Goal: Task Accomplishment & Management: Manage account settings

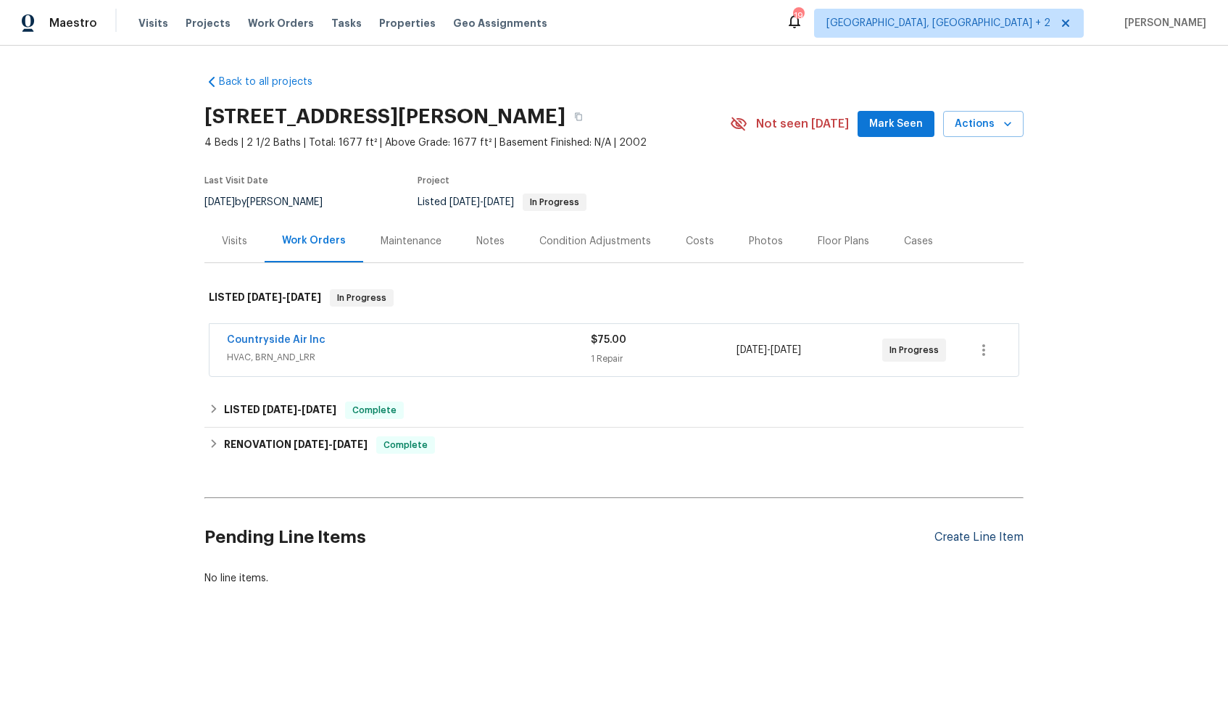
click at [958, 544] on div "Create Line Item" at bounding box center [978, 538] width 89 height 14
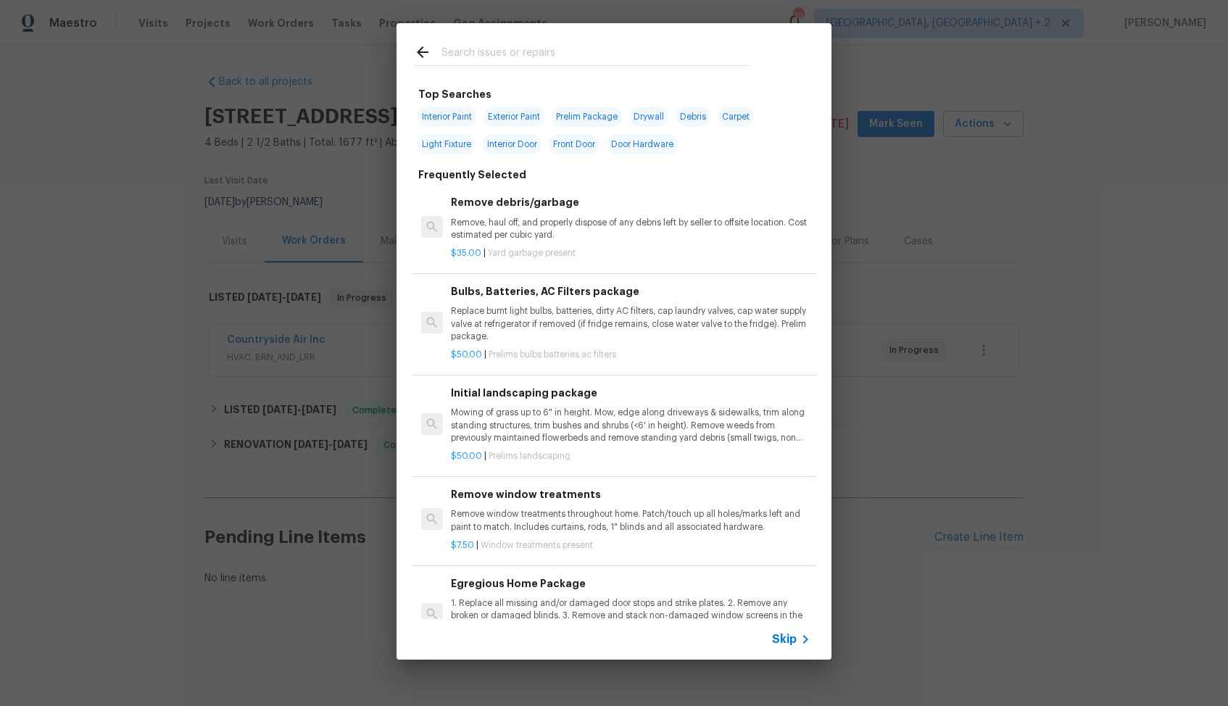
click at [521, 61] on input "text" at bounding box center [594, 54] width 307 height 22
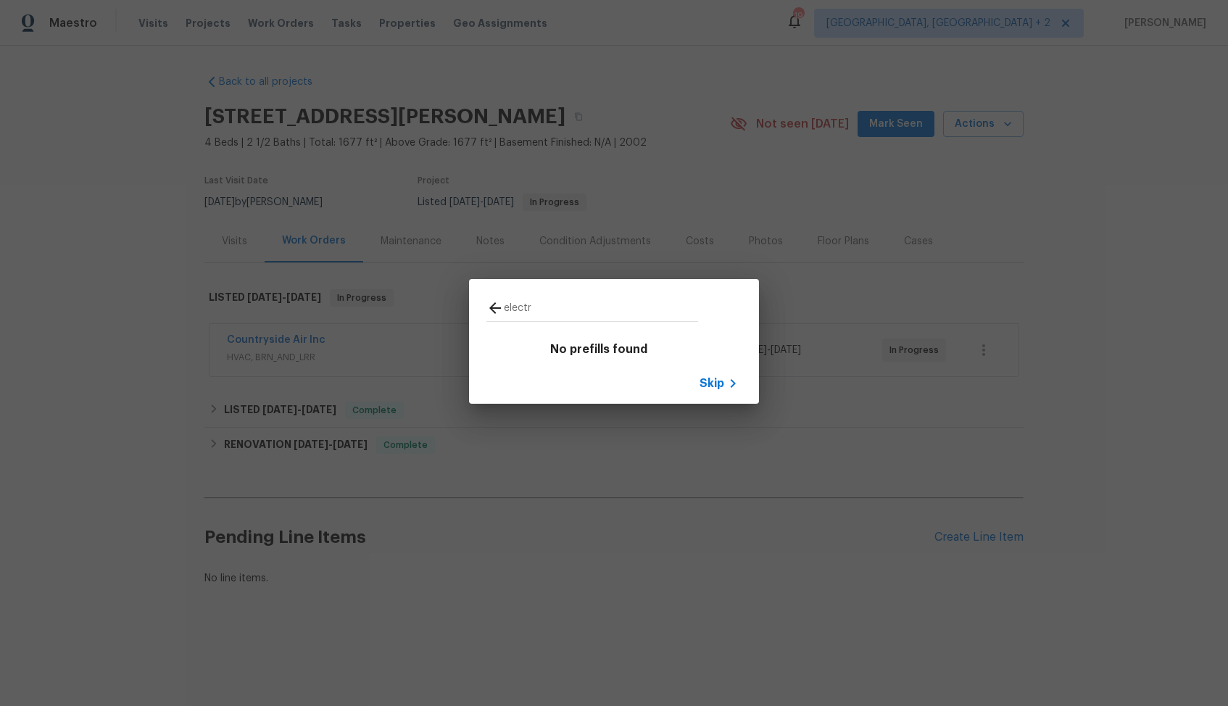
type input "electri"
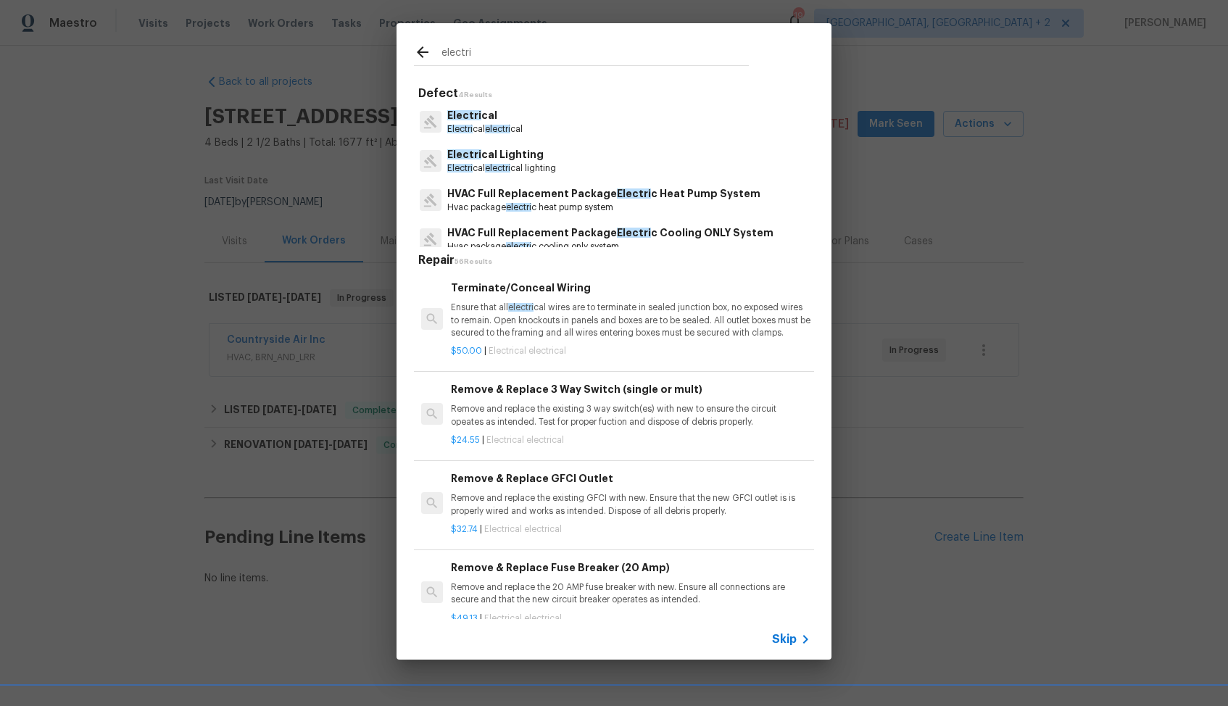
click at [470, 116] on span "Electri" at bounding box center [464, 115] width 34 height 10
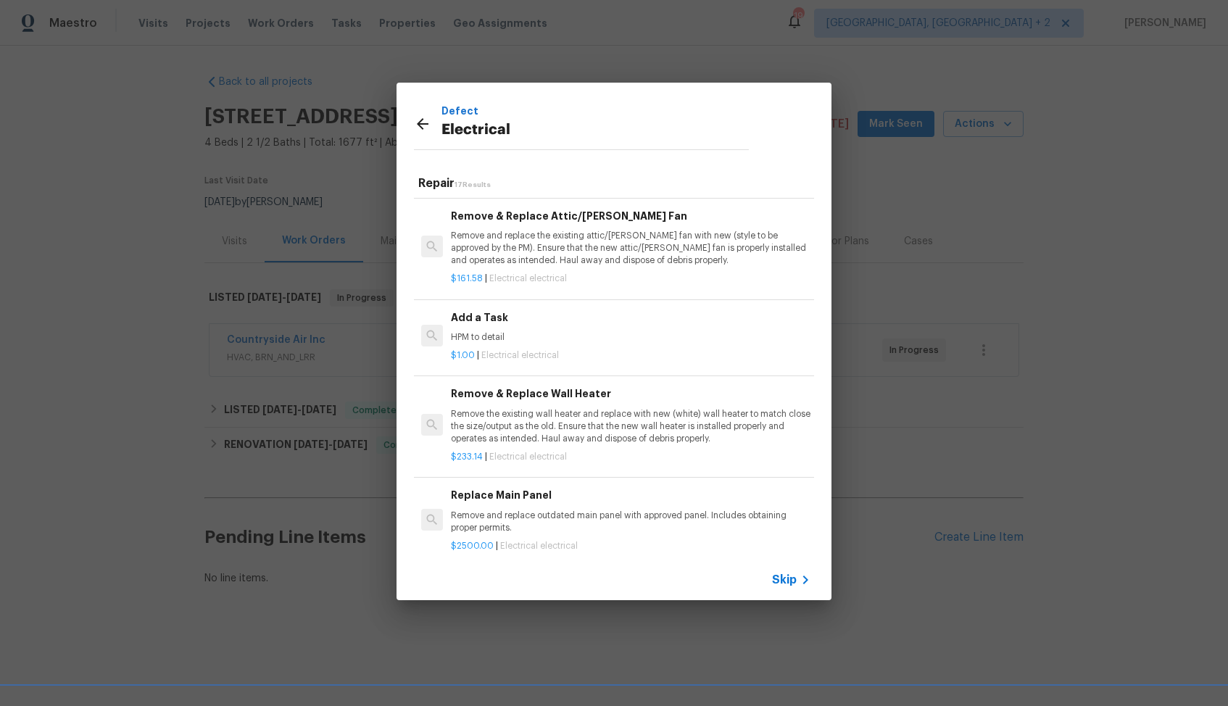
scroll to position [734, 0]
click at [502, 331] on p "HPM to detail" at bounding box center [631, 336] width 360 height 12
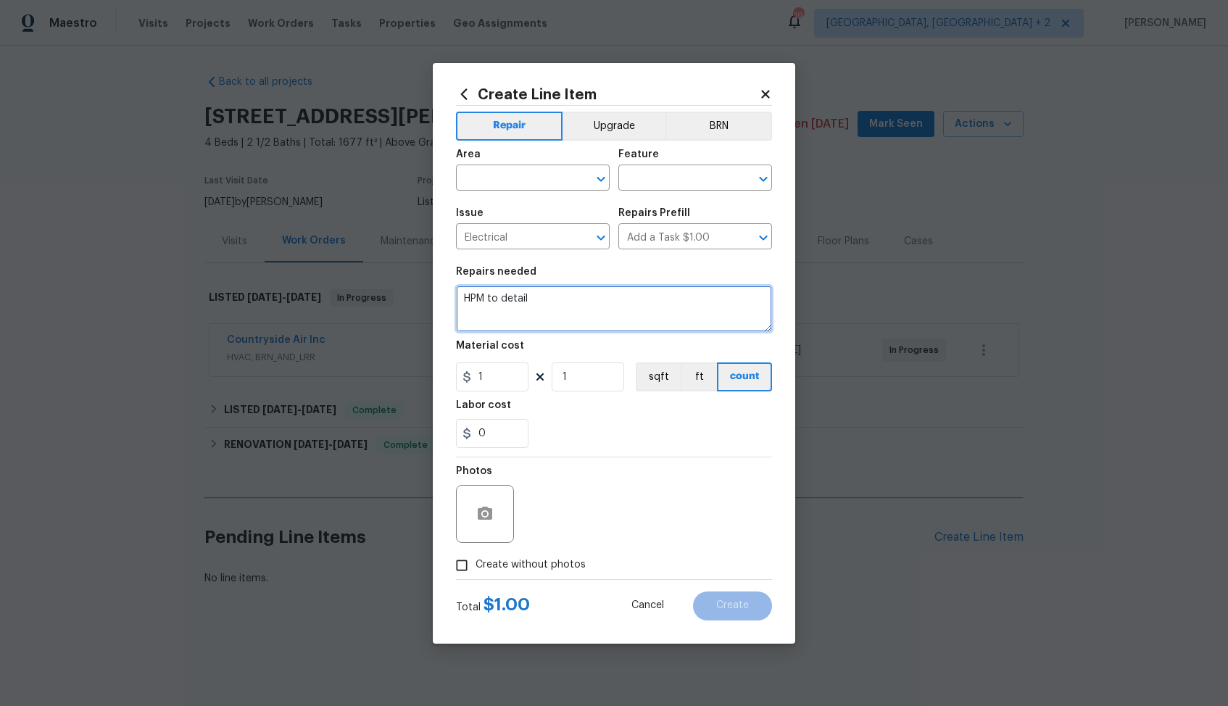
click at [583, 299] on textarea "HPM to detail" at bounding box center [614, 309] width 316 height 46
paste textarea "Bedroom electrical outlets are not receiving power. Please inspect the outlets,…"
type textarea "Bedroom electrical outlets are not receiving power. Please inspect the outlets,…"
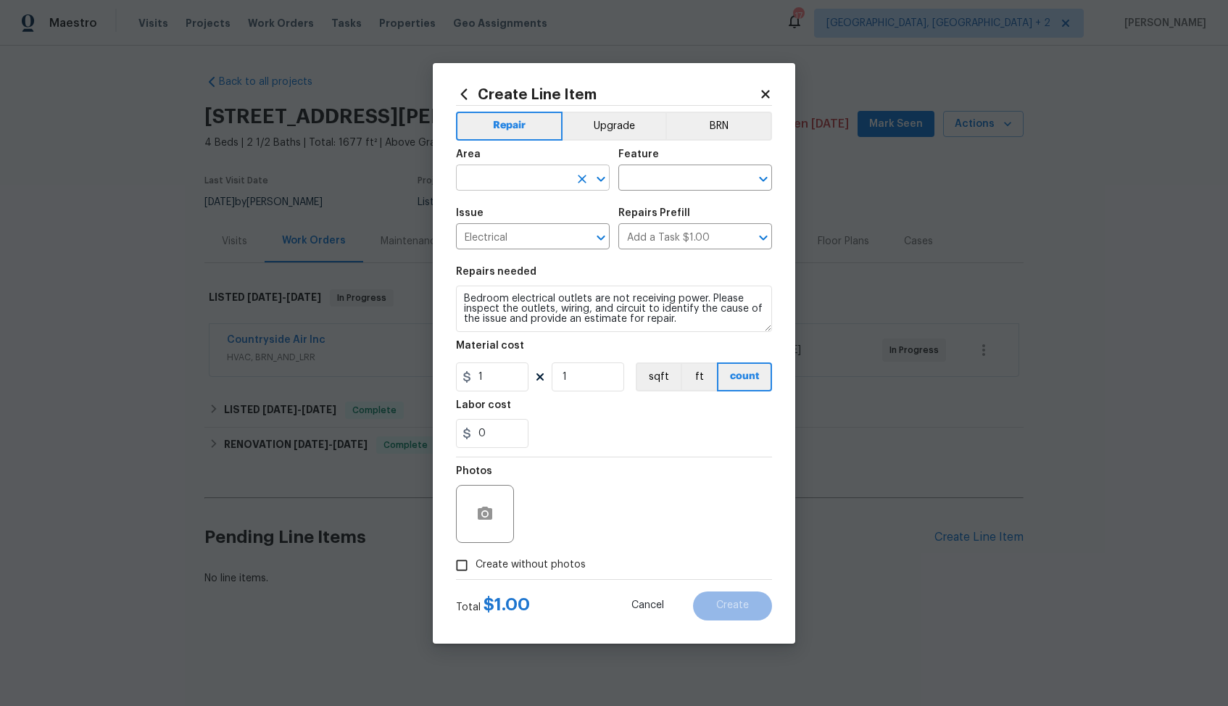
click at [547, 186] on input "text" at bounding box center [512, 179] width 113 height 22
click at [527, 233] on li "Interior Overall" at bounding box center [533, 235] width 154 height 24
type input "Interior Overall"
click at [680, 184] on input "text" at bounding box center [674, 179] width 113 height 22
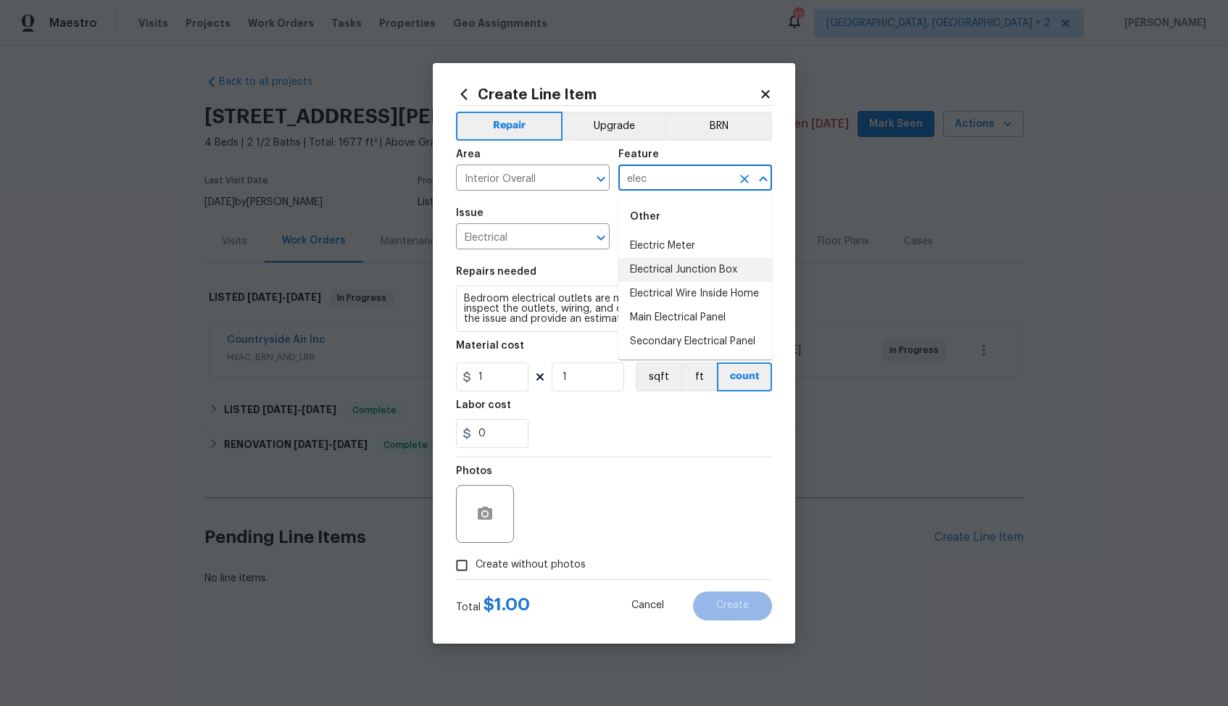
click at [701, 265] on li "Electrical Junction Box" at bounding box center [695, 270] width 154 height 24
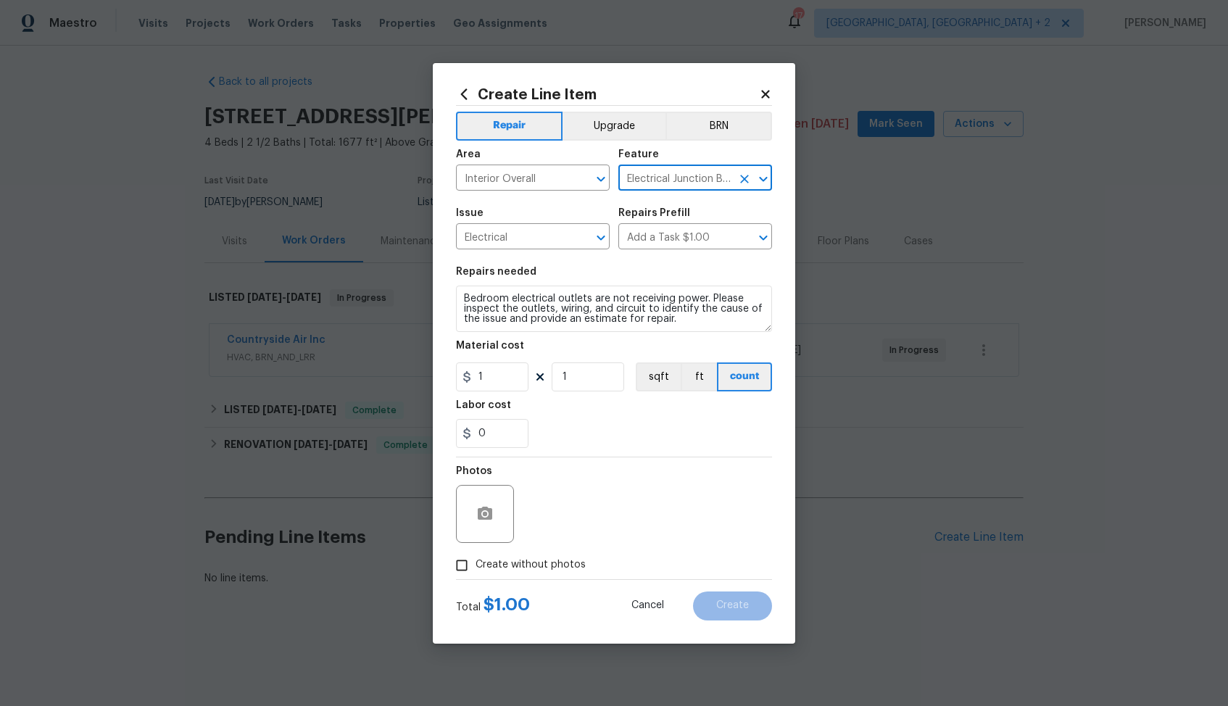
type input "Electrical Junction Box"
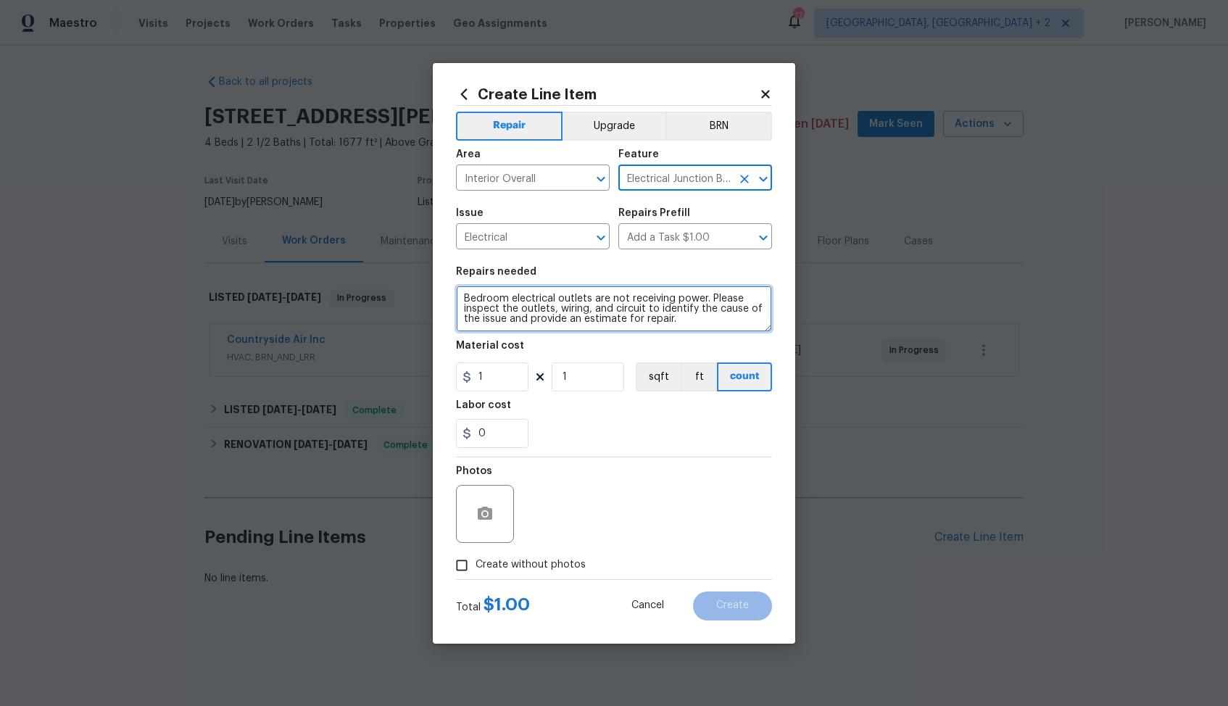
click at [638, 313] on textarea "Bedroom electrical outlets are not receiving power. Please inspect the outlets,…" at bounding box center [614, 309] width 316 height 46
click at [695, 314] on textarea "Bedroom electrical outlets are not receiving power. Please inspect the outlets,…" at bounding box center [614, 309] width 316 height 46
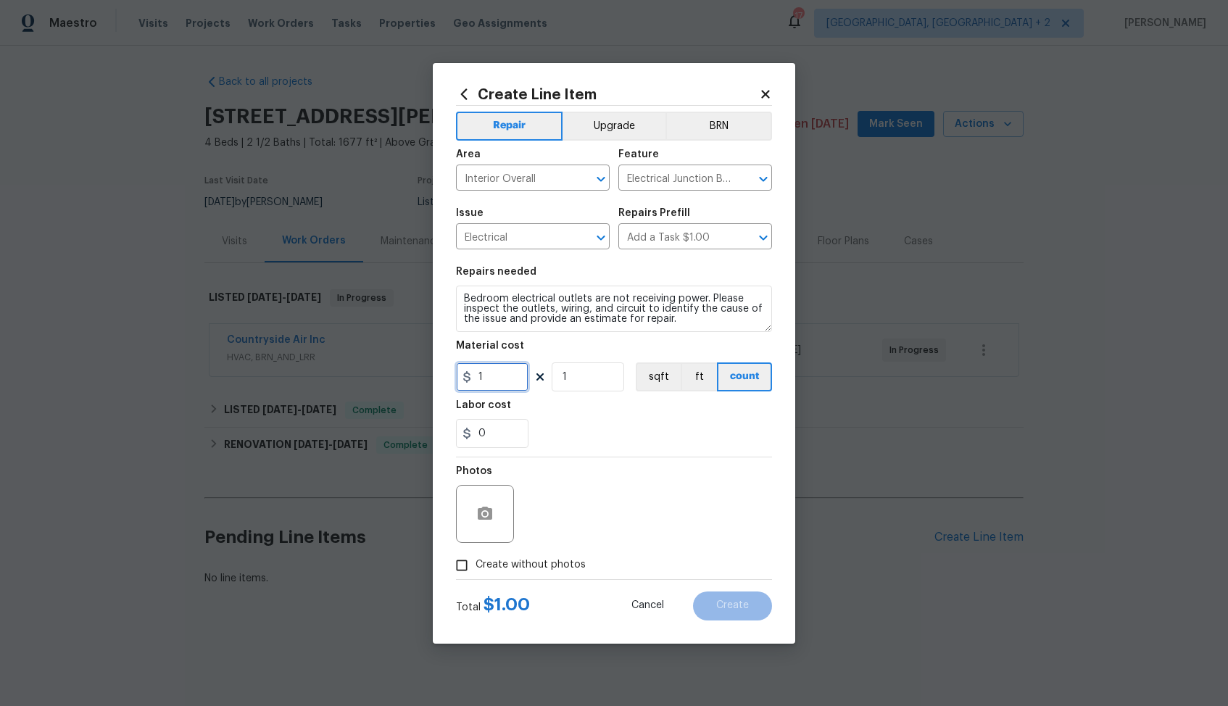
click at [518, 371] on input "1" at bounding box center [492, 376] width 72 height 29
type input "75"
click at [538, 562] on span "Create without photos" at bounding box center [531, 564] width 110 height 15
click at [476, 562] on input "Create without photos" at bounding box center [462, 566] width 28 height 28
checkbox input "true"
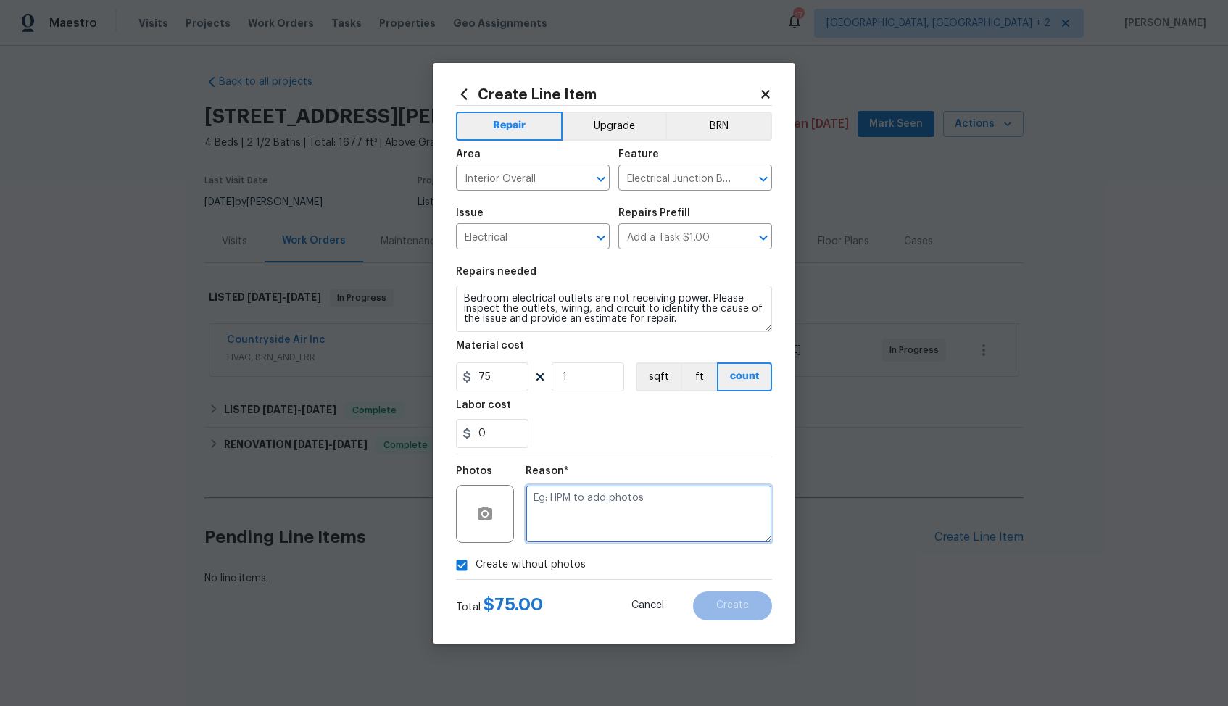
click at [632, 517] on textarea at bounding box center [649, 514] width 246 height 58
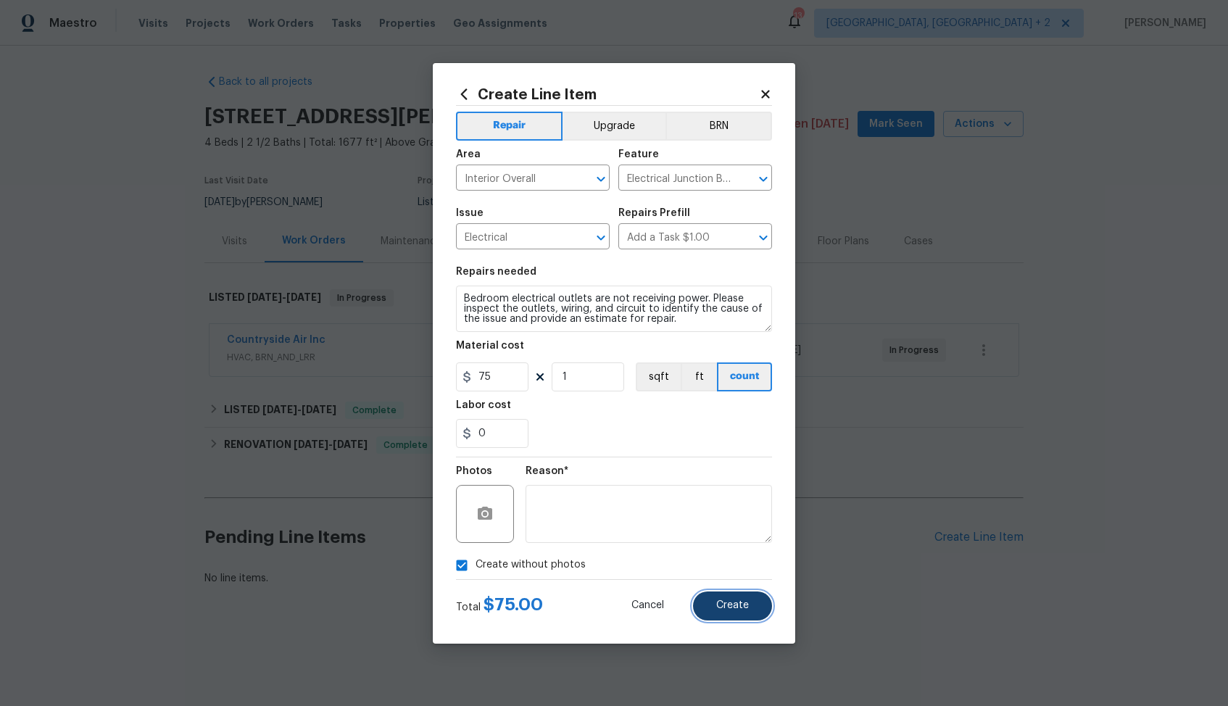
click at [736, 606] on span "Create" at bounding box center [732, 605] width 33 height 11
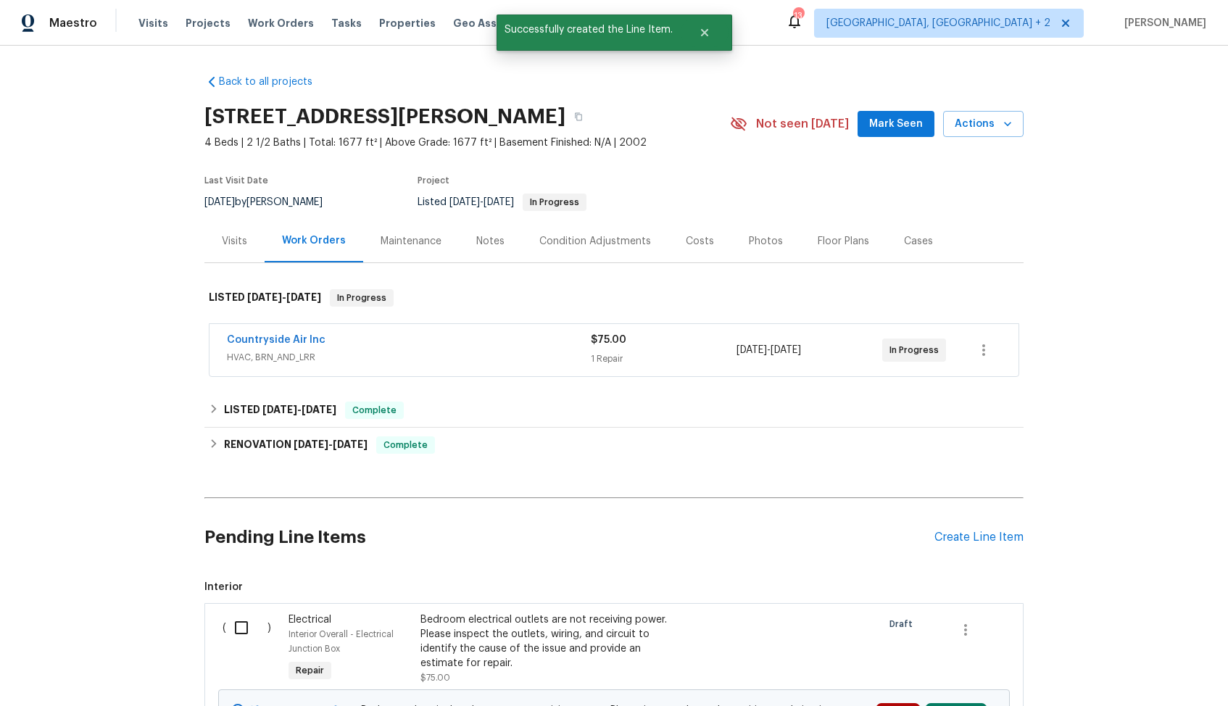
scroll to position [173, 0]
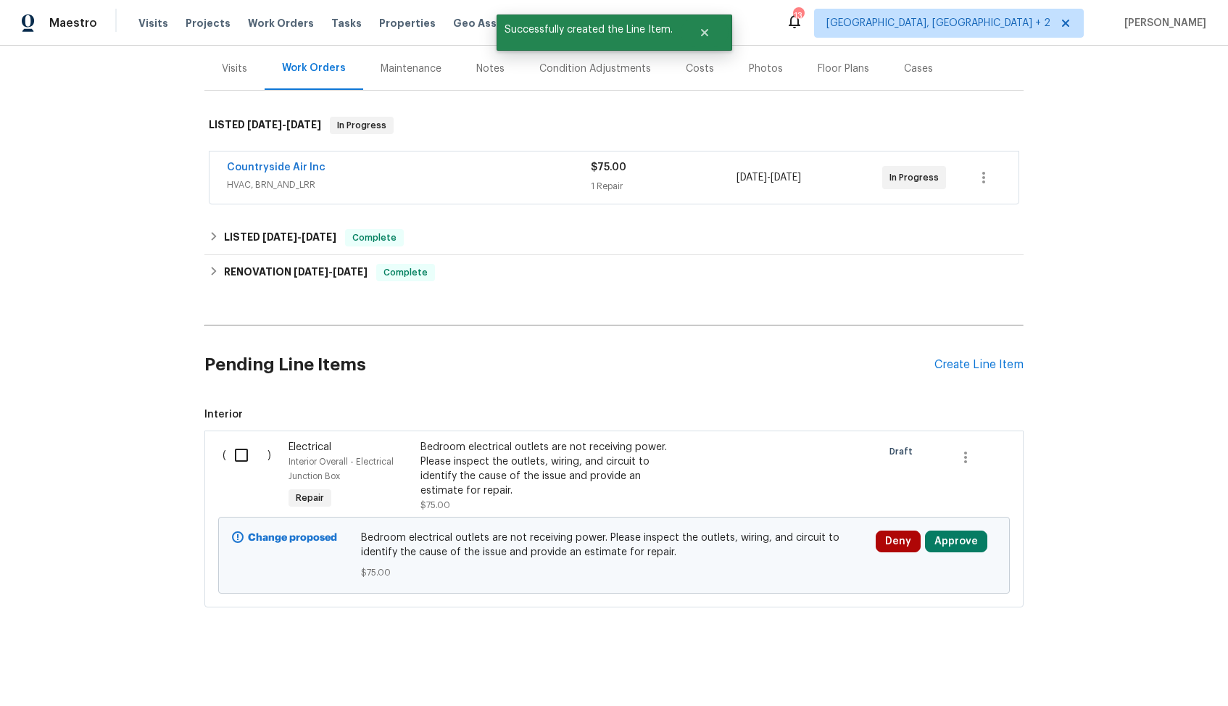
click at [250, 454] on input "checkbox" at bounding box center [246, 455] width 41 height 30
checkbox input "true"
click at [1146, 671] on span "Create Work Order" at bounding box center [1145, 670] width 96 height 18
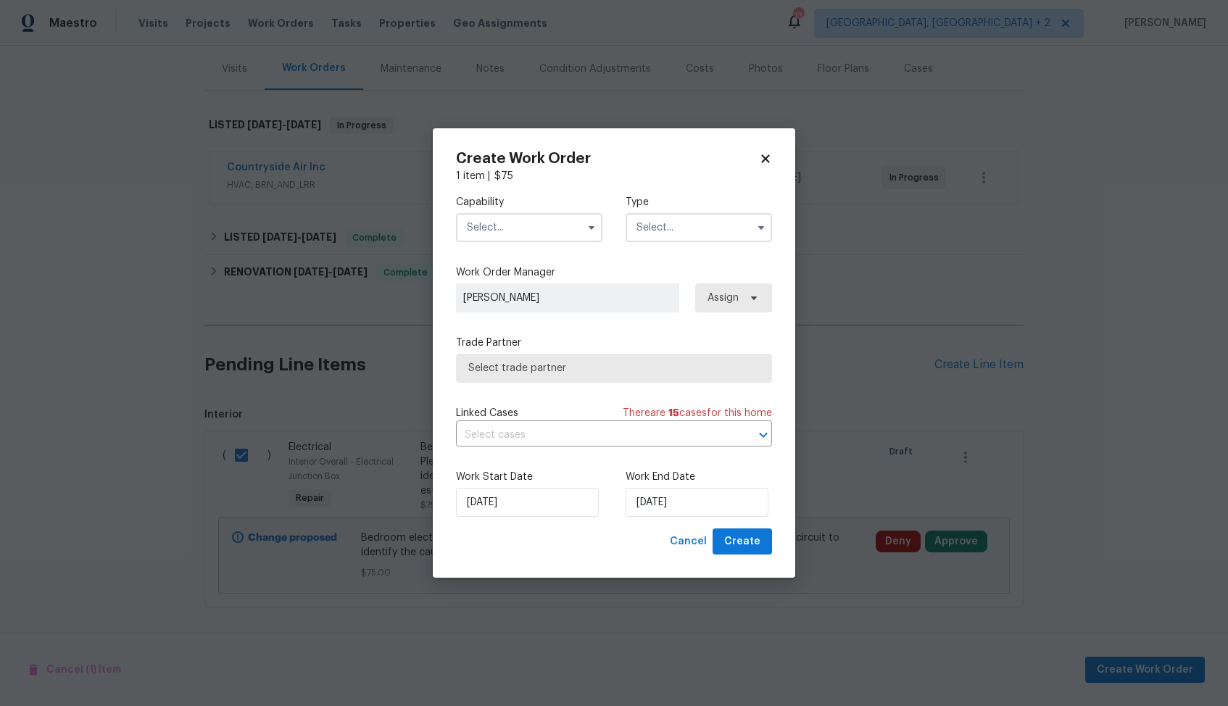
click at [542, 218] on input "text" at bounding box center [529, 227] width 146 height 29
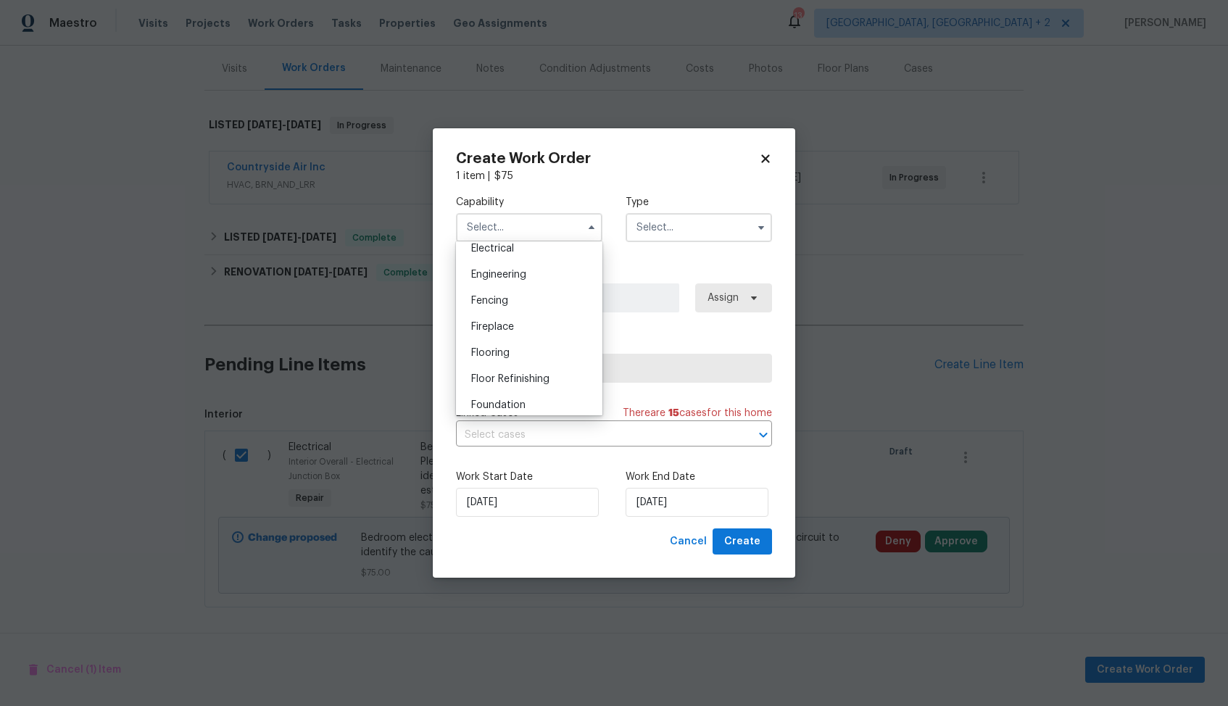
scroll to position [389, 0]
click at [519, 326] on div "Electrical" at bounding box center [529, 327] width 139 height 26
type input "Electrical"
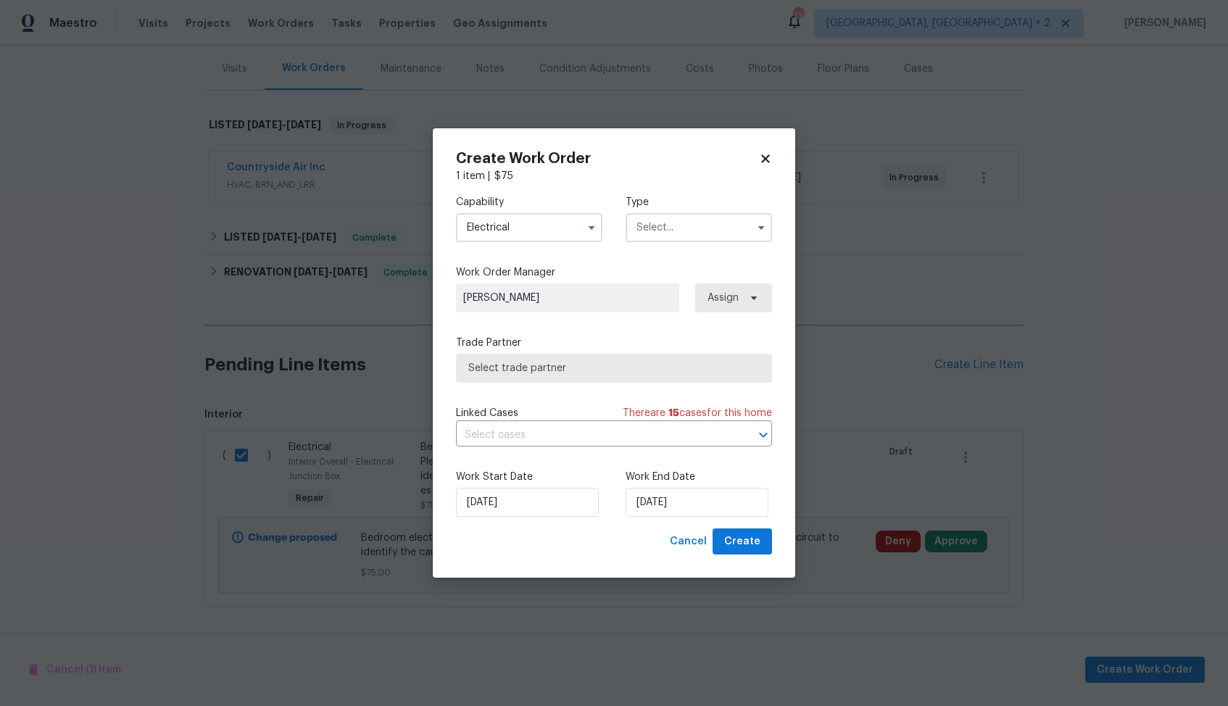
click at [696, 227] on input "text" at bounding box center [699, 227] width 146 height 29
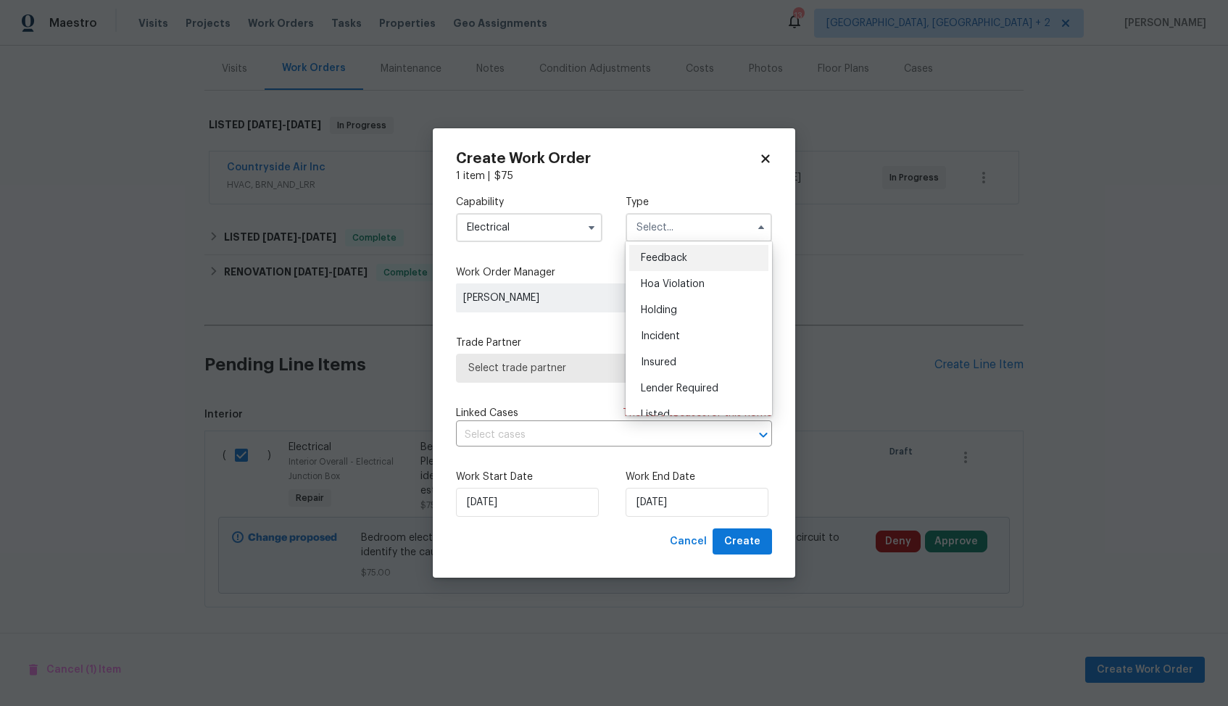
click at [691, 252] on div "Feedback" at bounding box center [698, 258] width 139 height 26
type input "Feedback"
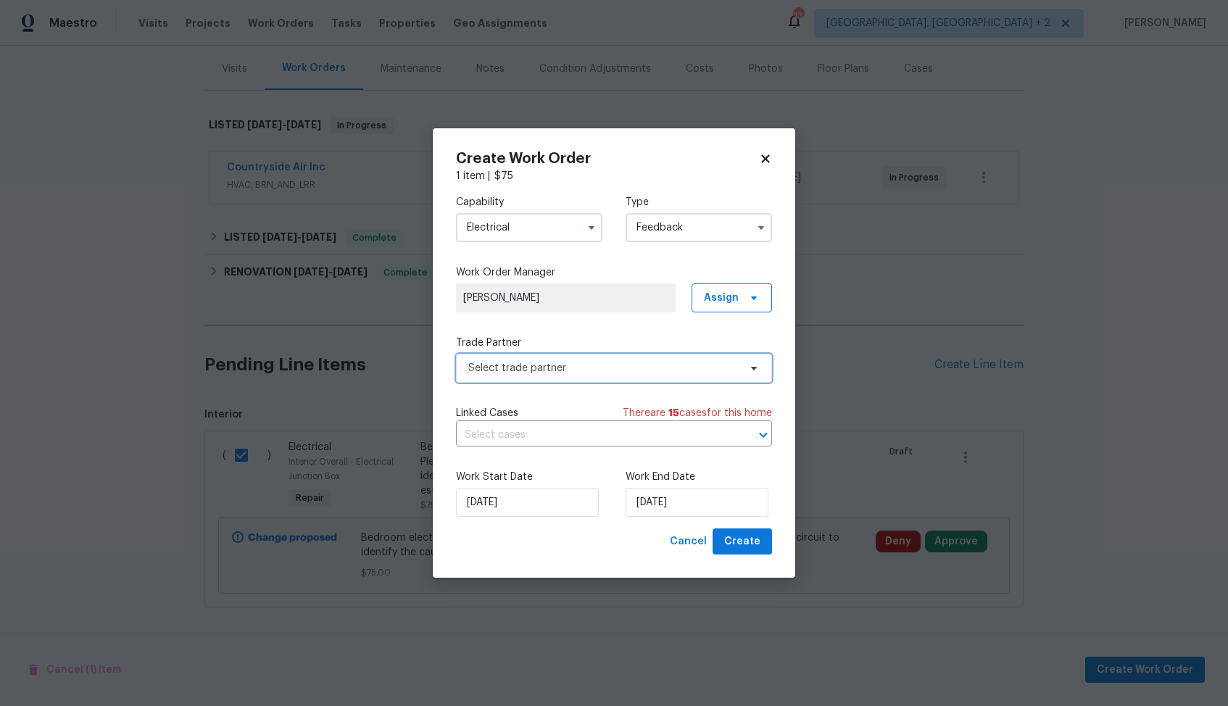
click at [589, 365] on span "Select trade partner" at bounding box center [603, 368] width 270 height 14
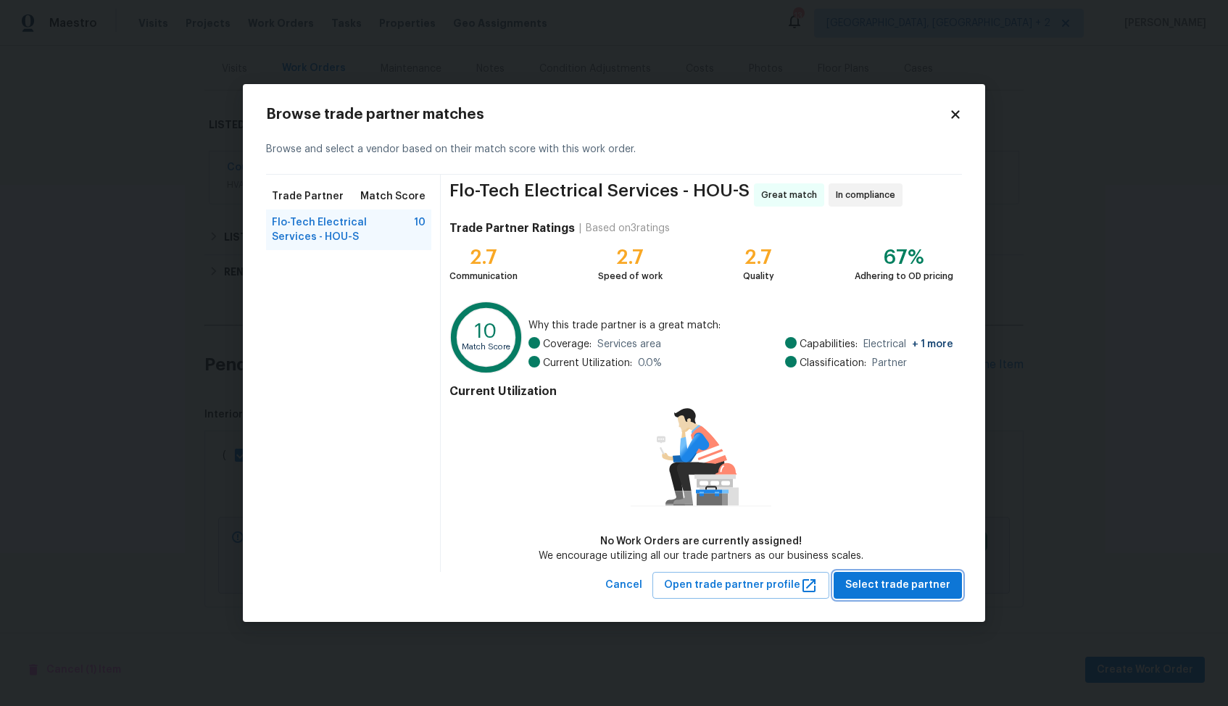
click at [878, 583] on span "Select trade partner" at bounding box center [897, 585] width 105 height 18
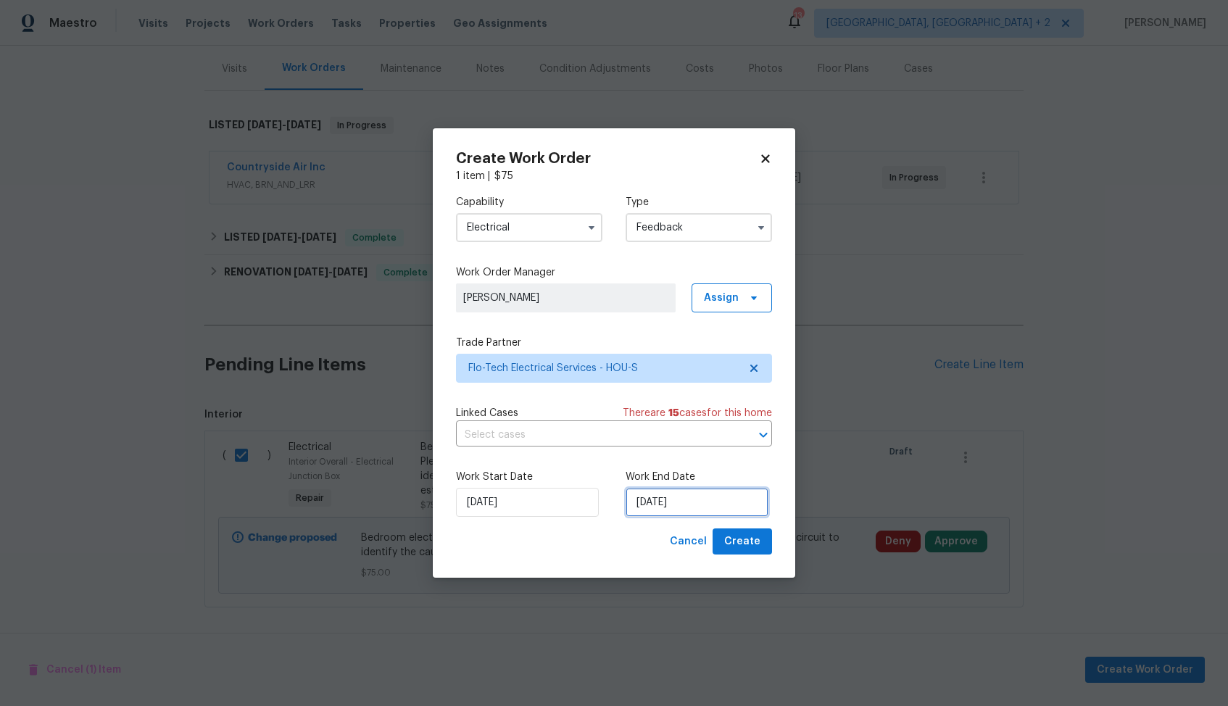
click at [652, 505] on input "[DATE]" at bounding box center [697, 502] width 143 height 29
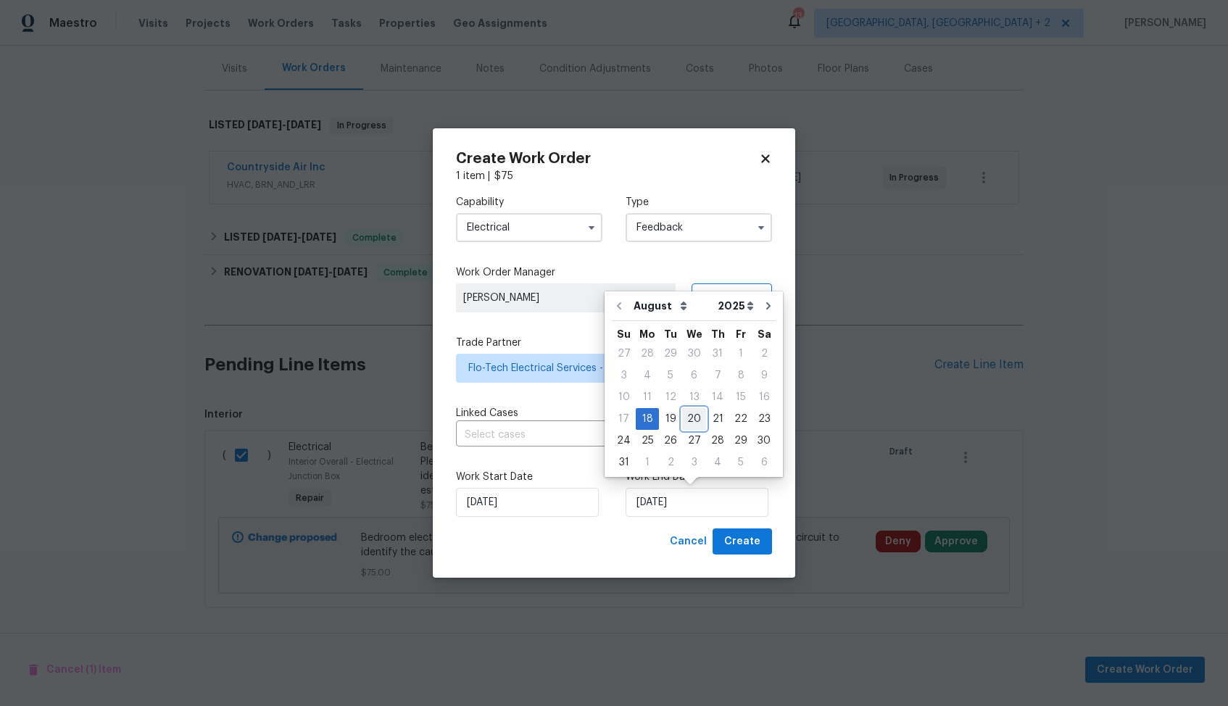
click at [689, 421] on div "20" at bounding box center [694, 419] width 24 height 20
type input "20/08/2025"
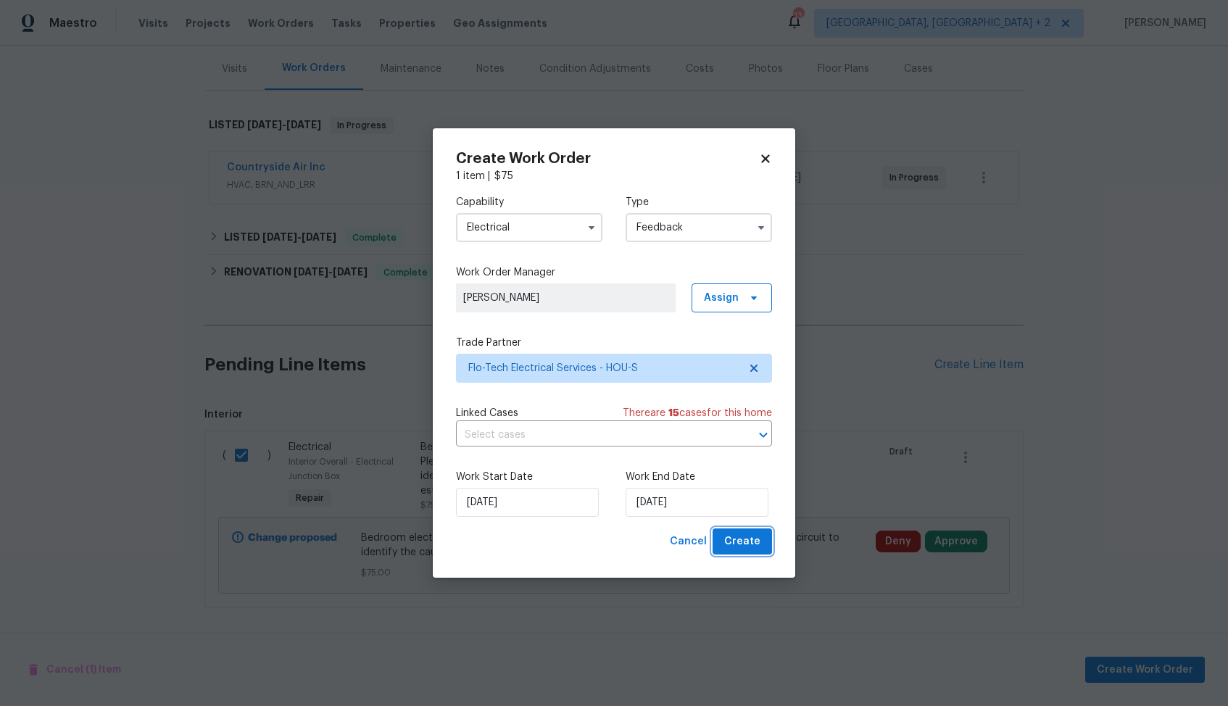
click at [739, 540] on span "Create" at bounding box center [742, 542] width 36 height 18
checkbox input "false"
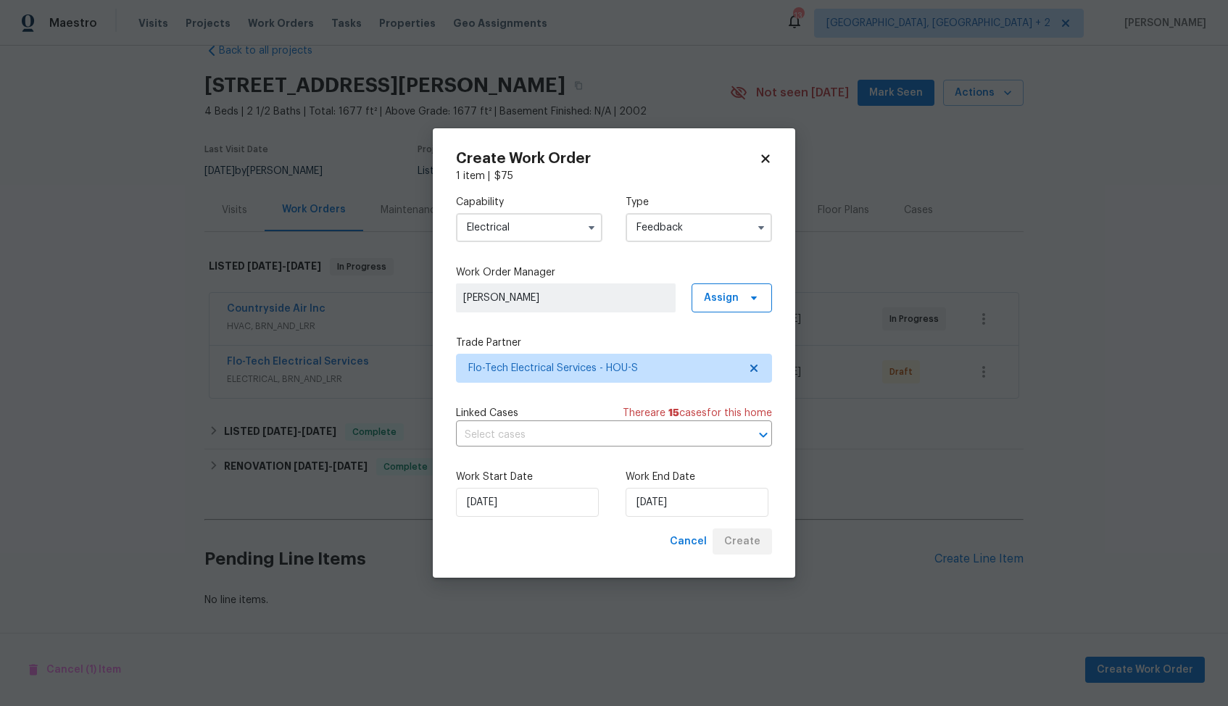
scroll to position [31, 0]
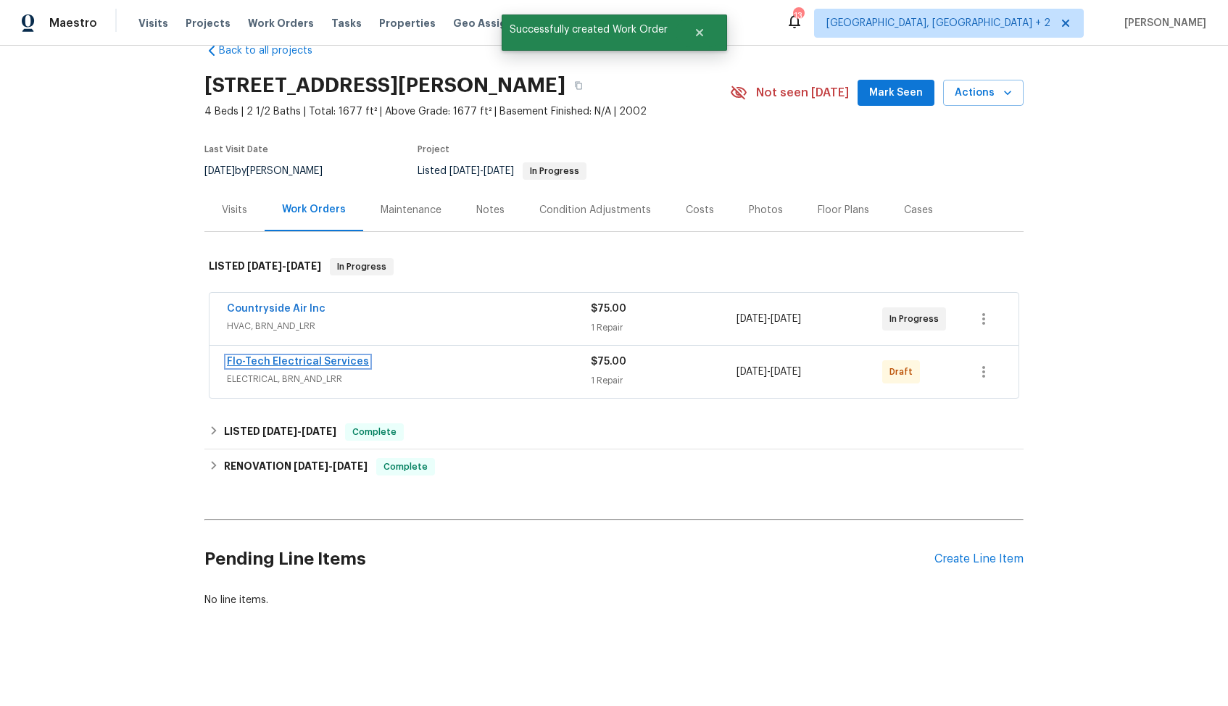
click at [307, 361] on link "Flo-Tech Electrical Services" at bounding box center [298, 362] width 142 height 10
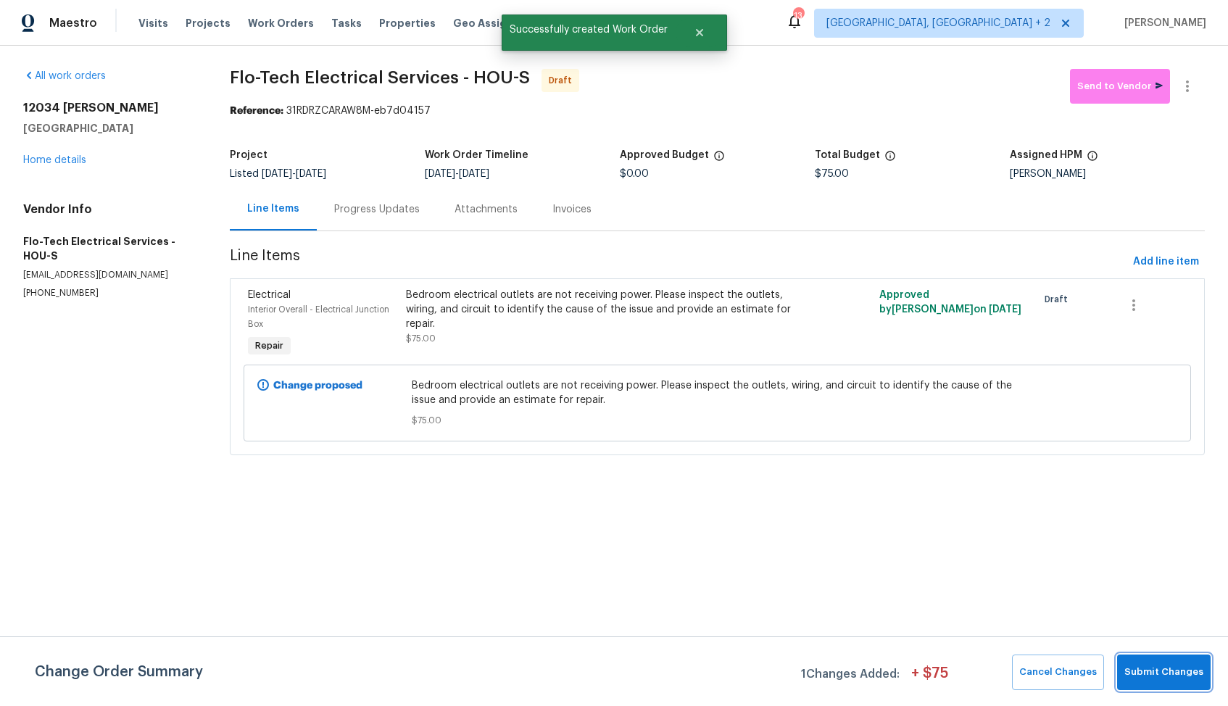
click at [1149, 684] on button "Submit Changes" at bounding box center [1164, 673] width 94 height 36
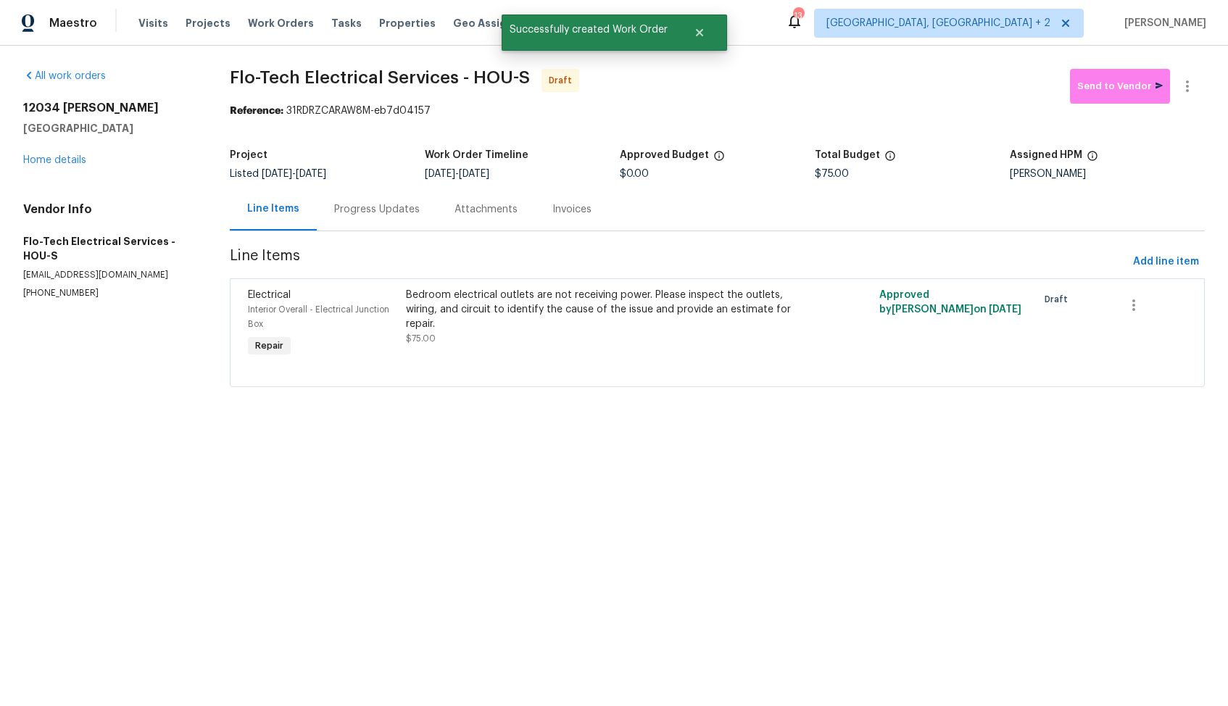
click at [364, 218] on div "Progress Updates" at bounding box center [377, 209] width 120 height 43
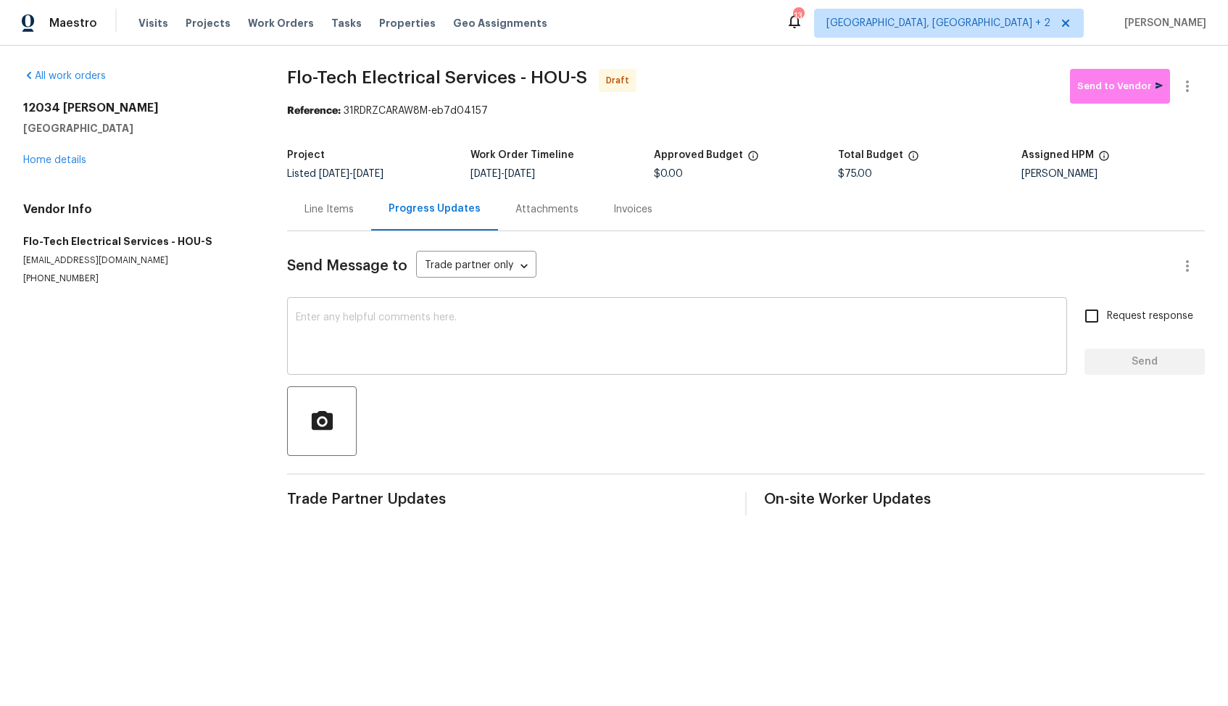
click at [494, 329] on textarea at bounding box center [677, 337] width 763 height 51
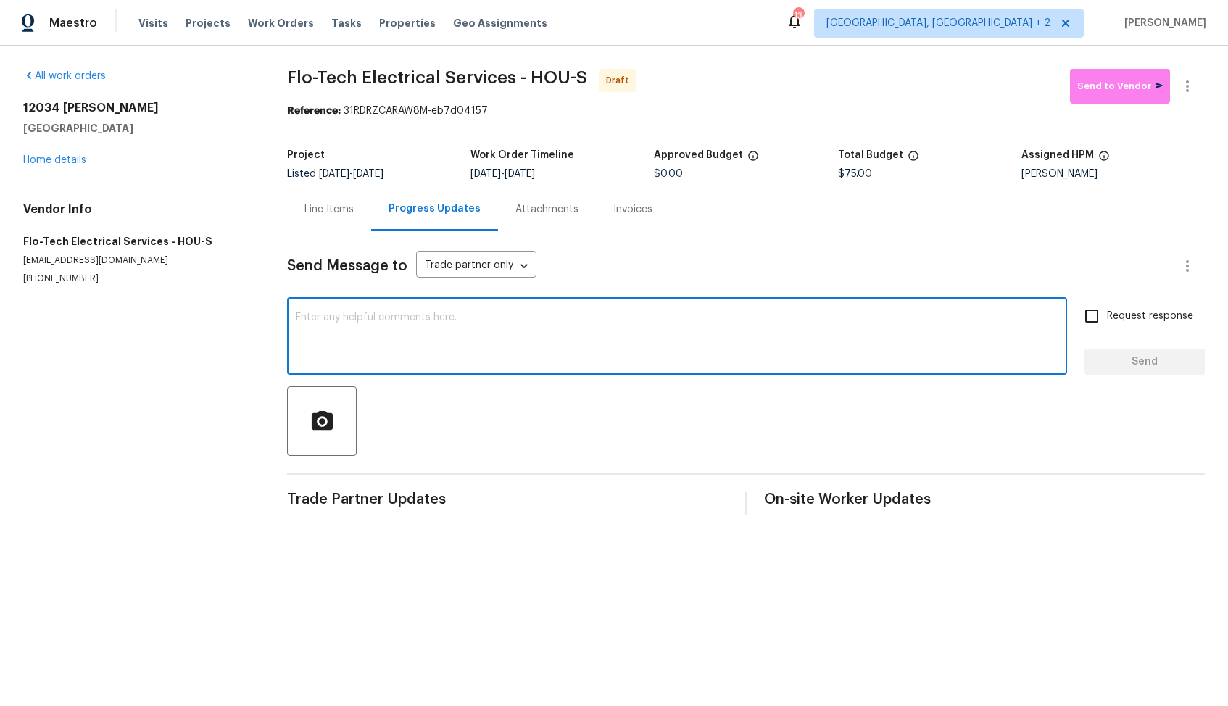
click at [657, 361] on textarea at bounding box center [677, 337] width 763 height 51
paste textarea "Hi, this is Arvind with Opendoor. I’m confirming you received the WO for the pr…"
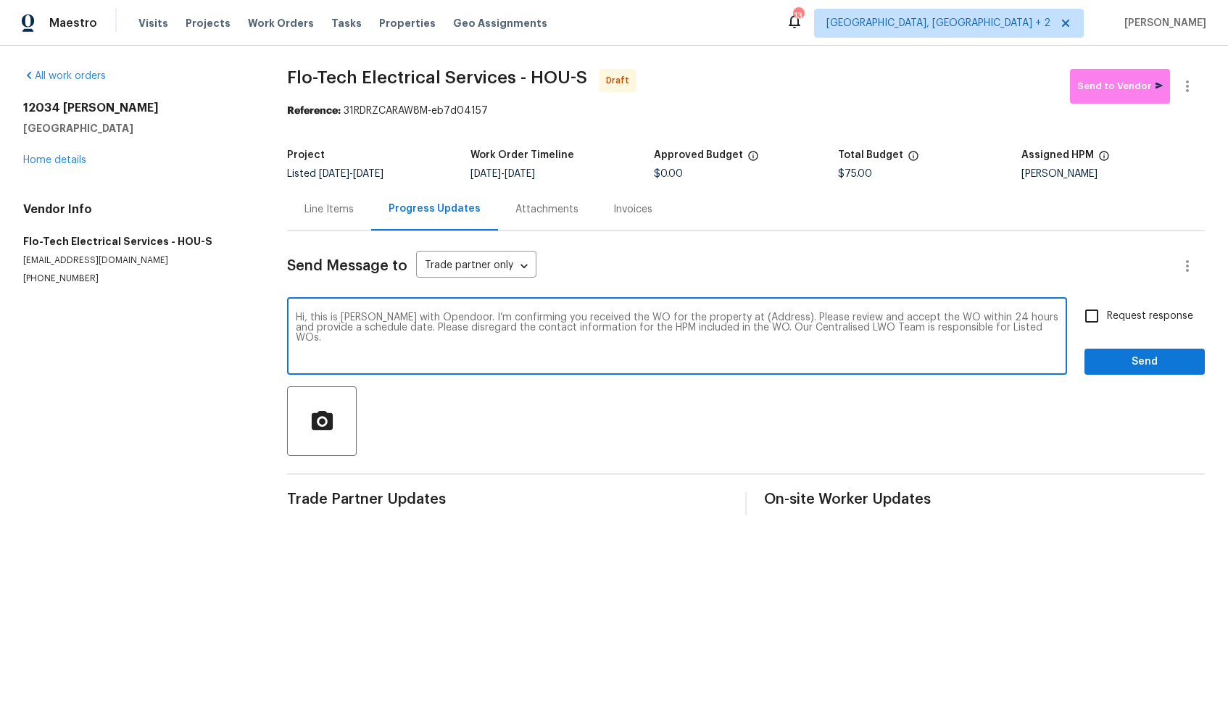
drag, startPoint x: 760, startPoint y: 320, endPoint x: 716, endPoint y: 317, distance: 43.6
click at [716, 317] on textarea "Hi, this is Arvind with Opendoor. I’m confirming you received the WO for the pr…" at bounding box center [677, 337] width 763 height 51
paste textarea "12034 Diane Ln, Houston, TX 77067"
type textarea "Hi, this is Arvind with Opendoor. I’m confirming you received the WO for the pr…"
click at [1095, 317] on input "Request response" at bounding box center [1092, 316] width 30 height 30
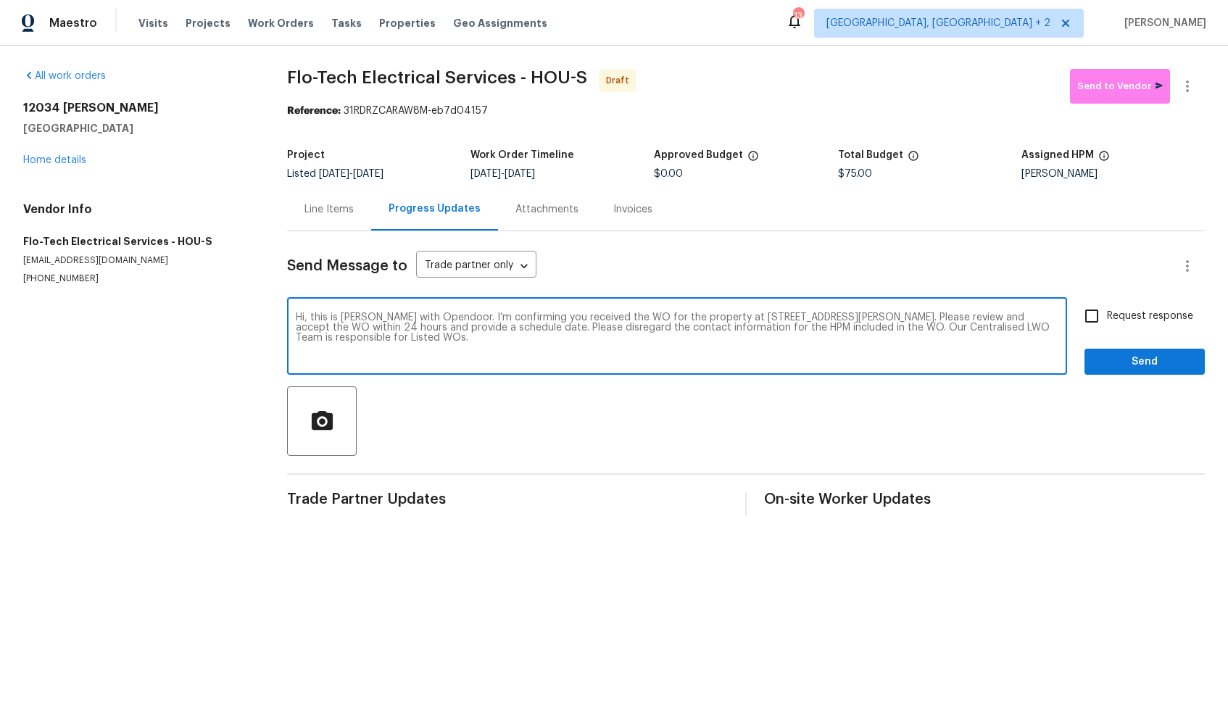
checkbox input "true"
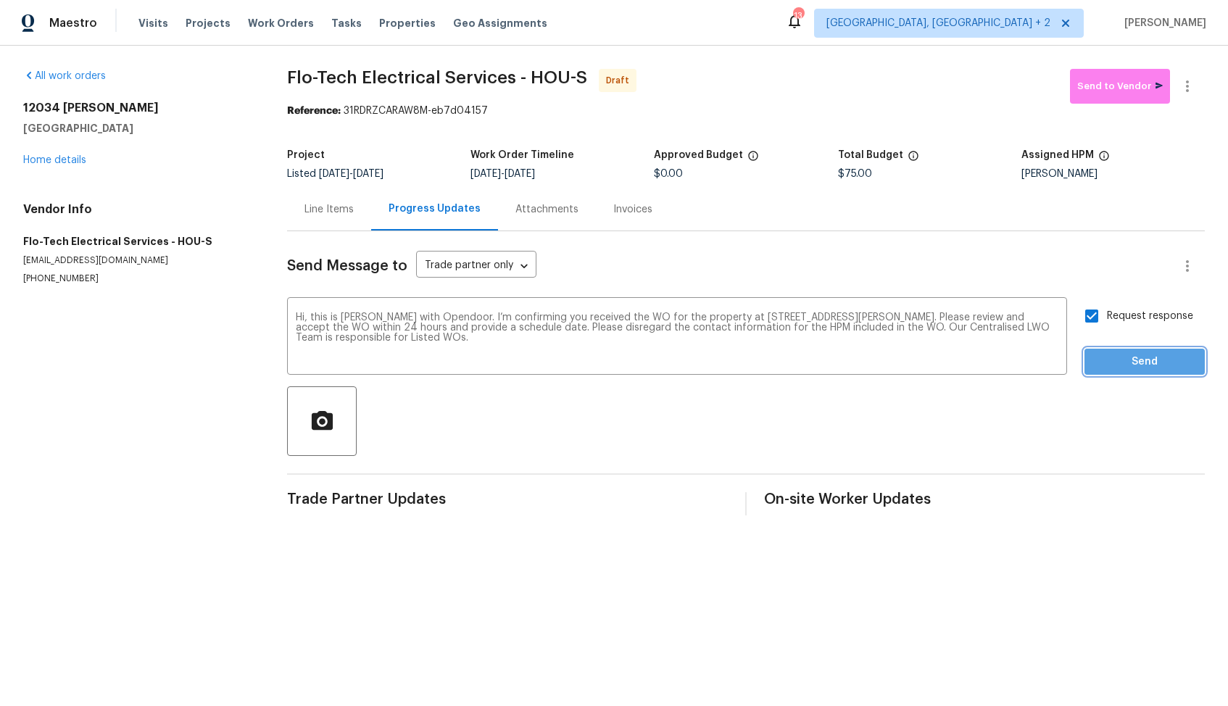
click at [1123, 355] on span "Send" at bounding box center [1144, 362] width 97 height 18
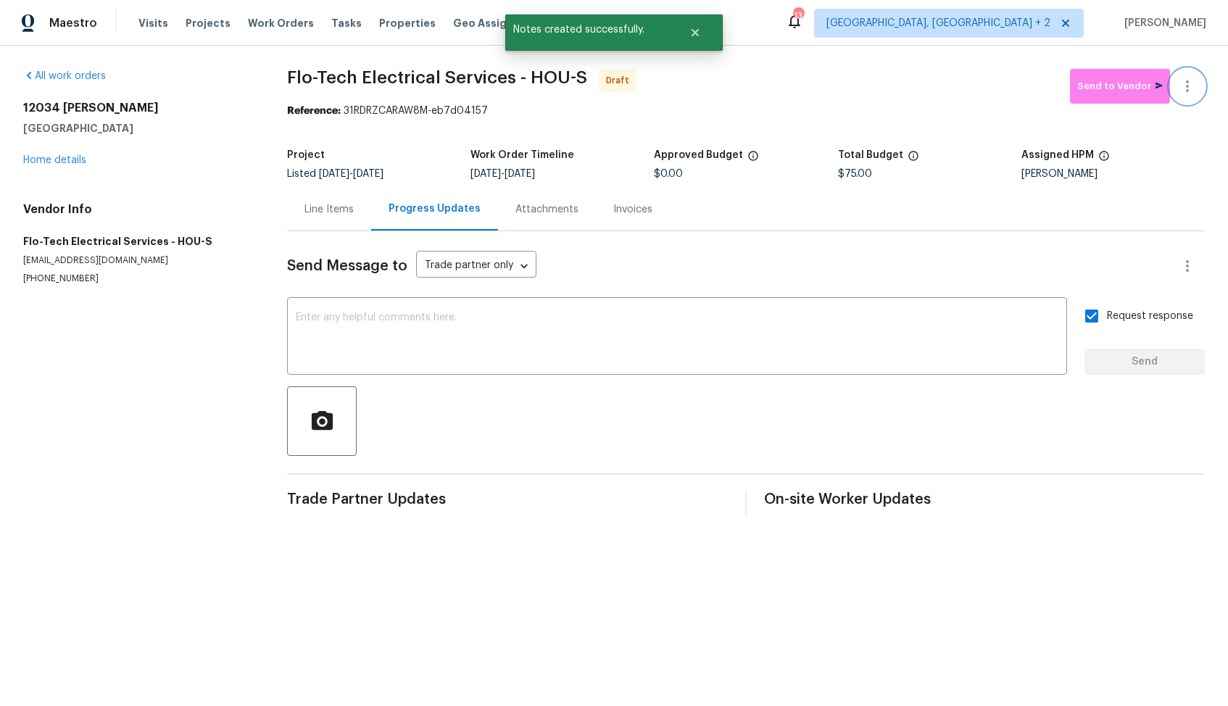
click at [1193, 88] on icon "button" at bounding box center [1187, 86] width 17 height 17
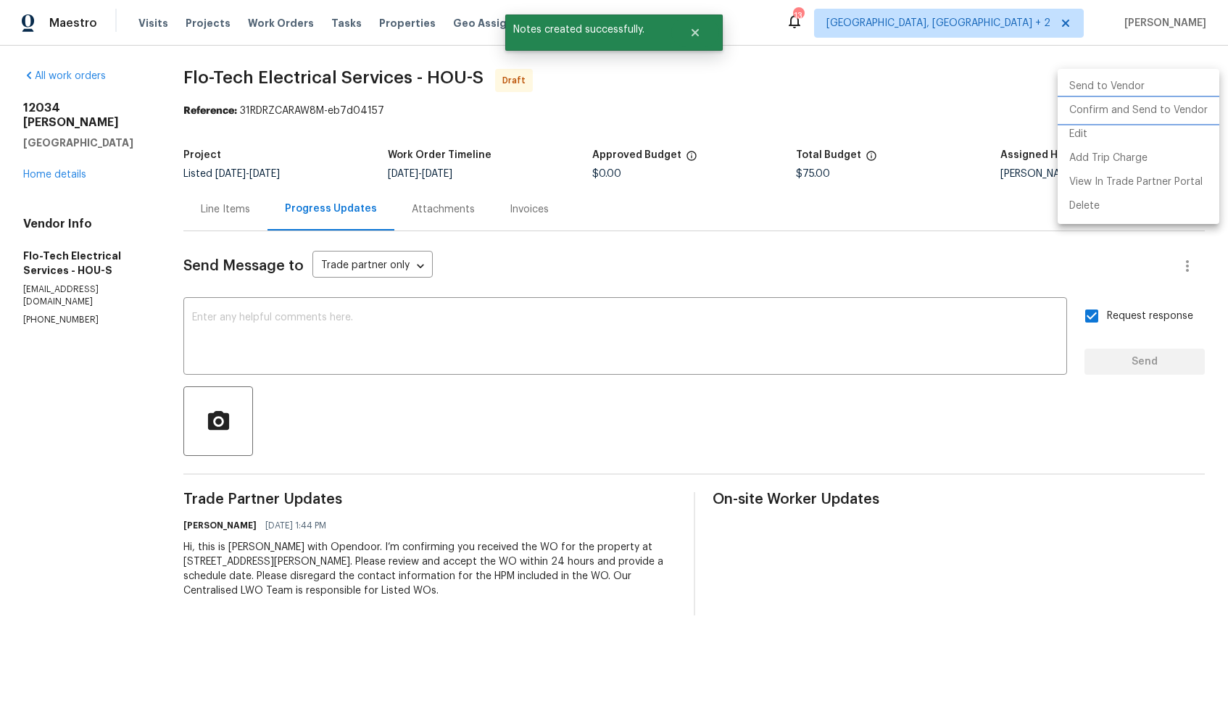
click at [1153, 116] on li "Confirm and Send to Vendor" at bounding box center [1139, 111] width 162 height 24
click at [652, 149] on div at bounding box center [614, 353] width 1228 height 706
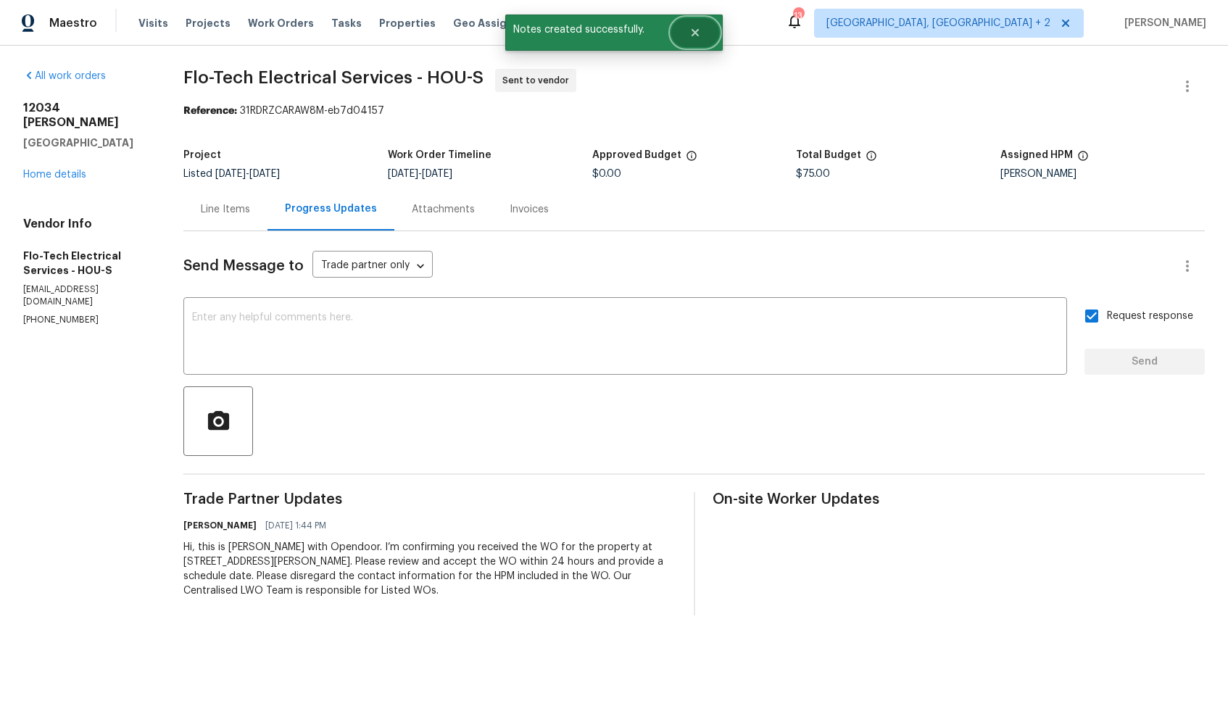
click at [689, 31] on icon "Close" at bounding box center [695, 33] width 12 height 12
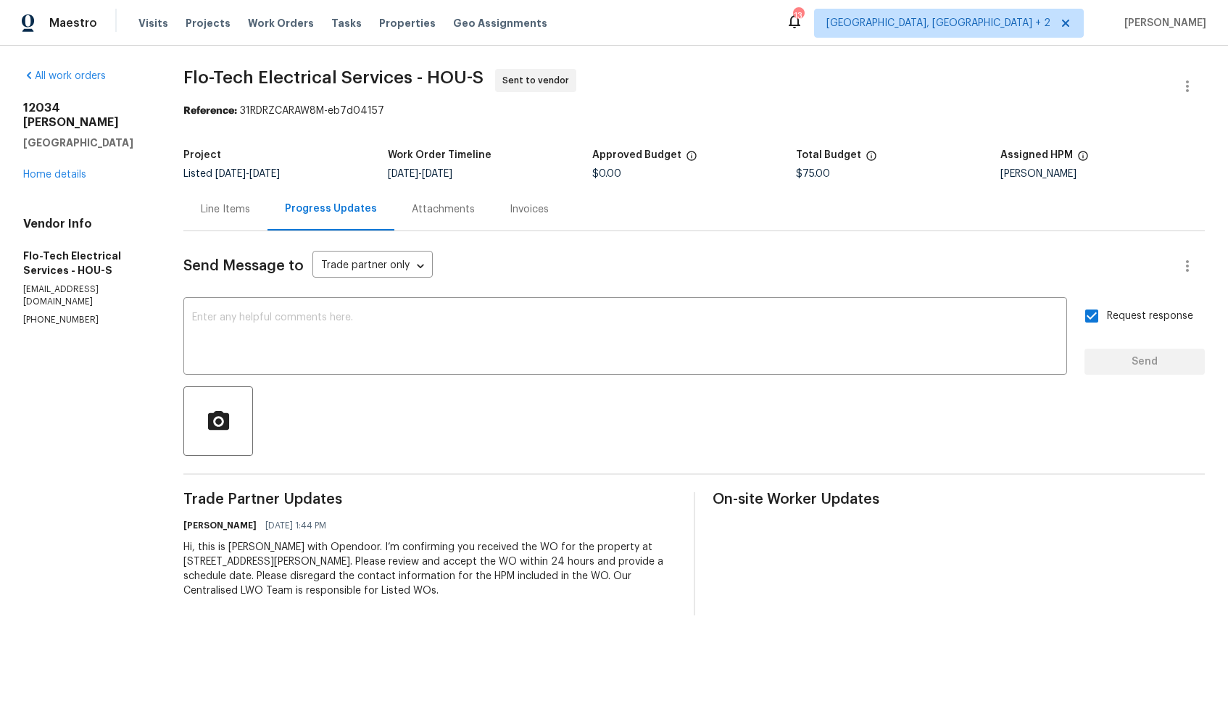
click at [241, 79] on span "Flo-Tech Electrical Services - HOU-S" at bounding box center [333, 77] width 300 height 17
copy span "Flo-Tech Electrical Services - HOU-S"
click at [363, 122] on section "Flo-Tech Electrical Services - HOU-S Sent to vendor Reference: 31RDRZCARAW8M-eb…" at bounding box center [693, 342] width 1021 height 547
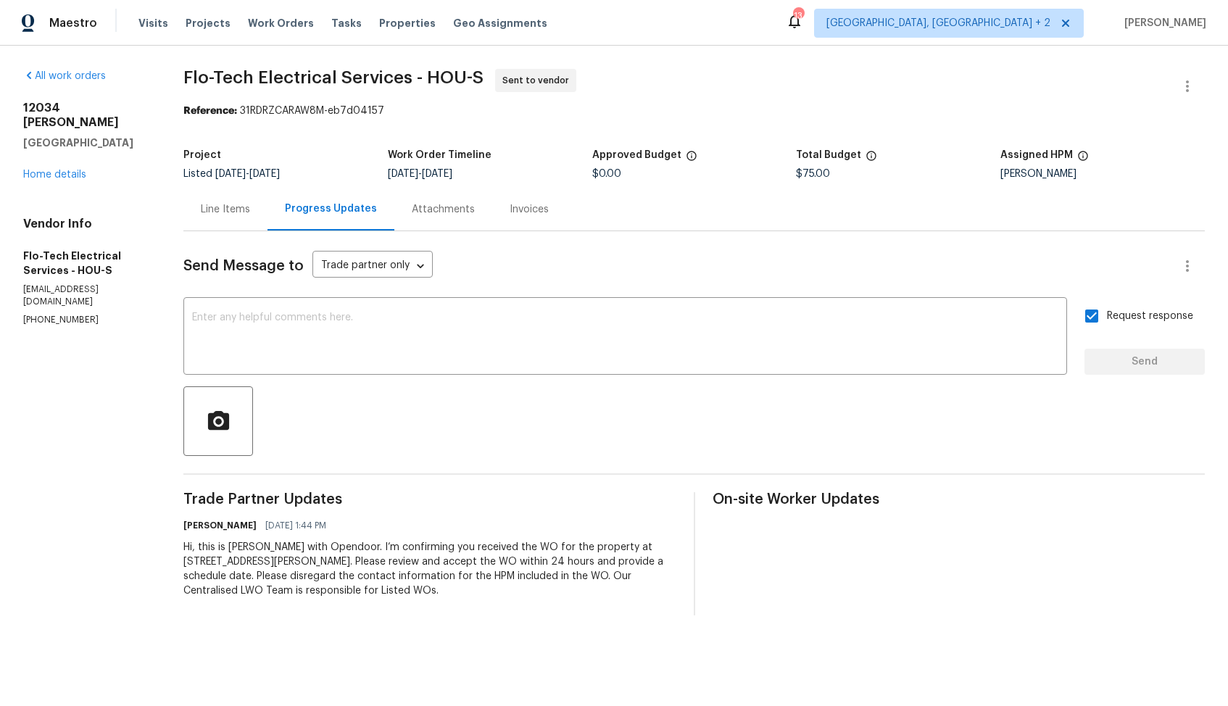
click at [344, 99] on span "Flo-Tech Electrical Services - HOU-S Sent to vendor" at bounding box center [676, 86] width 987 height 35
drag, startPoint x: 244, startPoint y: 112, endPoint x: 378, endPoint y: 115, distance: 134.1
click at [378, 115] on div "Reference: 31RDRZCARAW8M-eb7d04157" at bounding box center [693, 111] width 1021 height 14
drag, startPoint x: 244, startPoint y: 112, endPoint x: 434, endPoint y: 112, distance: 189.9
click at [434, 112] on div "Reference: 31RDRZCARAW8M-eb7d04157" at bounding box center [693, 111] width 1021 height 14
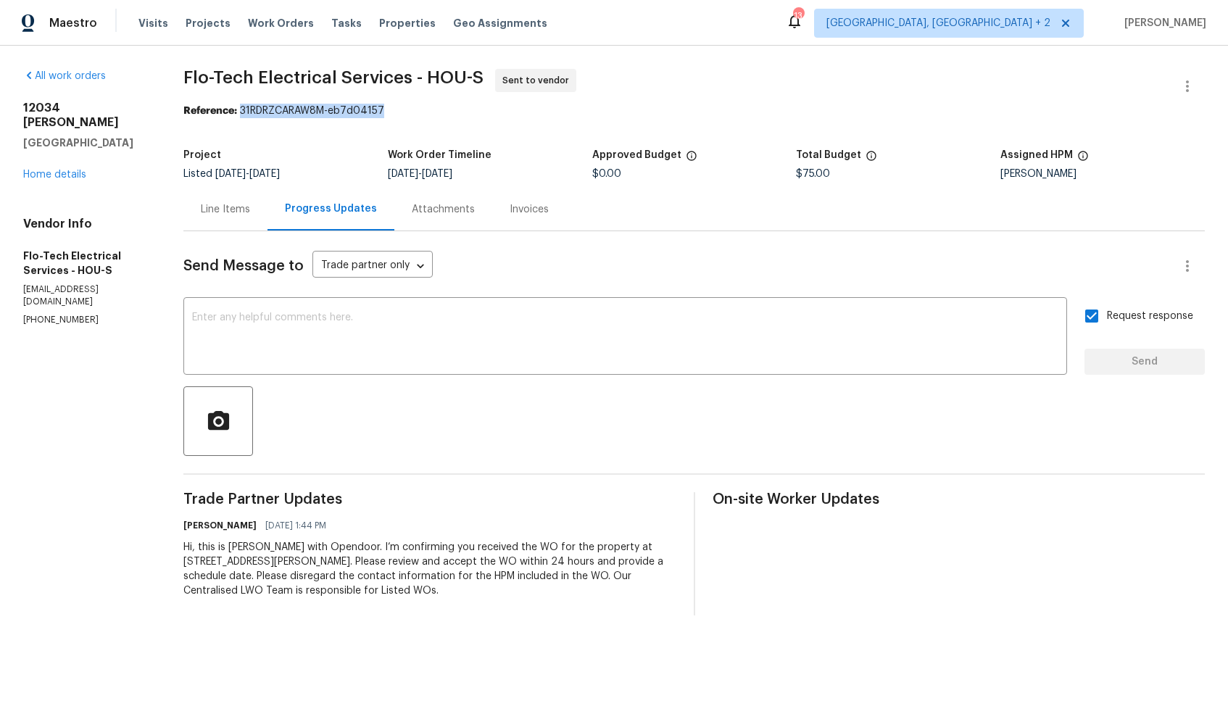
copy div "31RDRZCARAW8M-eb7d04157"
click at [672, 61] on div "All work orders 12034 Diane Ln Houston, TX 77067 Home details Vendor Info Flo-T…" at bounding box center [614, 342] width 1228 height 593
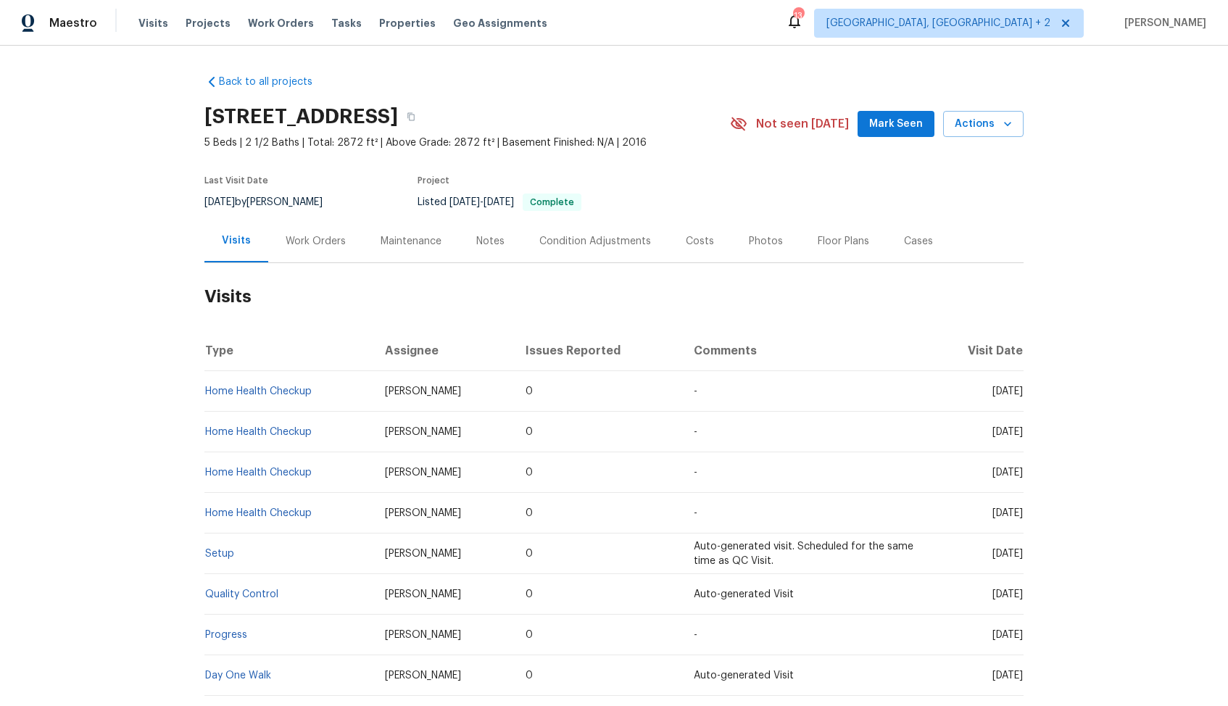
click at [323, 231] on div "Work Orders" at bounding box center [315, 241] width 95 height 43
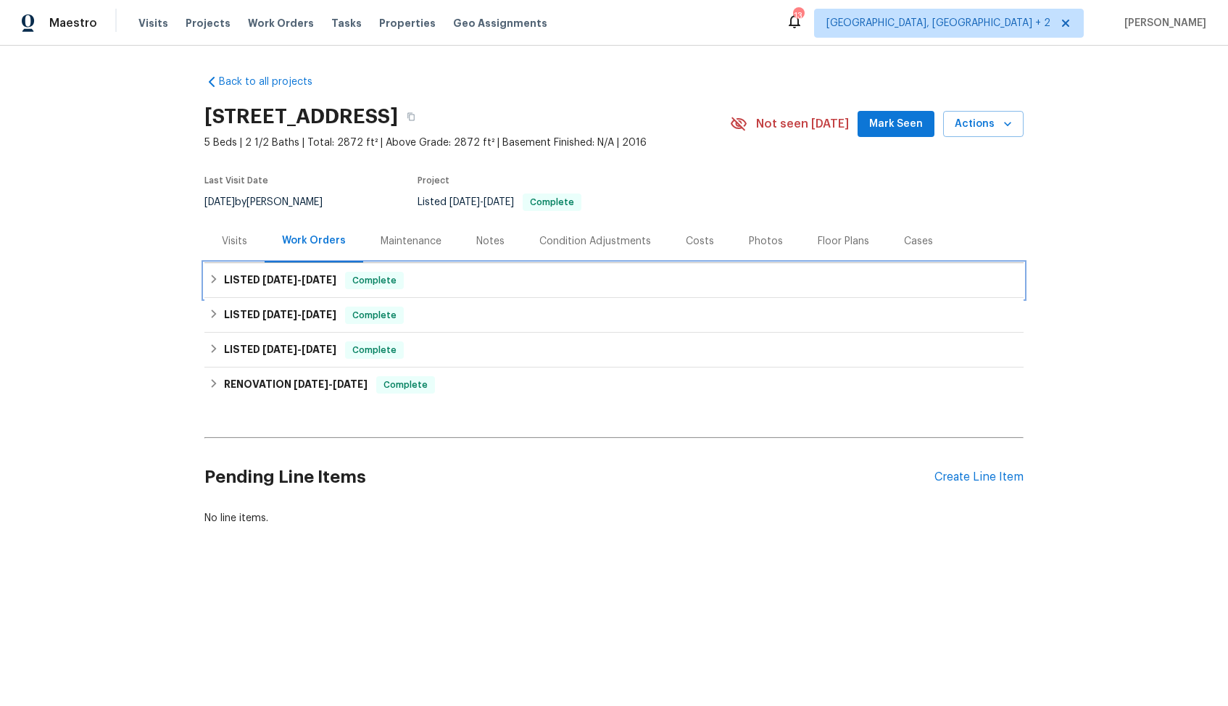
click at [469, 294] on div "LISTED 5/28/25 - 6/17/25 Complete" at bounding box center [613, 280] width 819 height 35
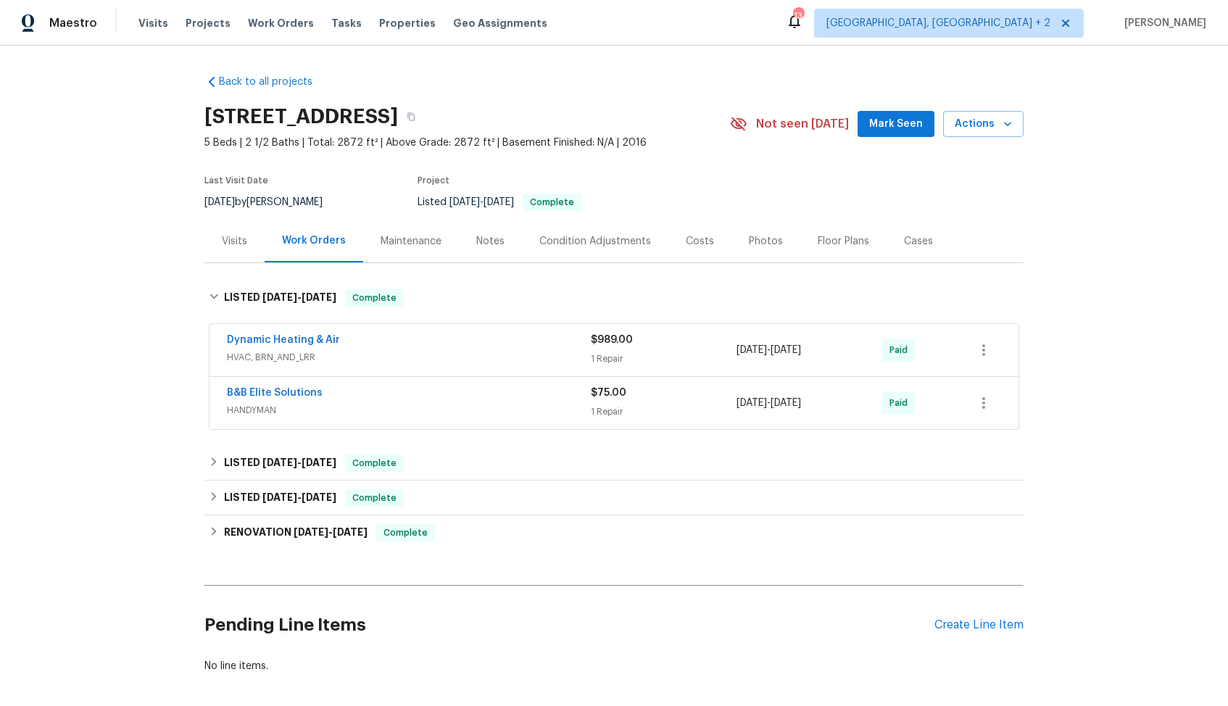
click at [392, 336] on div "Dynamic Heating & Air" at bounding box center [409, 341] width 364 height 17
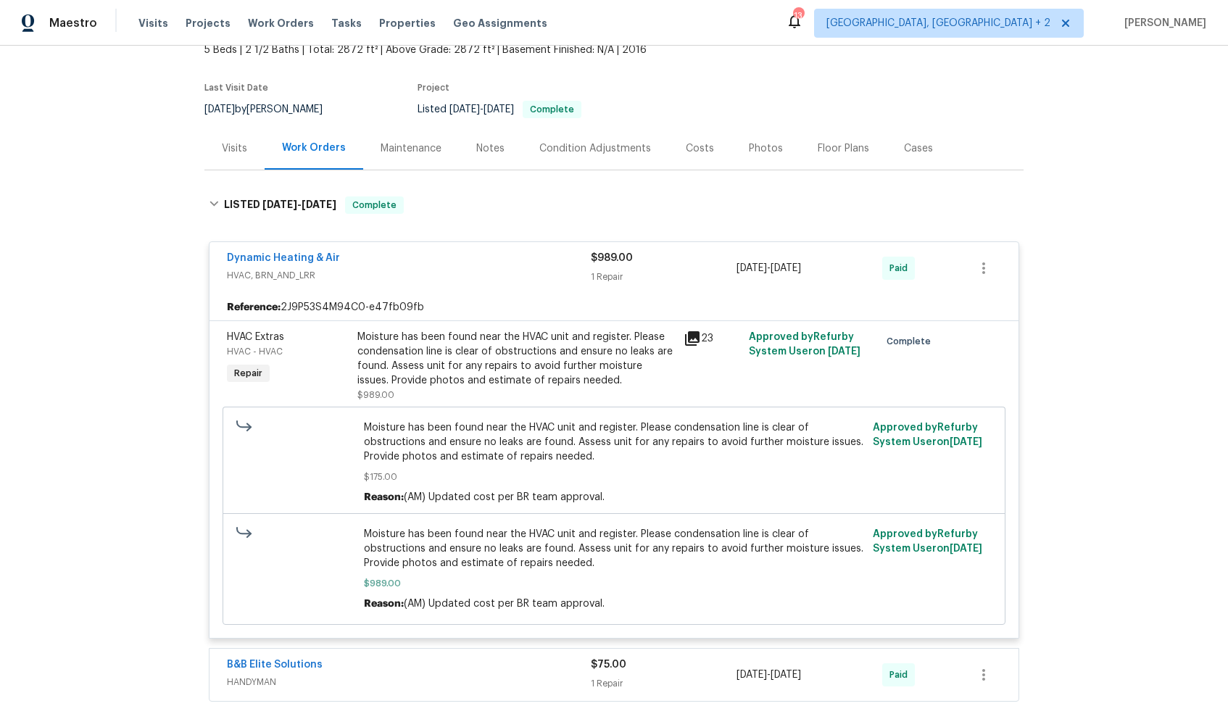
scroll to position [80, 0]
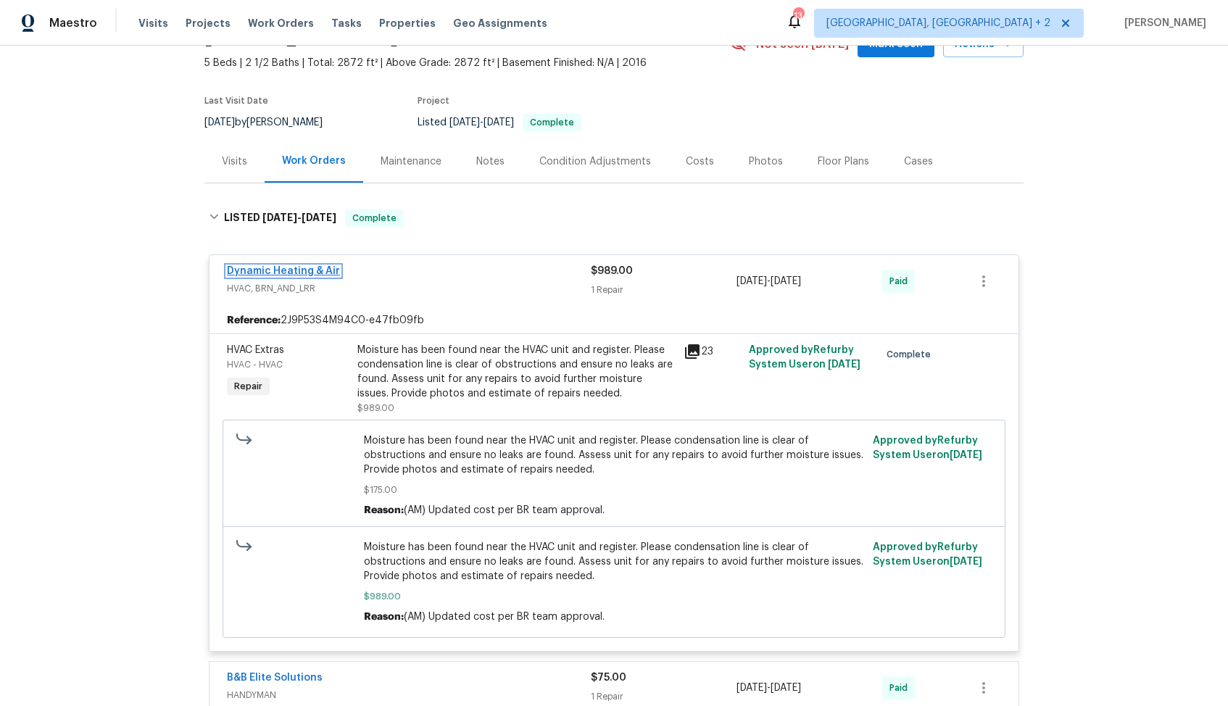
click at [295, 270] on link "Dynamic Heating & Air" at bounding box center [283, 271] width 113 height 10
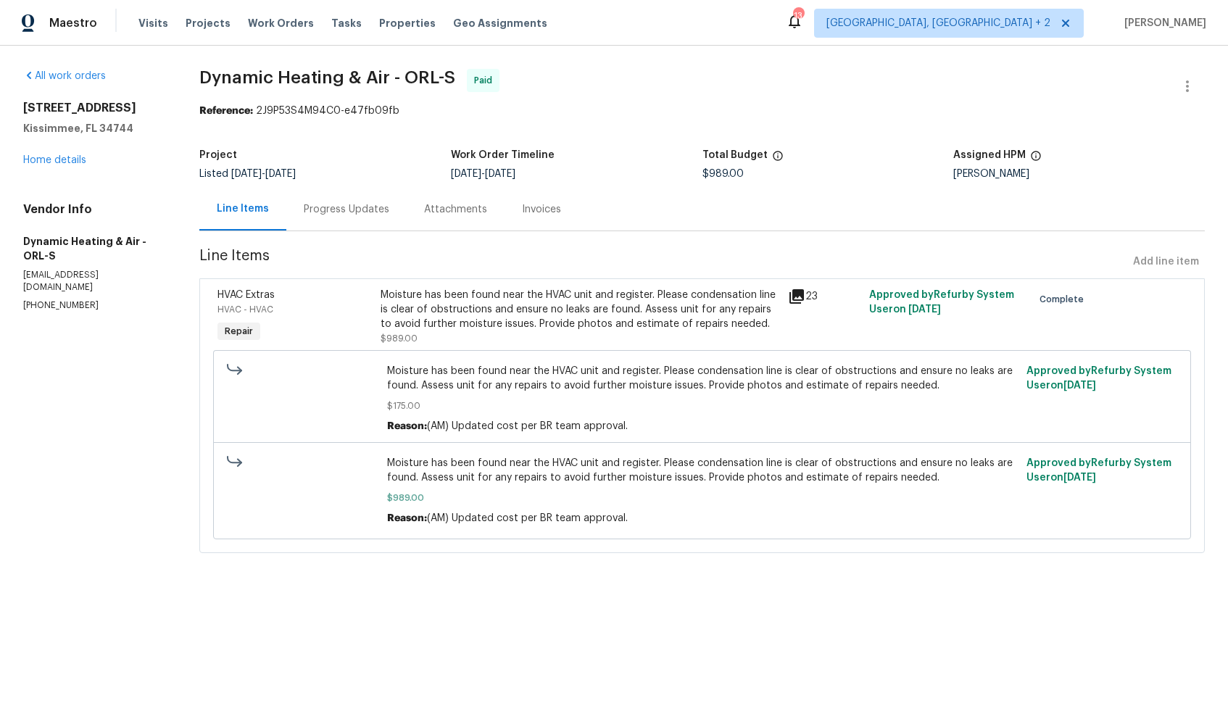
click at [339, 211] on div "Progress Updates" at bounding box center [347, 209] width 86 height 14
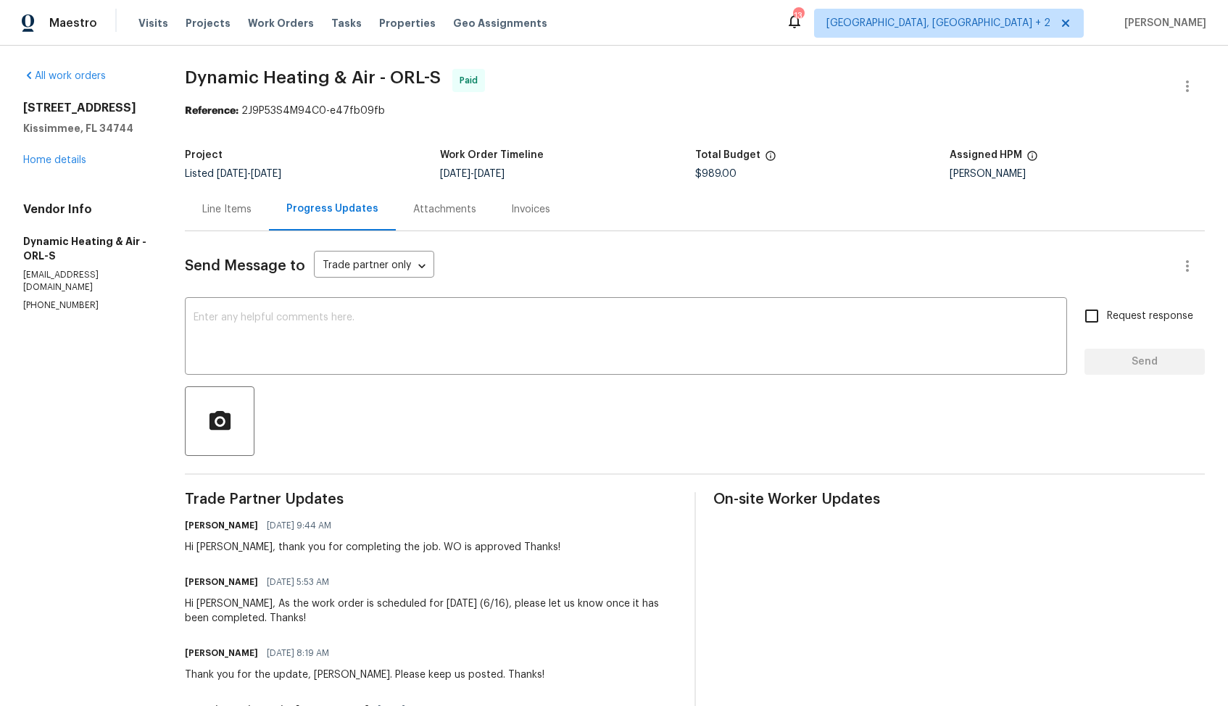
click at [233, 194] on div "Line Items" at bounding box center [227, 209] width 84 height 43
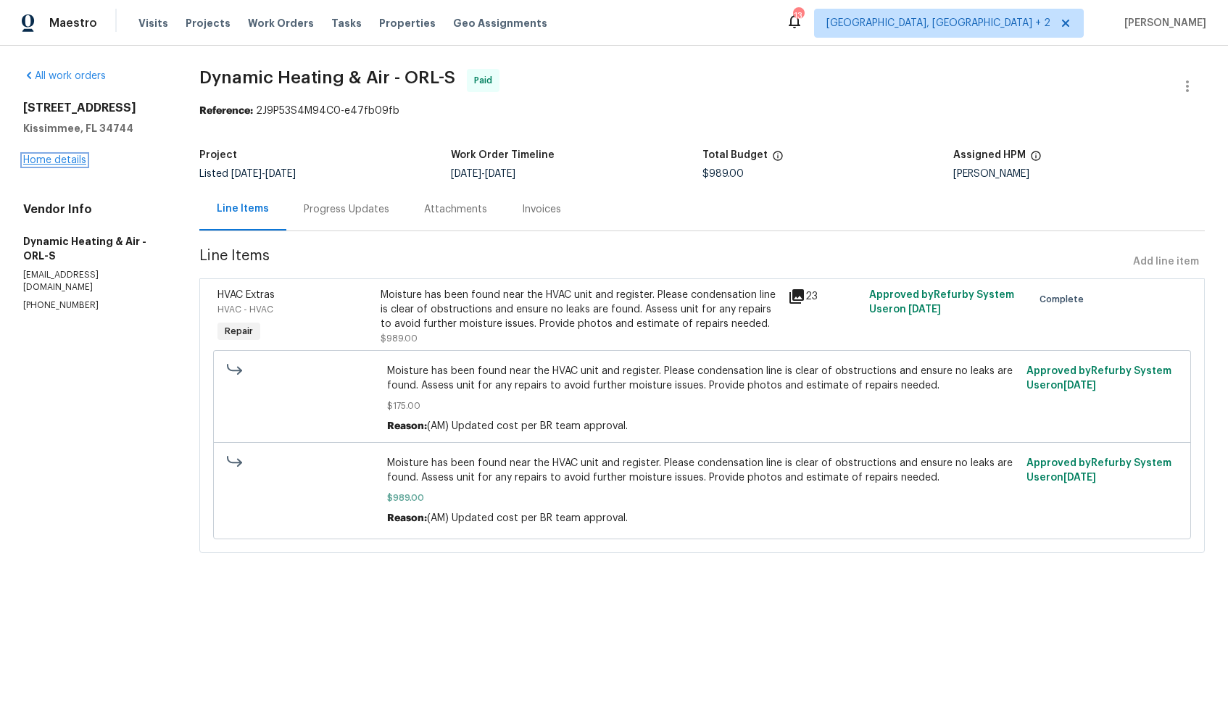
click at [58, 158] on link "Home details" at bounding box center [54, 160] width 63 height 10
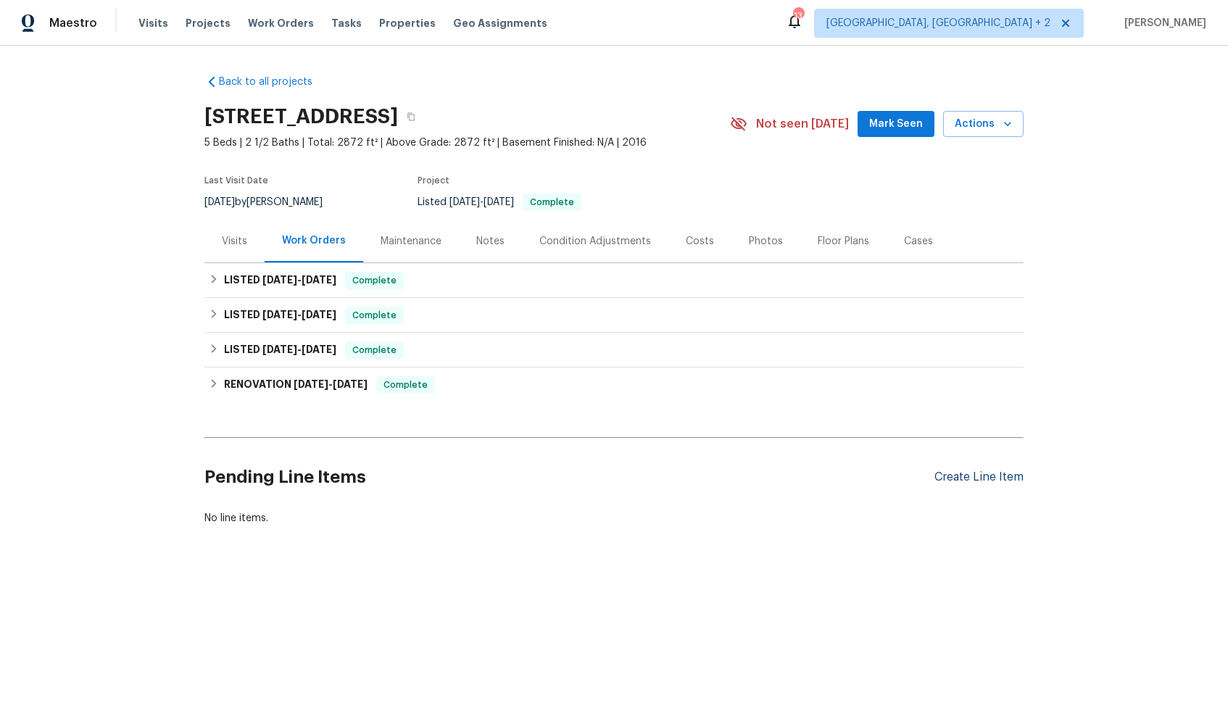
click at [967, 476] on div "Create Line Item" at bounding box center [978, 477] width 89 height 14
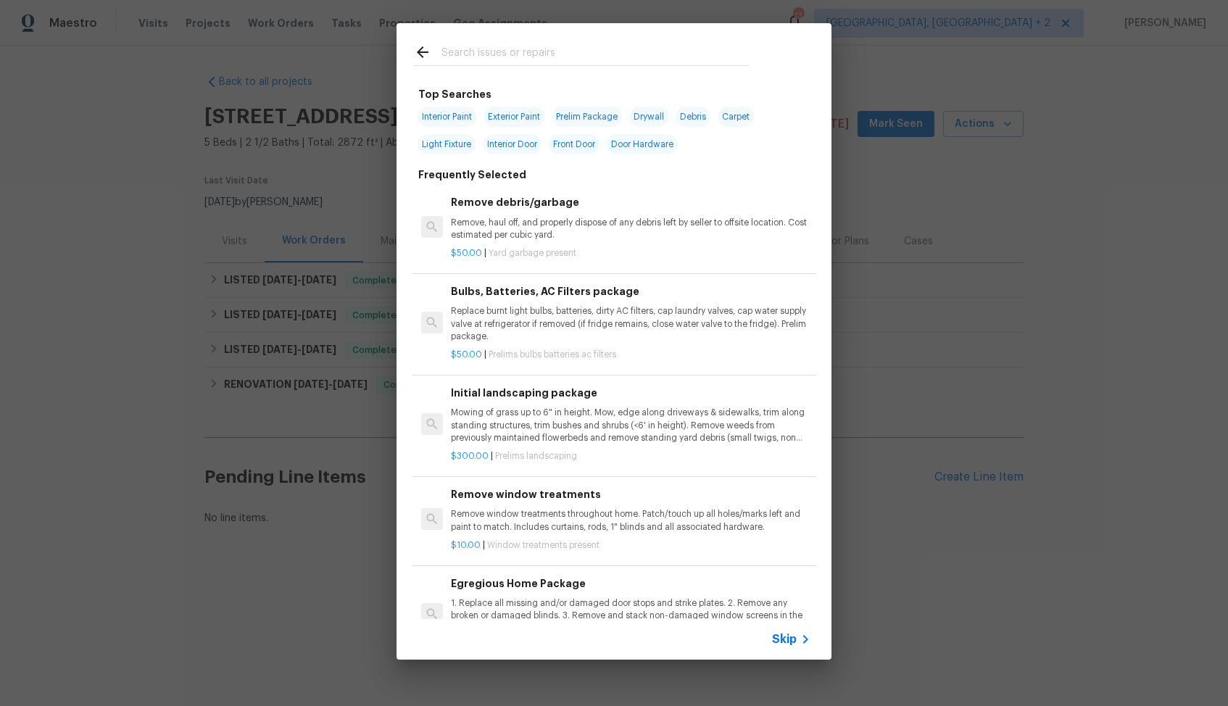
click at [567, 54] on input "text" at bounding box center [594, 54] width 307 height 22
type input "hvac"
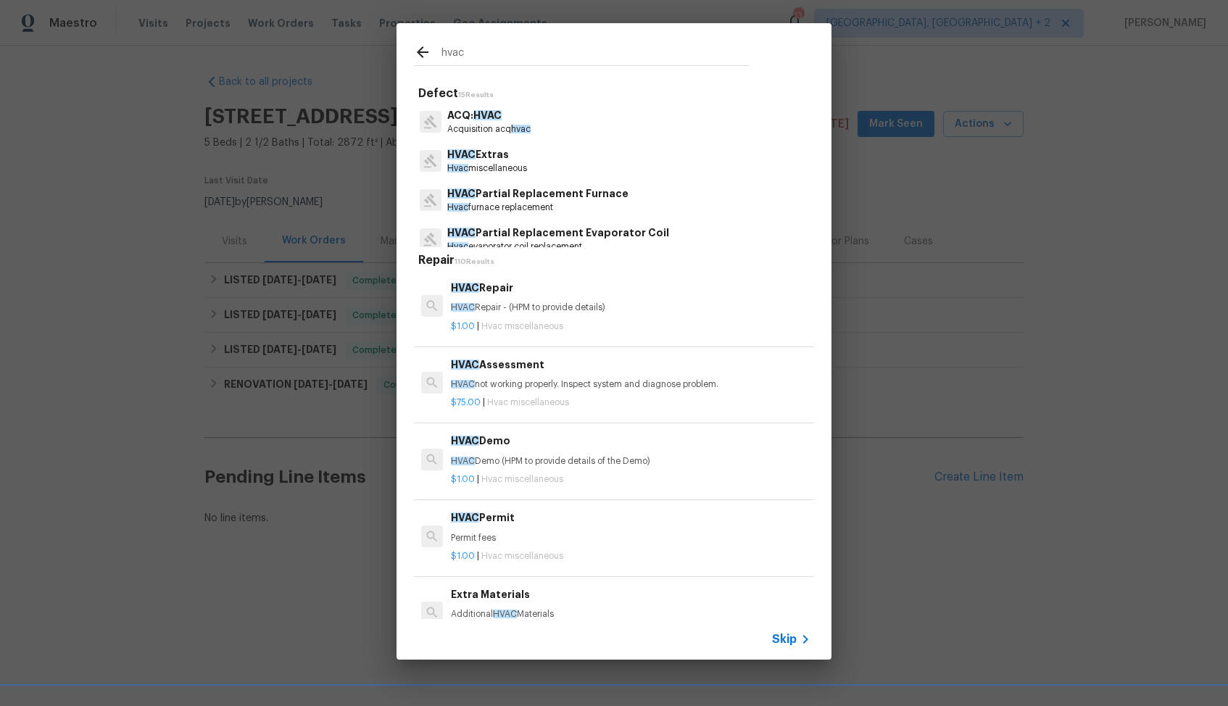
click at [500, 307] on p "HVAC Repair - (HPM to provide details)" at bounding box center [631, 308] width 360 height 12
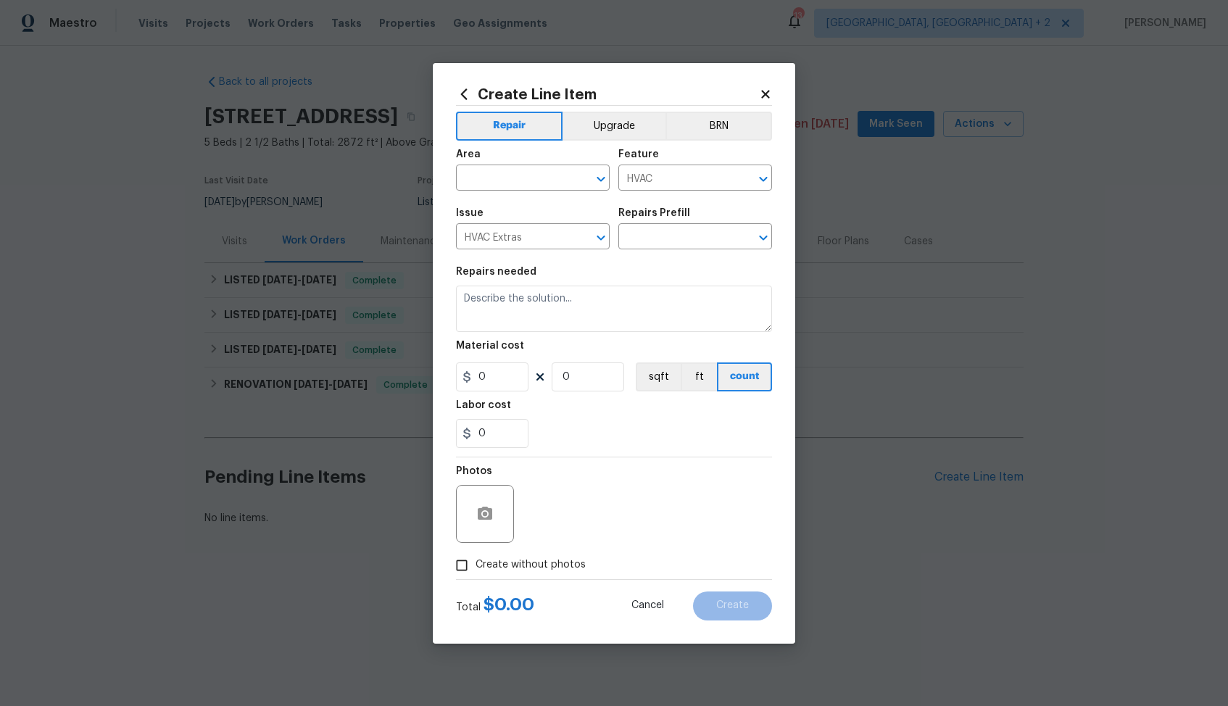
type input "HVAC Repair $1.00"
type textarea "HVAC Repair - (HPM to provide details)"
type input "1"
click at [495, 172] on input "text" at bounding box center [512, 179] width 113 height 22
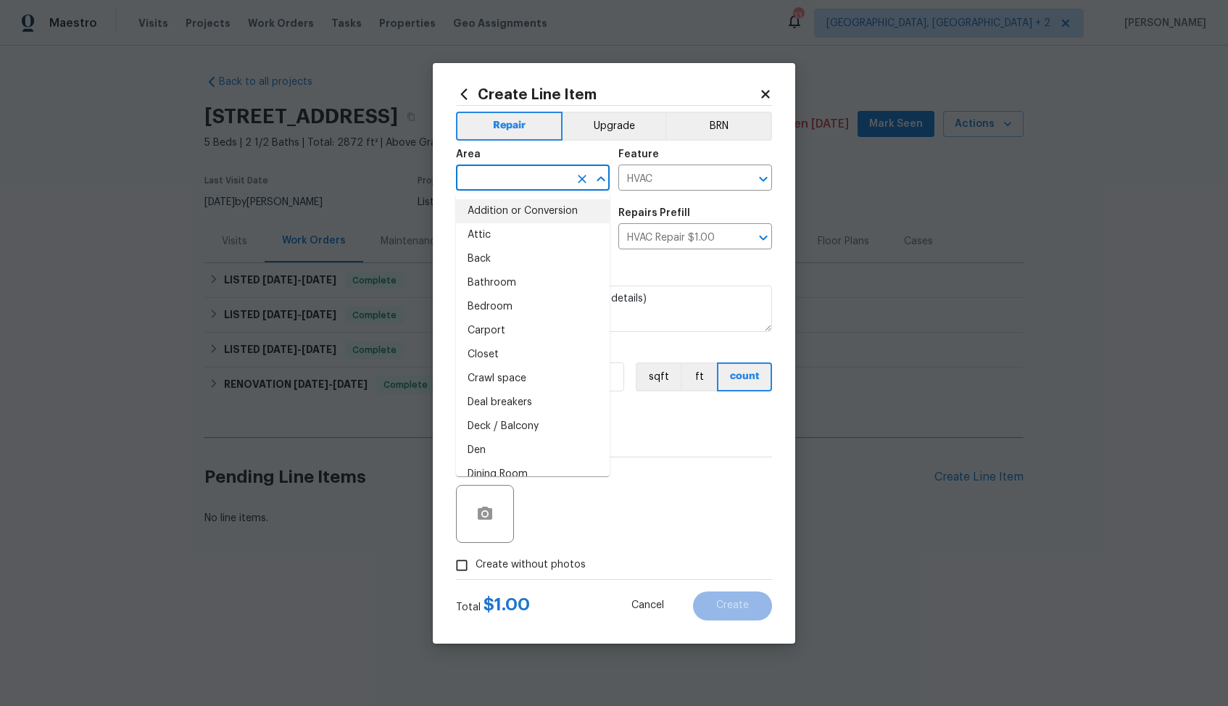
click at [509, 183] on input "text" at bounding box center [512, 179] width 113 height 22
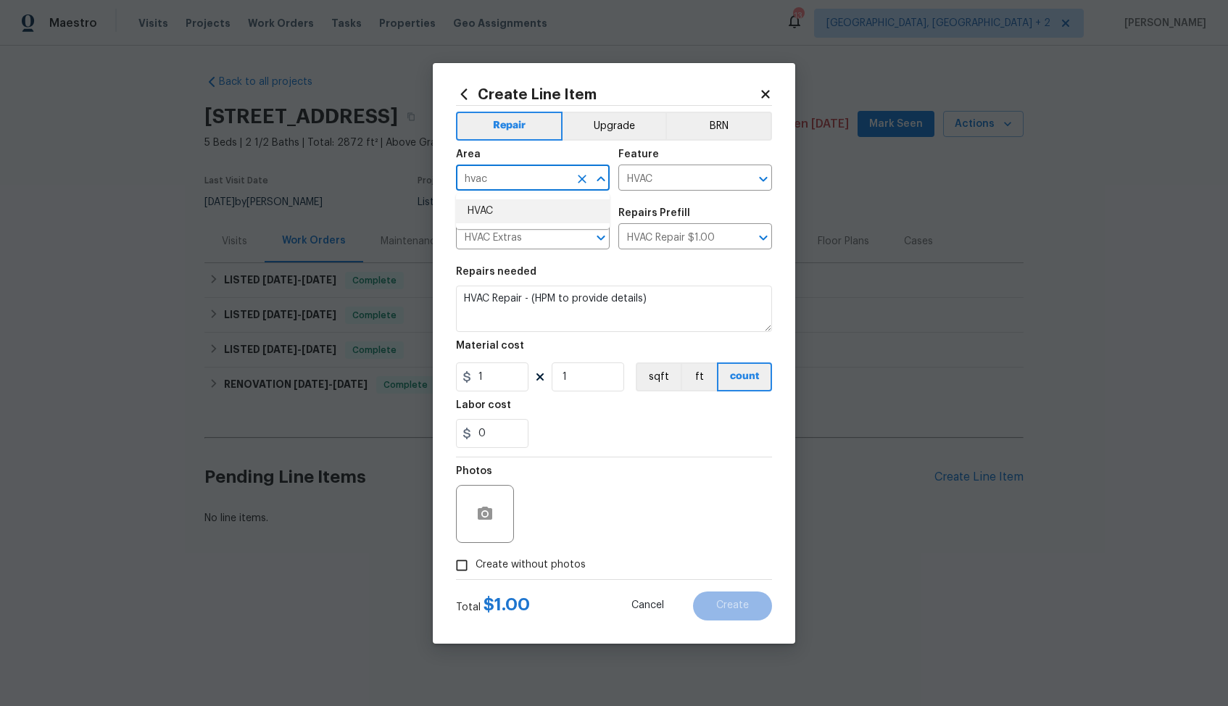
click at [484, 208] on li "HVAC" at bounding box center [533, 211] width 154 height 24
type input "HVAC"
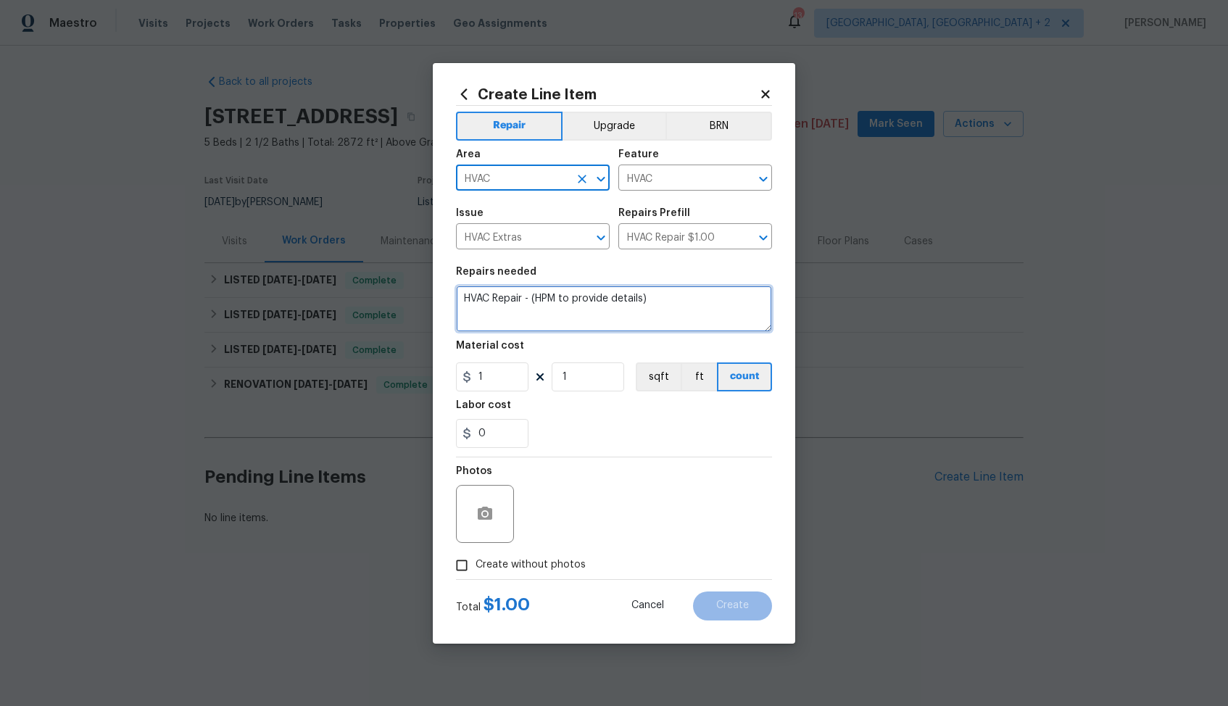
click at [626, 299] on textarea "HVAC Repair - (HPM to provide details)" at bounding box center [614, 309] width 316 height 46
paste textarea "Rework: Feedback received that the HVAC is leaking again and causing water dama…"
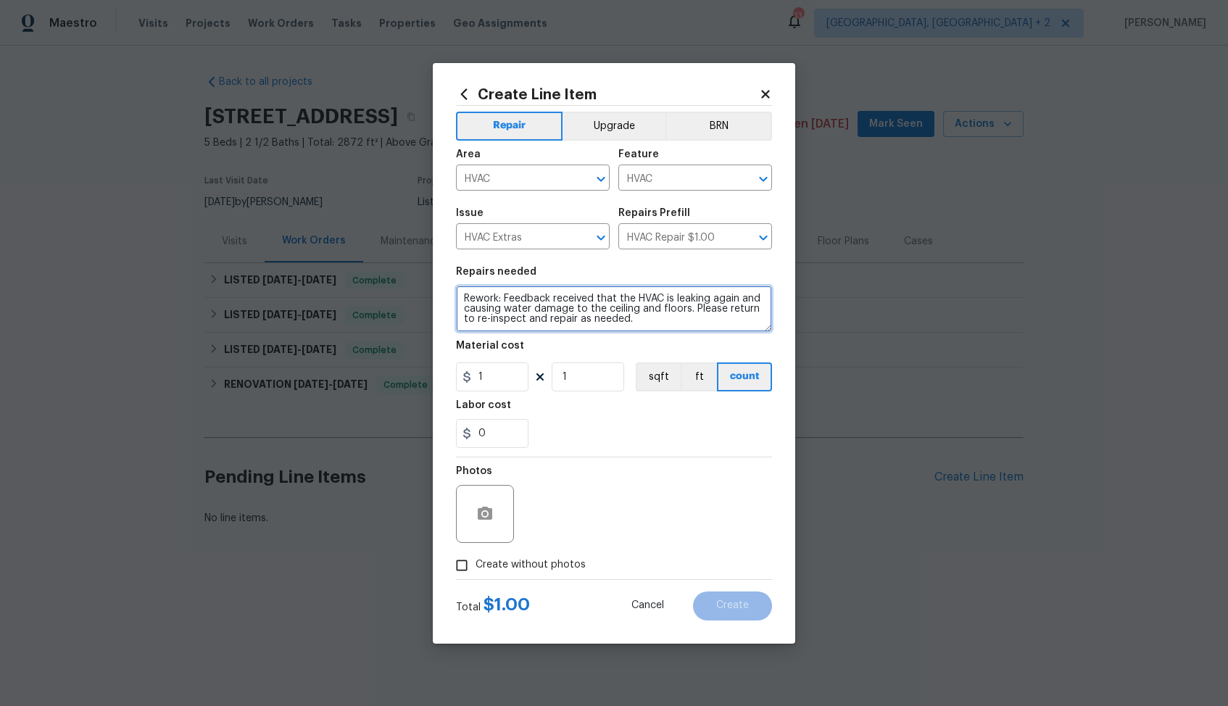
type textarea "Rework: Feedback received that the HVAC is leaking again and causing water dama…"
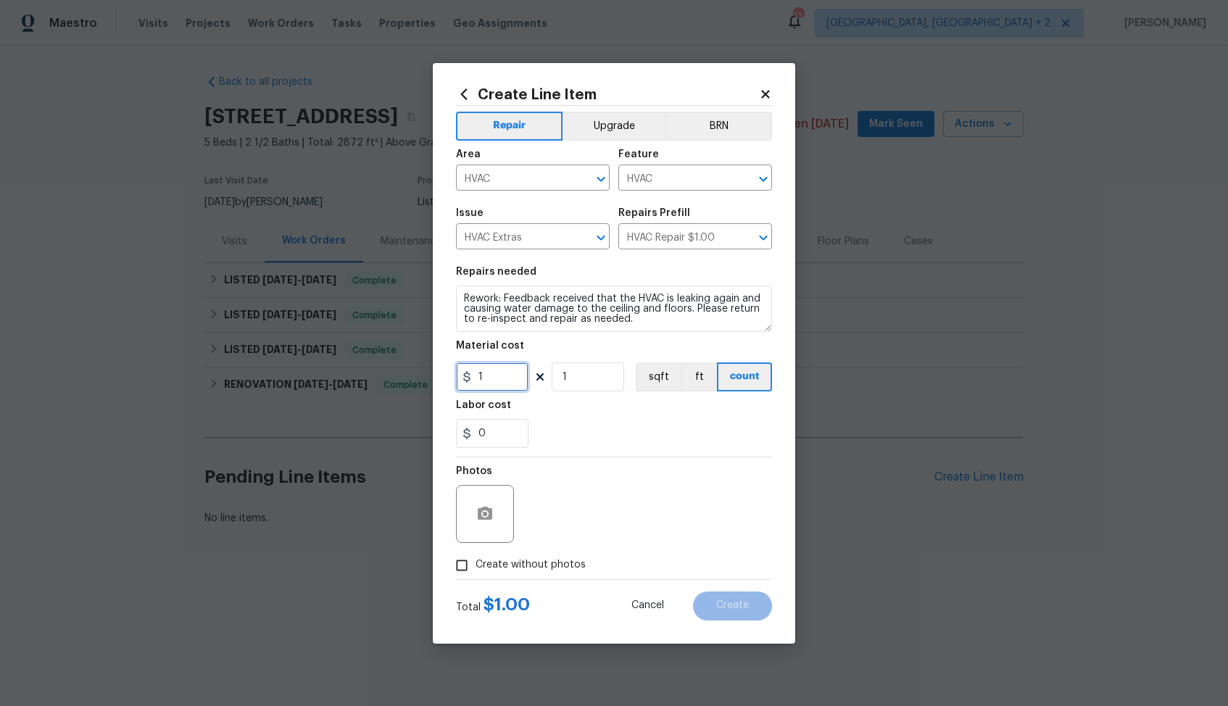
click at [498, 374] on input "1" at bounding box center [492, 376] width 72 height 29
type input "75"
click at [567, 436] on div "Repair Upgrade BRN Area HVAC ​ Feature HVAC ​ Issue HVAC Extras ​ Repairs Prefi…" at bounding box center [614, 342] width 316 height 473
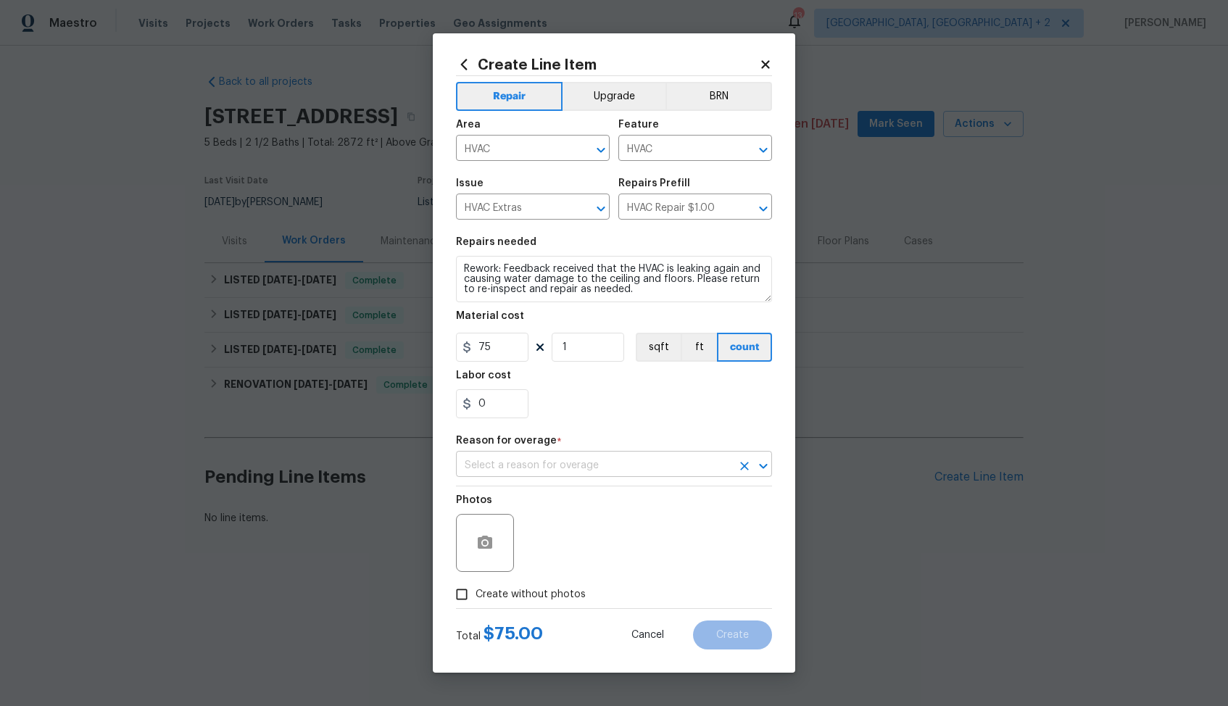
click at [631, 465] on input "text" at bounding box center [593, 466] width 275 height 22
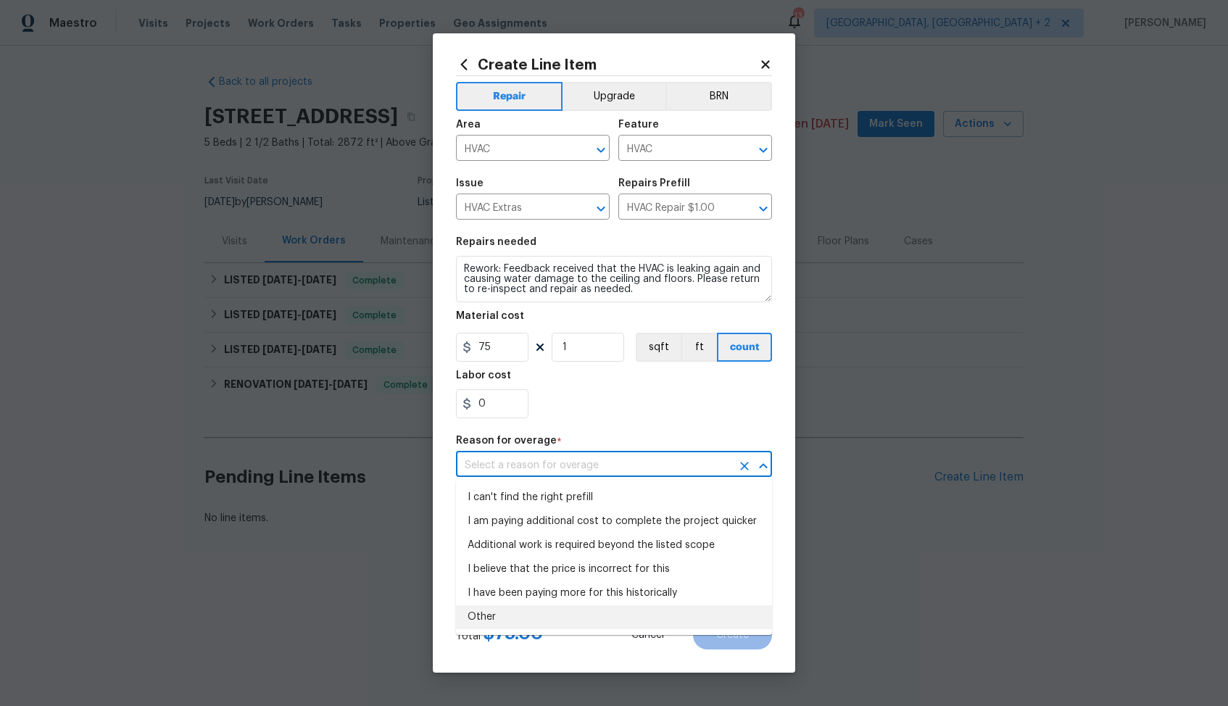
click at [516, 616] on li "Other" at bounding box center [614, 617] width 316 height 24
type input "Other"
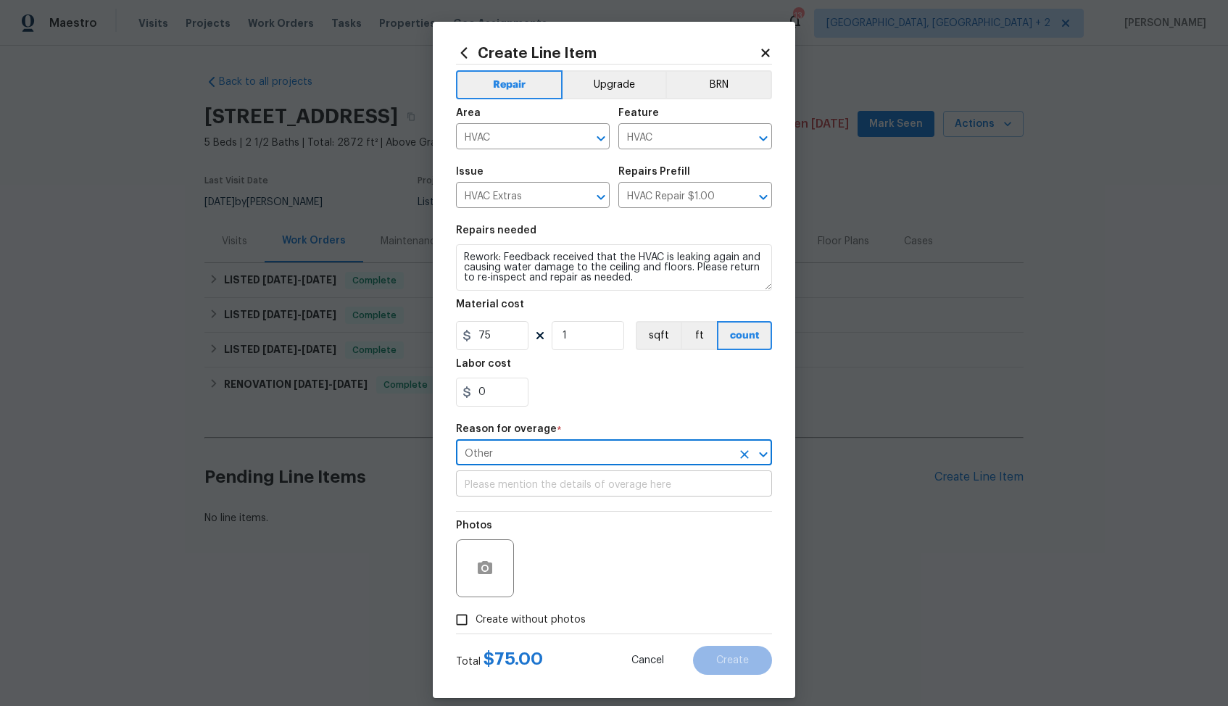
click at [641, 484] on input "text" at bounding box center [614, 485] width 316 height 22
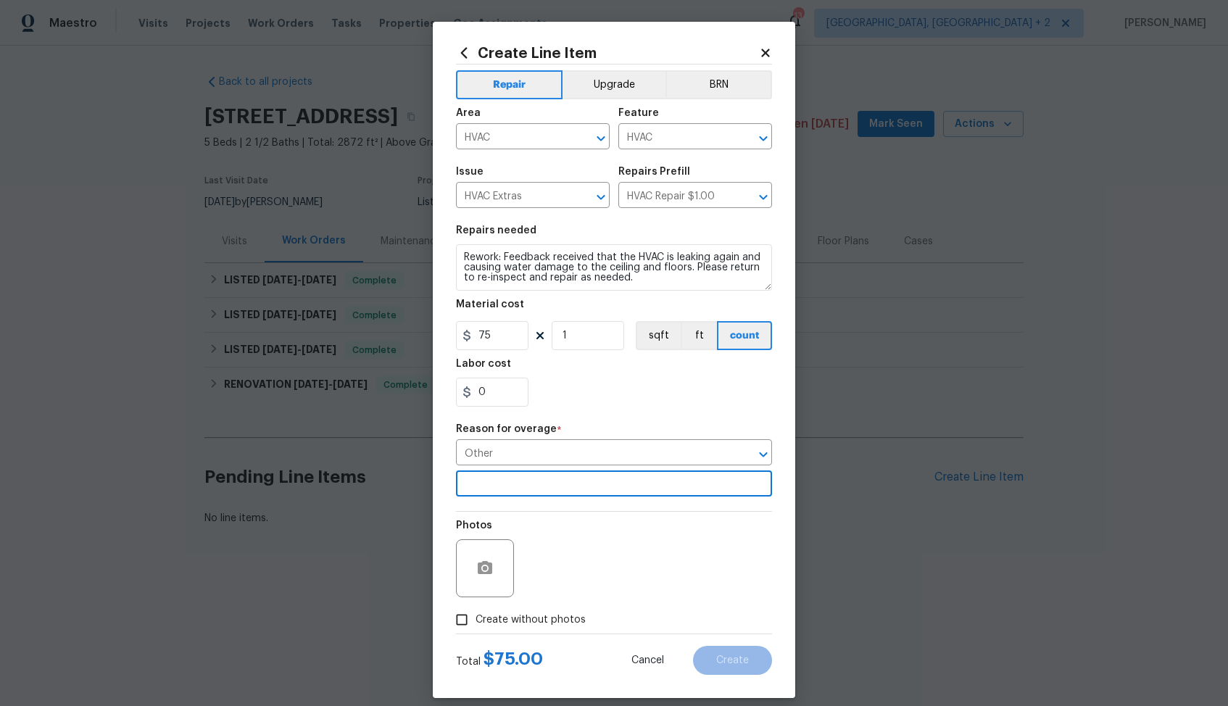
click at [533, 620] on span "Create without photos" at bounding box center [531, 620] width 110 height 15
click at [476, 620] on input "Create without photos" at bounding box center [462, 620] width 28 height 28
checkbox input "true"
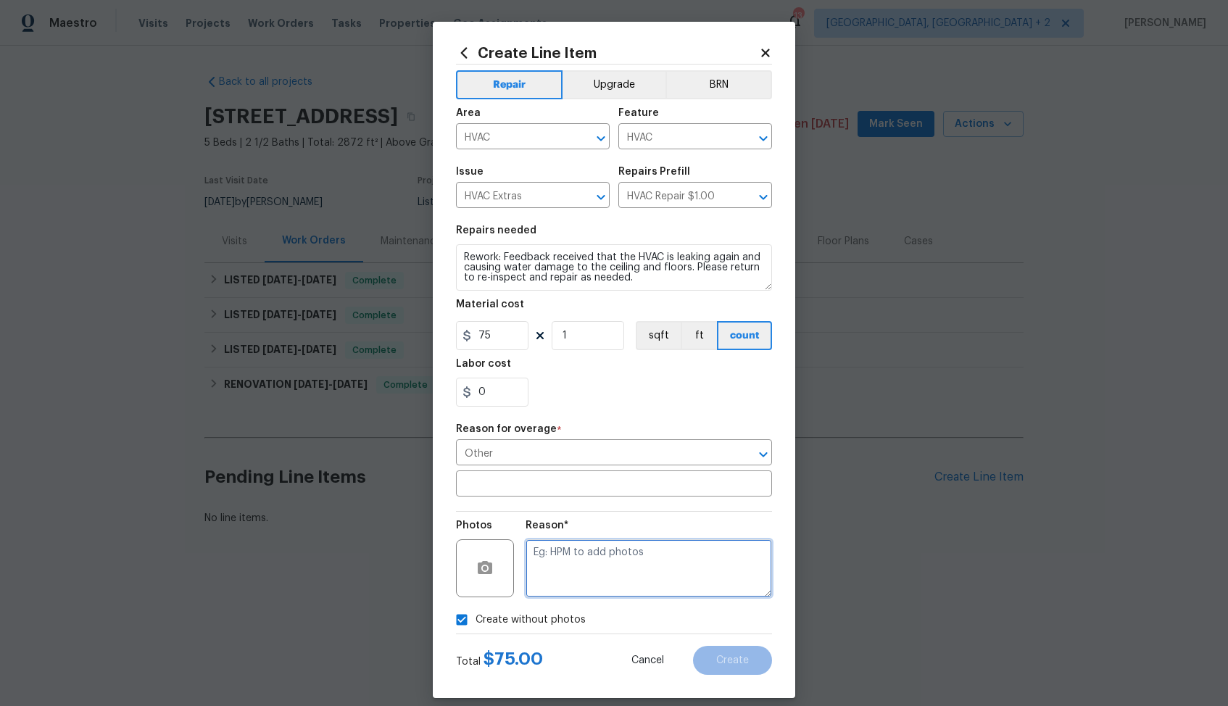
click at [599, 565] on textarea at bounding box center [649, 568] width 246 height 58
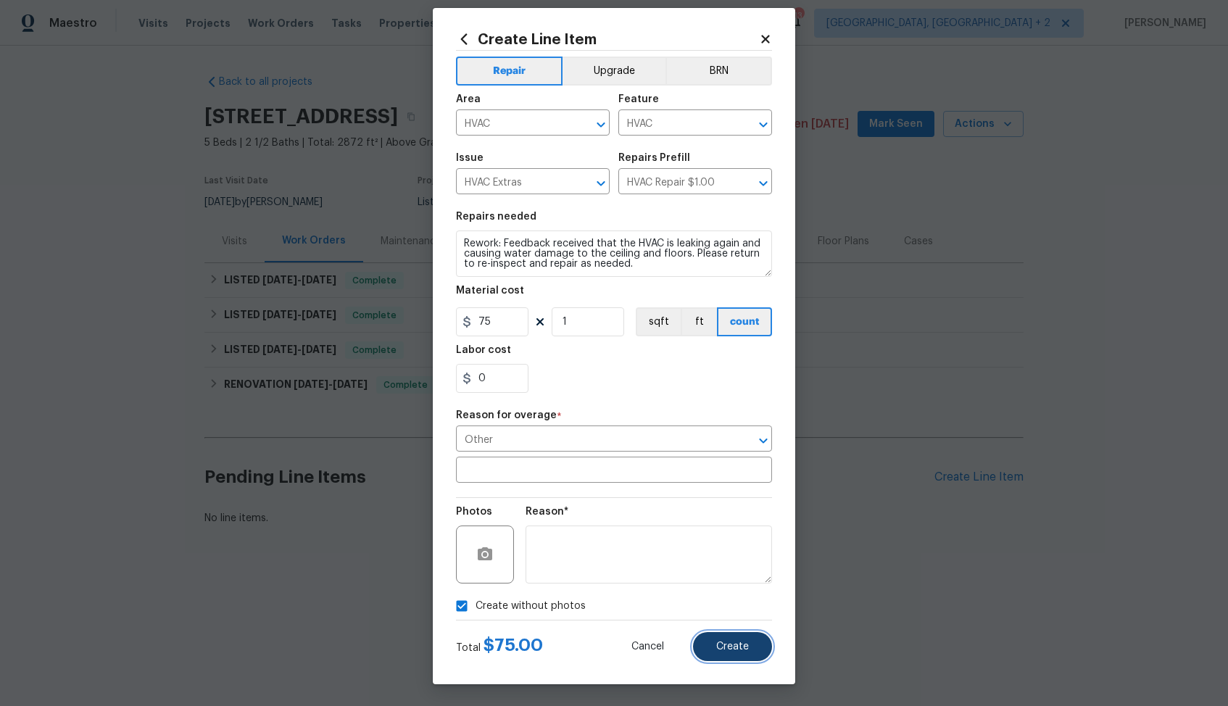
click at [727, 642] on span "Create" at bounding box center [732, 647] width 33 height 11
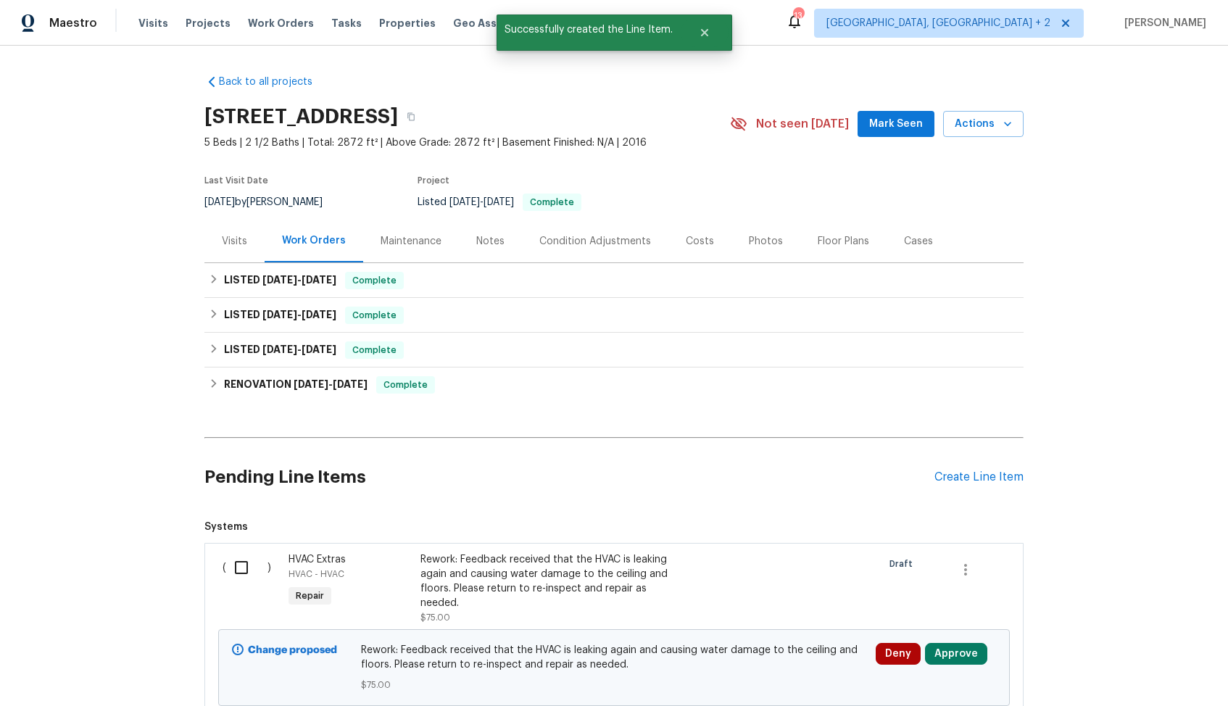
click at [244, 562] on input "checkbox" at bounding box center [246, 567] width 41 height 30
checkbox input "true"
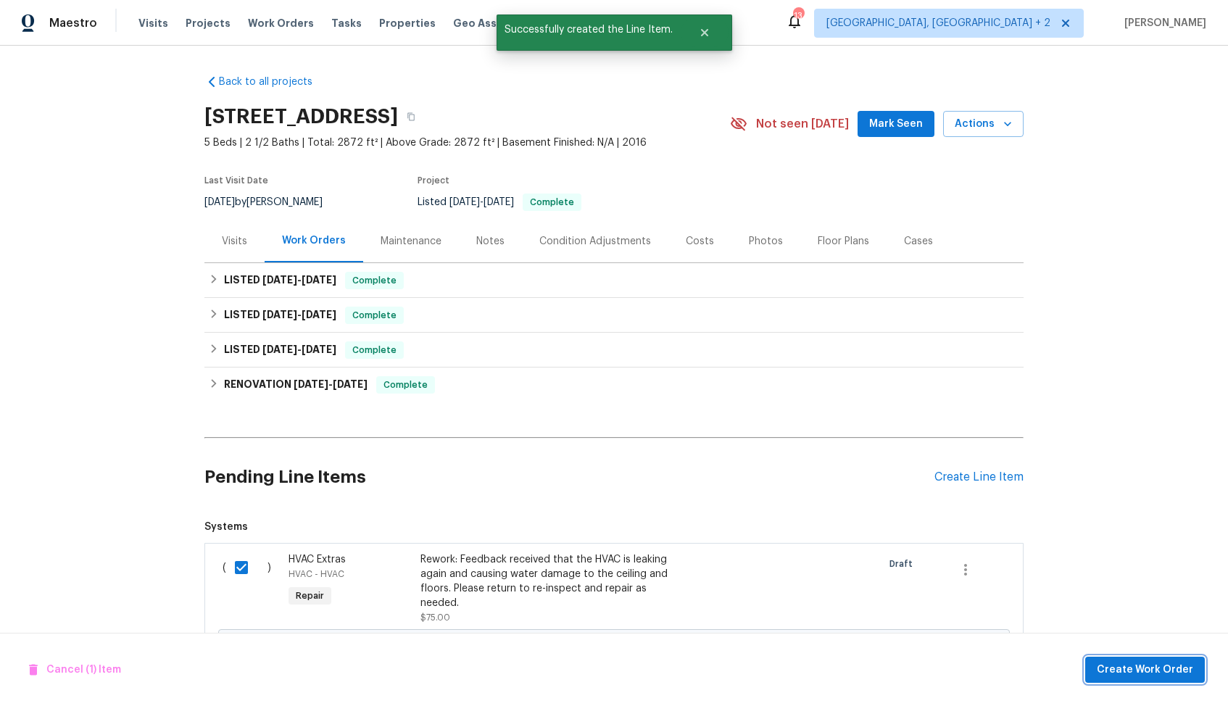
click at [1153, 666] on span "Create Work Order" at bounding box center [1145, 670] width 96 height 18
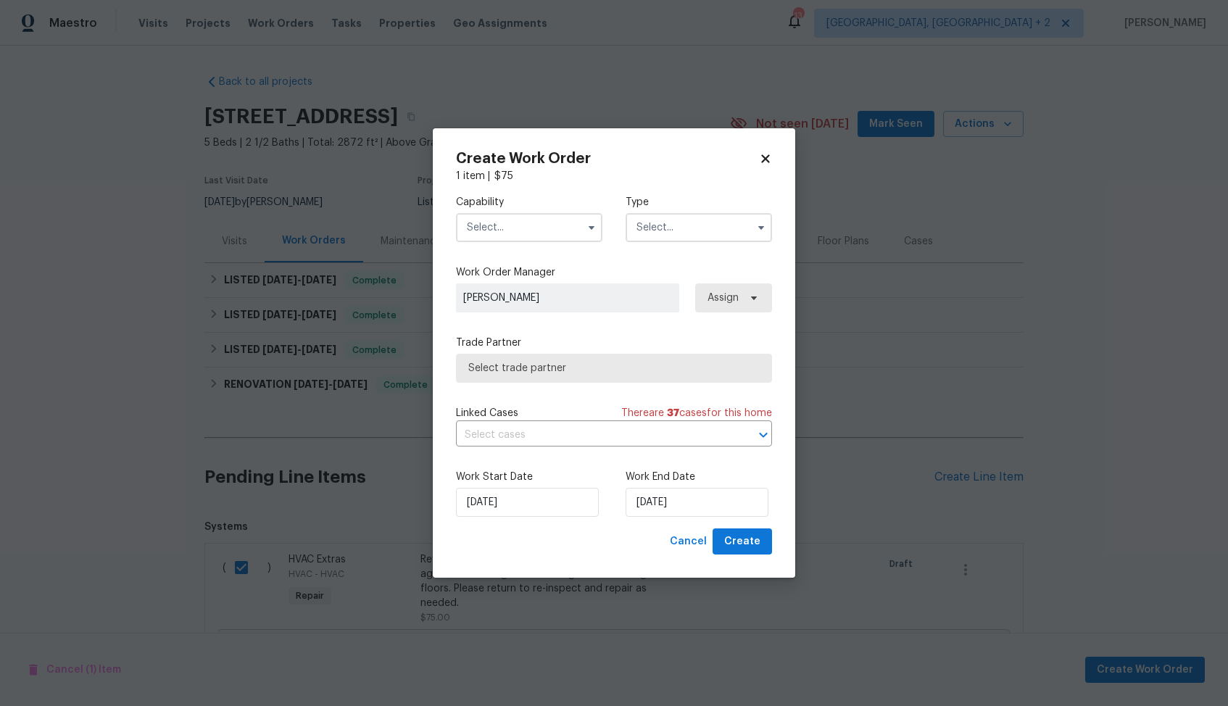
click at [584, 235] on span at bounding box center [592, 228] width 22 height 22
click at [579, 230] on input "text" at bounding box center [529, 227] width 146 height 29
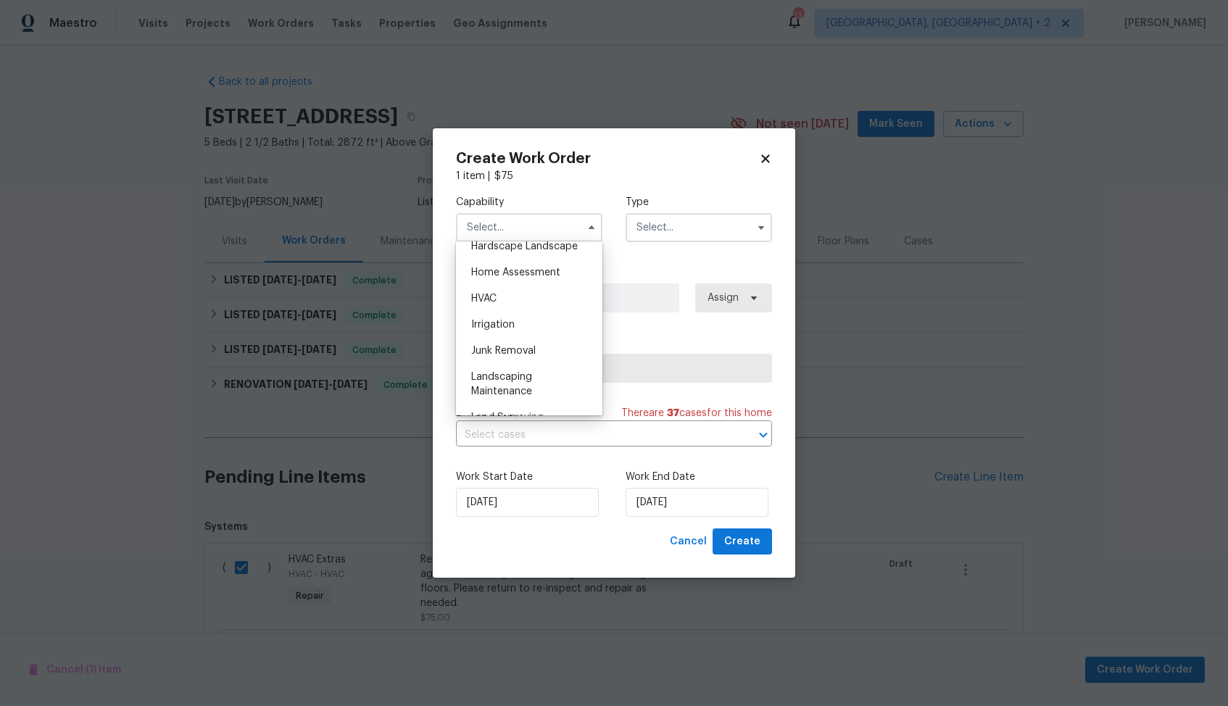
scroll to position [847, 0]
click at [523, 283] on div "HVAC" at bounding box center [529, 286] width 139 height 26
type input "HVAC"
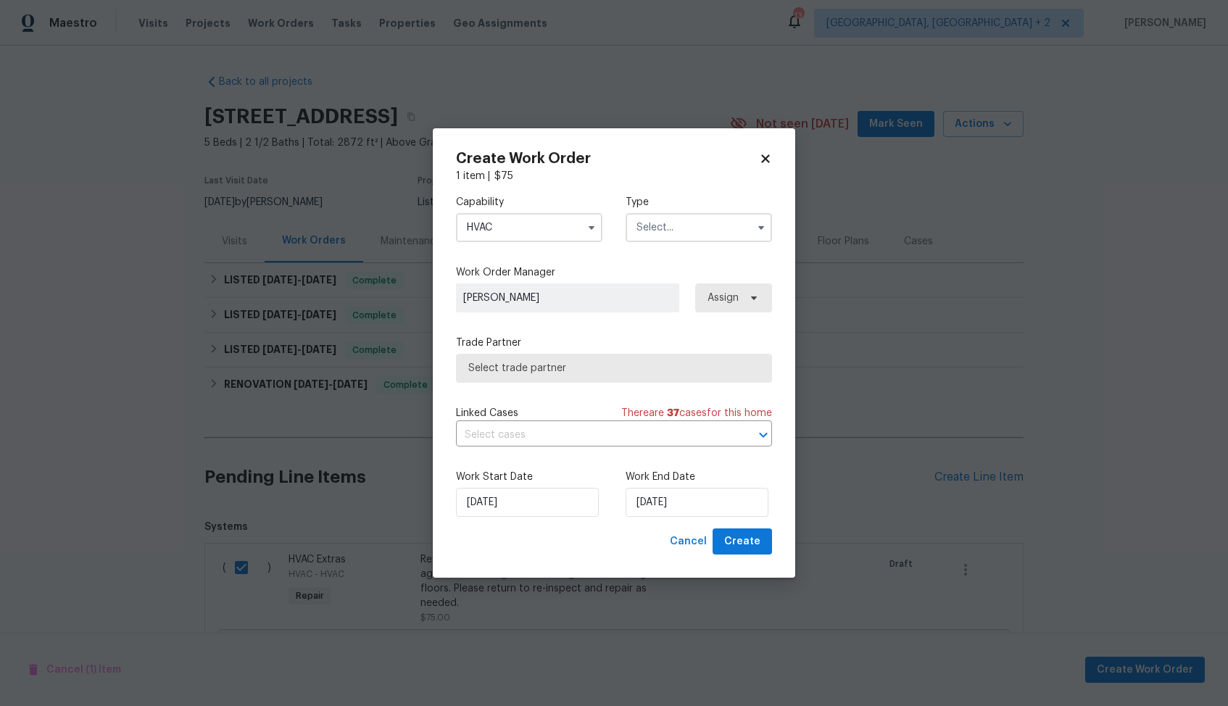
click at [676, 219] on input "text" at bounding box center [699, 227] width 146 height 29
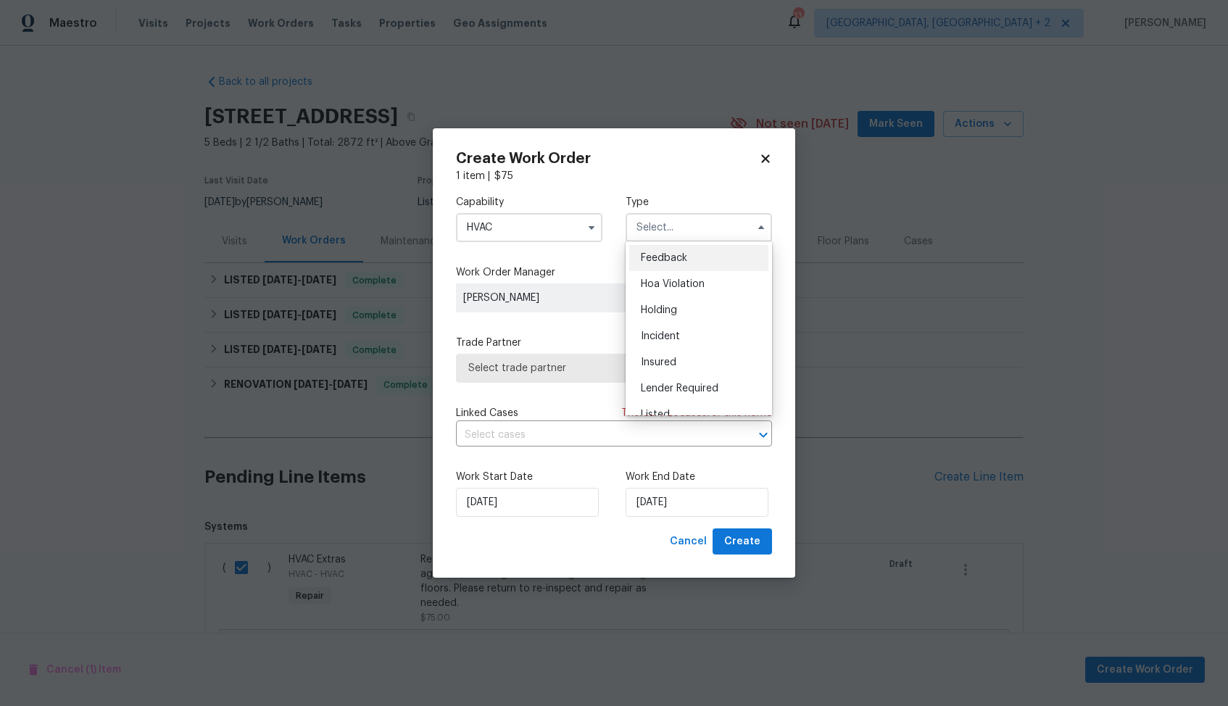
click at [679, 258] on span "Feedback" at bounding box center [664, 258] width 46 height 10
type input "Feedback"
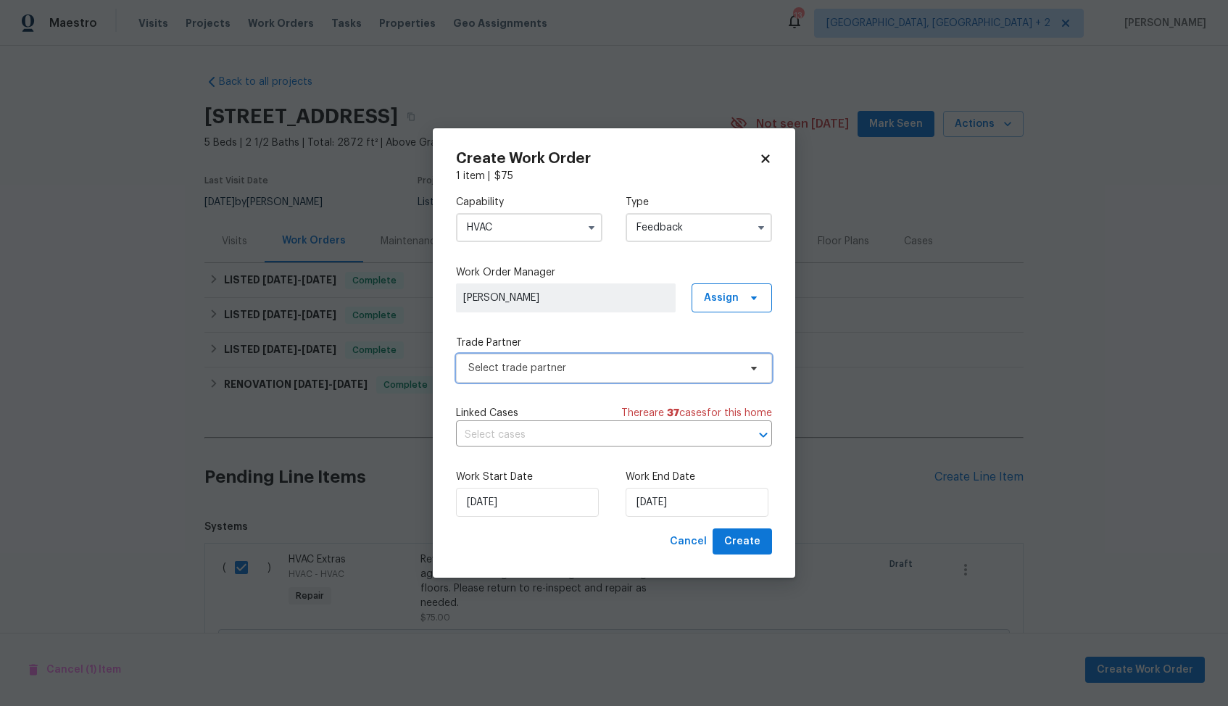
click at [549, 365] on span "Select trade partner" at bounding box center [603, 368] width 270 height 14
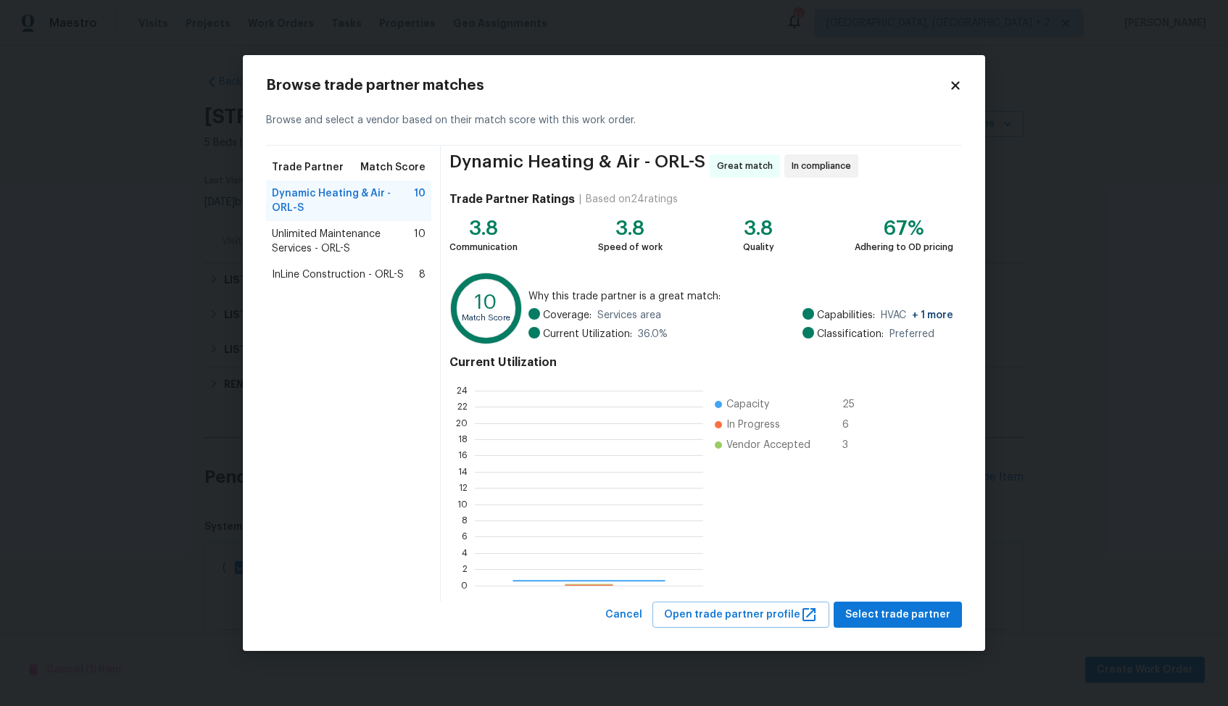
scroll to position [203, 228]
click at [875, 611] on span "Select trade partner" at bounding box center [897, 615] width 105 height 18
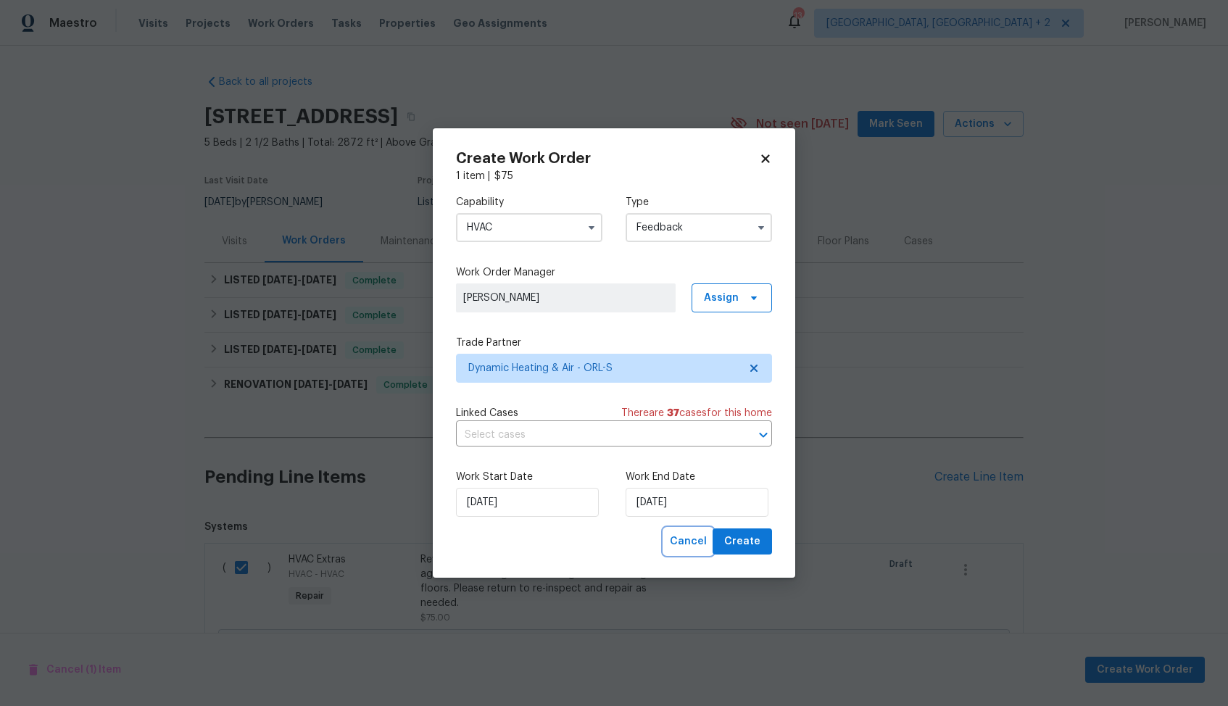
click at [699, 539] on span "Cancel" at bounding box center [688, 542] width 37 height 18
checkbox input "false"
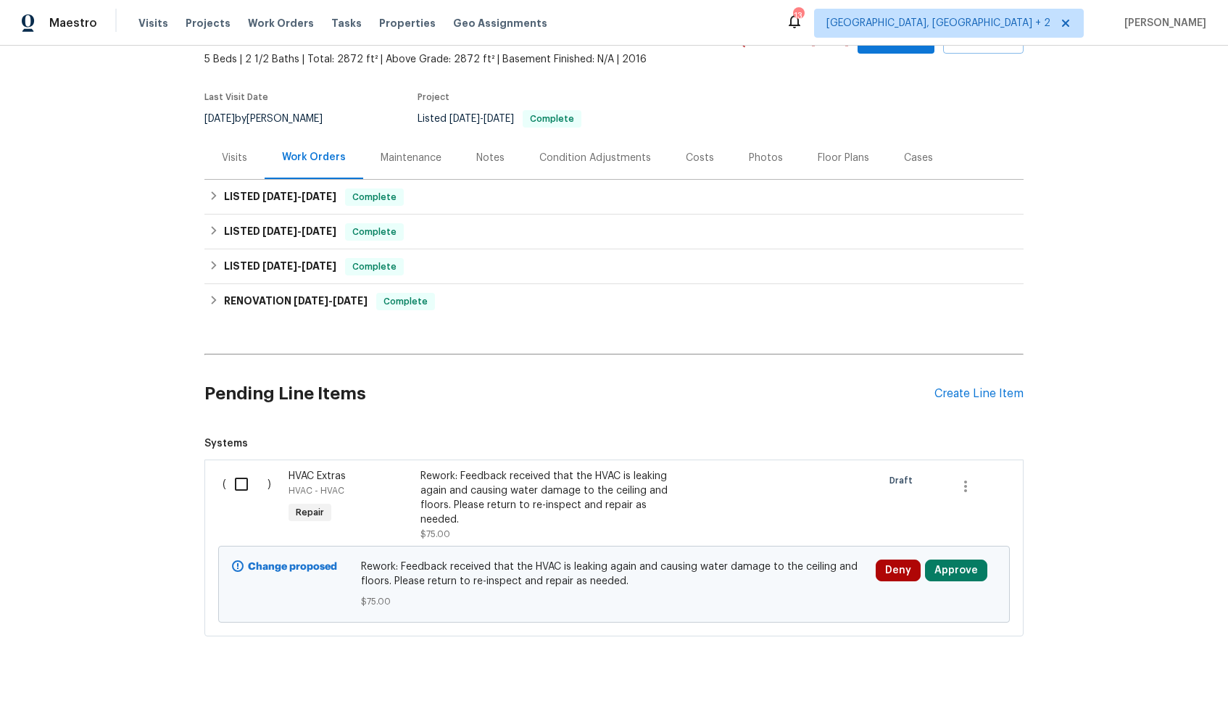
scroll to position [112, 0]
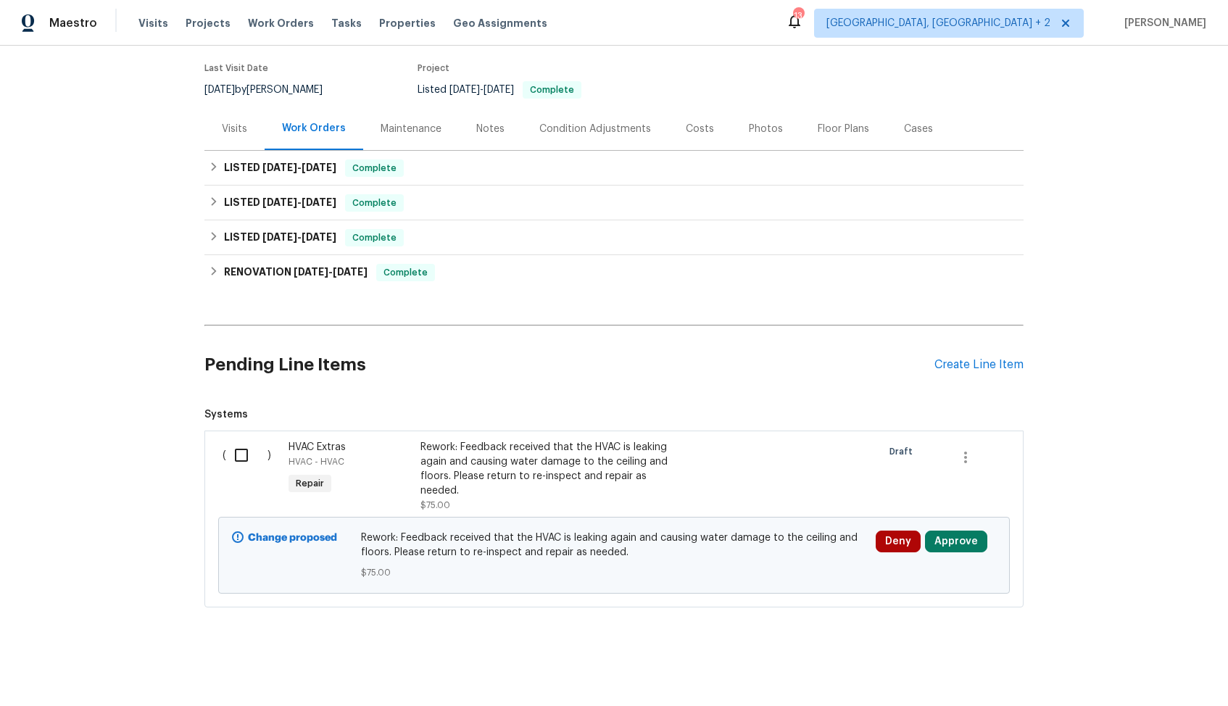
click at [433, 469] on div "Rework: Feedback received that the HVAC is leaking again and causing water dama…" at bounding box center [547, 469] width 255 height 58
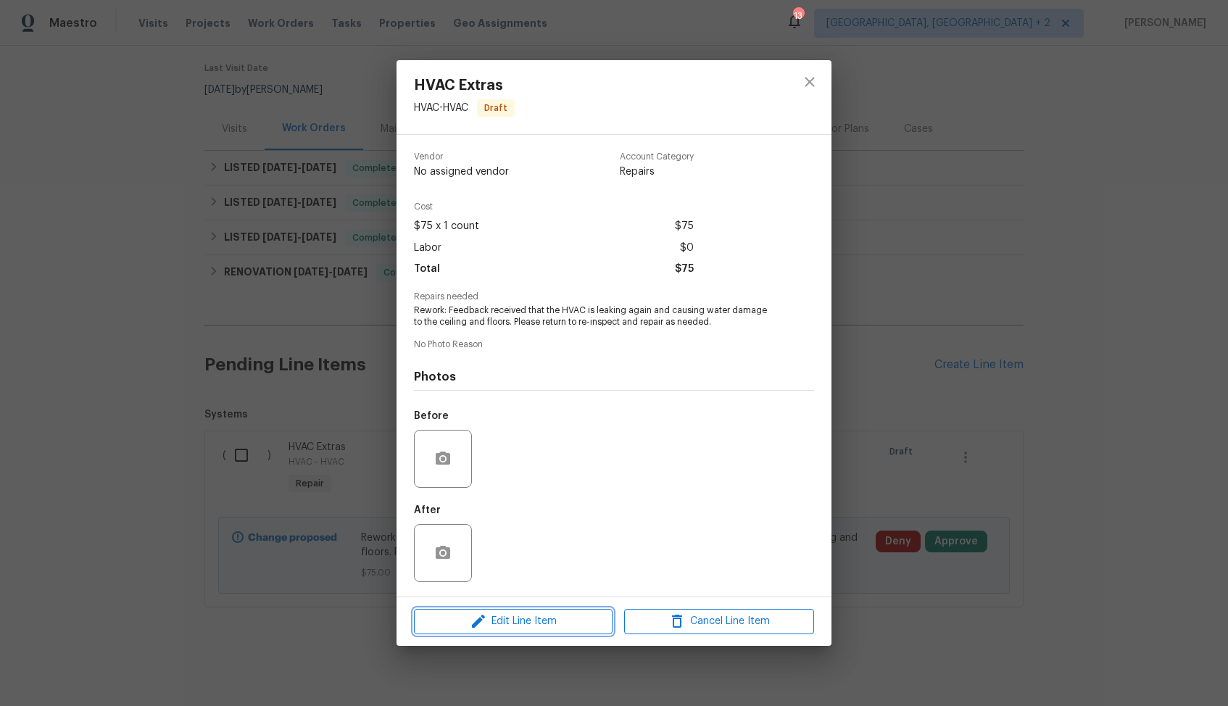
click at [500, 621] on span "Edit Line Item" at bounding box center [513, 622] width 190 height 18
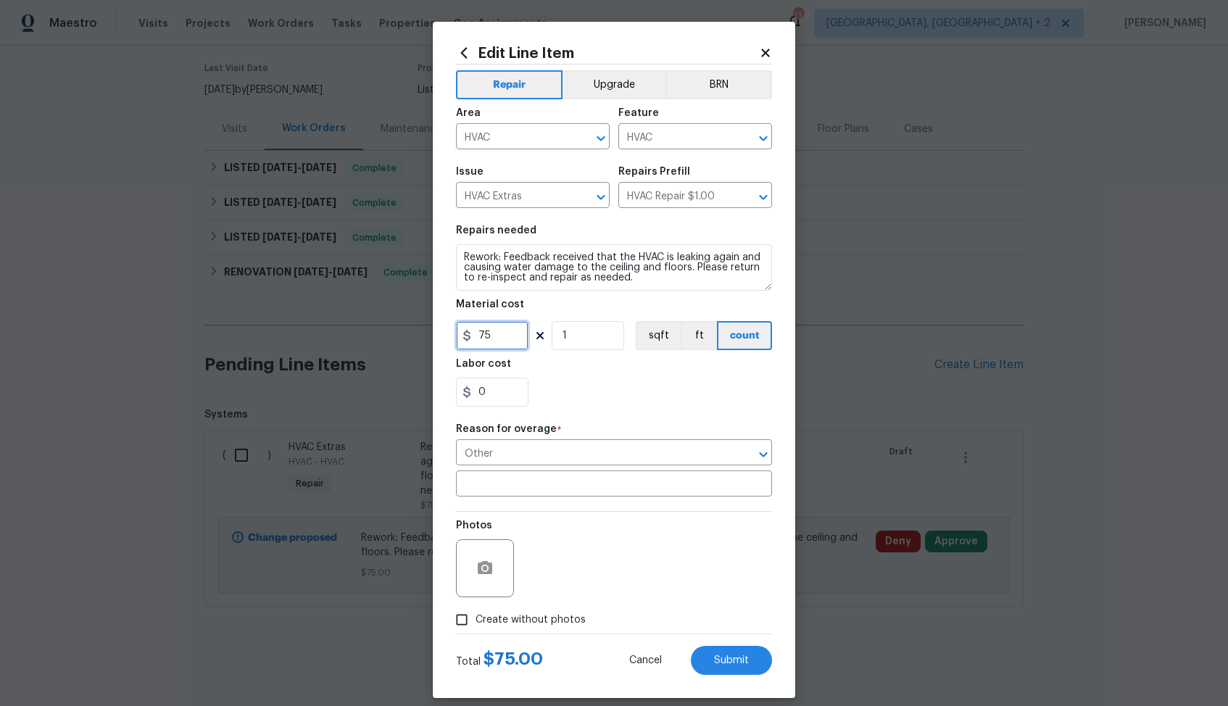
click at [502, 337] on input "75" at bounding box center [492, 335] width 72 height 29
type input "1"
click at [723, 661] on div "Edit Line Item Repair Upgrade BRN Area HVAC ​ Feature HVAC ​ Issue HVAC Extras …" at bounding box center [614, 353] width 1228 height 706
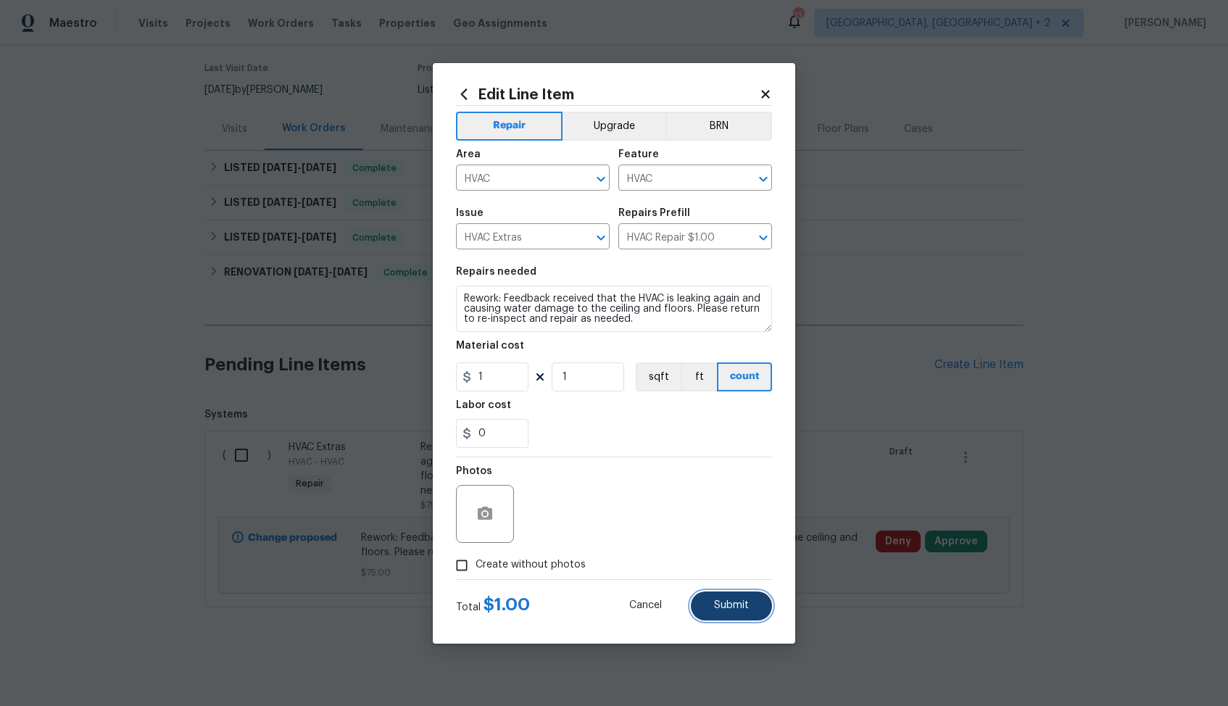
click at [731, 604] on span "Submit" at bounding box center [731, 605] width 35 height 11
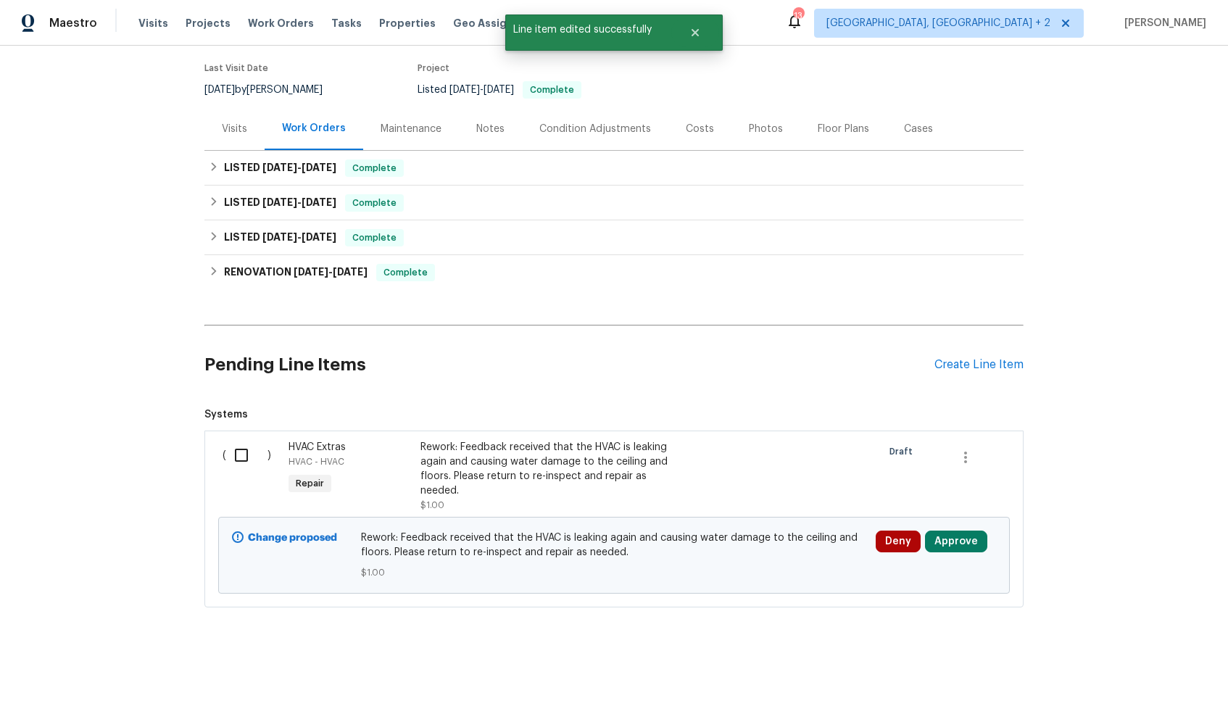
click at [244, 453] on input "checkbox" at bounding box center [246, 455] width 41 height 30
checkbox input "true"
click at [1110, 671] on span "Create Work Order" at bounding box center [1145, 670] width 96 height 18
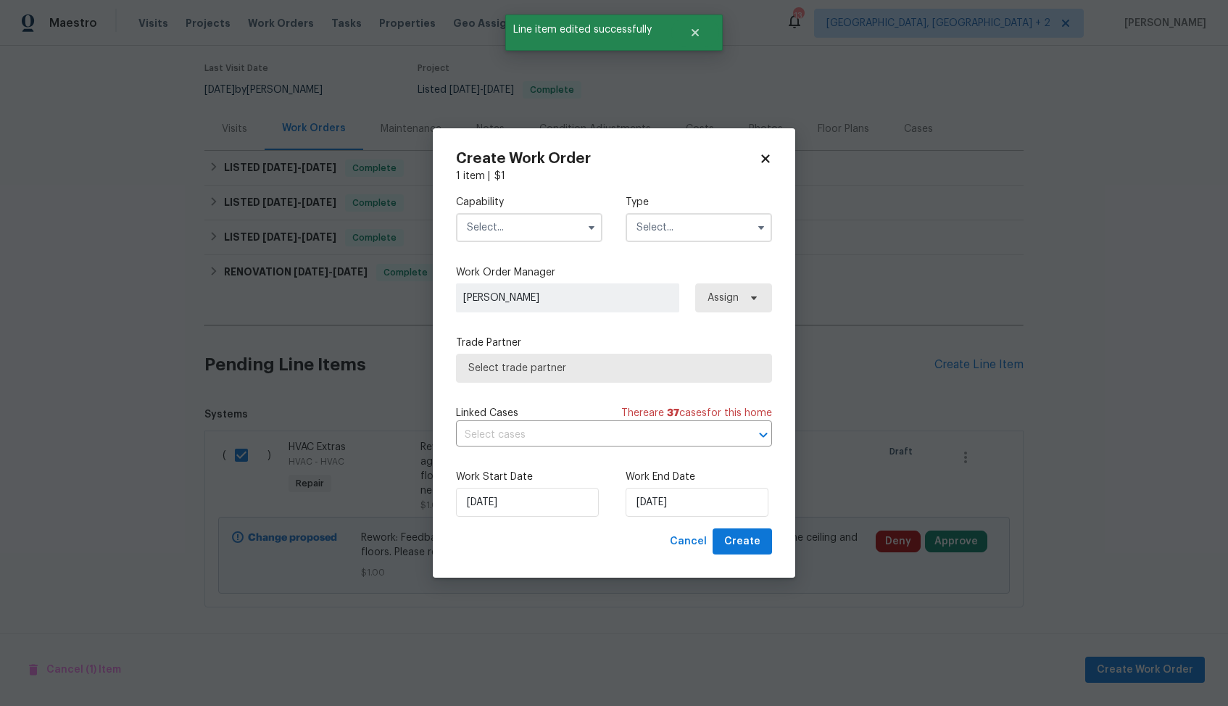
click at [568, 226] on input "text" at bounding box center [529, 227] width 146 height 29
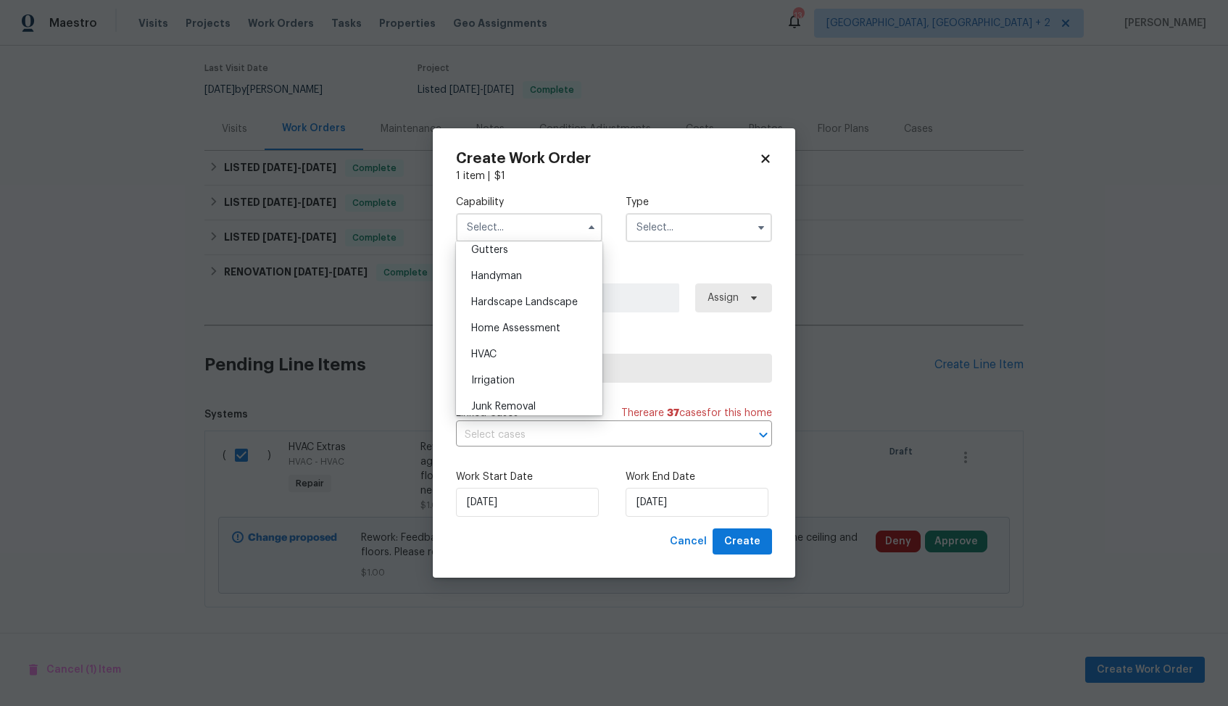
scroll to position [776, 0]
click at [528, 355] on div "HVAC" at bounding box center [529, 358] width 139 height 26
type input "HVAC"
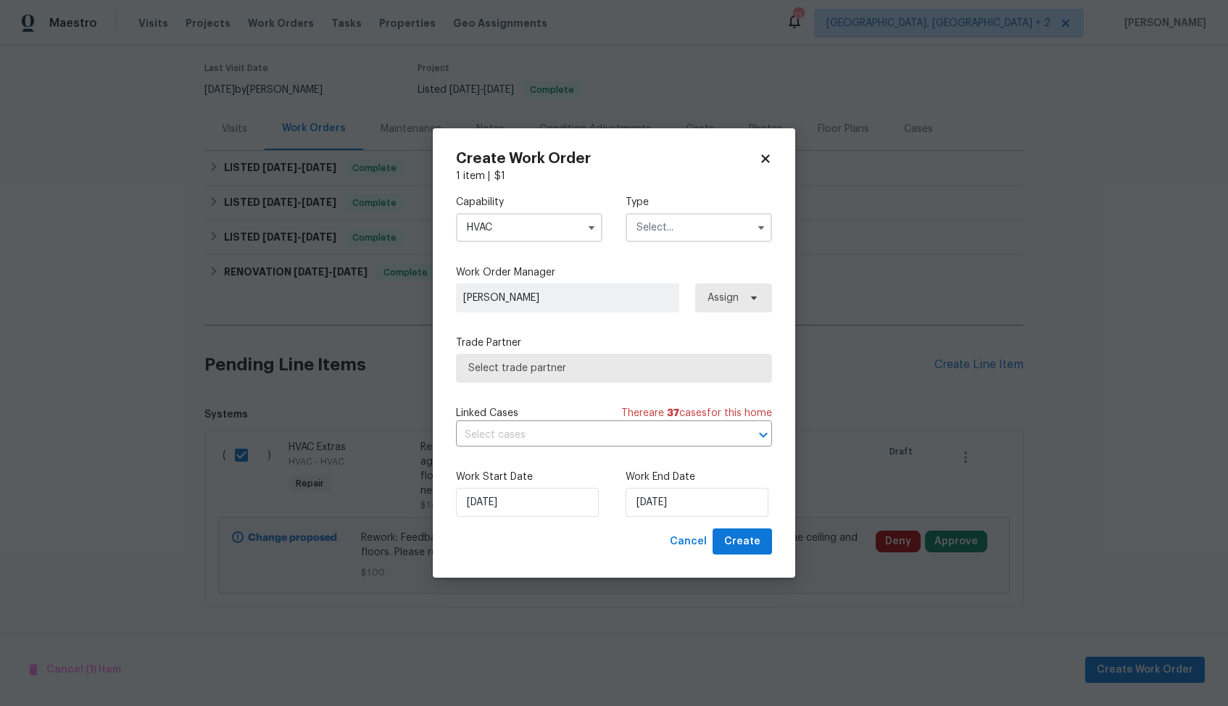
click at [708, 232] on input "text" at bounding box center [699, 227] width 146 height 29
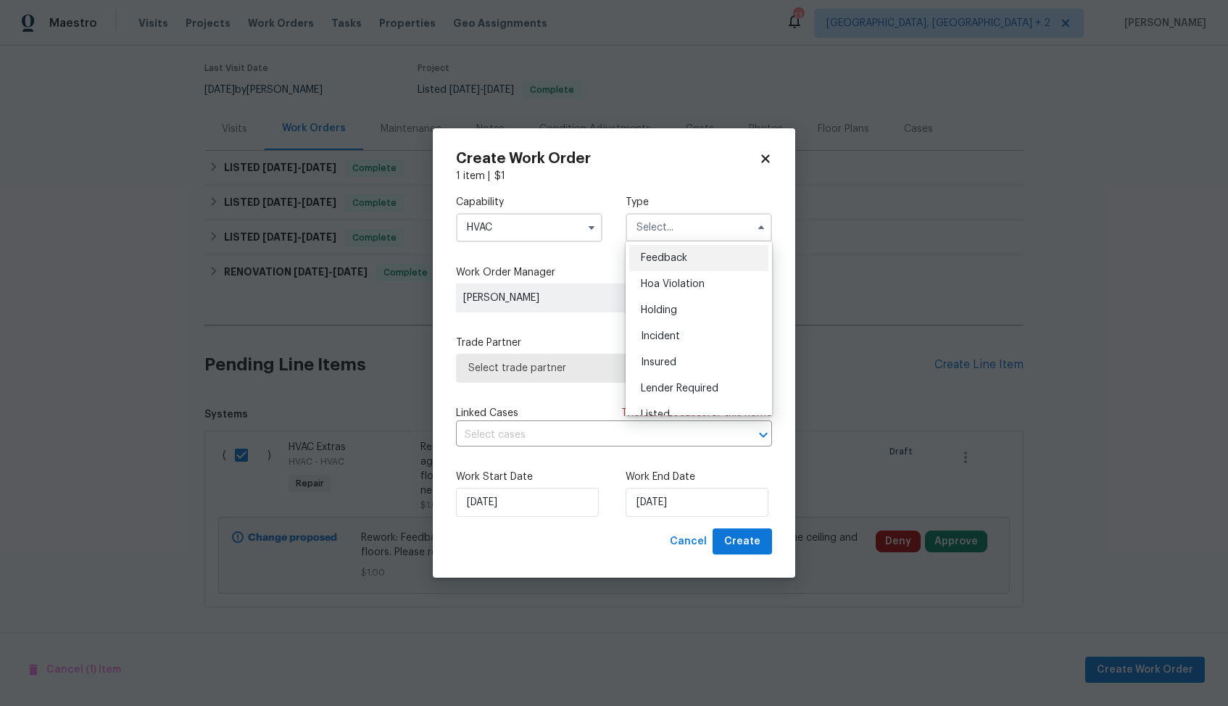
click at [697, 256] on div "Feedback" at bounding box center [698, 258] width 139 height 26
type input "Feedback"
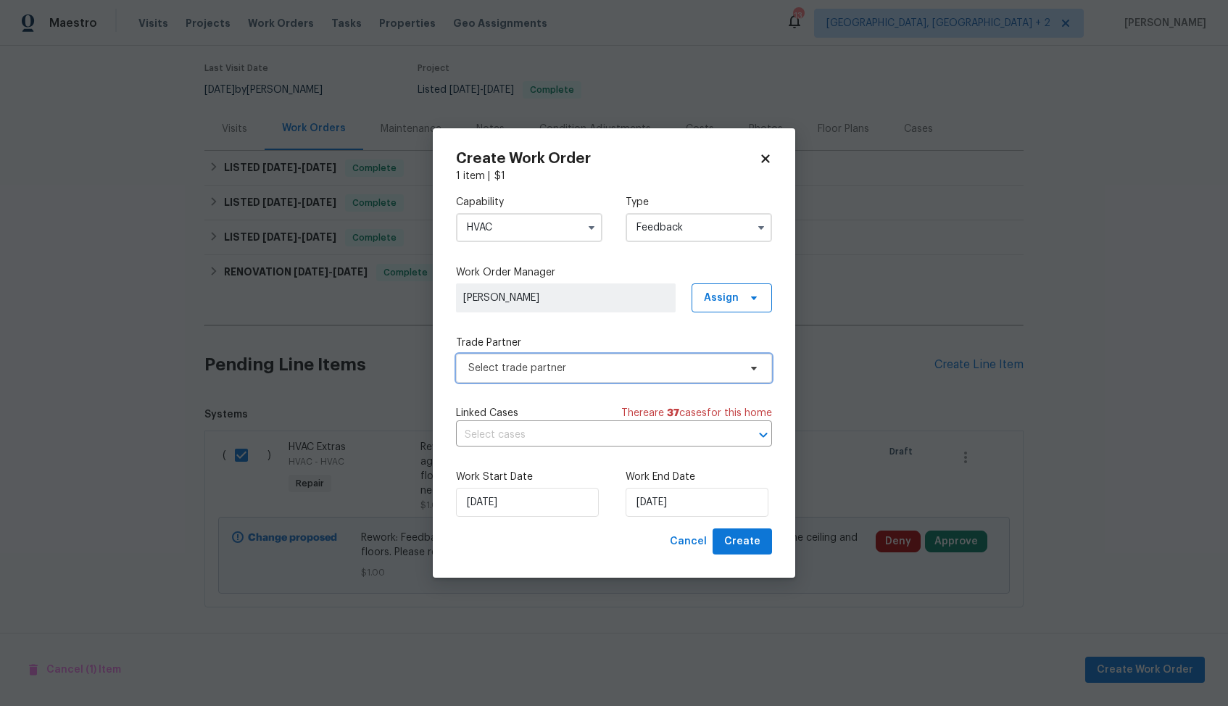
click at [596, 378] on span "Select trade partner" at bounding box center [614, 368] width 316 height 29
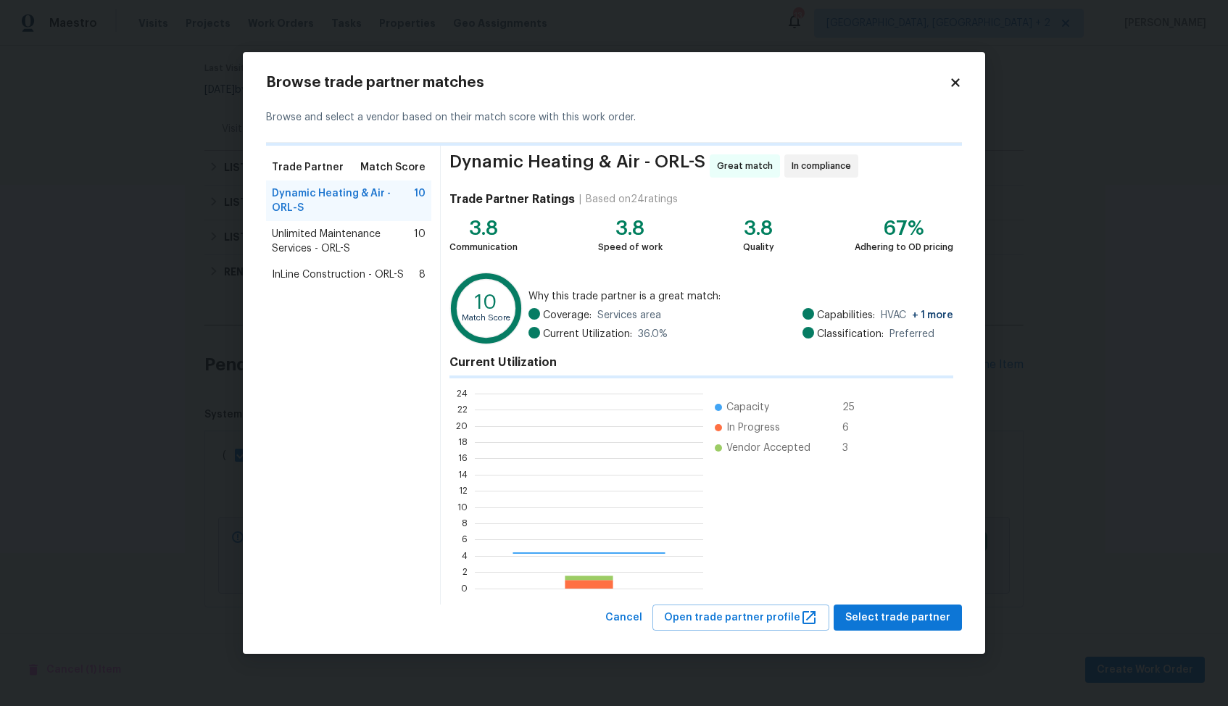
scroll to position [203, 228]
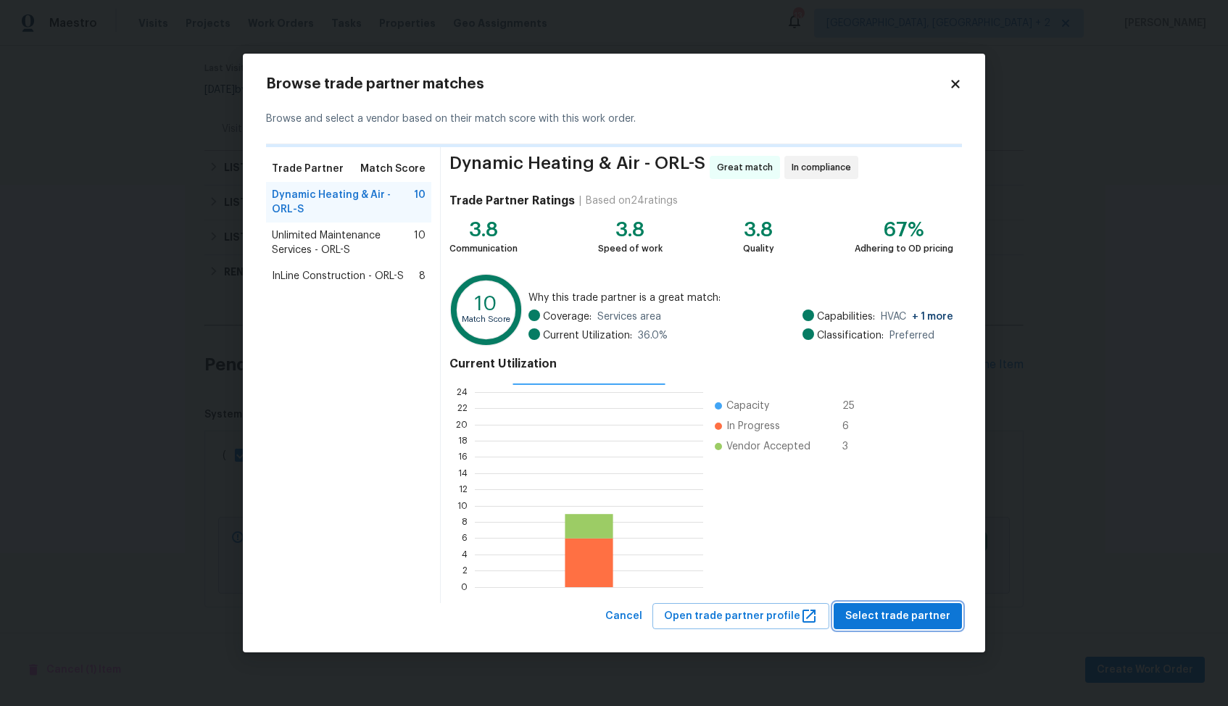
click at [900, 611] on span "Select trade partner" at bounding box center [897, 617] width 105 height 18
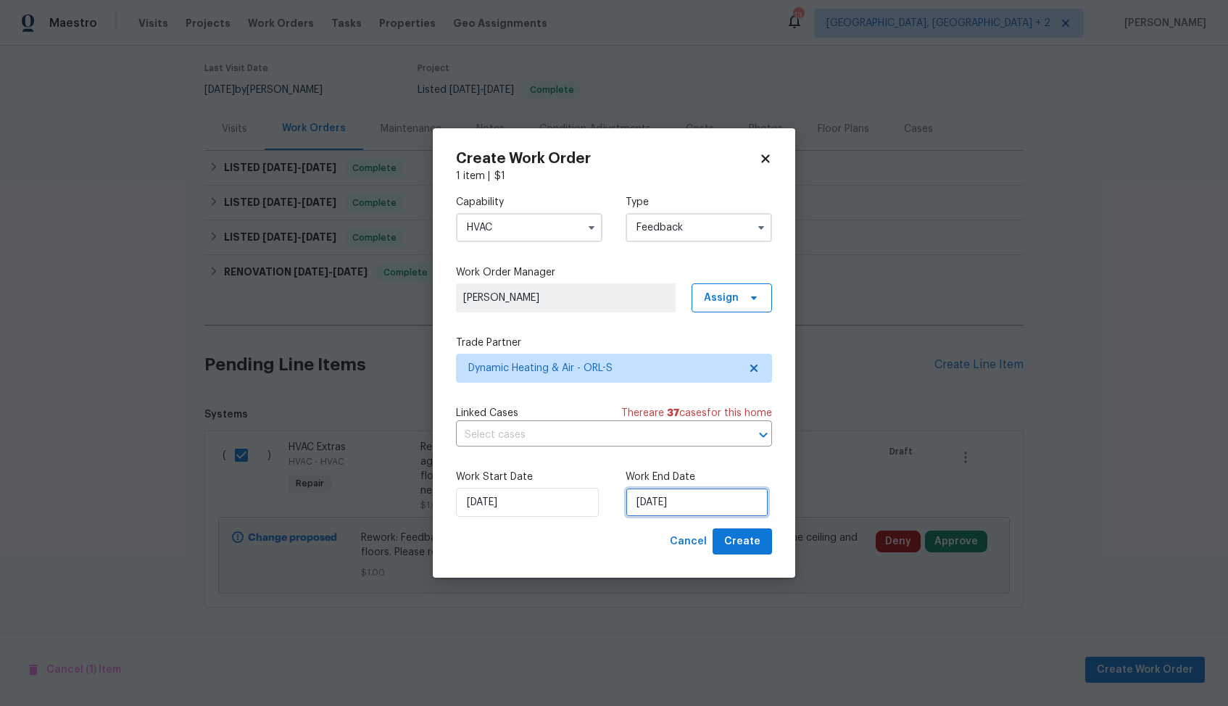
click at [672, 507] on input "18/08/2025" at bounding box center [697, 502] width 143 height 29
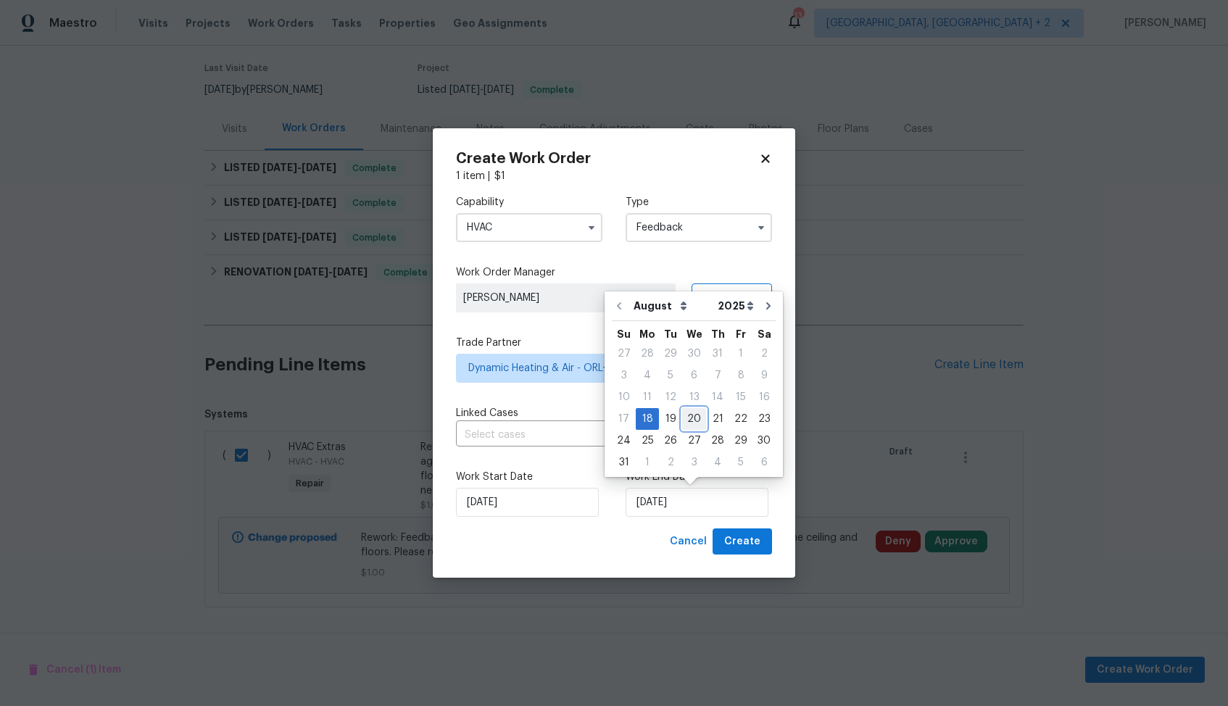
click at [690, 417] on div "20" at bounding box center [694, 419] width 24 height 20
type input "20/08/2025"
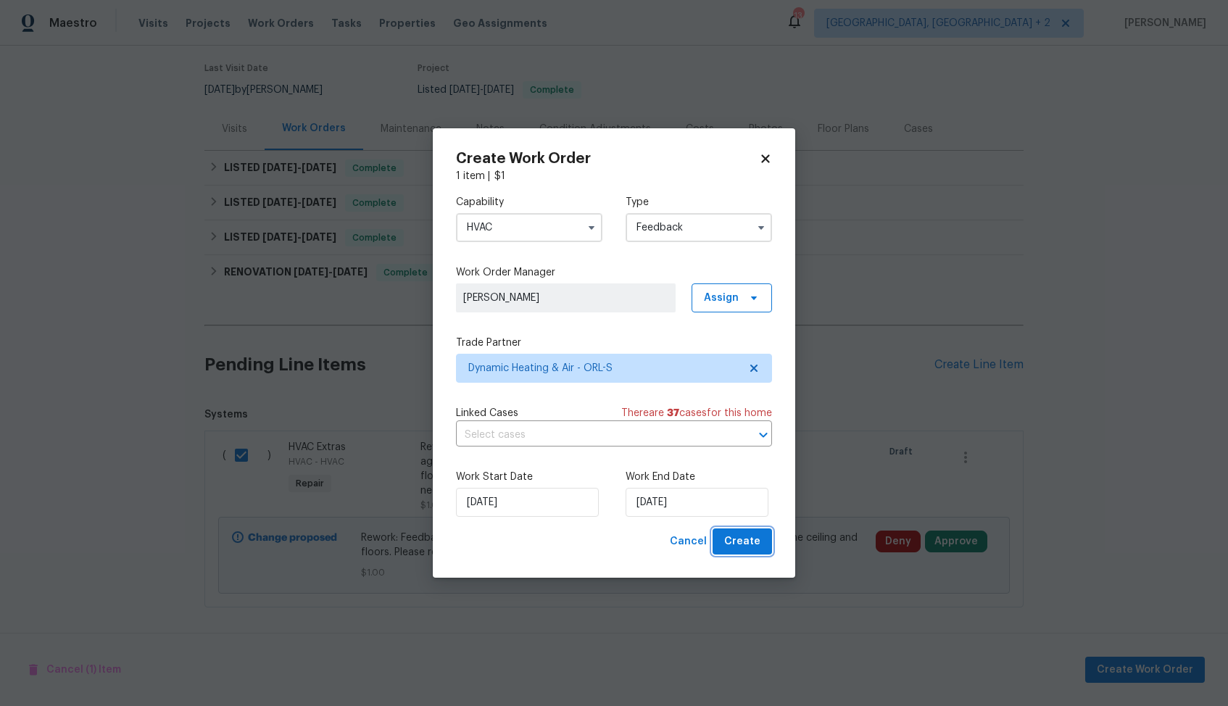
click at [742, 544] on span "Create" at bounding box center [742, 542] width 36 height 18
checkbox input "false"
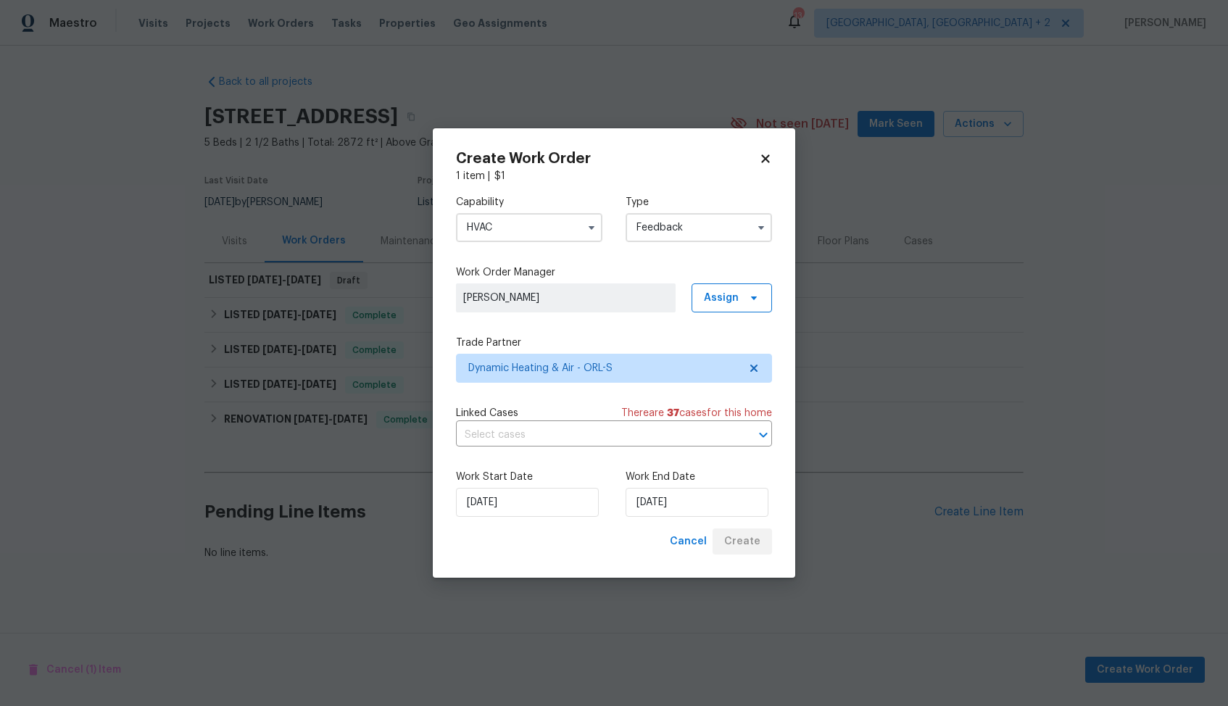
scroll to position [0, 0]
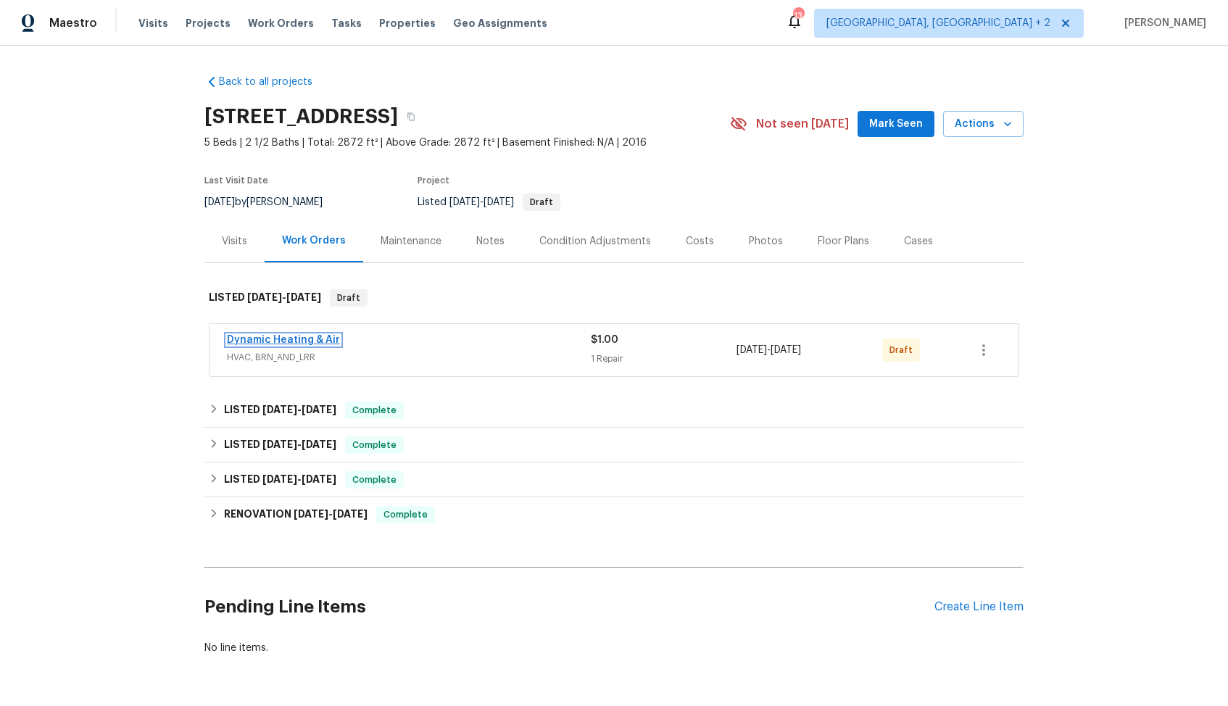
click at [264, 341] on link "Dynamic Heating & Air" at bounding box center [283, 340] width 113 height 10
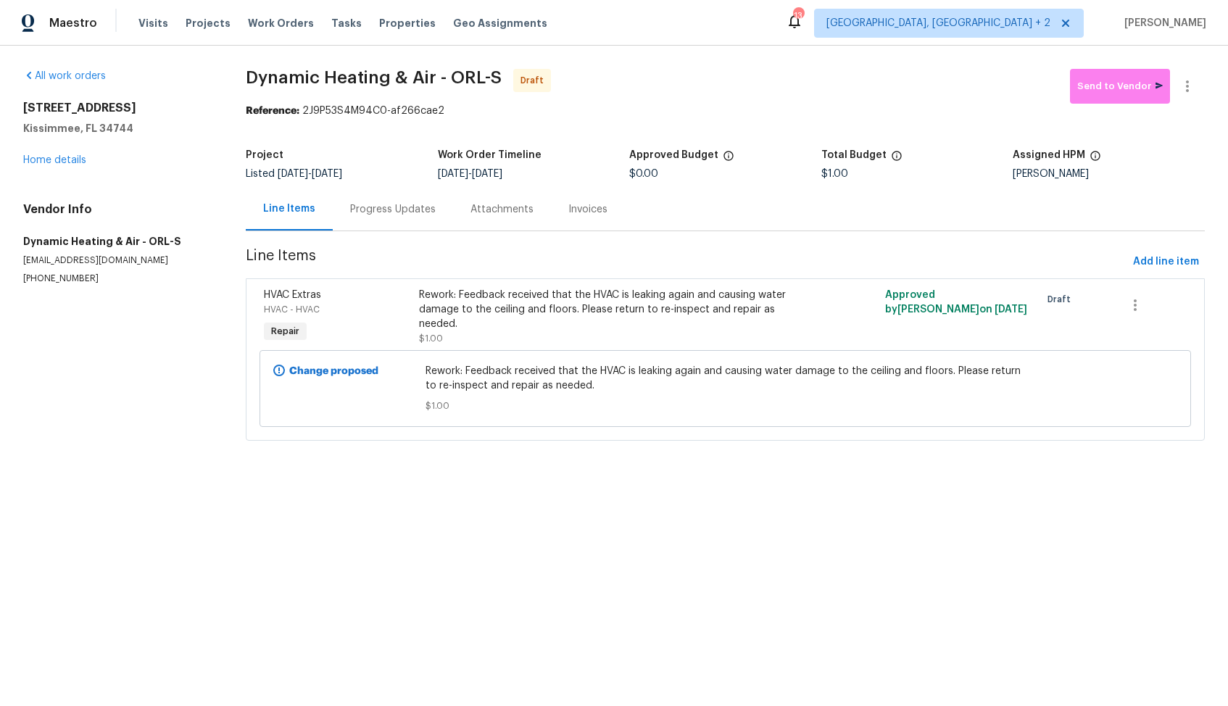
click at [384, 216] on div "Progress Updates" at bounding box center [393, 209] width 86 height 14
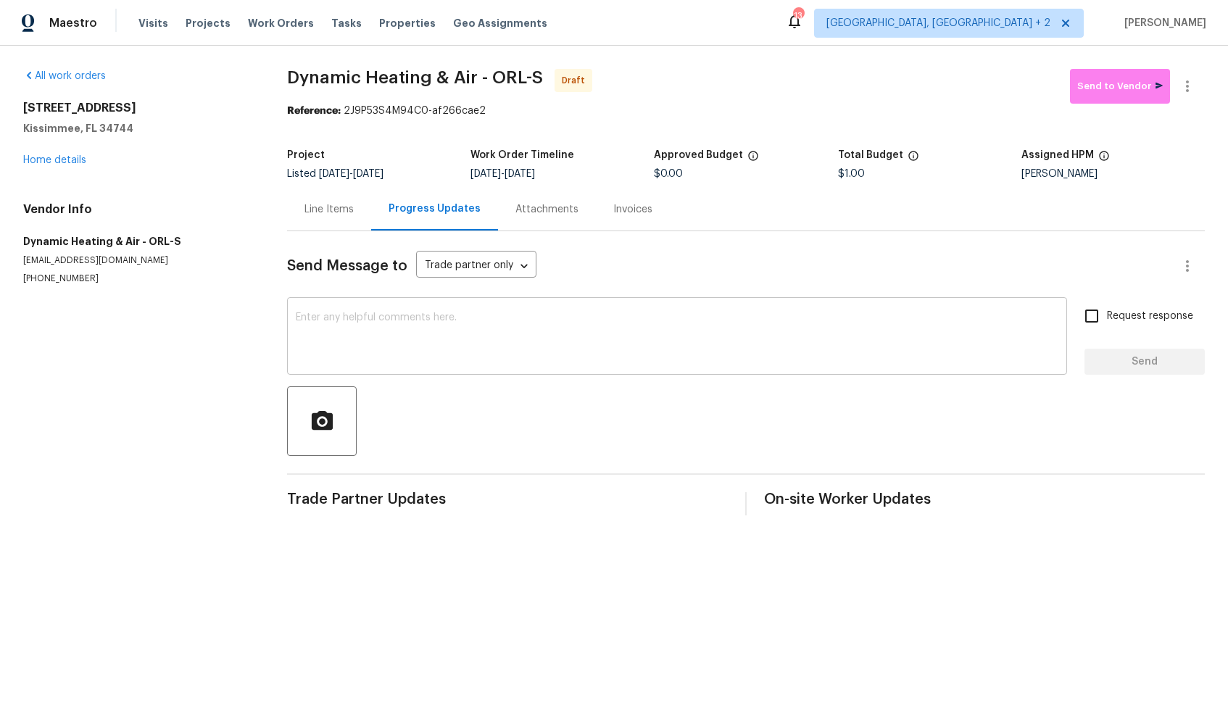
click at [397, 357] on textarea at bounding box center [677, 337] width 763 height 51
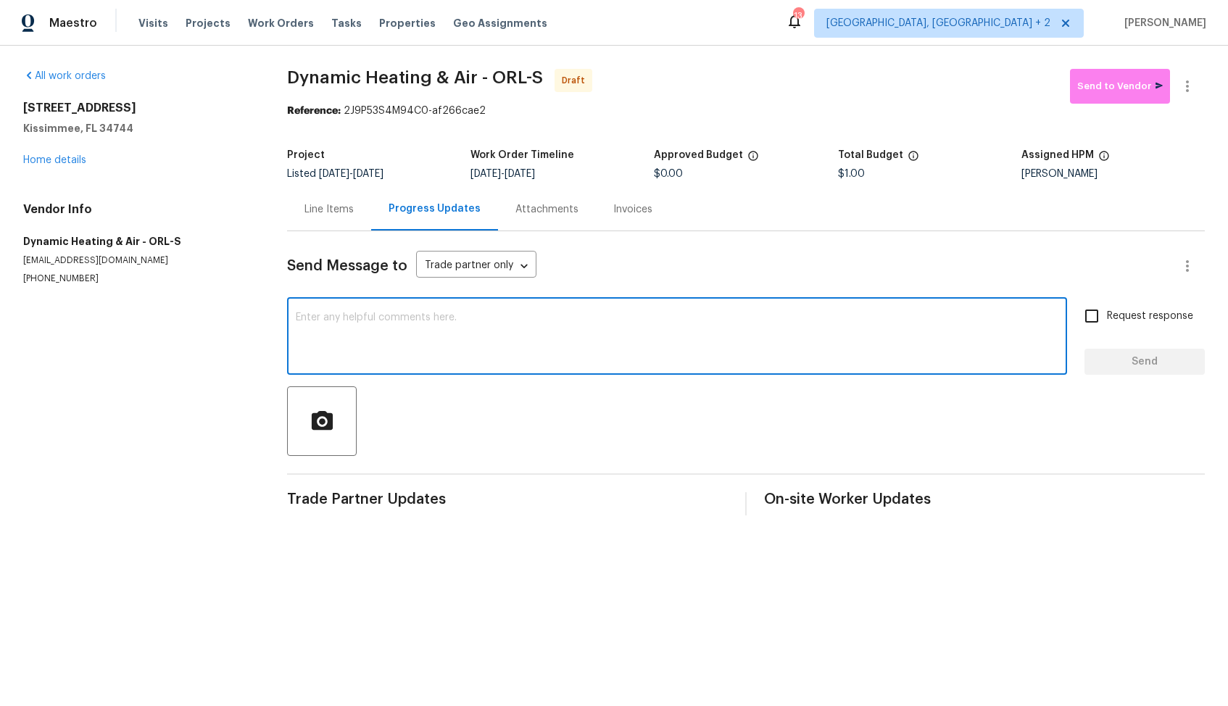
click at [545, 339] on textarea at bounding box center [677, 337] width 763 height 51
paste textarea "Hi, this is Arvind with Opendoor. I’m confirming you received the WO for the pr…"
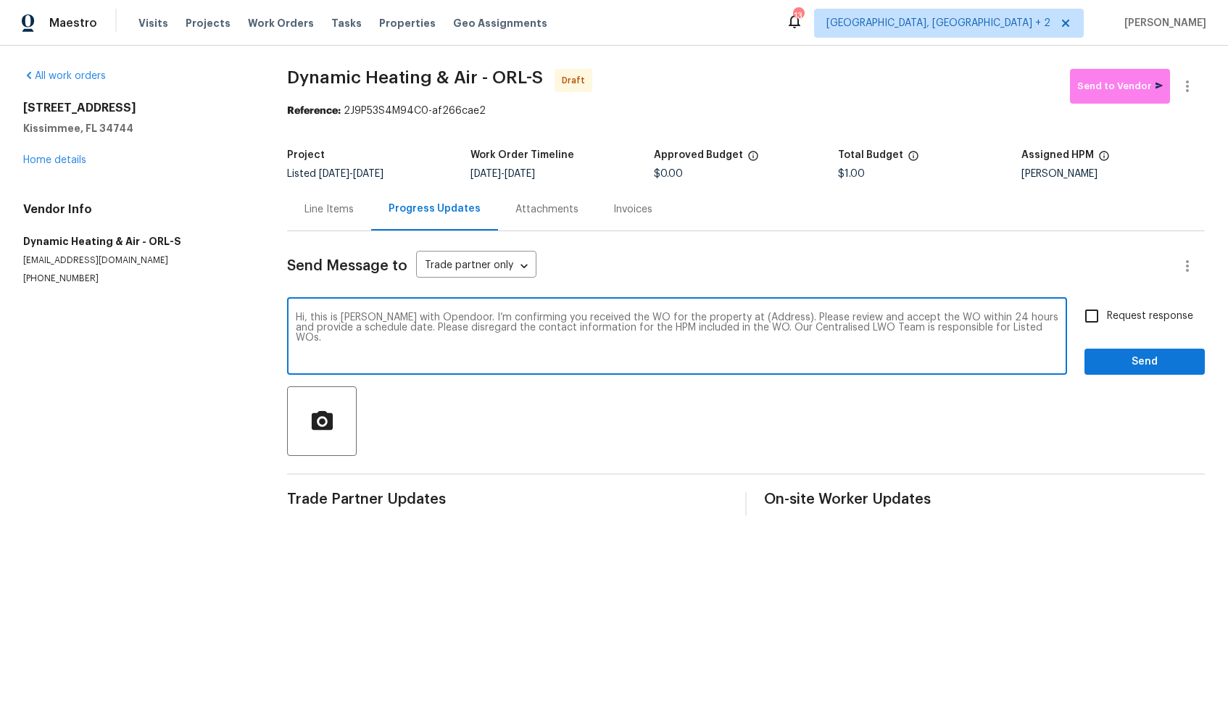
drag, startPoint x: 760, startPoint y: 320, endPoint x: 741, endPoint y: 319, distance: 19.6
click at [740, 319] on textarea "Hi, this is Arvind with Opendoor. I’m confirming you received the WO for the pr…" at bounding box center [677, 337] width 763 height 51
click at [757, 319] on textarea "Hi, this is Arvind with Opendoor. I’m confirming you received the WO for the pr…" at bounding box center [677, 337] width 763 height 51
drag, startPoint x: 759, startPoint y: 319, endPoint x: 715, endPoint y: 321, distance: 44.3
click at [715, 321] on textarea "Hi, this is Arvind with Opendoor. I’m confirming you received the WO for the pr…" at bounding box center [677, 337] width 763 height 51
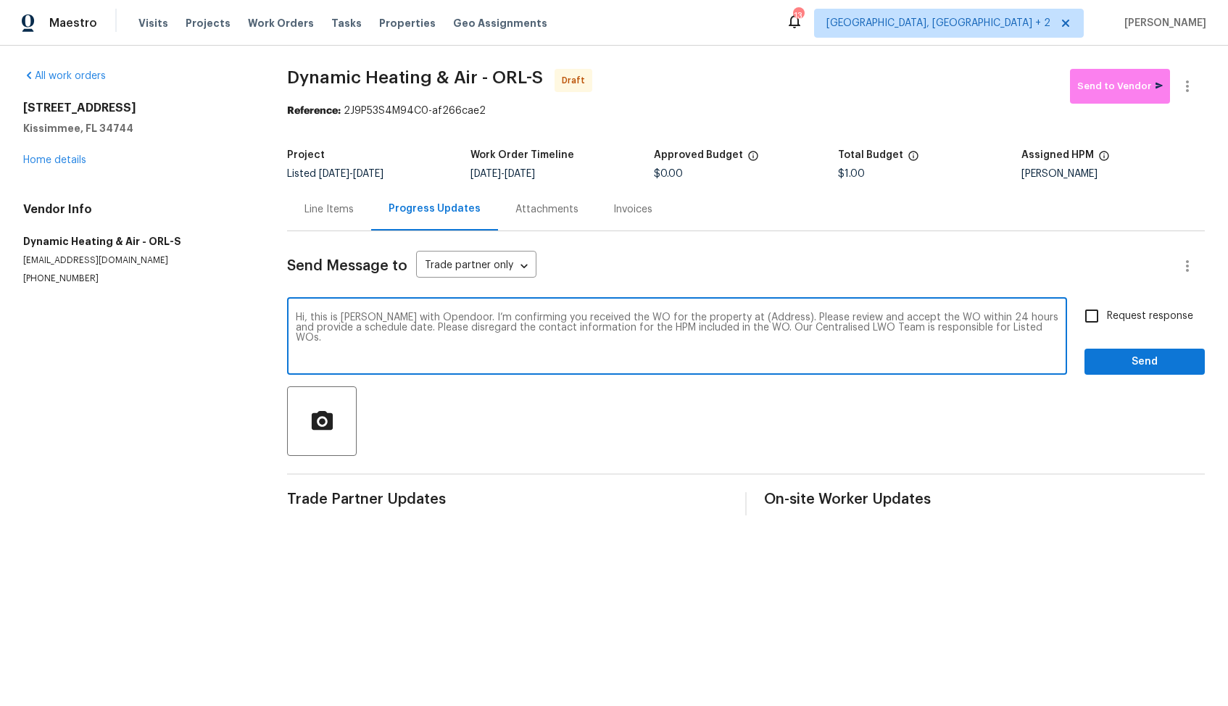
paste textarea "[STREET_ADDRESS]"
click at [910, 343] on textarea "Hi, this is [PERSON_NAME] with Opendoor. I’m confirming you received the WO for…" at bounding box center [677, 337] width 763 height 51
type textarea "Hi, this is Arvind with Opendoor. I’m confirming you received the WO for the pr…"
click at [1096, 320] on input "Request response" at bounding box center [1092, 316] width 30 height 30
checkbox input "true"
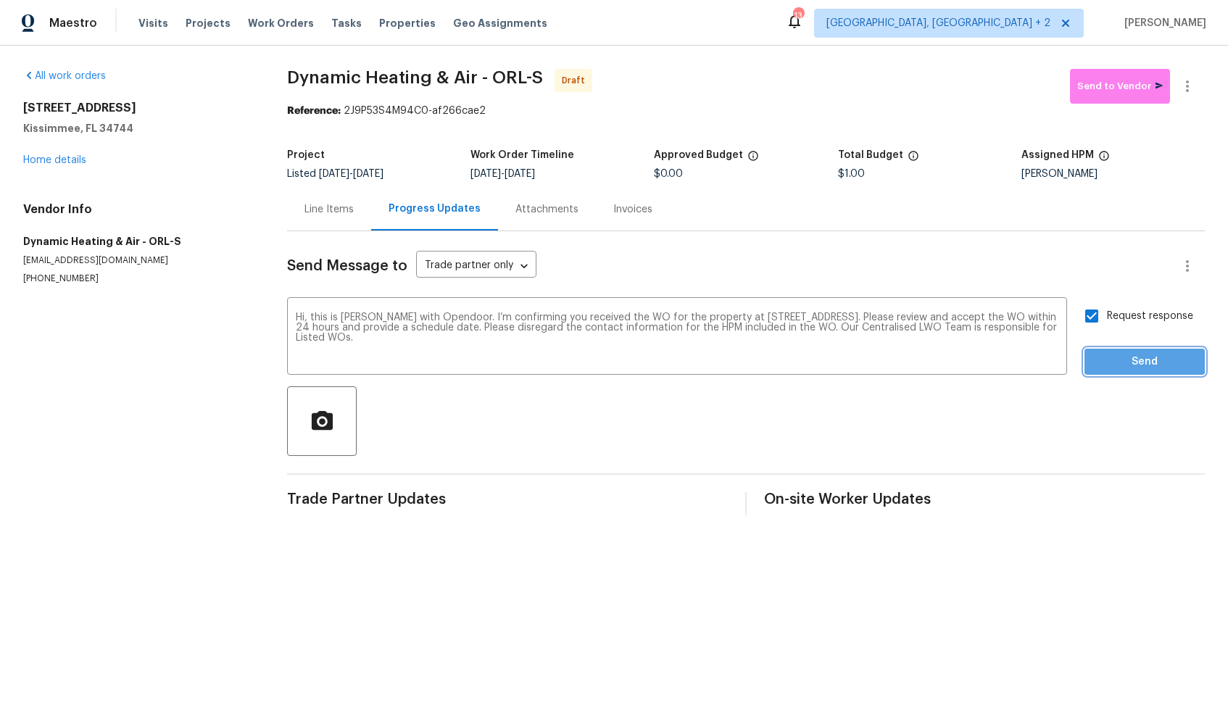
click at [1117, 360] on span "Send" at bounding box center [1144, 362] width 97 height 18
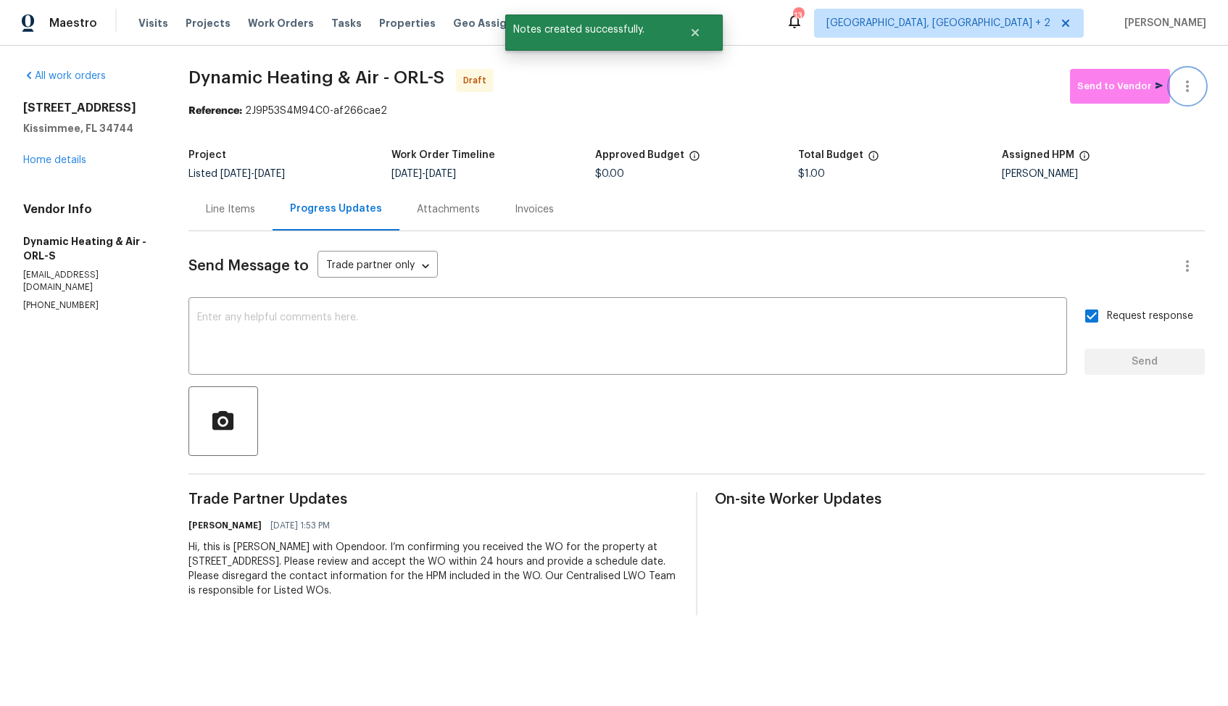
click at [1192, 92] on icon "button" at bounding box center [1187, 86] width 17 height 17
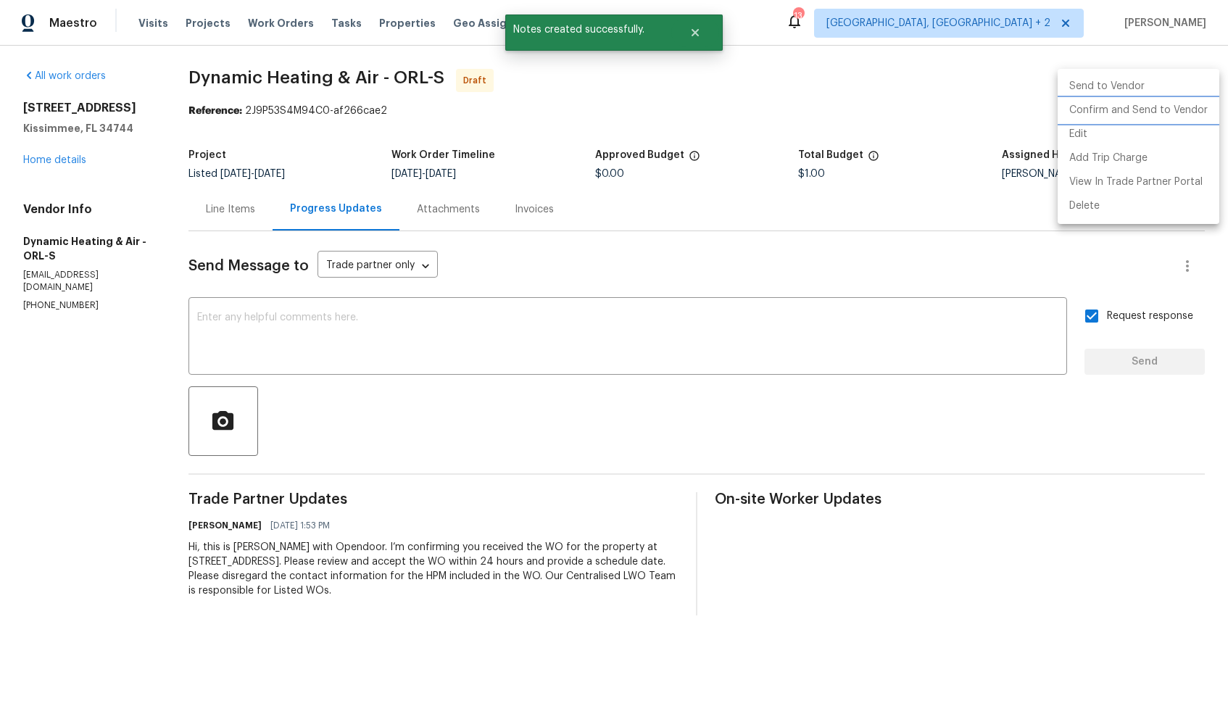
click at [1118, 112] on li "Confirm and Send to Vendor" at bounding box center [1139, 111] width 162 height 24
click at [745, 96] on div at bounding box center [614, 353] width 1228 height 706
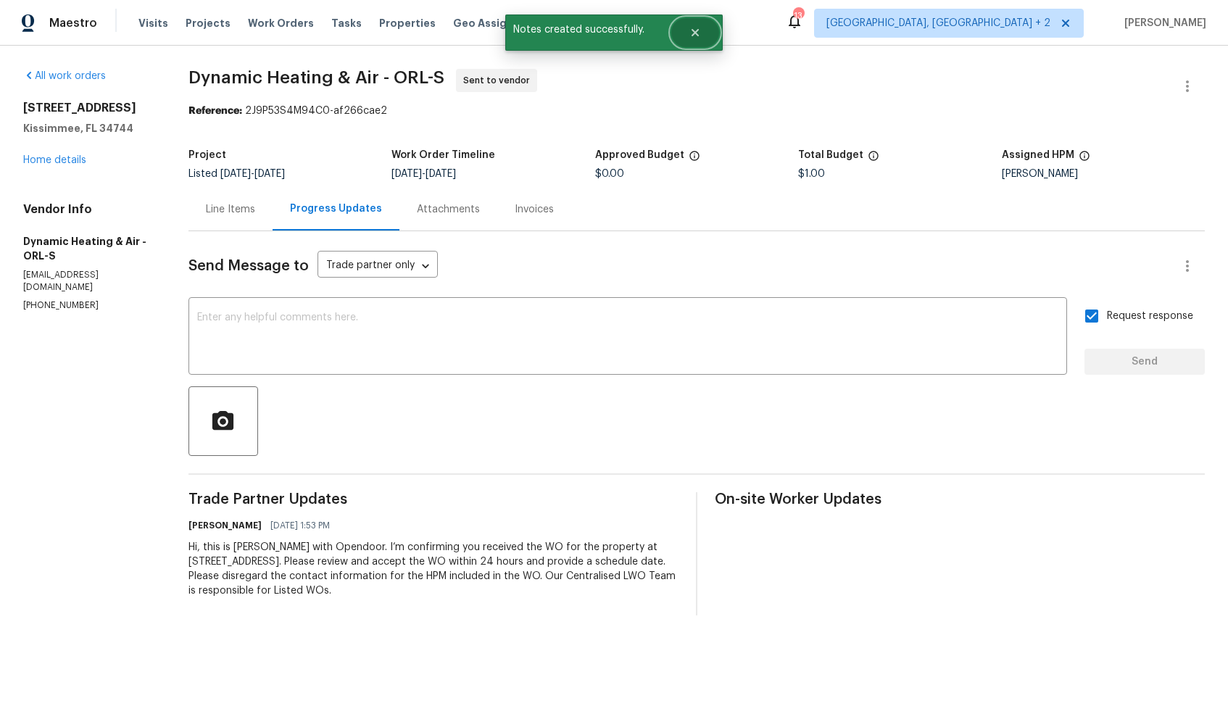
click at [701, 36] on button "Close" at bounding box center [695, 32] width 48 height 29
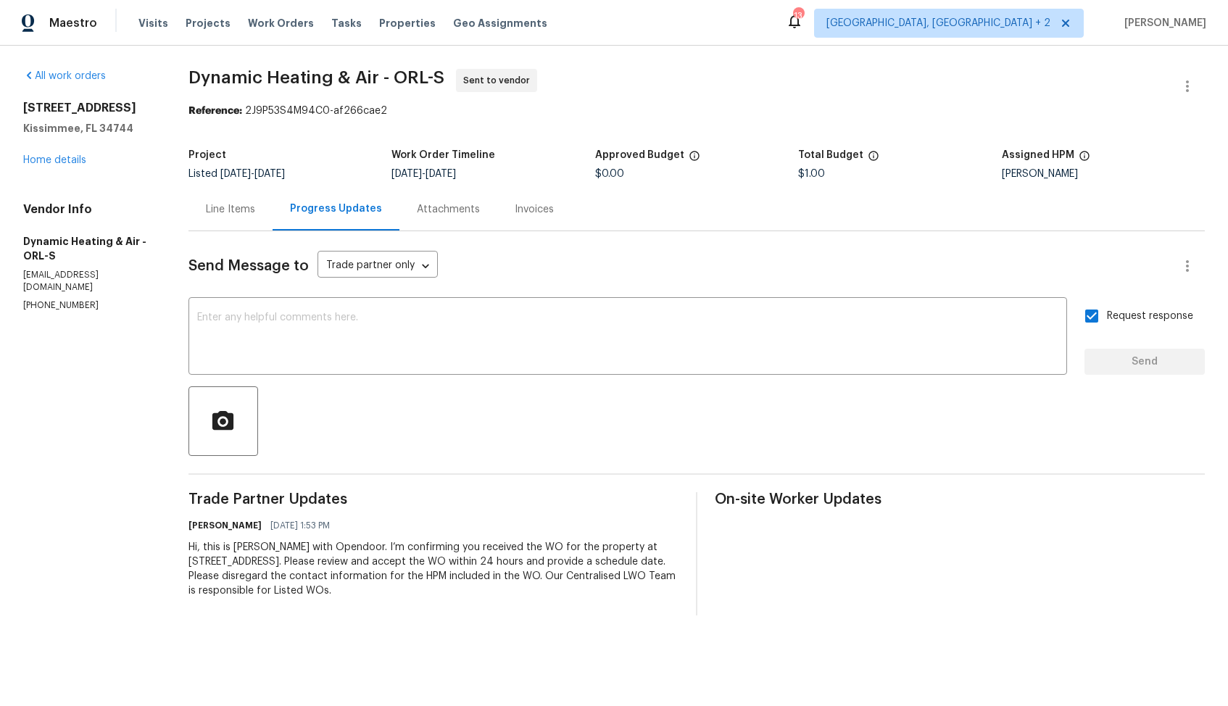
click at [229, 78] on span "Dynamic Heating & Air - ORL-S" at bounding box center [316, 77] width 256 height 17
copy span "Dynamic Heating & Air - ORL-S"
click at [492, 54] on div "All work orders 3056 Sangria St Kissimmee, FL 34744 Home details Vendor Info Dy…" at bounding box center [614, 342] width 1228 height 593
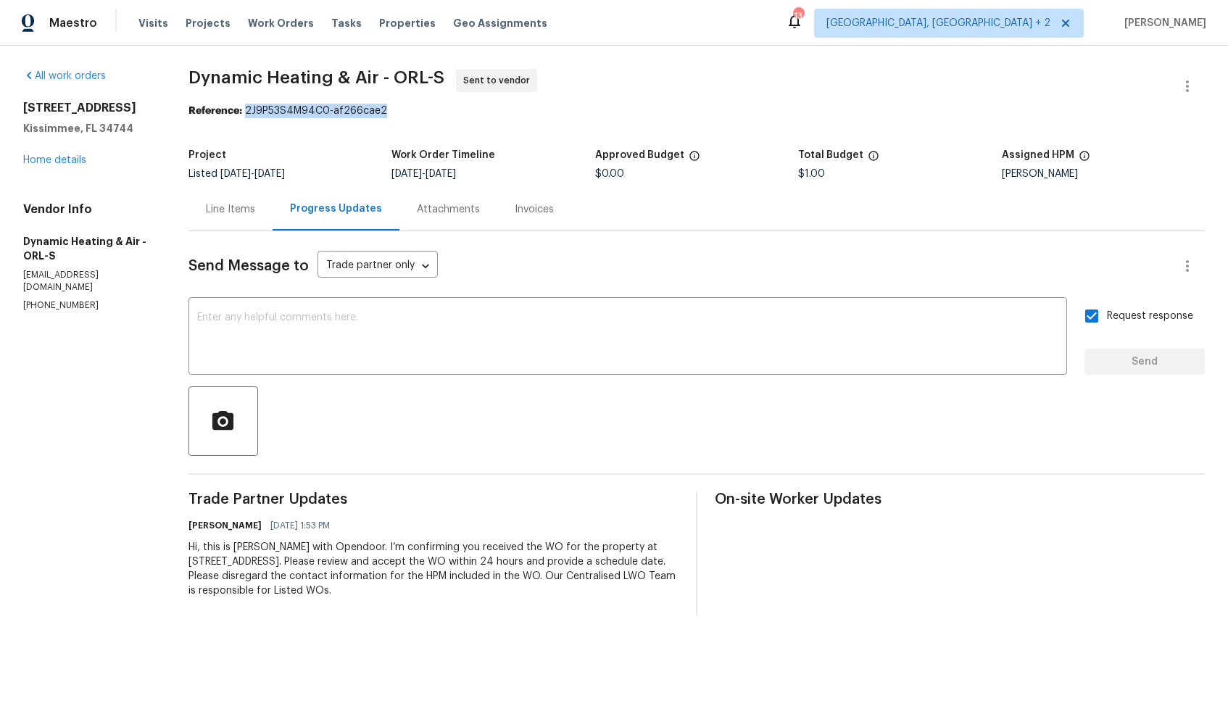
drag, startPoint x: 244, startPoint y: 112, endPoint x: 399, endPoint y: 114, distance: 155.2
click at [399, 114] on div "Reference: 2J9P53S4M94C0-af266cae2" at bounding box center [696, 111] width 1016 height 14
copy div "2J9P53S4M94C0-af266cae2"
click at [652, 112] on div "Reference: 2J9P53S4M94C0-af266cae2" at bounding box center [696, 111] width 1016 height 14
click at [42, 157] on link "Home details" at bounding box center [54, 160] width 63 height 10
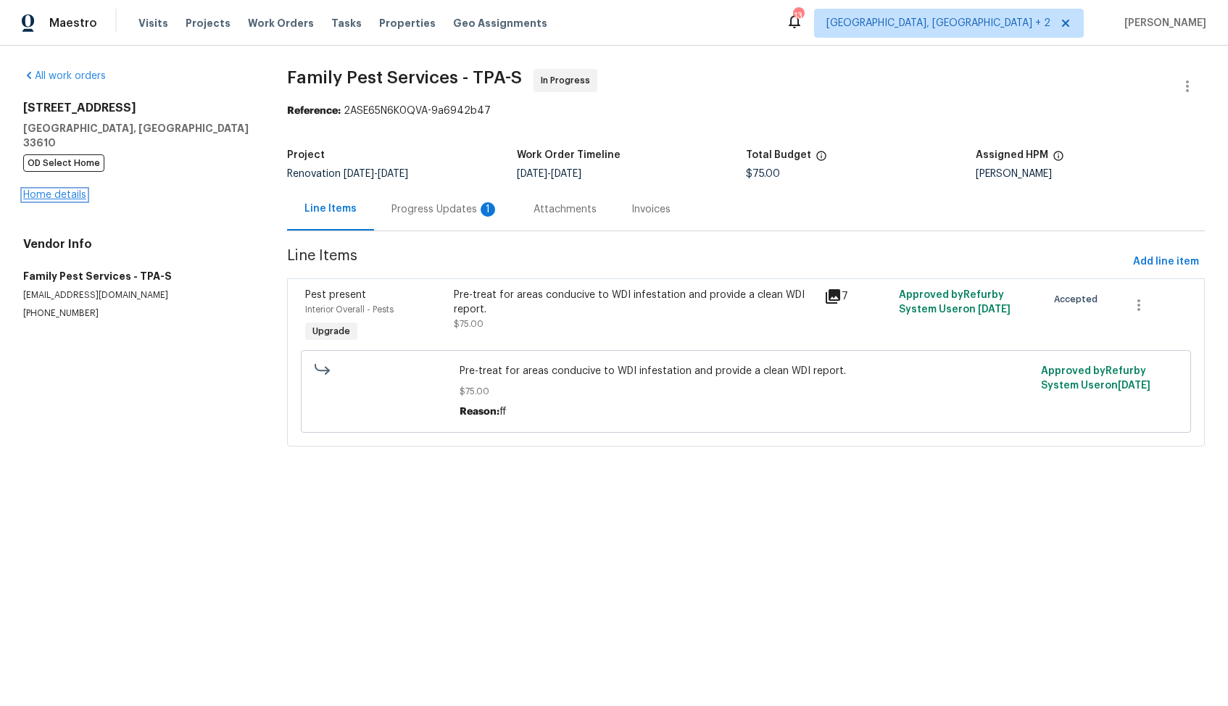
click at [72, 190] on link "Home details" at bounding box center [54, 195] width 63 height 10
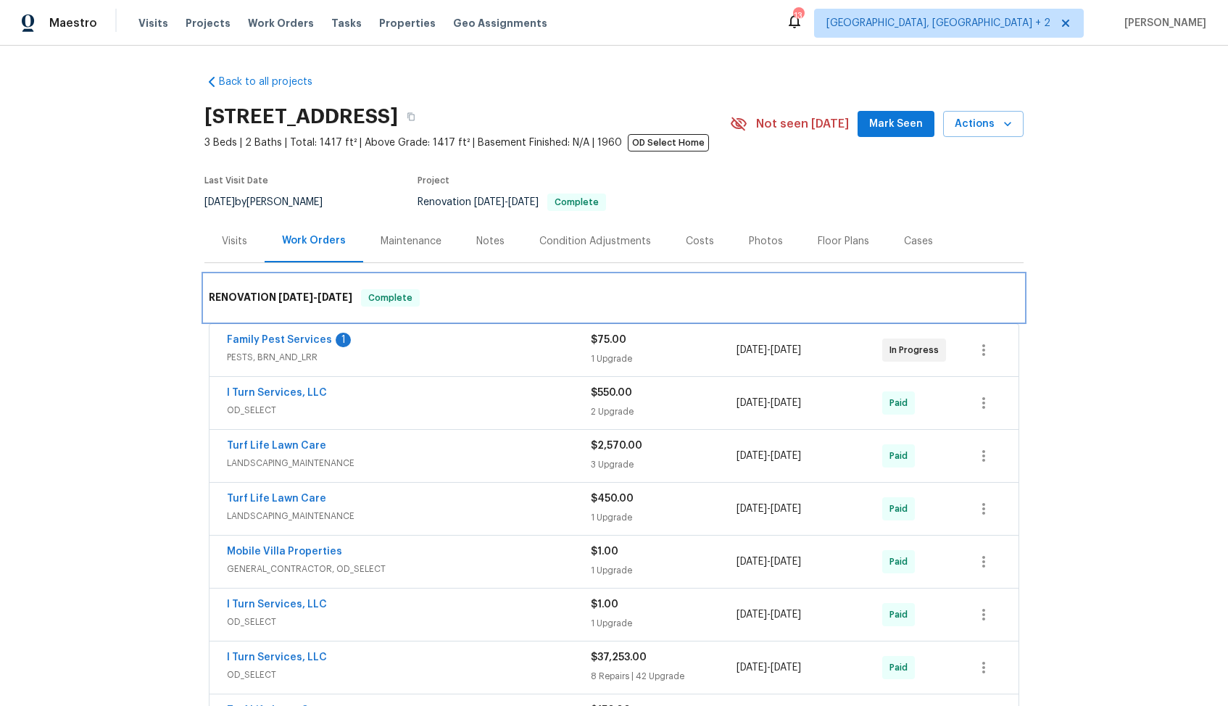
click at [254, 302] on h6 "RENOVATION 1/17/25 - 5/15/25" at bounding box center [281, 297] width 144 height 17
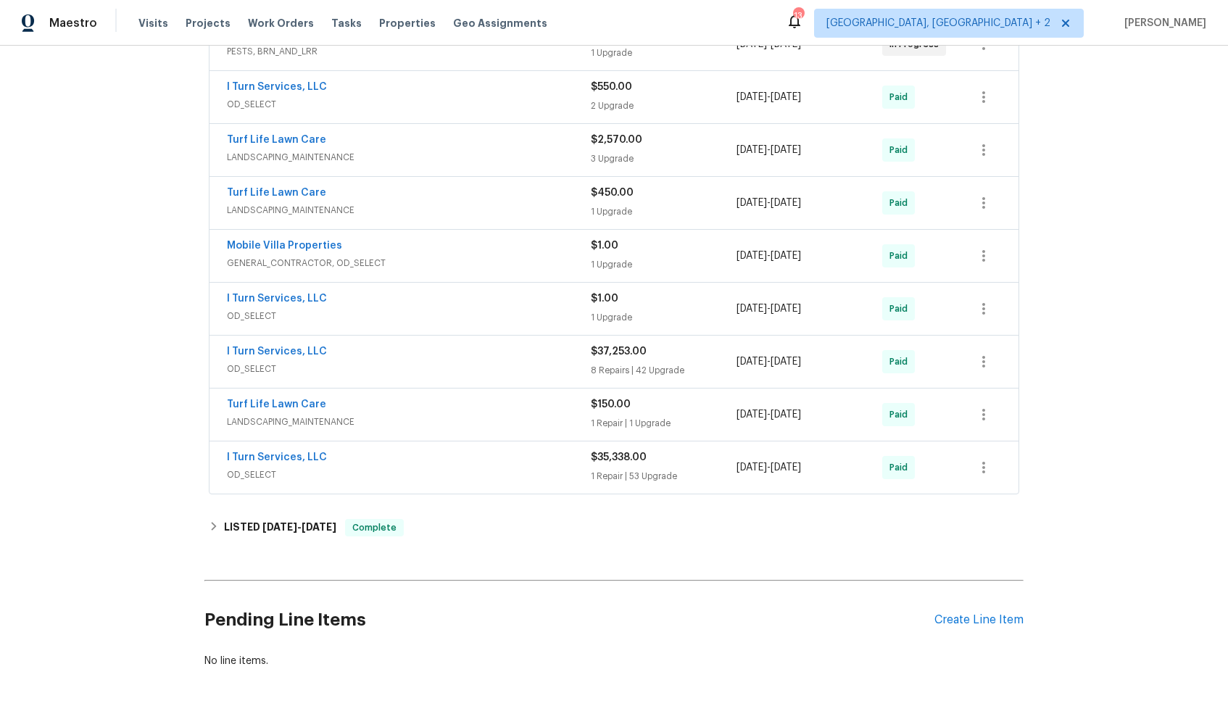
scroll to position [367, 0]
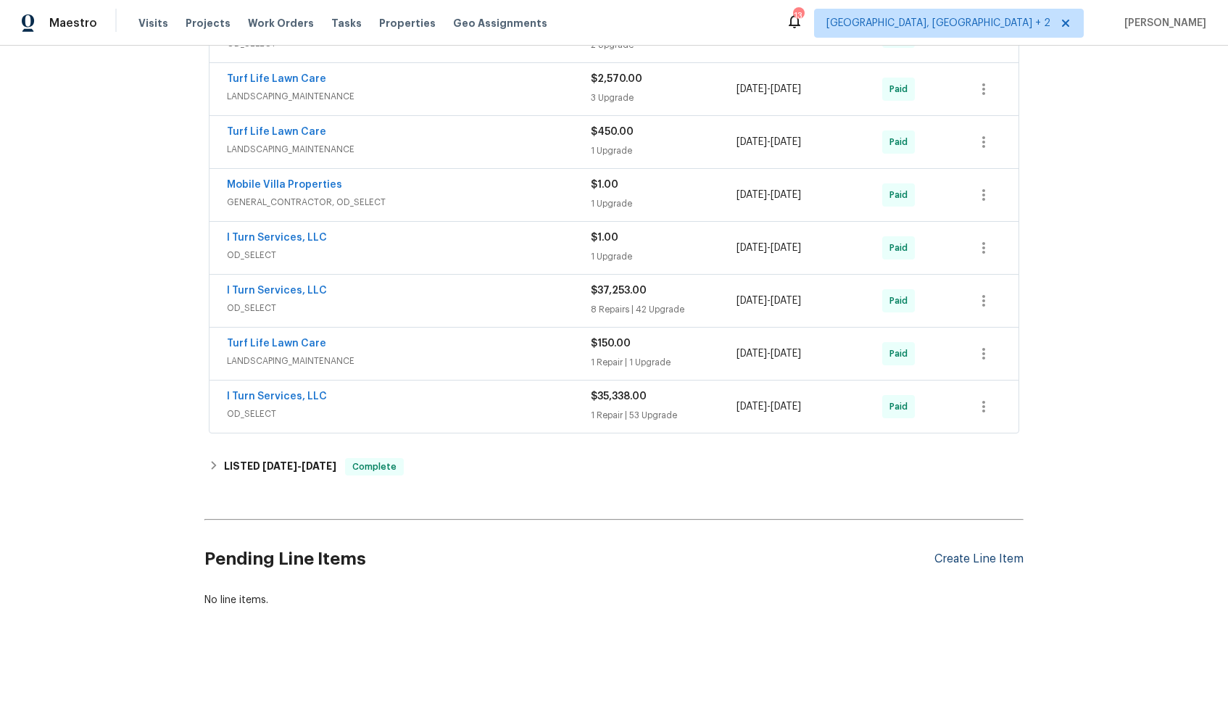
click at [976, 557] on div "Create Line Item" at bounding box center [978, 559] width 89 height 14
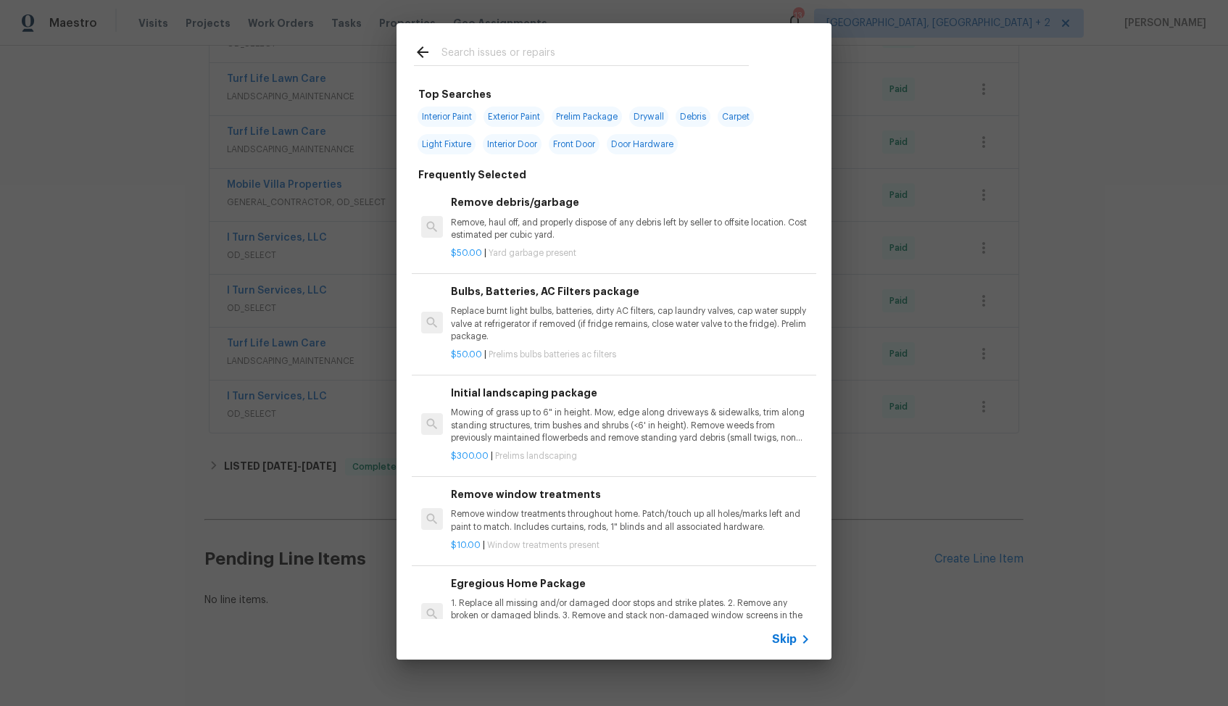
click at [590, 52] on input "text" at bounding box center [594, 54] width 307 height 22
type input "plumbing"
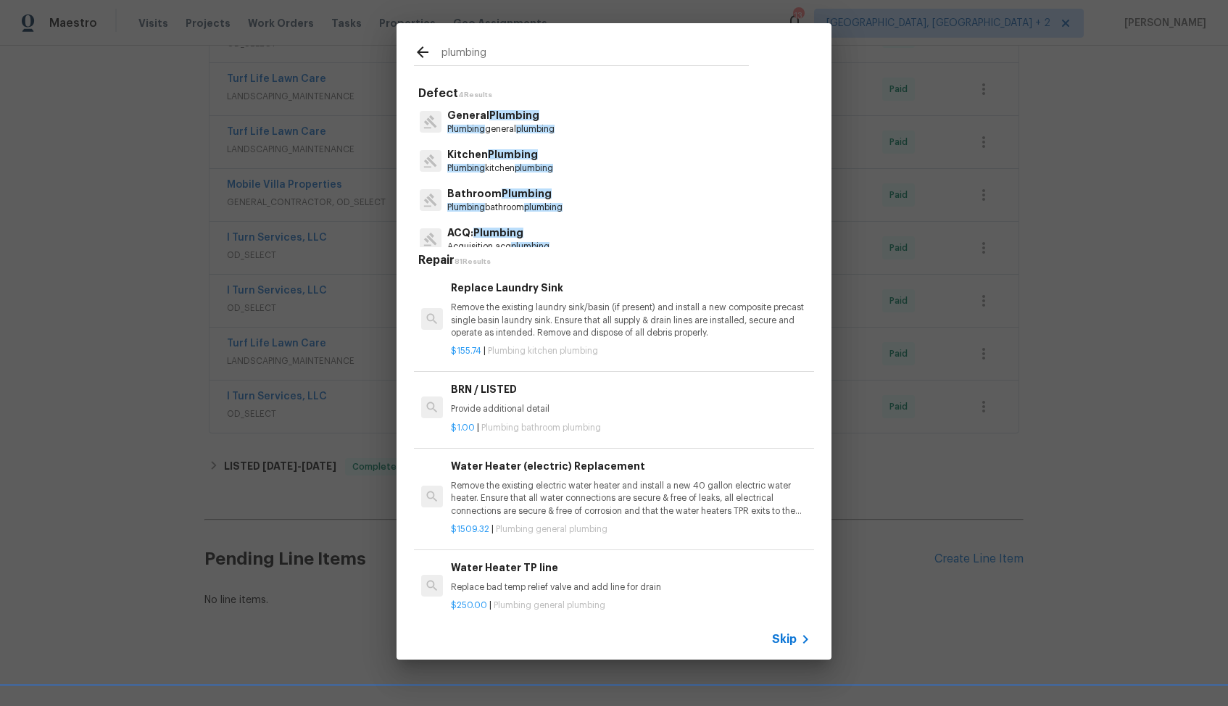
click at [489, 119] on span "Plumbing" at bounding box center [514, 115] width 50 height 10
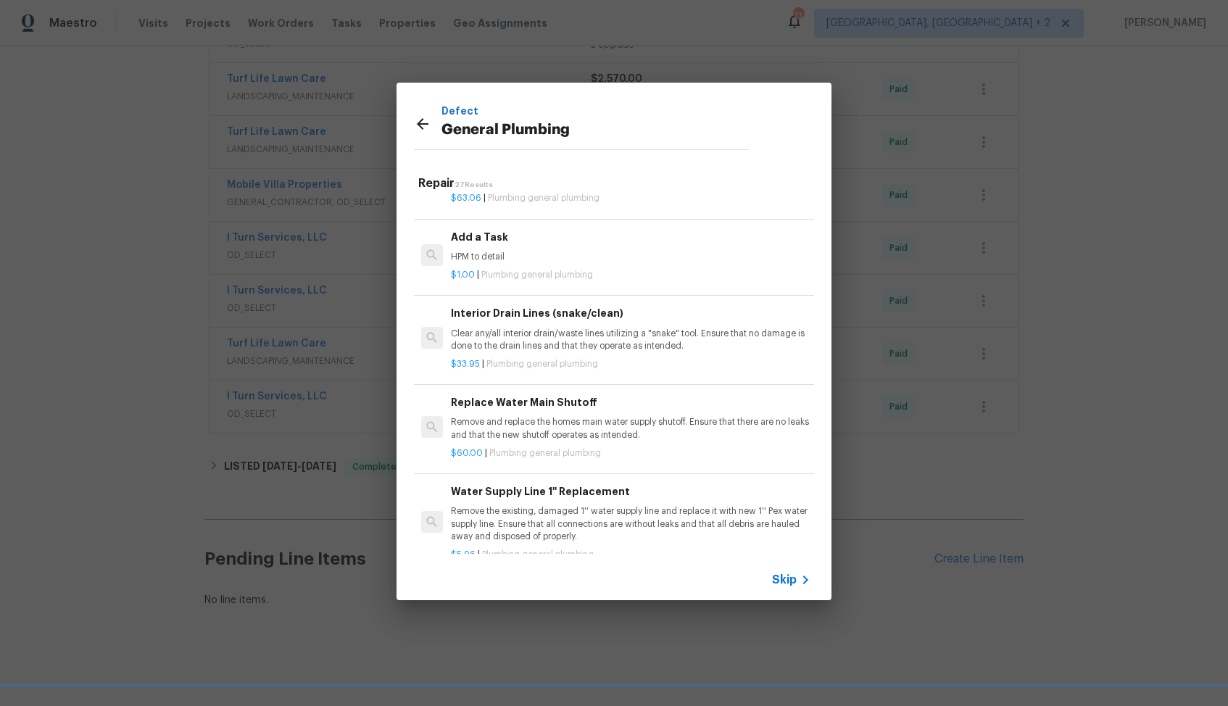
scroll to position [1615, 0]
click at [521, 265] on div "$1.00 | Plumbing general plumbing" at bounding box center [631, 270] width 360 height 18
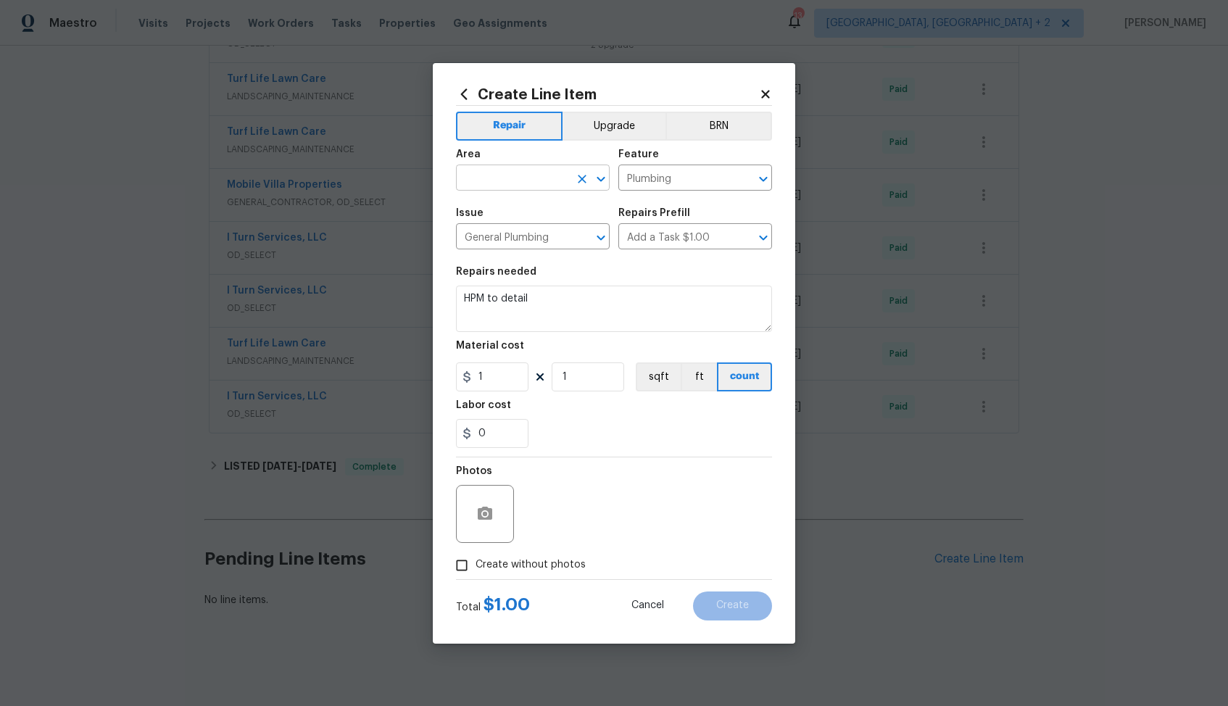
click at [518, 176] on input "text" at bounding box center [512, 179] width 113 height 22
click at [502, 232] on li "Interior Overall" at bounding box center [533, 235] width 154 height 24
type input "Interior Overall"
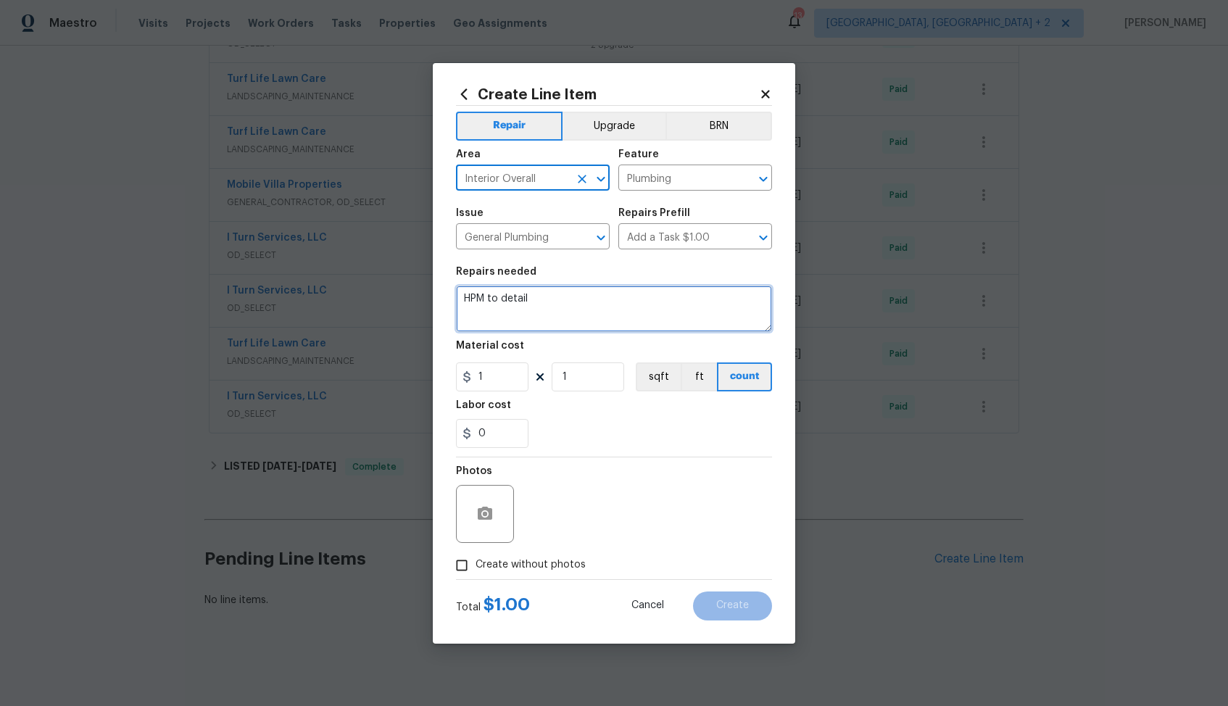
click at [556, 296] on textarea "HPM to detail" at bounding box center [614, 309] width 316 height 46
paste textarea "The toilet in the master bedroom isn’t flushing. Please check the angle stop, h…"
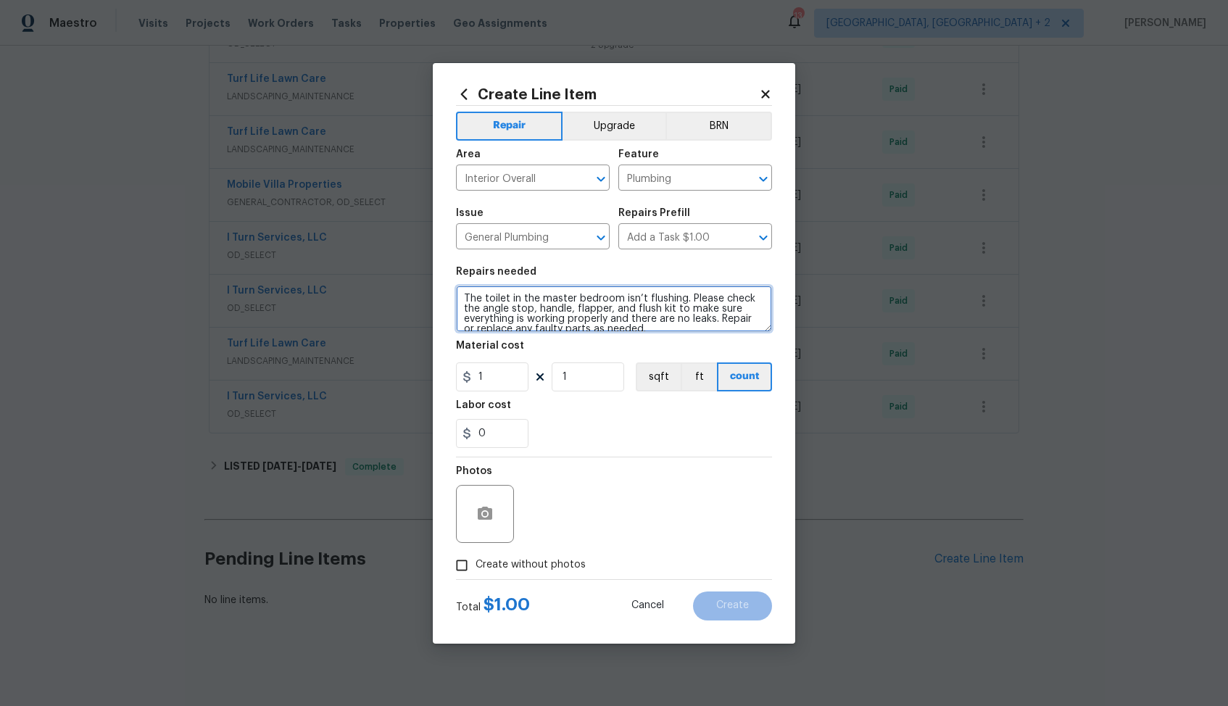
scroll to position [10, 0]
type textarea "The toilet in the master bedroom isn’t flushing. Please check the angle stop, h…"
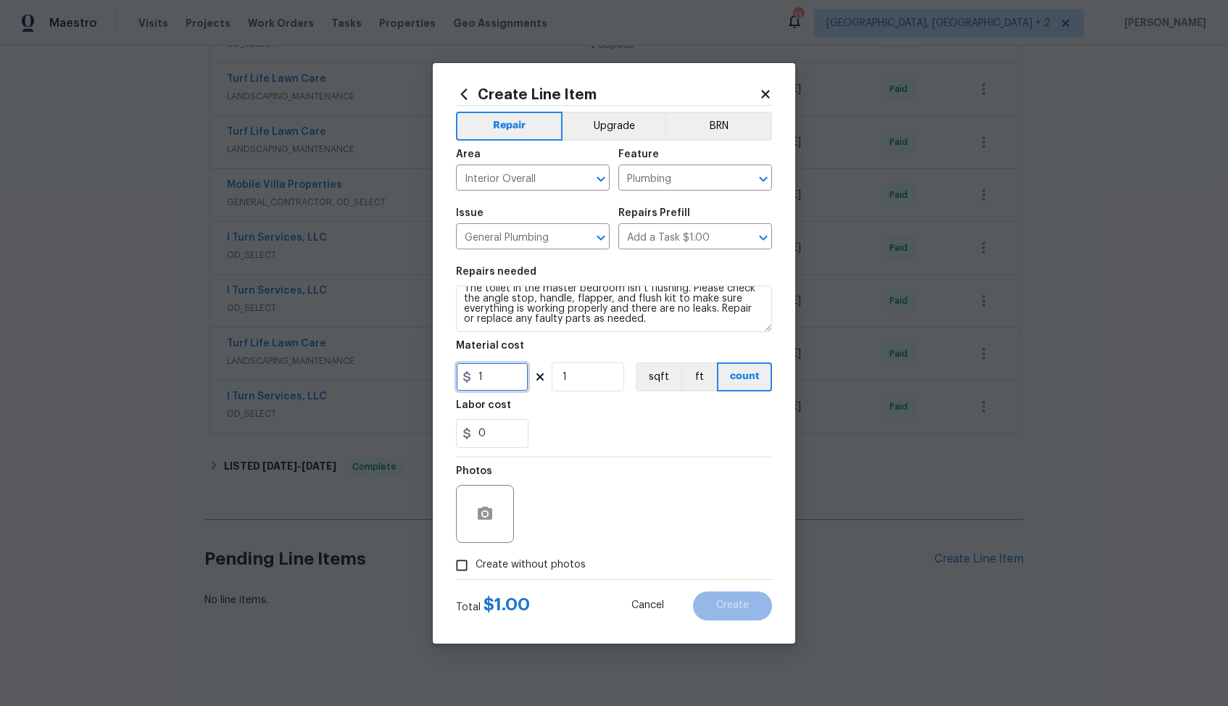
click at [508, 382] on input "1" at bounding box center [492, 376] width 72 height 29
type input "75"
click at [497, 515] on button "button" at bounding box center [485, 514] width 35 height 35
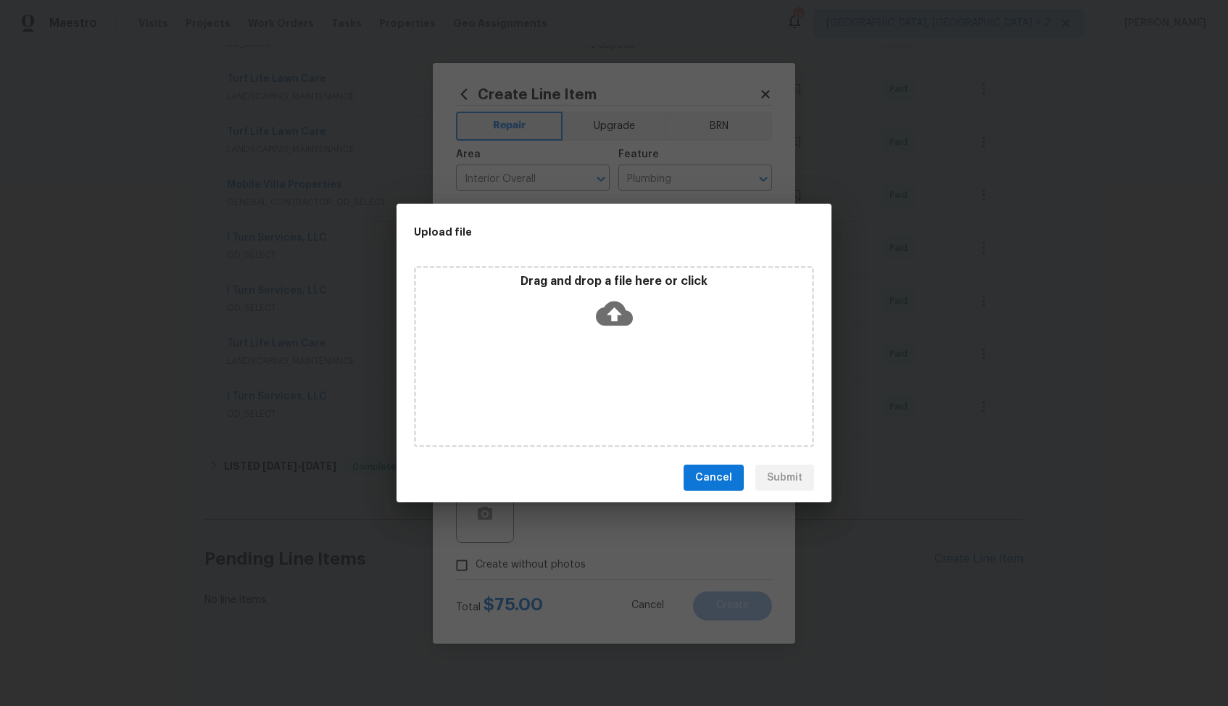
click at [620, 314] on icon at bounding box center [614, 313] width 37 height 37
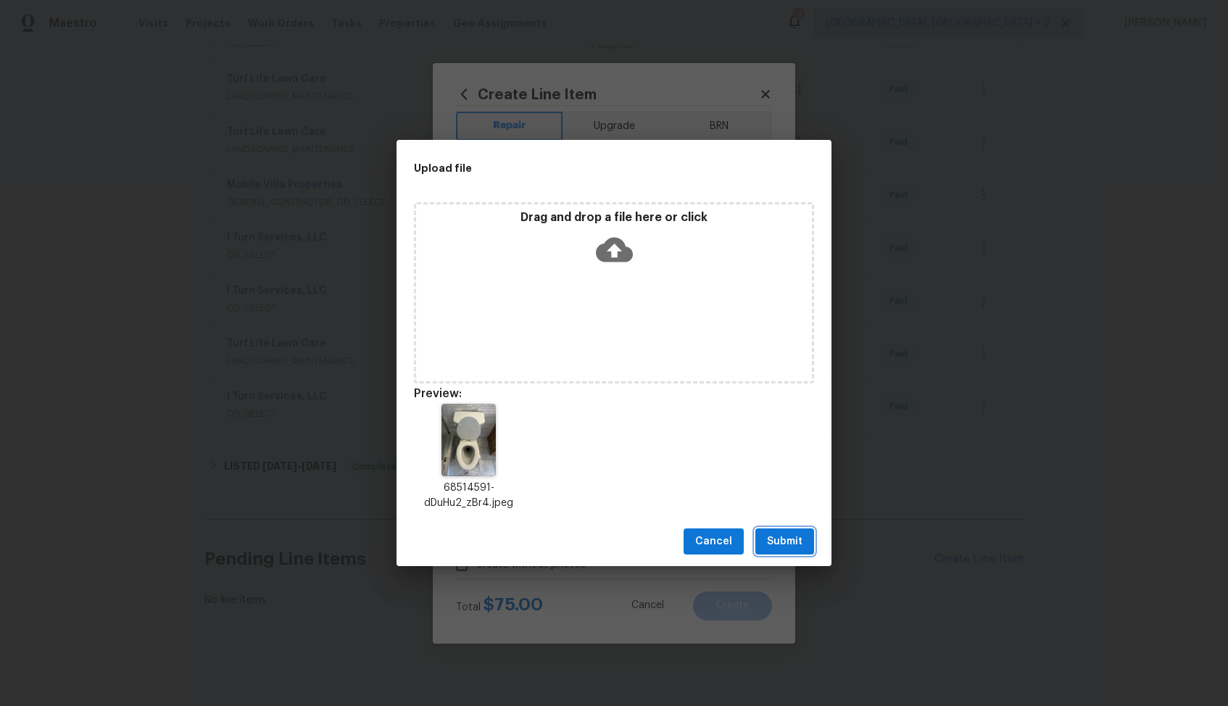
click at [776, 536] on span "Submit" at bounding box center [785, 542] width 36 height 18
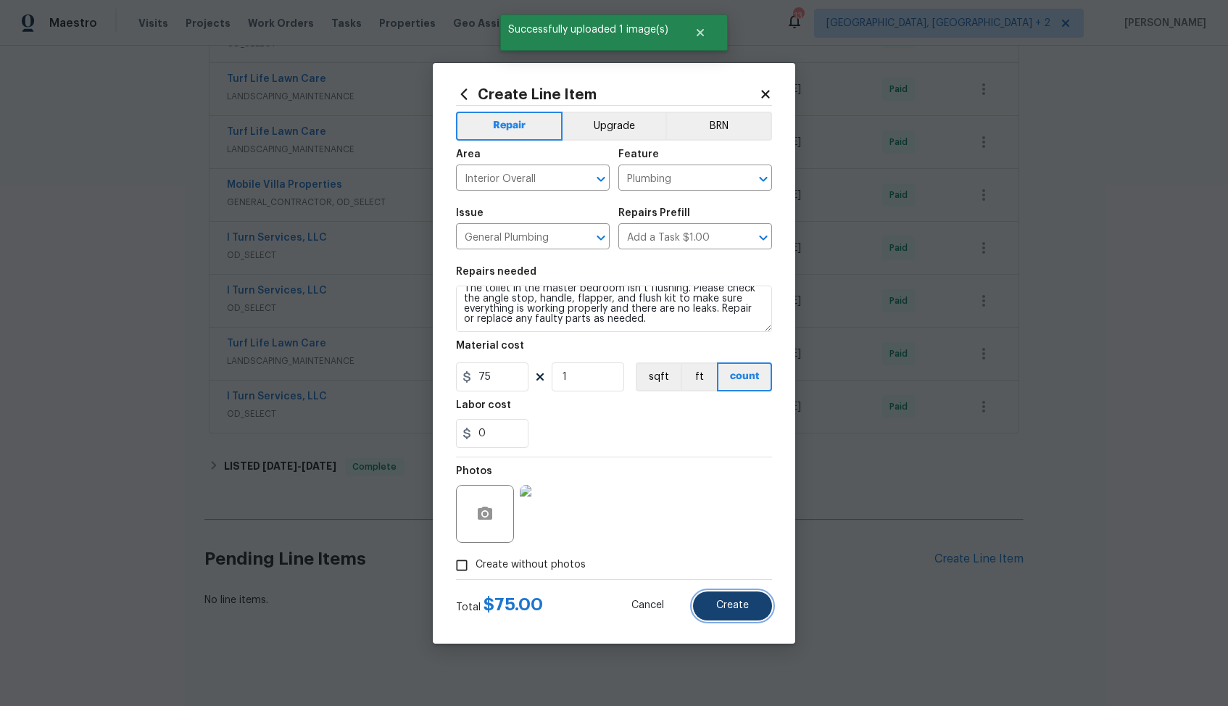
click at [719, 604] on span "Create" at bounding box center [732, 605] width 33 height 11
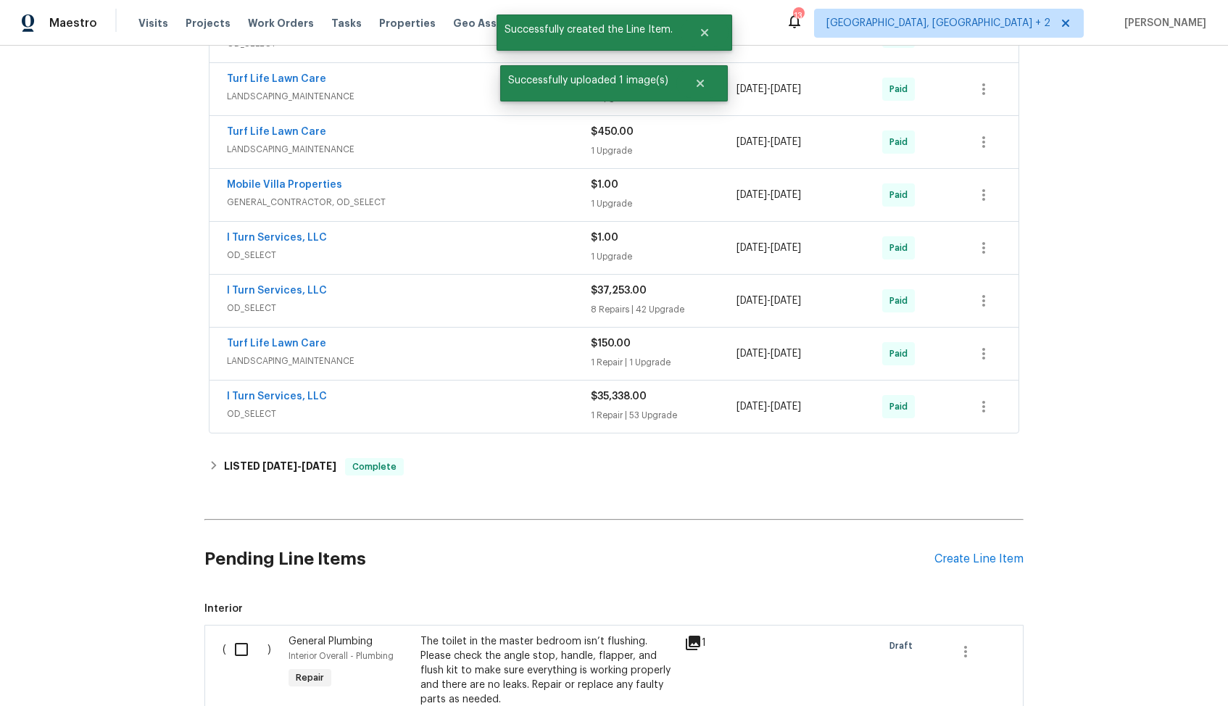
scroll to position [590, 0]
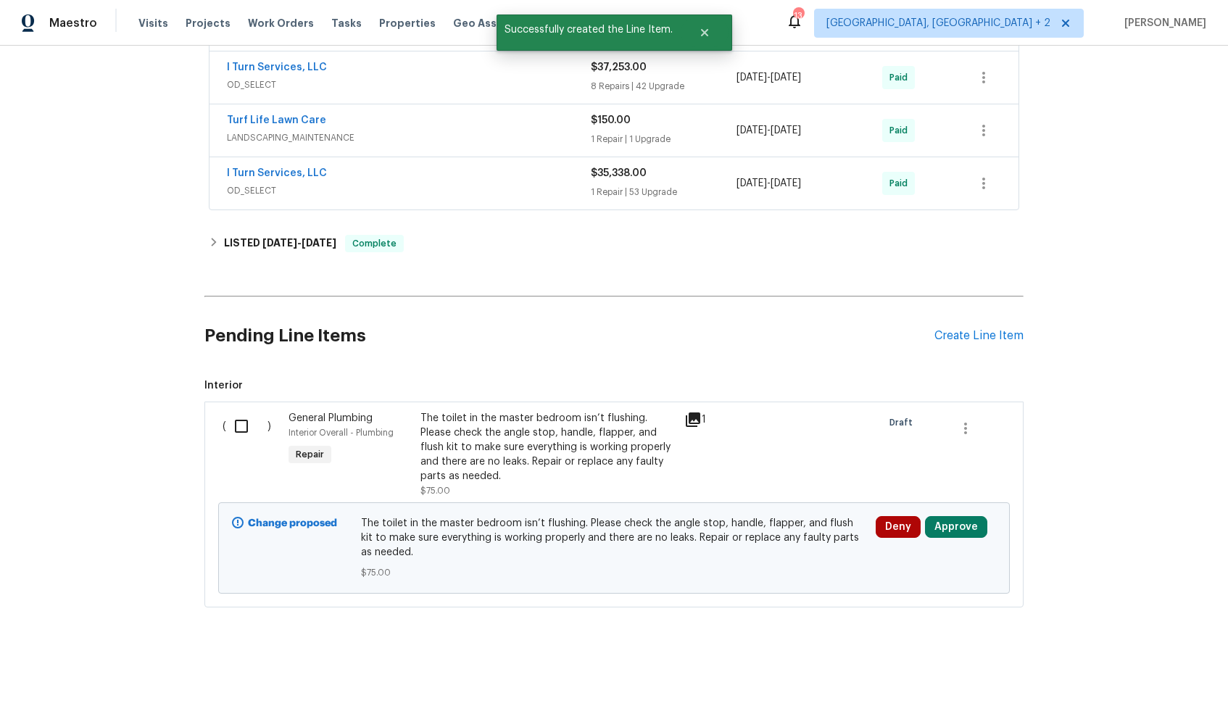
click at [249, 422] on input "checkbox" at bounding box center [246, 426] width 41 height 30
checkbox input "true"
click at [1115, 677] on span "Create Work Order" at bounding box center [1145, 670] width 96 height 18
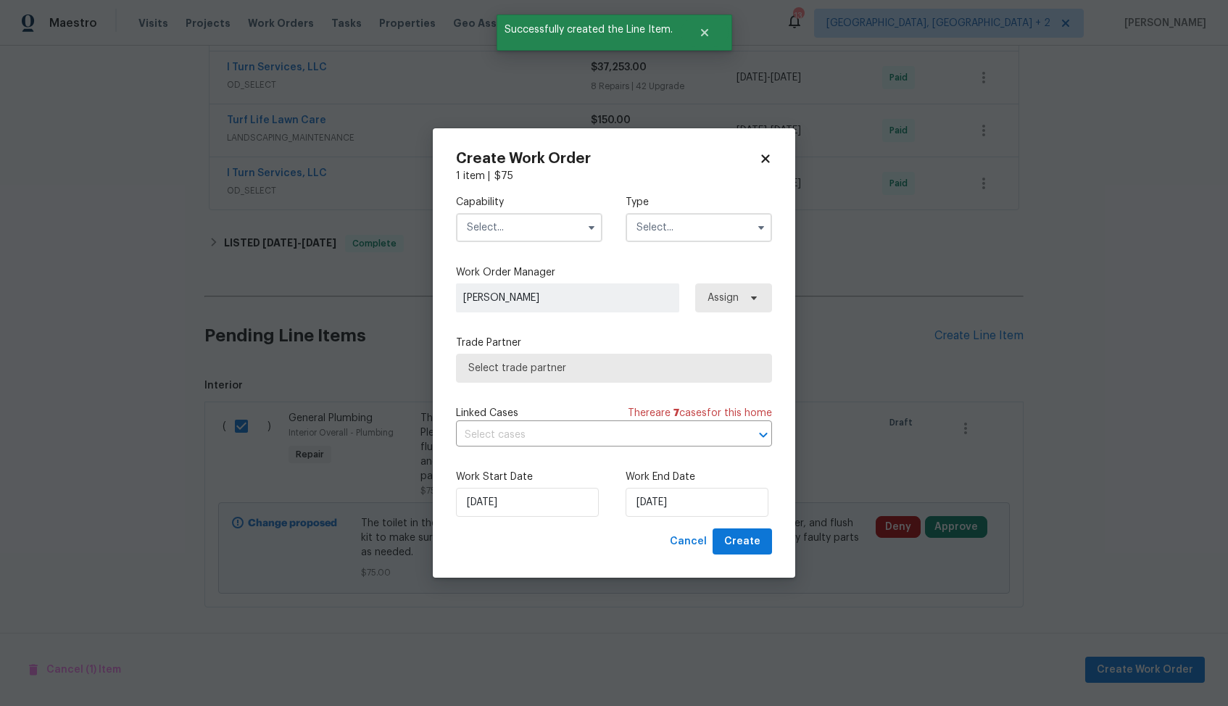
click at [565, 231] on input "text" at bounding box center [529, 227] width 146 height 29
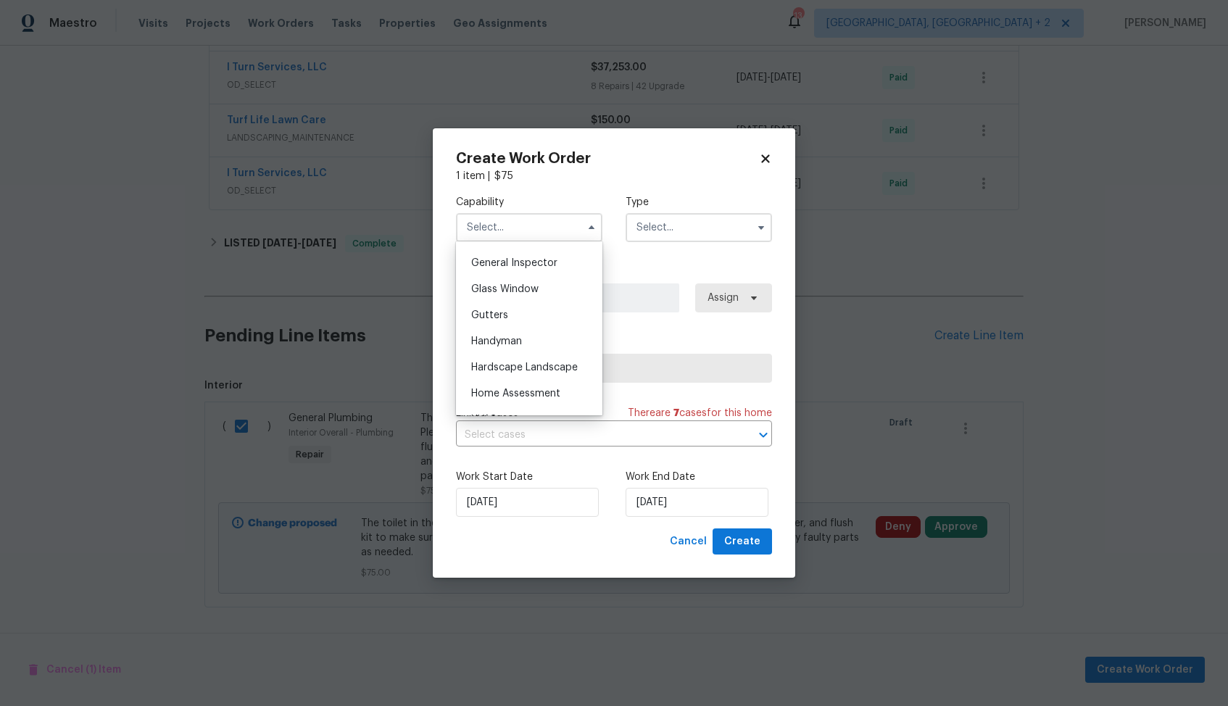
scroll to position [731, 0]
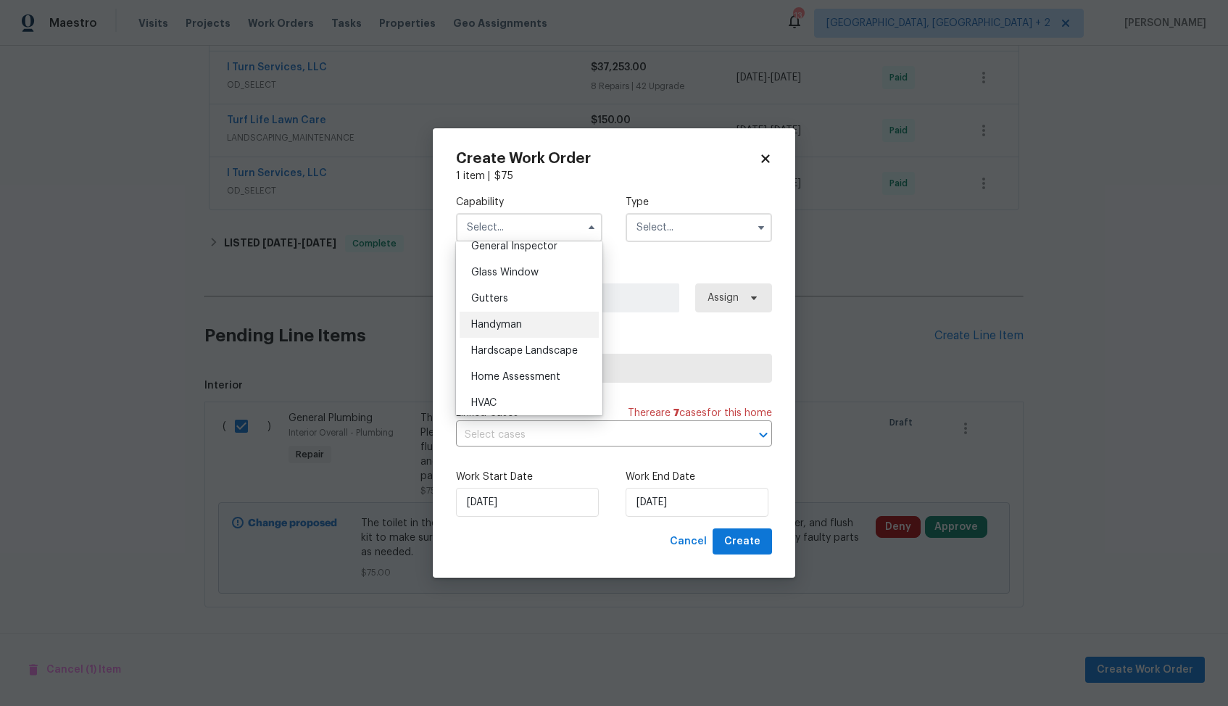
click at [526, 328] on div "Handyman" at bounding box center [529, 325] width 139 height 26
type input "Handyman"
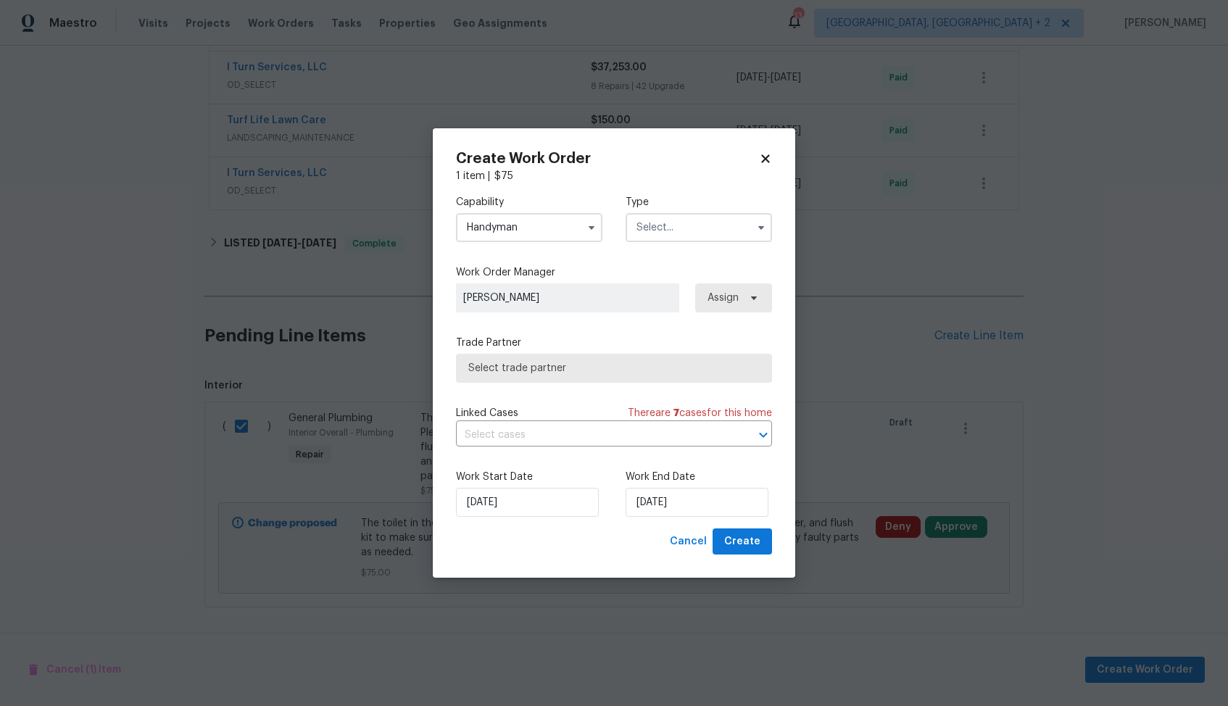
click at [671, 233] on input "text" at bounding box center [699, 227] width 146 height 29
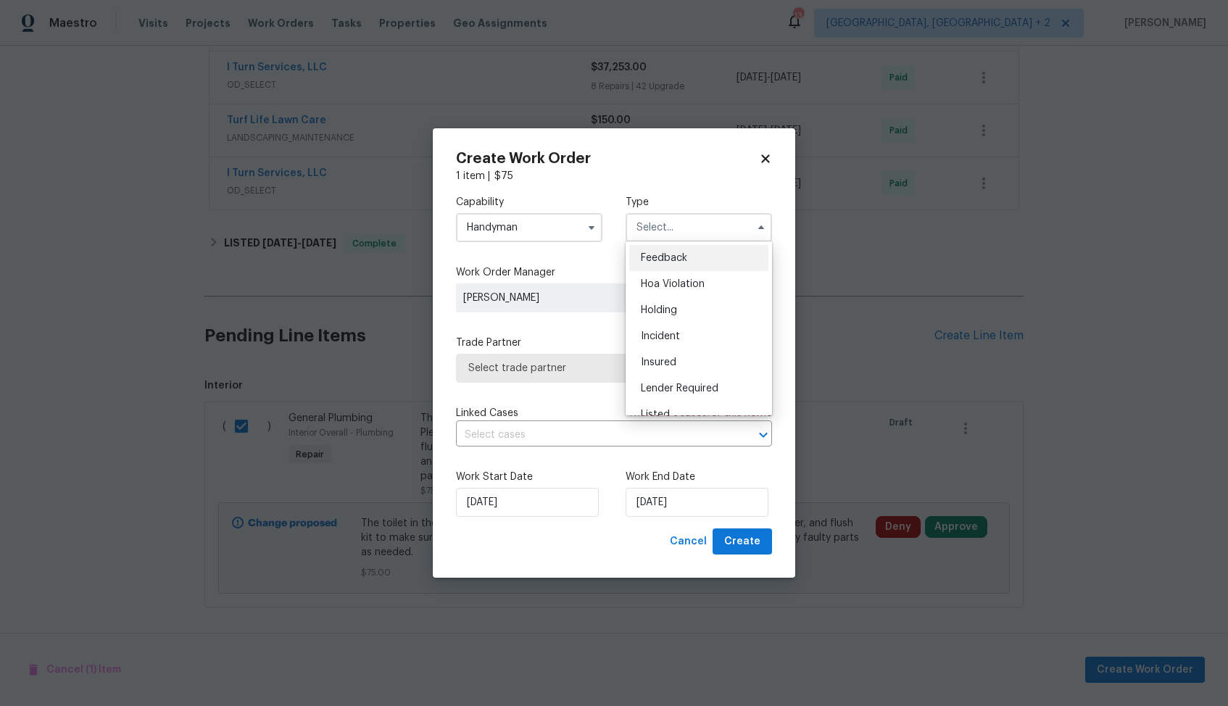
click at [678, 259] on span "Feedback" at bounding box center [664, 258] width 46 height 10
type input "Feedback"
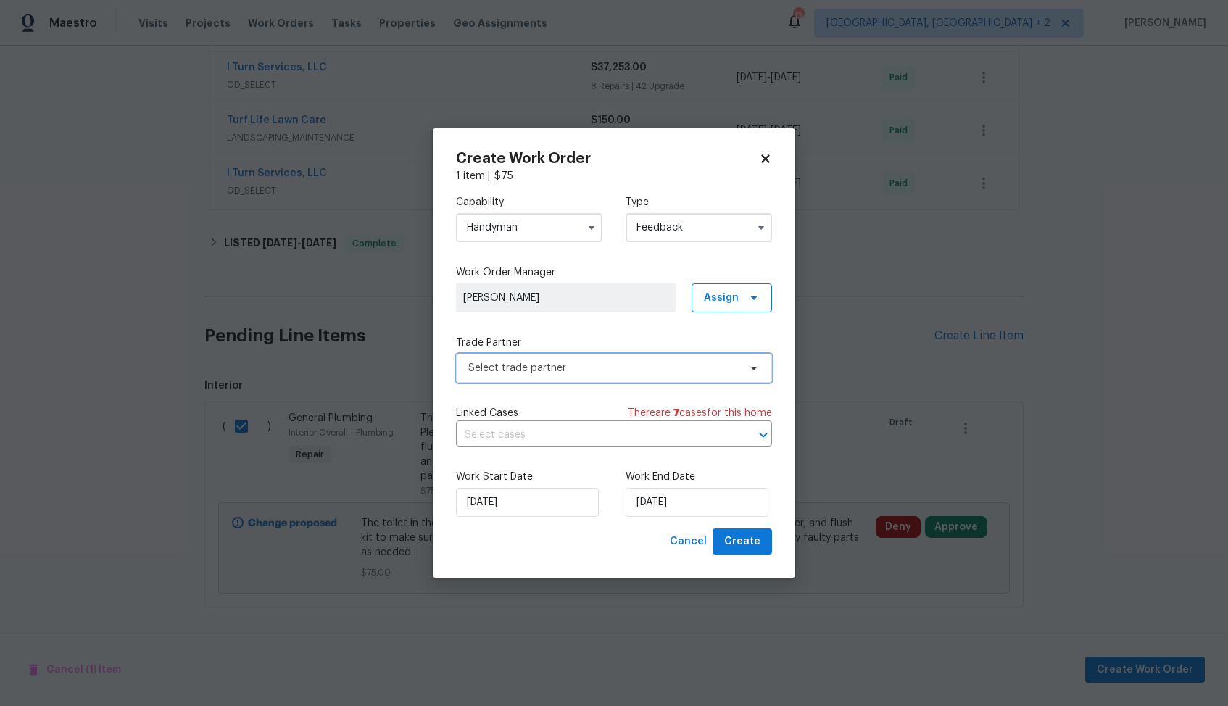
click at [571, 368] on span "Select trade partner" at bounding box center [603, 368] width 270 height 14
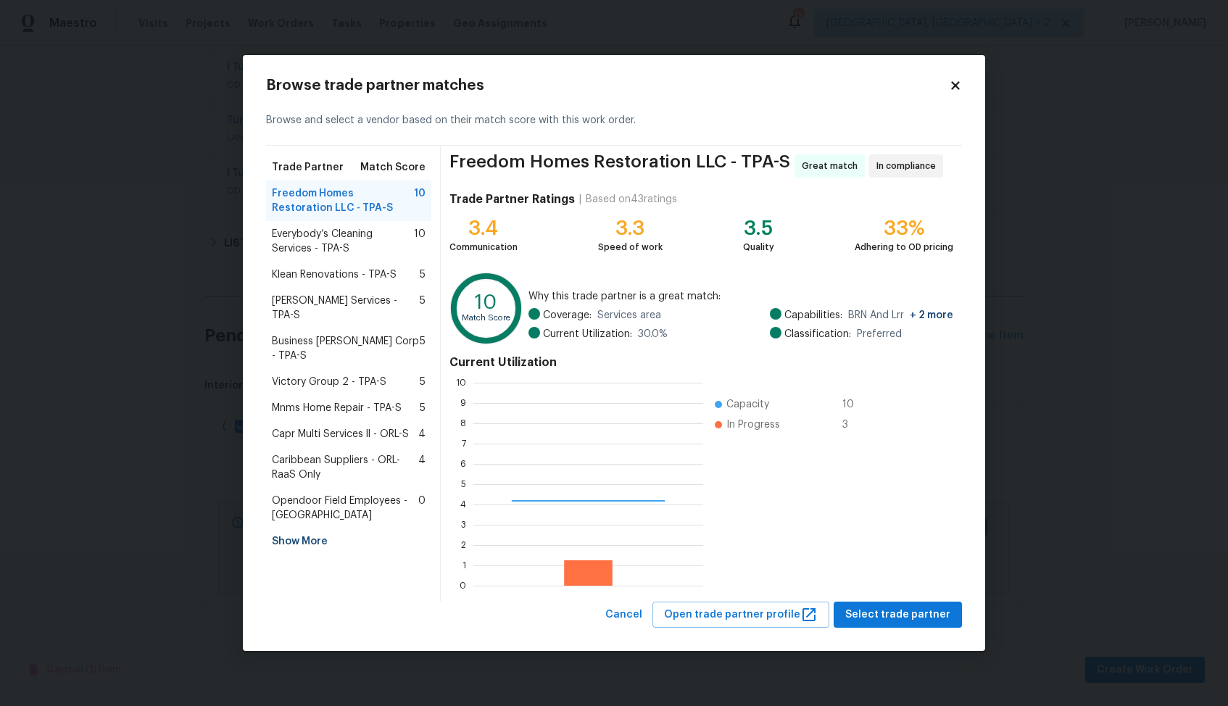
scroll to position [203, 230]
click at [310, 241] on span "Everybody’s Cleaning Services - TPA-S" at bounding box center [343, 241] width 142 height 29
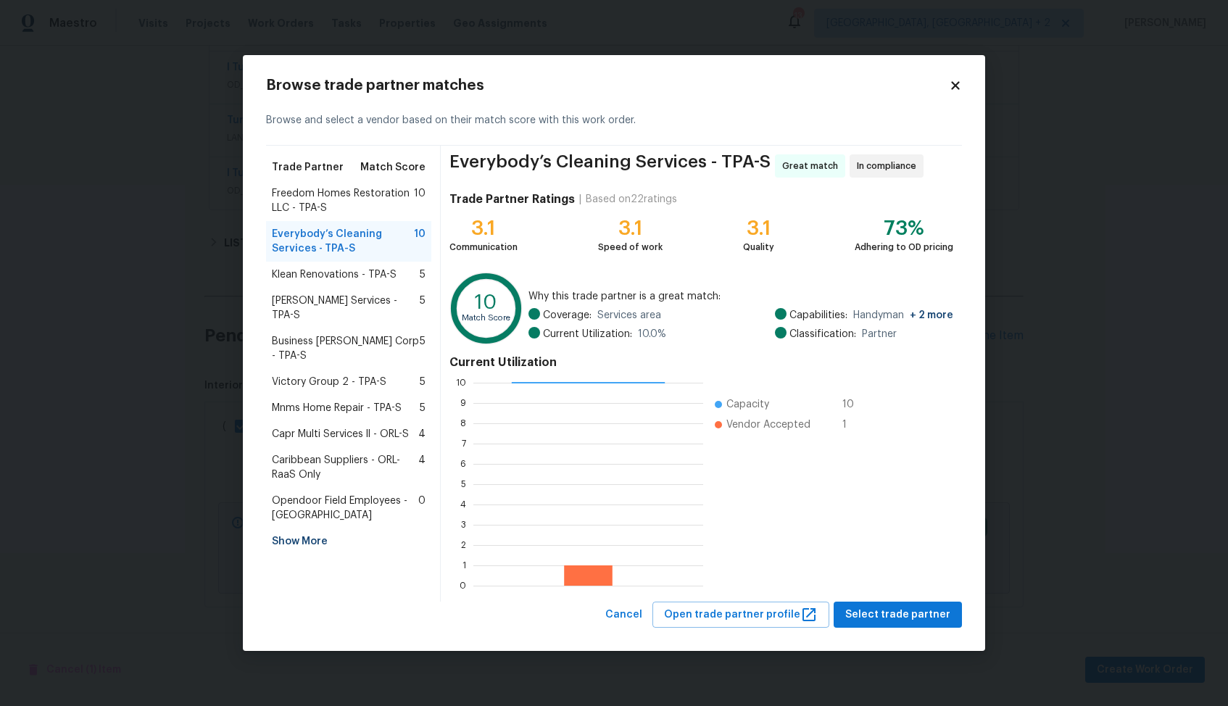
click at [333, 199] on span "Freedom Homes Restoration LLC - TPA-S" at bounding box center [343, 200] width 142 height 29
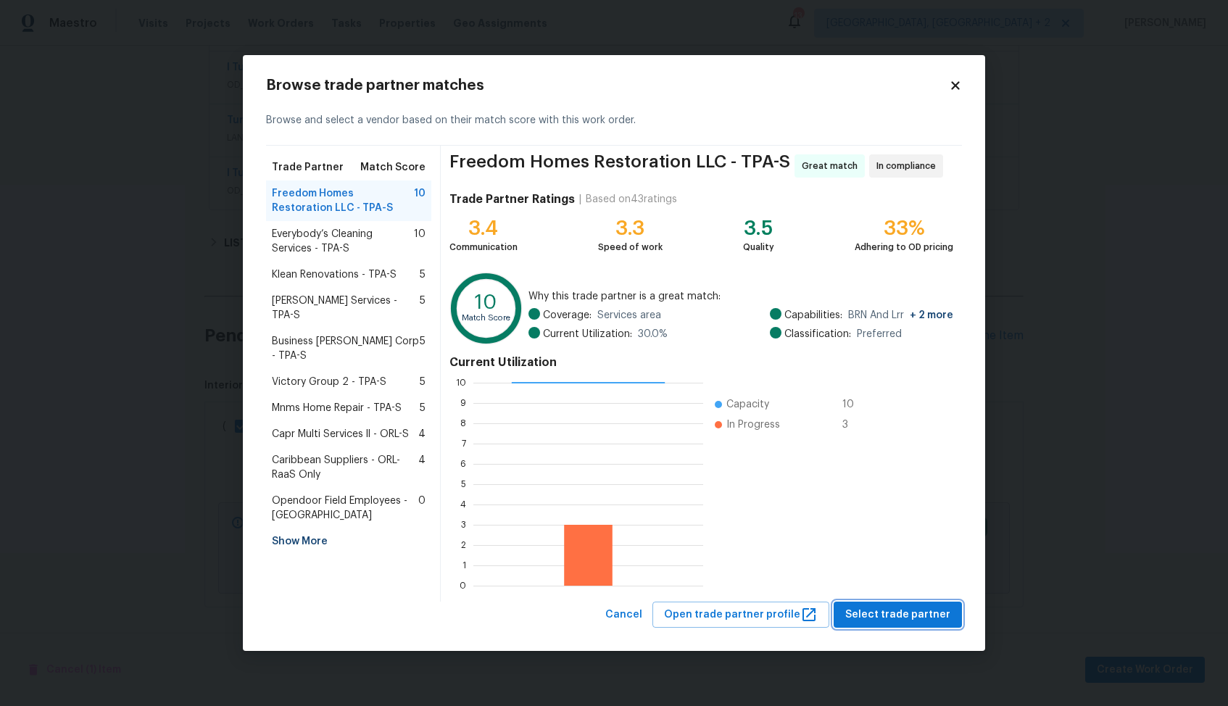
click at [884, 615] on span "Select trade partner" at bounding box center [897, 615] width 105 height 18
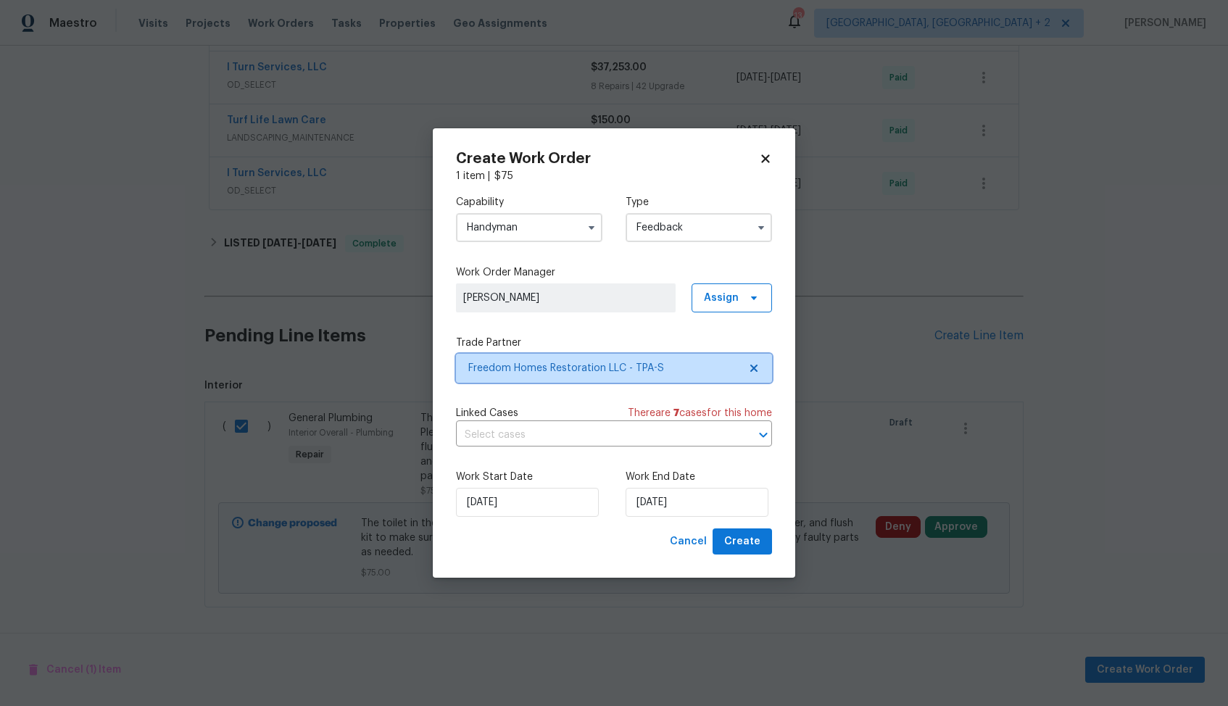
click at [571, 368] on span "Freedom Homes Restoration LLC - TPA-S" at bounding box center [603, 368] width 270 height 14
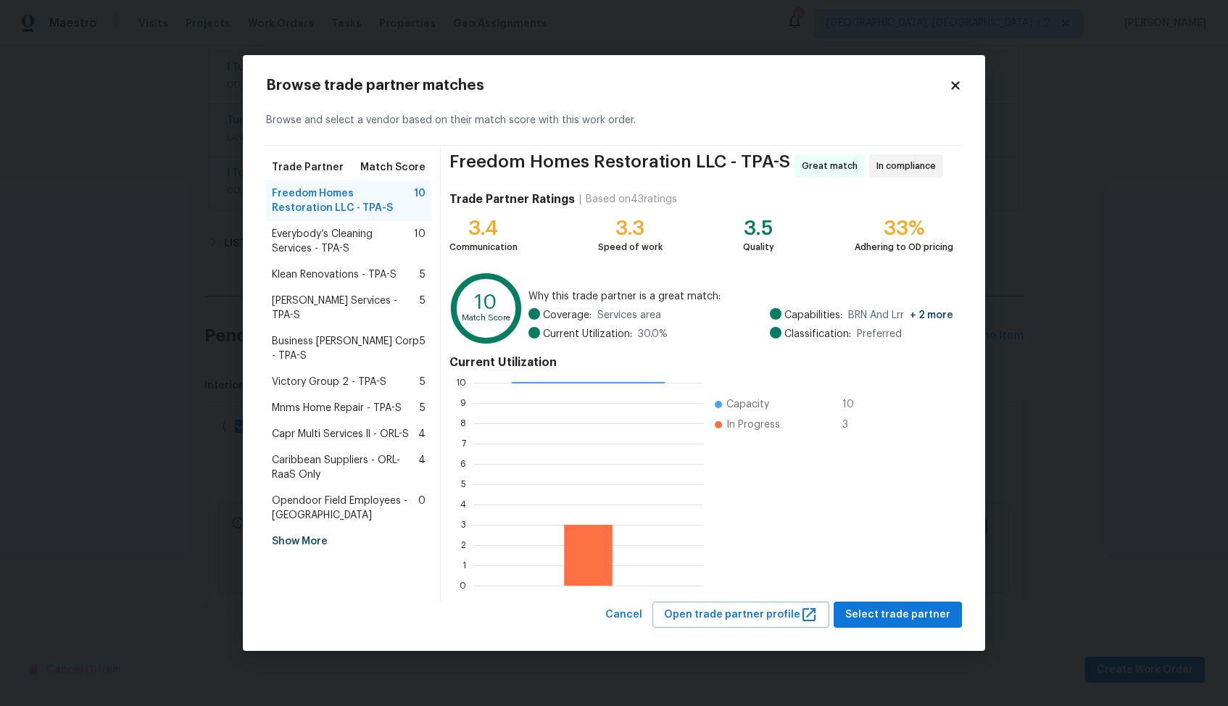
click at [306, 240] on span "Everybody’s Cleaning Services - TPA-S" at bounding box center [343, 241] width 142 height 29
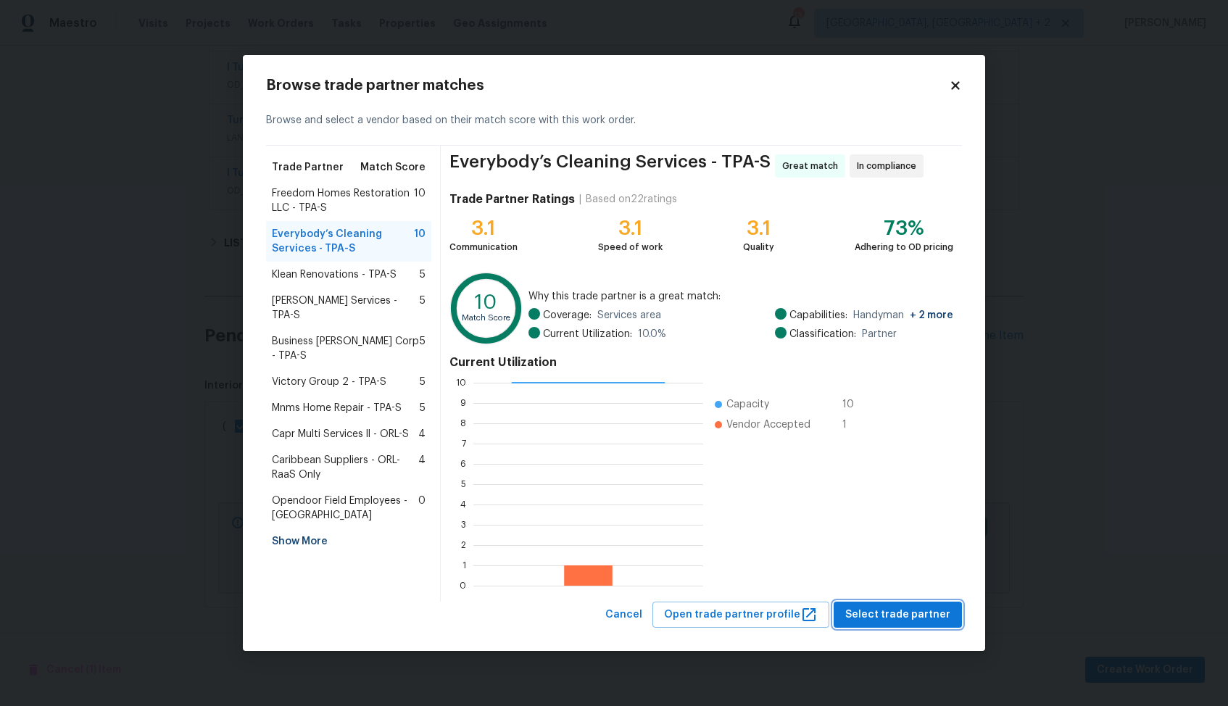
click at [887, 613] on span "Select trade partner" at bounding box center [897, 615] width 105 height 18
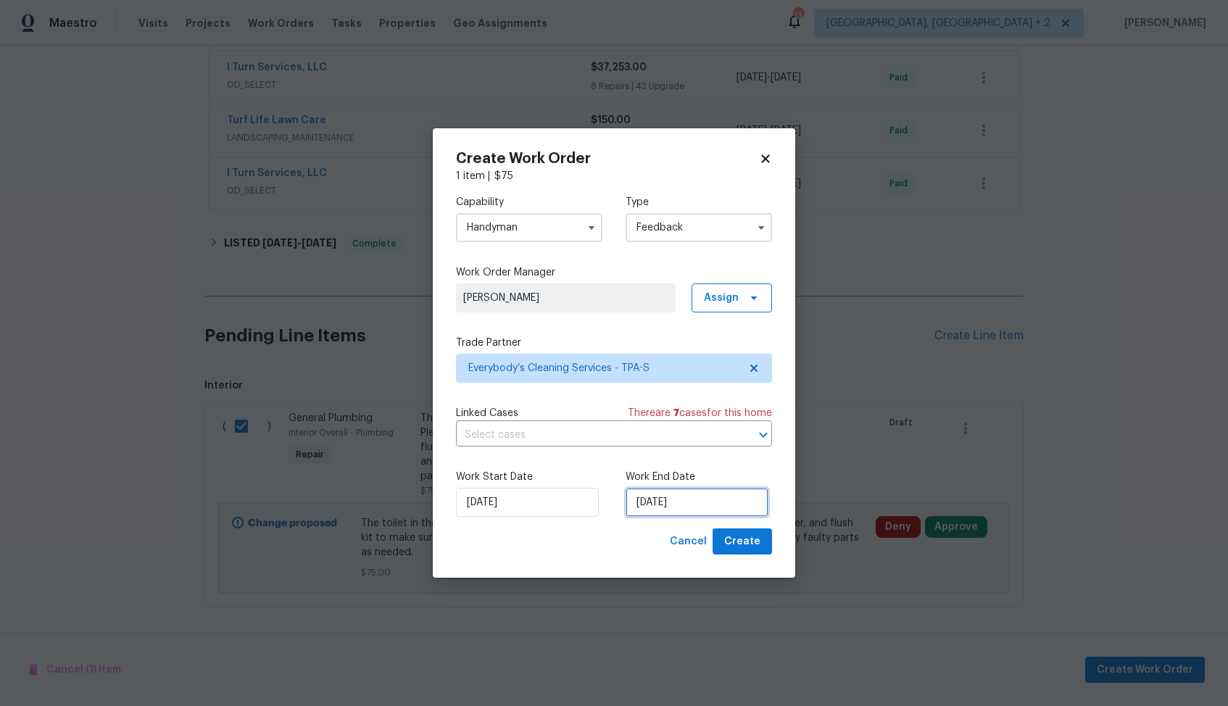
click at [648, 505] on input "[DATE]" at bounding box center [697, 502] width 143 height 29
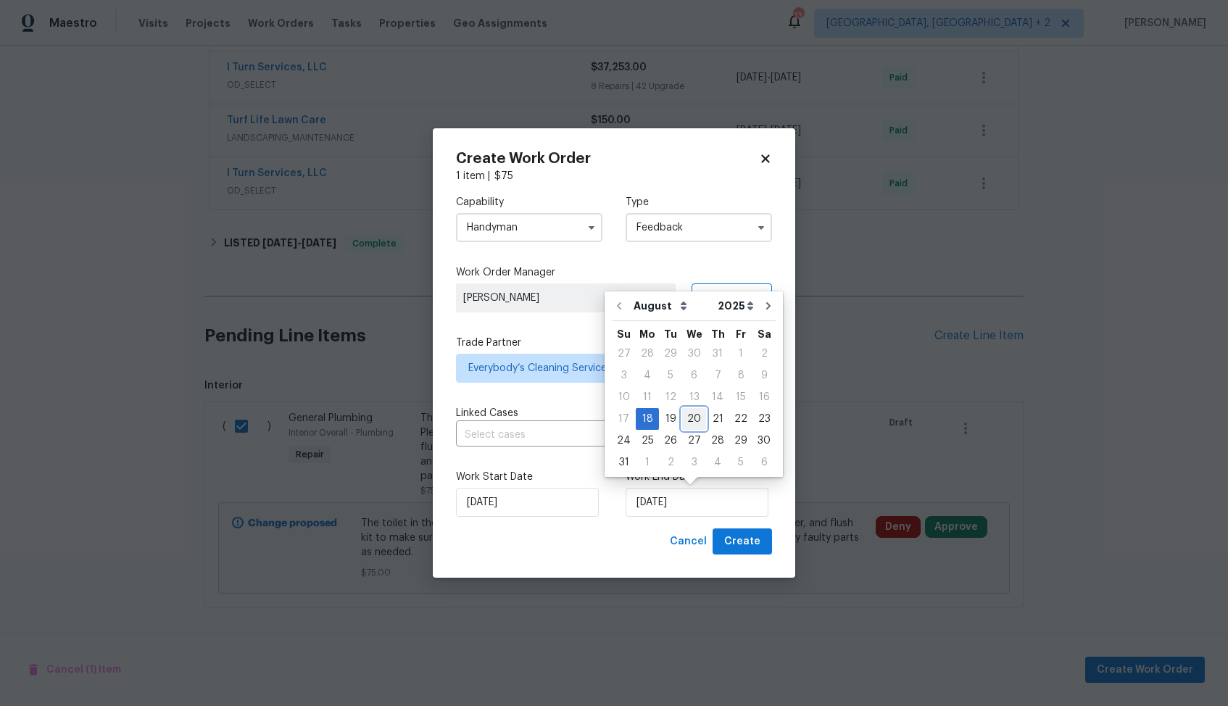
click at [688, 425] on div "20" at bounding box center [694, 419] width 24 height 20
type input "[DATE]"
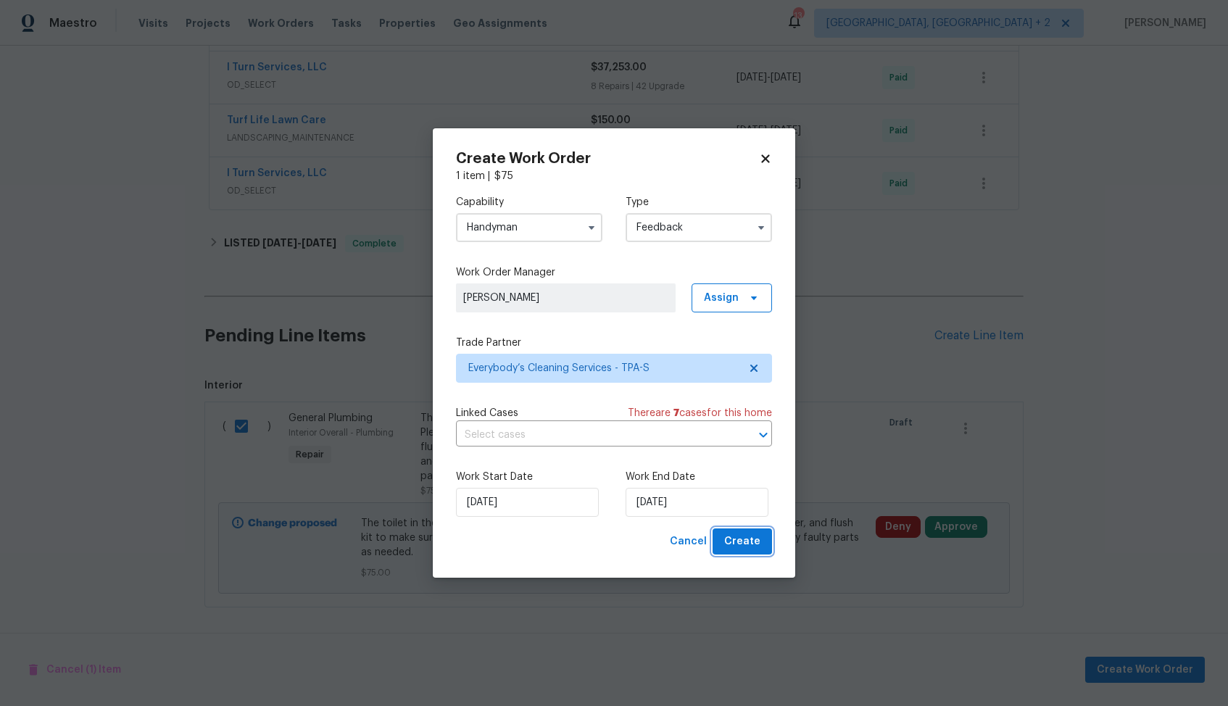
click at [733, 544] on span "Create" at bounding box center [742, 542] width 36 height 18
checkbox input "false"
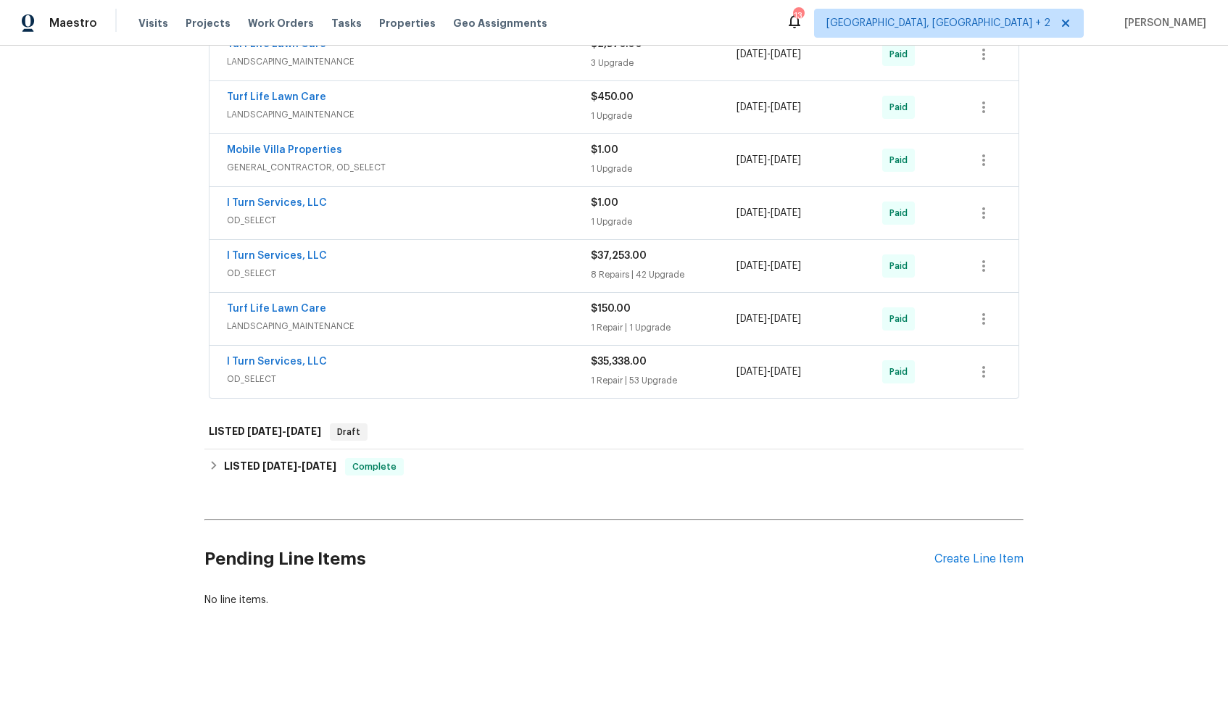
scroll to position [0, 0]
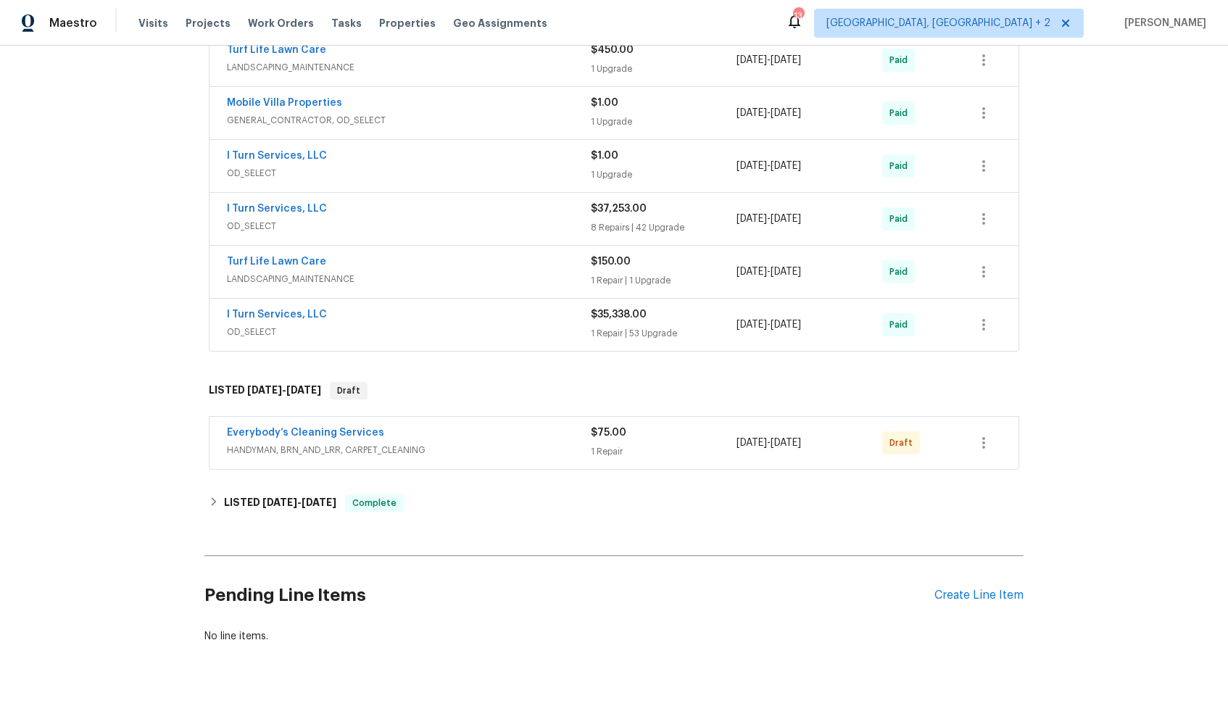
scroll to position [485, 0]
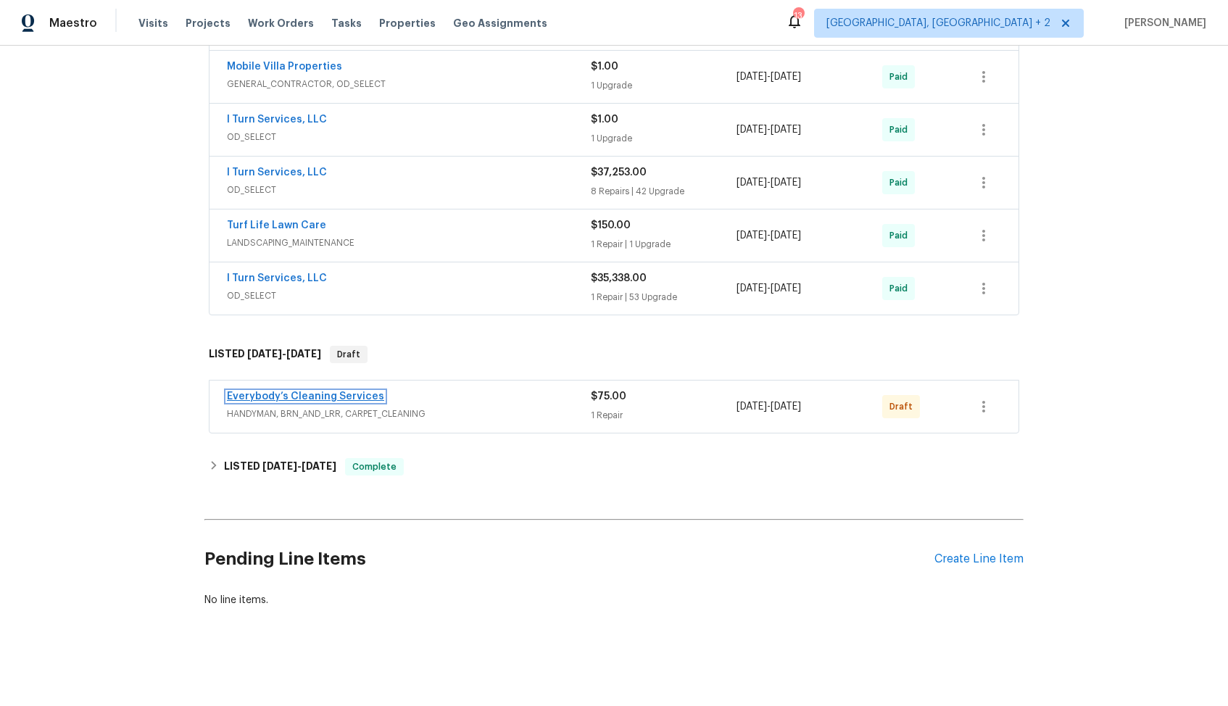
click at [307, 398] on link "Everybody’s Cleaning Services" at bounding box center [305, 396] width 157 height 10
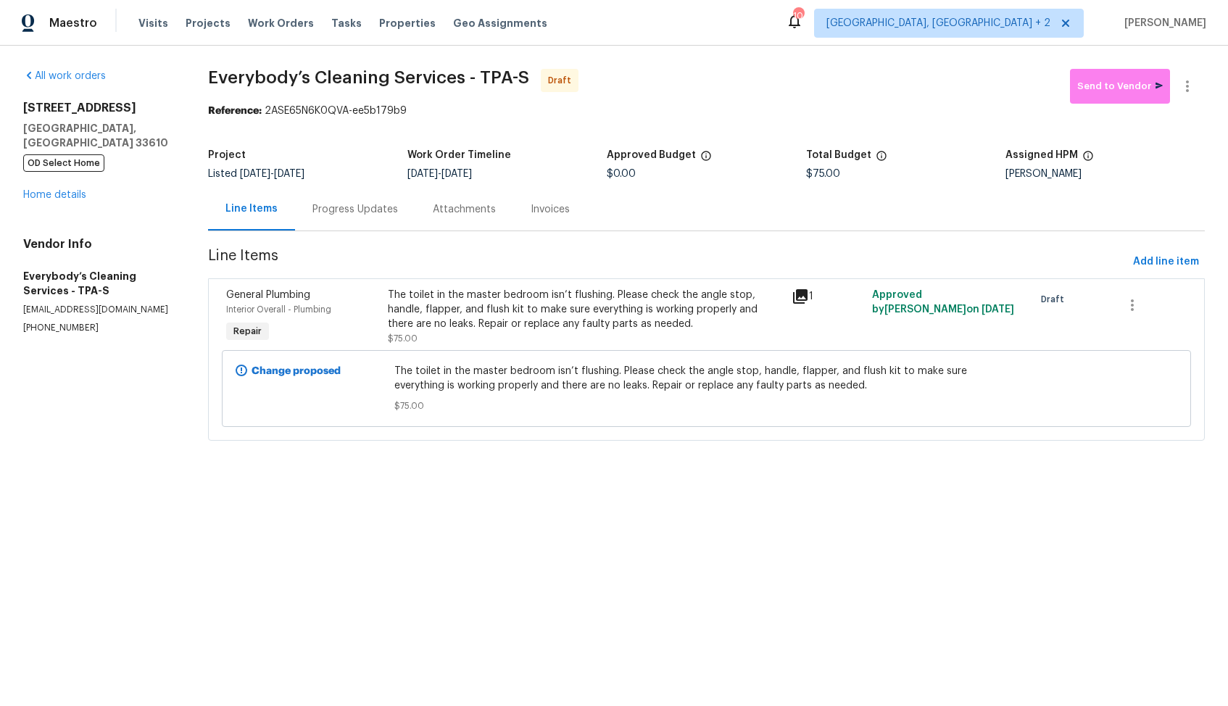
click at [357, 217] on div "Progress Updates" at bounding box center [355, 209] width 120 height 43
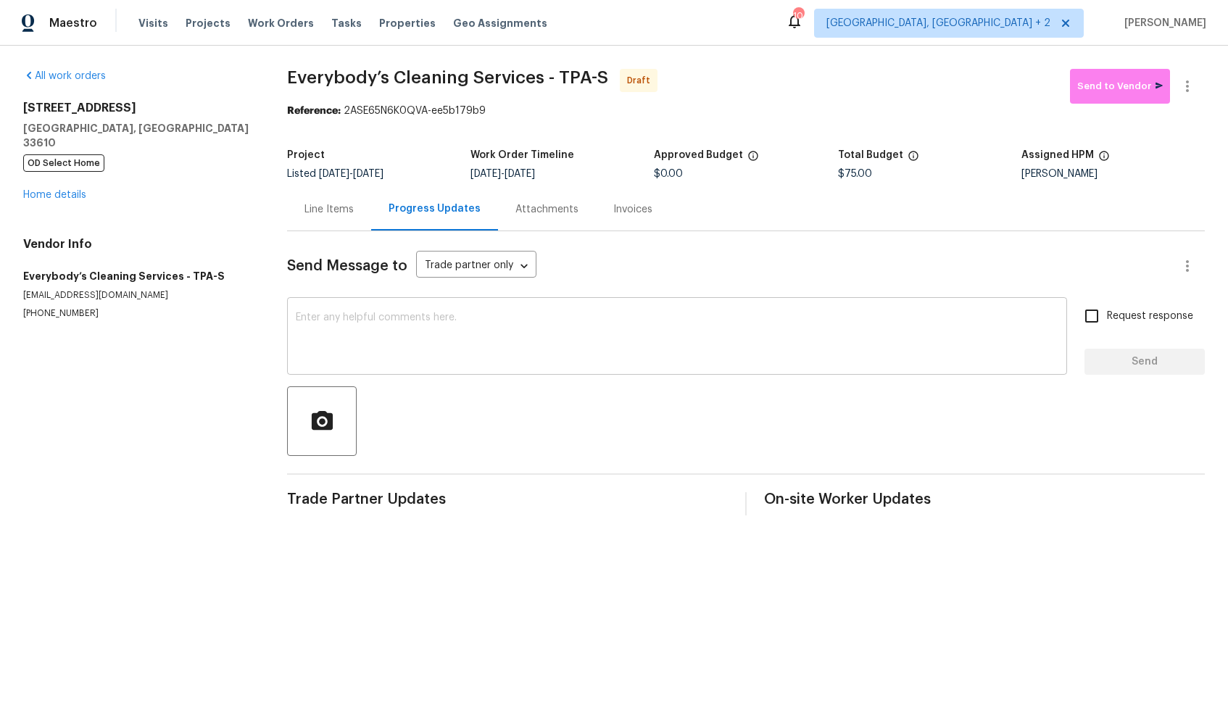
click at [487, 347] on textarea at bounding box center [677, 337] width 763 height 51
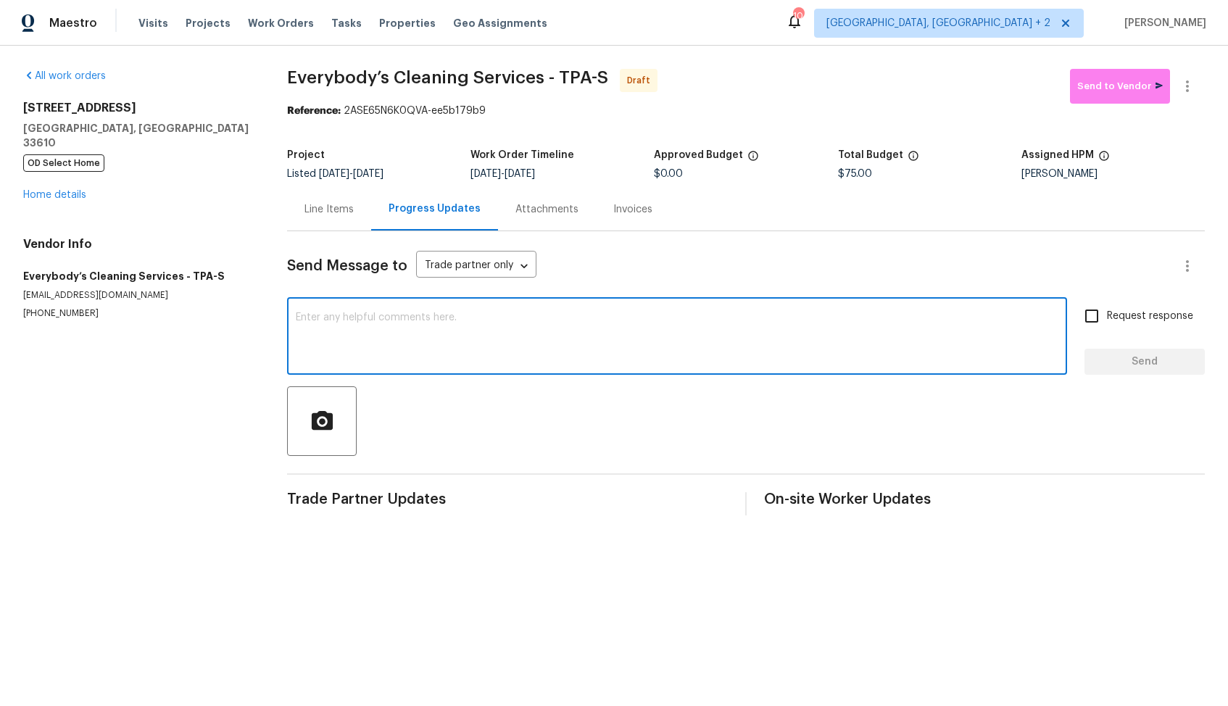
click at [639, 342] on textarea at bounding box center [677, 337] width 763 height 51
paste textarea "Hi, this is [PERSON_NAME] with Opendoor. I’m confirming you received the WO for…"
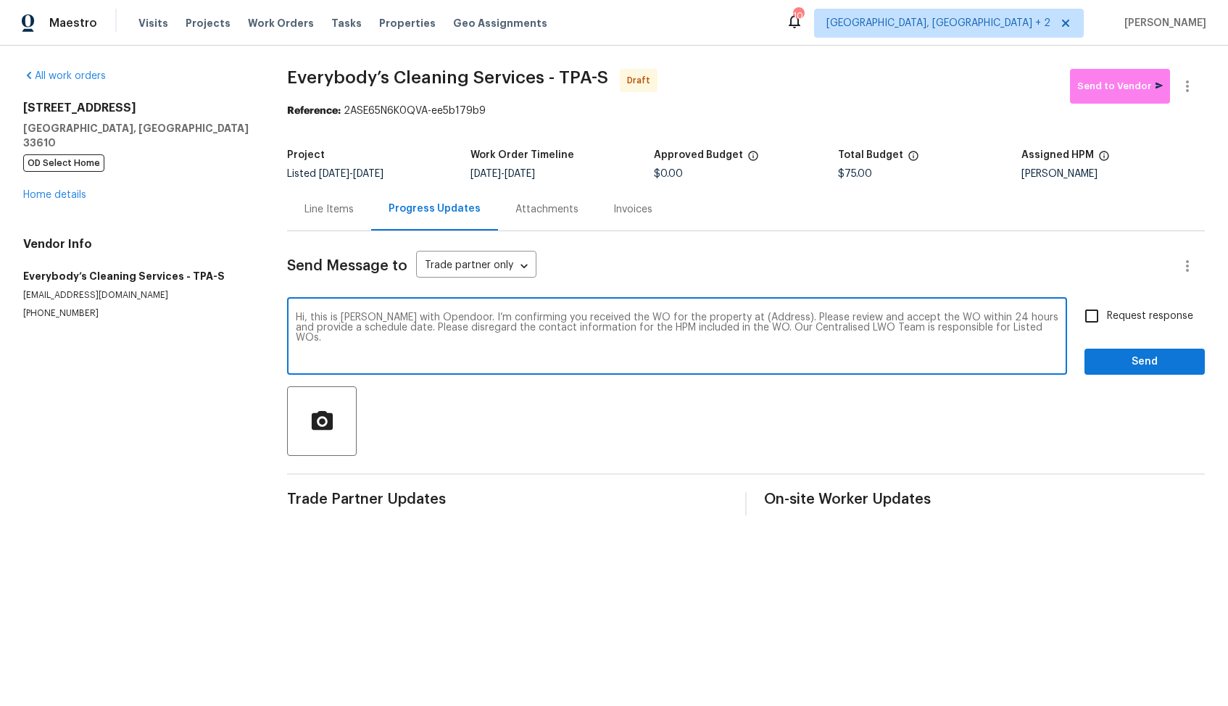
drag, startPoint x: 716, startPoint y: 318, endPoint x: 761, endPoint y: 319, distance: 45.7
click at [761, 319] on textarea "Hi, this is [PERSON_NAME] with Opendoor. I’m confirming you received the WO for…" at bounding box center [677, 337] width 763 height 51
paste textarea "[STREET_ADDRESS]"
type textarea "Hi, this is [PERSON_NAME] with Opendoor. I’m confirming you received the WO for…"
click at [1100, 320] on input "Request response" at bounding box center [1092, 316] width 30 height 30
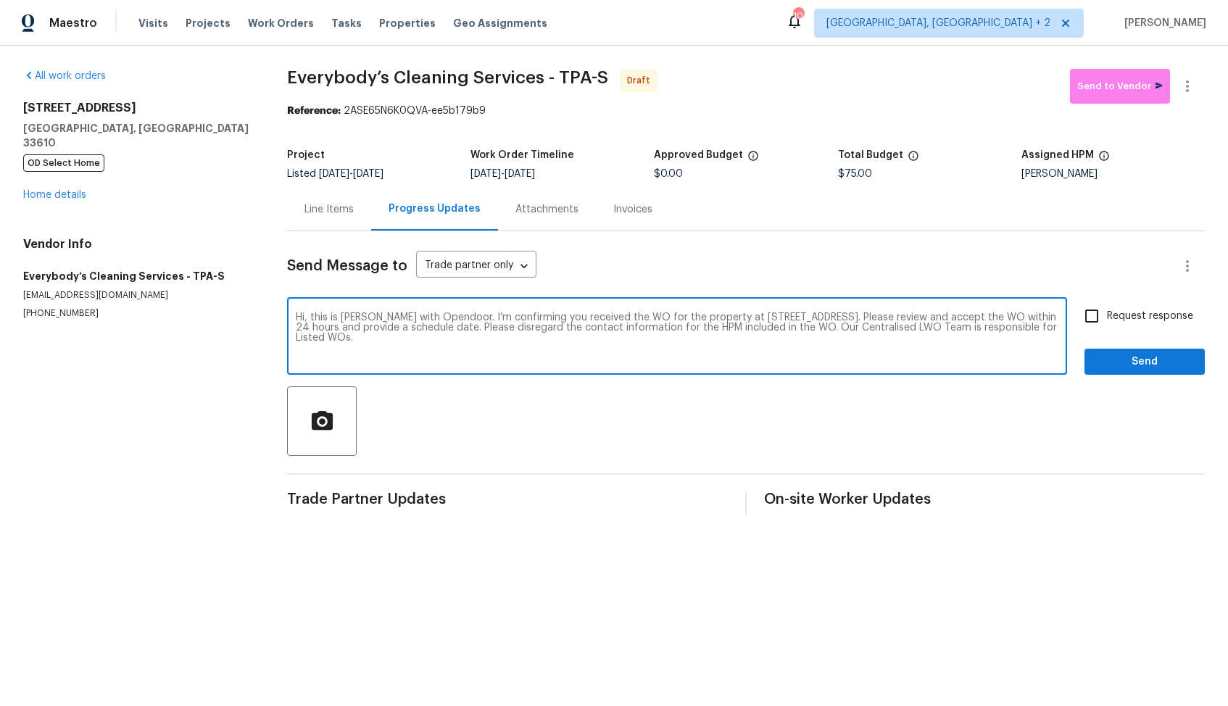
checkbox input "true"
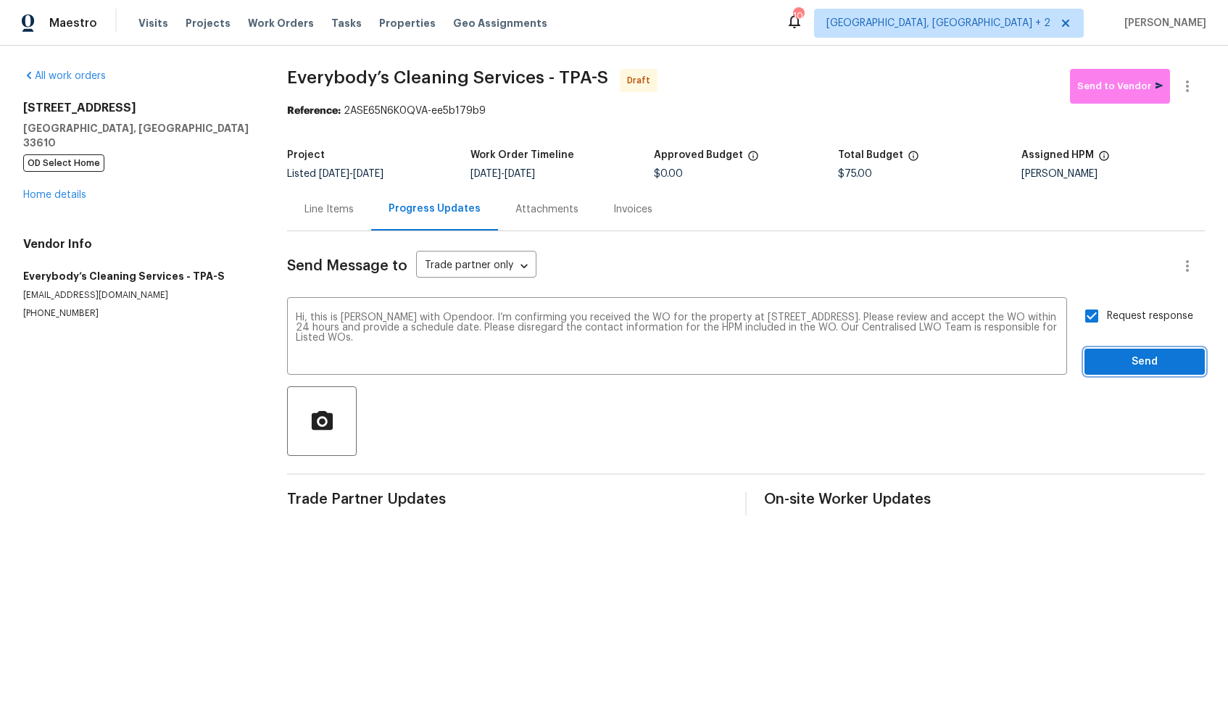
click at [1134, 364] on span "Send" at bounding box center [1144, 362] width 97 height 18
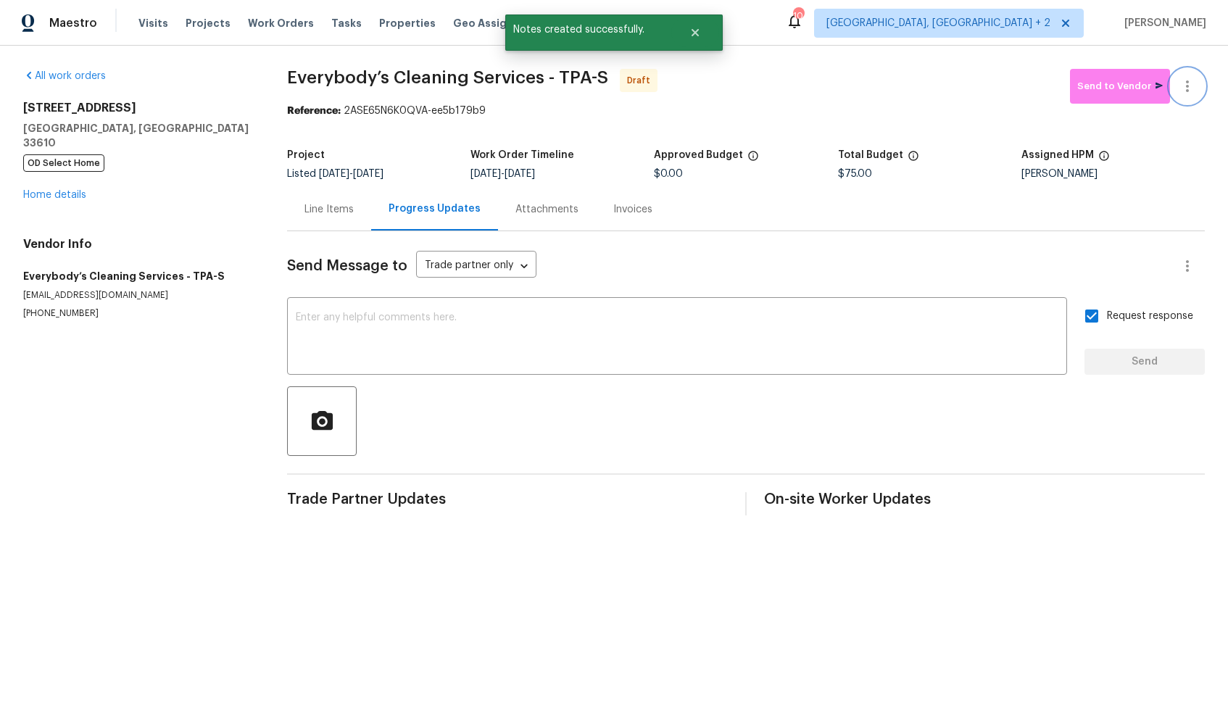
click at [1193, 86] on icon "button" at bounding box center [1187, 86] width 17 height 17
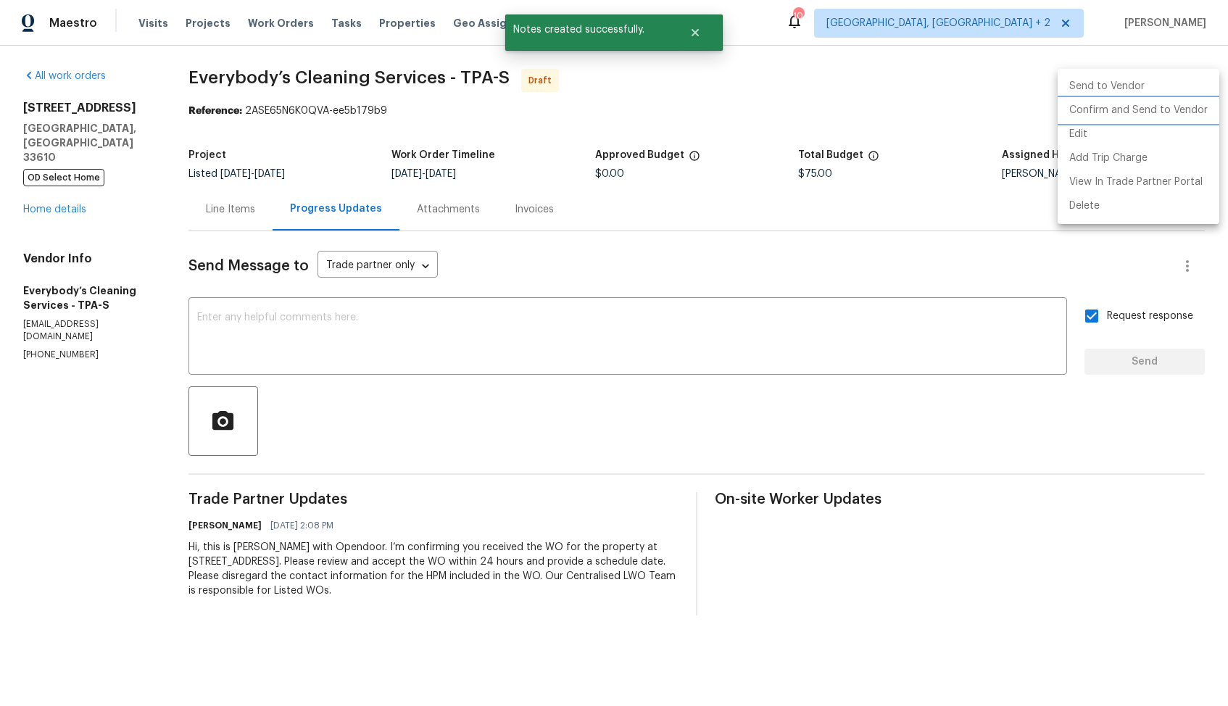
click at [1125, 110] on li "Confirm and Send to Vendor" at bounding box center [1139, 111] width 162 height 24
click at [792, 88] on div at bounding box center [614, 353] width 1228 height 706
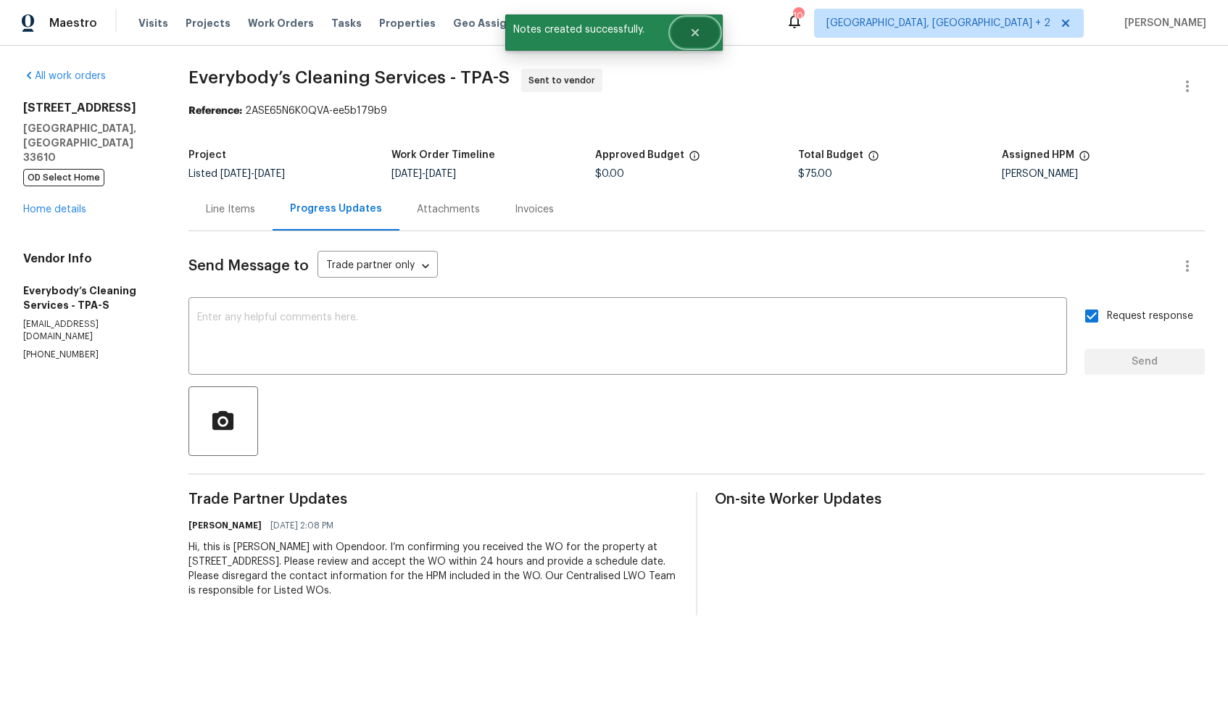
click at [692, 25] on button "Close" at bounding box center [695, 32] width 48 height 29
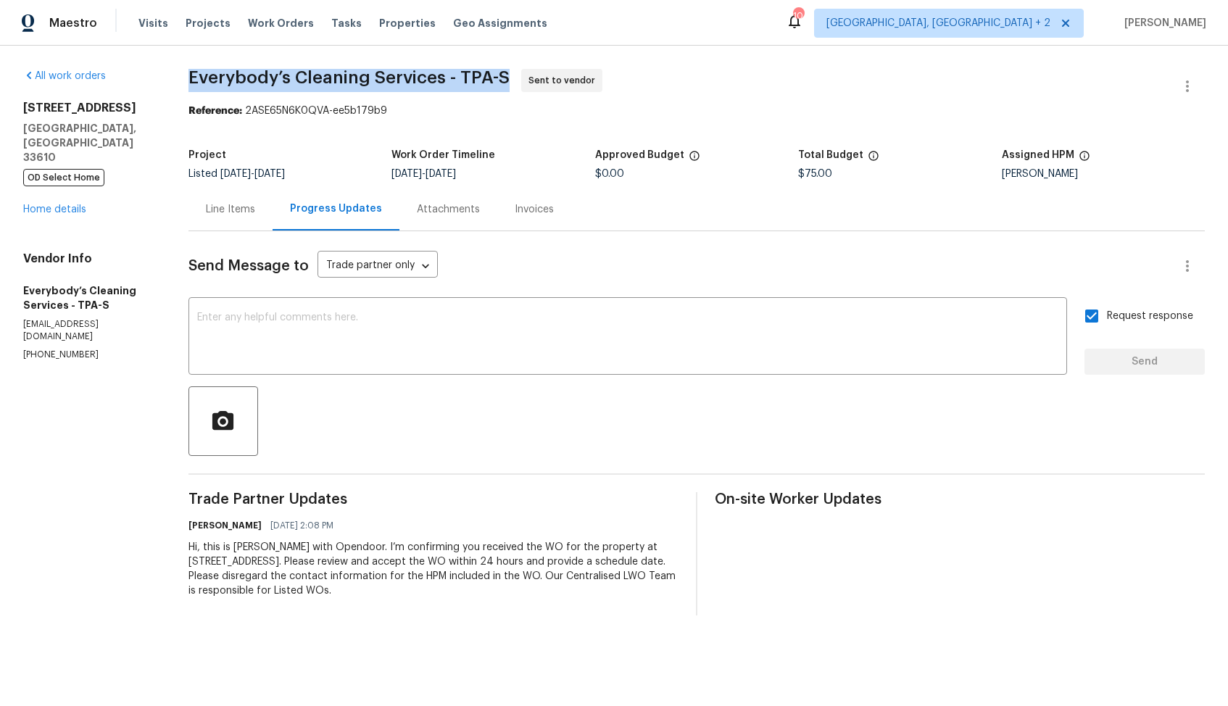
drag, startPoint x: 223, startPoint y: 79, endPoint x: 539, endPoint y: 78, distance: 315.4
click at [539, 78] on div "All work orders [STREET_ADDRESS] OD Select Home Home details Vendor Info Everyb…" at bounding box center [614, 342] width 1228 height 593
copy span "Everybody’s Cleaning Services - TPA-S"
click at [802, 97] on span "Everybody’s Cleaning Services - TPA-S Sent to vendor" at bounding box center [679, 86] width 982 height 35
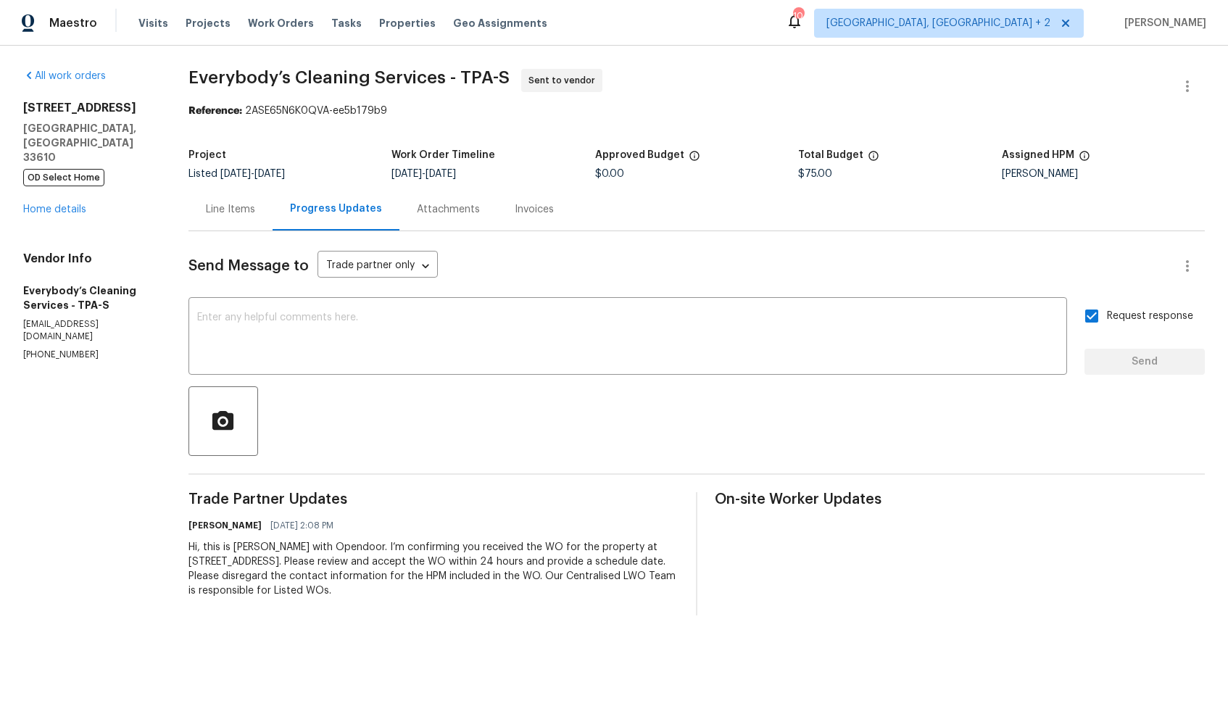
click at [631, 85] on span "Everybody’s Cleaning Services - TPA-S Sent to vendor" at bounding box center [679, 86] width 982 height 35
click at [325, 120] on section "Everybody’s Cleaning Services - TPA-S Sent to vendor Reference: 2ASE65N6K0QVA-e…" at bounding box center [696, 342] width 1016 height 547
drag, startPoint x: 282, startPoint y: 112, endPoint x: 524, endPoint y: 113, distance: 242.1
click at [524, 113] on div "Reference: 2ASE65N6K0QVA-ee5b179b9" at bounding box center [696, 111] width 1016 height 14
copy div "2ASE65N6K0QVA-ee5b179b9"
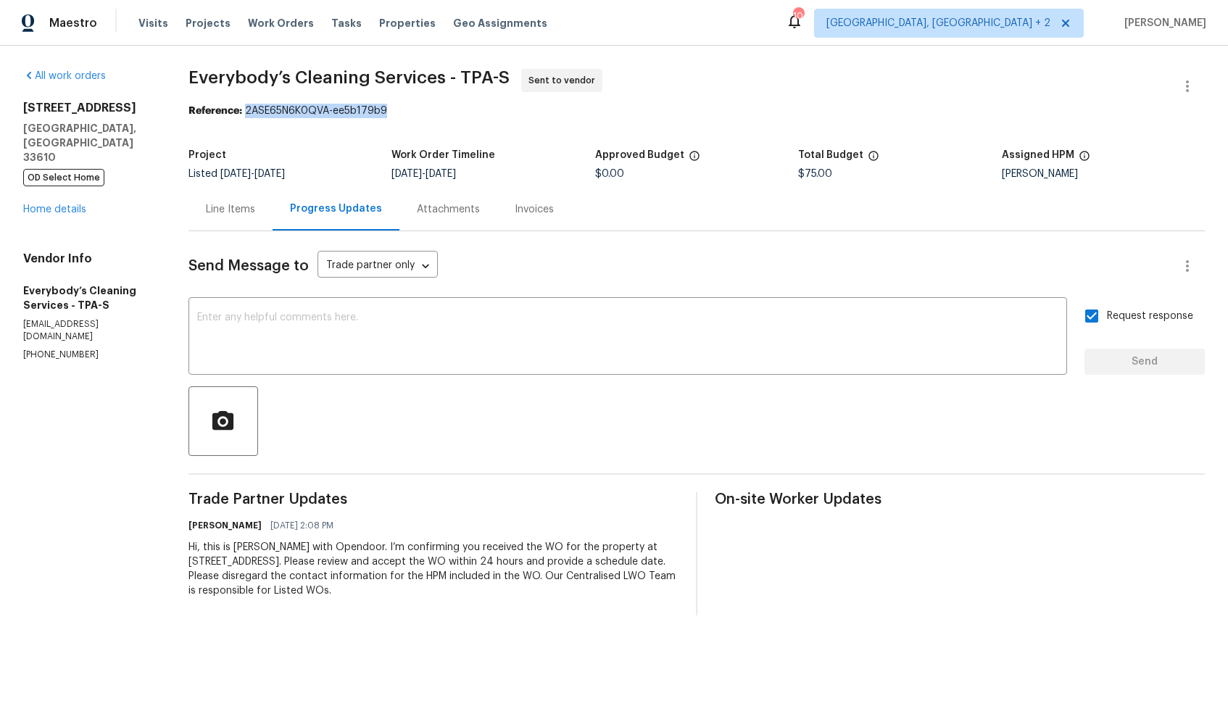
click at [526, 118] on div "Reference: 2ASE65N6K0QVA-ee5b179b9" at bounding box center [696, 111] width 1016 height 14
click at [78, 204] on link "Home details" at bounding box center [54, 209] width 63 height 10
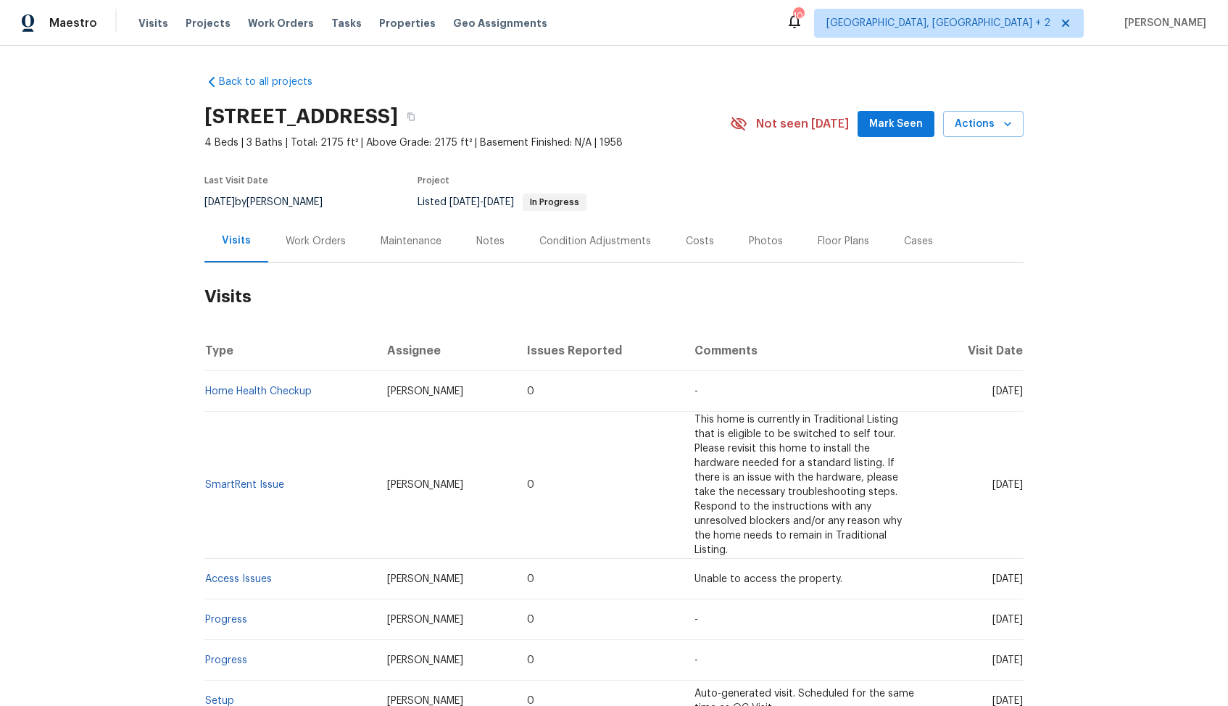
click at [331, 243] on div "Work Orders" at bounding box center [316, 241] width 60 height 14
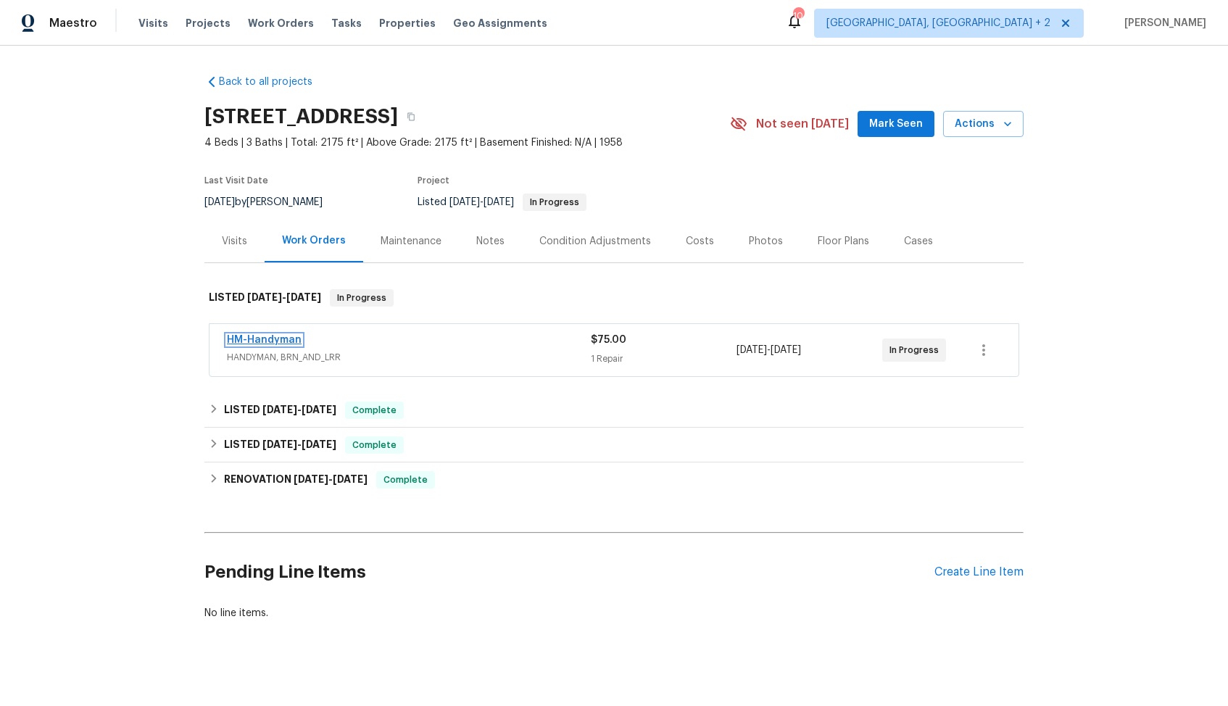
click at [252, 338] on link "HM-Handyman" at bounding box center [264, 340] width 75 height 10
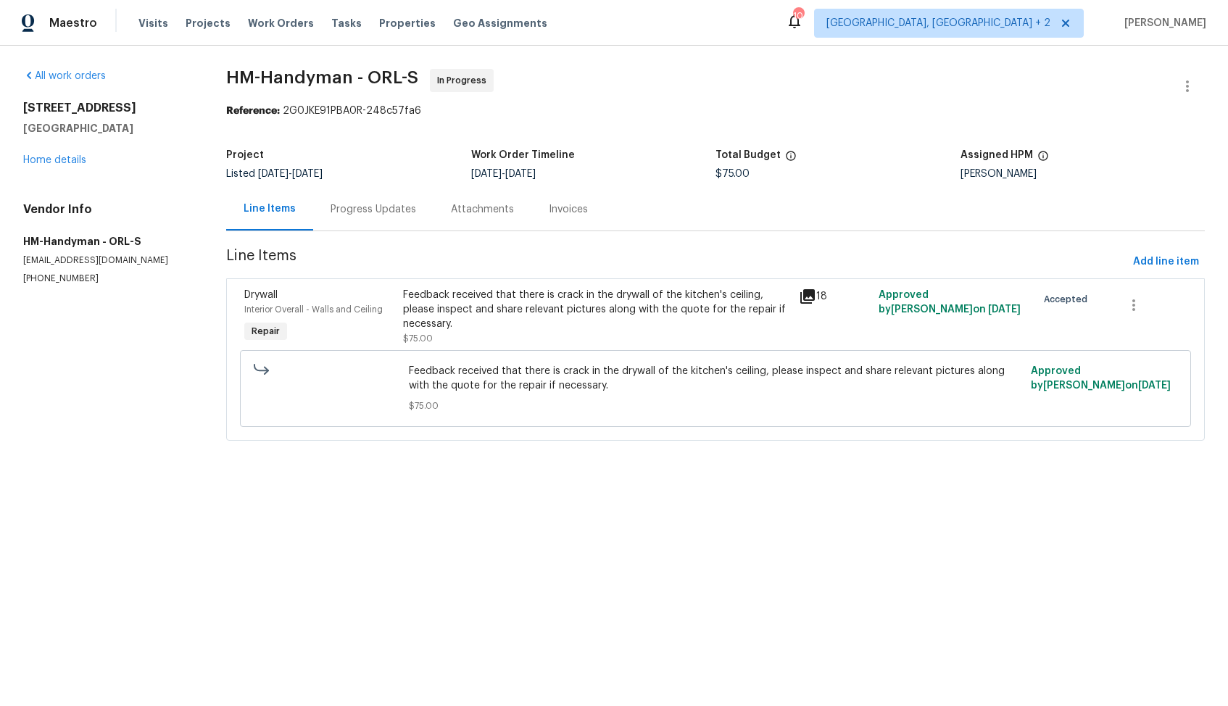
click at [357, 219] on div "Progress Updates" at bounding box center [373, 209] width 120 height 43
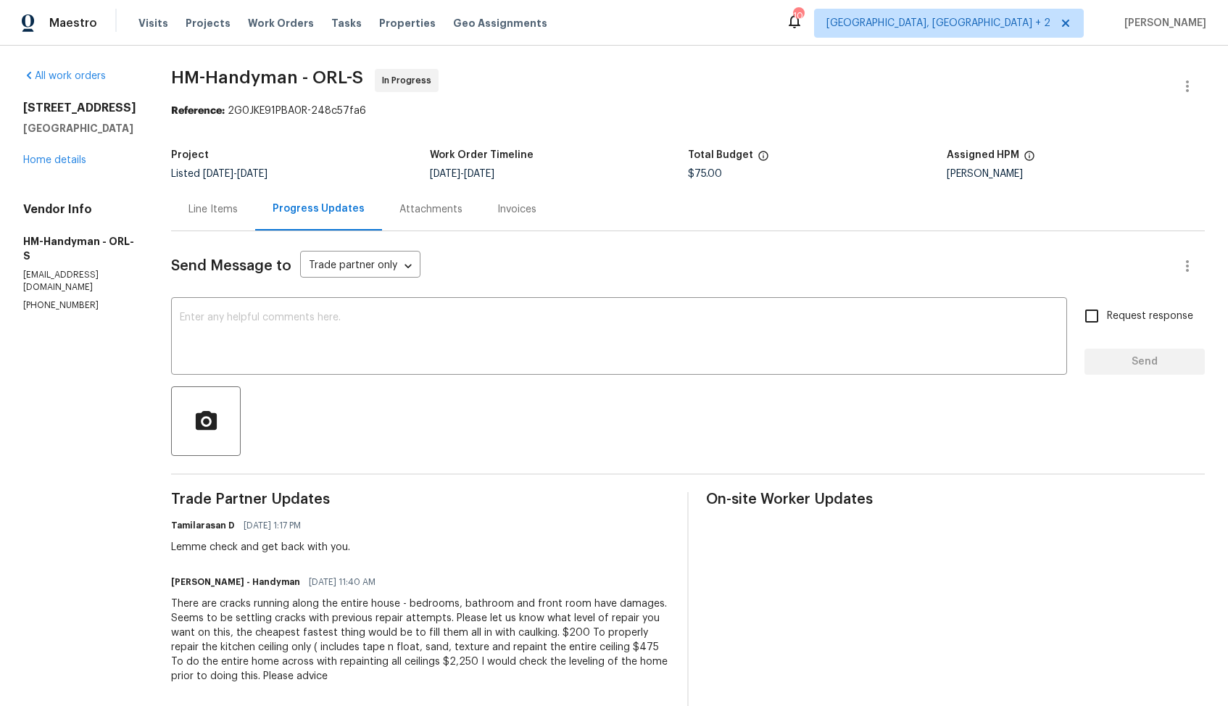
click at [230, 217] on div "Line Items" at bounding box center [213, 209] width 84 height 43
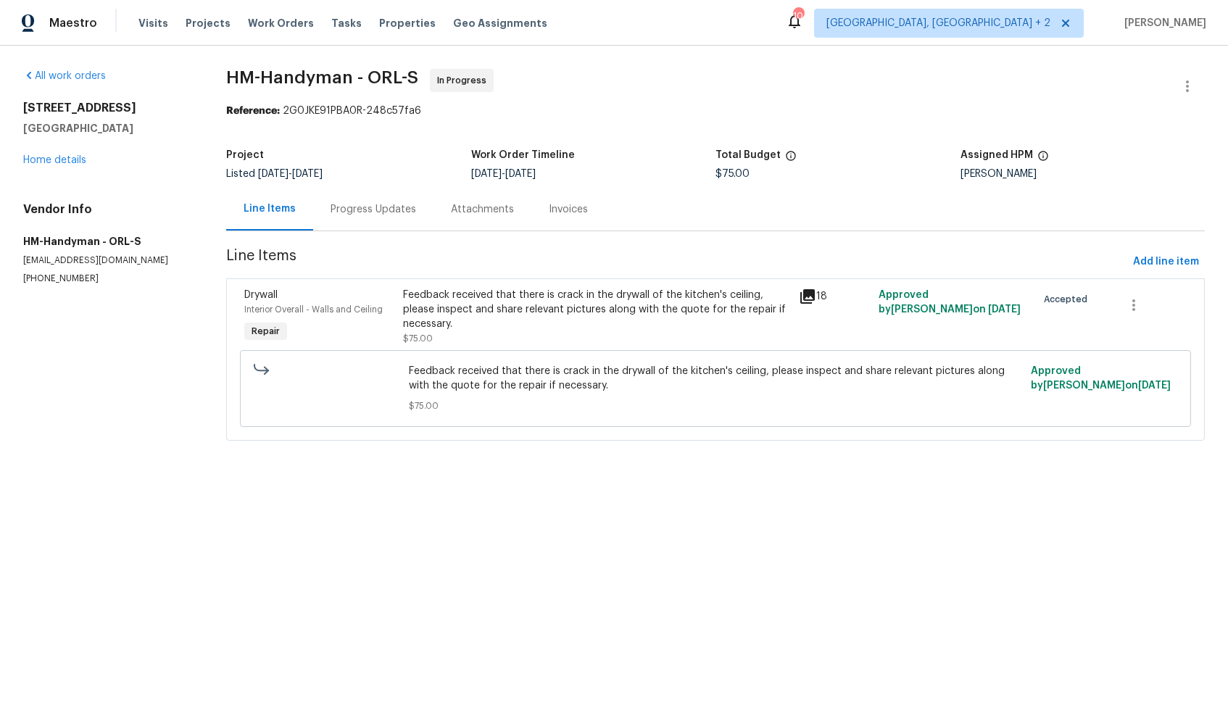
click at [508, 310] on div "Feedback received that there is crack in the drywall of the kitchen's ceiling, …" at bounding box center [597, 309] width 388 height 43
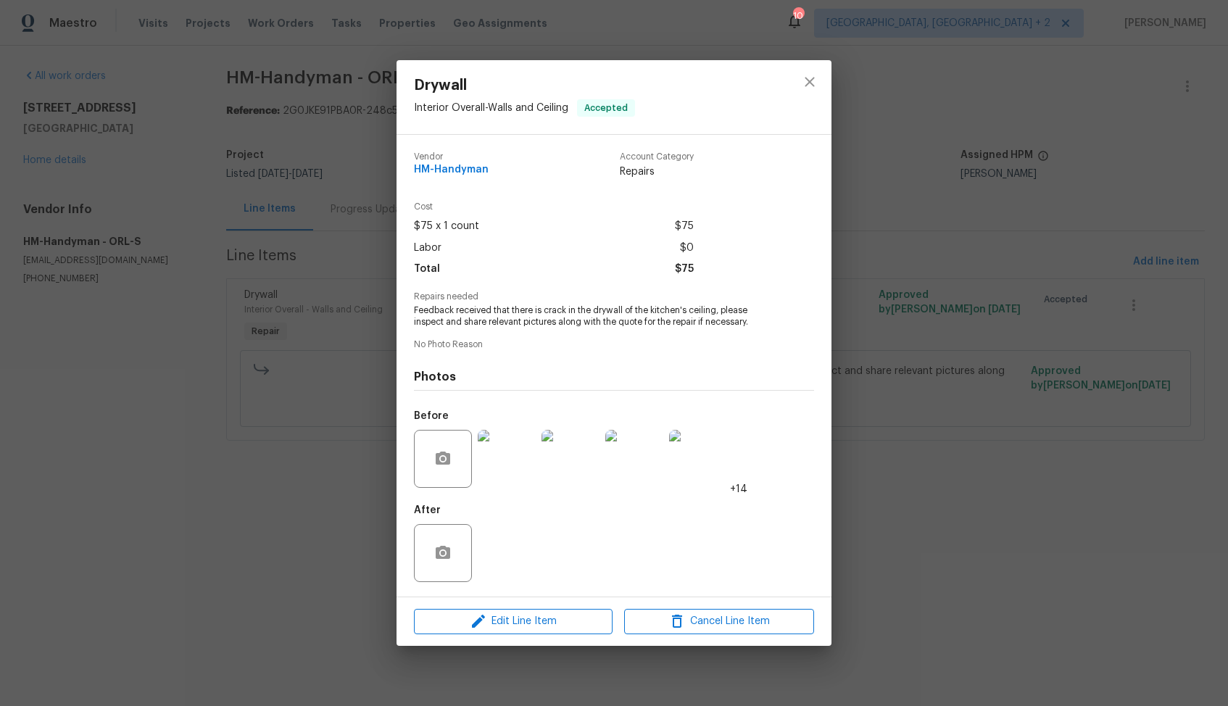
click at [1062, 422] on div "Drywall Interior Overall - Walls and Ceiling Accepted Vendor HM-Handyman Accoun…" at bounding box center [614, 353] width 1228 height 706
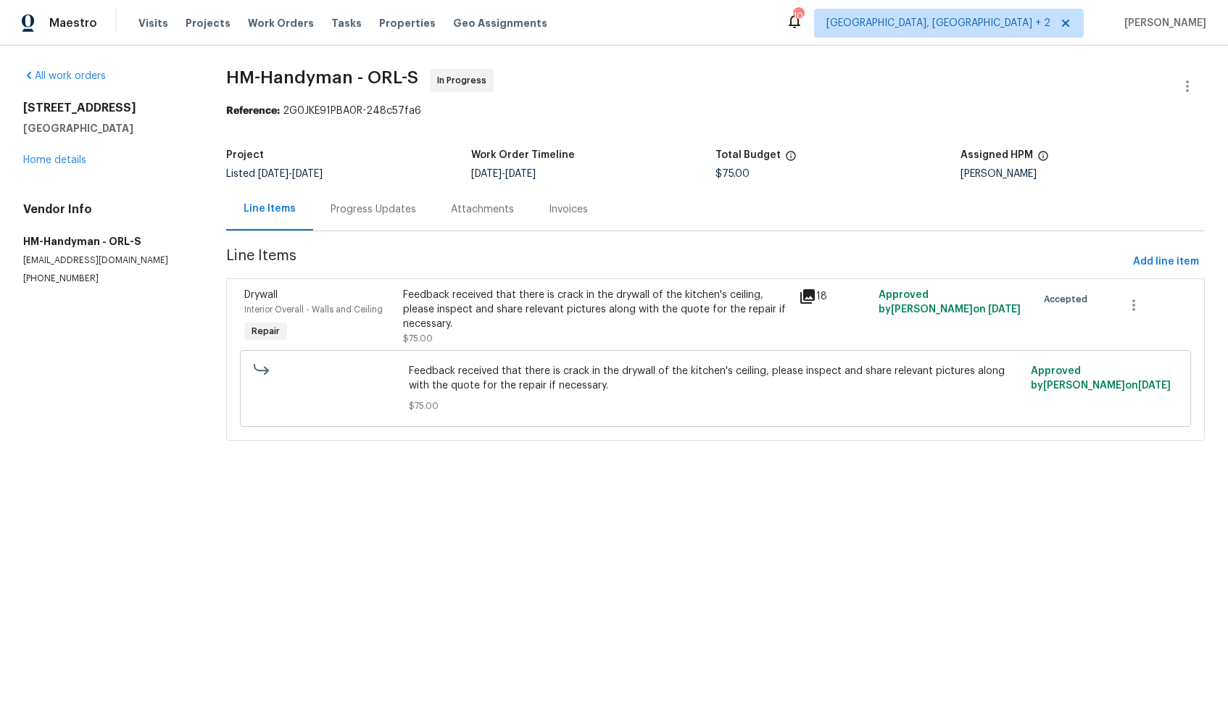
click at [366, 188] on div "Progress Updates" at bounding box center [373, 209] width 120 height 43
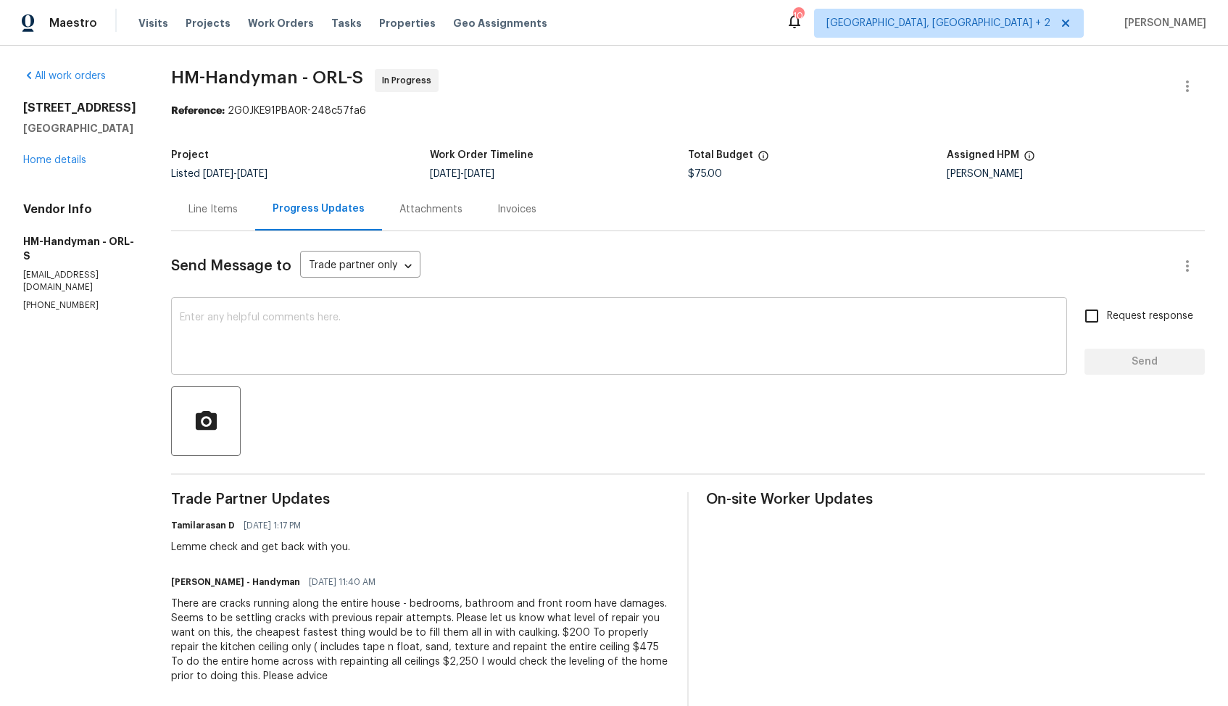
click at [441, 332] on textarea at bounding box center [619, 337] width 879 height 51
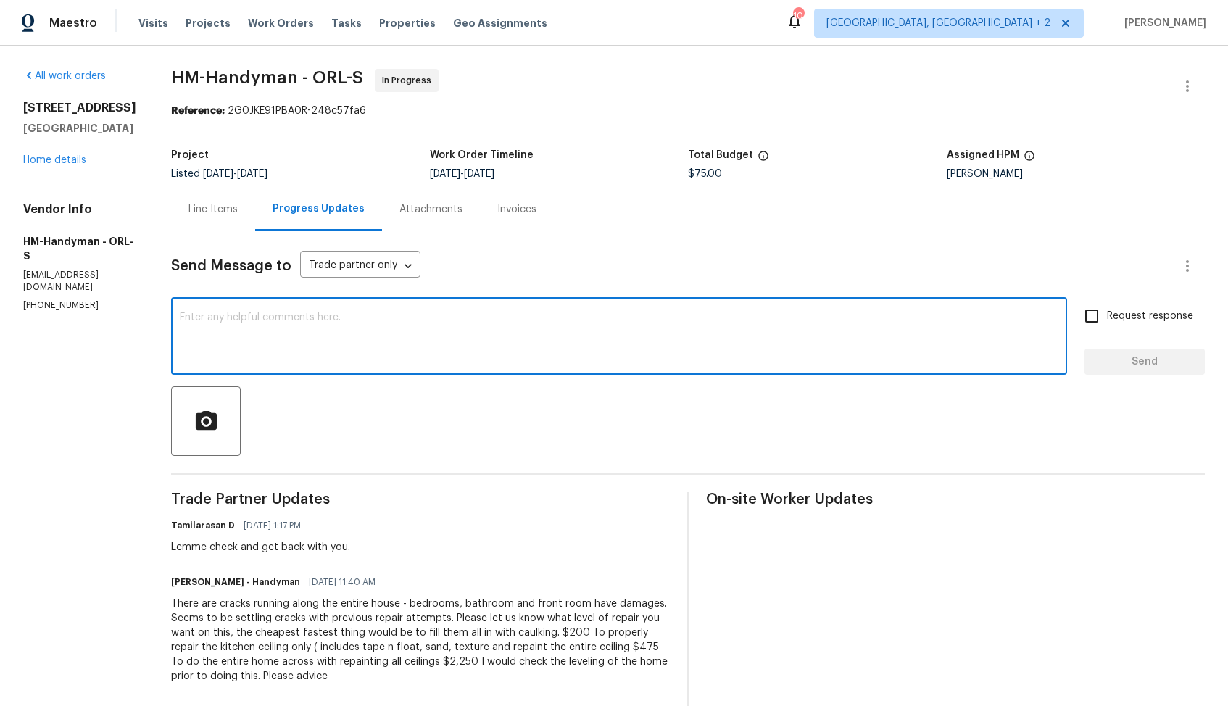
click at [351, 341] on textarea at bounding box center [619, 337] width 879 height 51
click at [502, 318] on textarea "Hi [PERSON_NAME], we have decided not to move forward with this WO" at bounding box center [619, 337] width 879 height 51
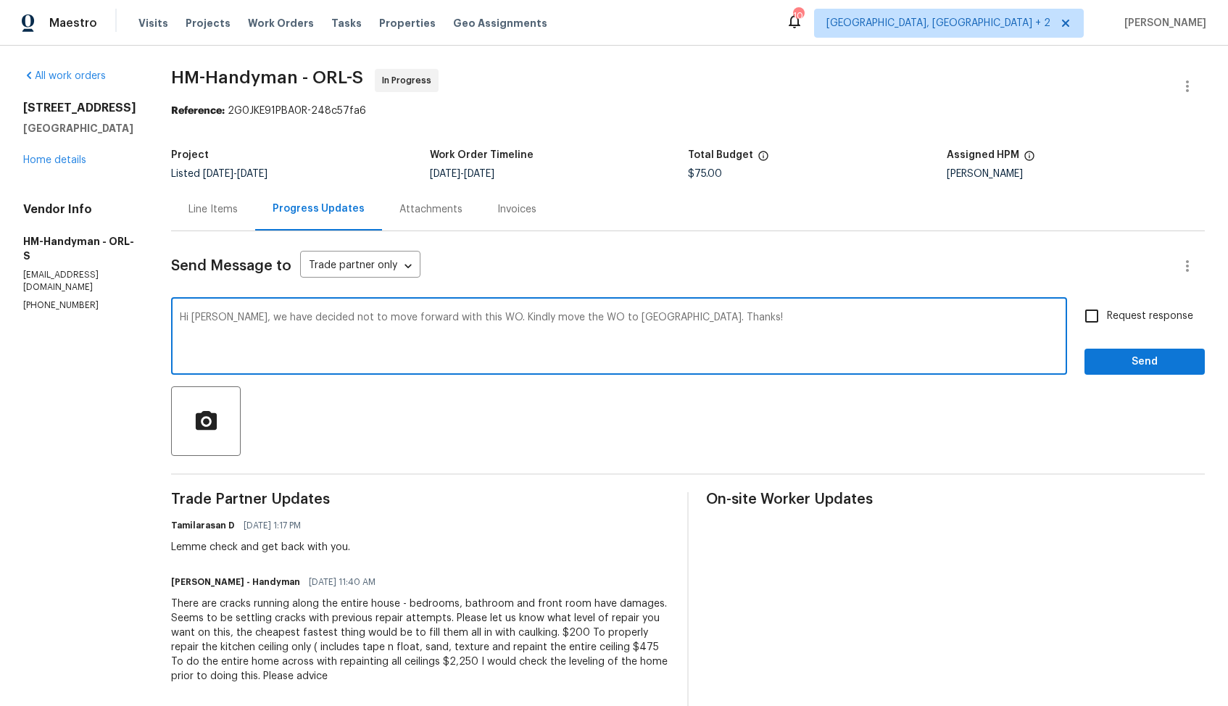
type textarea "Hi [PERSON_NAME], we have decided not to move forward with this WO. Kindly move…"
click at [1094, 316] on input "Request response" at bounding box center [1092, 316] width 30 height 30
checkbox input "true"
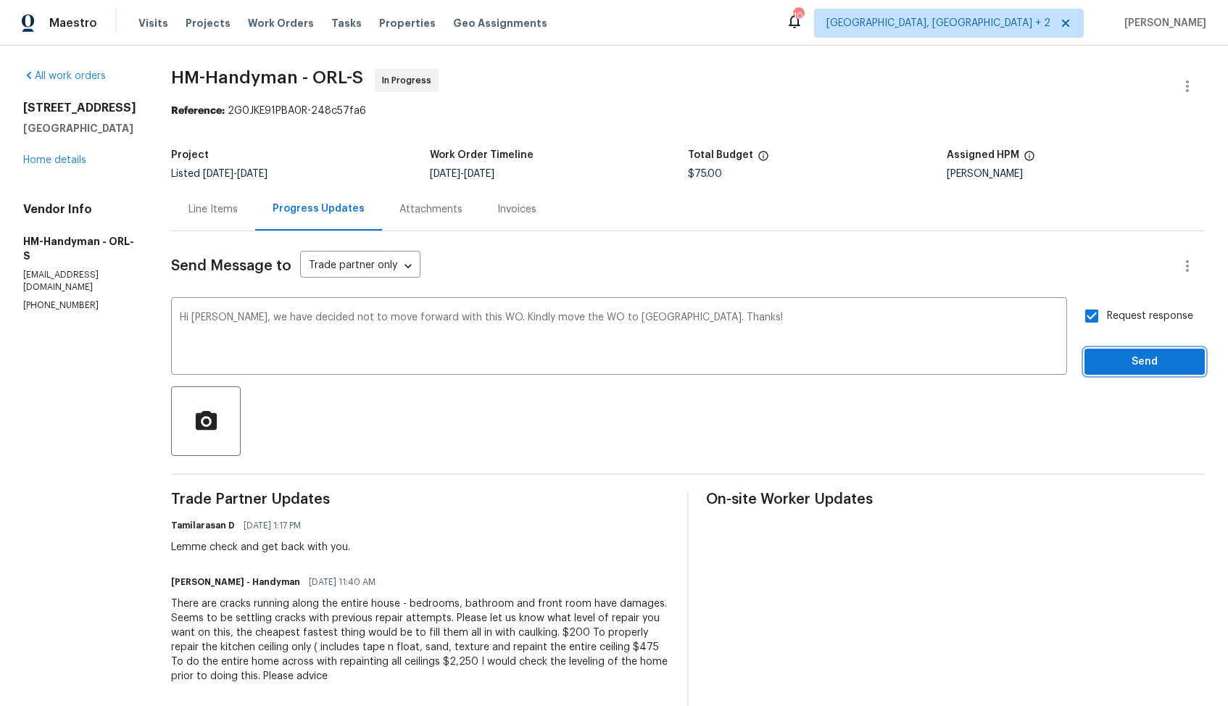
click at [1143, 362] on span "Send" at bounding box center [1144, 362] width 97 height 18
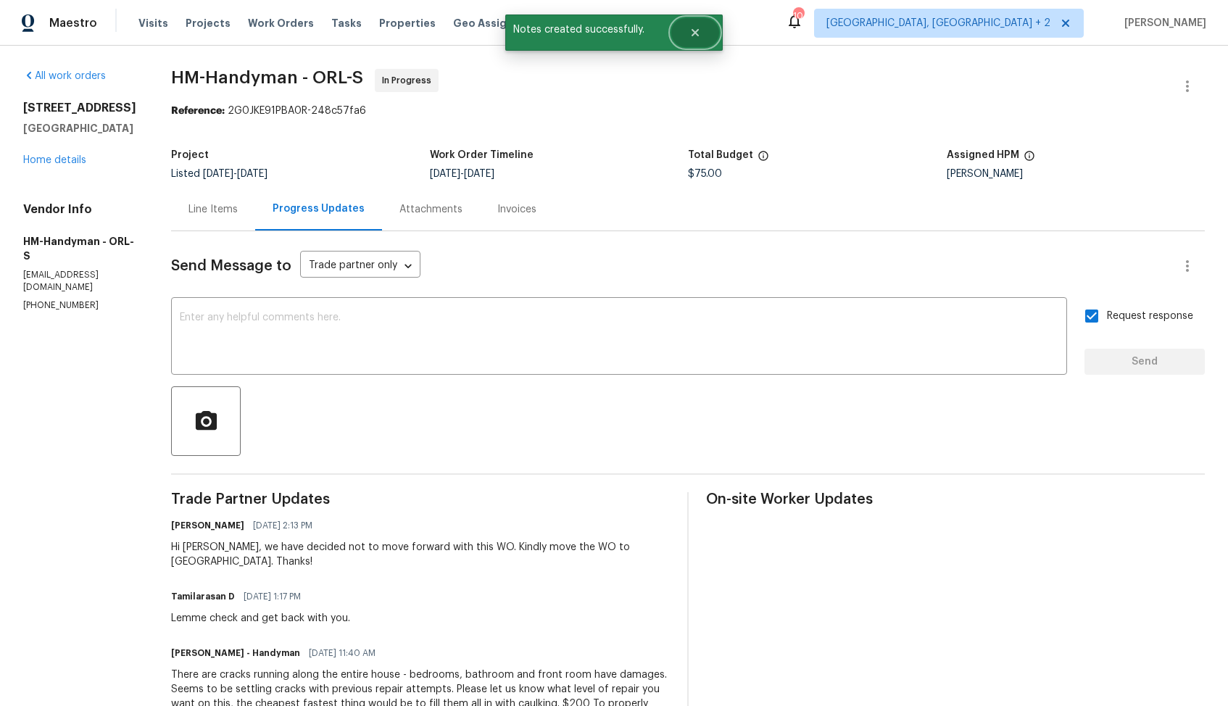
click at [692, 38] on button "Close" at bounding box center [695, 32] width 48 height 29
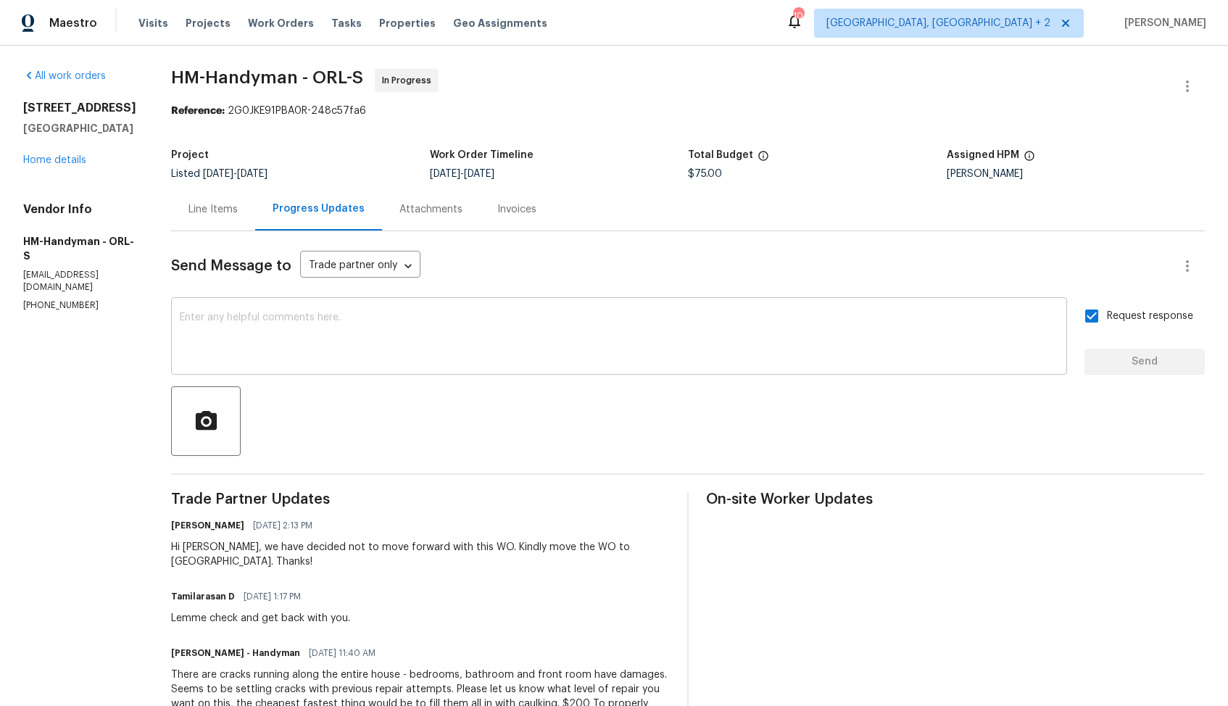
click at [322, 317] on textarea at bounding box center [619, 337] width 879 height 51
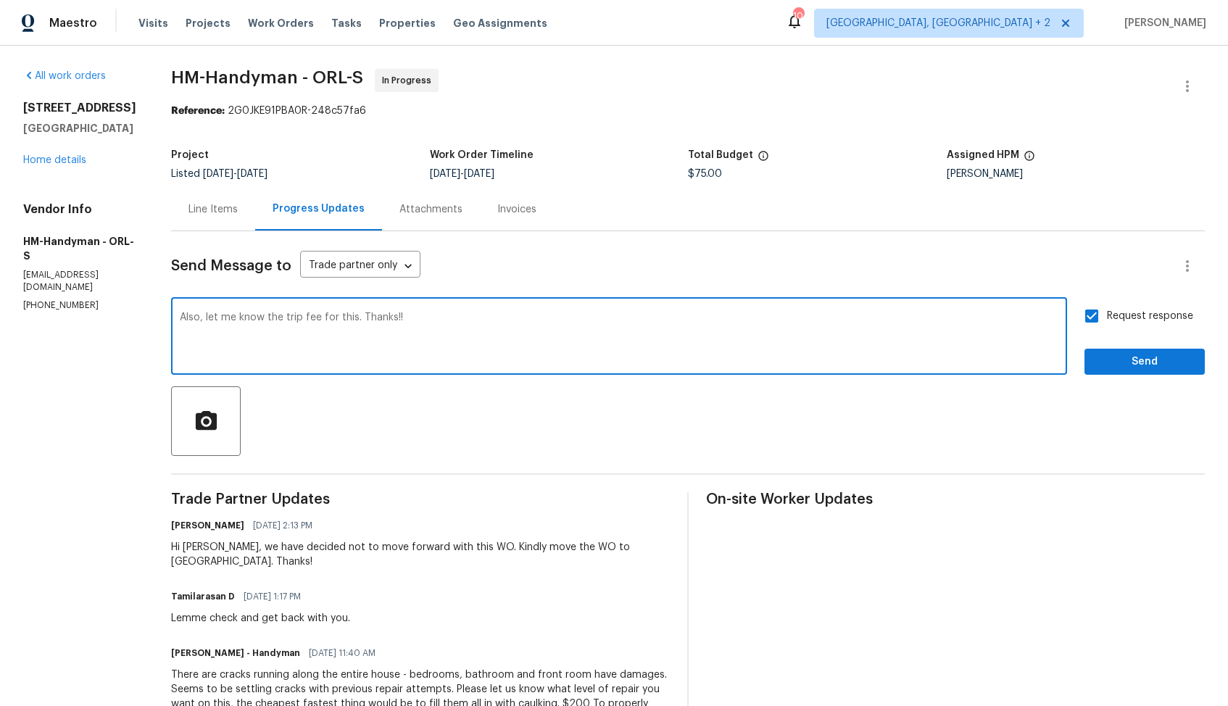
type textarea "Also, let me know the trip fee for this. Thanks!!"
click at [1153, 359] on span "Send" at bounding box center [1144, 362] width 97 height 18
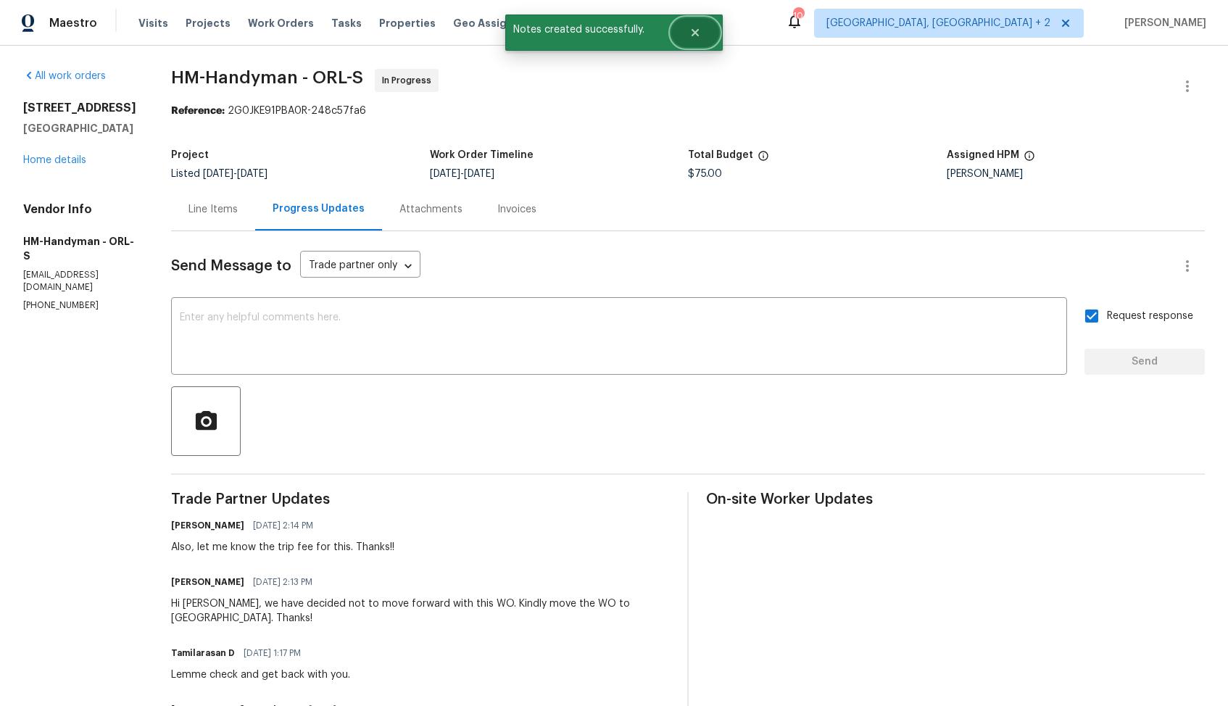
click at [709, 35] on button "Close" at bounding box center [695, 32] width 48 height 29
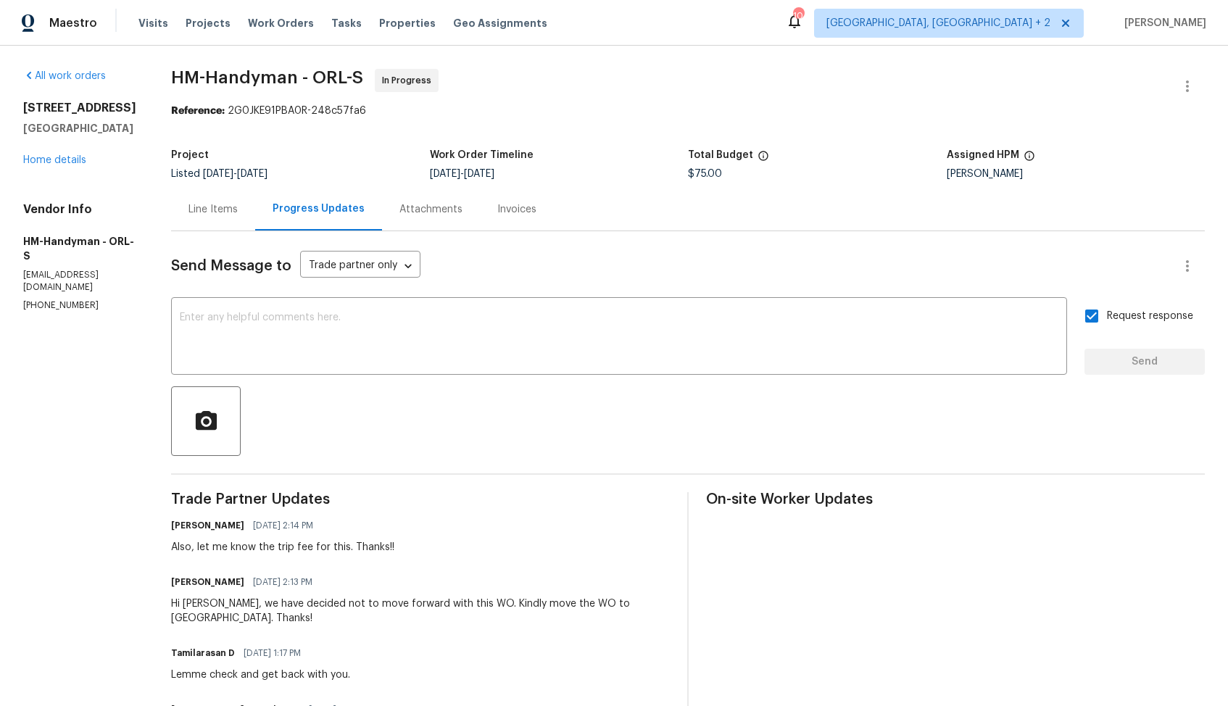
click at [210, 88] on span "HM-Handyman - ORL-S In Progress" at bounding box center [670, 86] width 999 height 35
copy span "HM-Handyman - ORL-S"
click at [136, 131] on h5 "[GEOGRAPHIC_DATA]" at bounding box center [79, 128] width 113 height 14
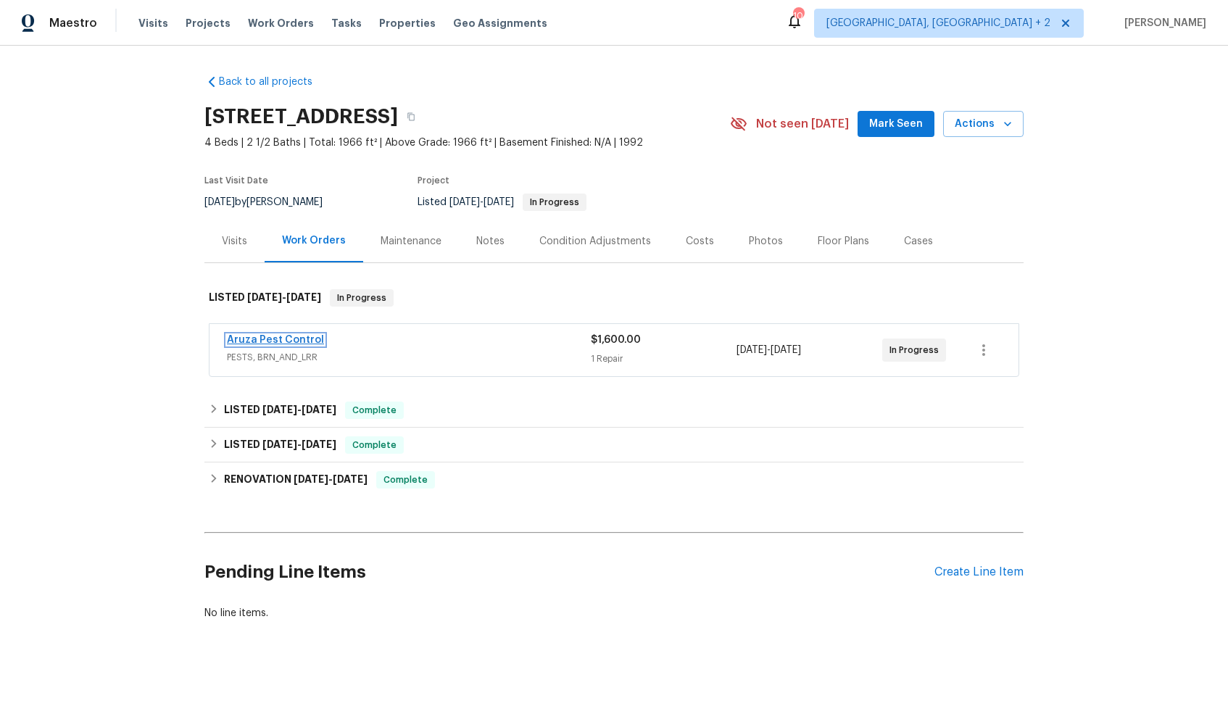
click at [258, 340] on link "Aruza Pest Control" at bounding box center [275, 340] width 97 height 10
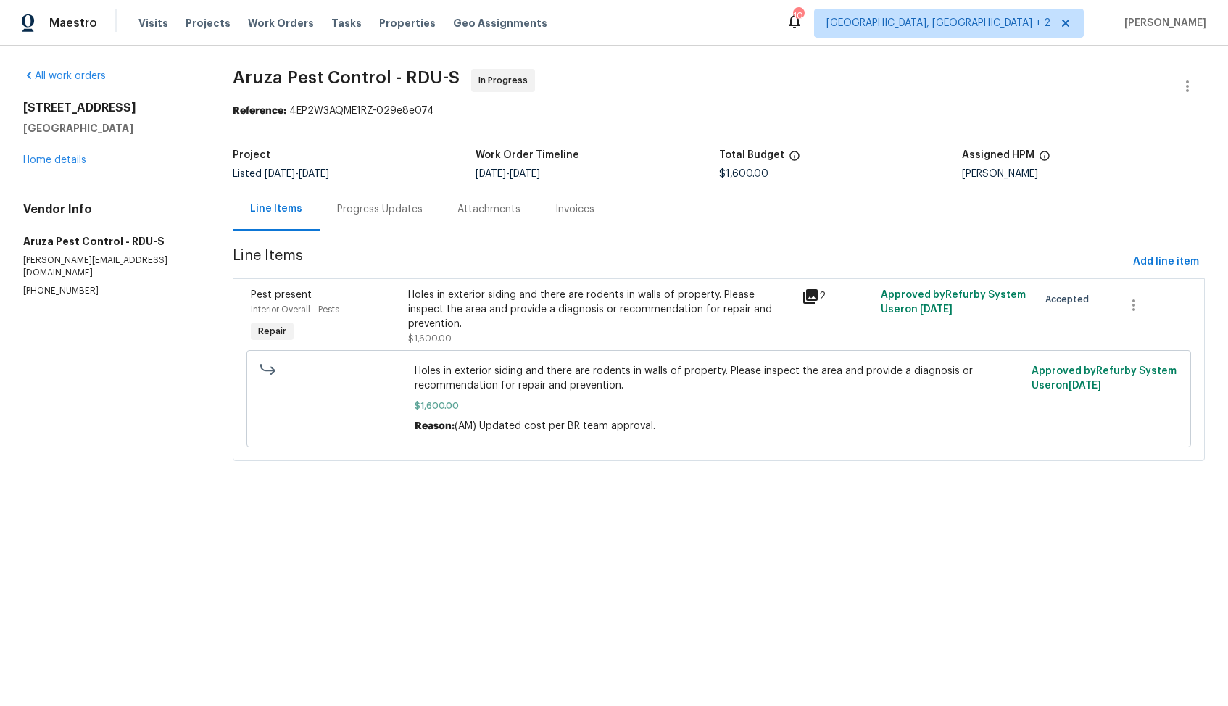
click at [381, 215] on div "Progress Updates" at bounding box center [380, 209] width 86 height 14
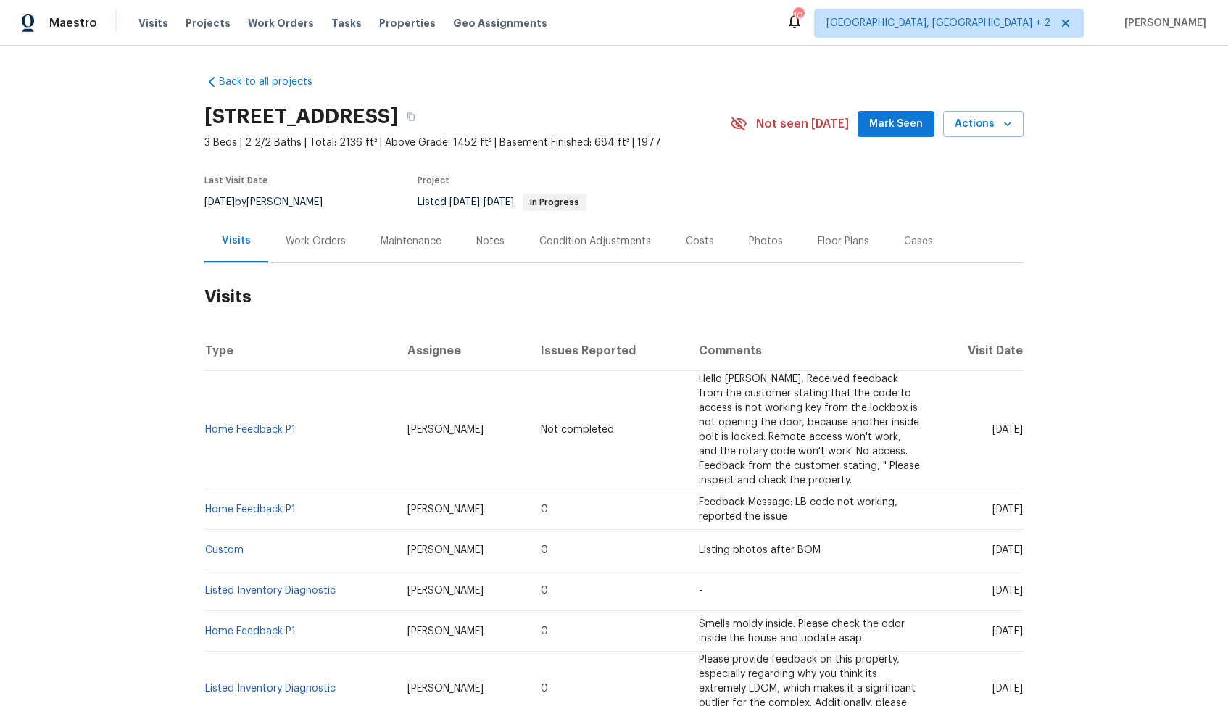
click at [311, 237] on div "Work Orders" at bounding box center [316, 241] width 60 height 14
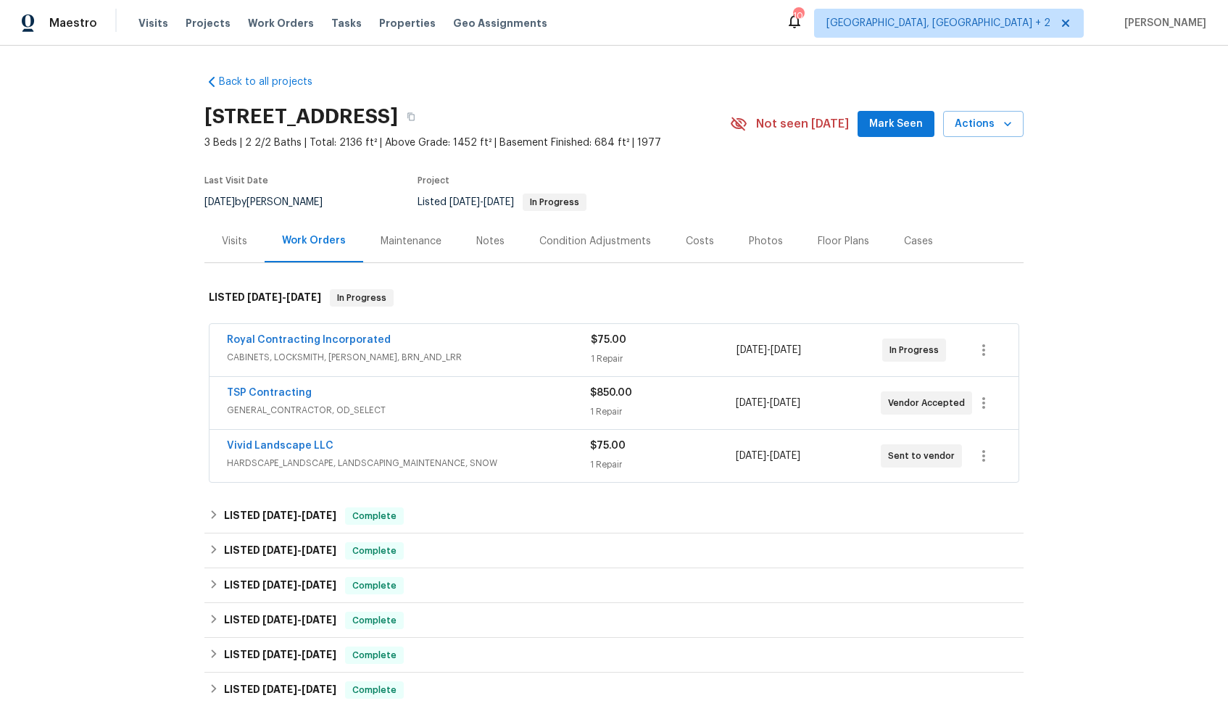
click at [358, 391] on div "TSP Contracting" at bounding box center [408, 394] width 363 height 17
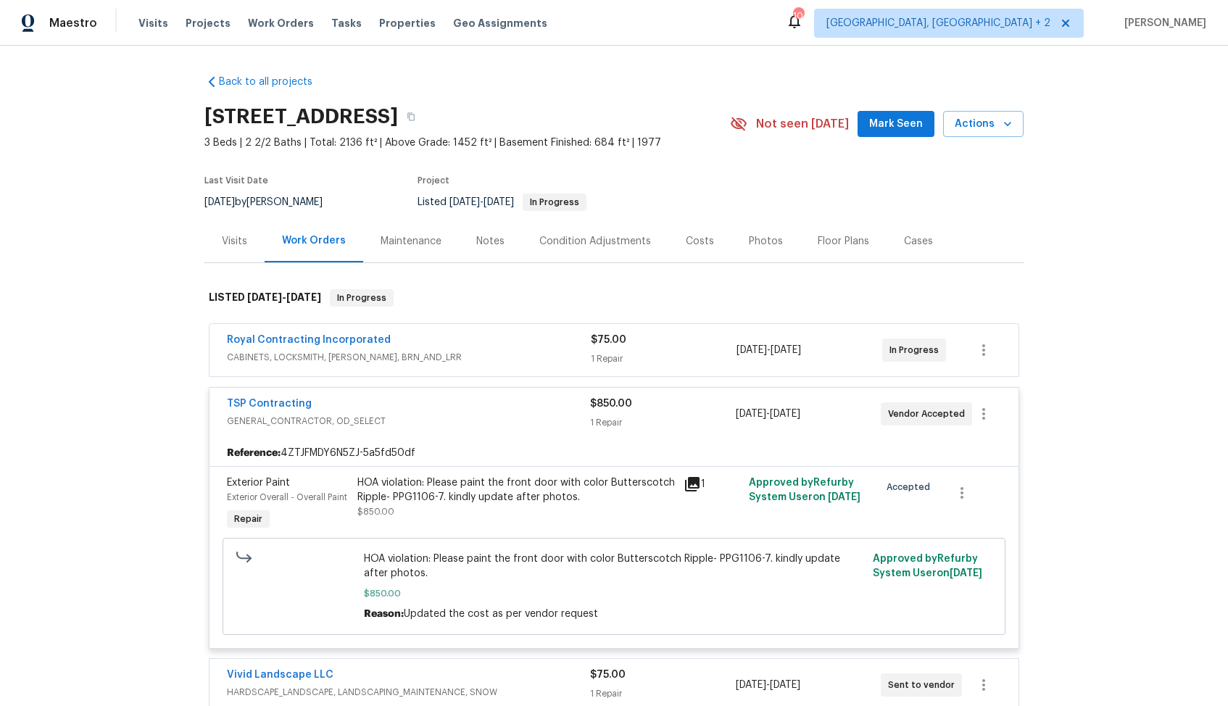
click at [386, 405] on div "TSP Contracting" at bounding box center [408, 405] width 363 height 17
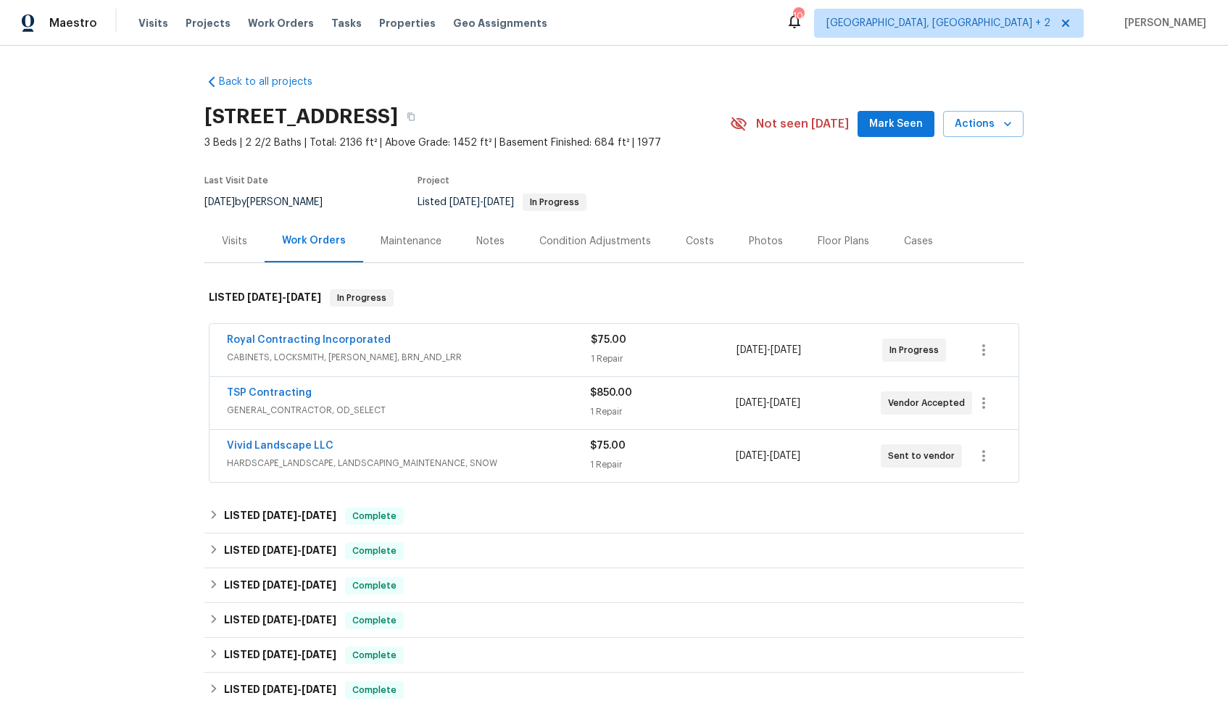
click at [378, 447] on div "Vivid Landscape LLC" at bounding box center [408, 447] width 363 height 17
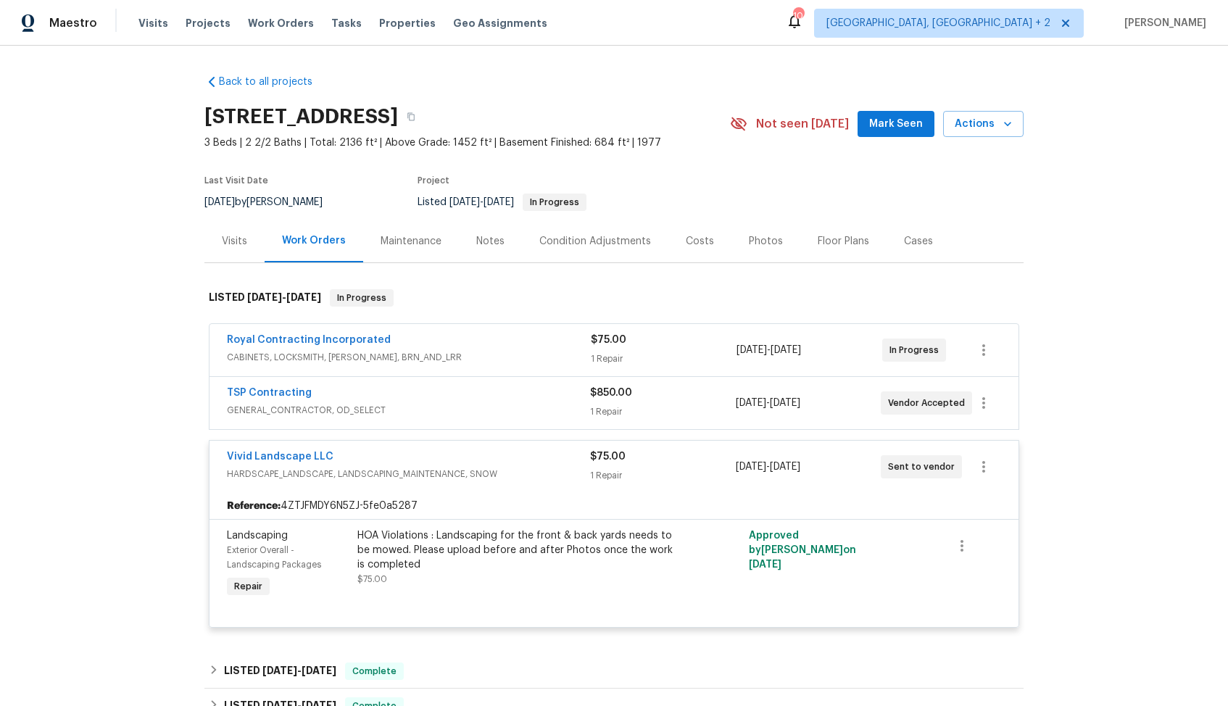
click at [383, 458] on div "Vivid Landscape LLC" at bounding box center [408, 457] width 363 height 17
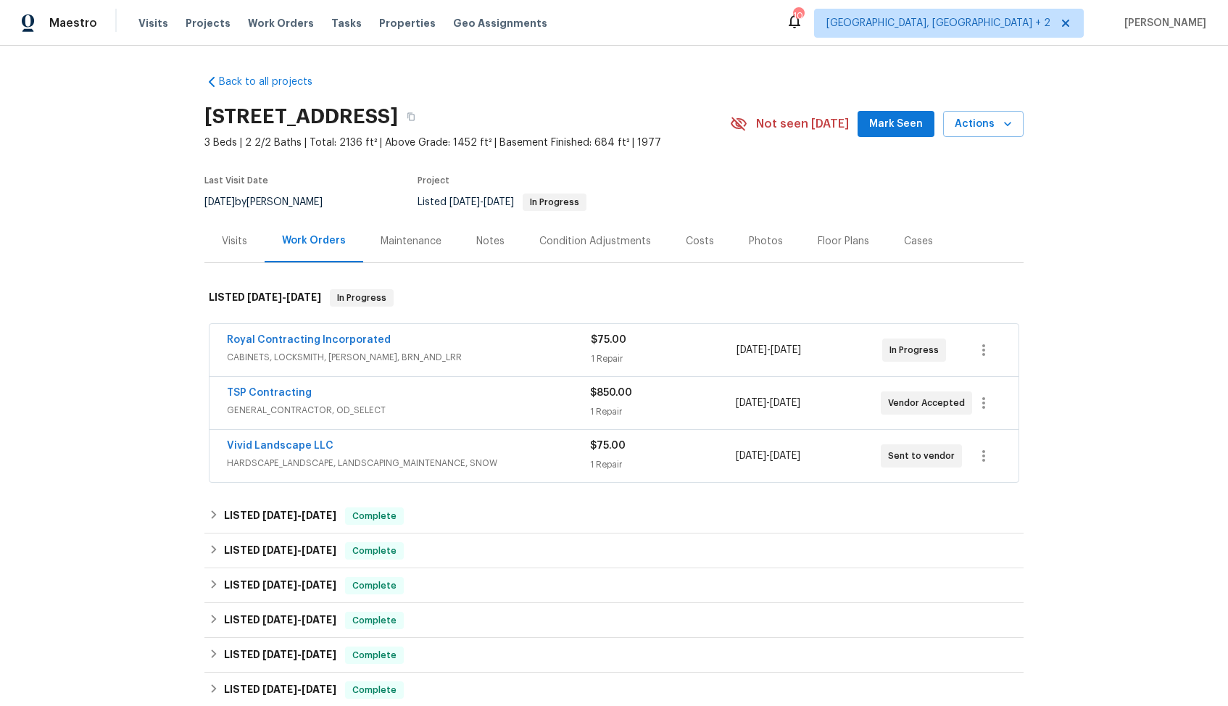
click at [439, 341] on div "Royal Contracting Incorporated" at bounding box center [409, 341] width 364 height 17
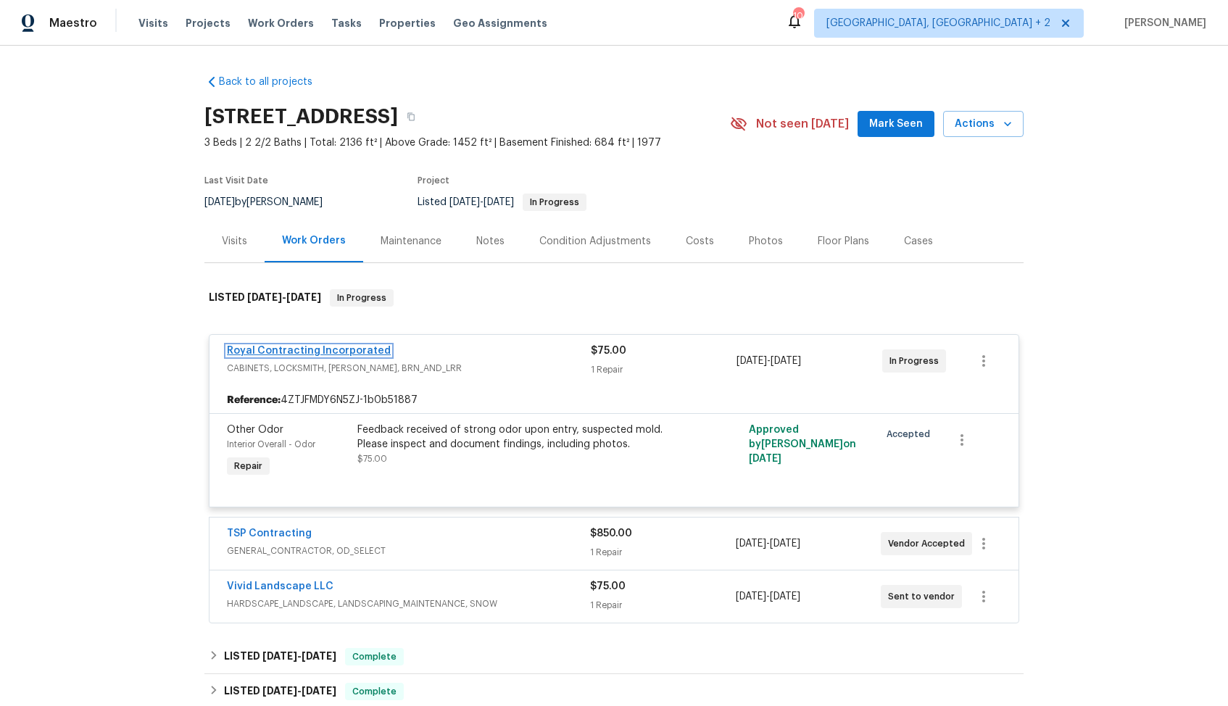
click at [340, 347] on link "Royal Contracting Incorporated" at bounding box center [309, 351] width 164 height 10
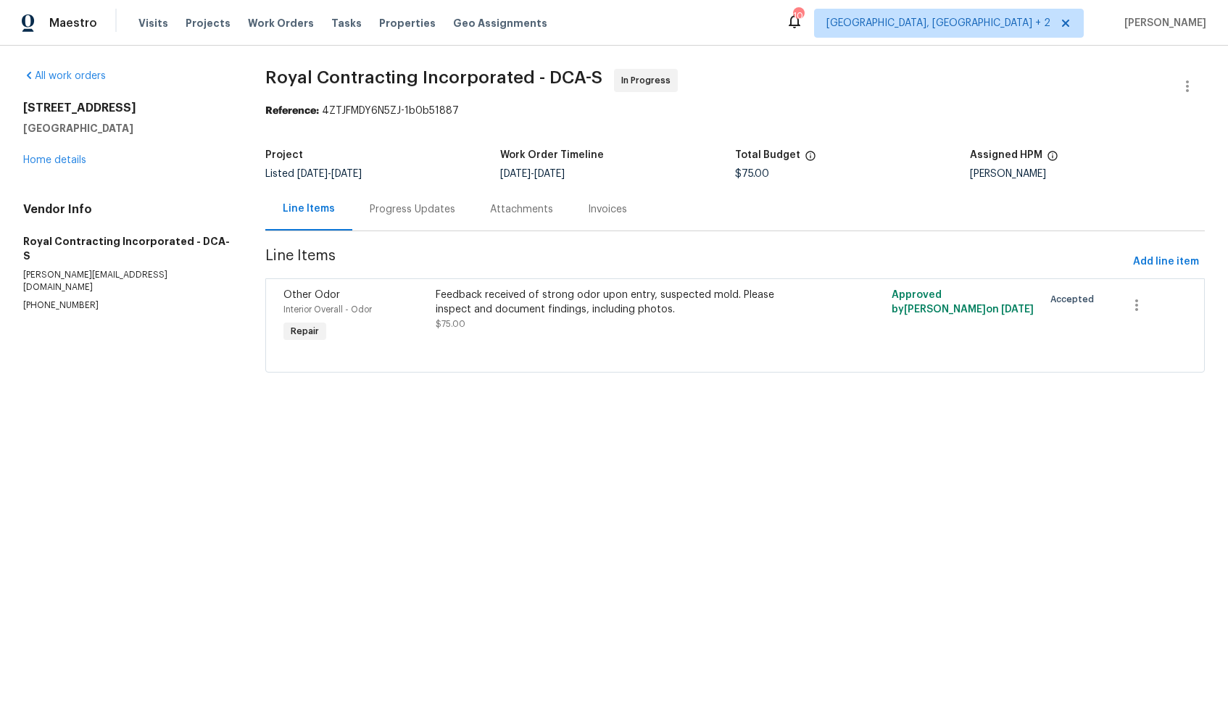
click at [407, 202] on div "Progress Updates" at bounding box center [413, 209] width 86 height 14
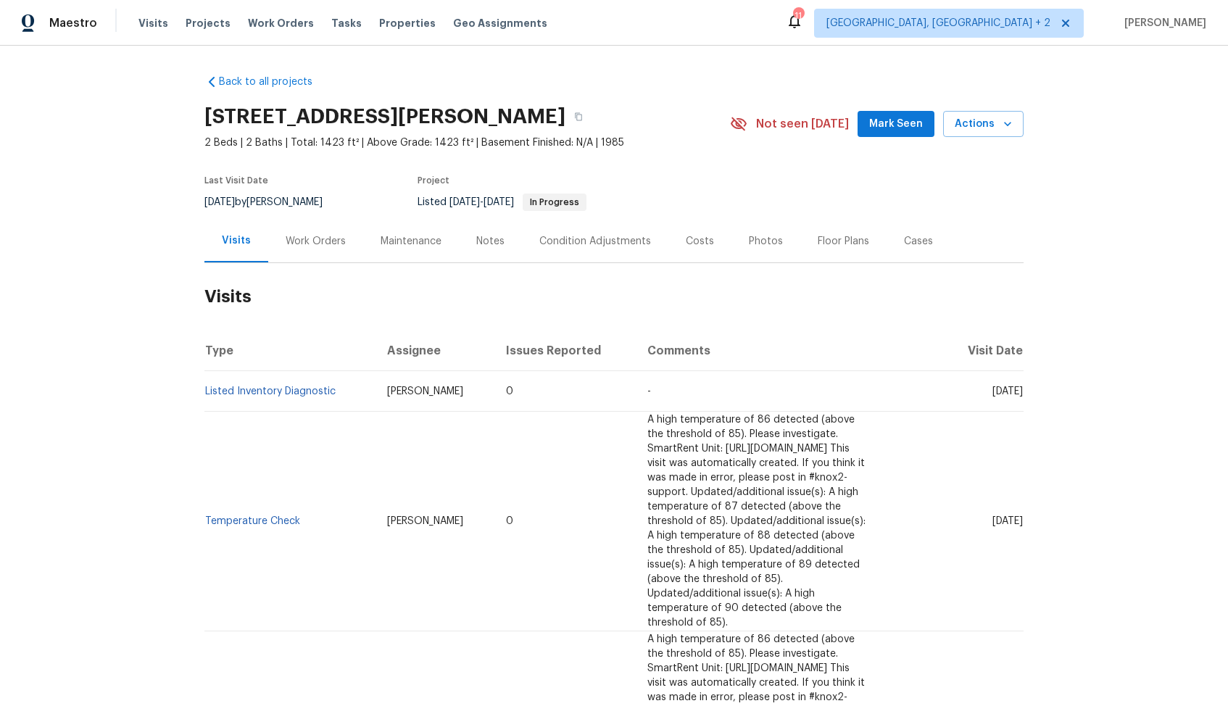
click at [321, 243] on div "Work Orders" at bounding box center [316, 241] width 60 height 14
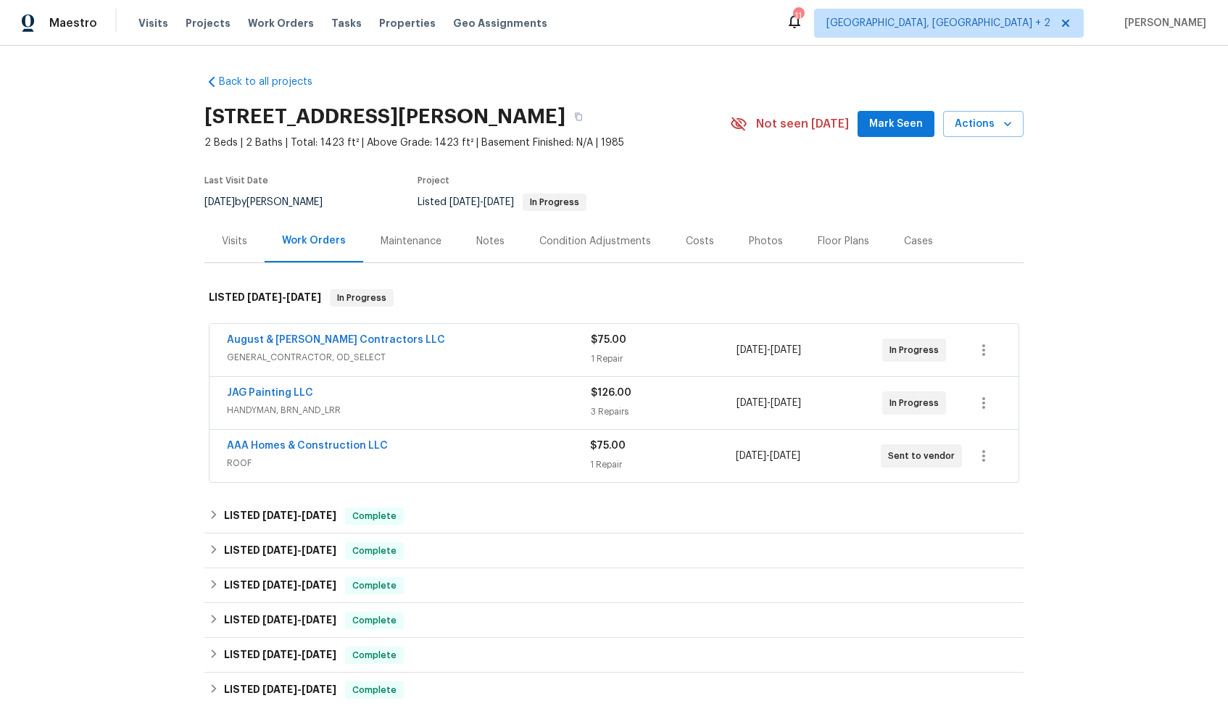
click at [441, 449] on div "AAA Homes & Construction LLC" at bounding box center [408, 447] width 363 height 17
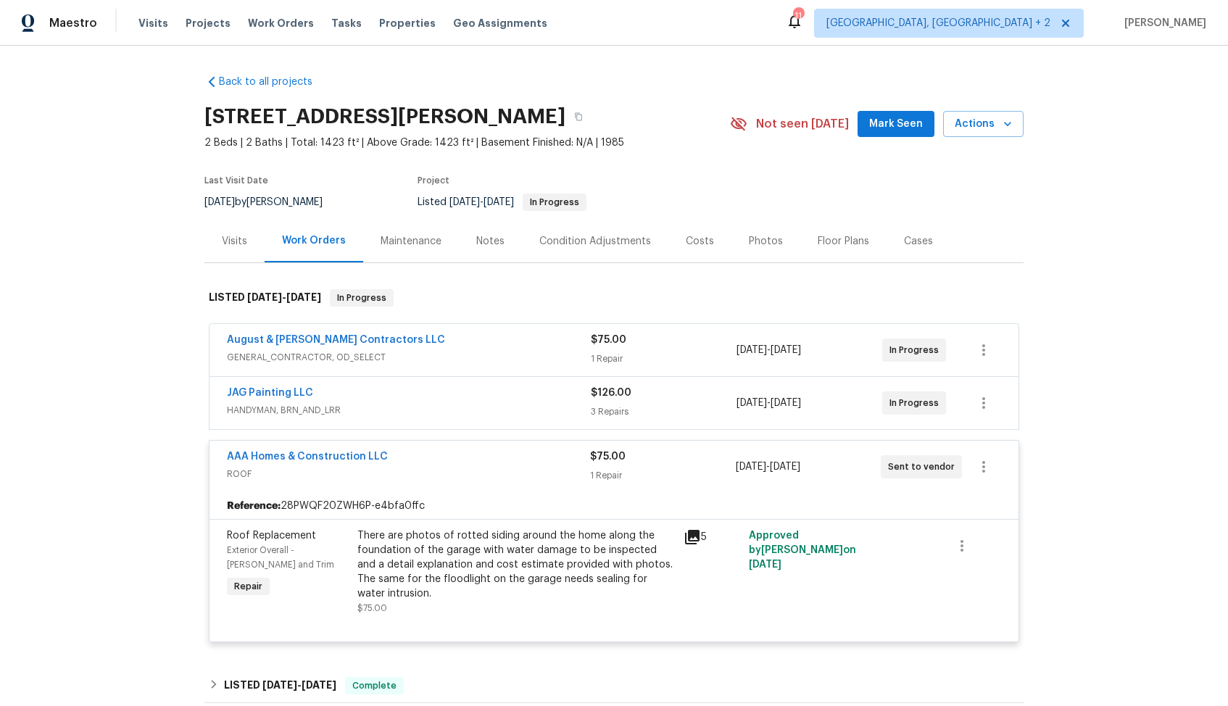
click at [470, 460] on div "AAA Homes & Construction LLC" at bounding box center [408, 457] width 363 height 17
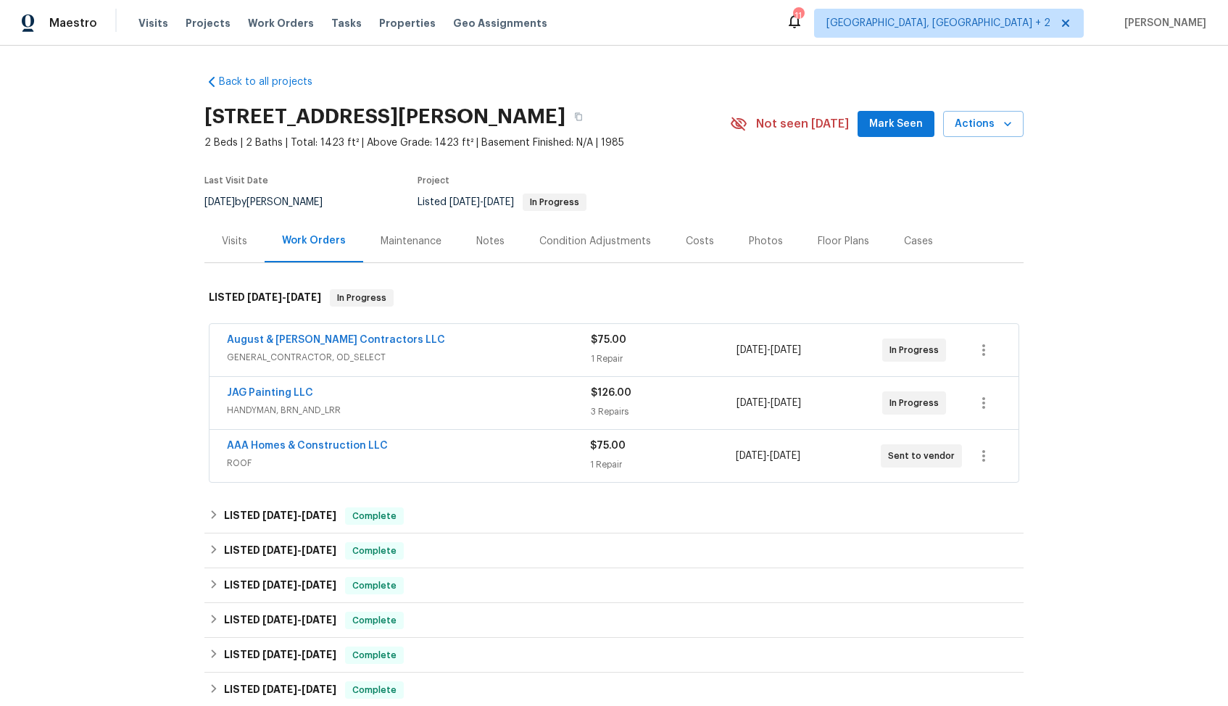
click at [461, 387] on div "JAG Painting LLC" at bounding box center [409, 394] width 364 height 17
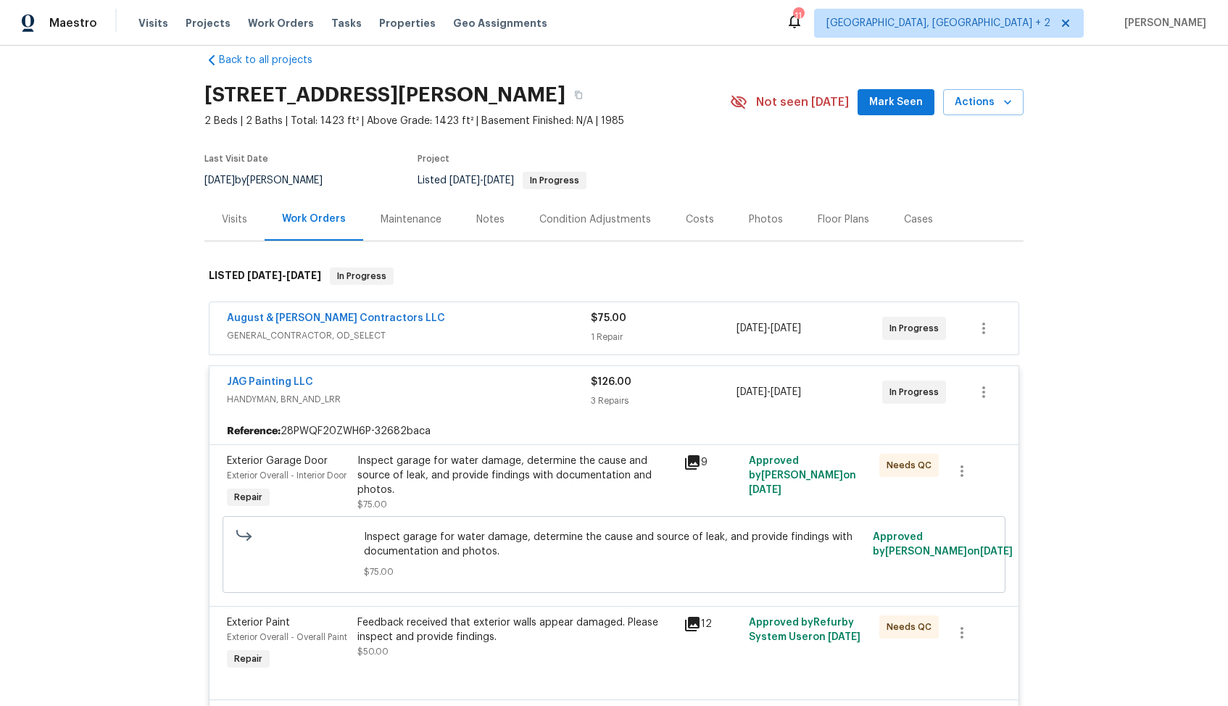
scroll to position [20, 0]
click at [405, 379] on div "JAG Painting LLC" at bounding box center [409, 384] width 364 height 17
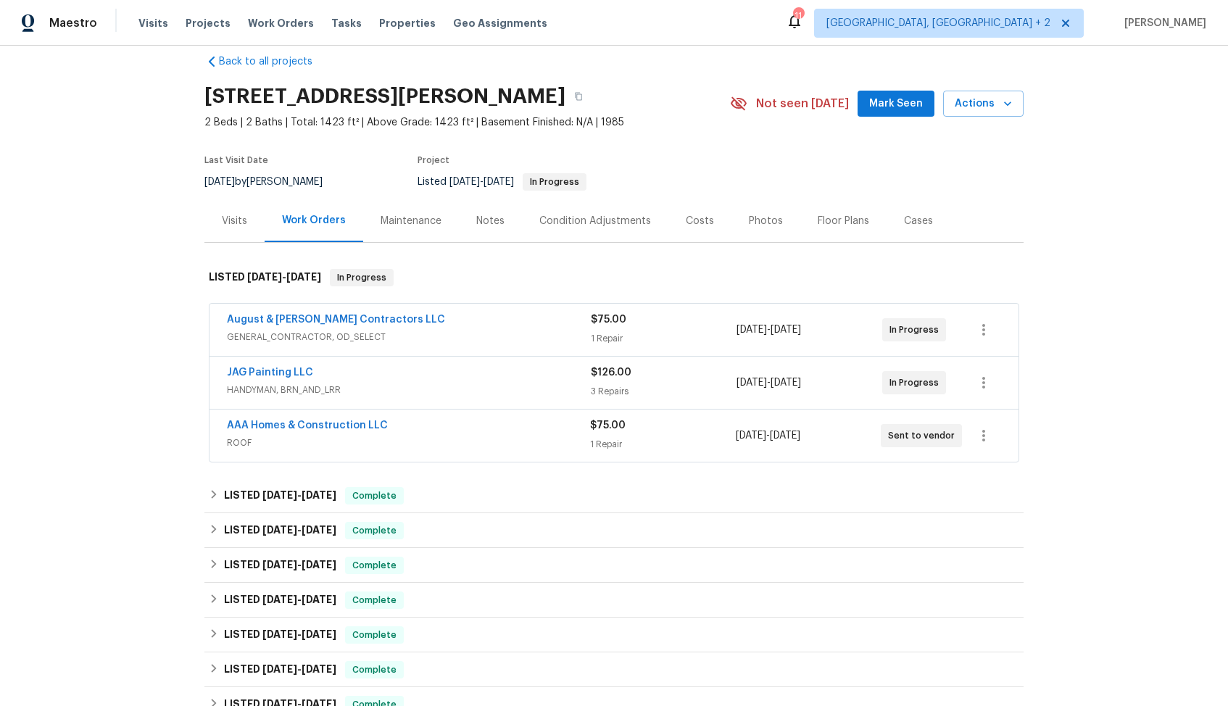
click at [447, 320] on div "August & Suttles Contractors LLC" at bounding box center [409, 320] width 364 height 17
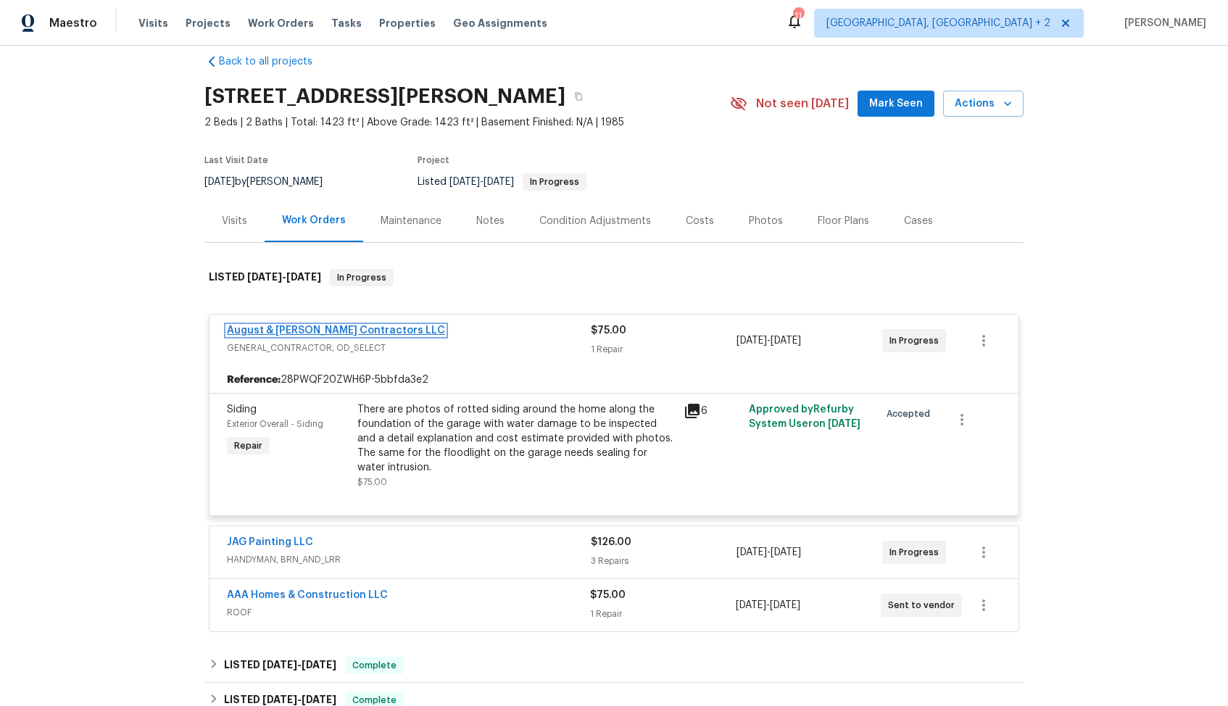
click at [346, 331] on link "August & Suttles Contractors LLC" at bounding box center [336, 331] width 218 height 10
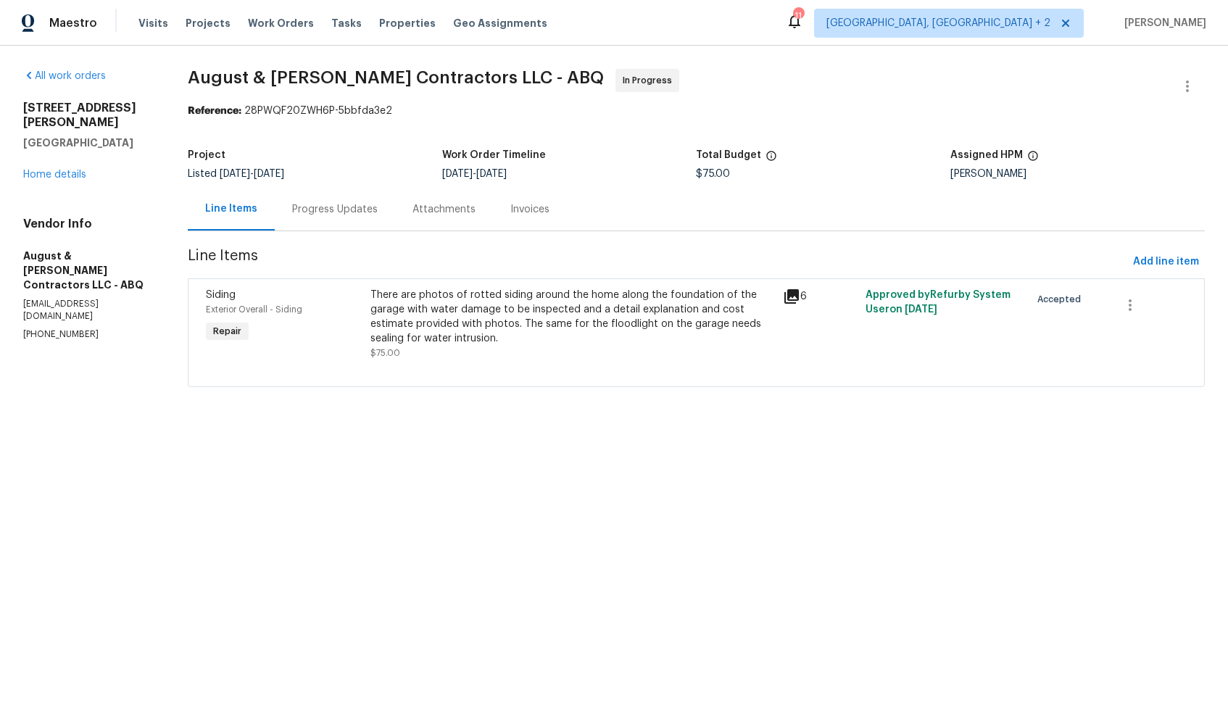
click at [348, 207] on div "Progress Updates" at bounding box center [335, 209] width 86 height 14
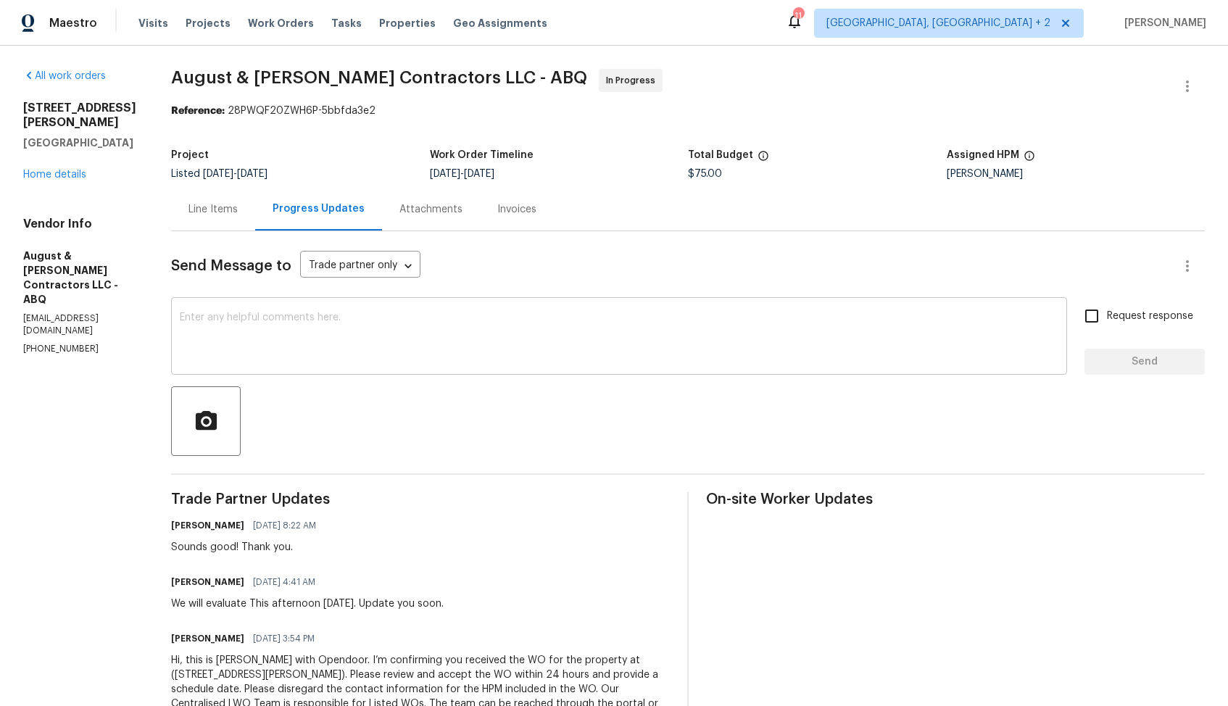
click at [307, 346] on textarea at bounding box center [619, 337] width 879 height 51
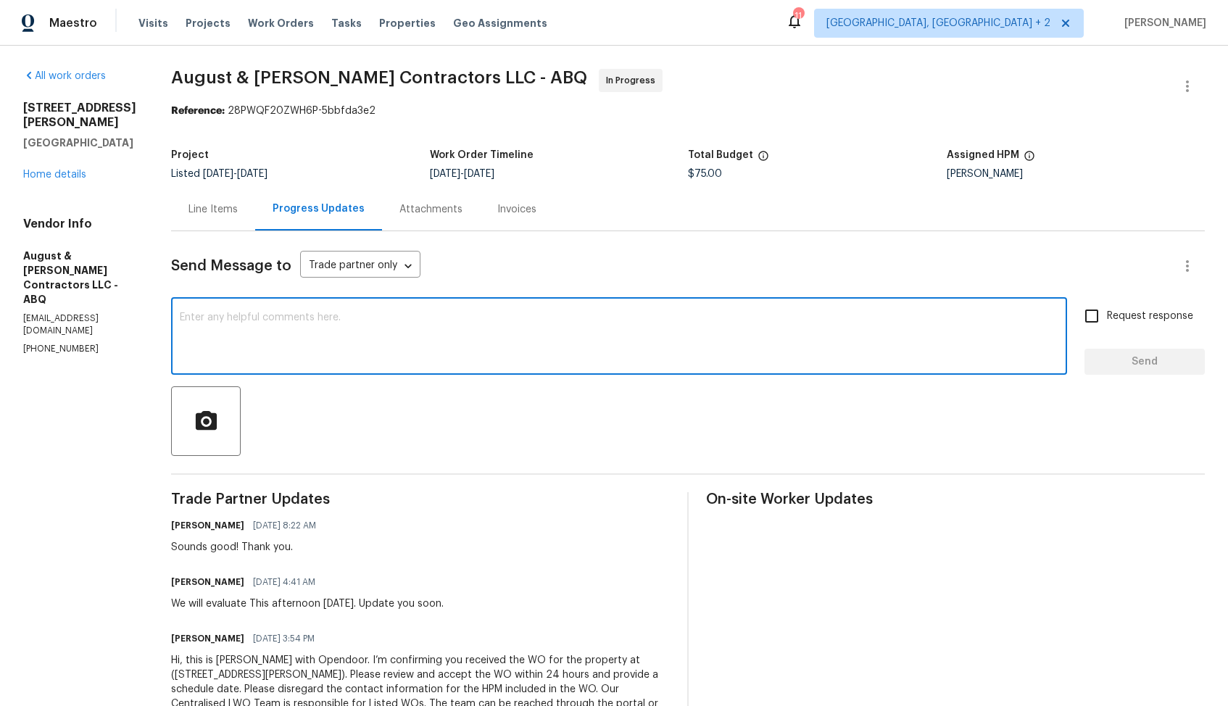
paste textarea "Hi team, do we have an update on the progression status of the work order? Woul…"
click at [704, 360] on textarea at bounding box center [619, 337] width 879 height 51
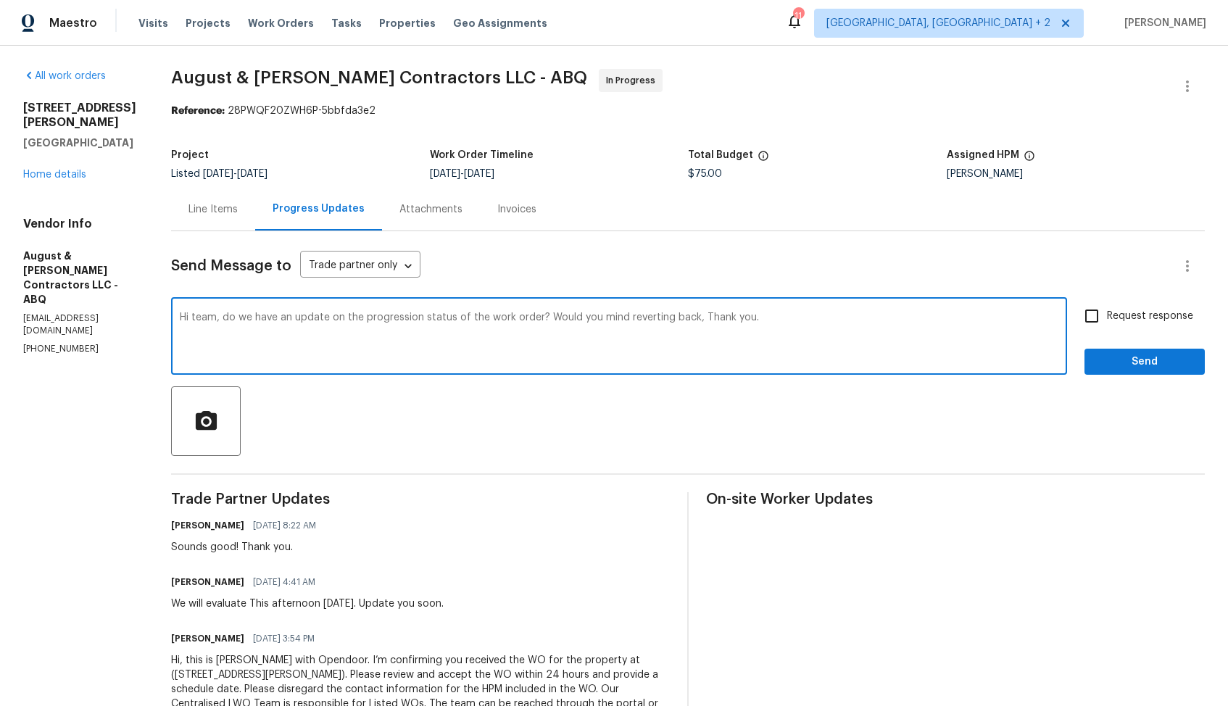
click at [189, 584] on h6 "Michelle Suttles" at bounding box center [207, 582] width 73 height 14
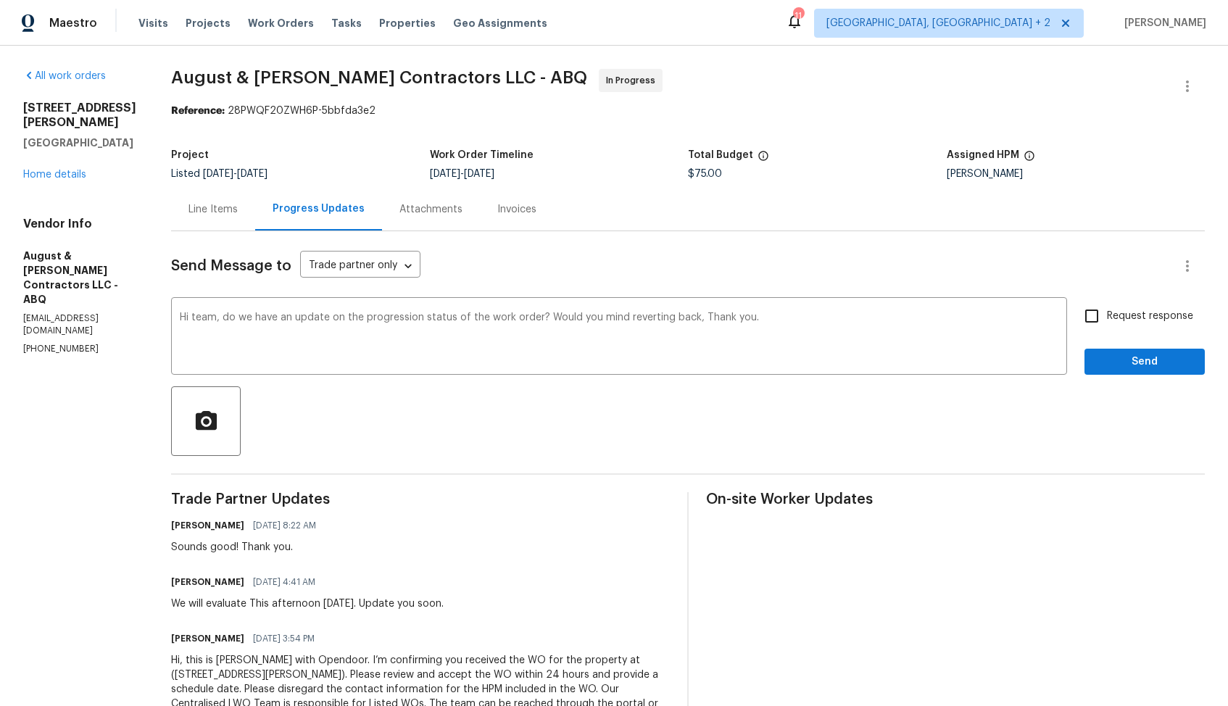
click at [189, 584] on h6 "Michelle Suttles" at bounding box center [207, 582] width 73 height 14
copy h6 "Michelle"
click at [209, 318] on textarea "Hi team, do we have an update on the progression status of the work order? Woul…" at bounding box center [619, 337] width 879 height 51
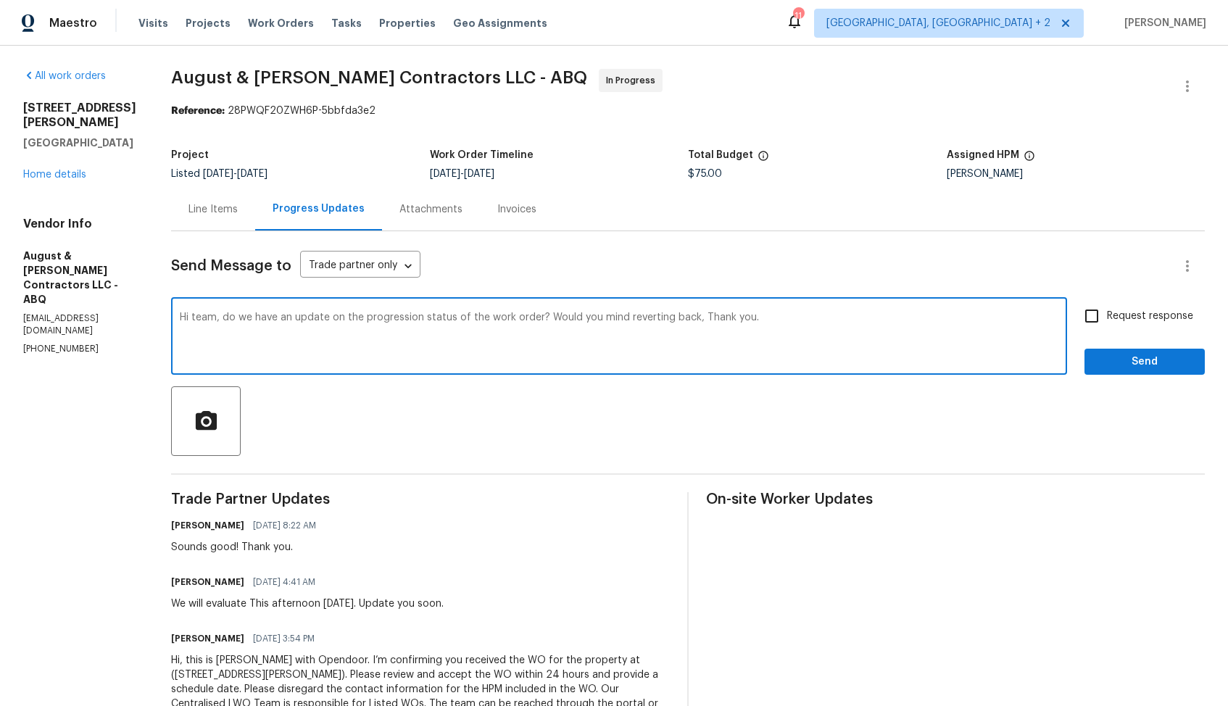
paste textarea "Michelle"
drag, startPoint x: 563, startPoint y: 315, endPoint x: 710, endPoint y: 319, distance: 147.2
click at [711, 320] on textarea "Hi Michelle, do we have an update on the progression status of the work order? …" at bounding box center [619, 337] width 879 height 51
click at [768, 328] on textarea "Hi Michelle, do we have an update on the progression status of the work order? …" at bounding box center [619, 337] width 879 height 51
type textarea "Hi Michelle, do we have an update on the progression status of the work order? …"
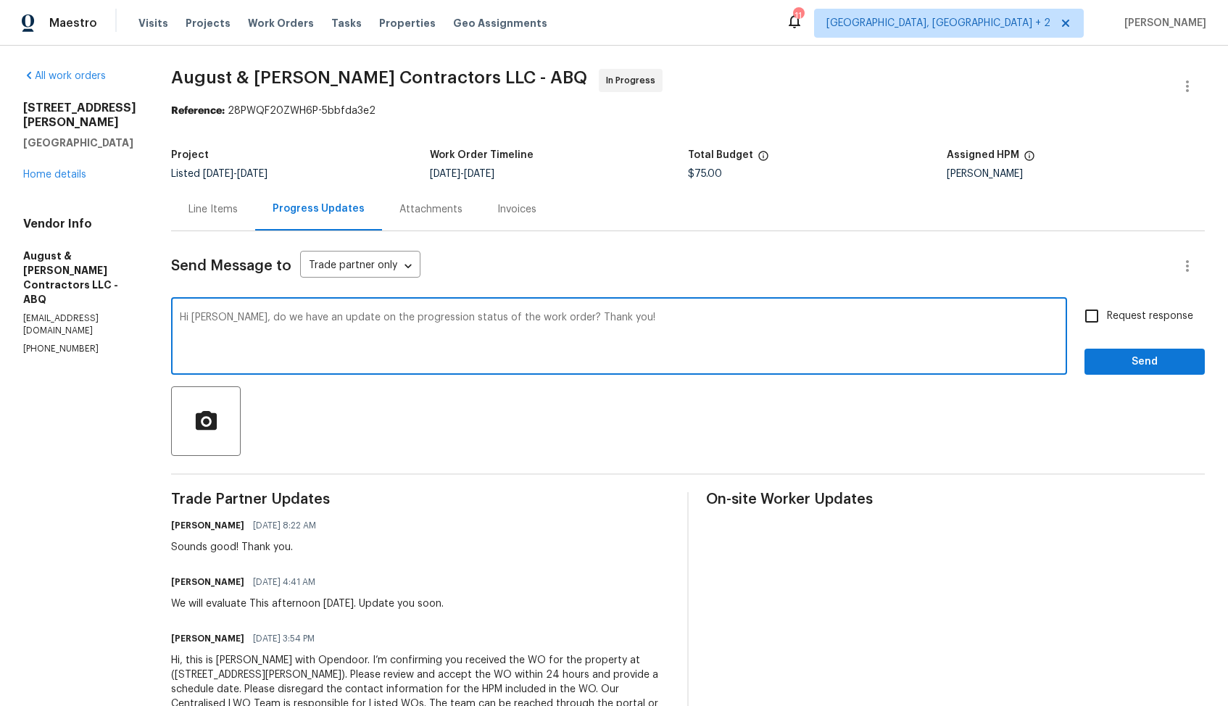
click at [1097, 320] on input "Request response" at bounding box center [1092, 316] width 30 height 30
checkbox input "true"
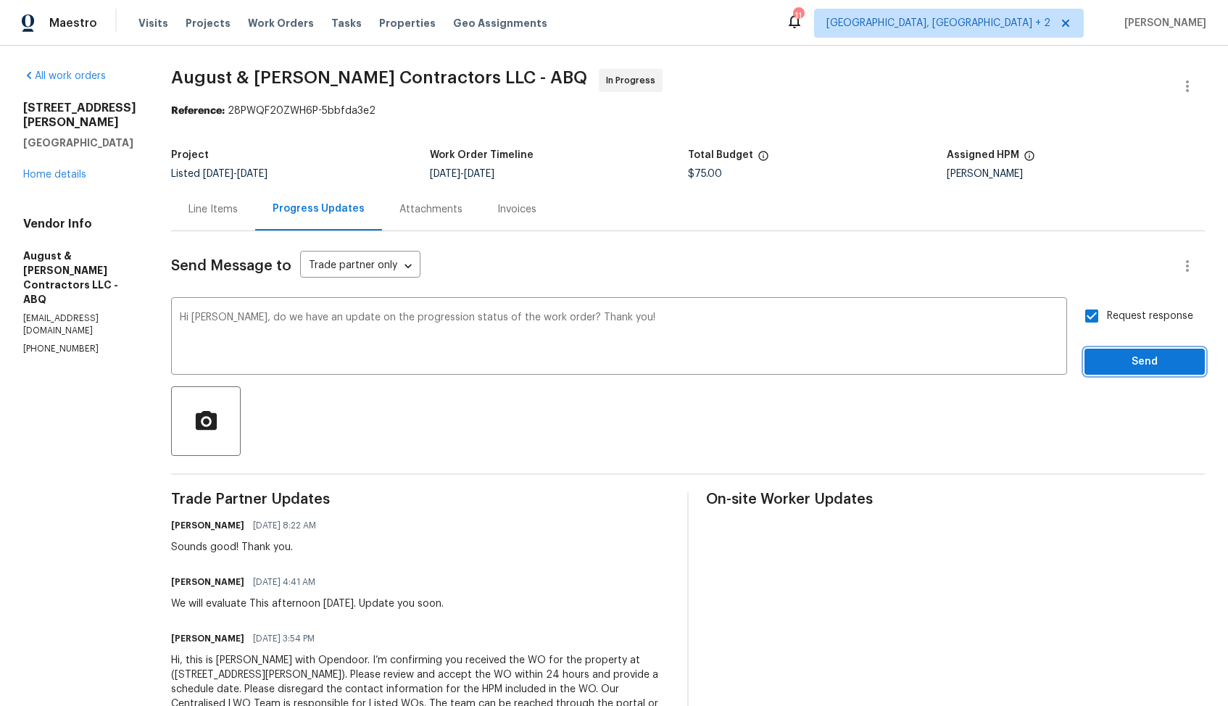
click at [1112, 356] on span "Send" at bounding box center [1144, 362] width 97 height 18
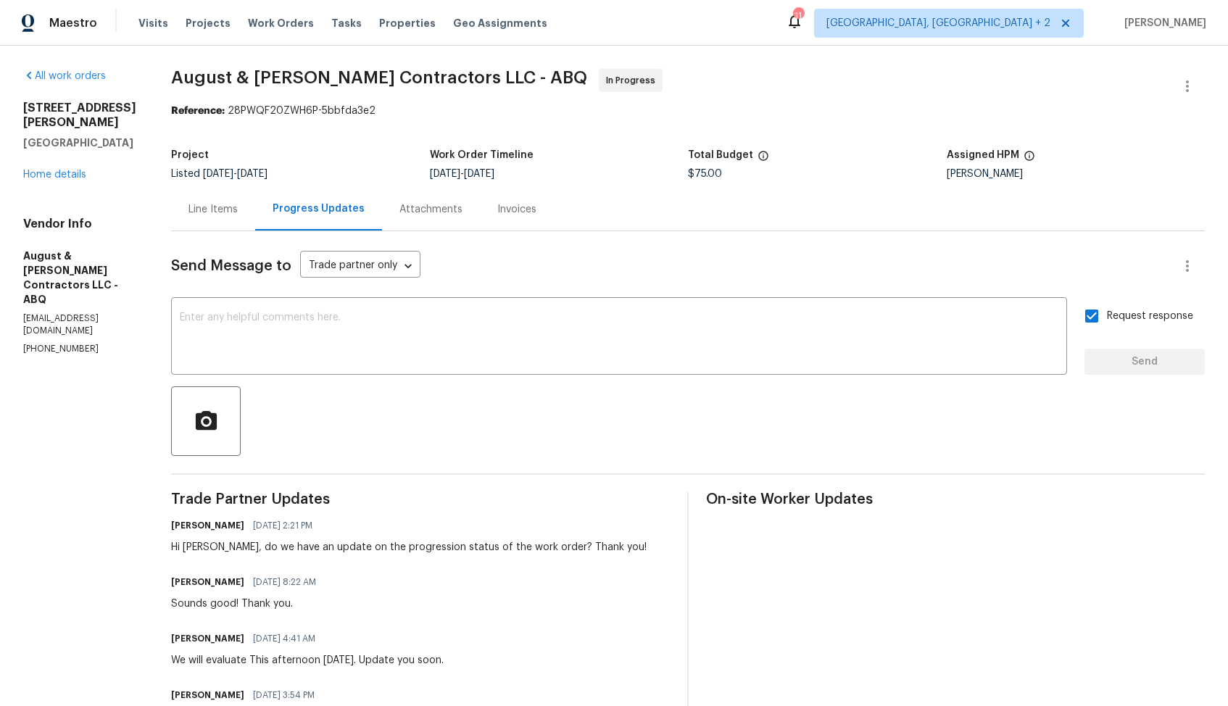
click at [308, 83] on span "August & Suttles Contractors LLC - ABQ" at bounding box center [379, 77] width 416 height 17
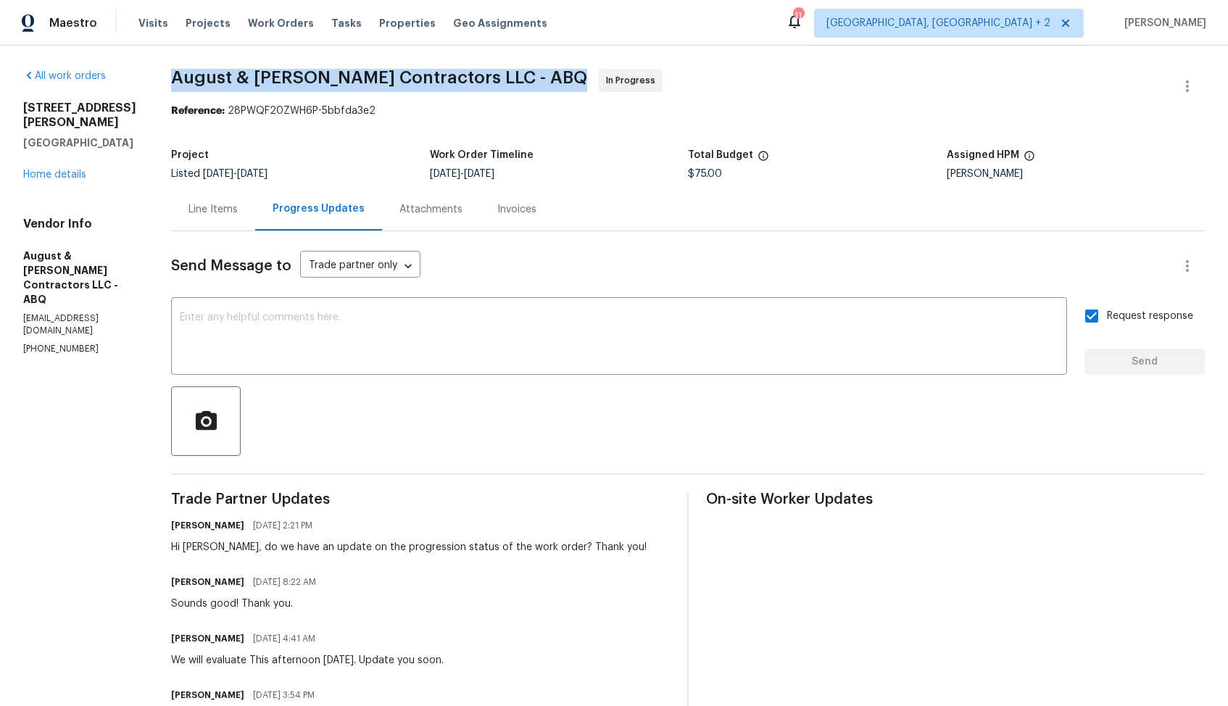
copy span "August & Suttles Contractors LLC - ABQ"
click at [513, 241] on div "Send Message to Trade partner only Trade partner only ​ x ​ Request response Se…" at bounding box center [688, 515] width 1034 height 568
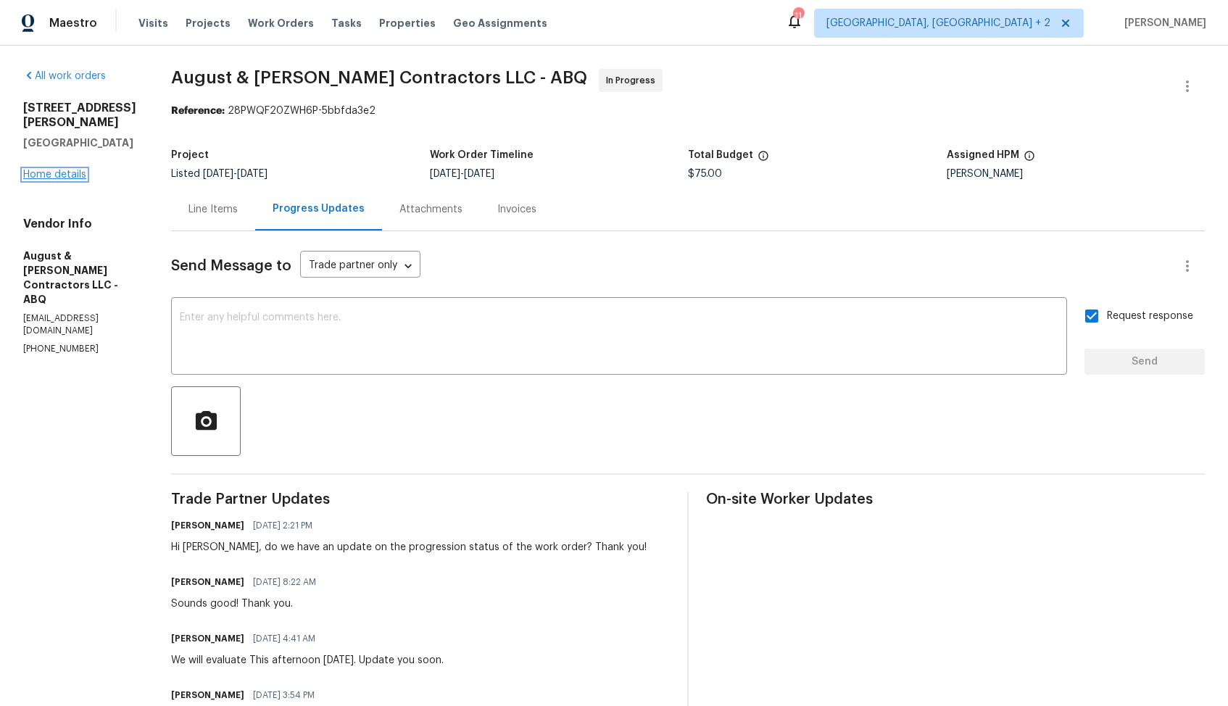
click at [59, 170] on link "Home details" at bounding box center [54, 175] width 63 height 10
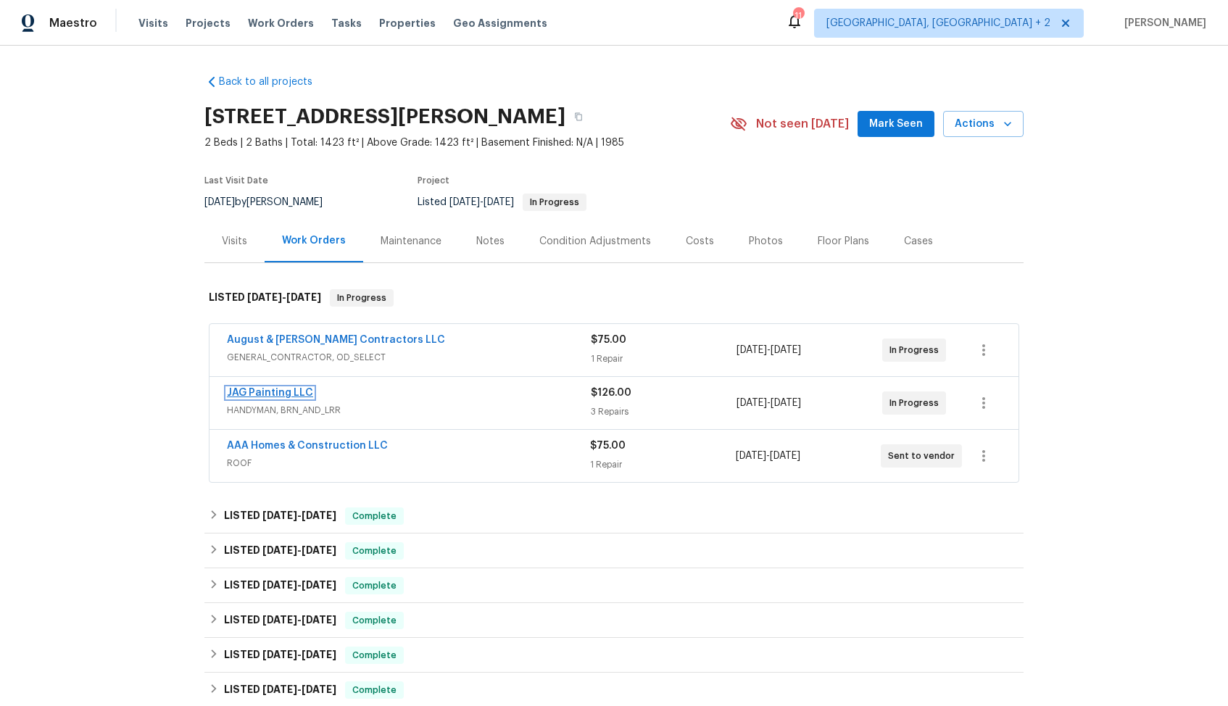
click at [273, 395] on link "JAG Painting LLC" at bounding box center [270, 393] width 86 height 10
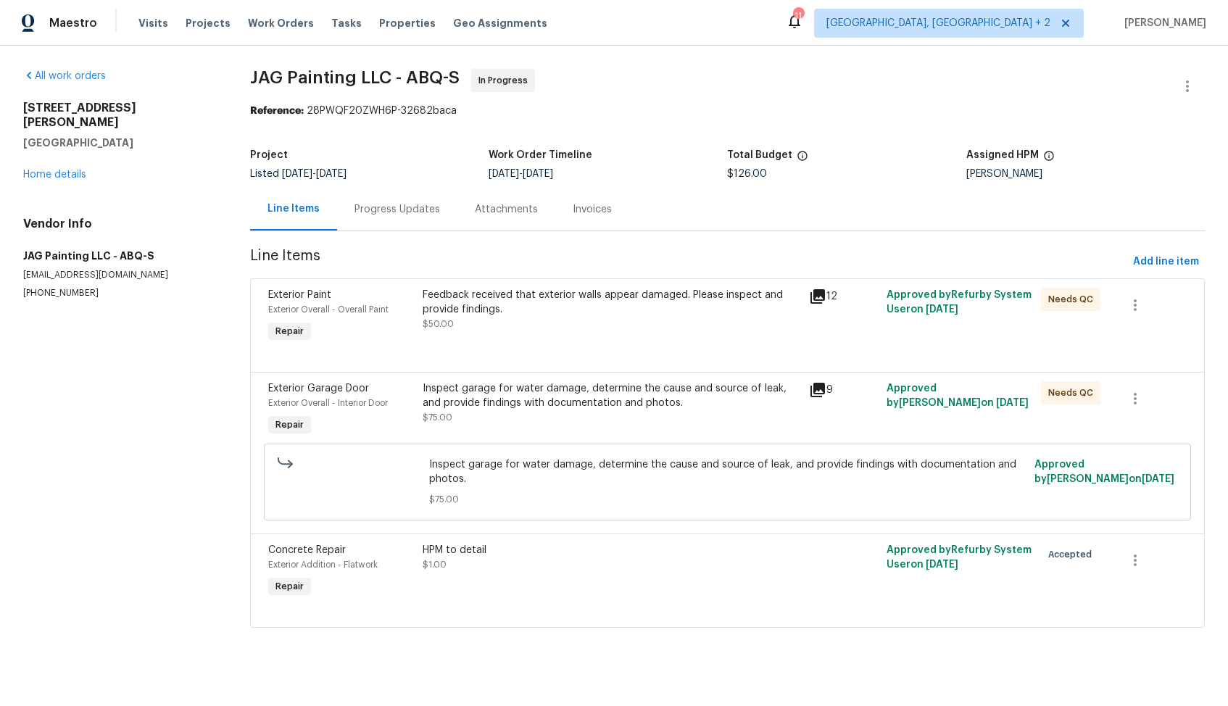
click at [386, 199] on div "Progress Updates" at bounding box center [397, 209] width 120 height 43
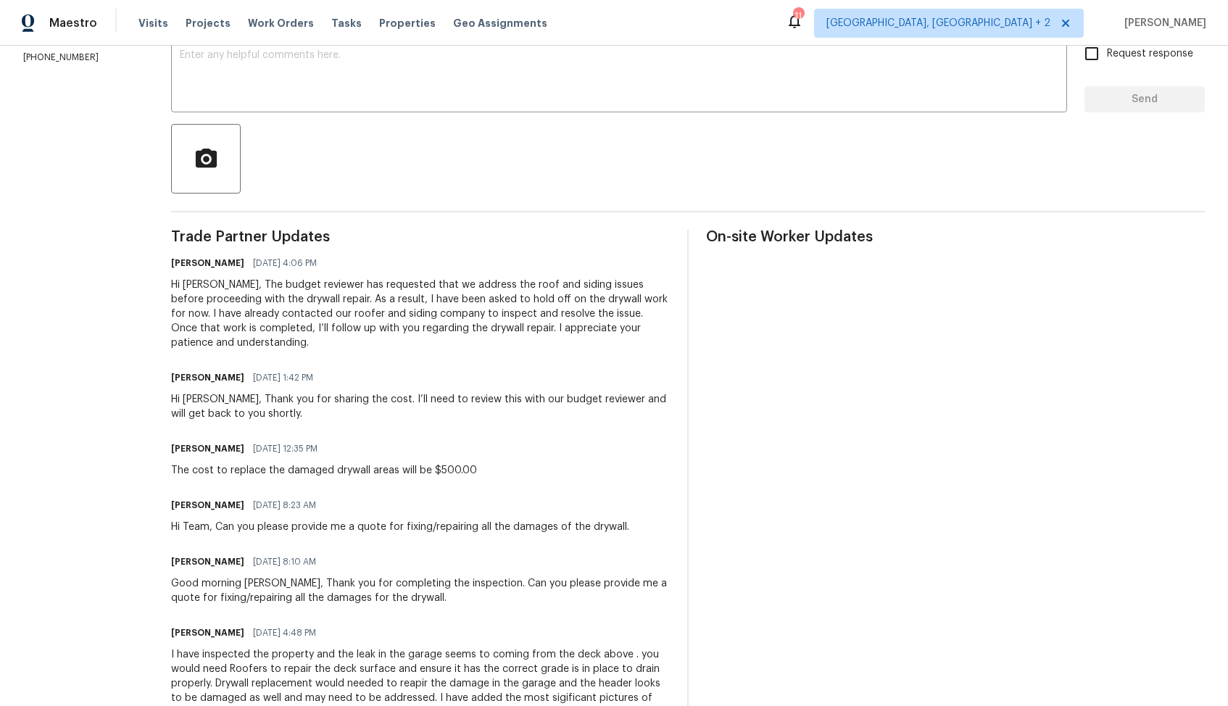
scroll to position [331, 0]
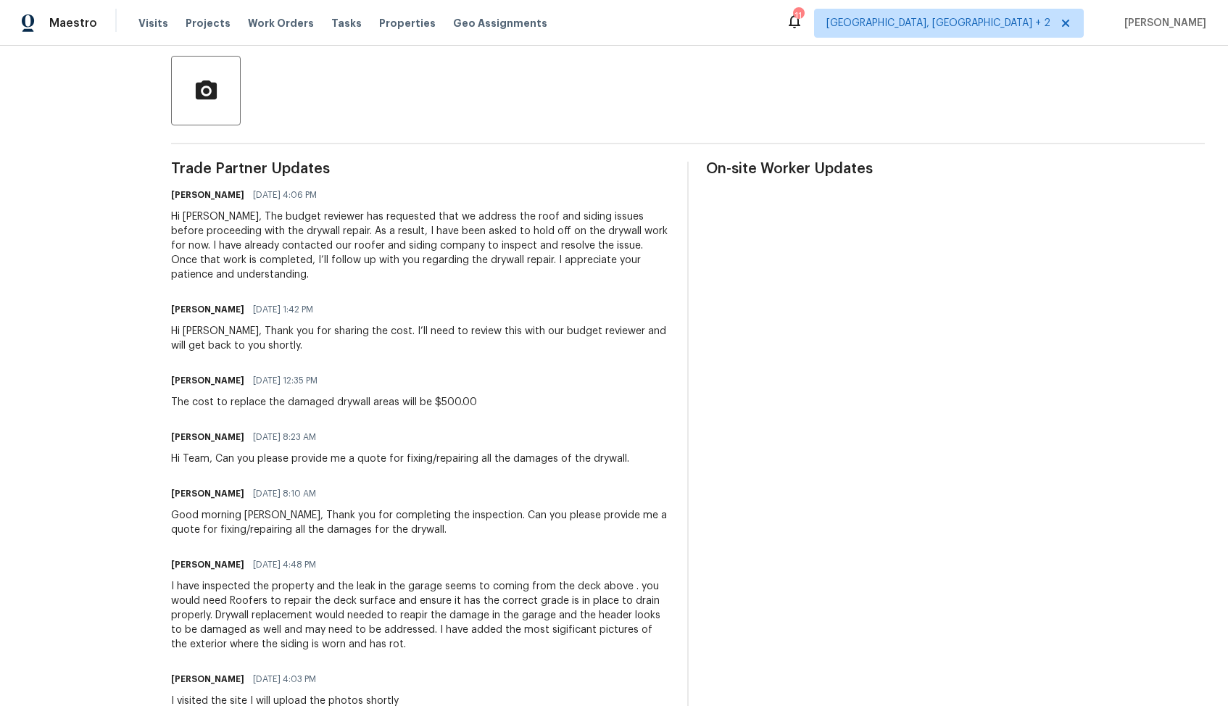
click at [188, 307] on h6 "[PERSON_NAME]" at bounding box center [207, 309] width 73 height 14
click at [352, 310] on div "Anthony Mascarenhas 08/14/2025 1:42 PM" at bounding box center [420, 309] width 499 height 20
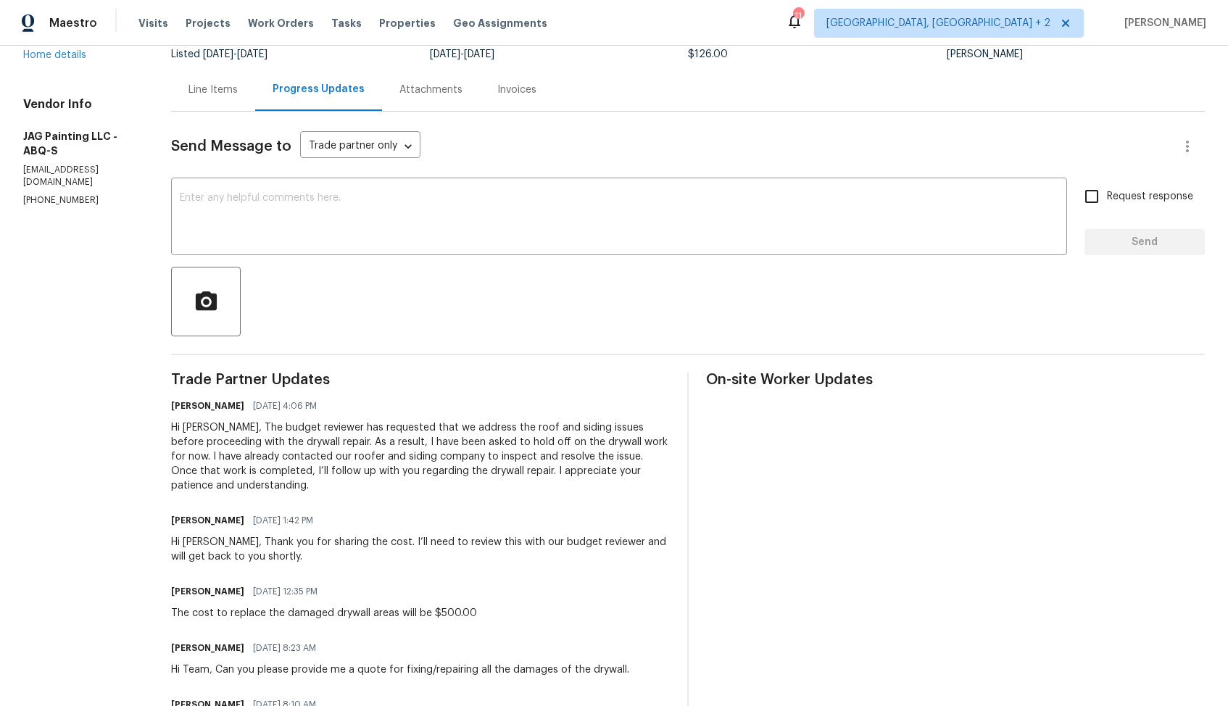
scroll to position [0, 0]
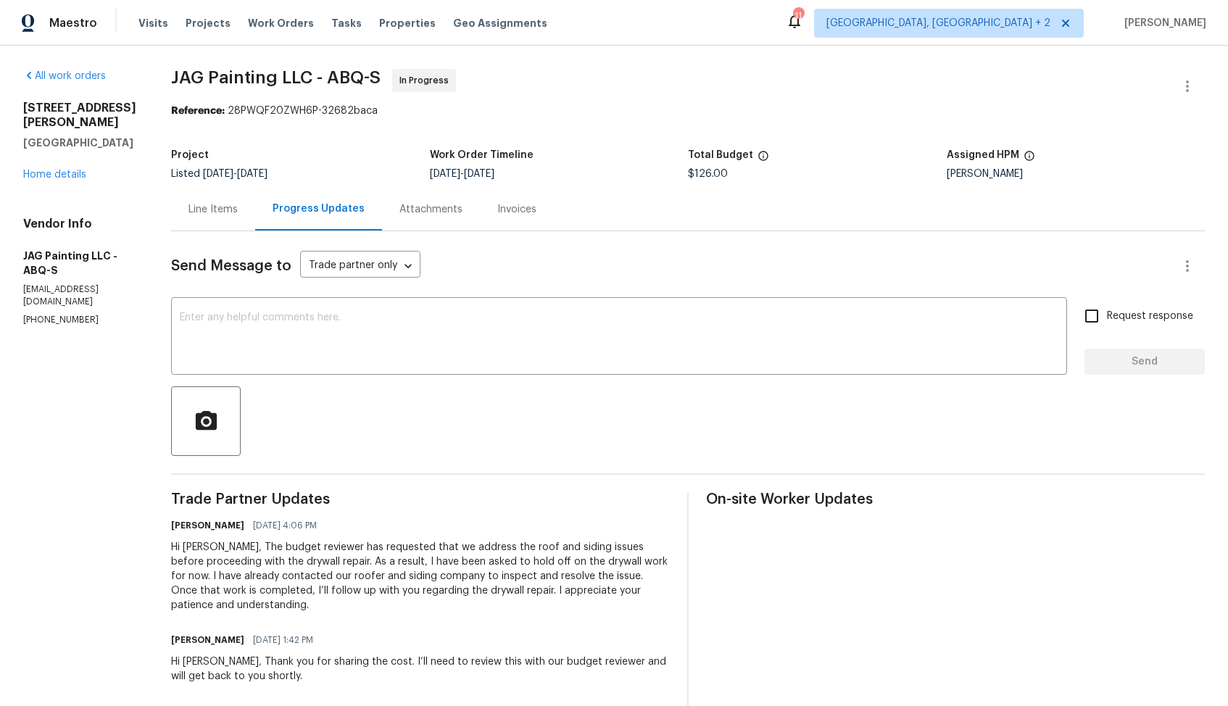
click at [217, 208] on div "Line Items" at bounding box center [212, 209] width 49 height 14
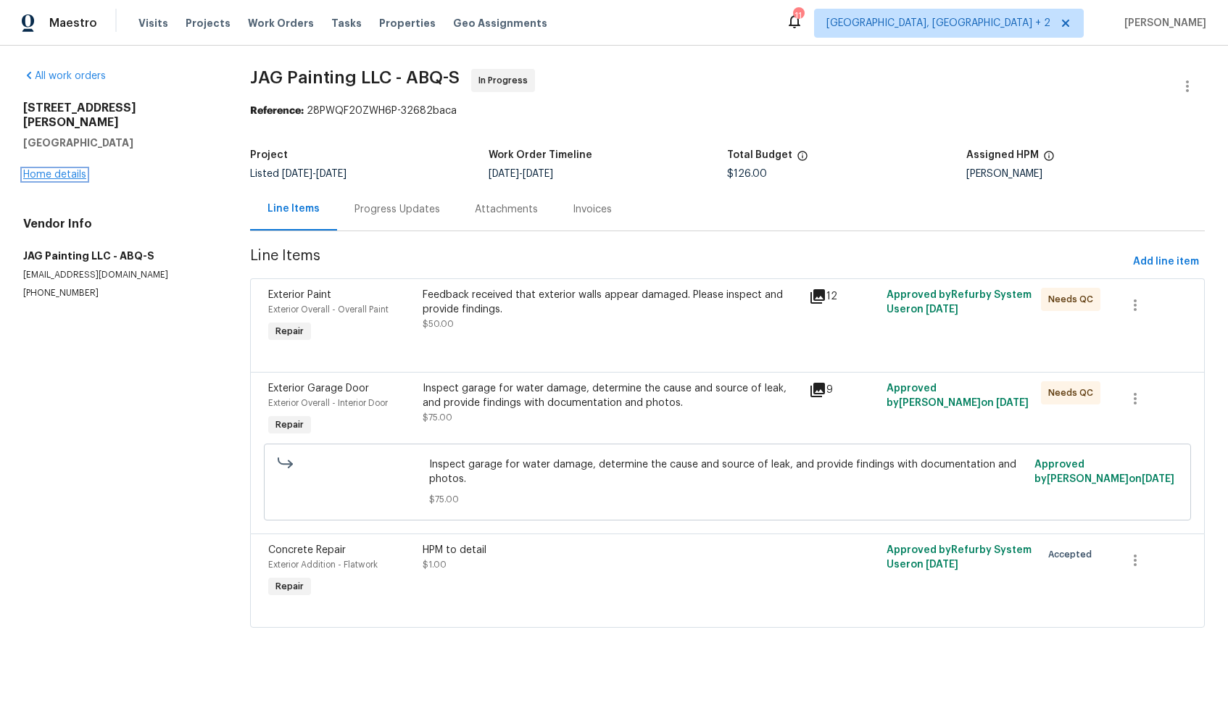
click at [72, 170] on link "Home details" at bounding box center [54, 175] width 63 height 10
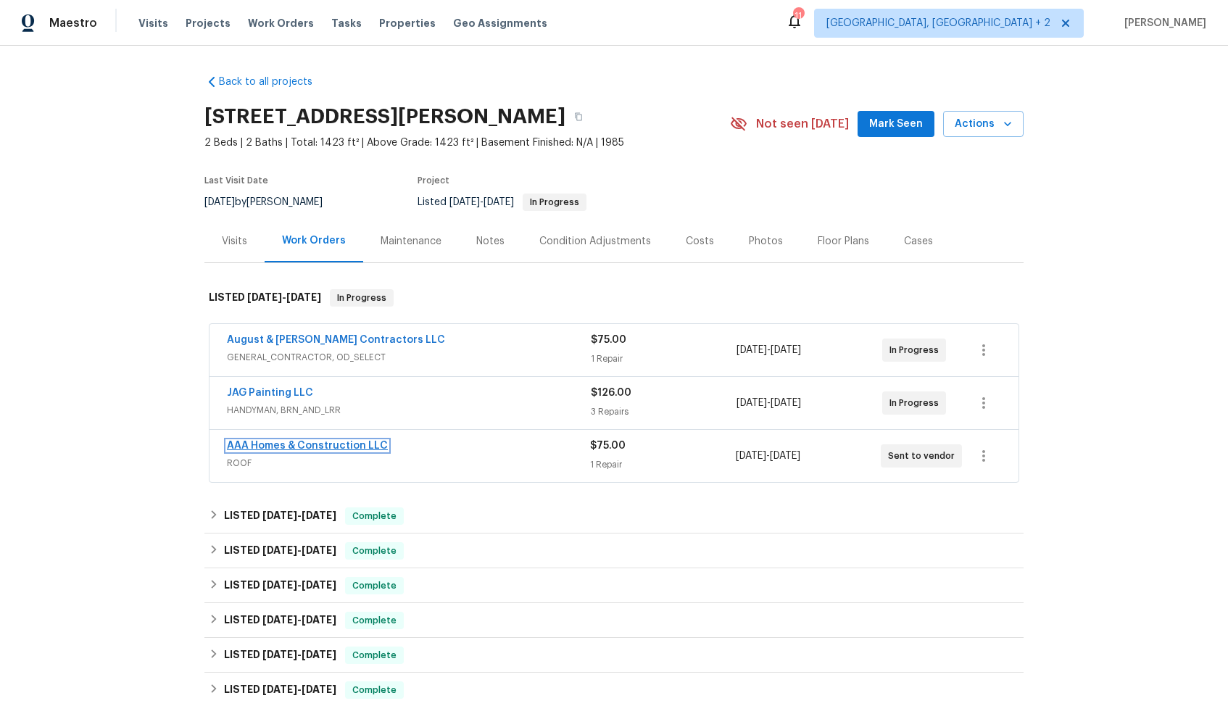
click at [260, 441] on link "AAA Homes & Construction LLC" at bounding box center [307, 446] width 161 height 10
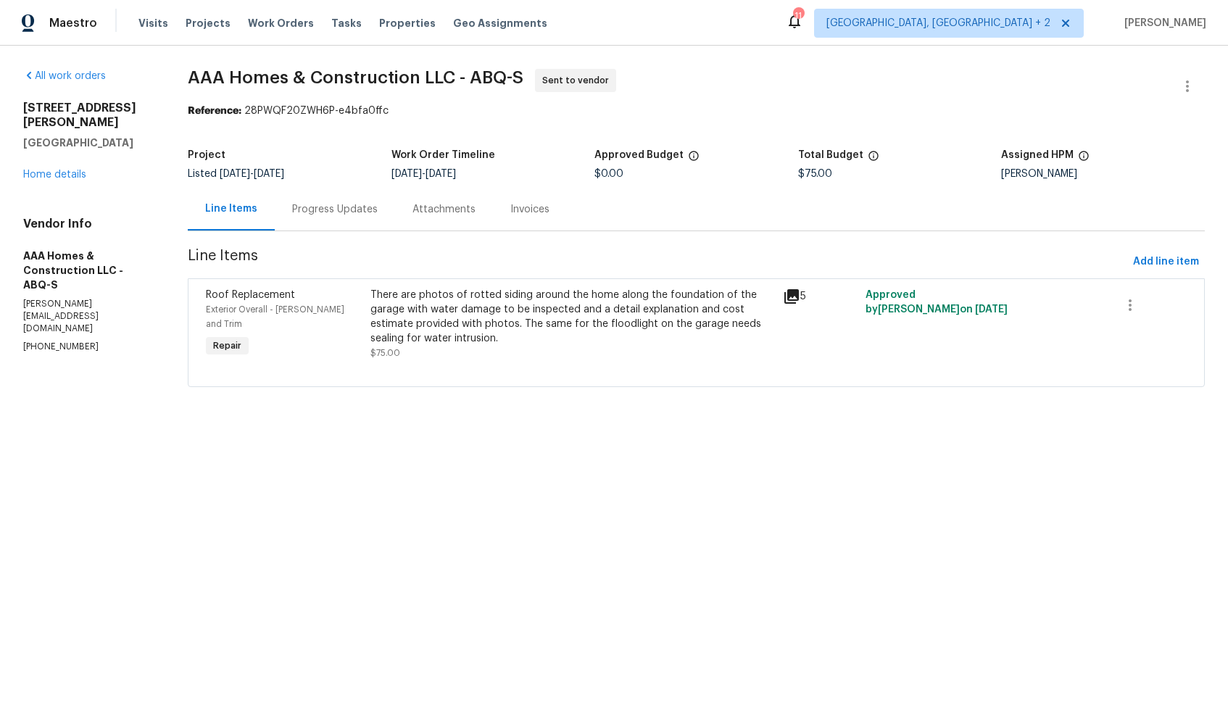
click at [330, 214] on div "Progress Updates" at bounding box center [335, 209] width 86 height 14
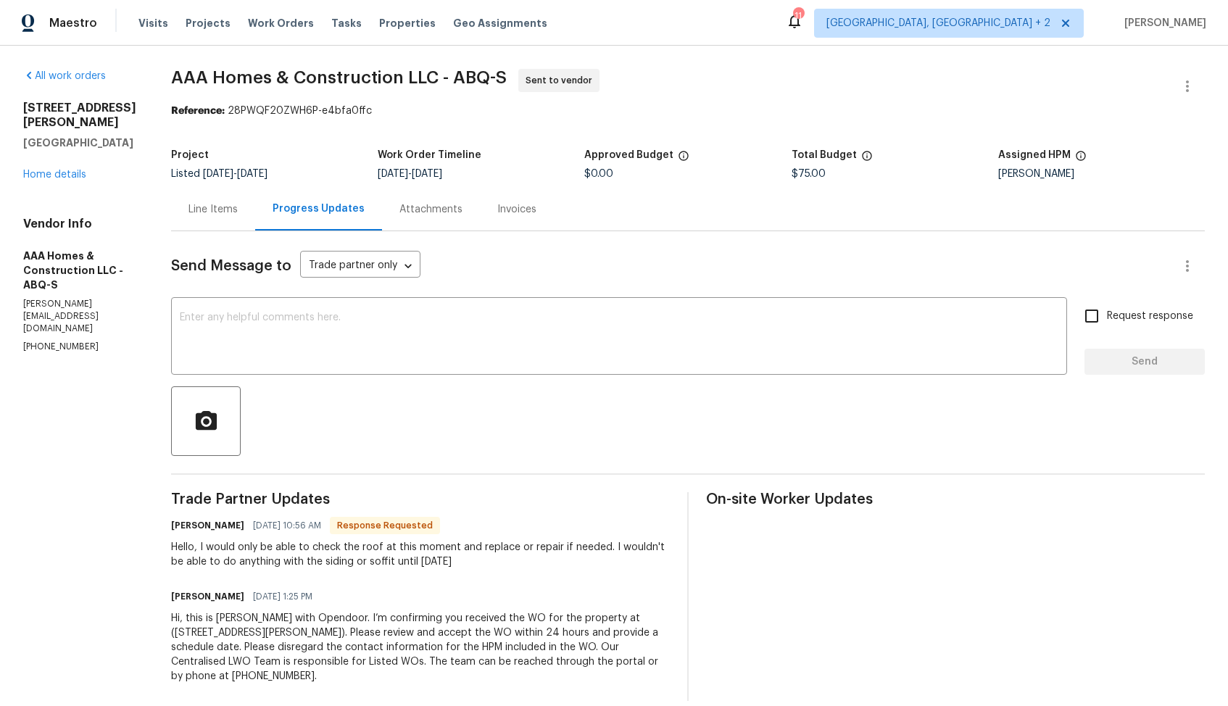
click at [165, 204] on div "All work orders 12342 Haines Ave NE Albuquerque, NM 87112 Home details Vendor I…" at bounding box center [614, 385] width 1228 height 679
click at [228, 204] on div "Line Items" at bounding box center [212, 209] width 49 height 14
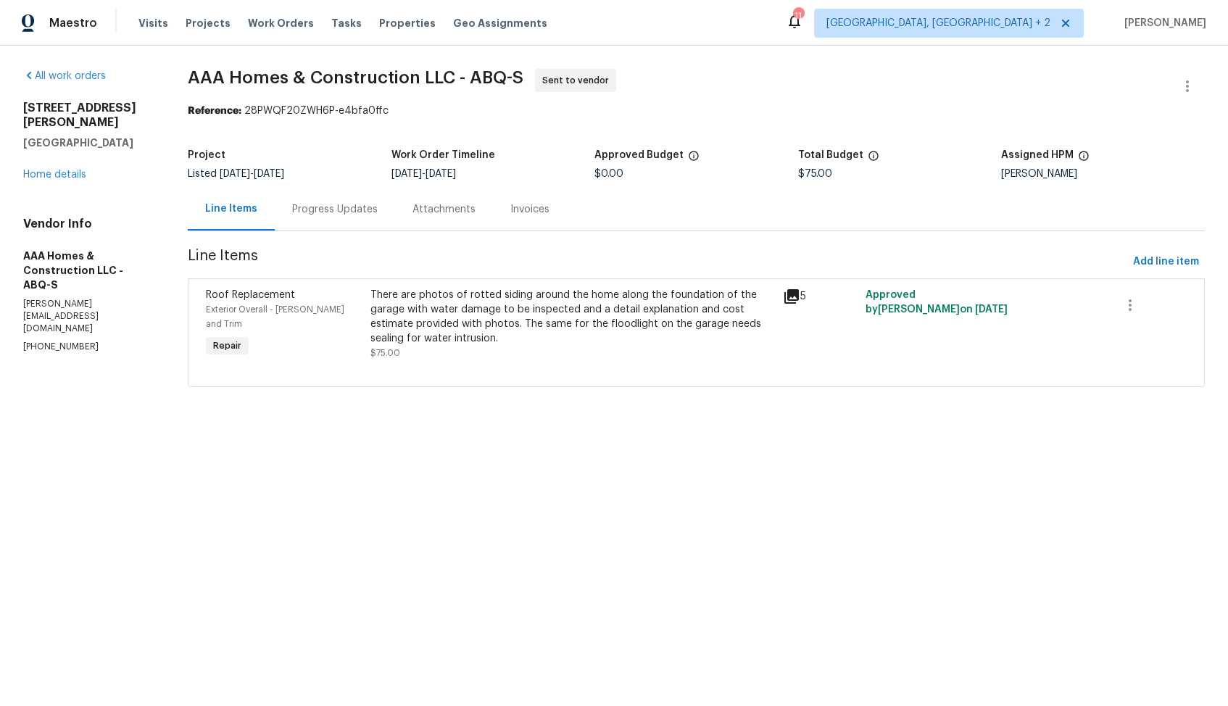
click at [331, 206] on div "Progress Updates" at bounding box center [335, 209] width 86 height 14
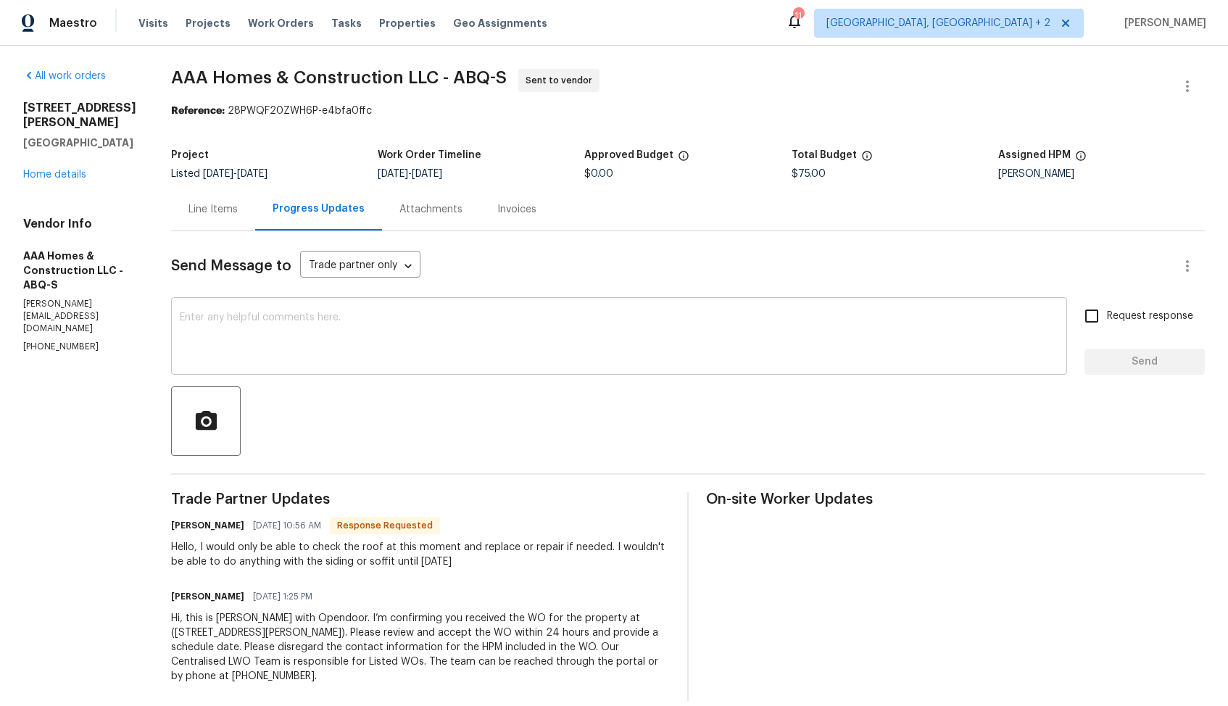
scroll to position [19, 0]
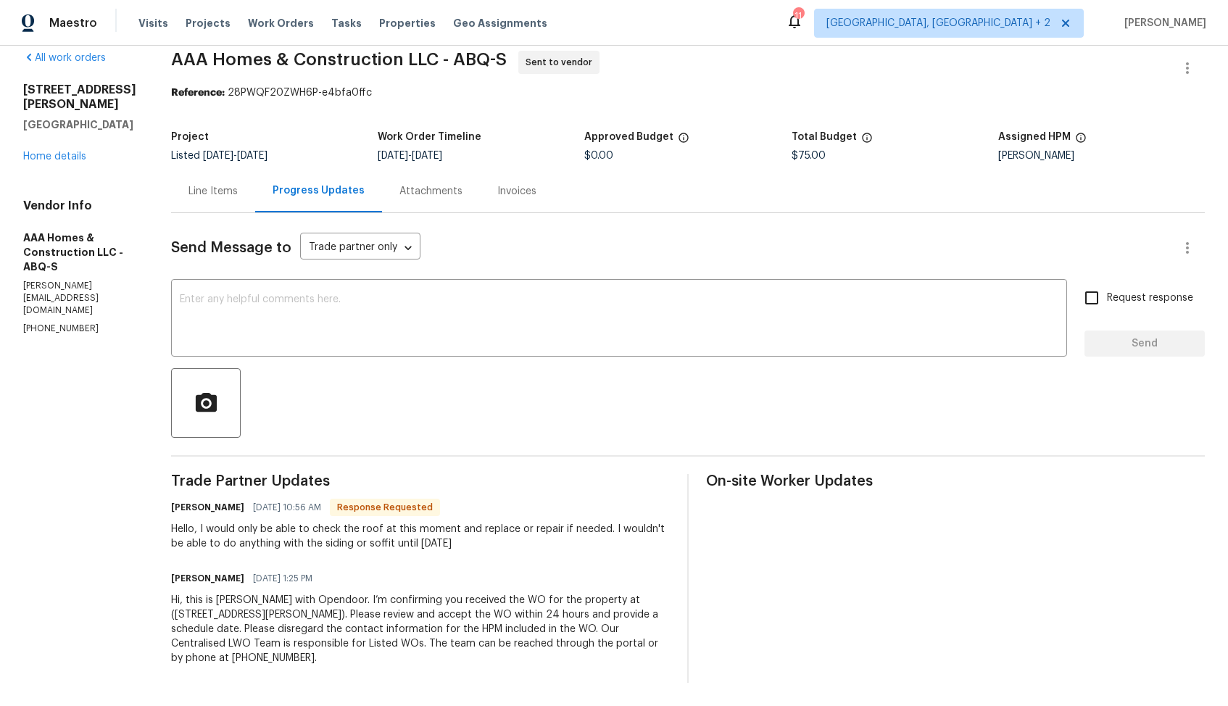
click at [226, 203] on div "Line Items" at bounding box center [213, 191] width 84 height 43
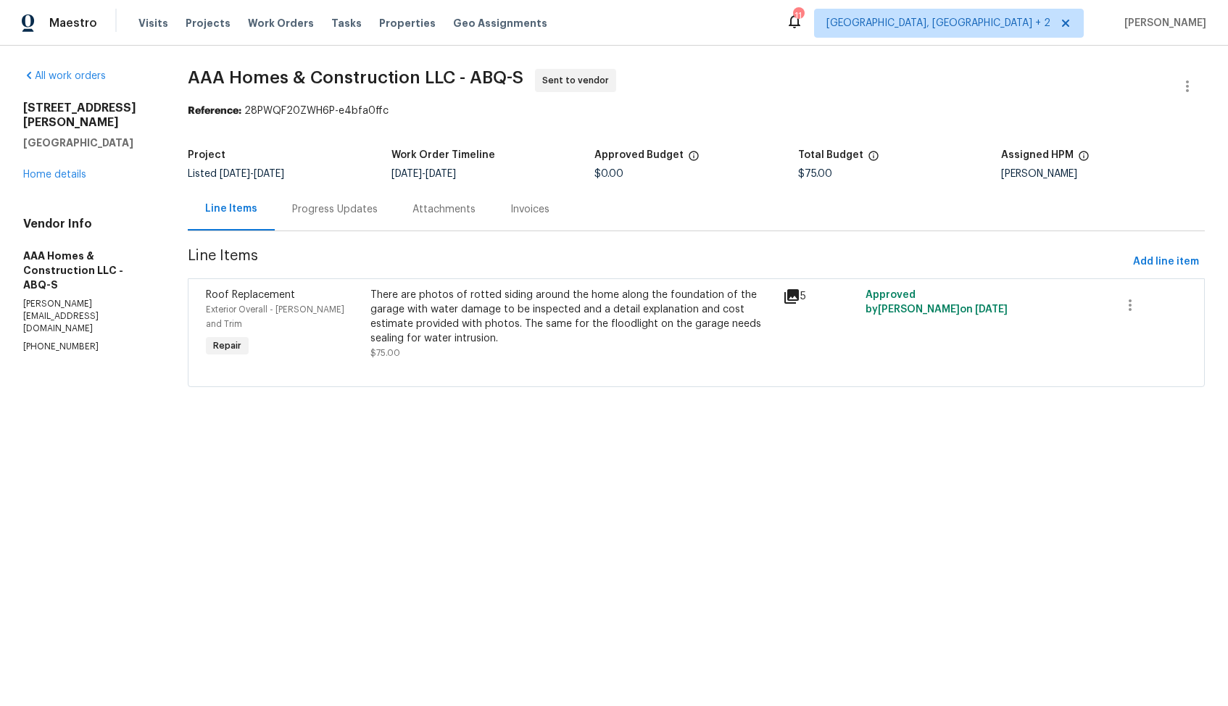
click at [559, 302] on div "There are photos of rotted siding around the home along the foundation of the g…" at bounding box center [572, 317] width 404 height 58
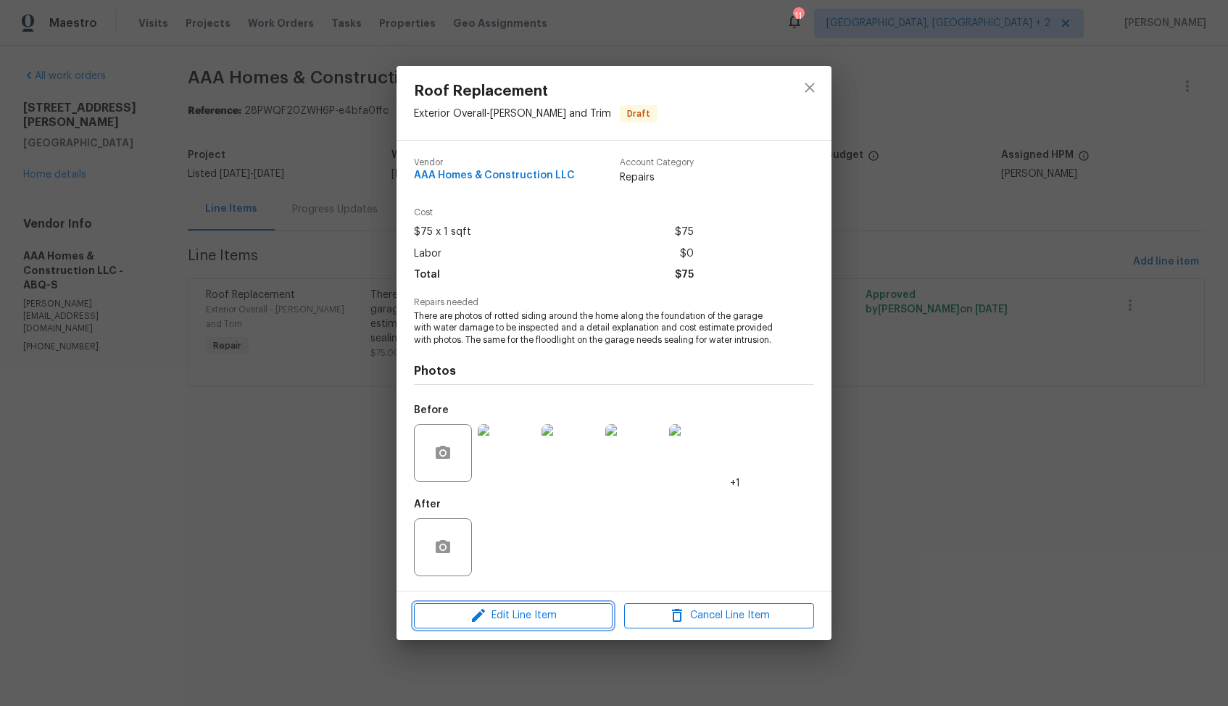
click at [473, 611] on icon "button" at bounding box center [478, 615] width 17 height 17
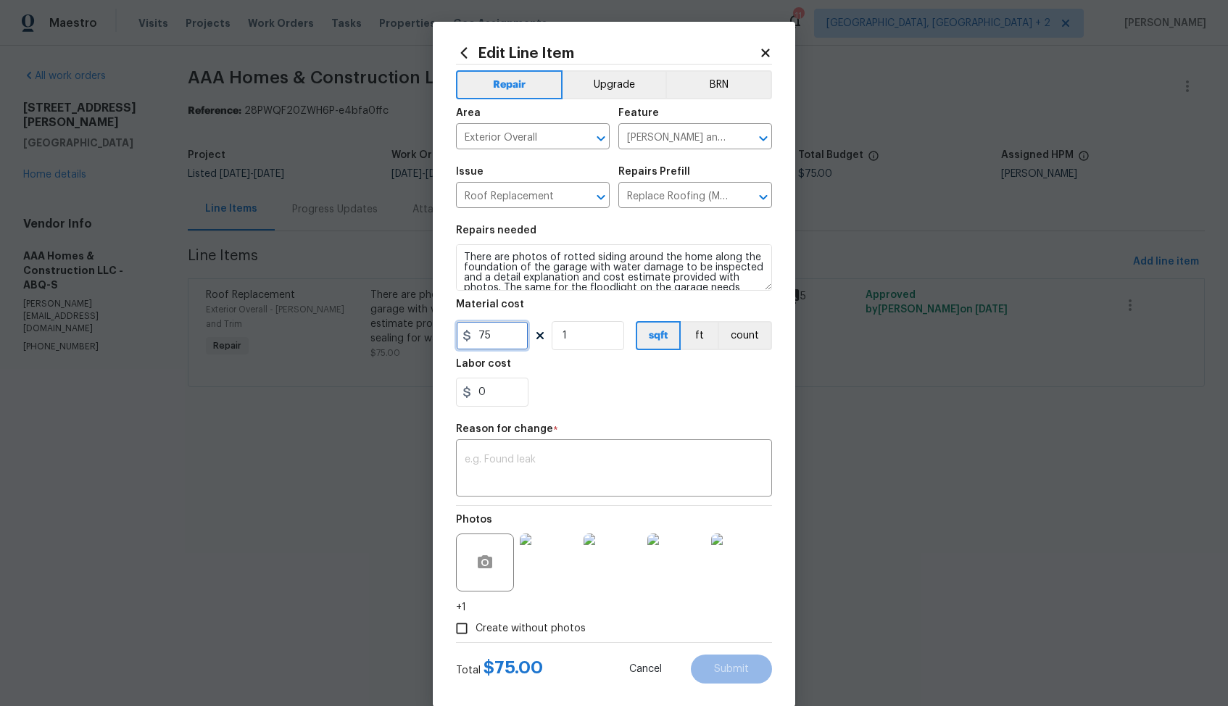
click at [515, 342] on input "75" at bounding box center [492, 335] width 72 height 29
click at [578, 270] on textarea "There are photos of rotted siding around the home along the foundation of the g…" at bounding box center [614, 267] width 316 height 46
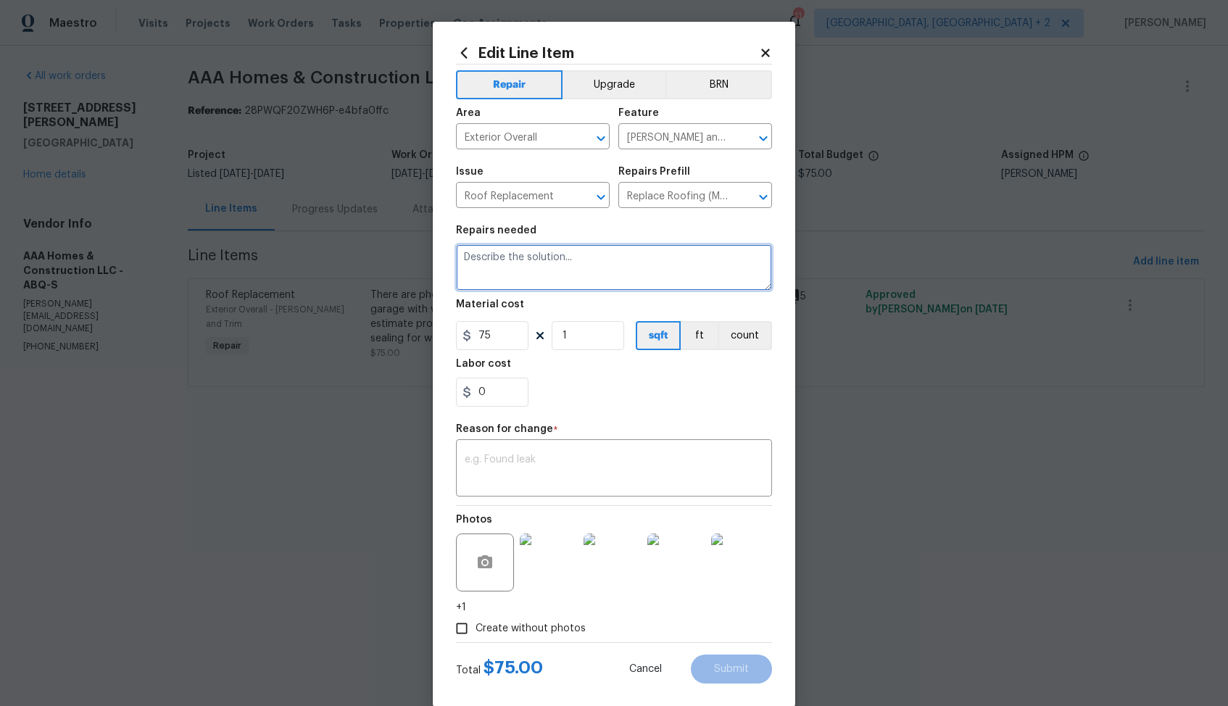
paste textarea "We have inspected the property and it appears that the leak in the garage is or…"
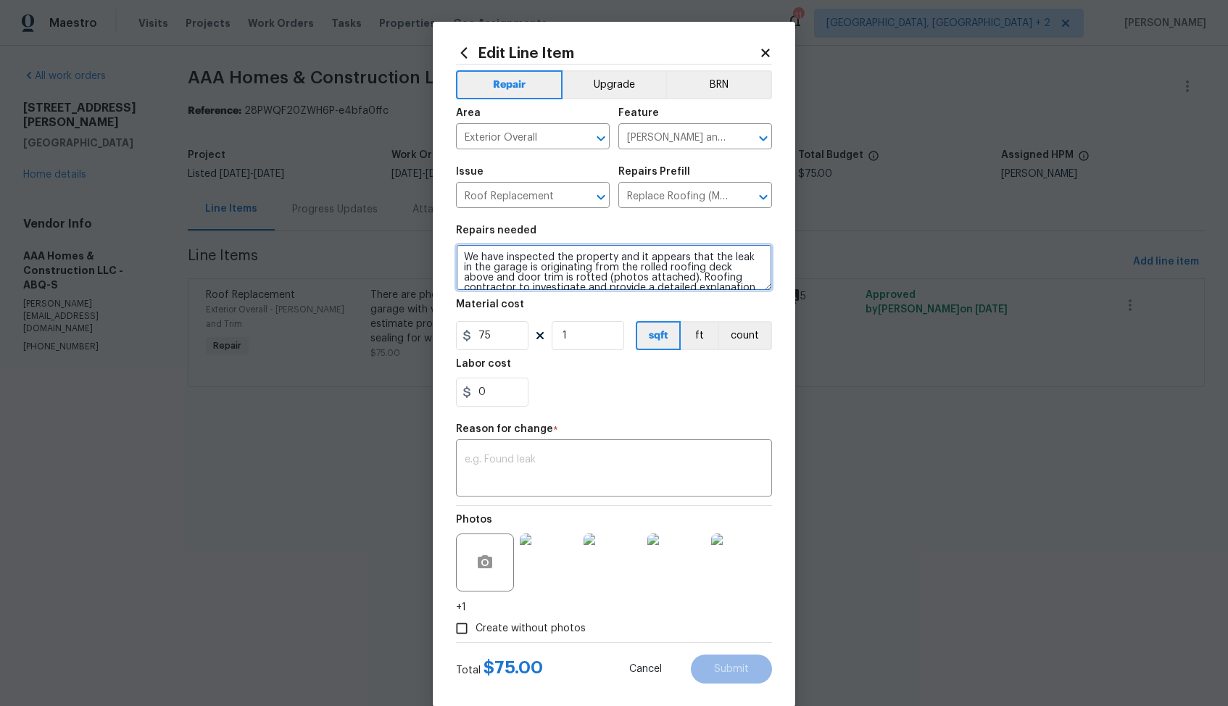
scroll to position [41, 0]
type textarea "We have inspected the property and it appears that the leak in the garage is or…"
click at [529, 465] on textarea at bounding box center [614, 470] width 299 height 30
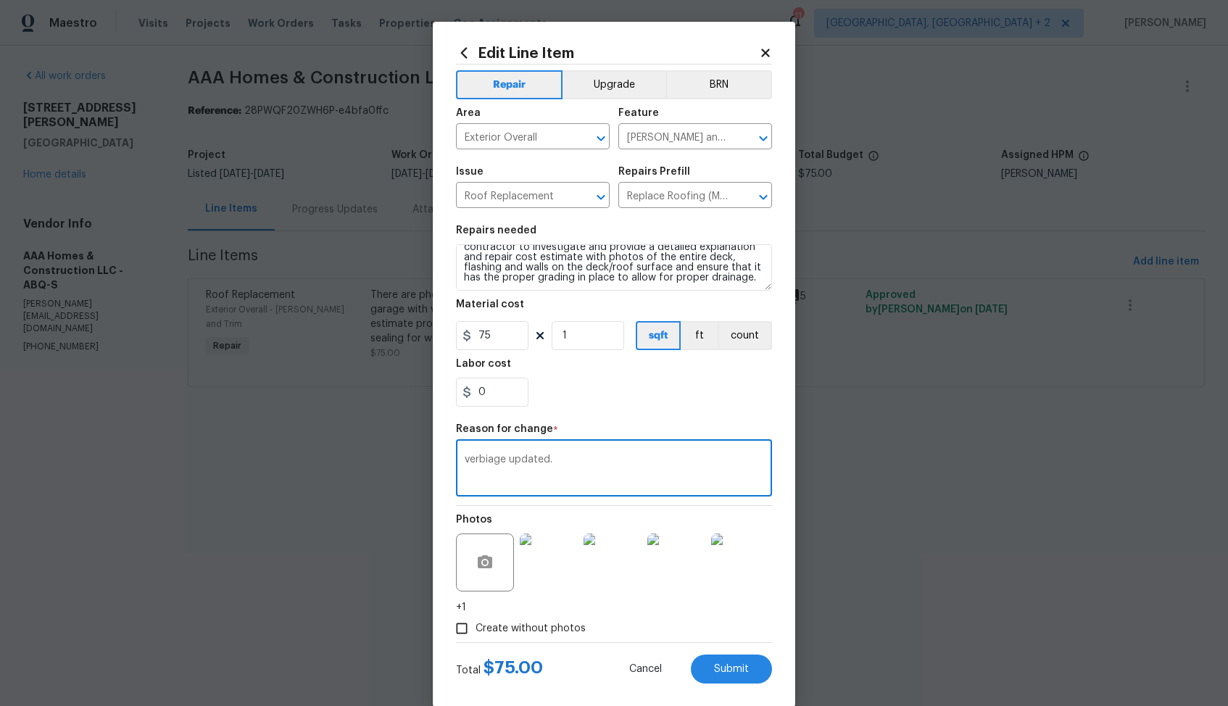
scroll to position [22, 0]
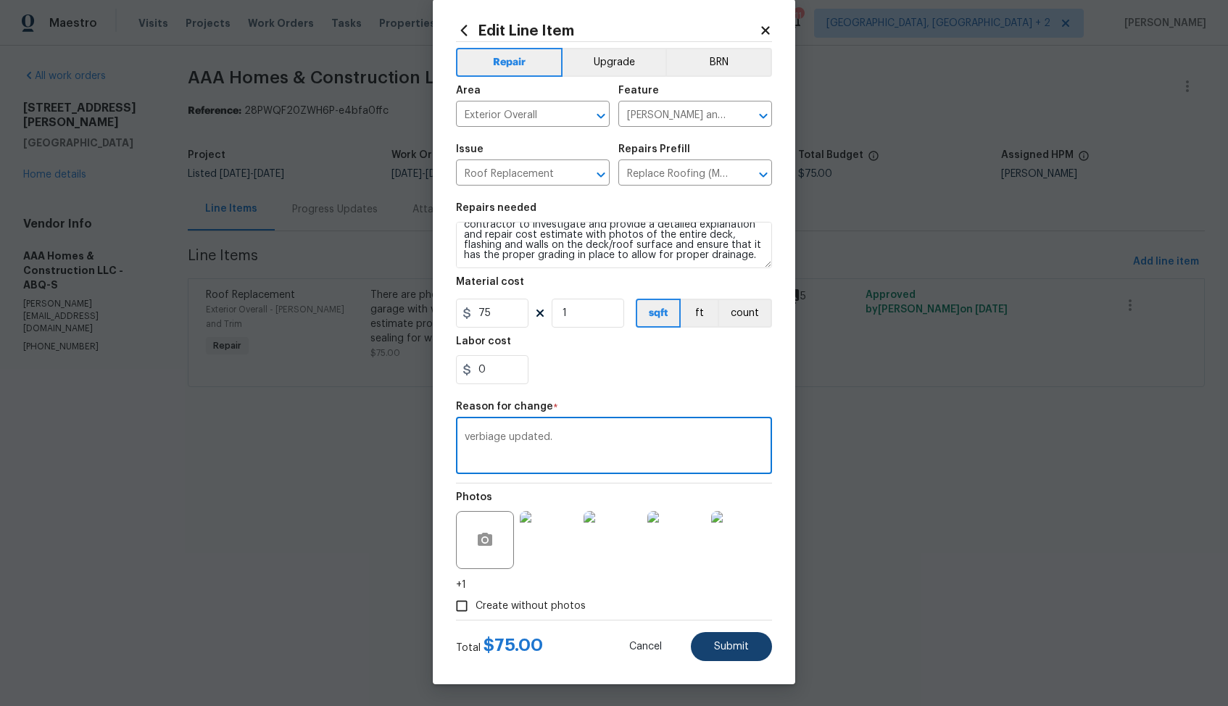
type textarea "verbiage updated."
click at [741, 639] on button "Submit" at bounding box center [731, 646] width 81 height 29
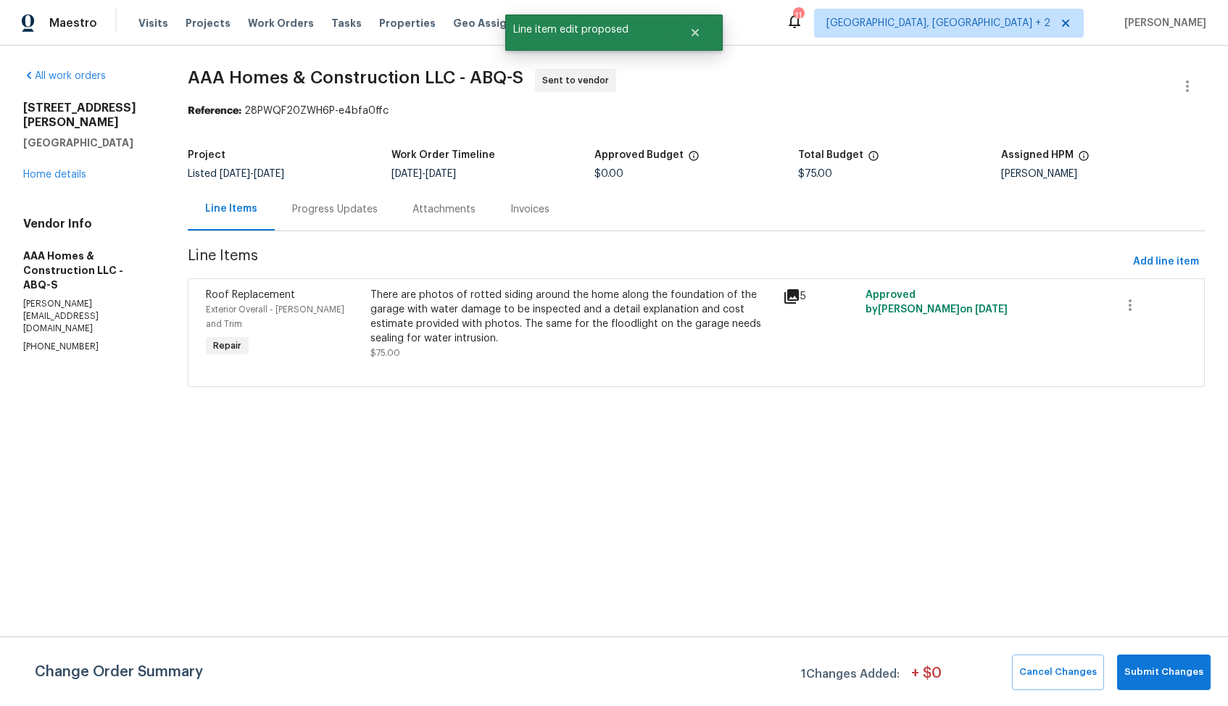
scroll to position [0, 0]
click at [1158, 673] on span "Submit Changes" at bounding box center [1163, 672] width 79 height 17
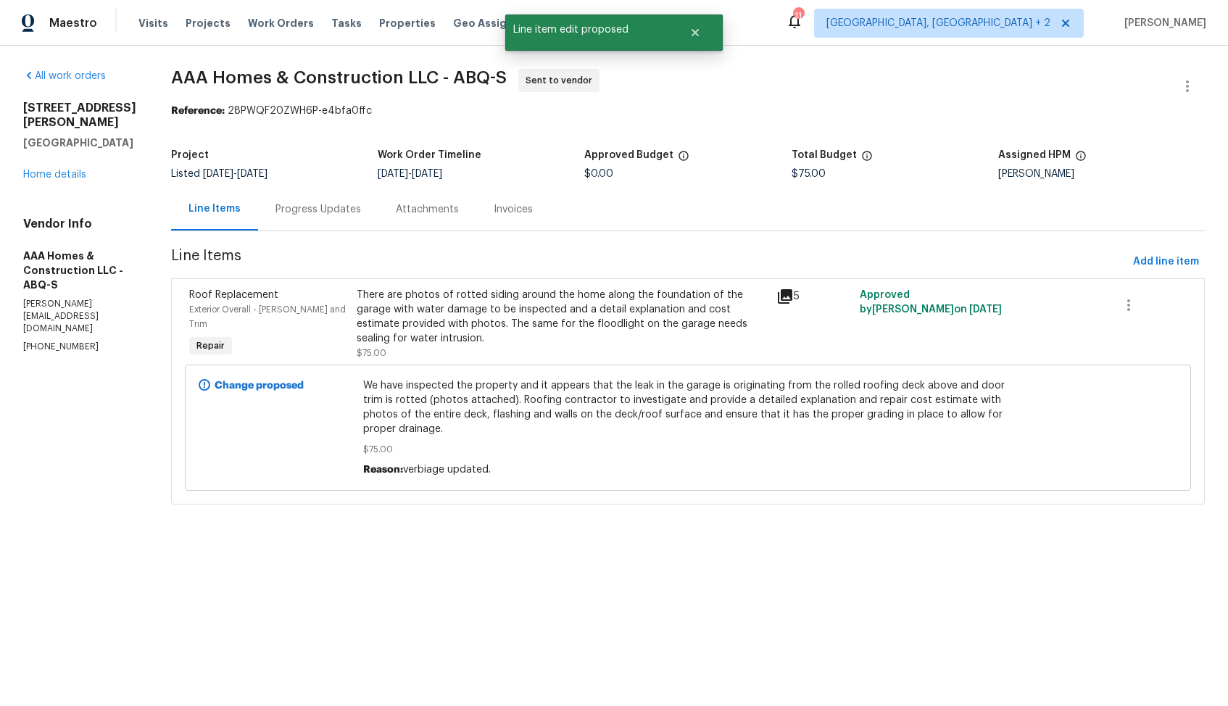
click at [336, 221] on div "Progress Updates" at bounding box center [318, 209] width 120 height 43
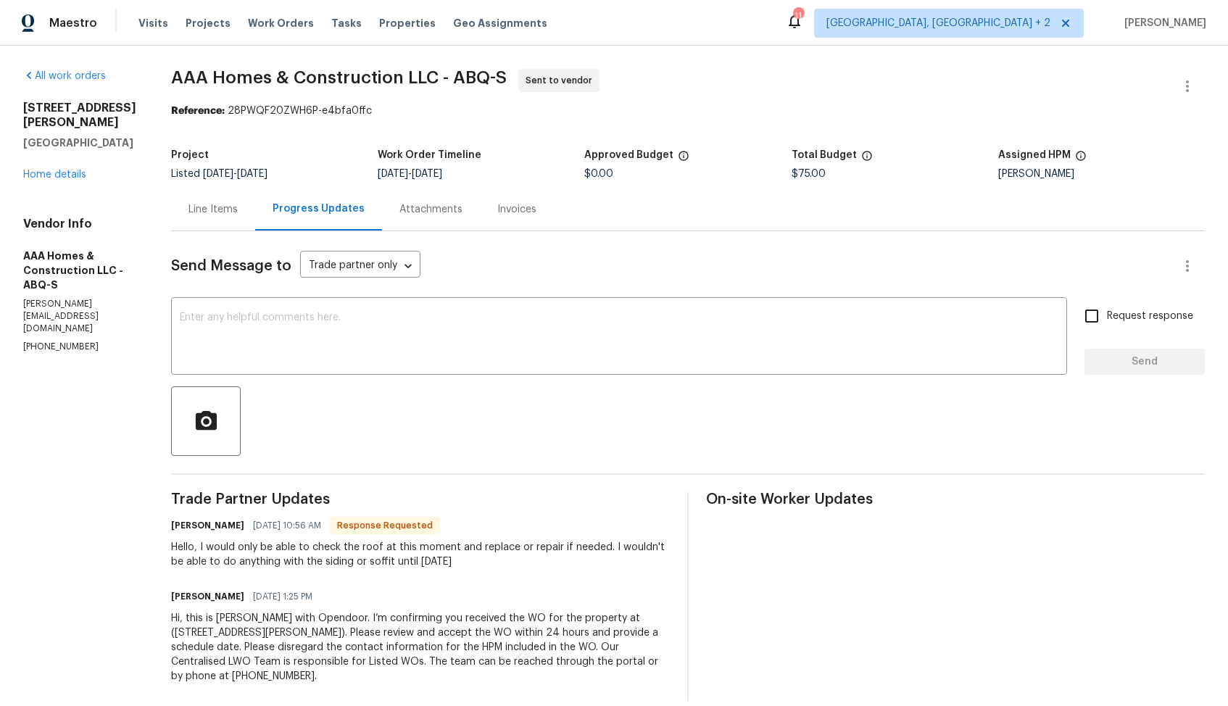
click at [181, 526] on h6 "Obel Solis" at bounding box center [207, 525] width 73 height 14
copy h6 "Obel"
click at [600, 363] on textarea at bounding box center [619, 337] width 879 height 51
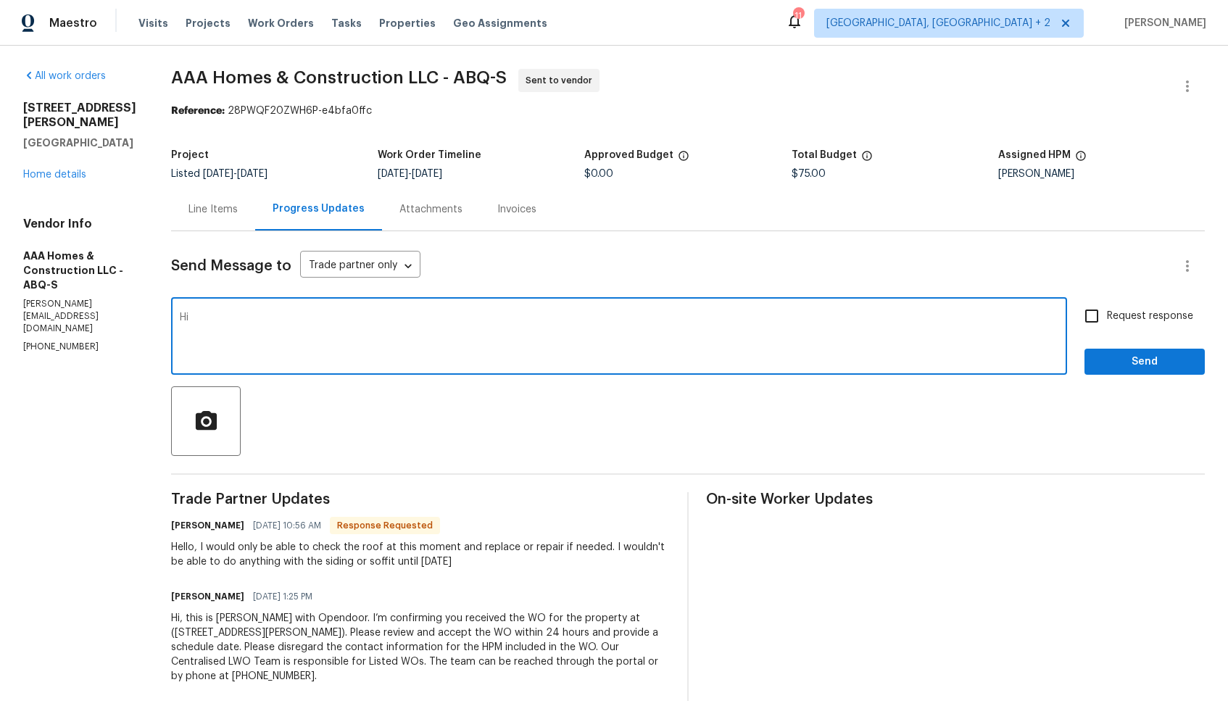
paste textarea "Obel"
click at [559, 316] on textarea "Hi Obel, this is regarding the roof work. I have updated the scope of the work …" at bounding box center [619, 337] width 879 height 51
paste textarea "This is regarding the roof work. I’ve updated the scope of work—kindly review a…"
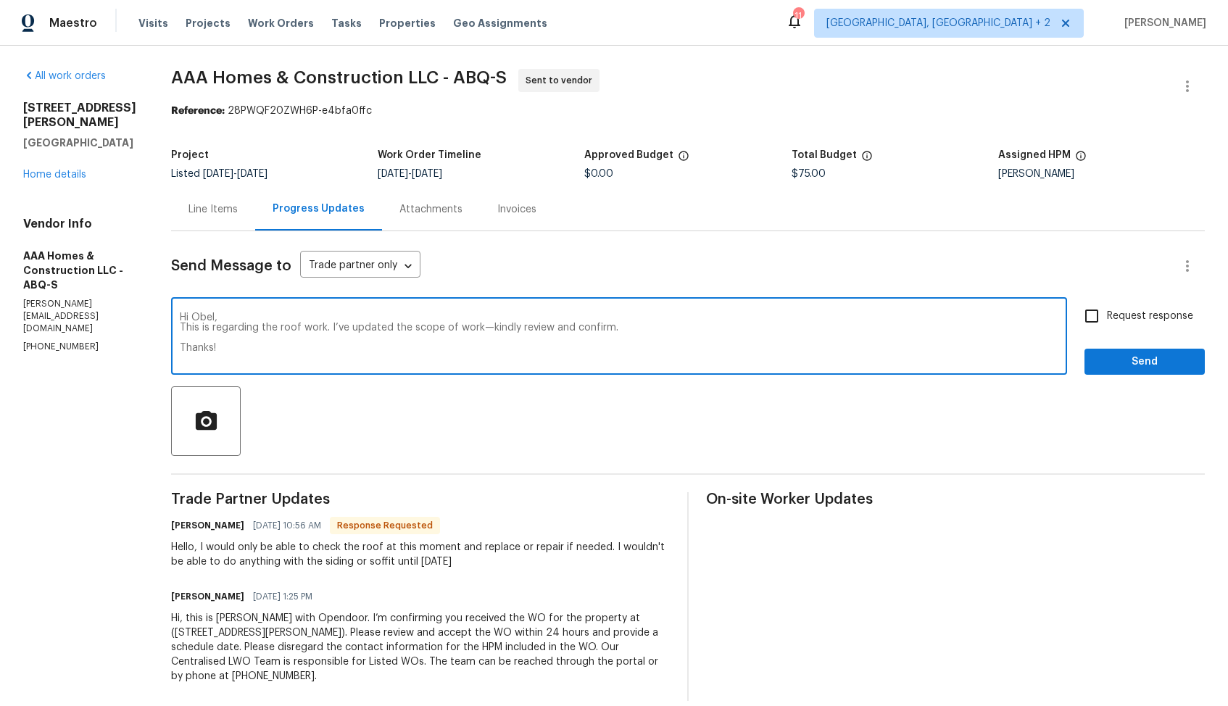
click at [484, 331] on textarea "Hi Obel, This is regarding the roof work. I’ve updated the scope of work—kindly…" at bounding box center [619, 337] width 879 height 51
type textarea "Hi Obel, This is regarding the roof work. I’ve updated the scope of work, kindl…"
click at [1099, 318] on input "Request response" at bounding box center [1092, 316] width 30 height 30
checkbox input "true"
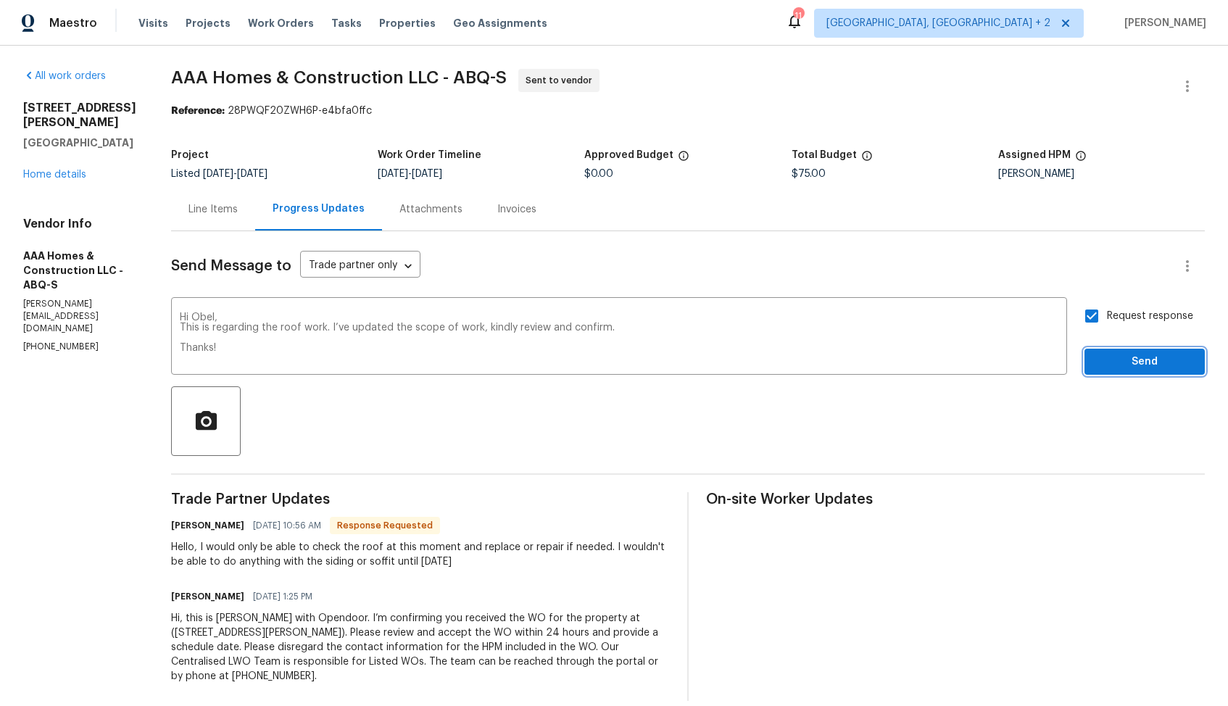
click at [1127, 364] on span "Send" at bounding box center [1144, 362] width 97 height 18
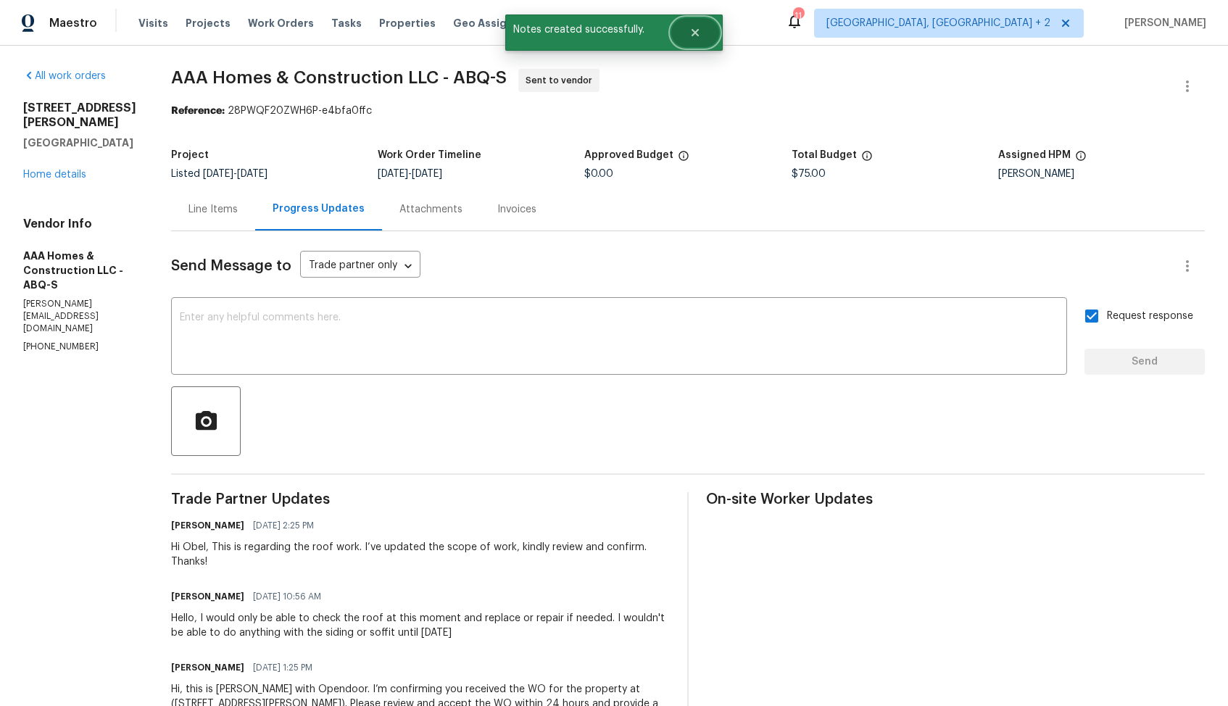
click at [701, 35] on button "Close" at bounding box center [695, 32] width 48 height 29
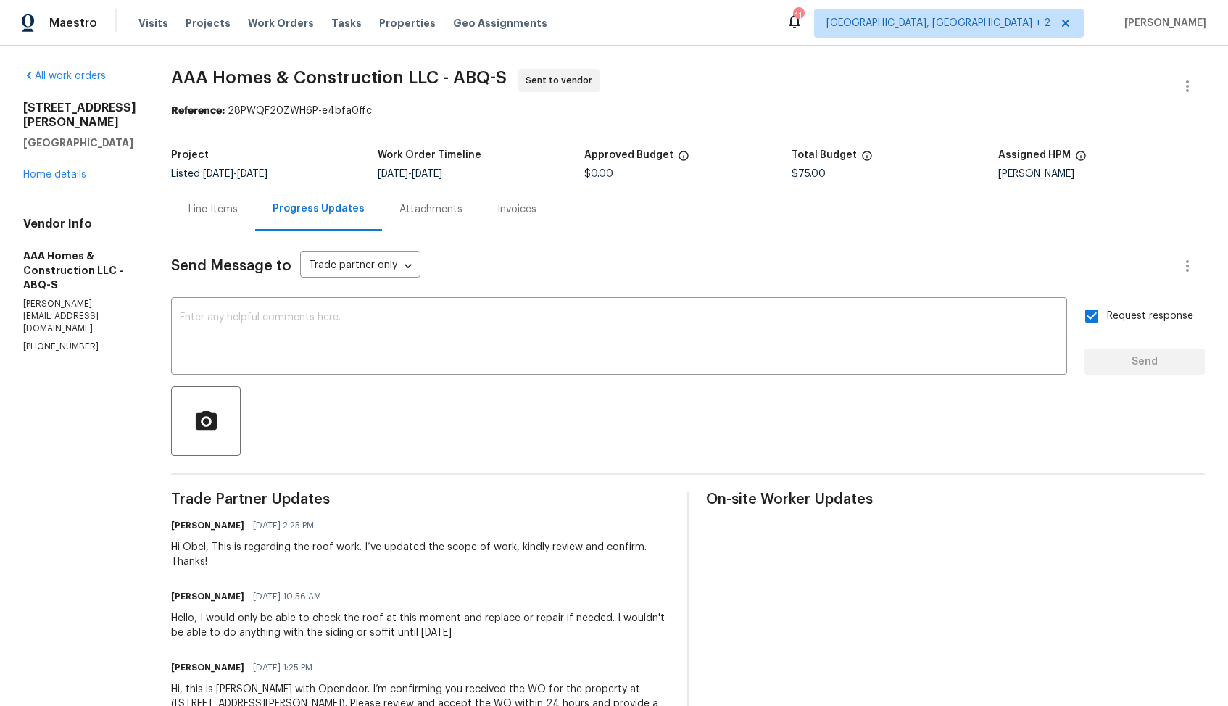
scroll to position [90, 0]
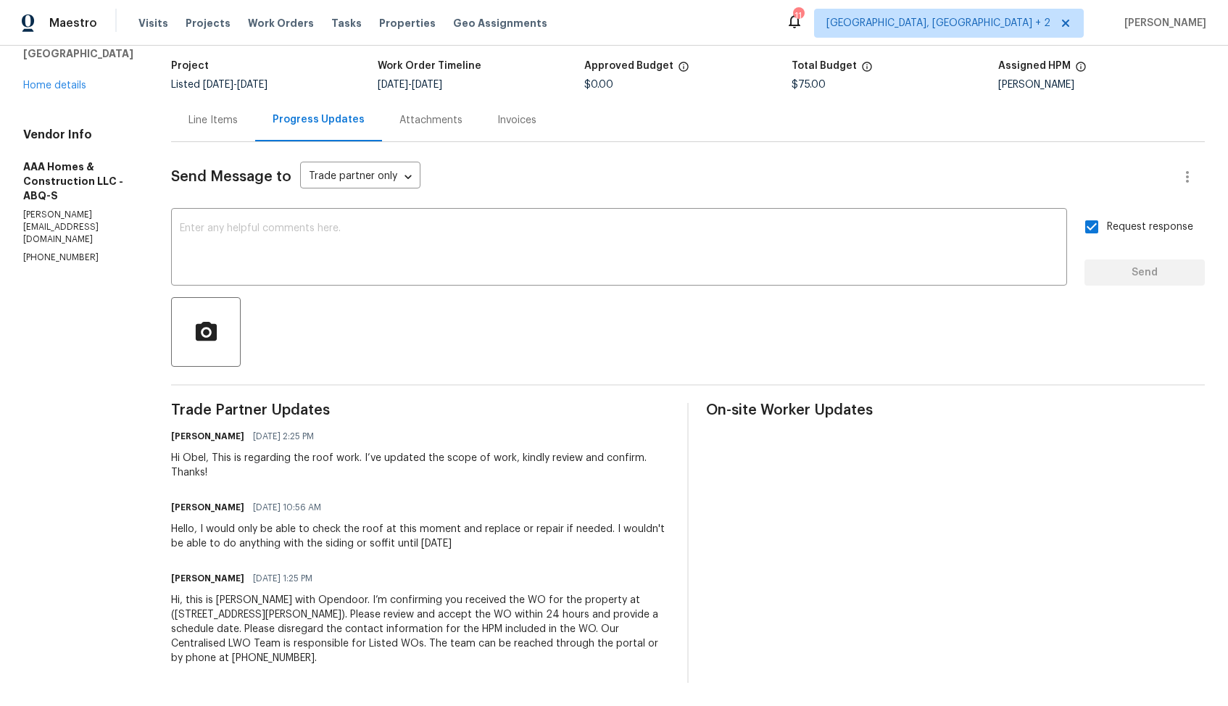
click at [361, 541] on div "Hello, I would only be able to check the roof at this moment and replace or rep…" at bounding box center [420, 536] width 499 height 29
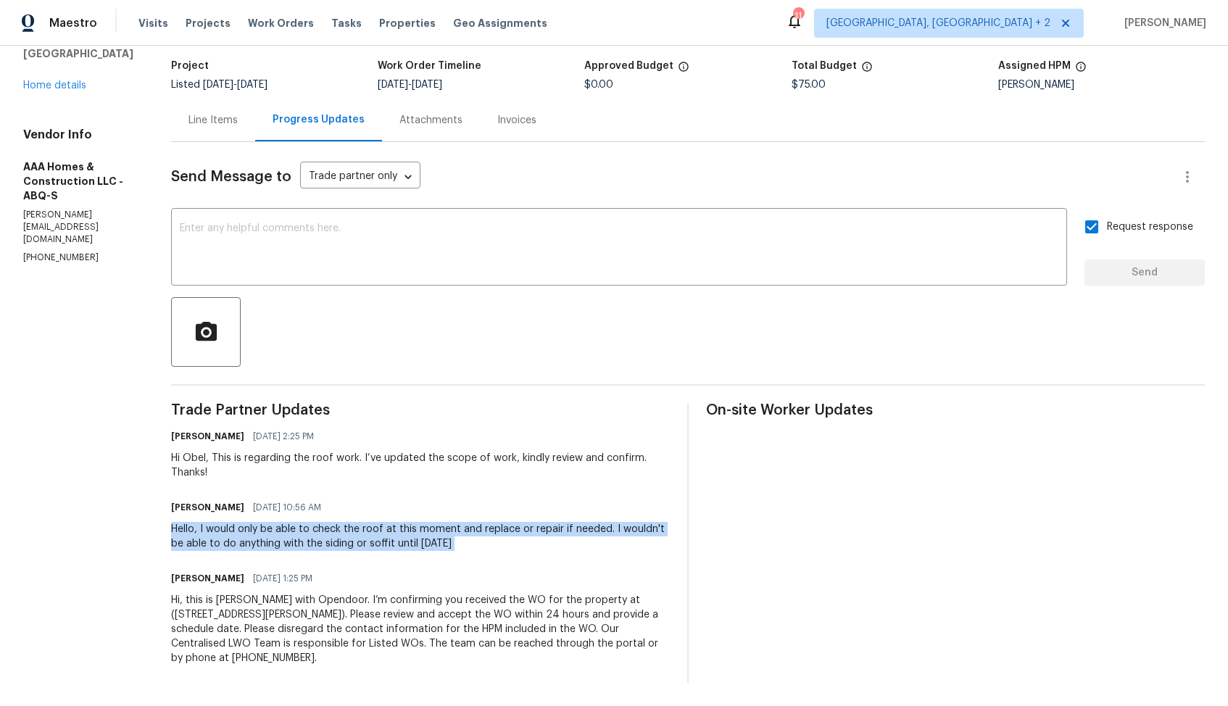
copy div "Hello, I would only be able to check the roof at this moment and replace or rep…"
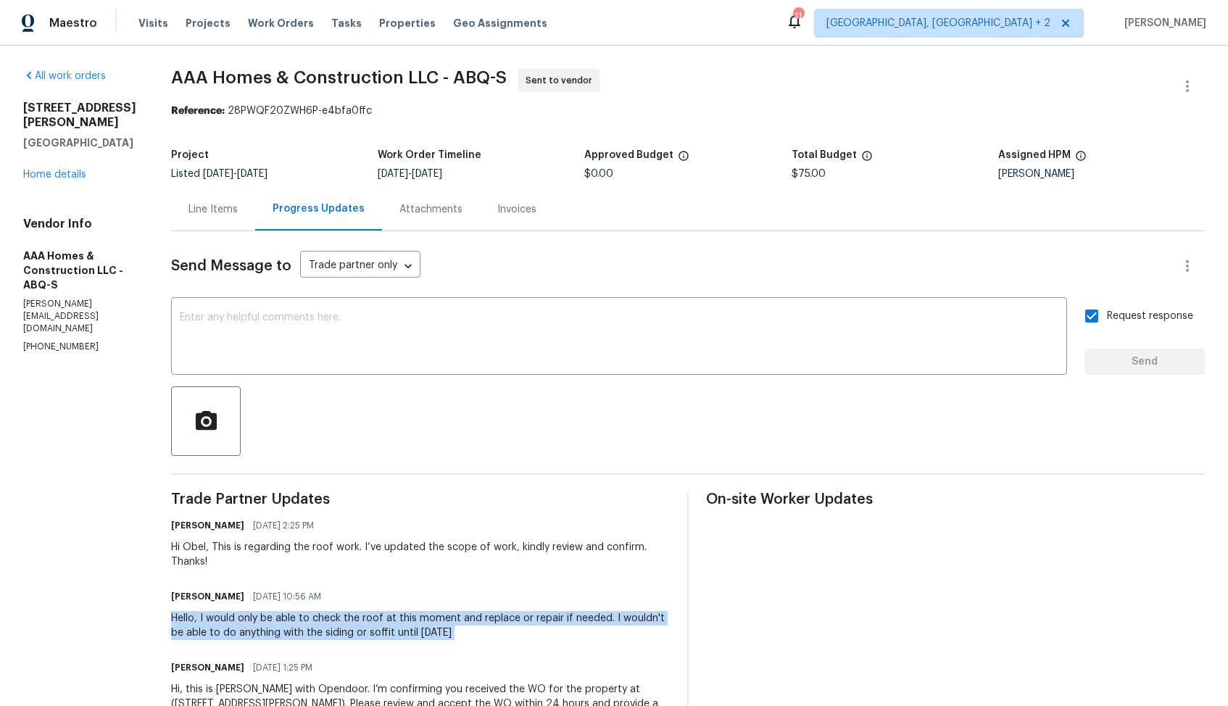
click at [344, 582] on div "Trade Partner Updates Arvind Raj M 08/18/2025 2:25 PM Hi Obel, This is regardin…" at bounding box center [420, 632] width 499 height 280
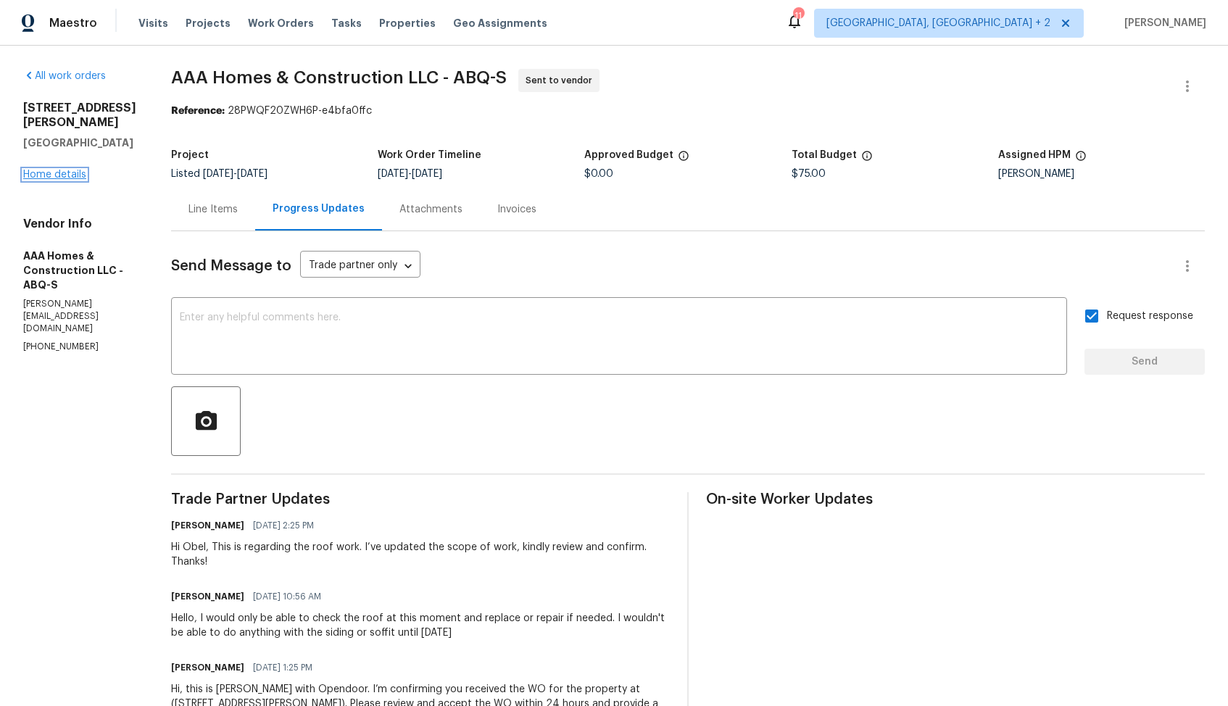
click at [60, 180] on link "Home details" at bounding box center [54, 175] width 63 height 10
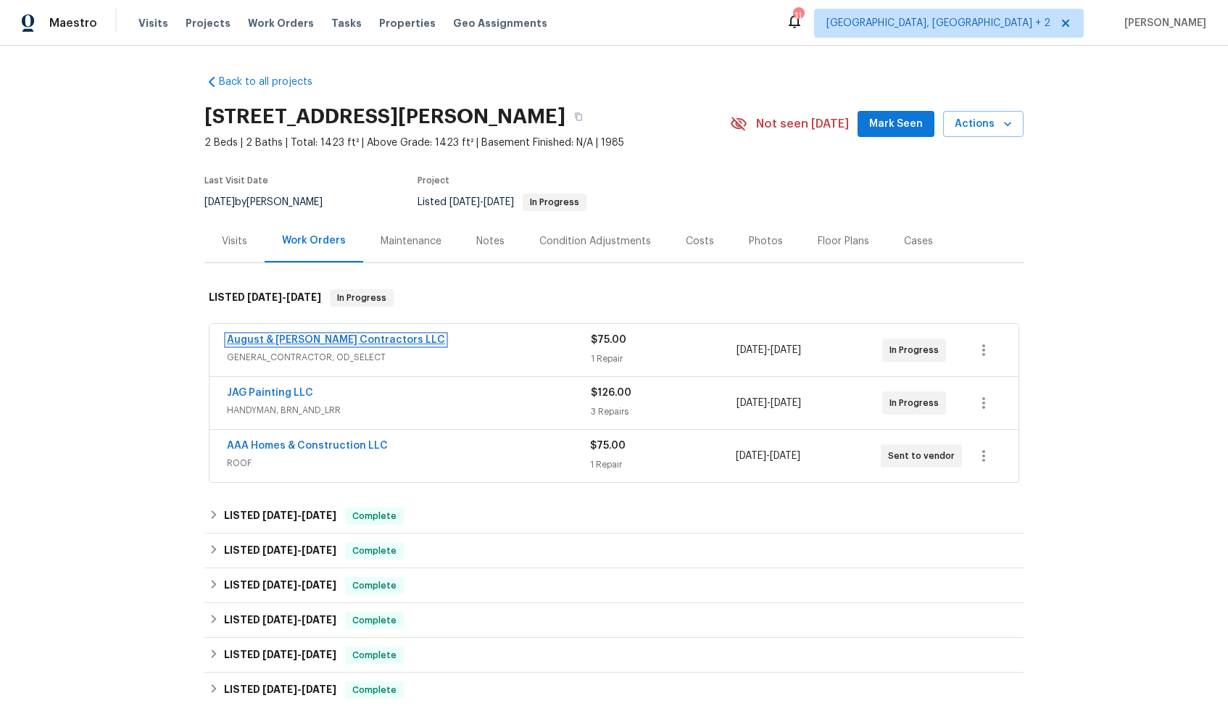
click at [312, 336] on link "August & Suttles Contractors LLC" at bounding box center [336, 340] width 218 height 10
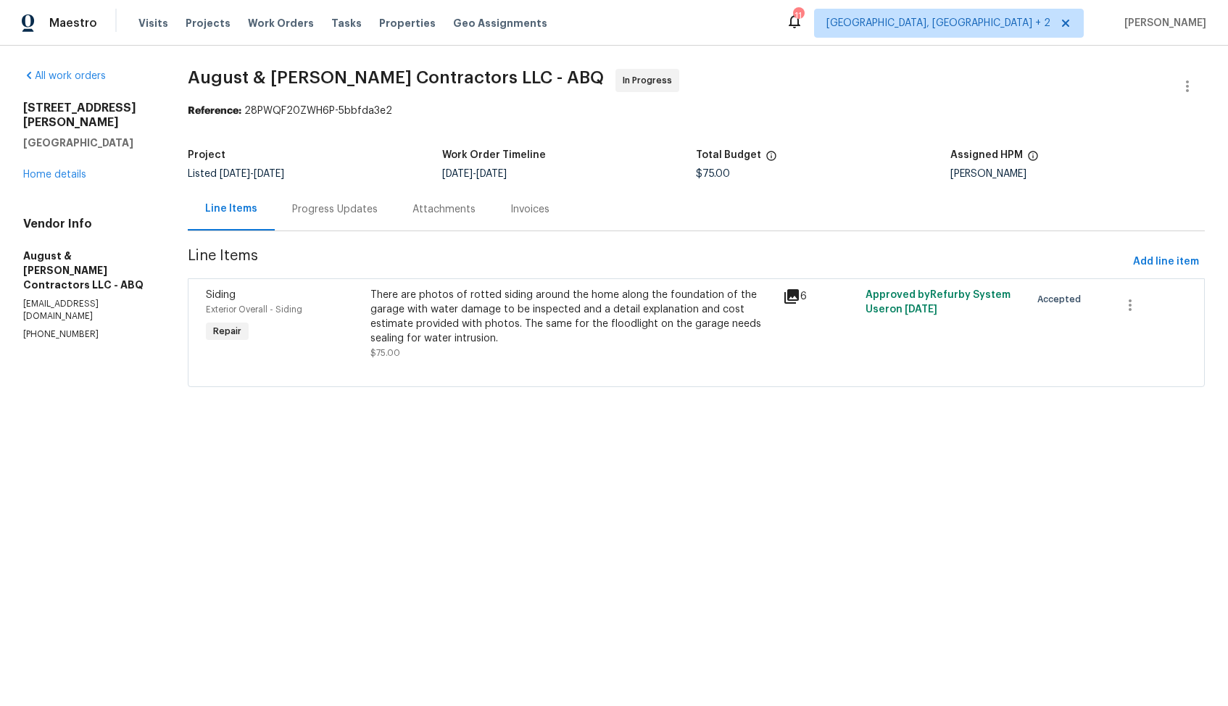
click at [333, 203] on div "Progress Updates" at bounding box center [335, 209] width 86 height 14
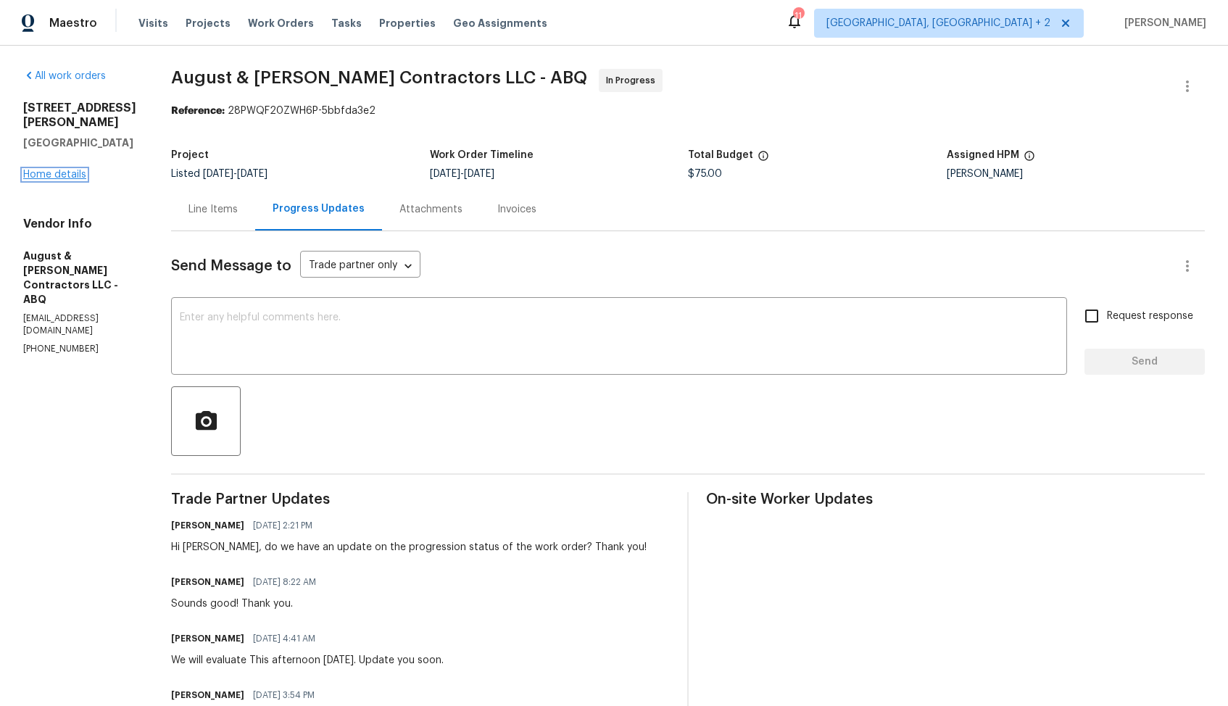
click at [57, 170] on link "Home details" at bounding box center [54, 175] width 63 height 10
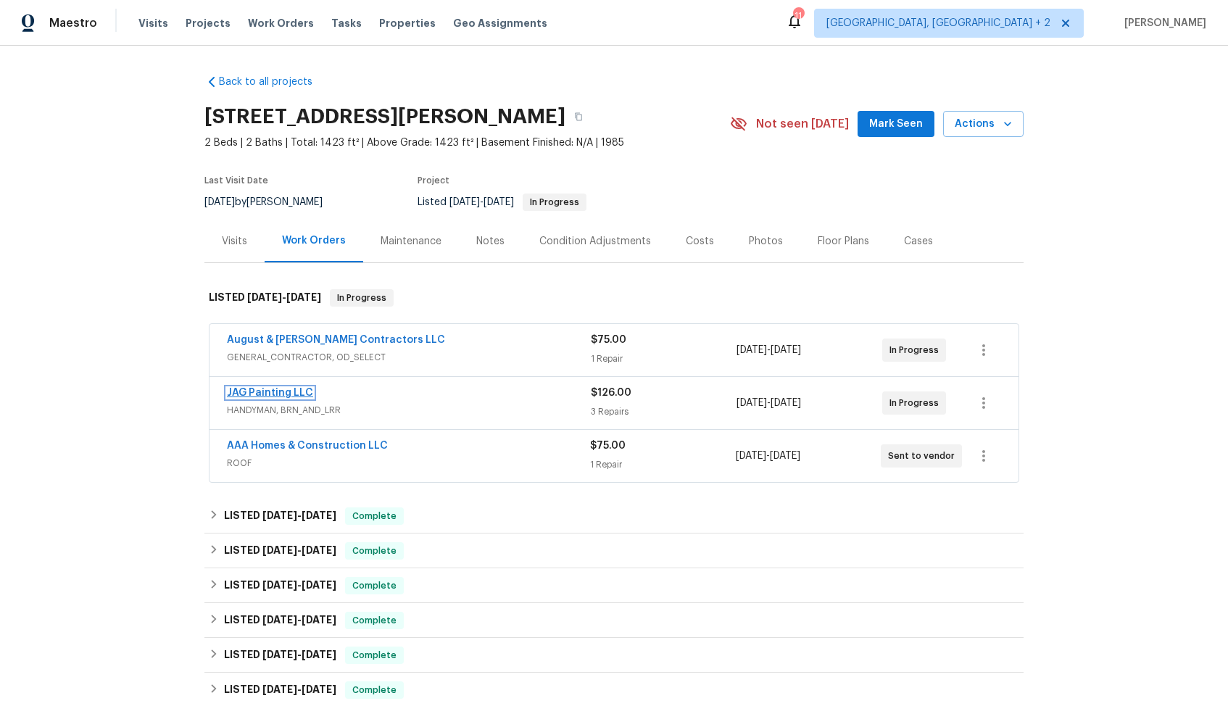
click at [275, 392] on link "JAG Painting LLC" at bounding box center [270, 393] width 86 height 10
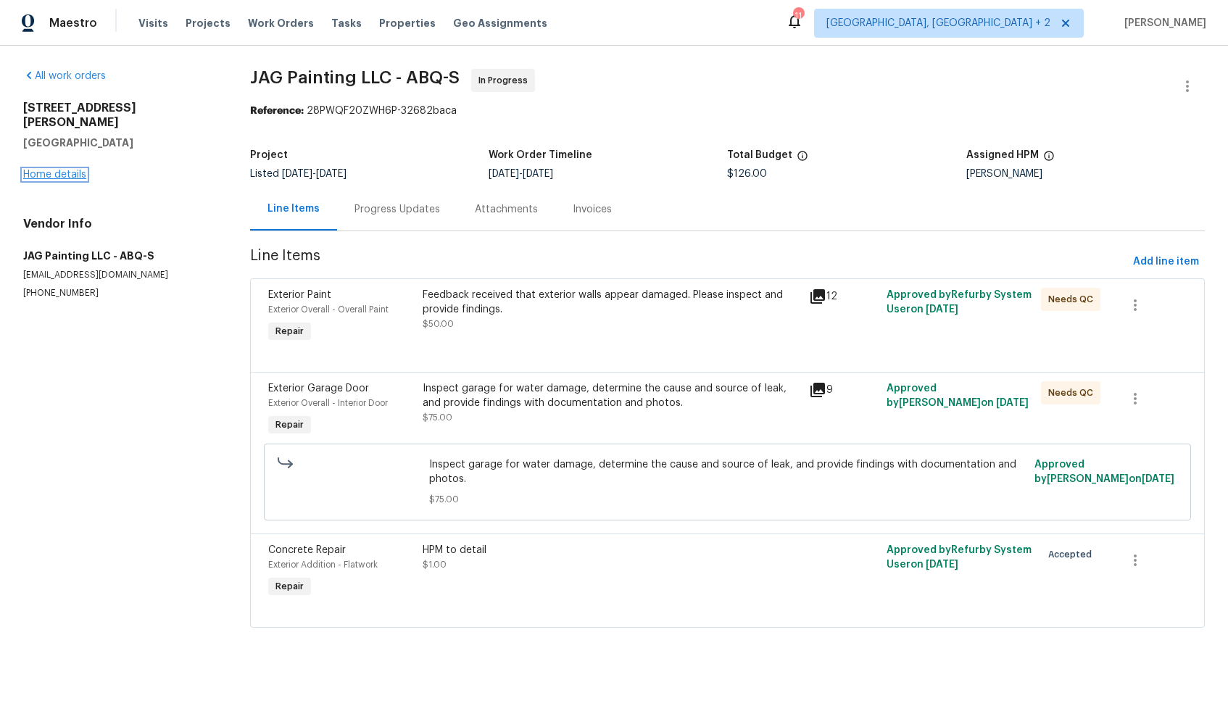
click at [69, 170] on link "Home details" at bounding box center [54, 175] width 63 height 10
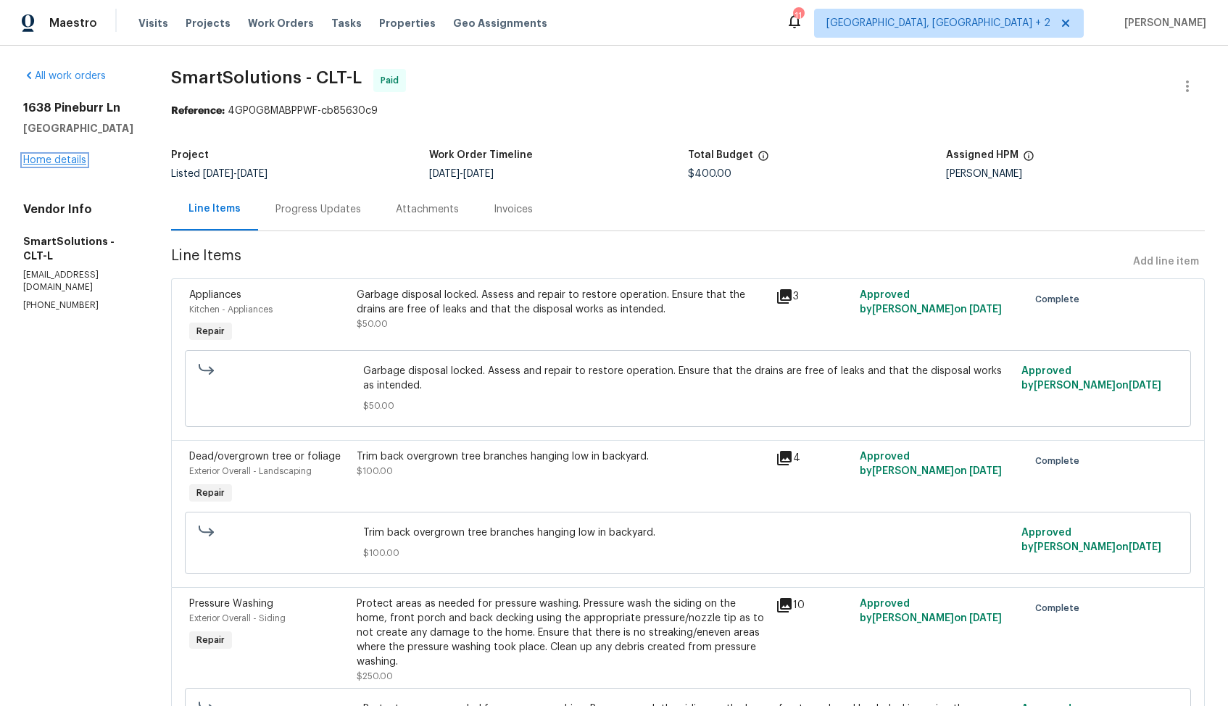
click at [50, 159] on link "Home details" at bounding box center [54, 160] width 63 height 10
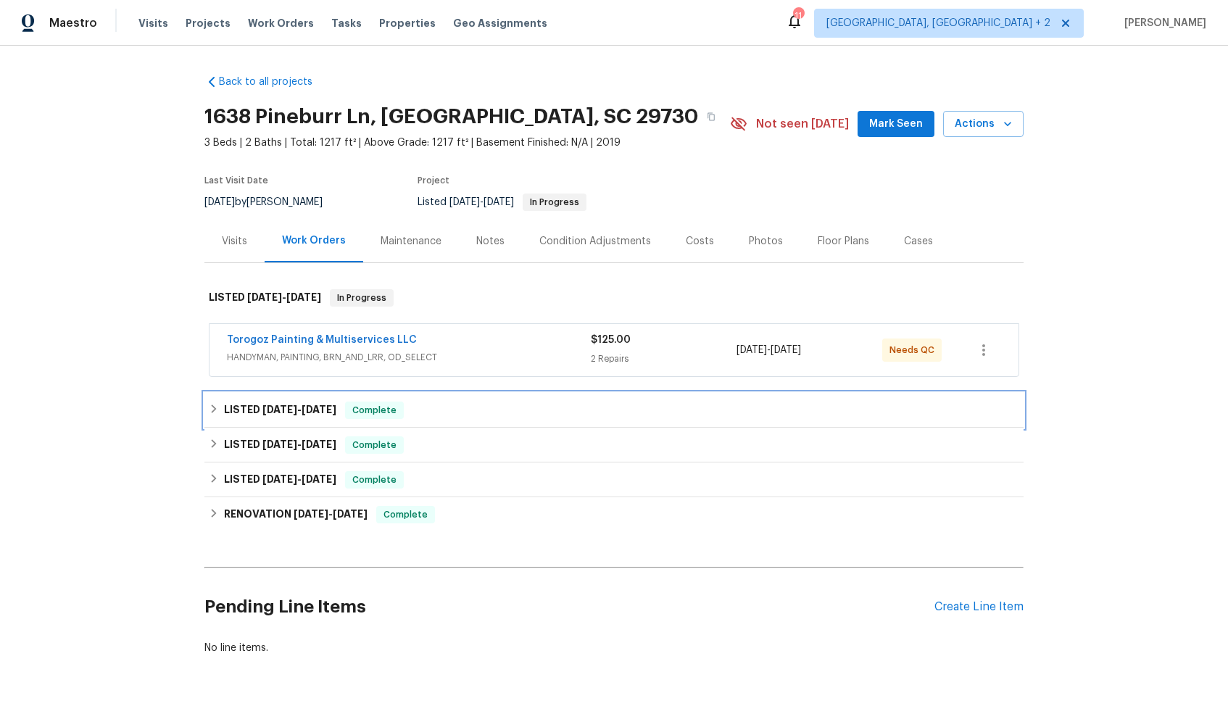
click at [286, 407] on span "[DATE]" at bounding box center [279, 410] width 35 height 10
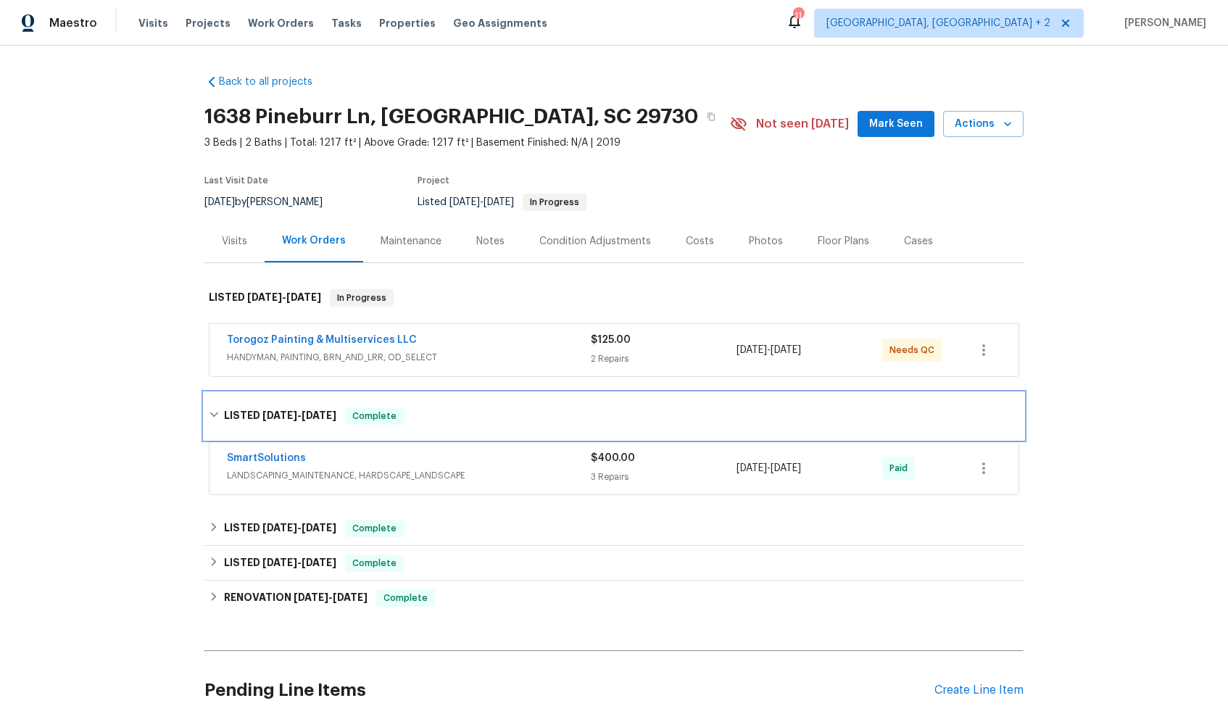
click at [262, 419] on span "[DATE]" at bounding box center [279, 415] width 35 height 10
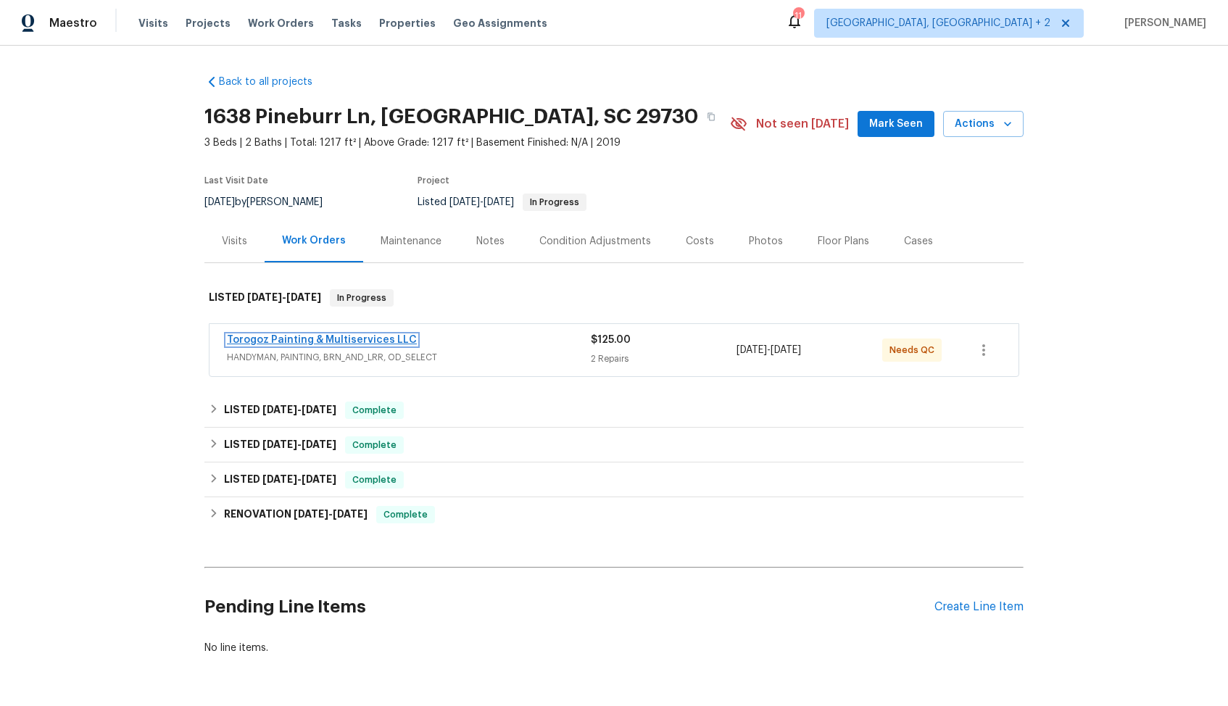
click at [365, 341] on link "Torogoz Painting & Multiservices LLC" at bounding box center [322, 340] width 190 height 10
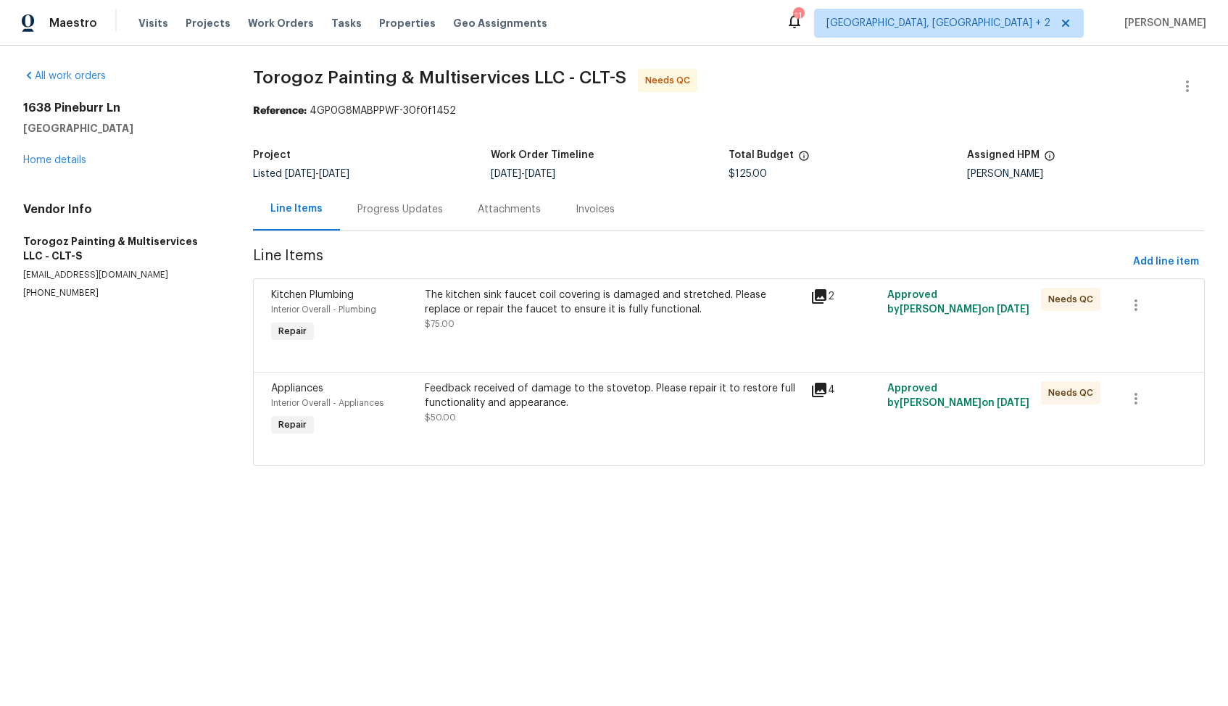
click at [637, 407] on div "Feedback received of damage to the stovetop. Please repair it to restore full f…" at bounding box center [613, 395] width 376 height 29
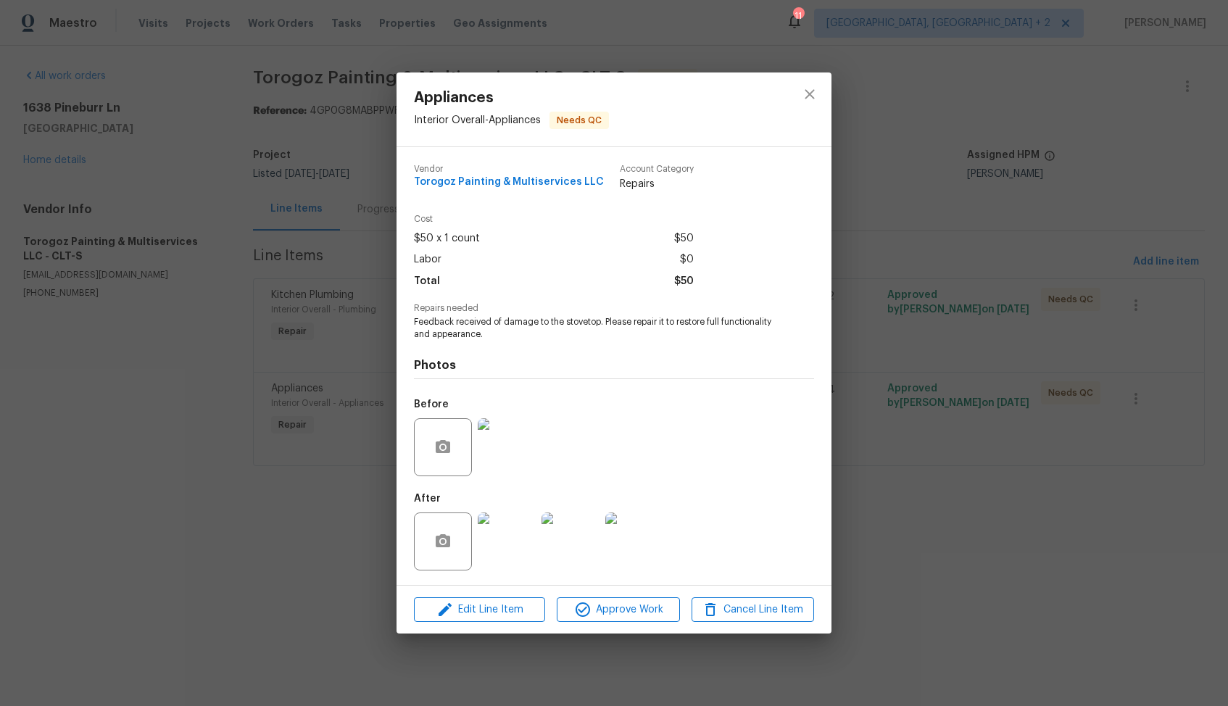
click at [519, 439] on img at bounding box center [507, 447] width 58 height 58
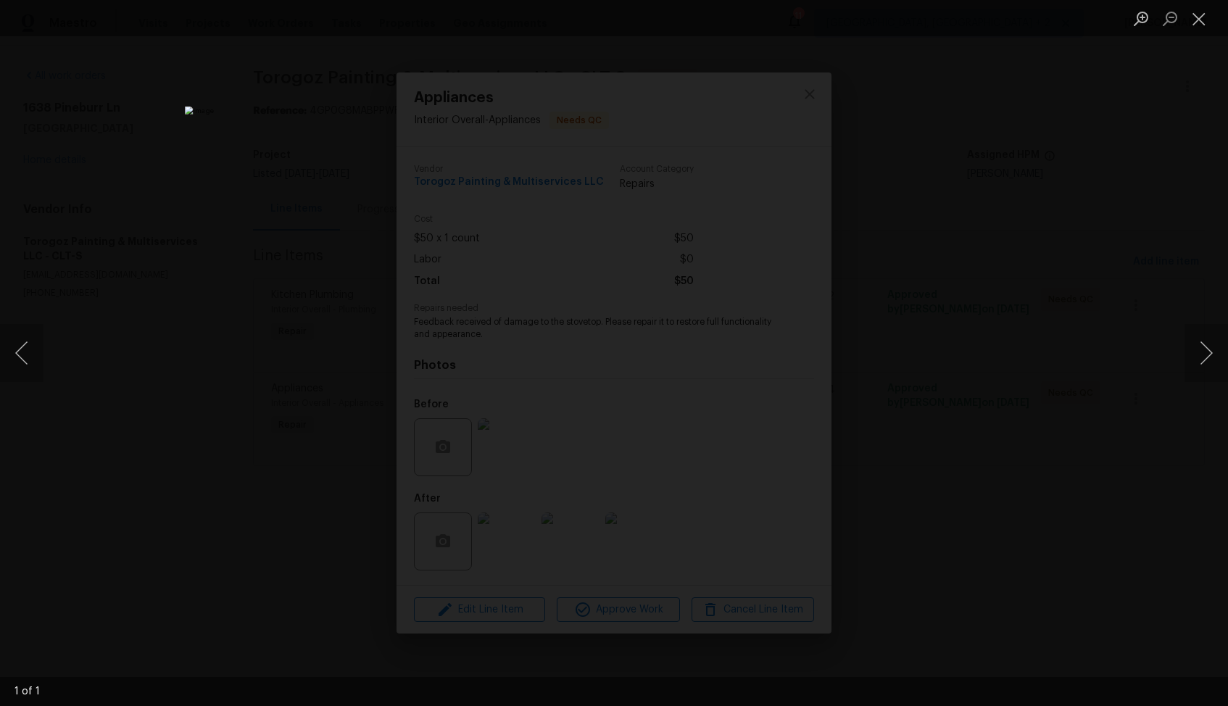
click at [955, 336] on div "Lightbox" at bounding box center [614, 353] width 1228 height 706
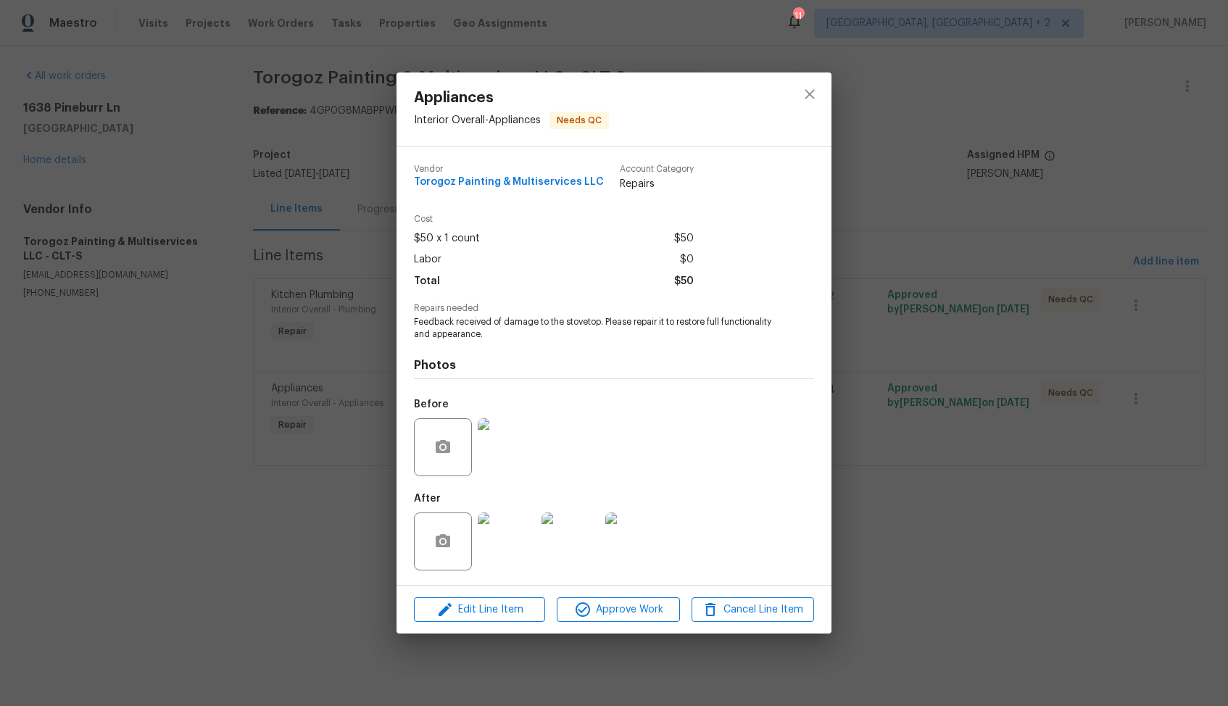
click at [507, 539] on img at bounding box center [507, 542] width 58 height 58
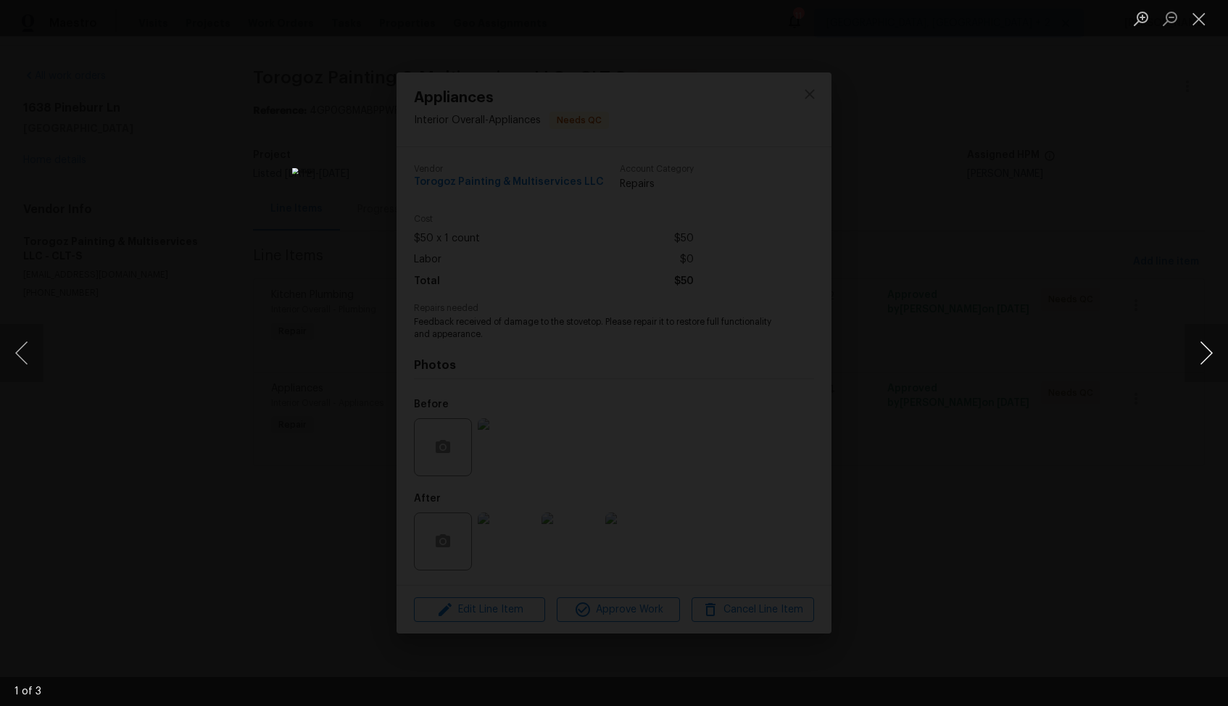
click at [1206, 353] on button "Next image" at bounding box center [1206, 353] width 43 height 58
click at [1067, 346] on div "Lightbox" at bounding box center [614, 353] width 1228 height 706
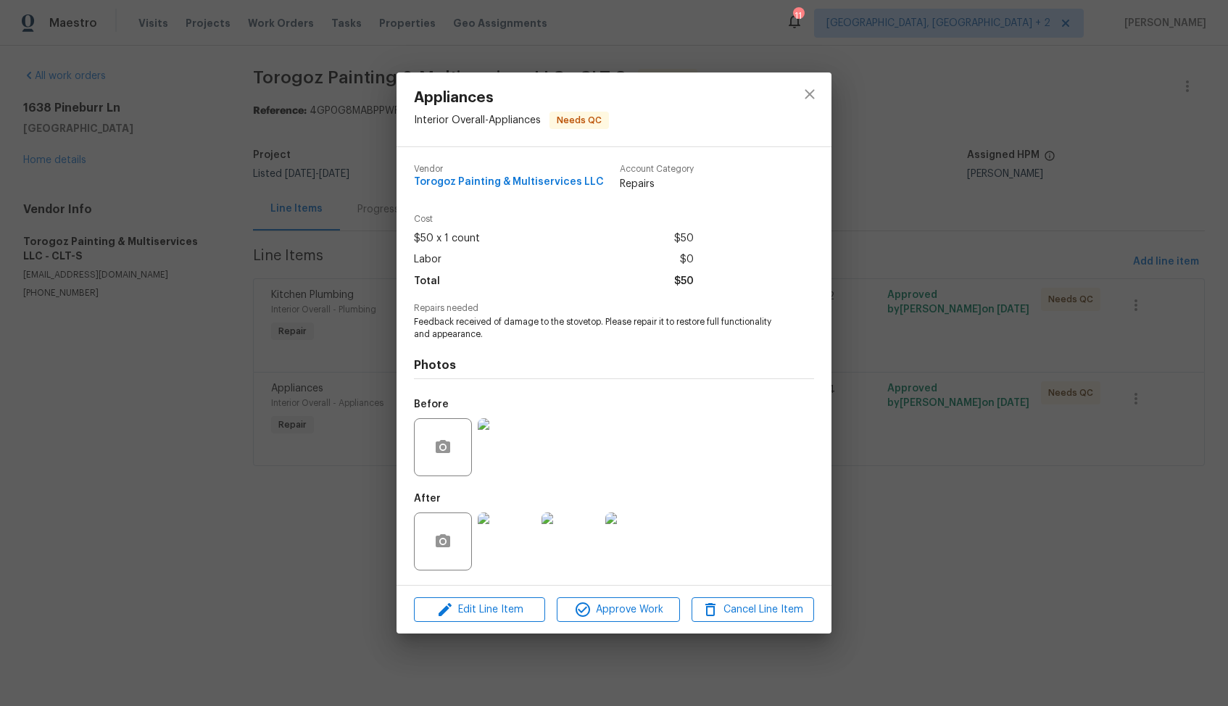
click at [983, 339] on div "Appliances Interior Overall - Appliances Needs QC Vendor Torogoz Painting & Mul…" at bounding box center [614, 353] width 1228 height 706
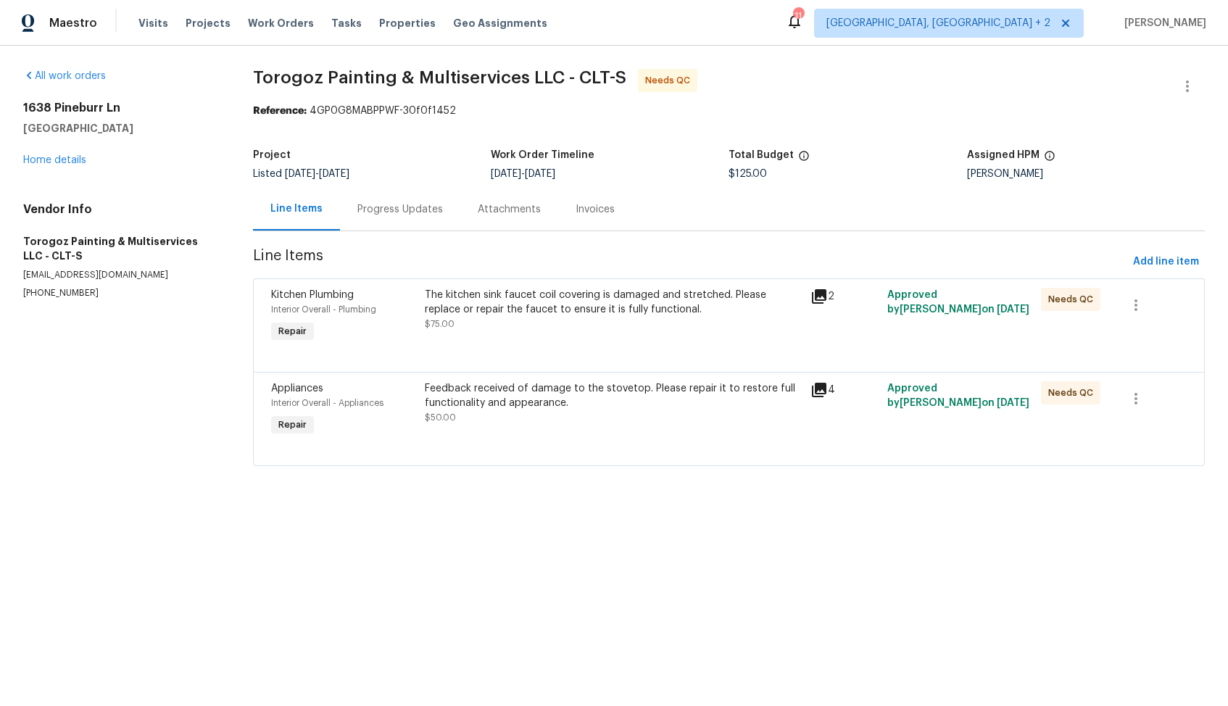
click at [662, 336] on div "The kitchen sink faucet coil covering is damaged and stretched. Please replace …" at bounding box center [612, 316] width 385 height 67
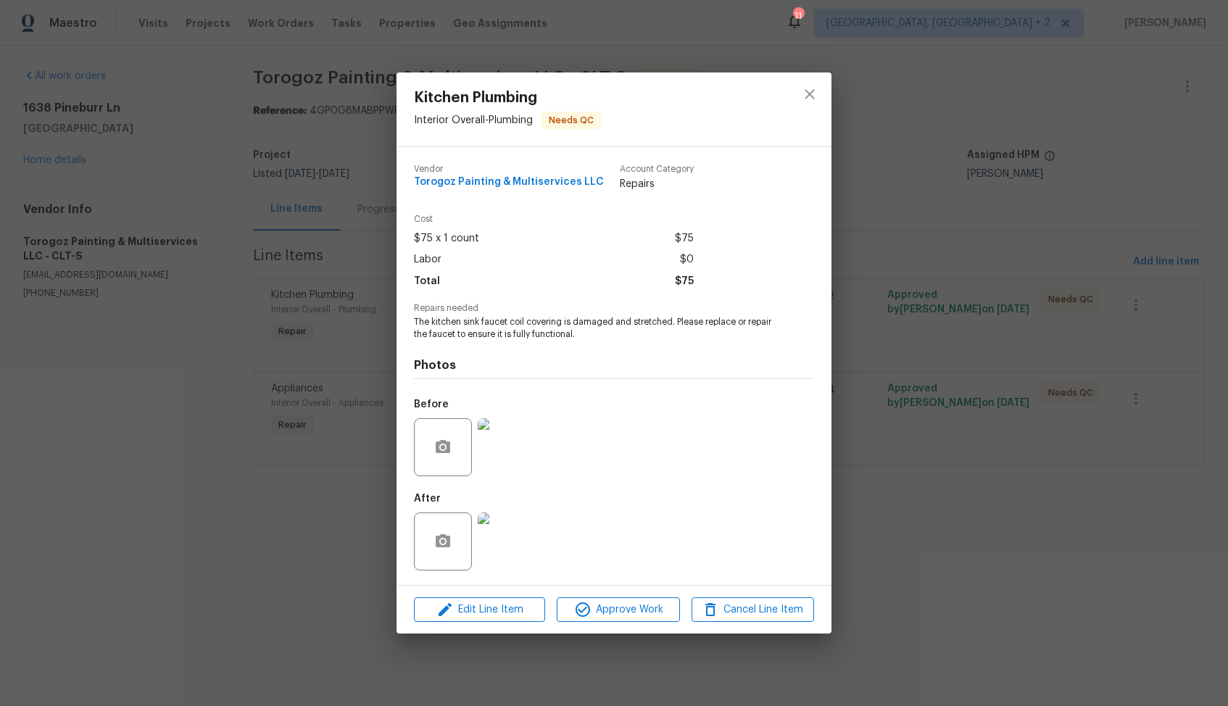
click at [507, 447] on img at bounding box center [507, 447] width 58 height 58
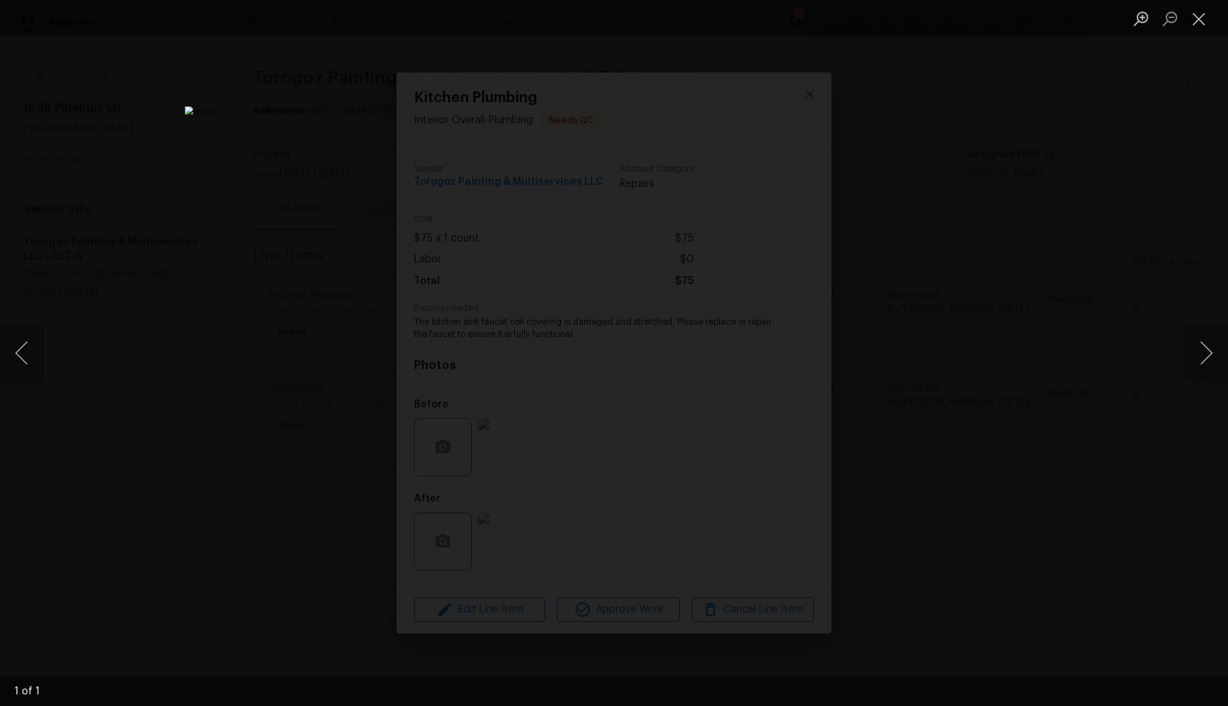
click at [989, 369] on div "Lightbox" at bounding box center [614, 353] width 1228 height 706
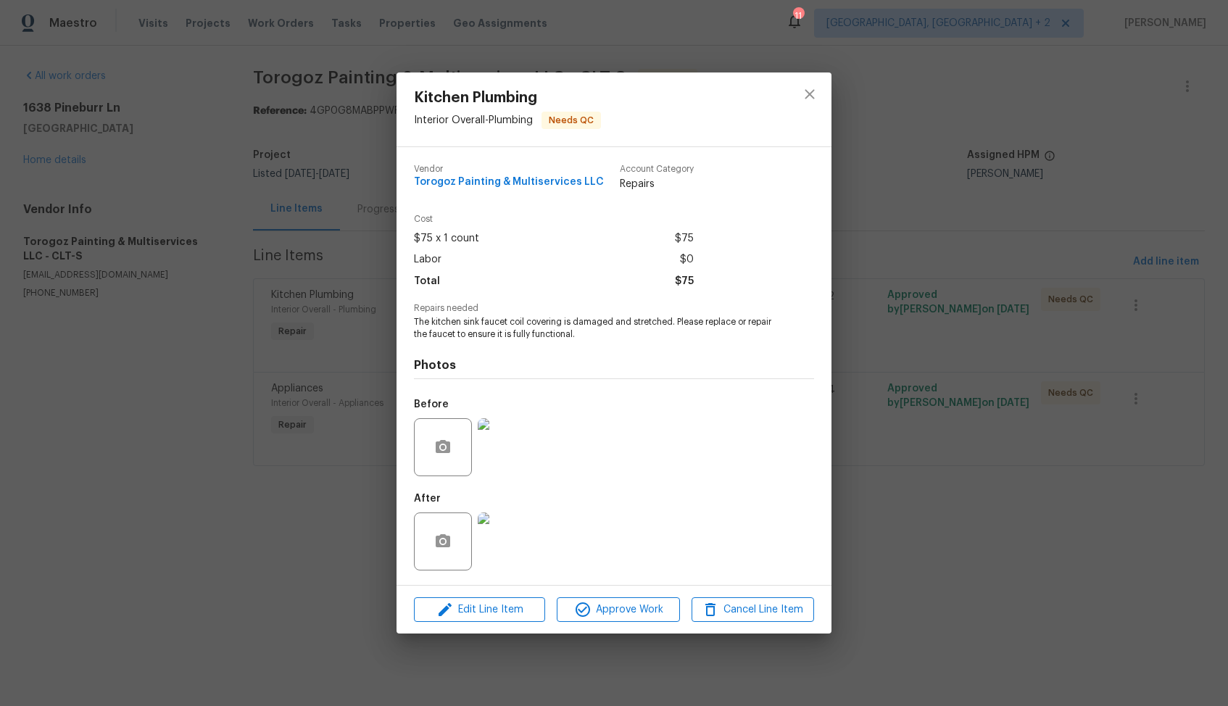
click at [515, 533] on img at bounding box center [507, 542] width 58 height 58
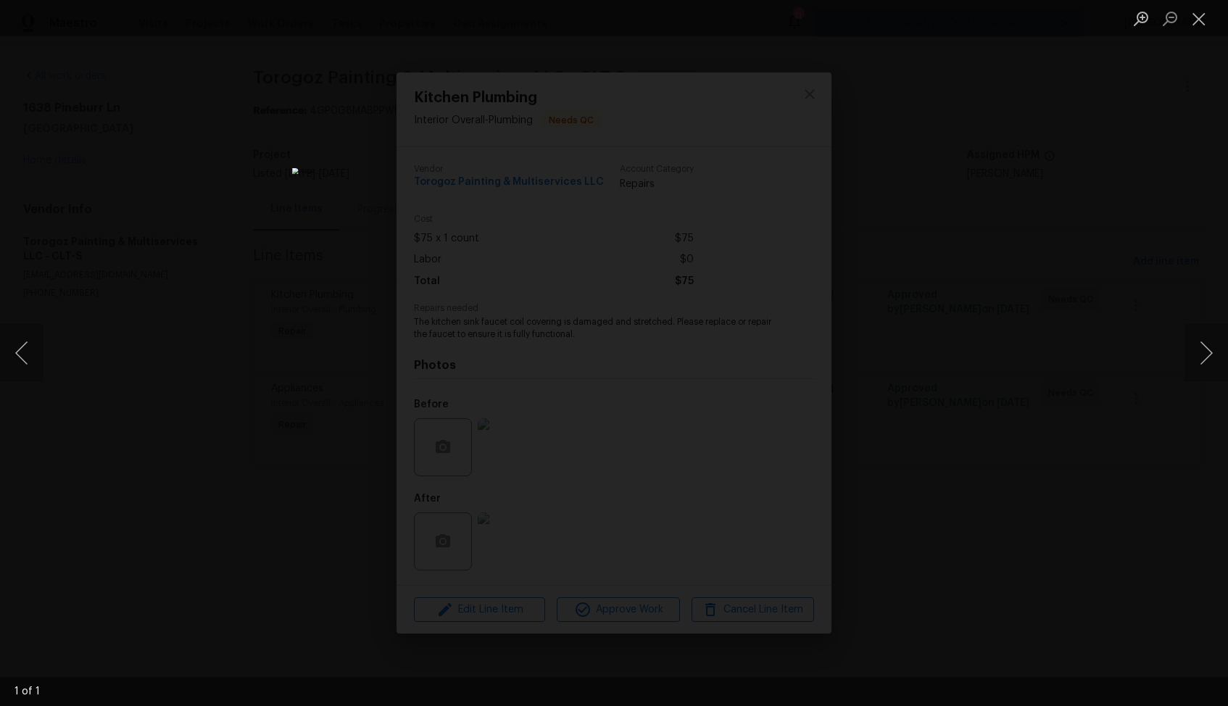
click at [929, 378] on div "Lightbox" at bounding box center [614, 353] width 1228 height 706
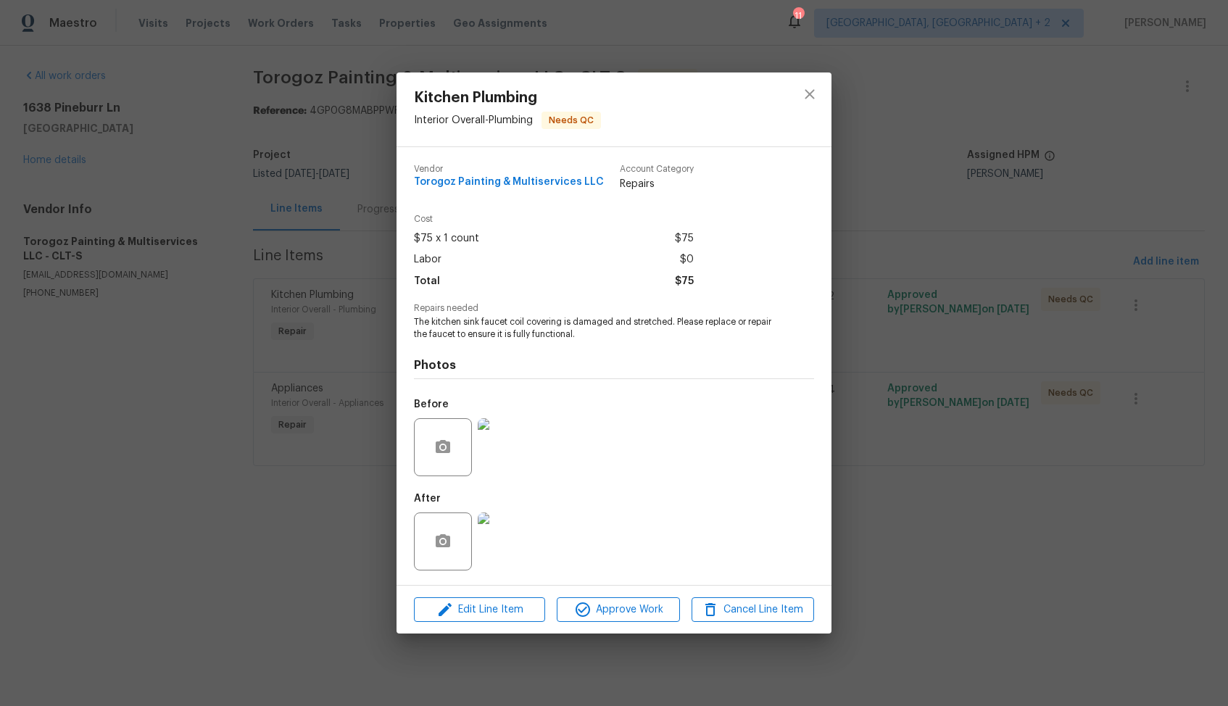
click at [505, 450] on img at bounding box center [507, 447] width 58 height 58
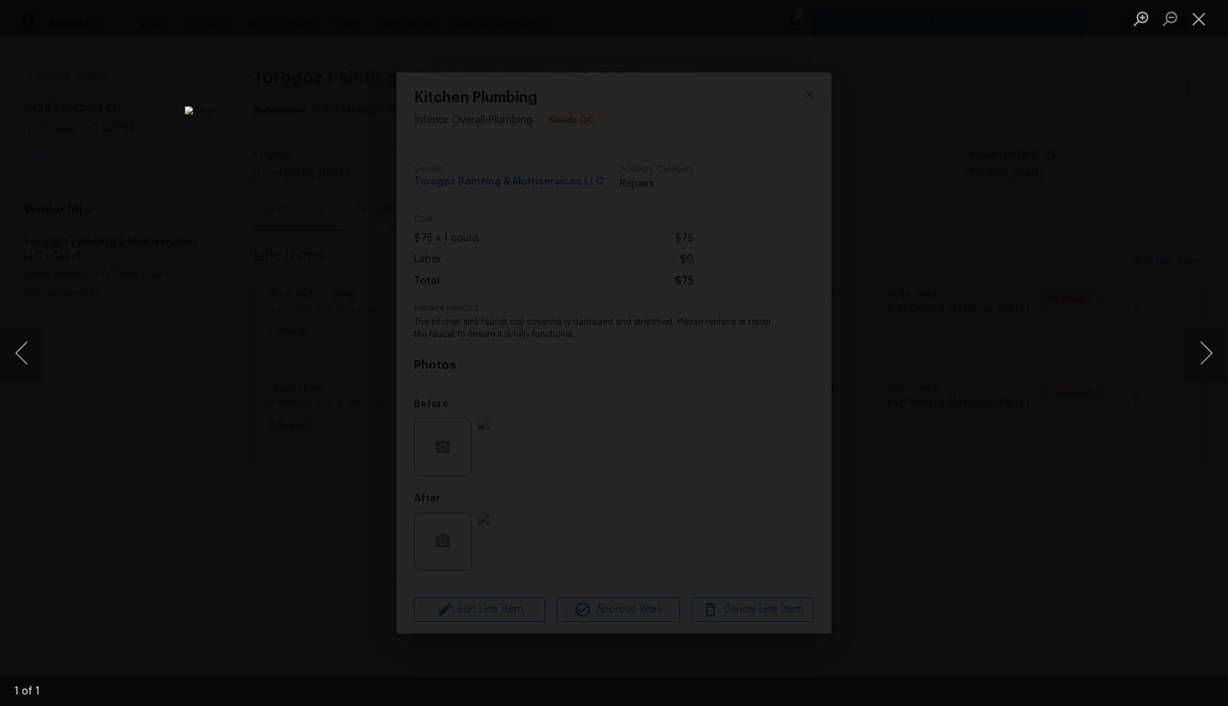
click at [992, 293] on div "Lightbox" at bounding box center [614, 353] width 1228 height 706
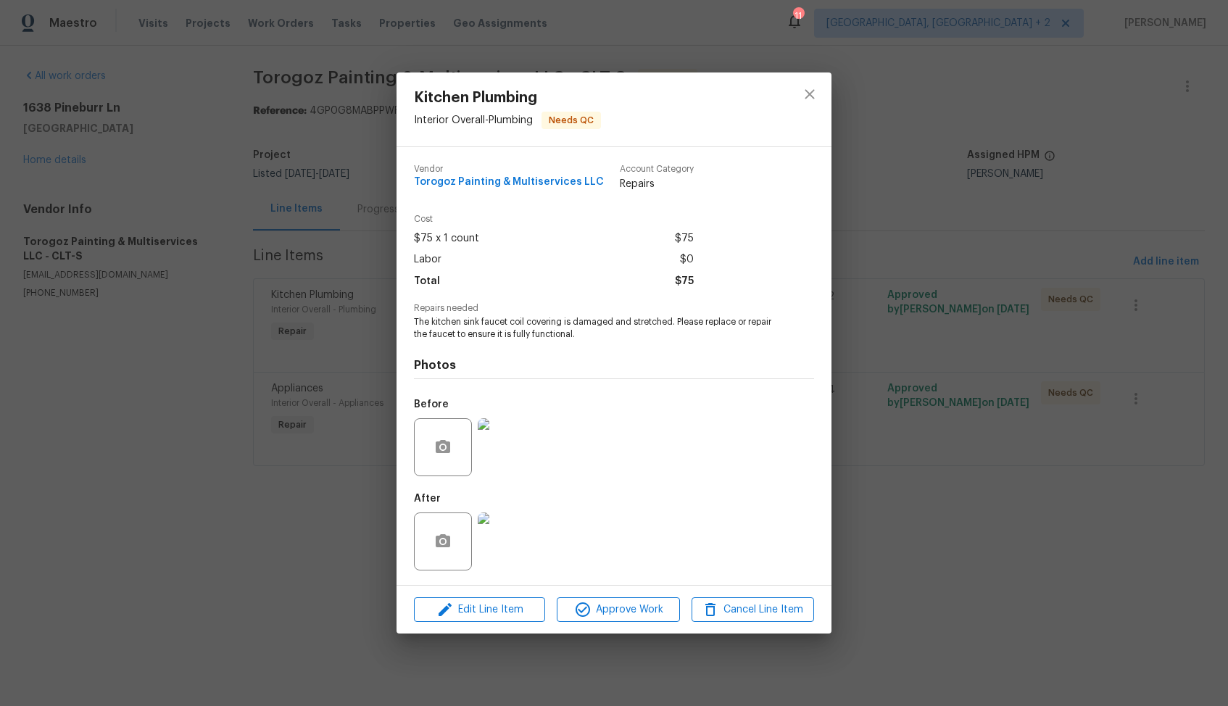
click at [515, 521] on img at bounding box center [507, 542] width 58 height 58
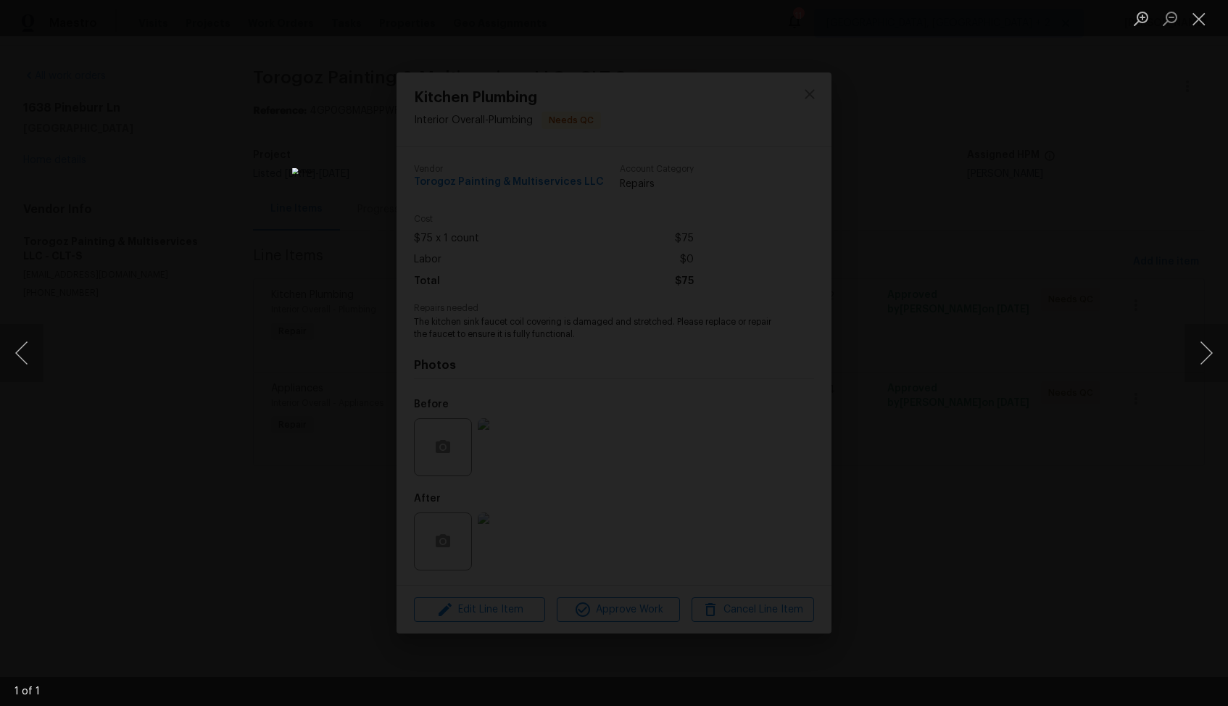
click at [947, 310] on div "Lightbox" at bounding box center [614, 353] width 1228 height 706
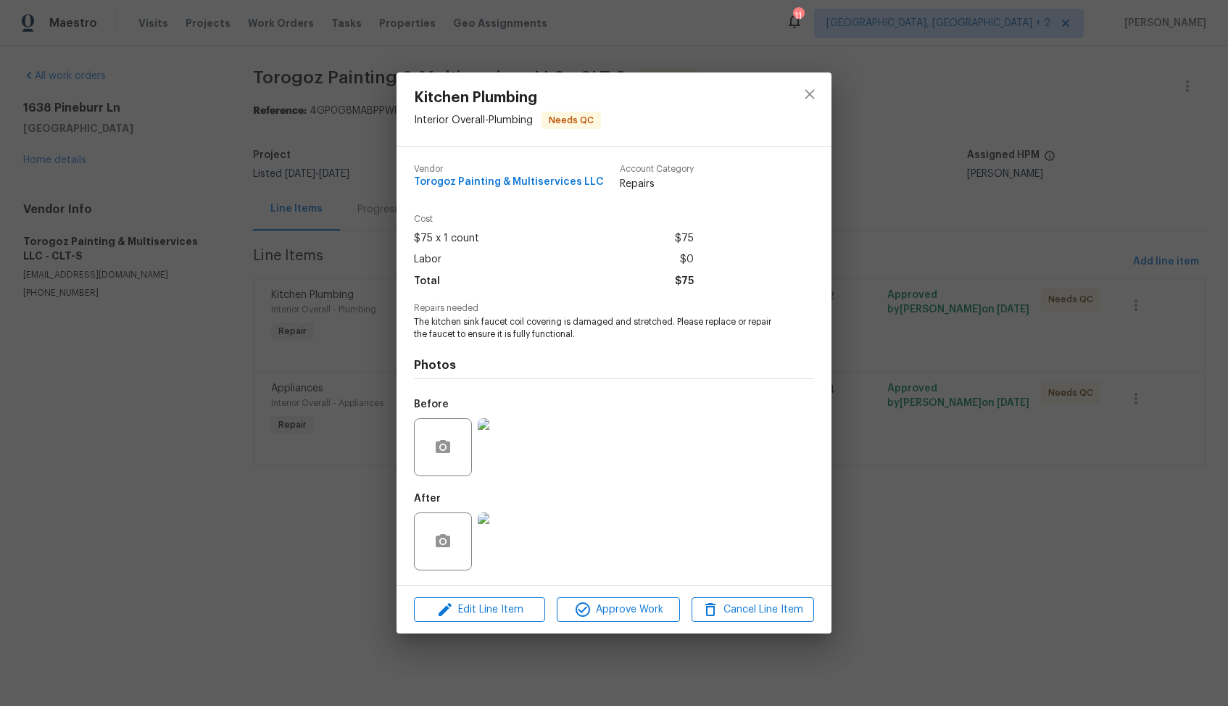
click at [478, 457] on img at bounding box center [507, 447] width 58 height 58
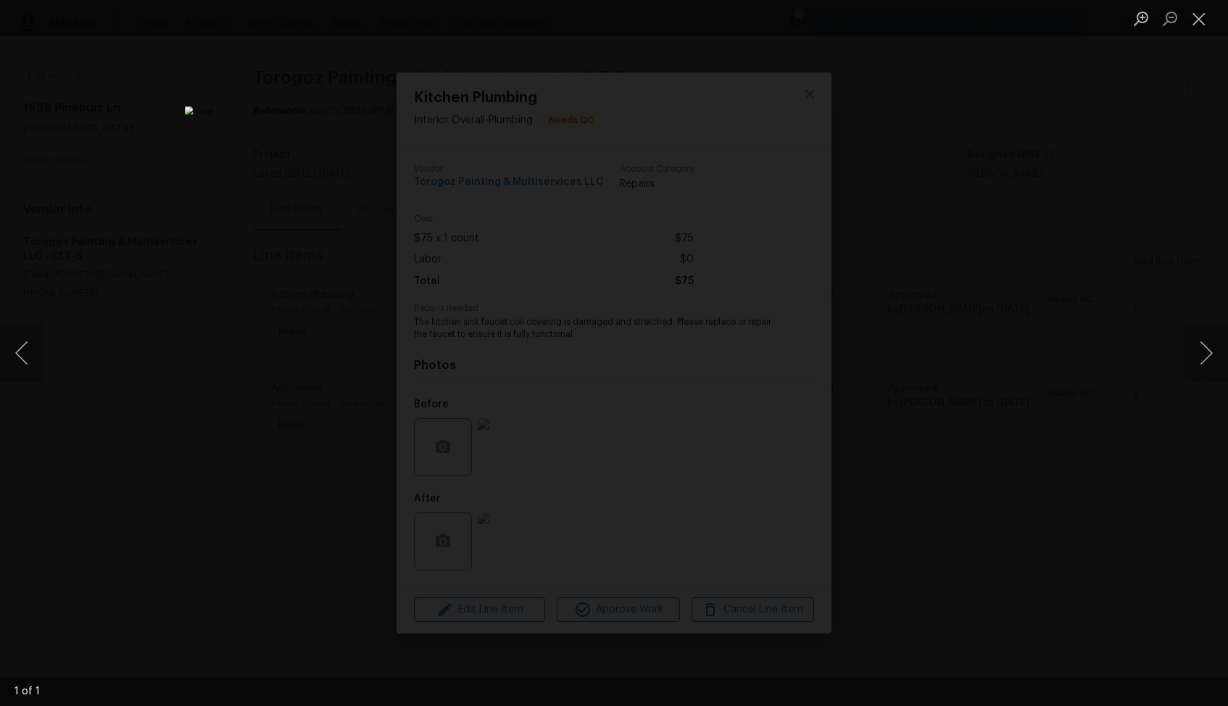
click at [1124, 254] on div "Lightbox" at bounding box center [614, 353] width 1228 height 706
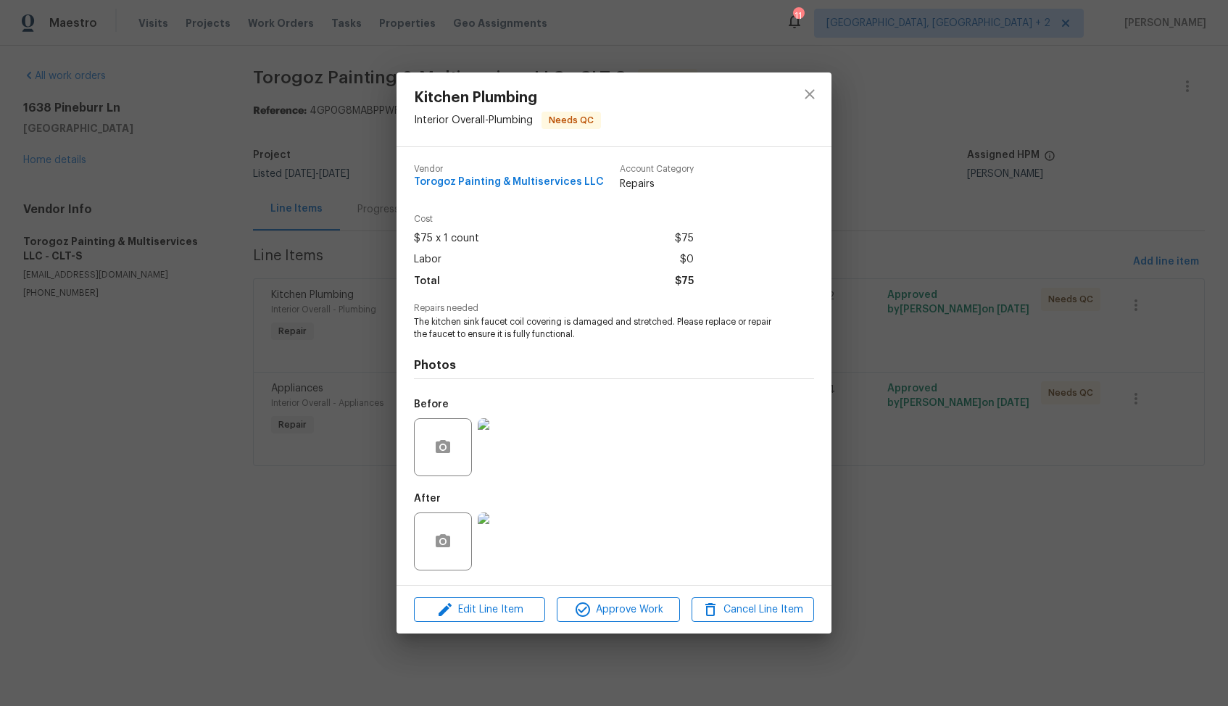
click at [1030, 277] on div "Kitchen Plumbing Interior Overall - Plumbing Needs QC Vendor Torogoz Painting &…" at bounding box center [614, 353] width 1228 height 706
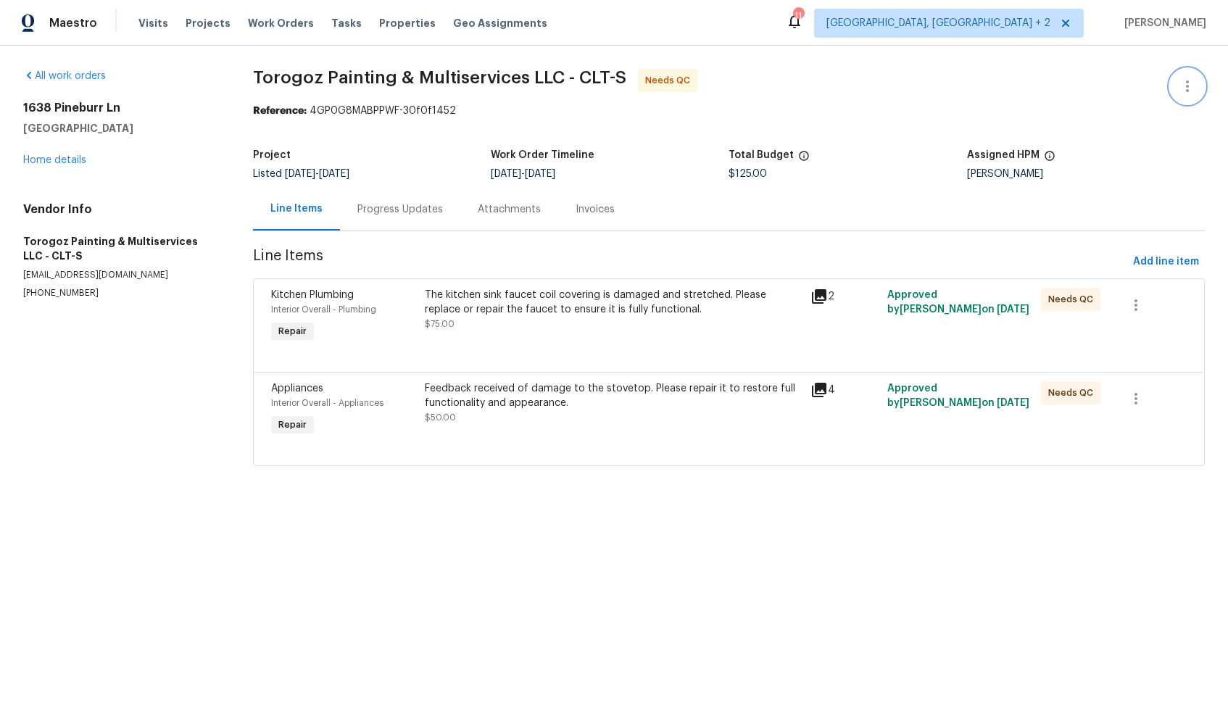
click at [1189, 85] on icon "button" at bounding box center [1187, 86] width 17 height 17
click at [1106, 84] on li "Edit" at bounding box center [1140, 87] width 157 height 24
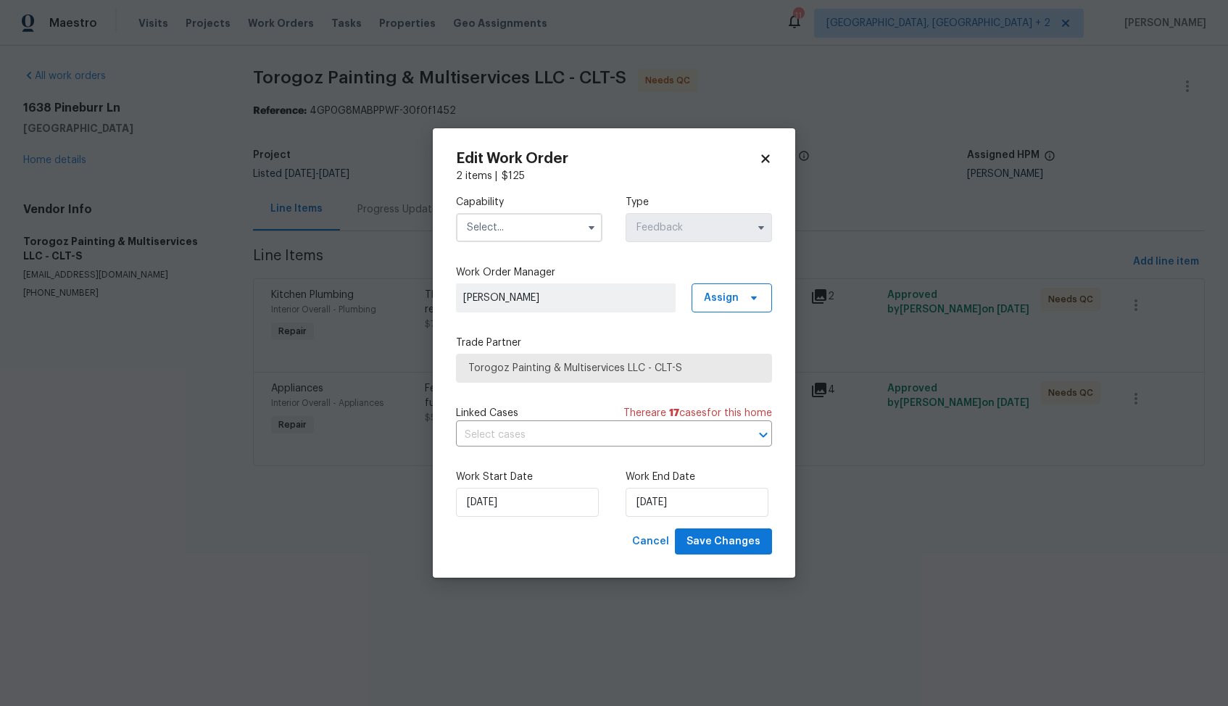
click at [559, 228] on input "text" at bounding box center [529, 227] width 146 height 29
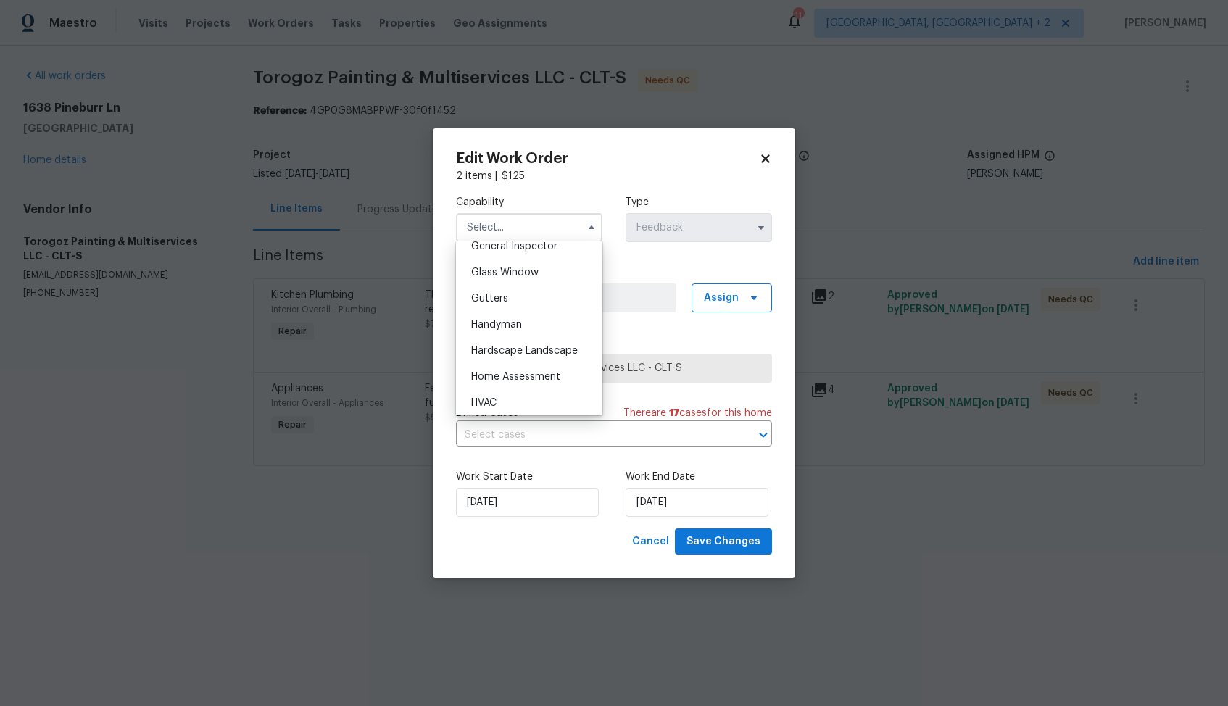
scroll to position [734, 0]
click at [505, 327] on div "Handyman" at bounding box center [529, 321] width 139 height 26
type input "Handyman"
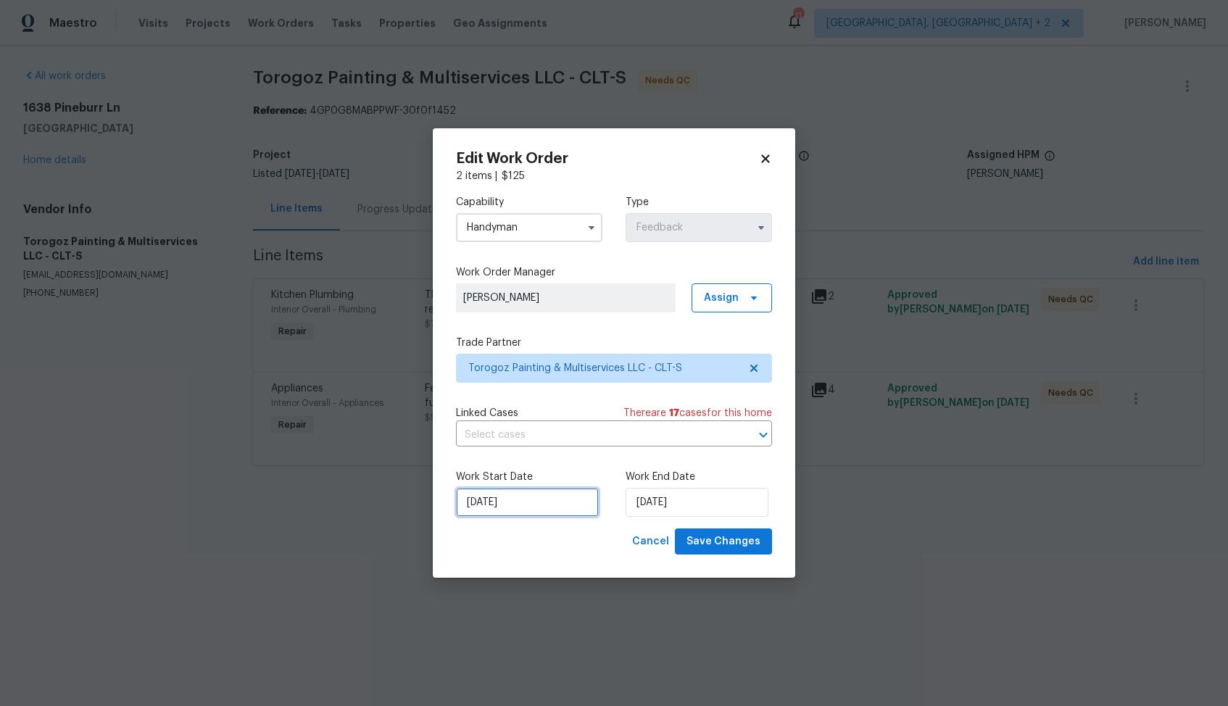
click at [515, 499] on input "[DATE]" at bounding box center [527, 502] width 143 height 29
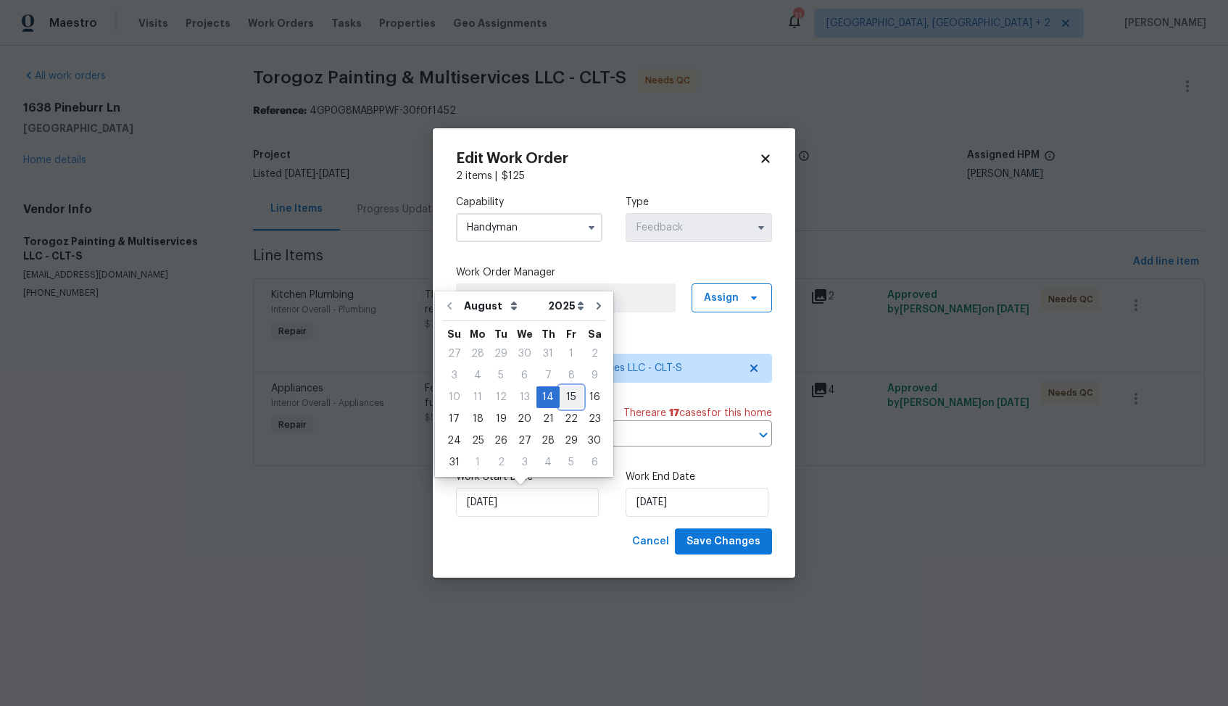
click at [567, 396] on div "15" at bounding box center [571, 397] width 23 height 20
type input "[DATE]"
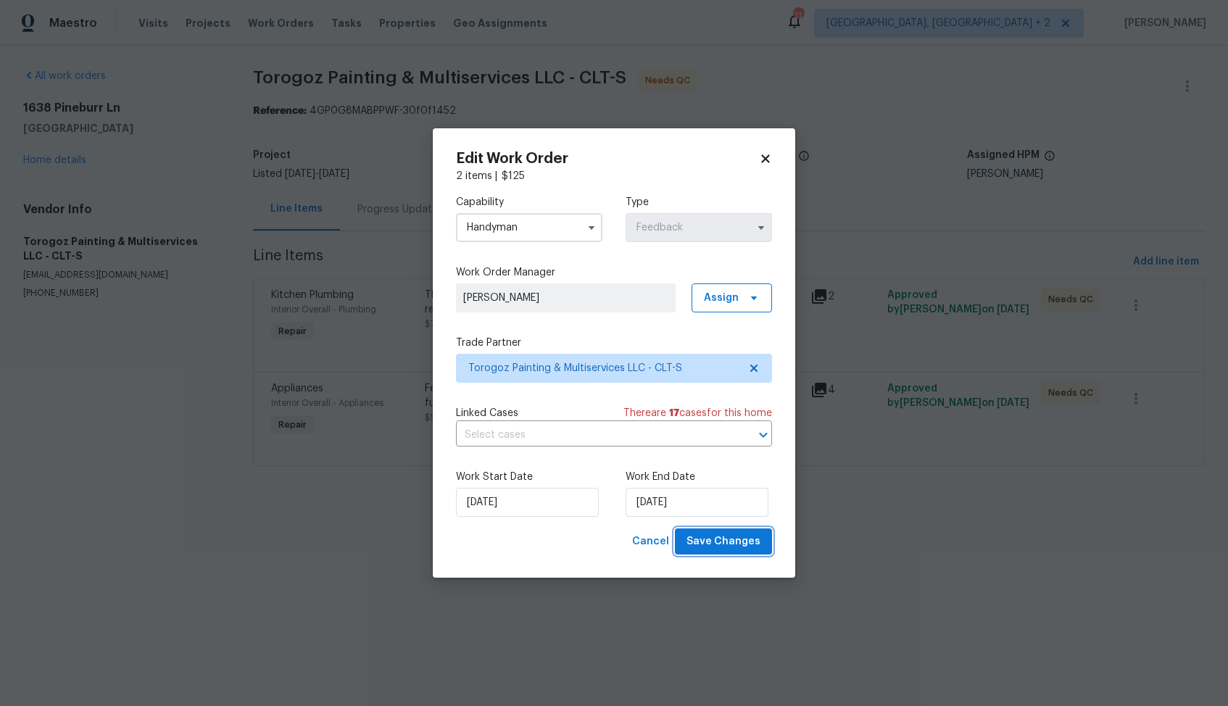
click at [715, 538] on span "Save Changes" at bounding box center [724, 542] width 74 height 18
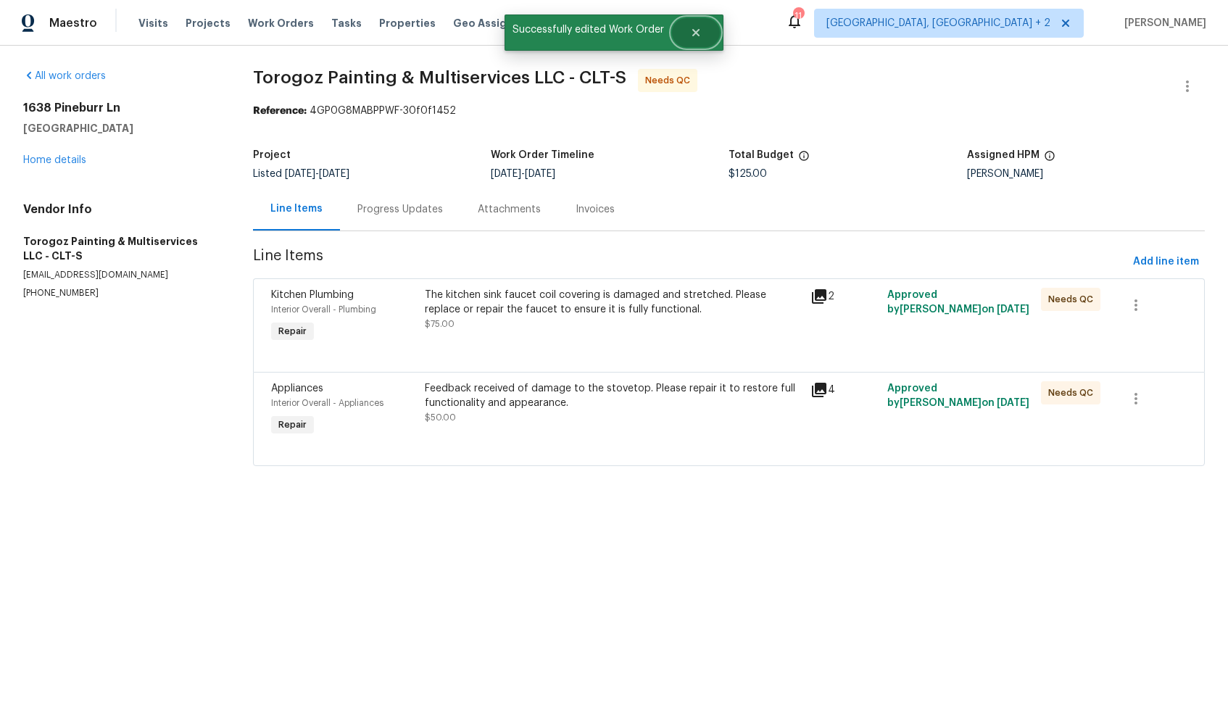
click at [703, 34] on button "Close" at bounding box center [696, 32] width 48 height 29
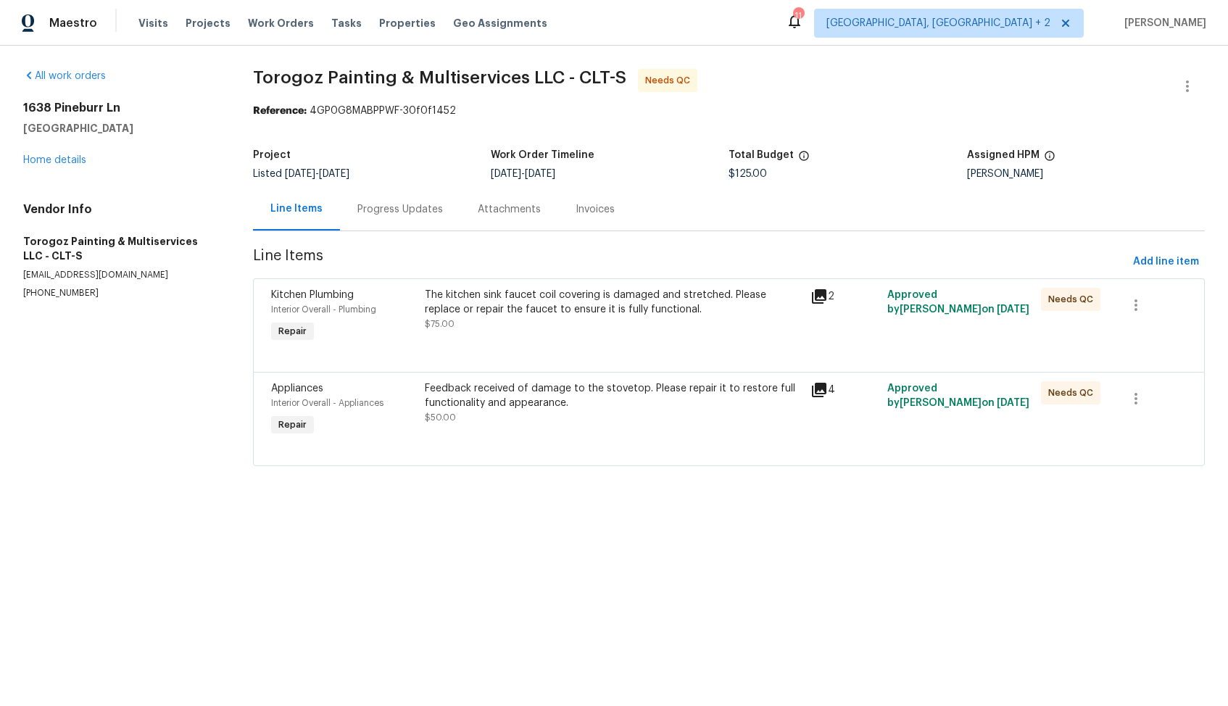
click at [384, 210] on div "Progress Updates" at bounding box center [400, 209] width 86 height 14
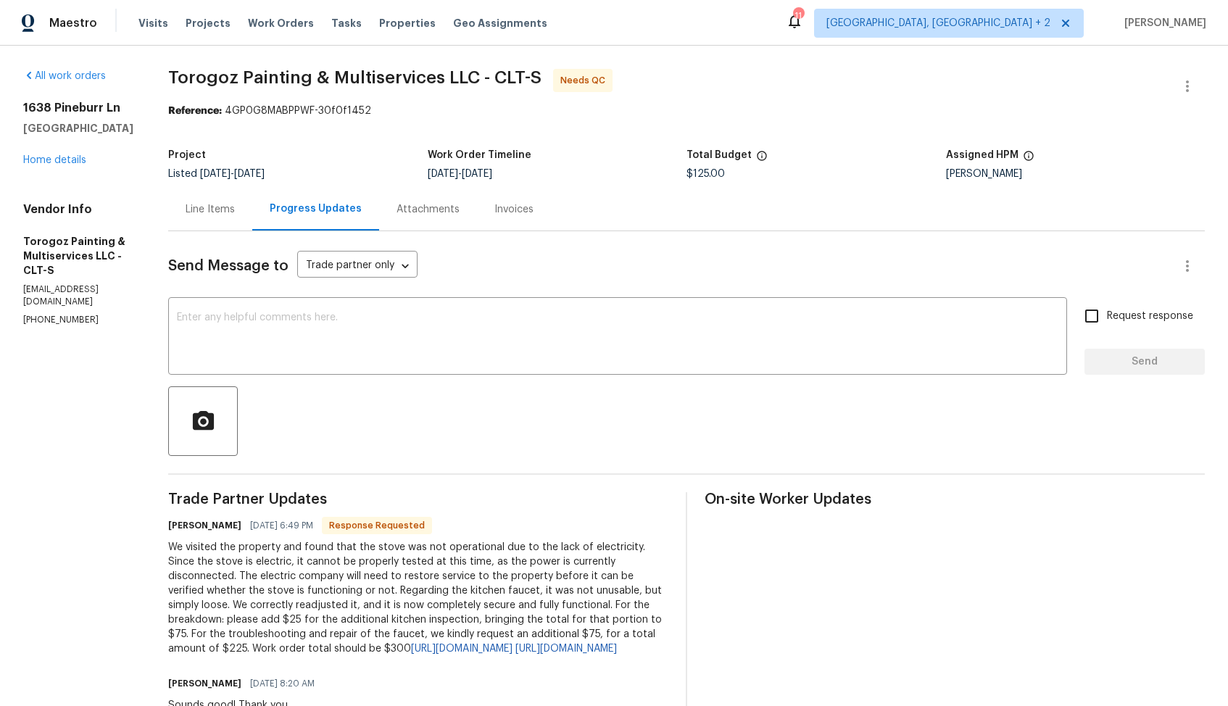
click at [235, 210] on div "Line Items" at bounding box center [210, 209] width 49 height 14
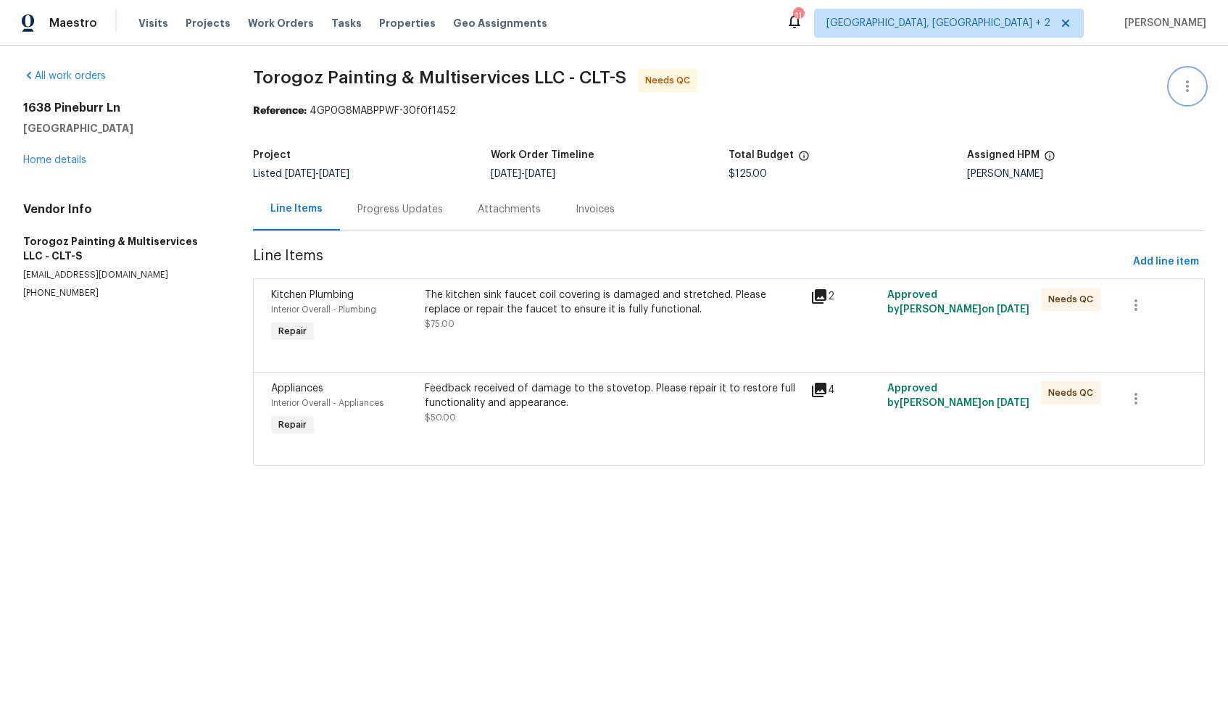
click at [1193, 88] on icon "button" at bounding box center [1187, 86] width 17 height 17
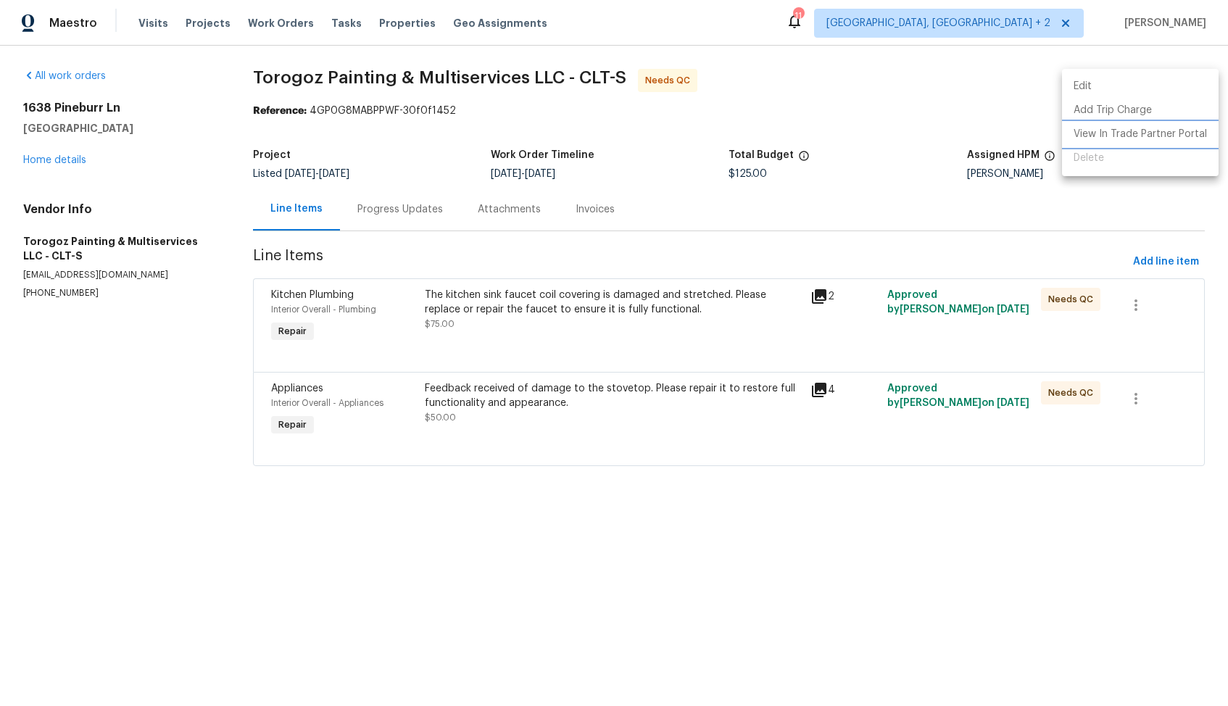
click at [1112, 133] on li "View In Trade Partner Portal" at bounding box center [1140, 135] width 157 height 24
click at [534, 408] on div at bounding box center [614, 353] width 1228 height 706
click at [570, 395] on div "Feedback received of damage to the stovetop. Please repair it to restore full f…" at bounding box center [613, 395] width 376 height 29
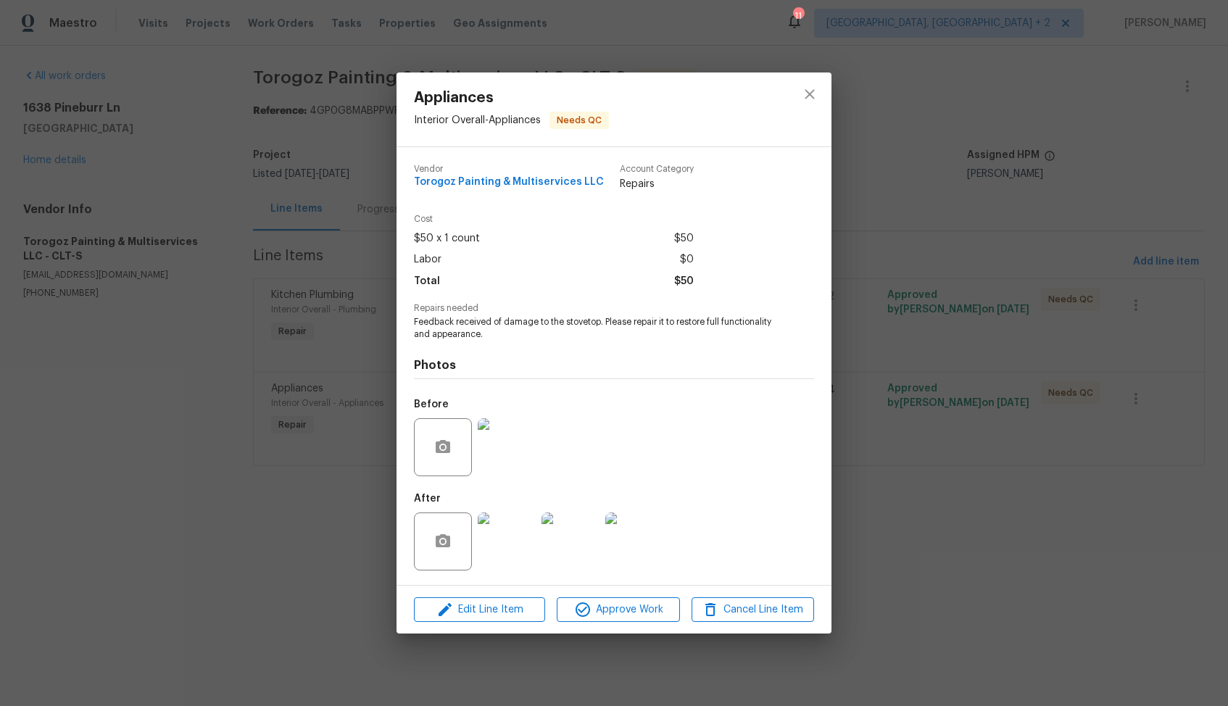
click at [500, 528] on img at bounding box center [507, 542] width 58 height 58
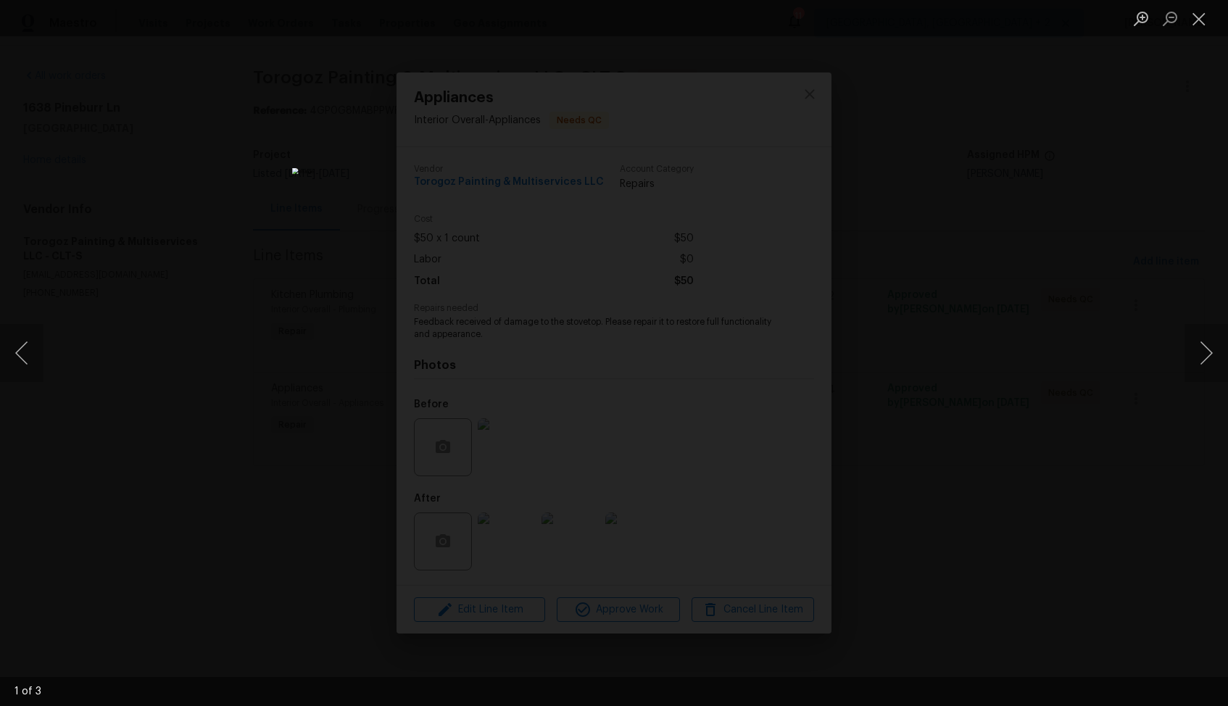
click at [937, 434] on div "Lightbox" at bounding box center [614, 353] width 1228 height 706
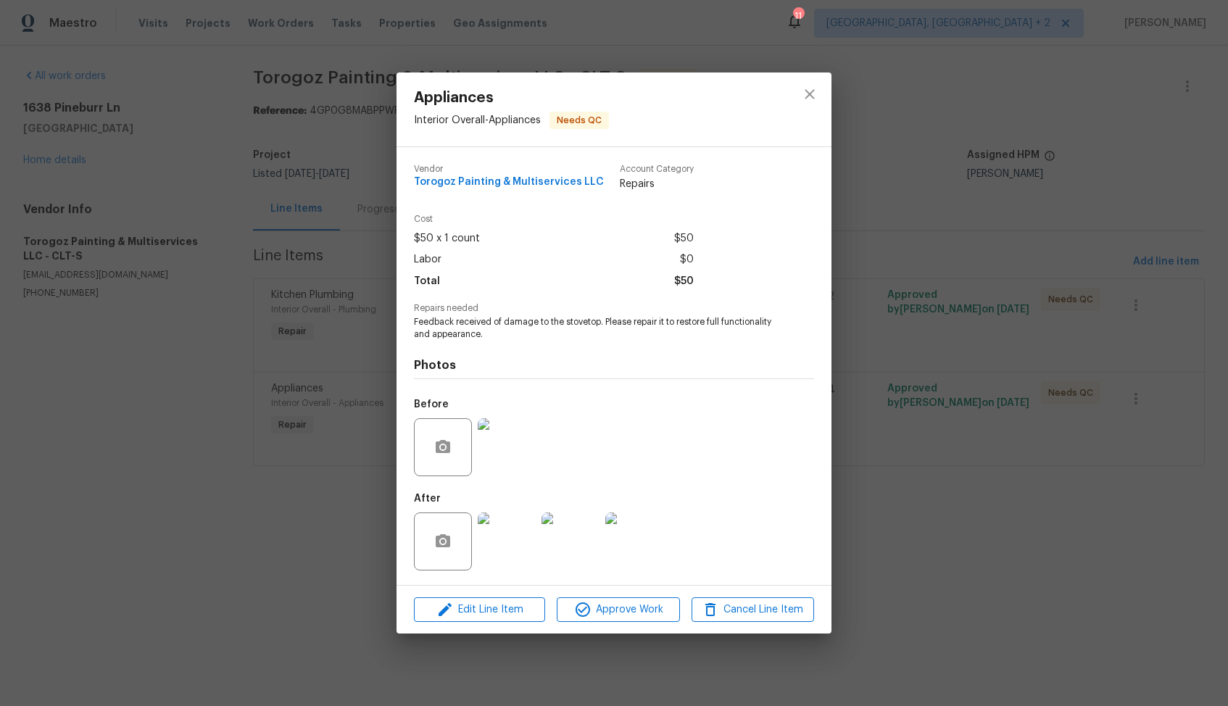
click at [569, 536] on img at bounding box center [571, 542] width 58 height 58
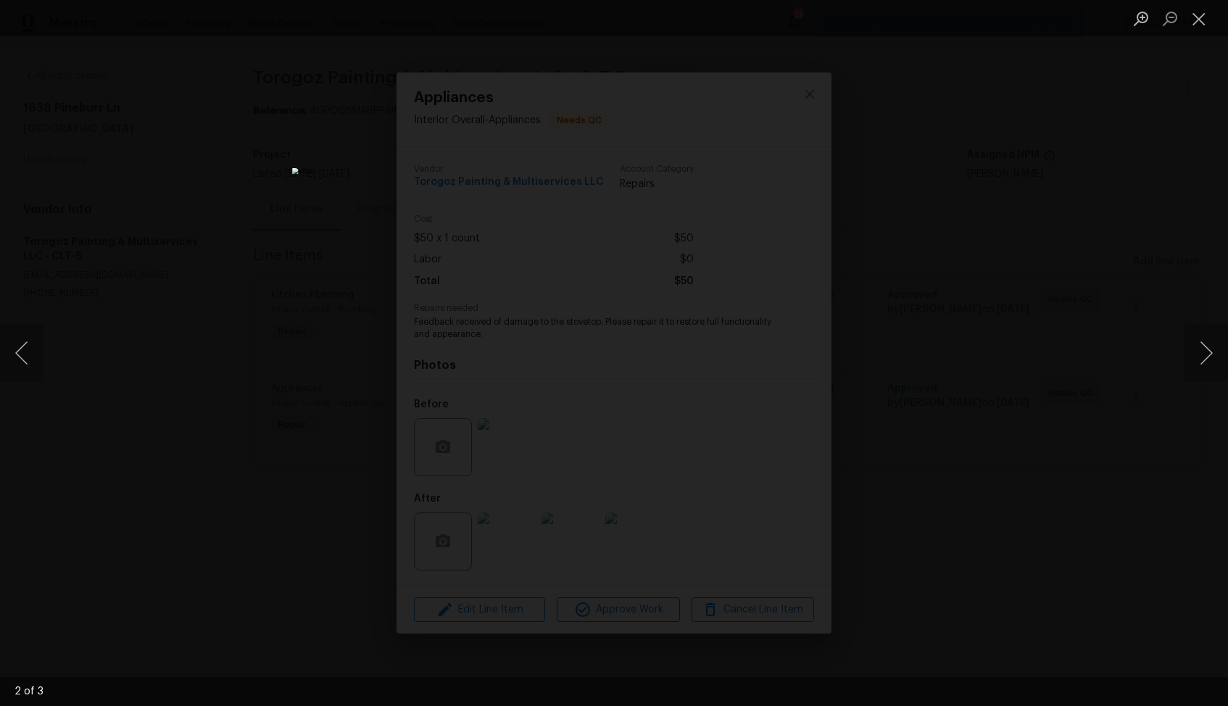
click at [920, 307] on div "Lightbox" at bounding box center [614, 353] width 1228 height 706
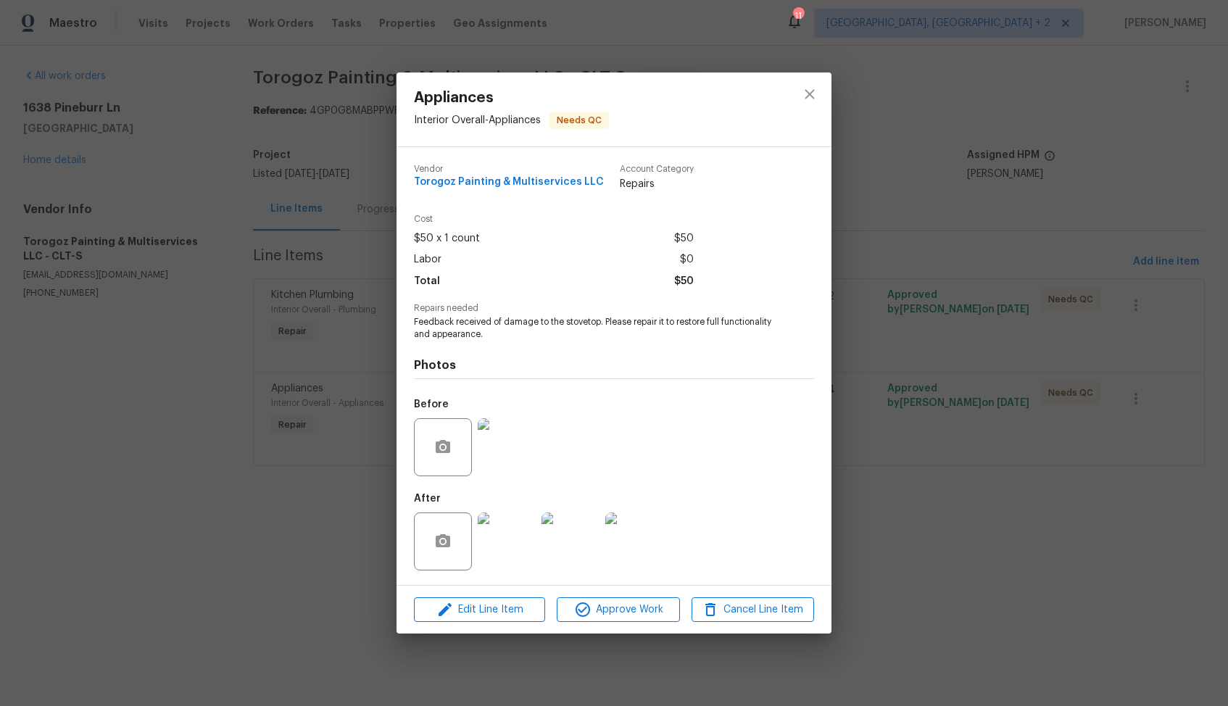
click at [341, 331] on div "Appliances Interior Overall - Appliances Needs QC Vendor Torogoz Painting & Mul…" at bounding box center [614, 353] width 1228 height 706
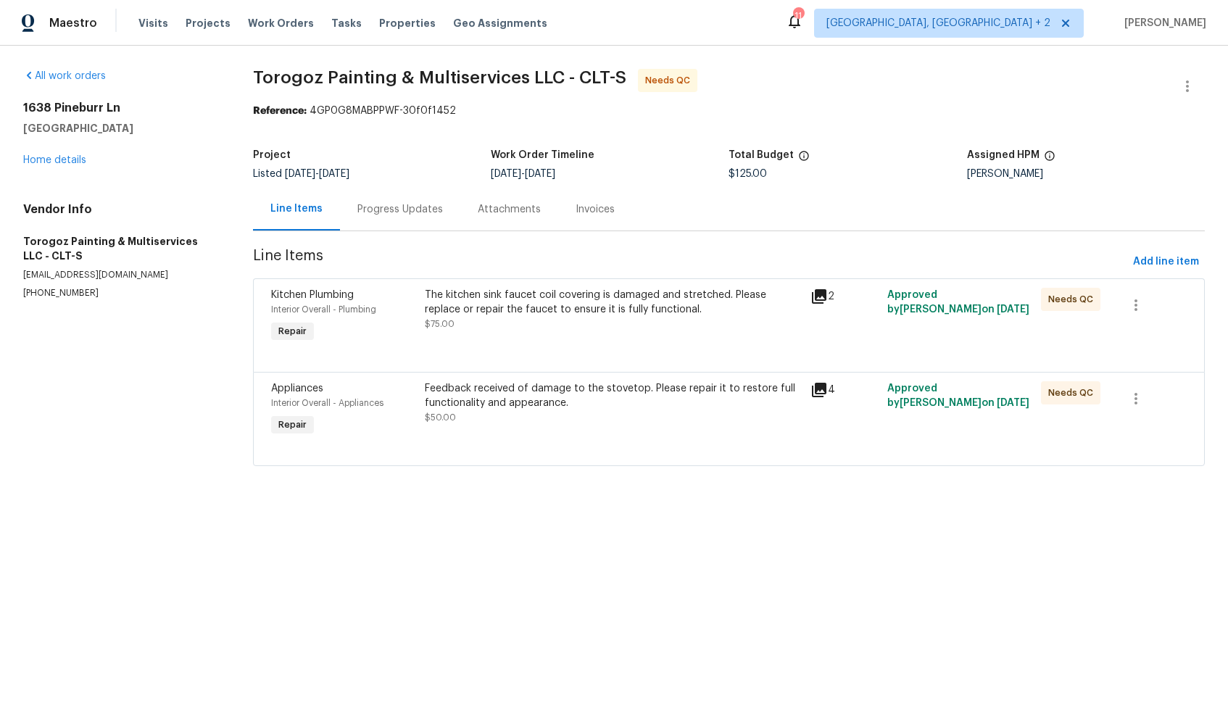
click at [518, 326] on div "The kitchen sink faucet coil covering is damaged and stretched. Please replace …" at bounding box center [613, 309] width 376 height 43
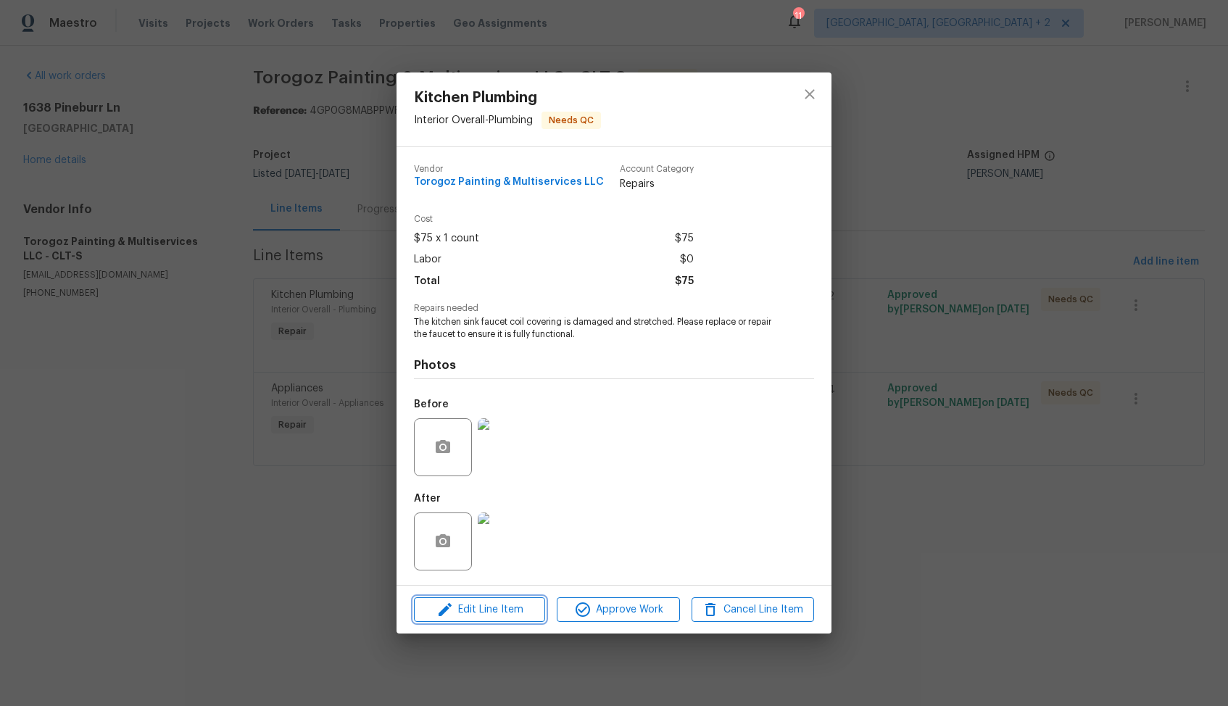
click at [447, 613] on icon "button" at bounding box center [444, 609] width 17 height 17
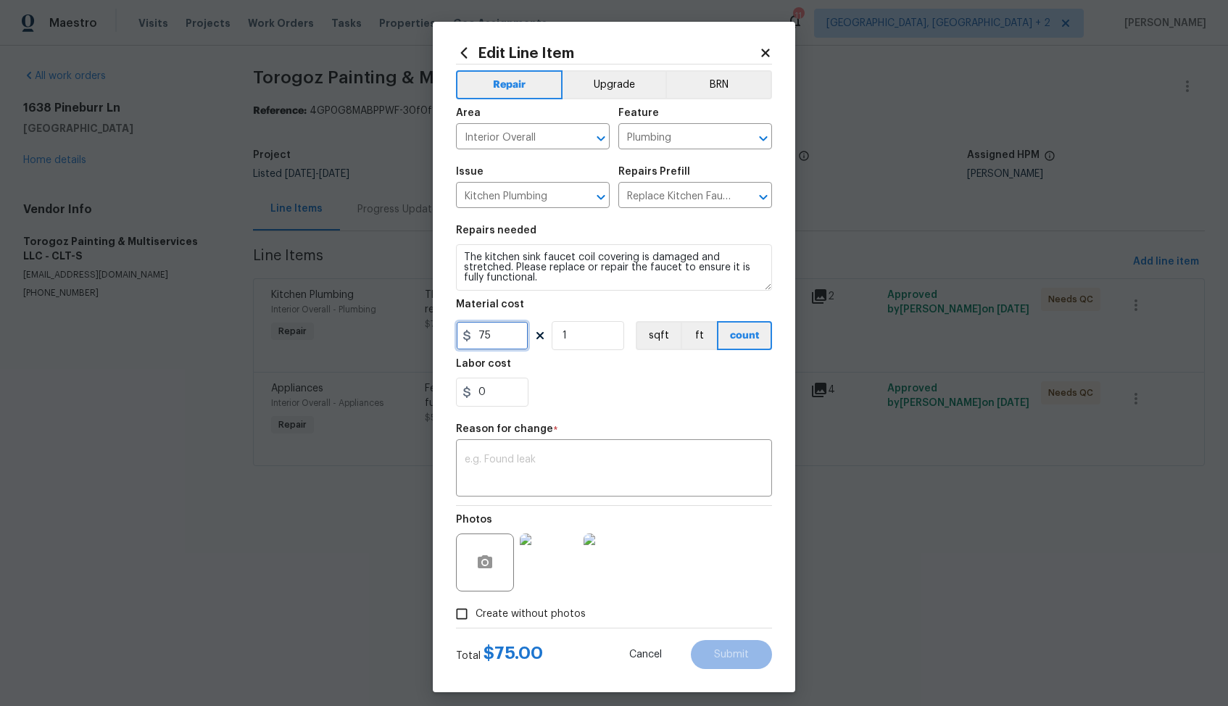
click at [497, 325] on input "75" at bounding box center [492, 335] width 72 height 29
type input "225"
click at [659, 456] on textarea at bounding box center [614, 470] width 299 height 30
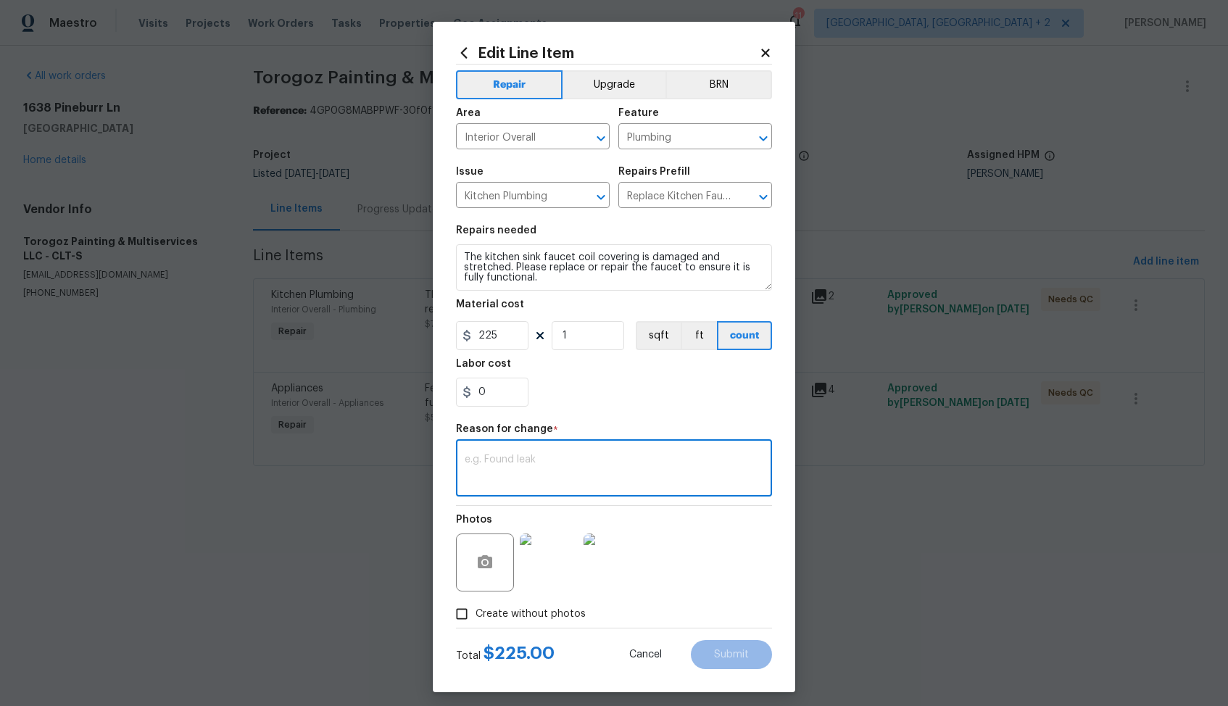
click at [536, 468] on textarea at bounding box center [614, 470] width 299 height 30
paste textarea "(AM) Updated per vendor’s final cost."
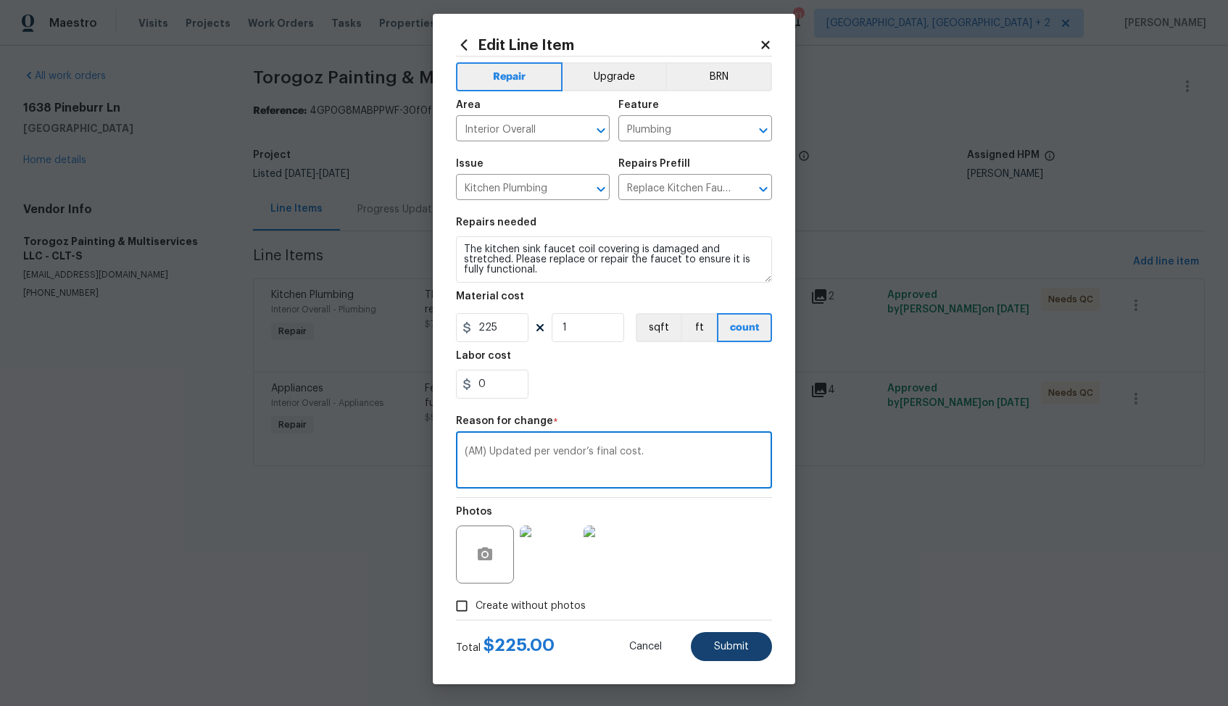
type textarea "(AM) Updated per vendor’s final cost."
click at [731, 652] on span "Submit" at bounding box center [731, 647] width 35 height 11
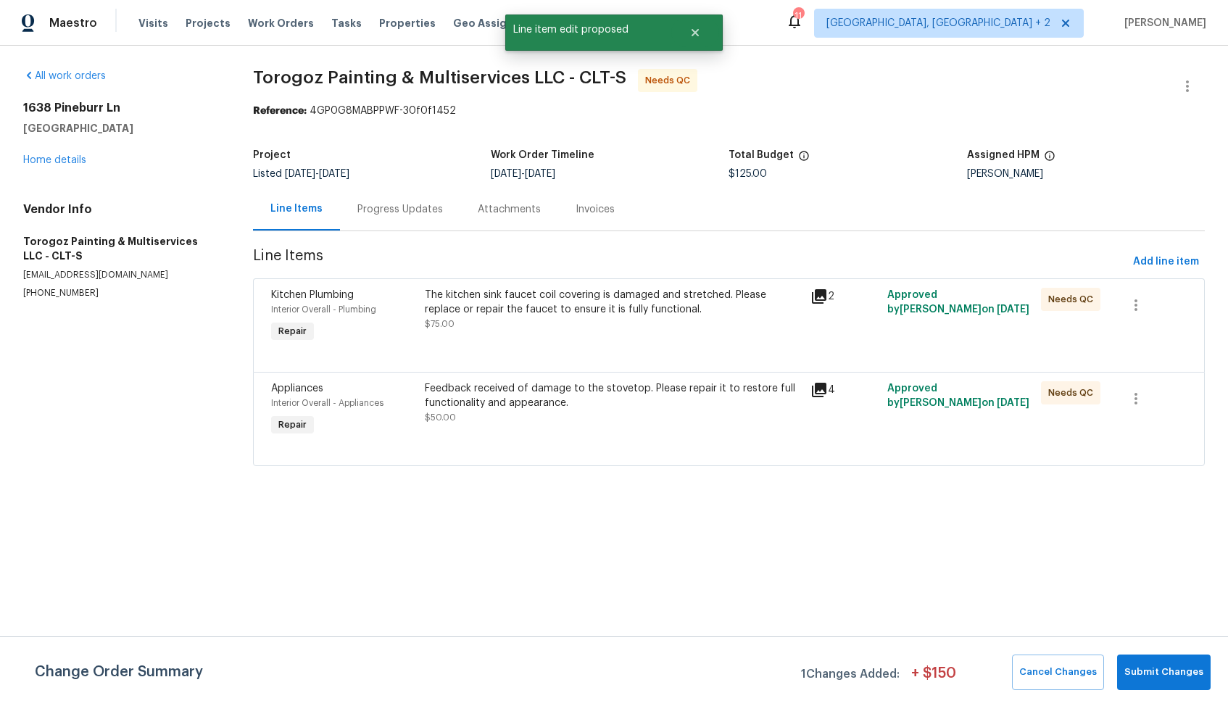
scroll to position [0, 0]
click at [1171, 677] on span "Submit Changes" at bounding box center [1163, 672] width 79 height 17
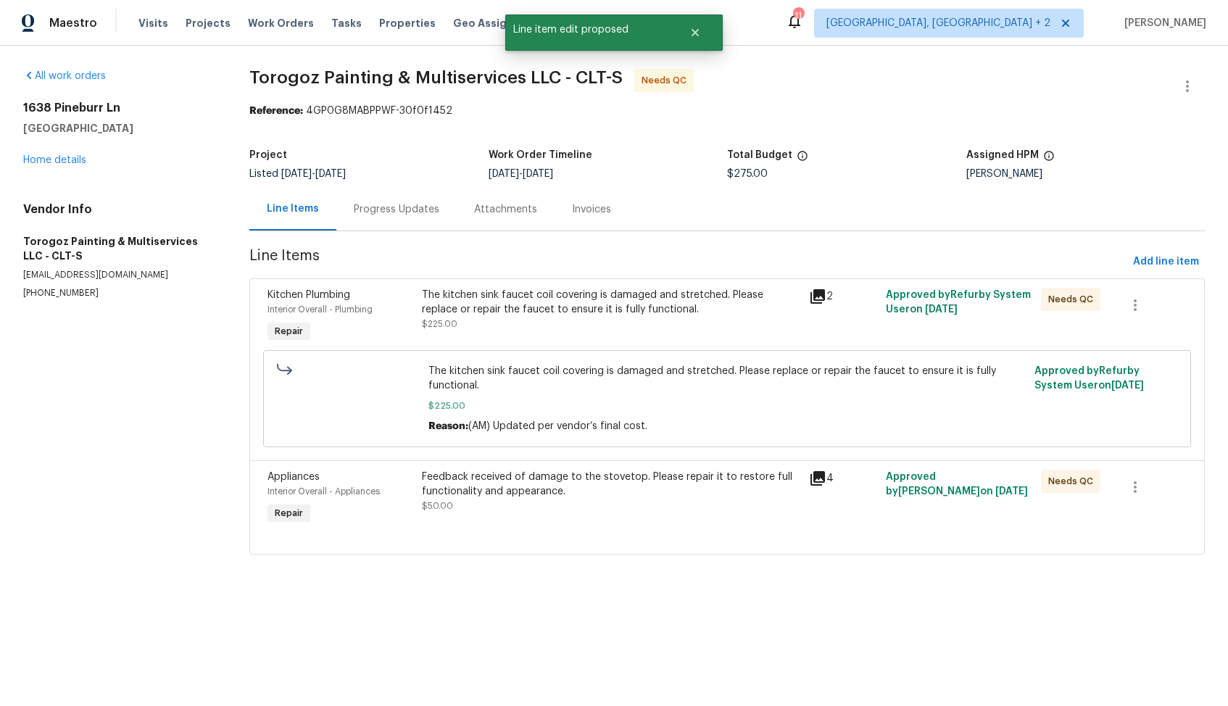
click at [480, 496] on div "Feedback received of damage to the stovetop. Please repair it to restore full f…" at bounding box center [611, 484] width 378 height 29
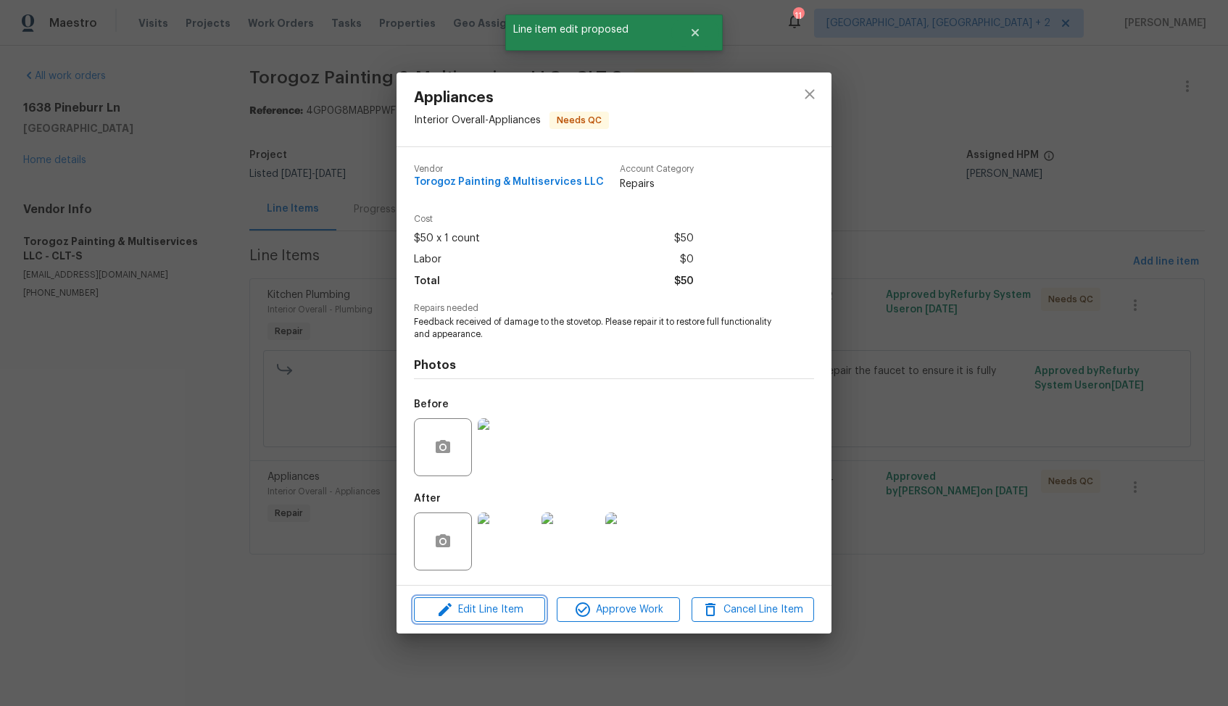
click at [463, 610] on span "Edit Line Item" at bounding box center [479, 610] width 123 height 18
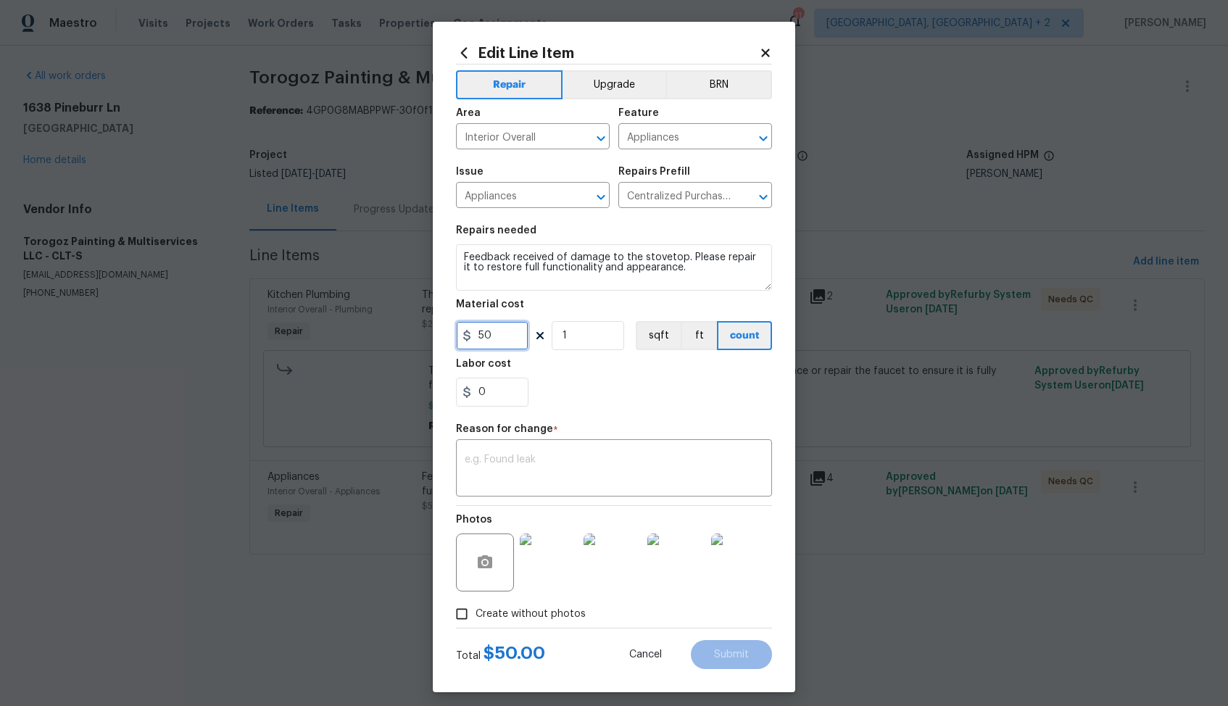
click at [503, 332] on input "50" at bounding box center [492, 335] width 72 height 29
type input "75"
click at [621, 465] on textarea at bounding box center [614, 470] width 299 height 30
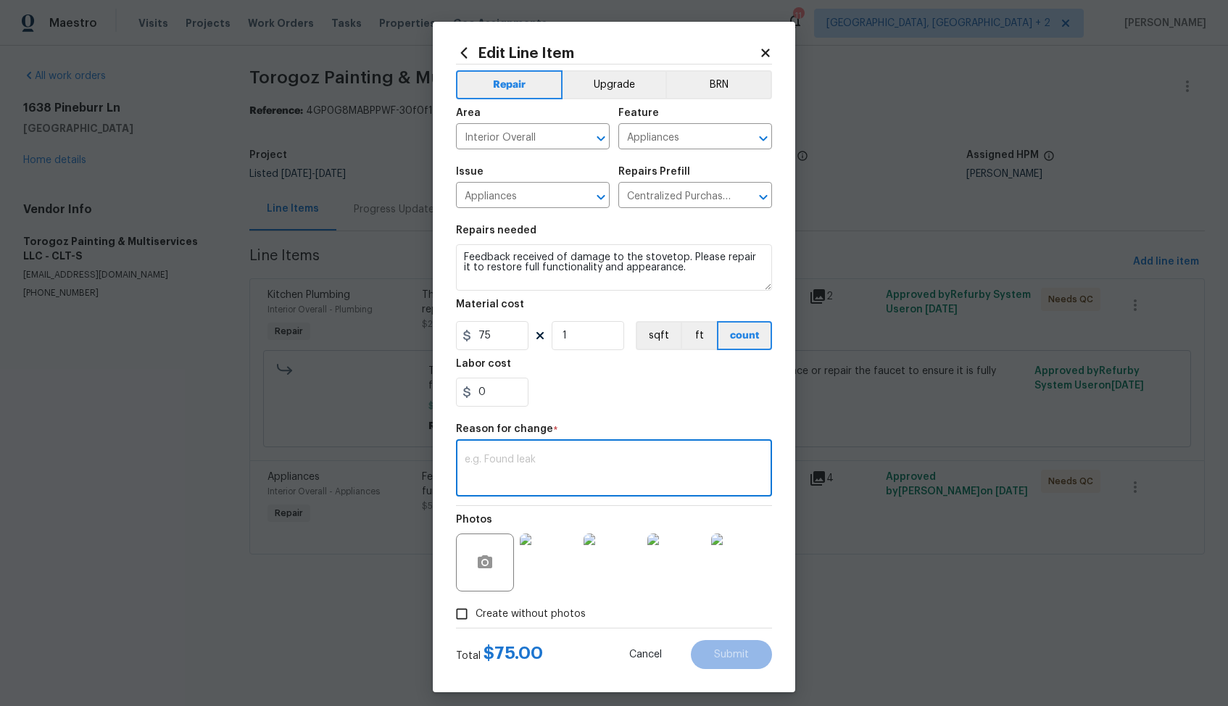
paste textarea "(AM) Updated per vendor’s final cost."
type textarea "(AM) Updated per vendor’s final cost."
click at [746, 650] on span "Submit" at bounding box center [731, 655] width 35 height 11
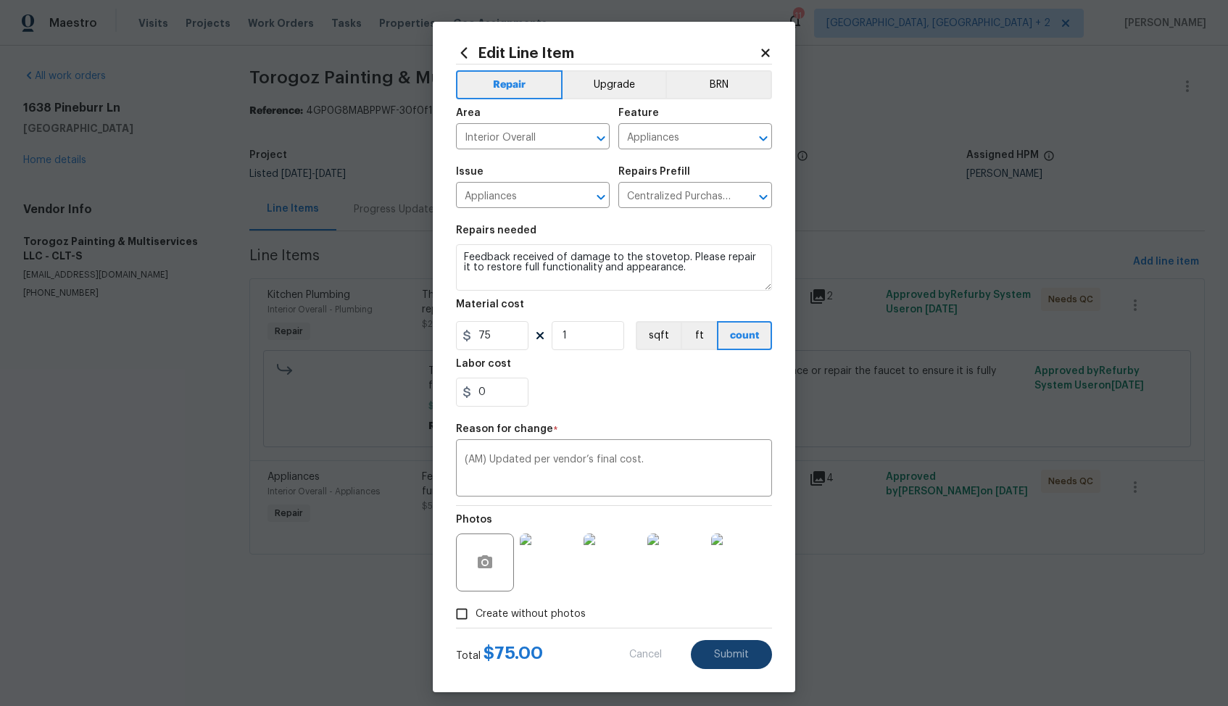
type input "50"
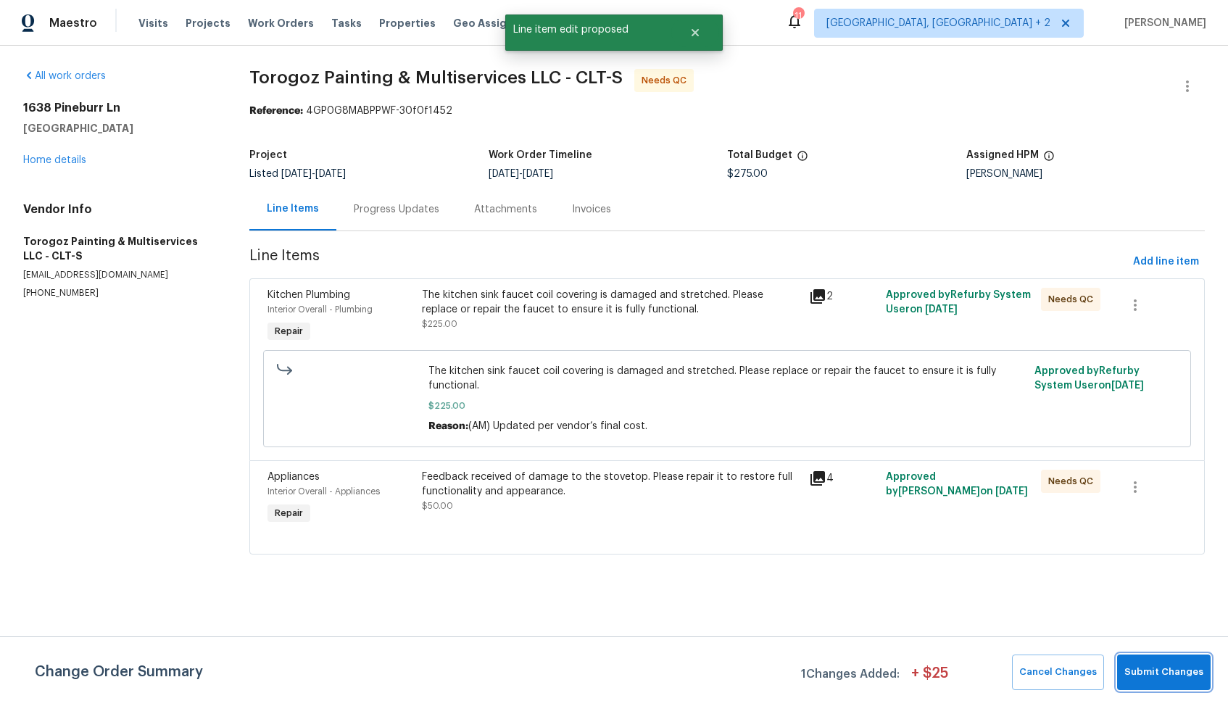
click at [1151, 672] on span "Submit Changes" at bounding box center [1163, 672] width 79 height 17
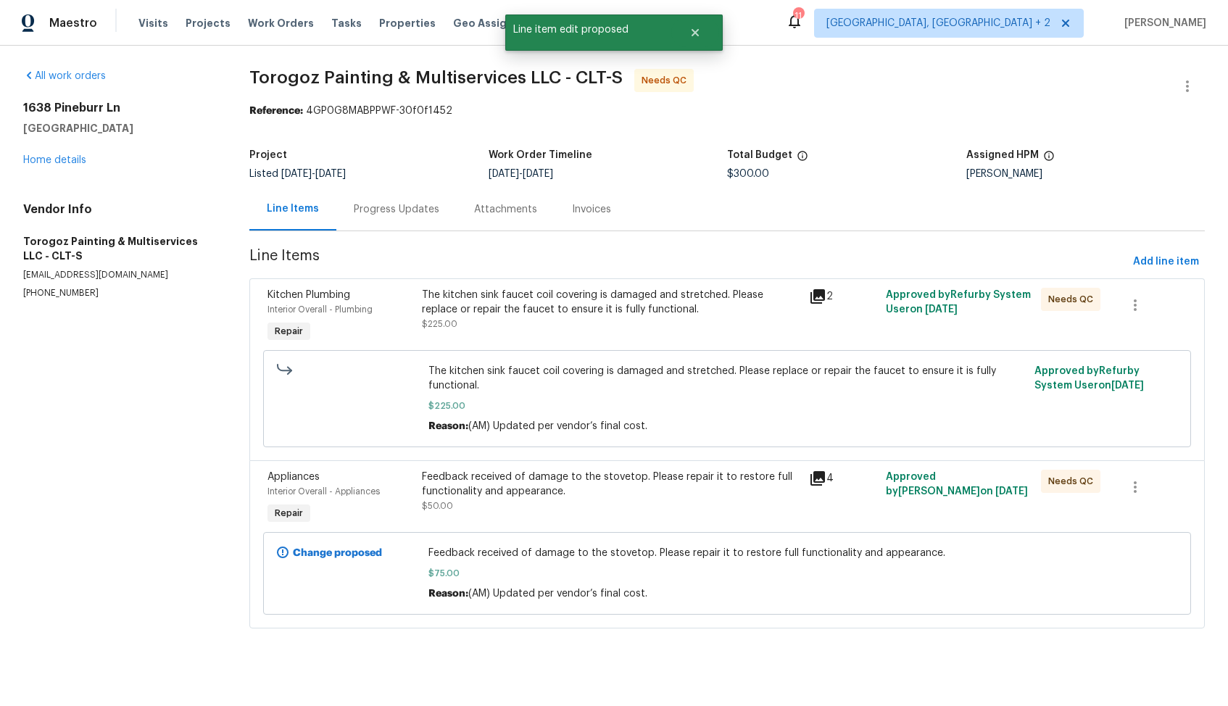
click at [393, 217] on div "Progress Updates" at bounding box center [396, 209] width 120 height 43
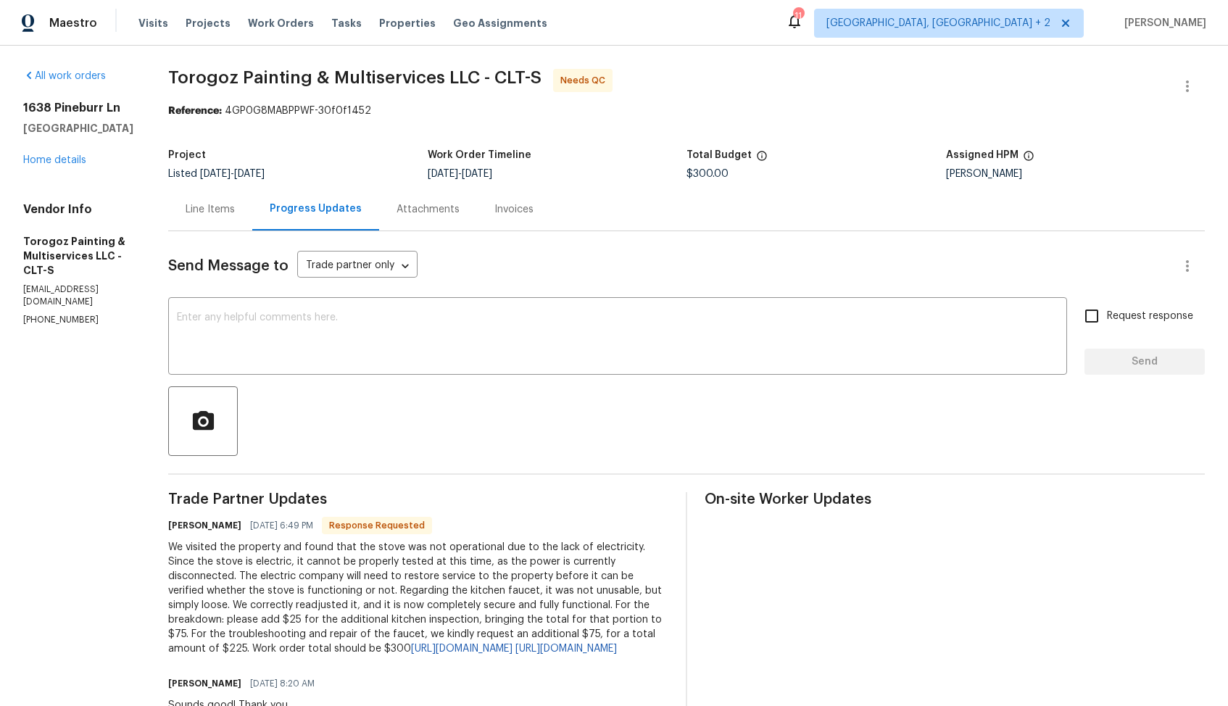
click at [252, 223] on div "Line Items" at bounding box center [210, 209] width 84 height 43
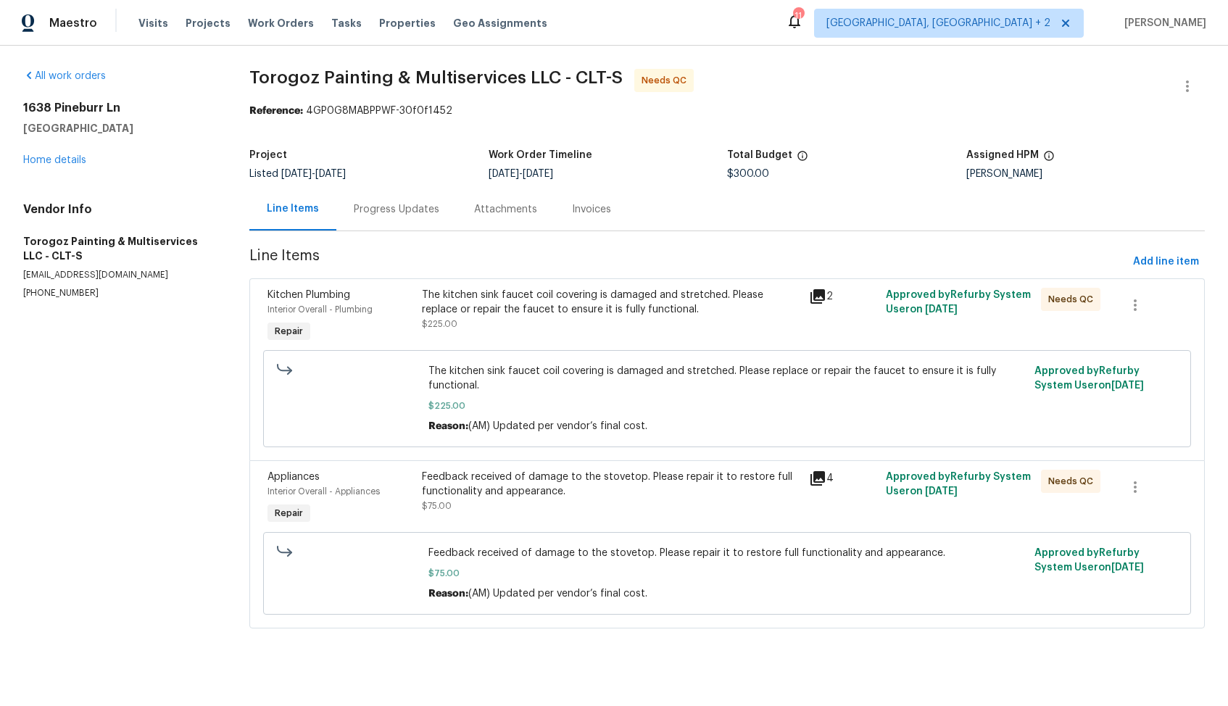
click at [553, 492] on div "Feedback received of damage to the stovetop. Please repair it to restore full f…" at bounding box center [611, 484] width 378 height 29
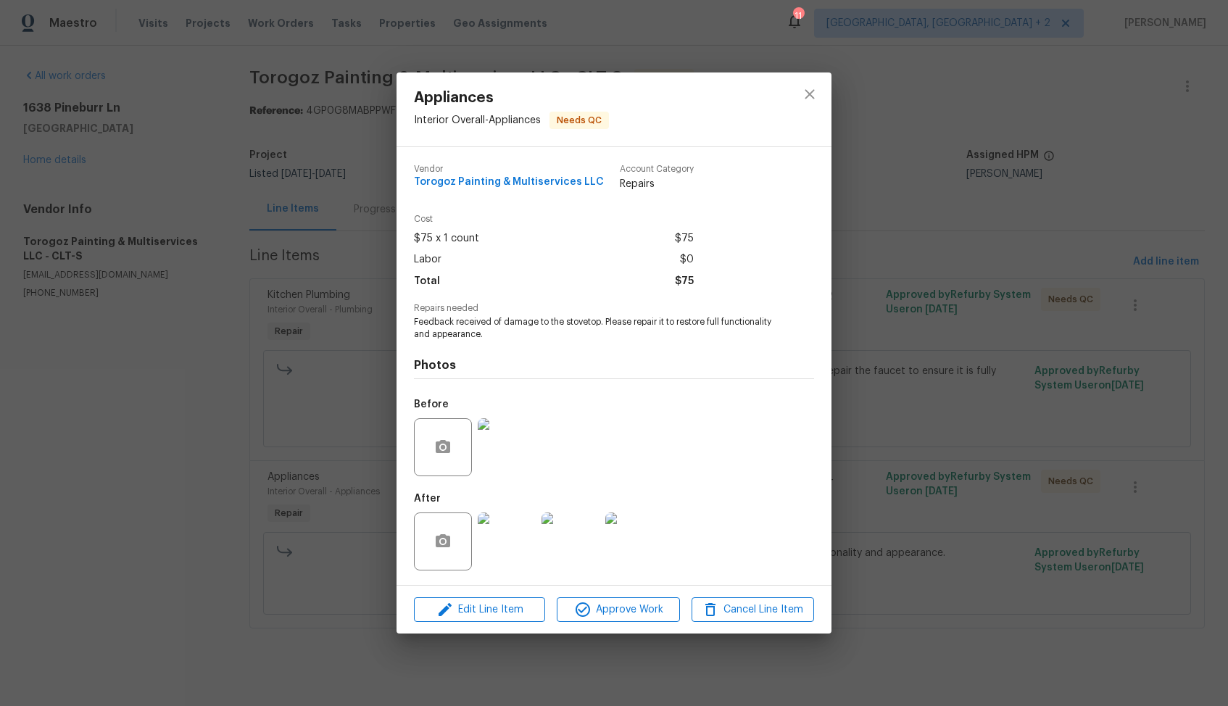
click at [521, 452] on img at bounding box center [507, 447] width 58 height 58
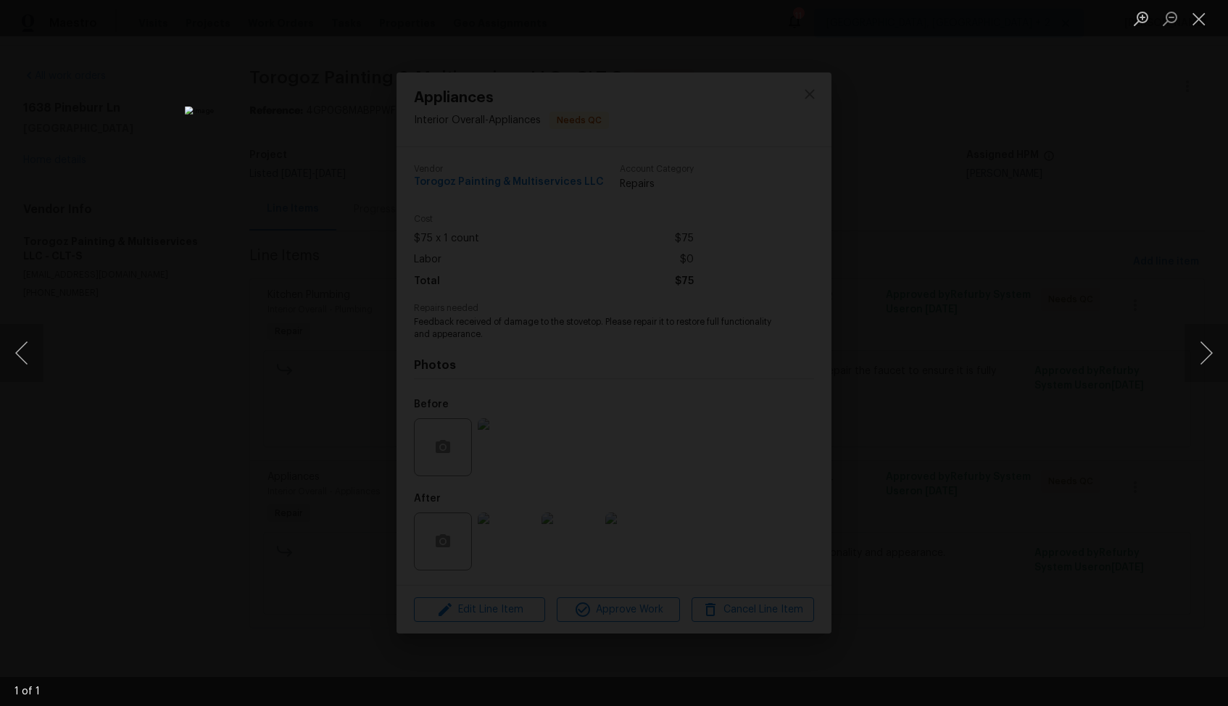
click at [974, 316] on div "Lightbox" at bounding box center [614, 353] width 1228 height 706
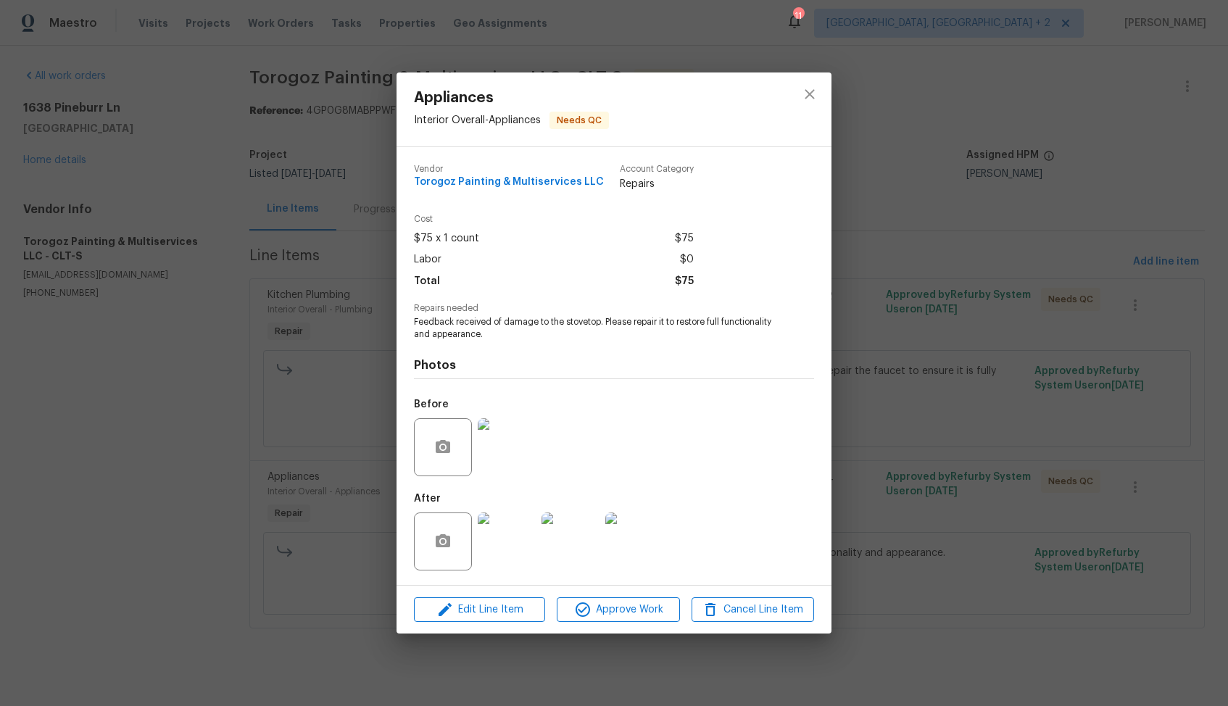
click at [580, 530] on img at bounding box center [571, 542] width 58 height 58
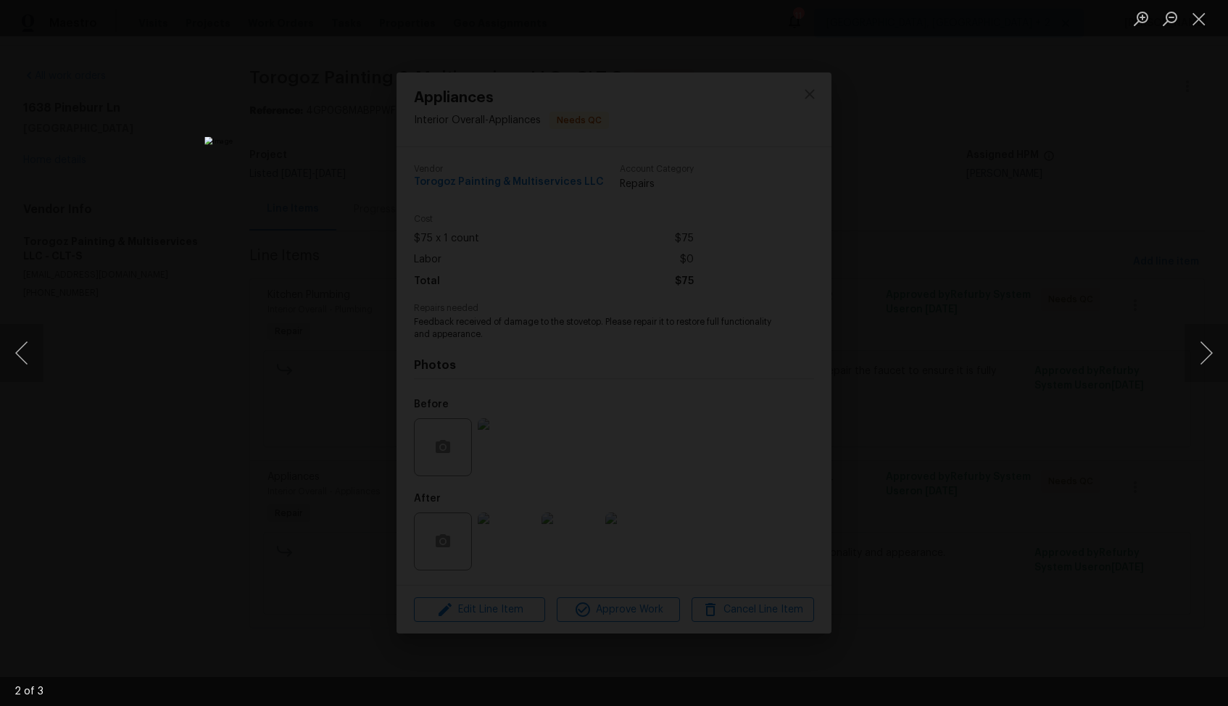
click at [923, 171] on div "Lightbox" at bounding box center [614, 353] width 1228 height 706
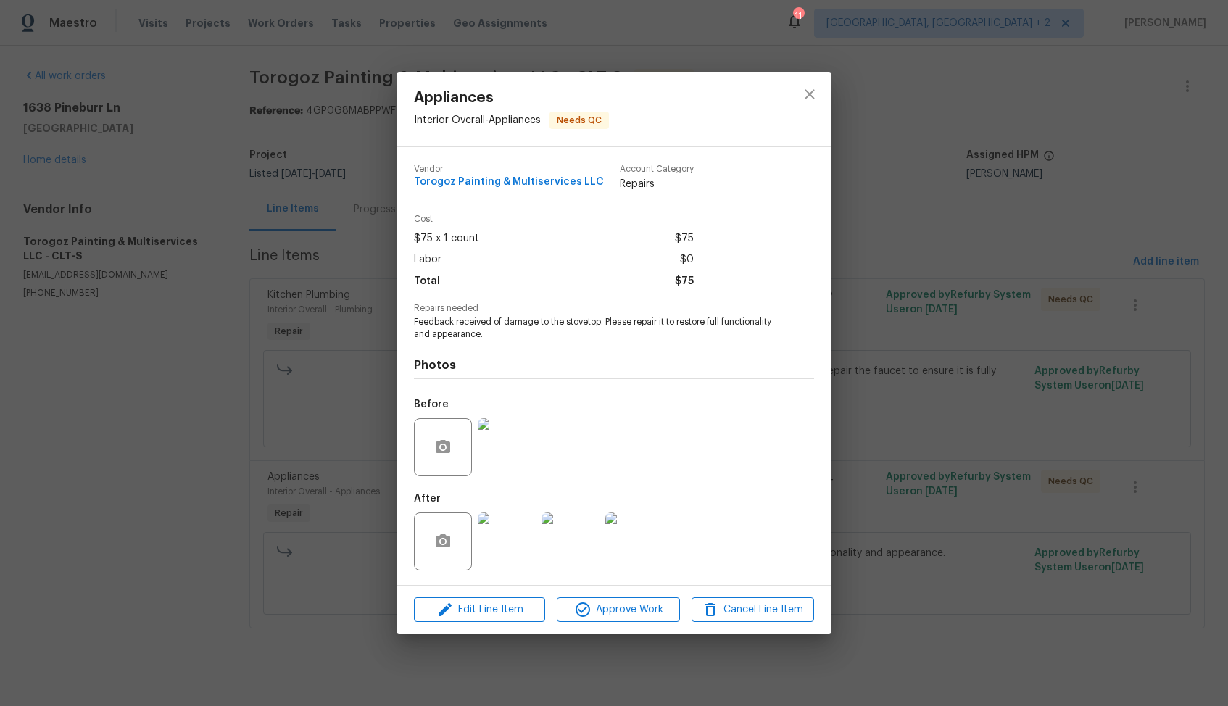
click at [512, 442] on img at bounding box center [507, 447] width 58 height 58
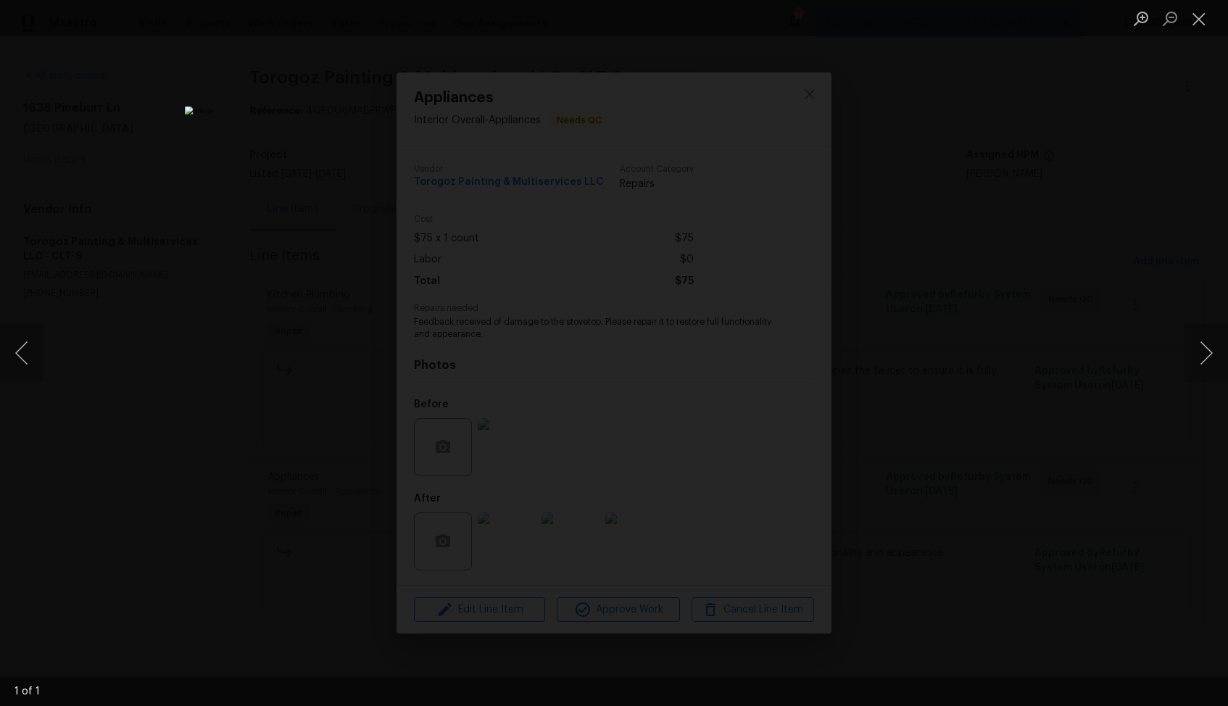
click at [1042, 292] on div "Lightbox" at bounding box center [614, 353] width 1228 height 706
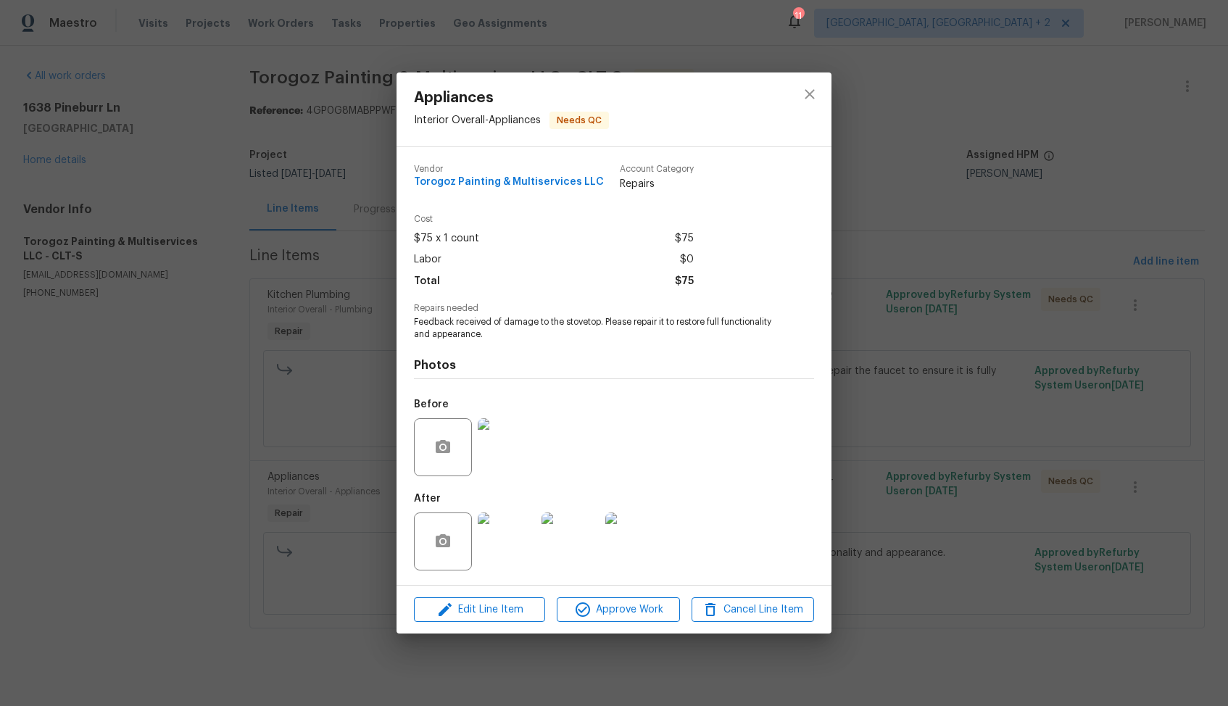
click at [1042, 292] on div "Lightbox" at bounding box center [614, 353] width 1228 height 706
click at [1042, 292] on div "Appliances Interior Overall - Appliances Needs QC Vendor Torogoz Painting & Mul…" at bounding box center [614, 353] width 1228 height 706
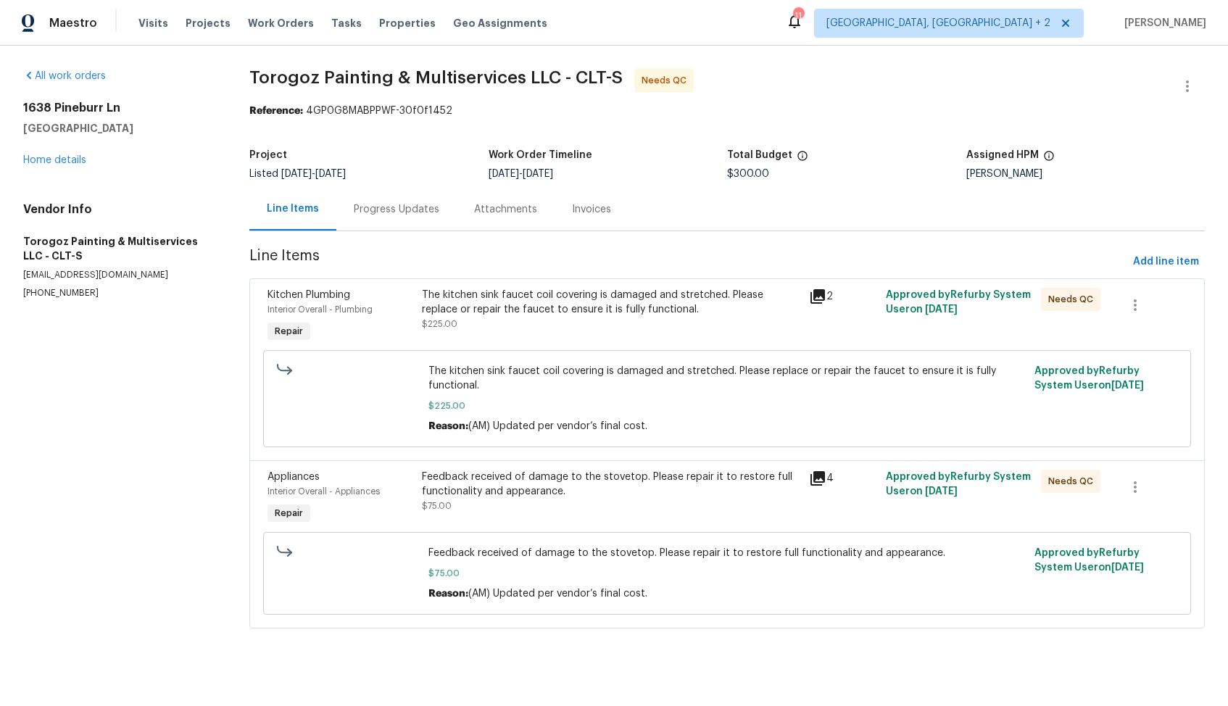
click at [449, 183] on div "Project Listed [DATE] - [DATE] Work Order Timeline [DATE] - [DATE] Total Budget…" at bounding box center [726, 164] width 955 height 46
click at [394, 207] on div "Progress Updates" at bounding box center [397, 209] width 86 height 14
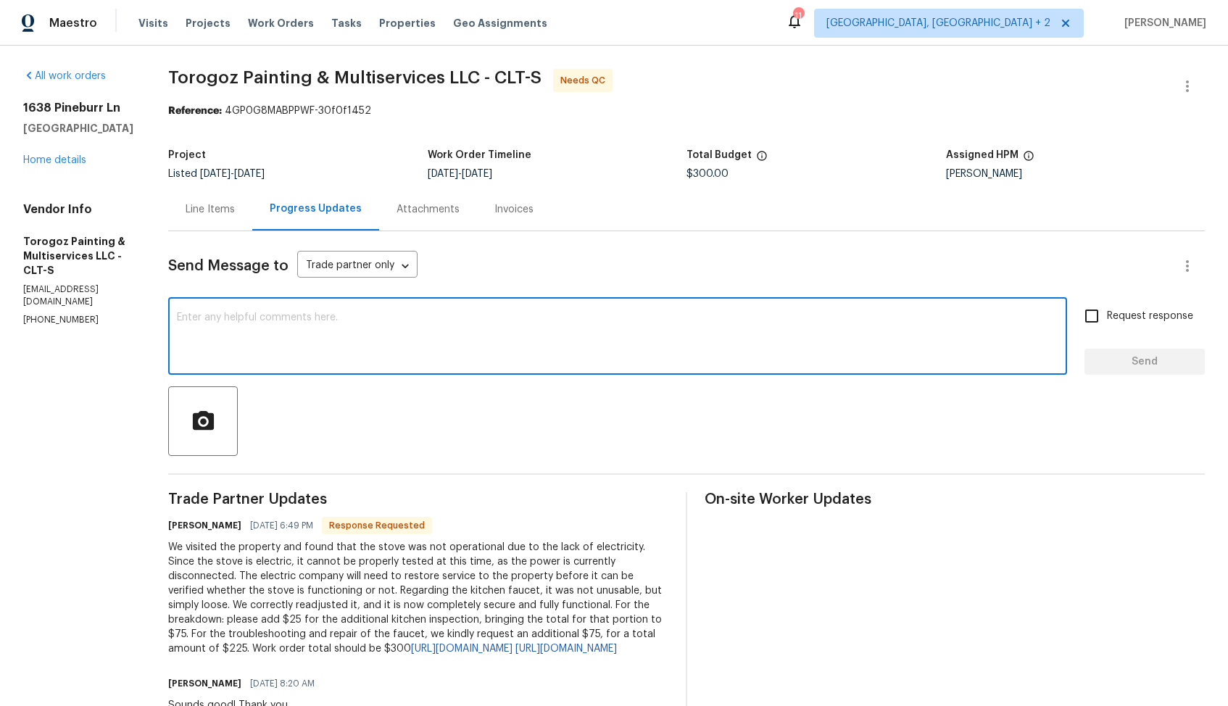
click at [534, 344] on textarea at bounding box center [618, 337] width 882 height 51
click at [221, 530] on h6 "[PERSON_NAME]" at bounding box center [204, 525] width 73 height 14
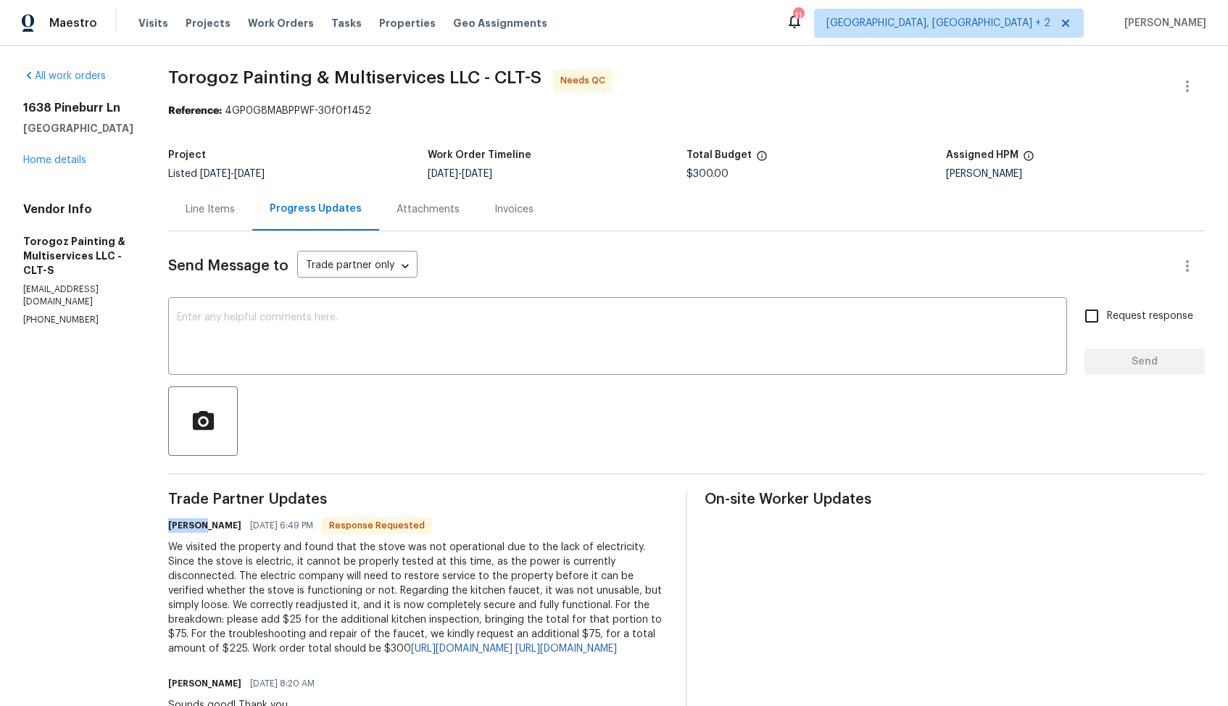
copy h6 "[PERSON_NAME]"
click at [466, 316] on textarea at bounding box center [618, 337] width 882 height 51
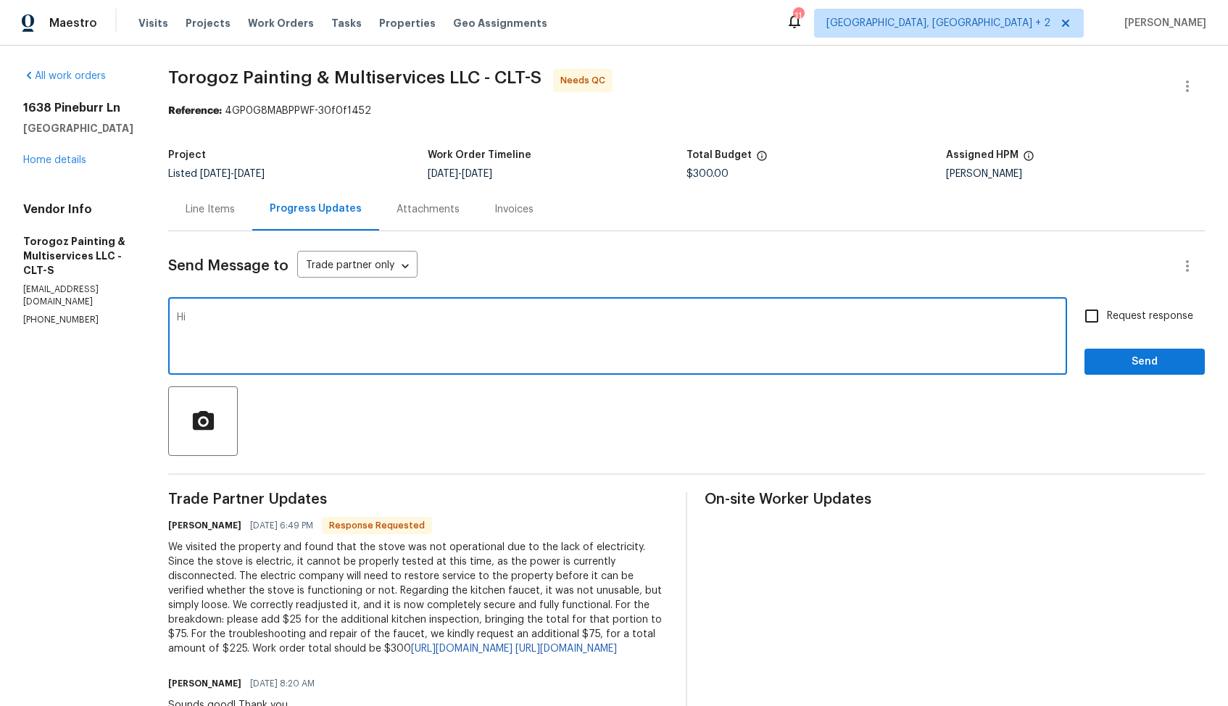
paste textarea "[PERSON_NAME]"
click at [538, 320] on textarea "Hi [PERSON_NAME], thank you for completing the job and letting us know an=about…" at bounding box center [618, 337] width 882 height 51
click at [789, 315] on textarea "Hi [PERSON_NAME], thank you for completing the job and letting us know about th…" at bounding box center [618, 337] width 882 height 51
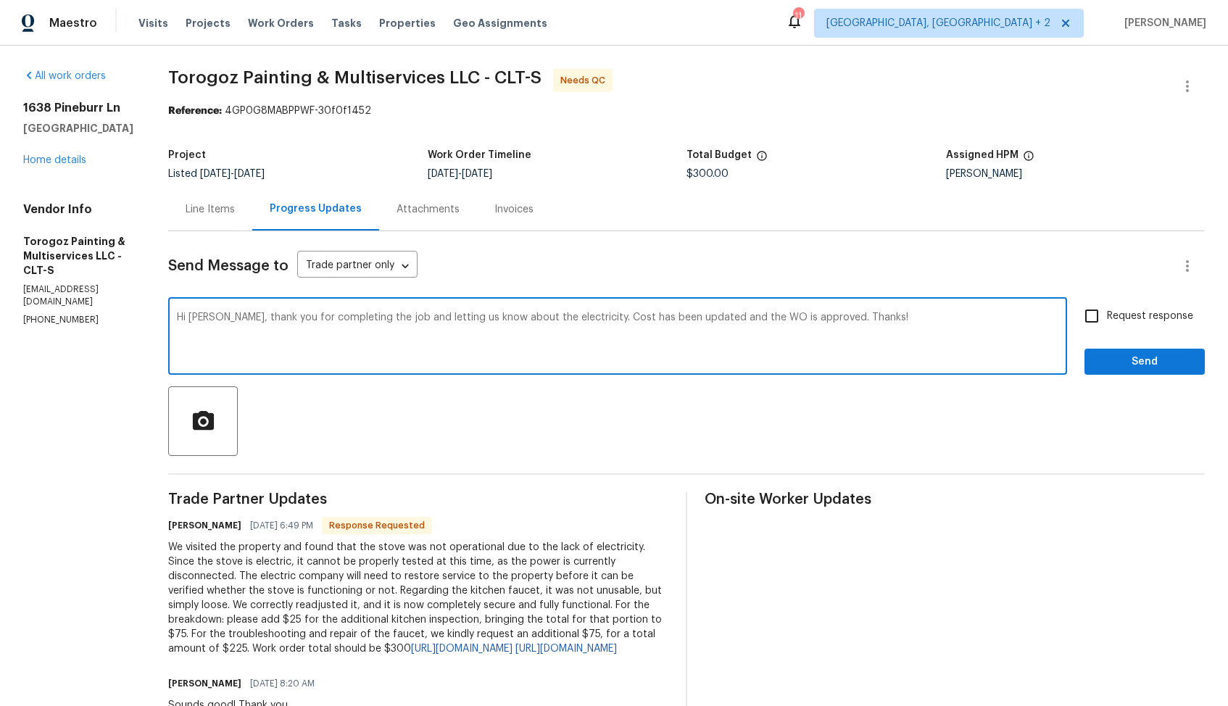
type textarea "Hi [PERSON_NAME], thank you for completing the job and letting us know about th…"
click at [312, 534] on div "[PERSON_NAME] [DATE] 6:49 PM Response Requested" at bounding box center [418, 525] width 500 height 20
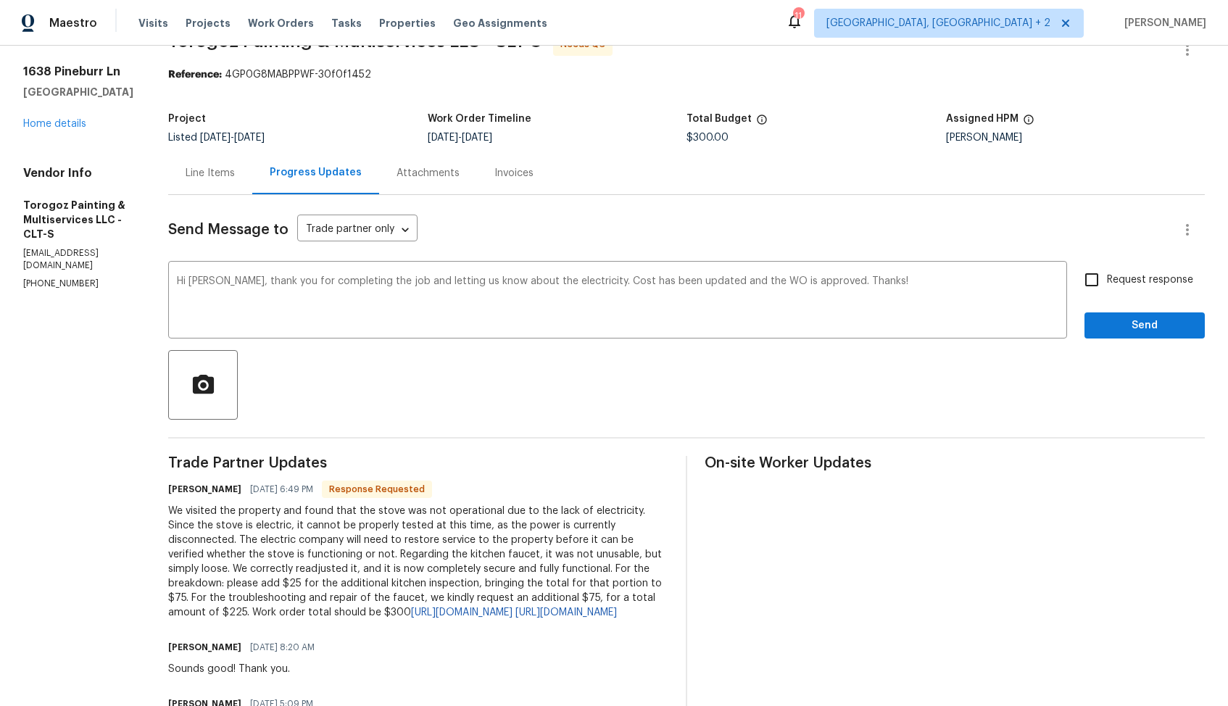
scroll to position [46, 0]
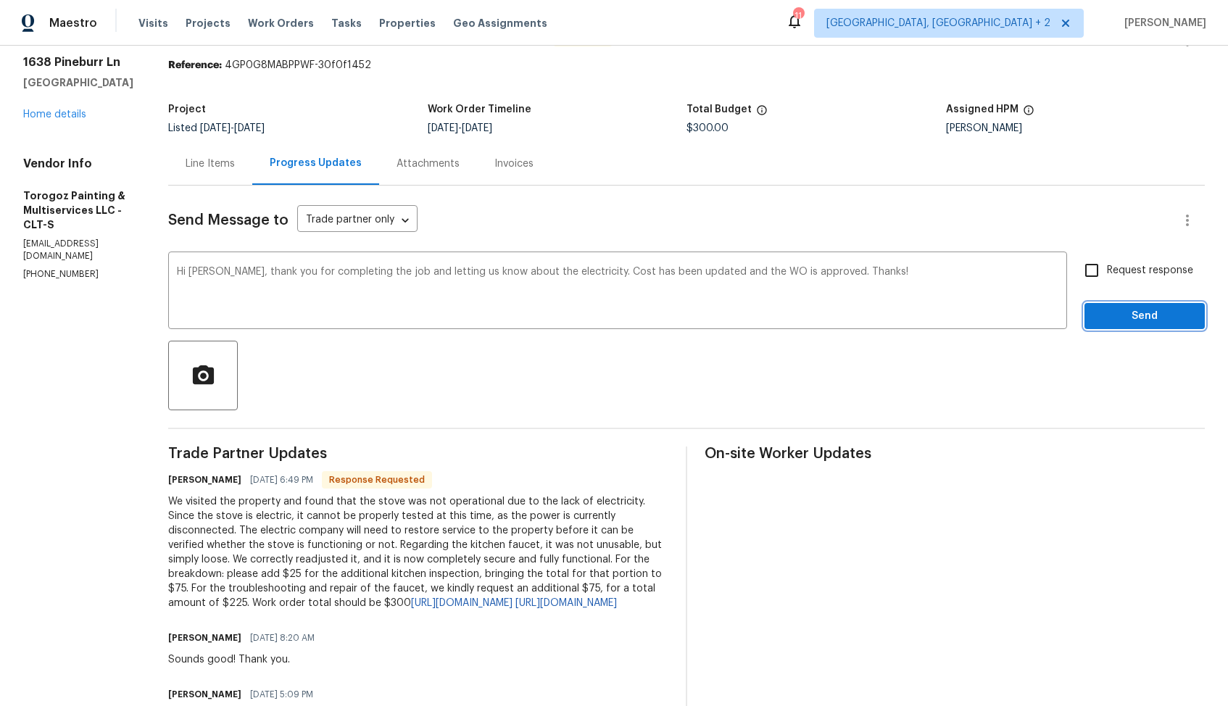
click at [1149, 326] on button "Send" at bounding box center [1145, 316] width 120 height 27
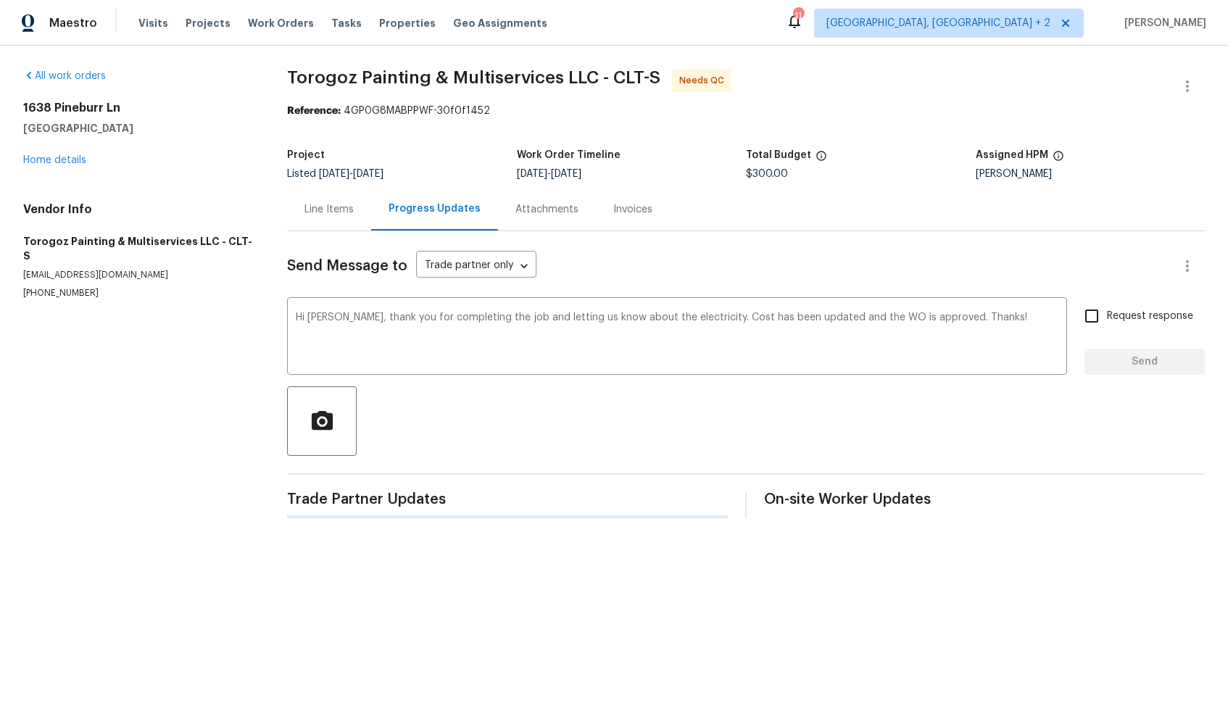
scroll to position [0, 0]
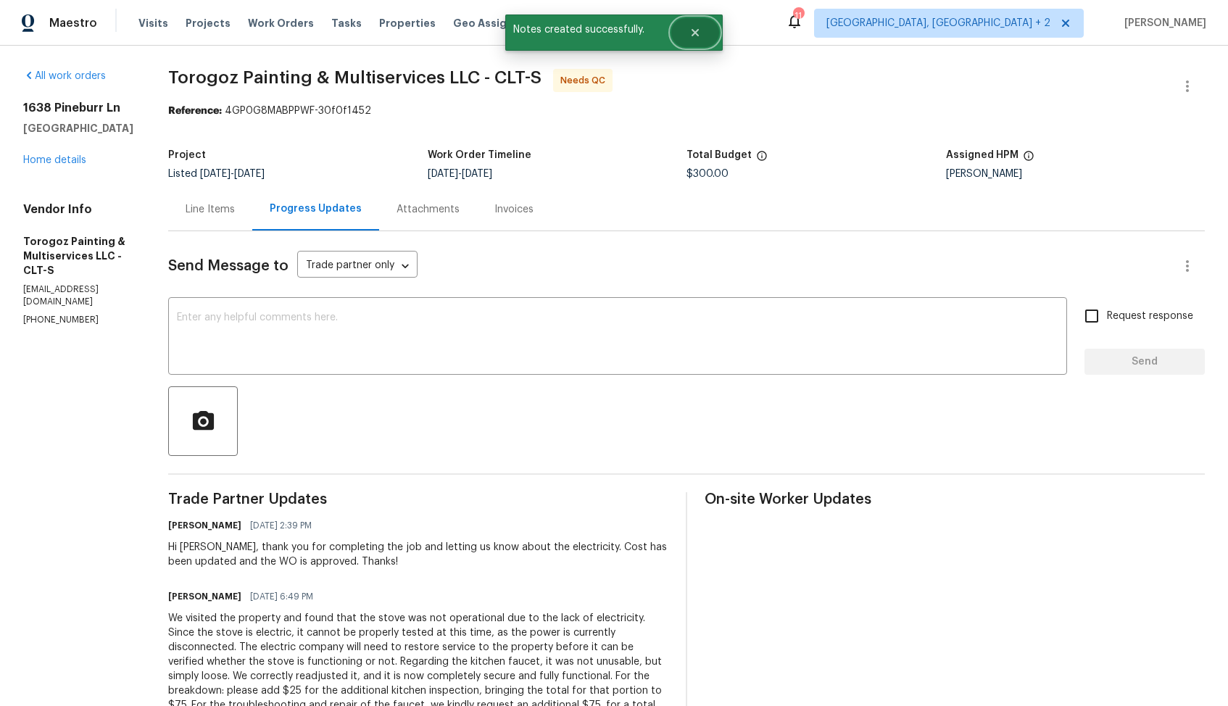
click at [695, 36] on icon "Close" at bounding box center [695, 33] width 12 height 12
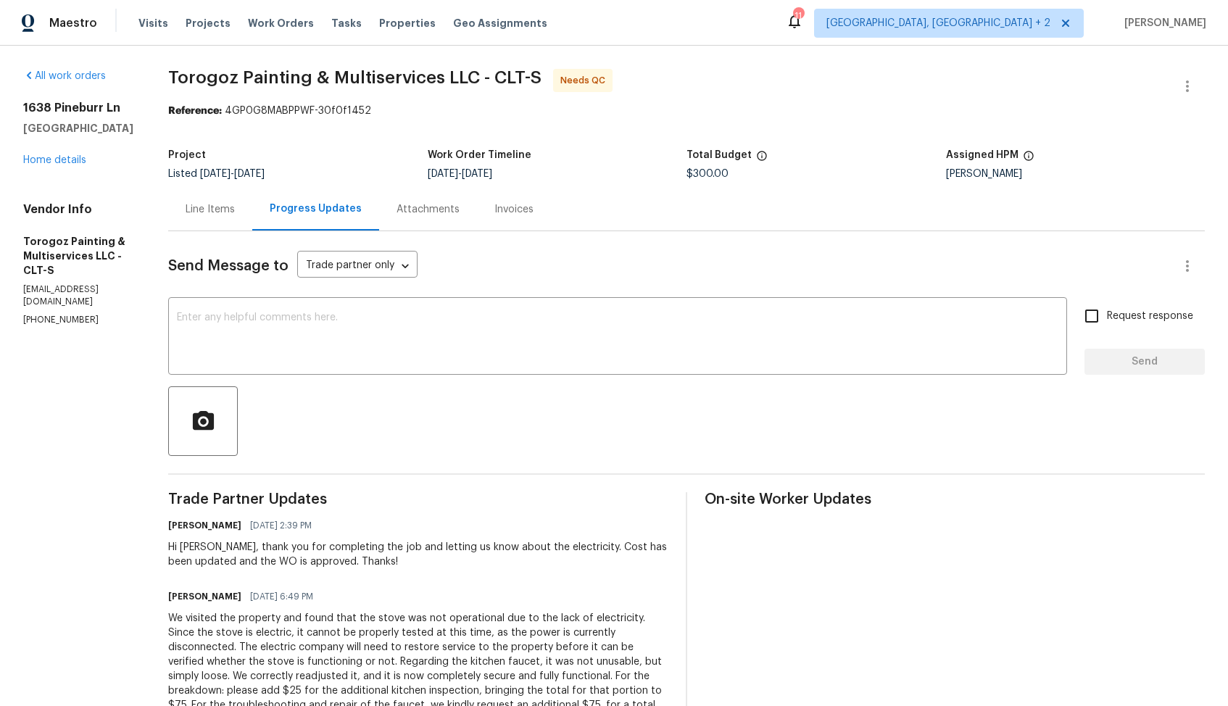
click at [252, 217] on div "Line Items" at bounding box center [210, 209] width 84 height 43
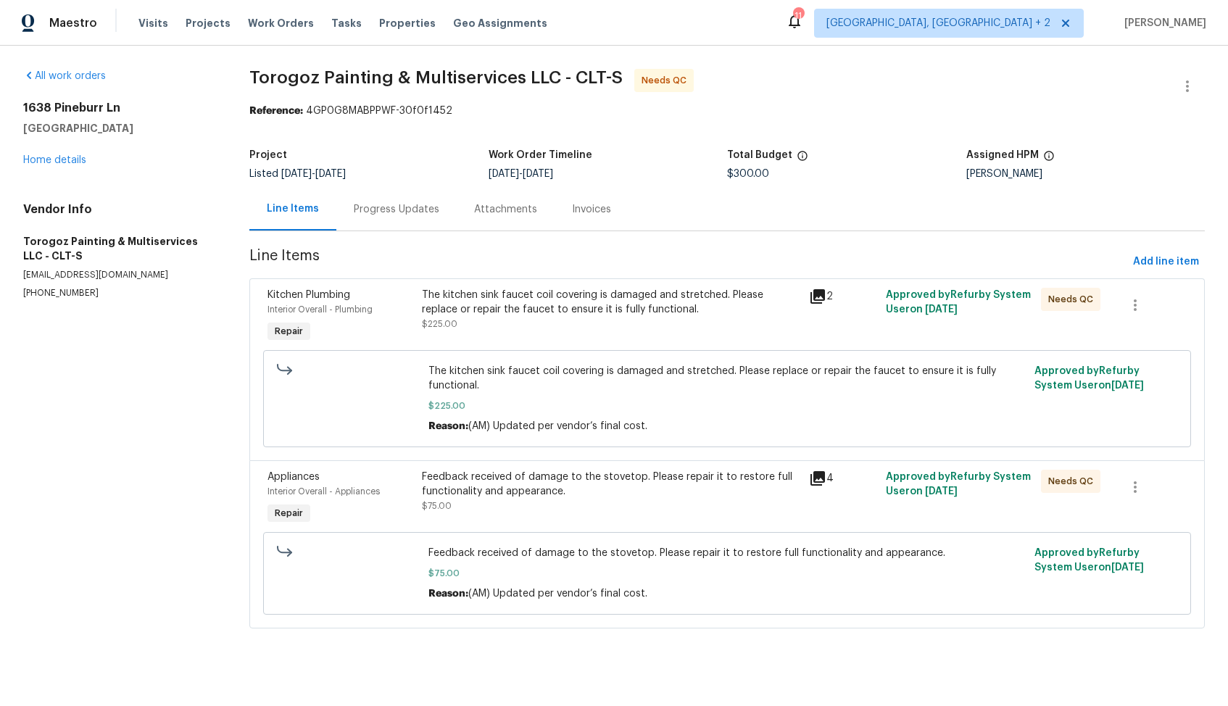
click at [567, 326] on div "The kitchen sink faucet coil covering is damaged and stretched. Please replace …" at bounding box center [611, 309] width 378 height 43
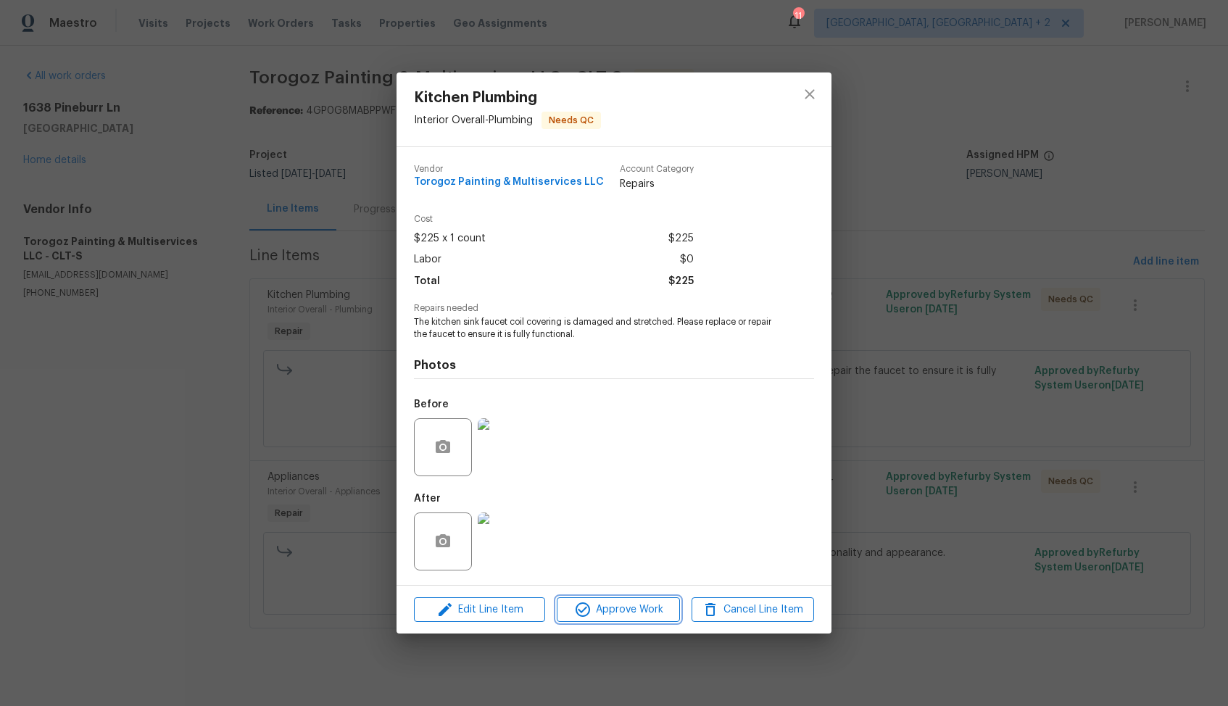
click at [617, 613] on span "Approve Work" at bounding box center [618, 610] width 114 height 18
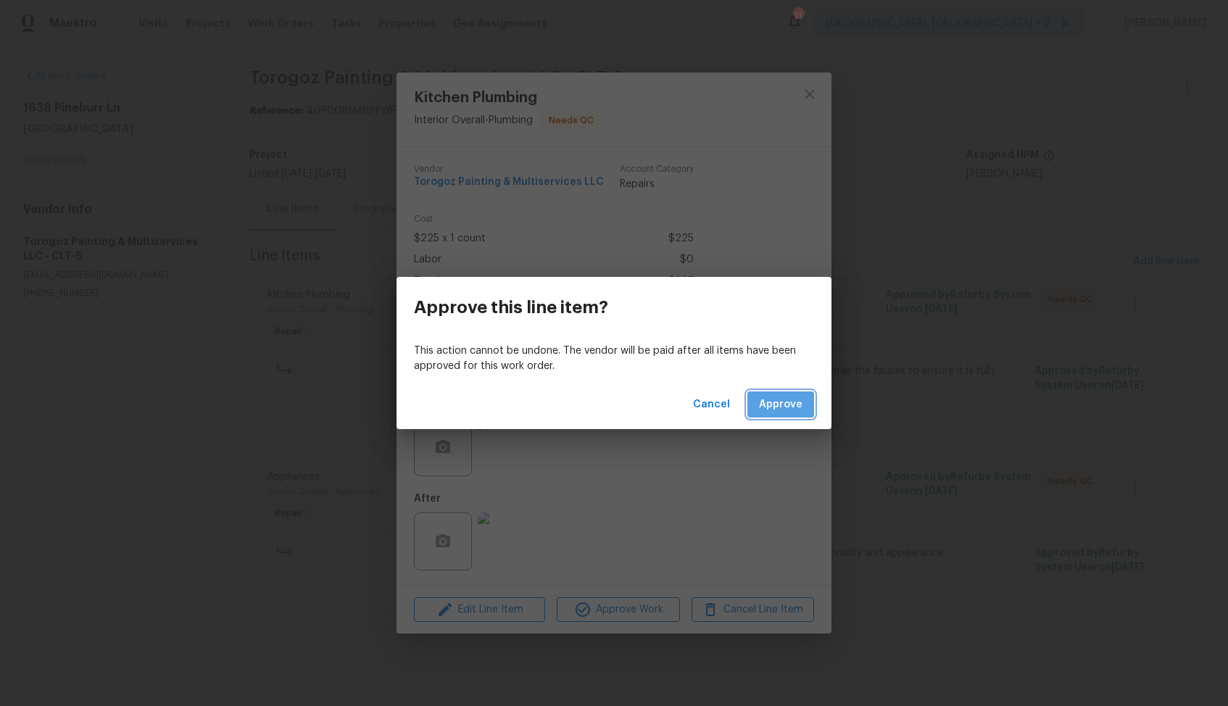
click at [776, 410] on span "Approve" at bounding box center [780, 405] width 43 height 18
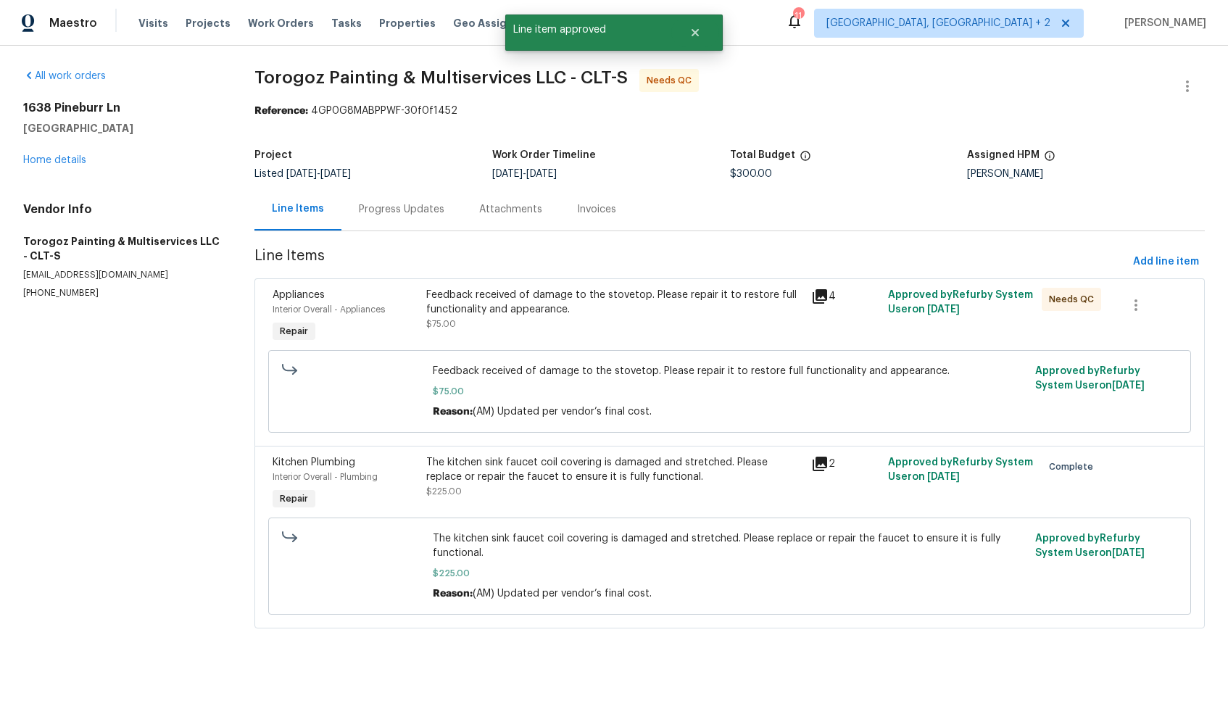
click at [564, 314] on div "Feedback received of damage to the stovetop. Please repair it to restore full f…" at bounding box center [614, 302] width 376 height 29
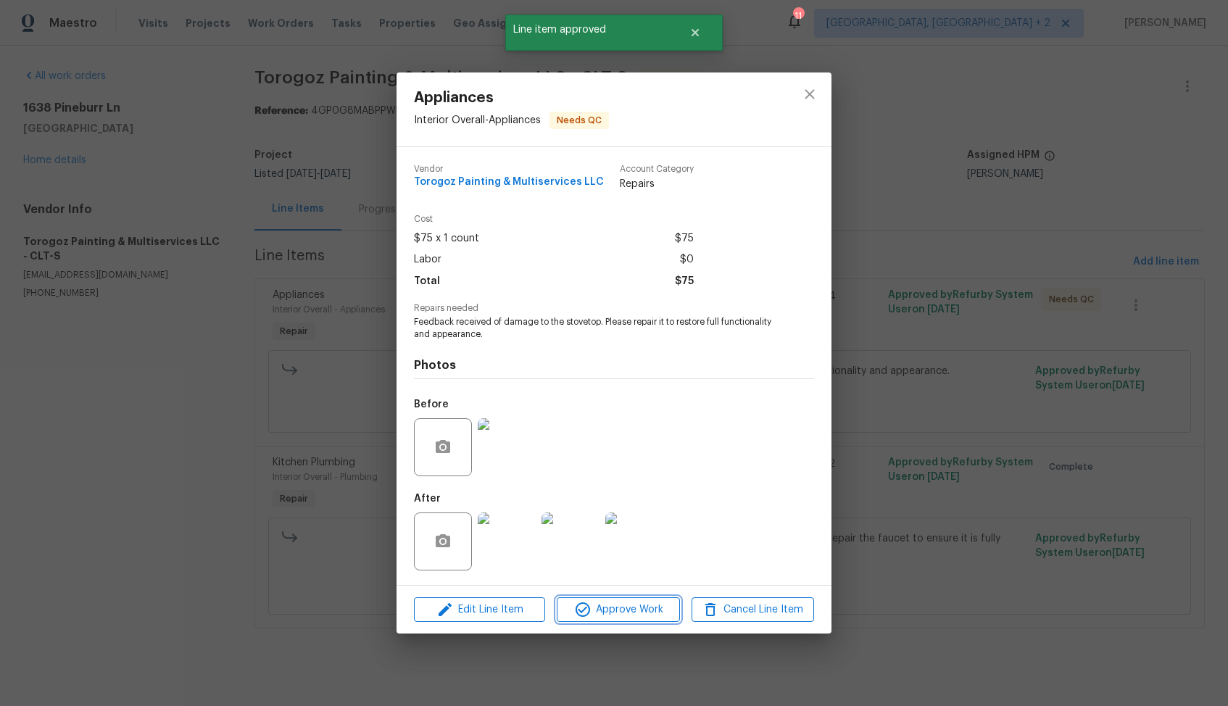
click at [611, 603] on span "Approve Work" at bounding box center [618, 610] width 114 height 18
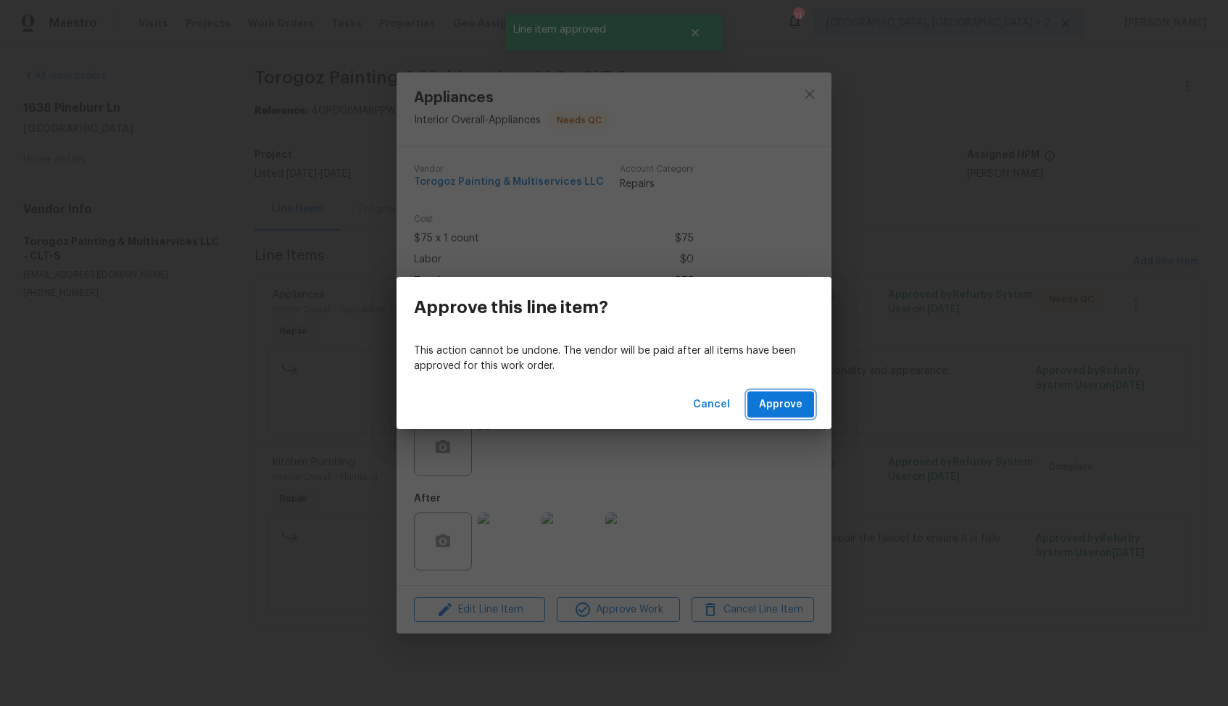
click at [776, 399] on span "Approve" at bounding box center [780, 405] width 43 height 18
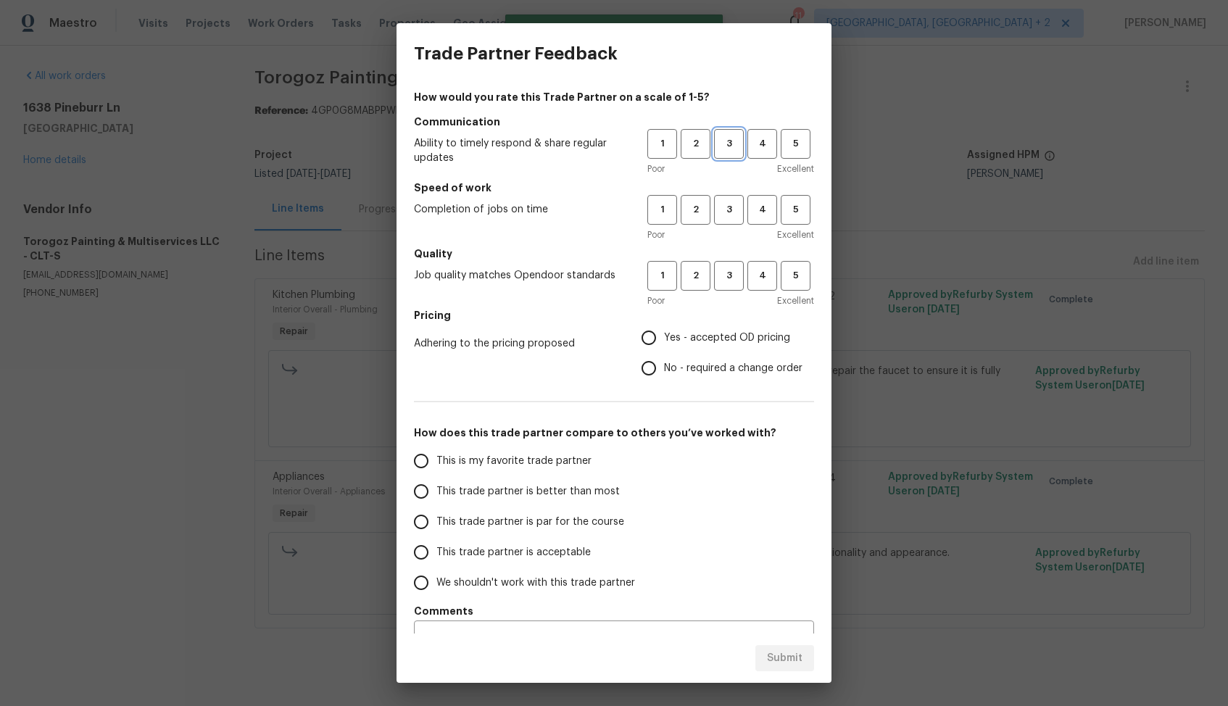
click at [735, 145] on span "3" at bounding box center [729, 144] width 27 height 17
click at [726, 210] on span "3" at bounding box center [729, 210] width 27 height 17
click at [737, 273] on span "3" at bounding box center [729, 276] width 27 height 17
click at [647, 357] on input "No - required a change order" at bounding box center [649, 368] width 30 height 30
radio input "true"
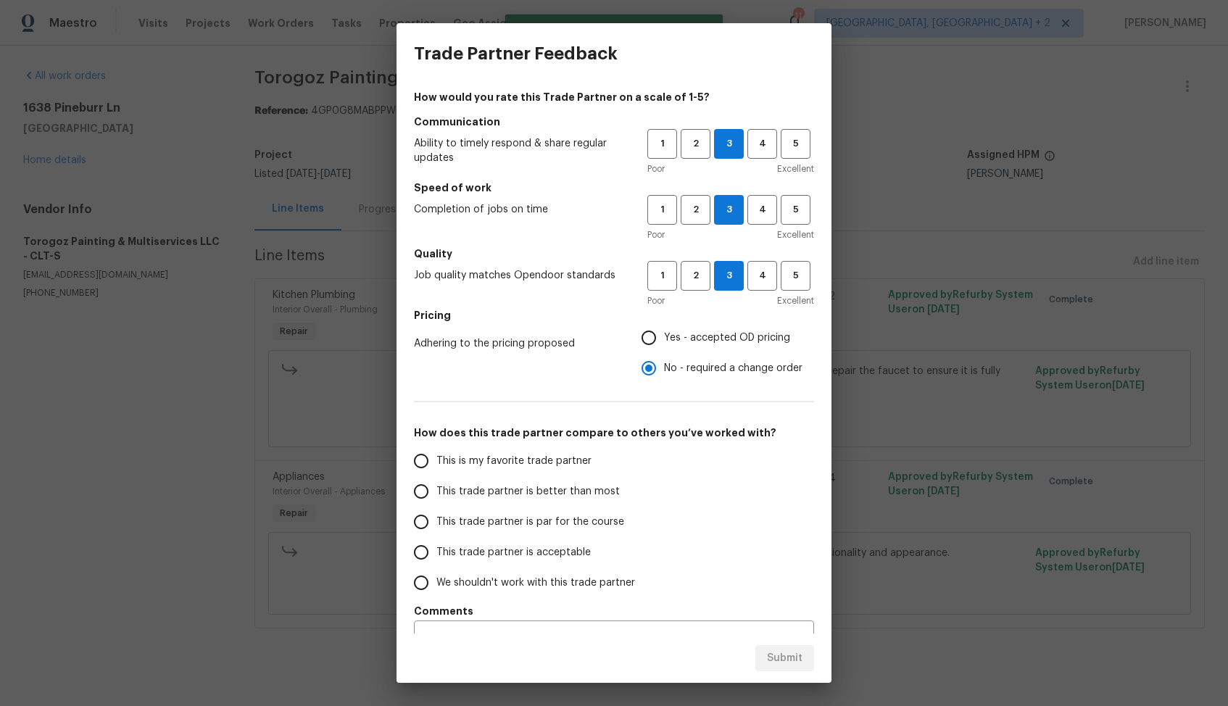
click at [561, 496] on span "This trade partner is better than most" at bounding box center [527, 491] width 183 height 15
click at [436, 496] on input "This trade partner is better than most" at bounding box center [421, 491] width 30 height 30
click at [780, 663] on span "Submit" at bounding box center [785, 659] width 36 height 18
radio input "true"
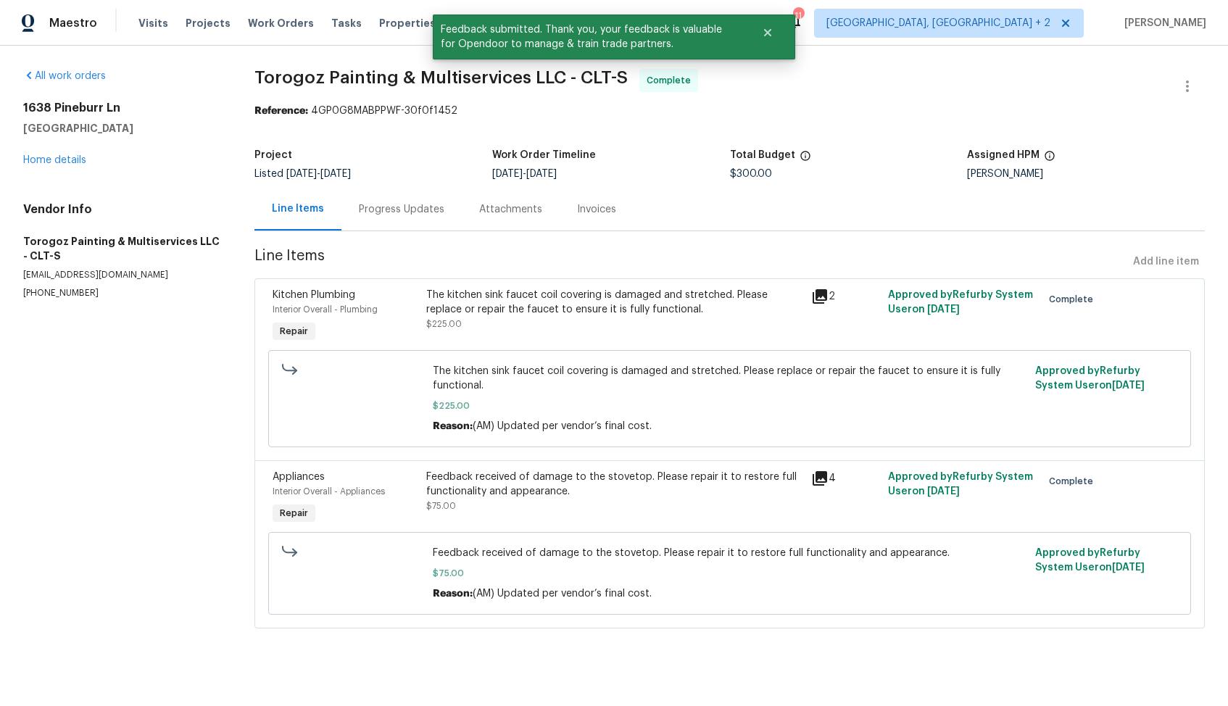
click at [391, 210] on div "Progress Updates" at bounding box center [402, 209] width 86 height 14
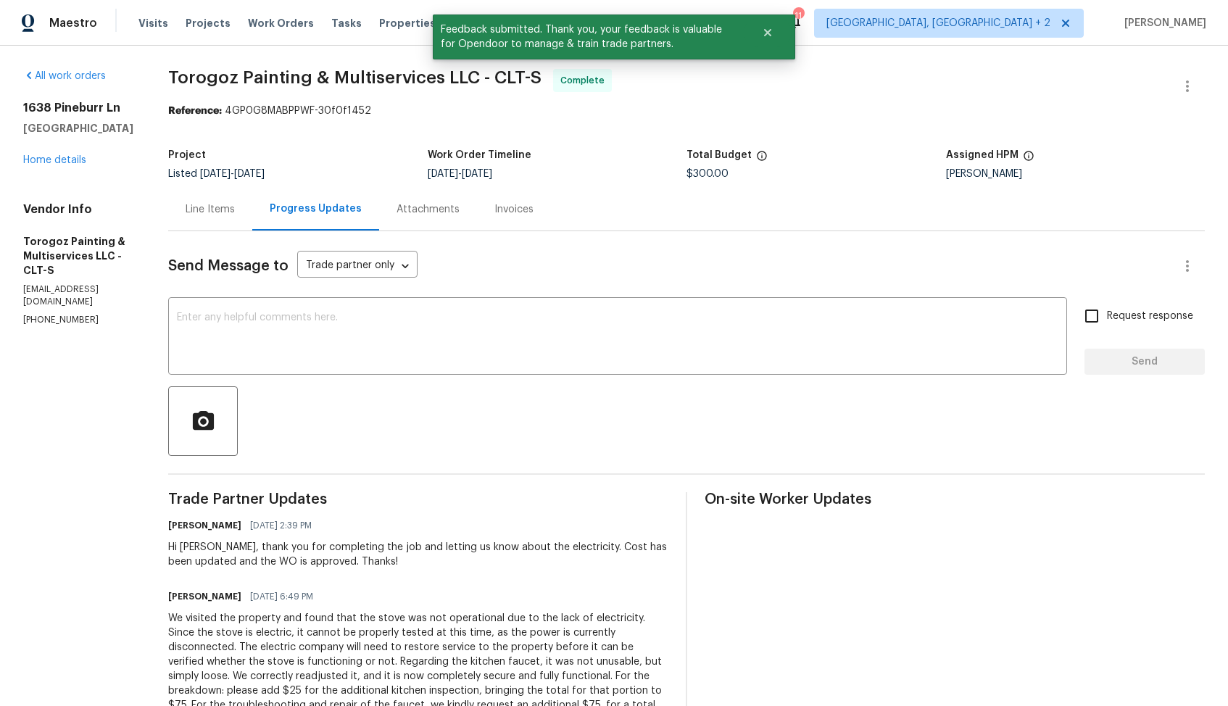
scroll to position [158, 0]
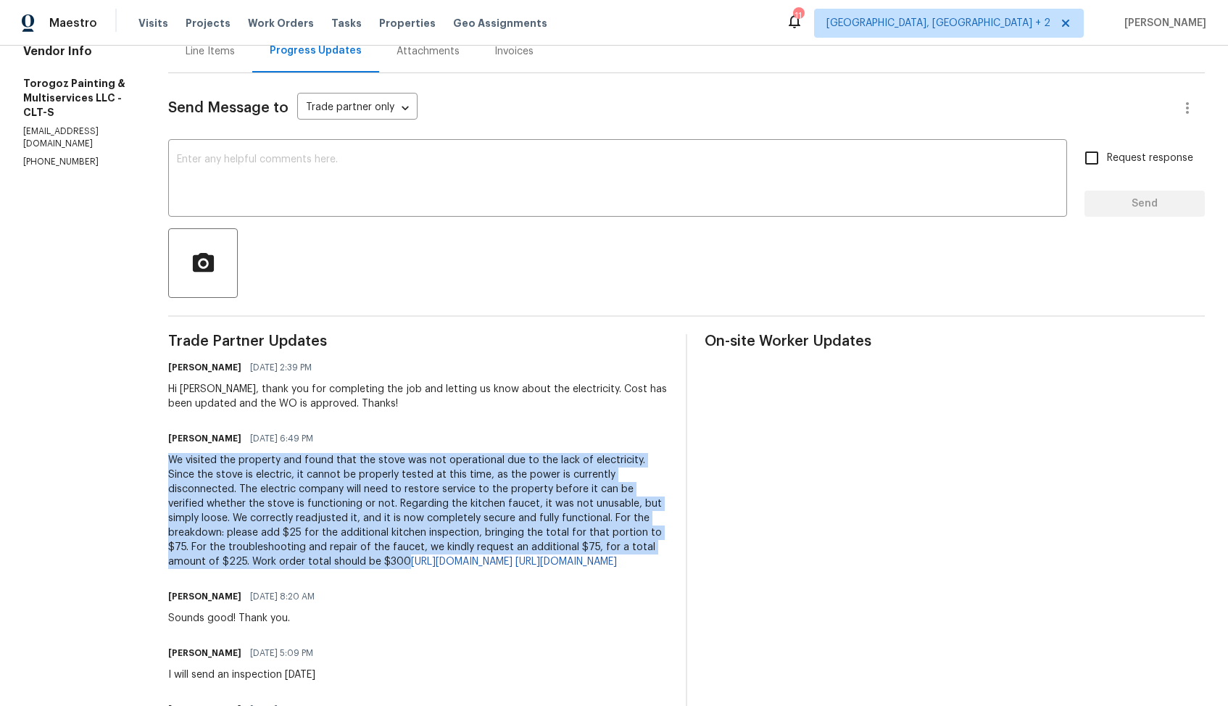
drag, startPoint x: 208, startPoint y: 460, endPoint x: 538, endPoint y: 556, distance: 343.5
click at [538, 556] on div "We visited the property and found that the stove was not operational due to the…" at bounding box center [418, 511] width 500 height 116
copy div "We visited the property and found that the stove was not operational due to the…"
click at [538, 271] on div at bounding box center [686, 263] width 1037 height 70
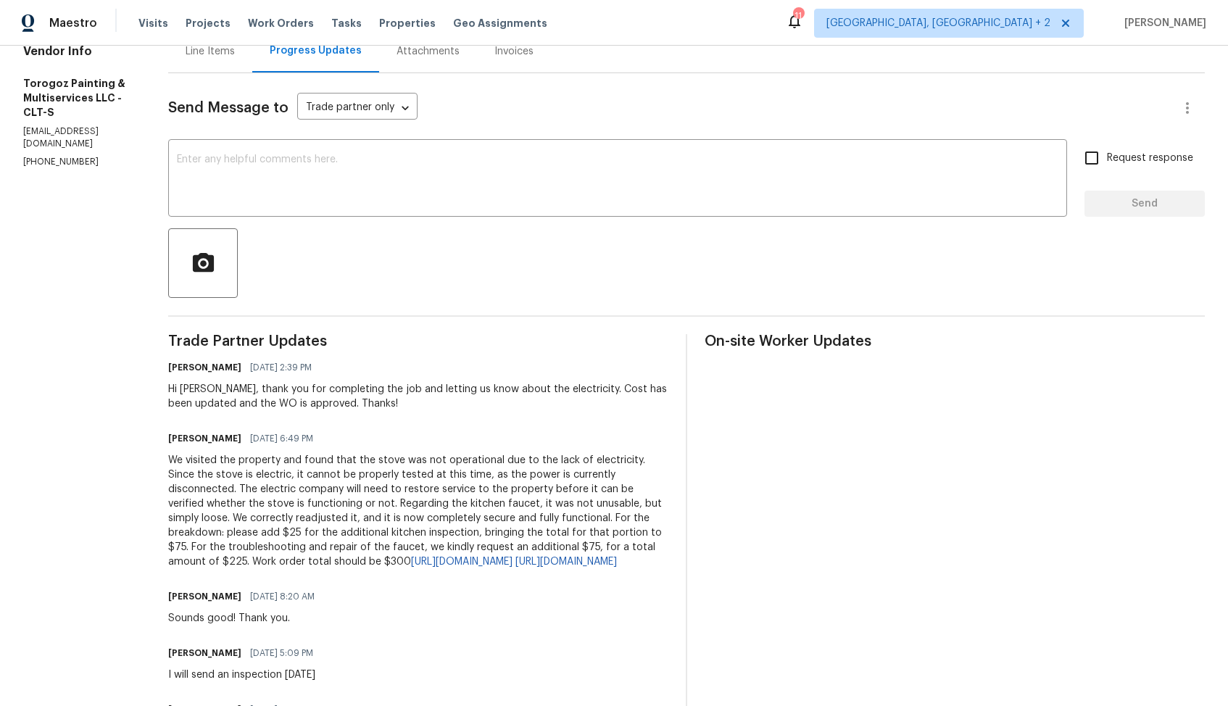
scroll to position [0, 0]
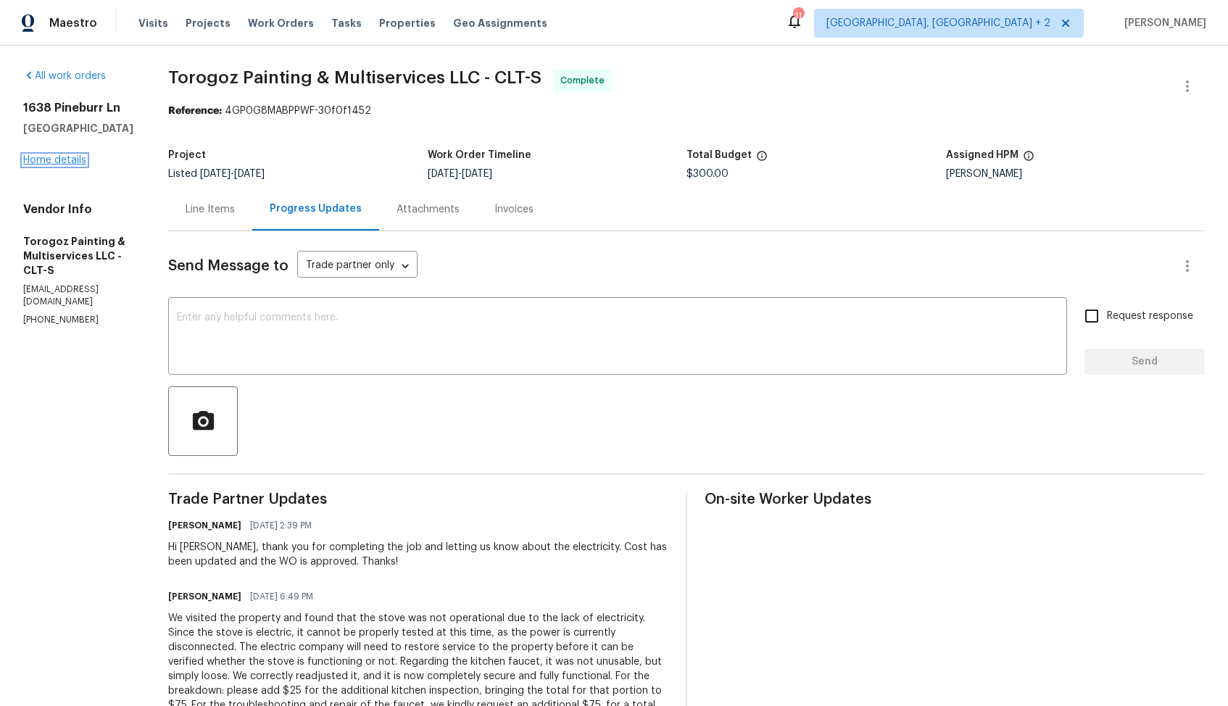
click at [46, 164] on link "Home details" at bounding box center [54, 160] width 63 height 10
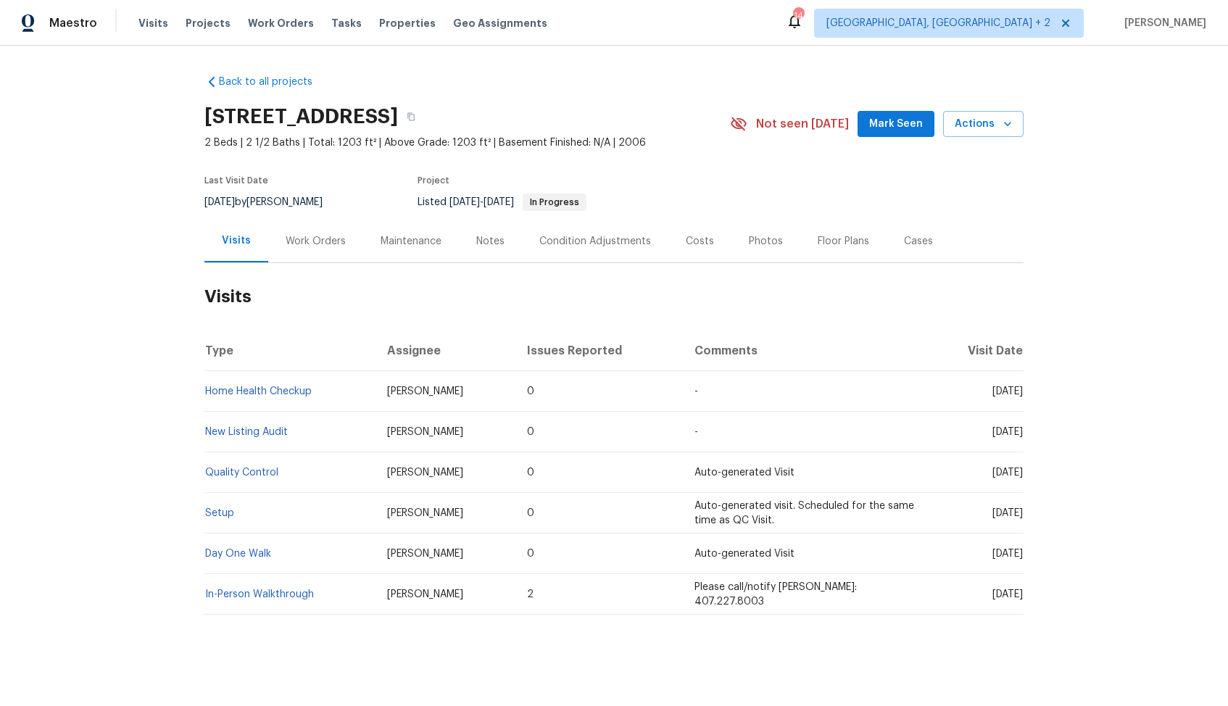
click at [304, 235] on div "Work Orders" at bounding box center [316, 241] width 60 height 14
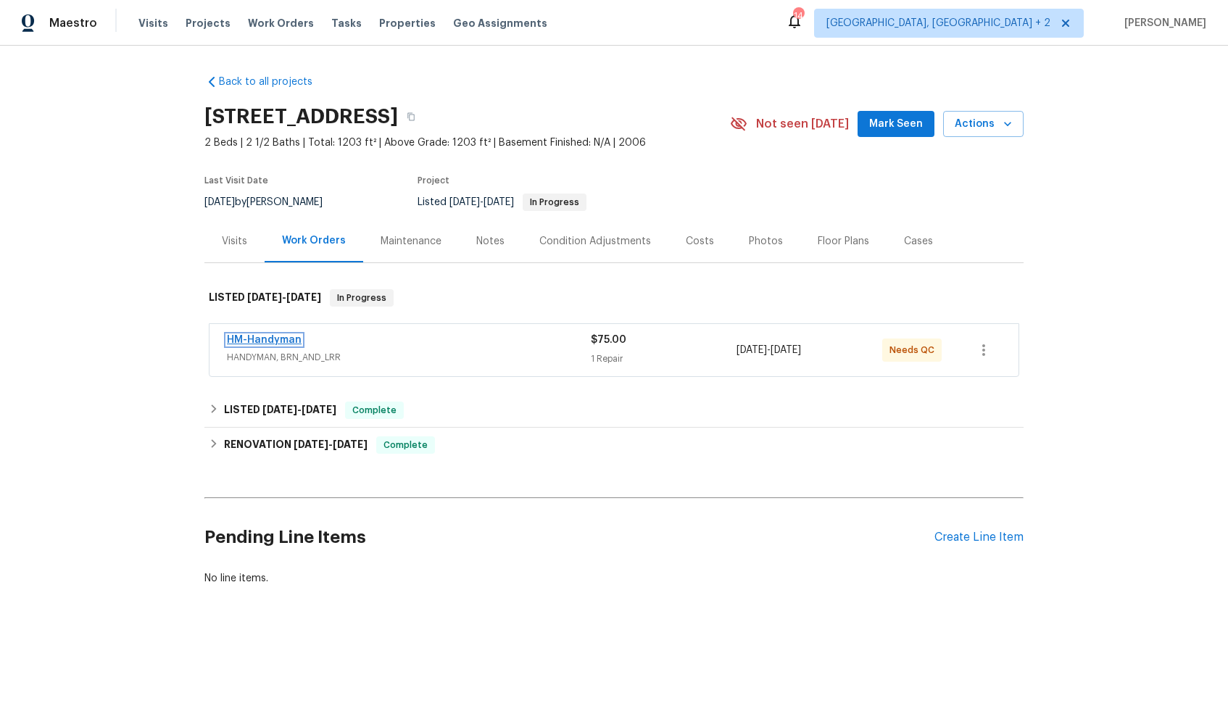
click at [249, 339] on link "HM-Handyman" at bounding box center [264, 340] width 75 height 10
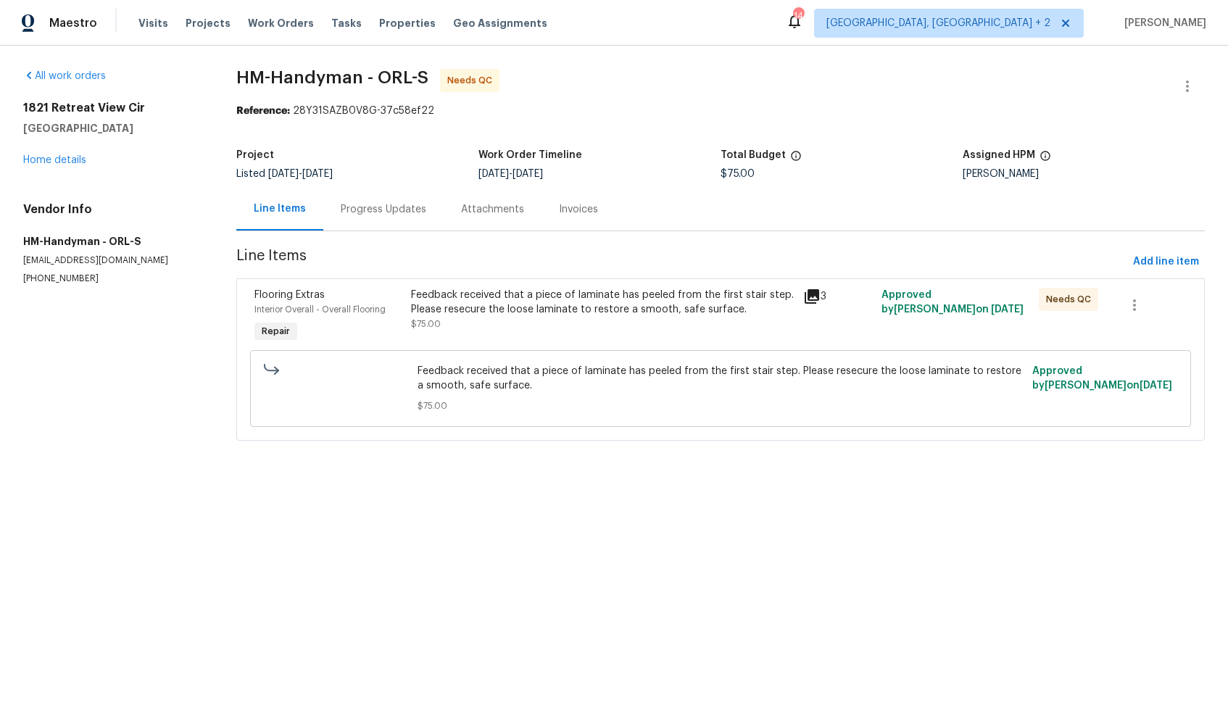
click at [538, 319] on div "Feedback received that a piece of laminate has peeled from the first stair step…" at bounding box center [603, 309] width 384 height 43
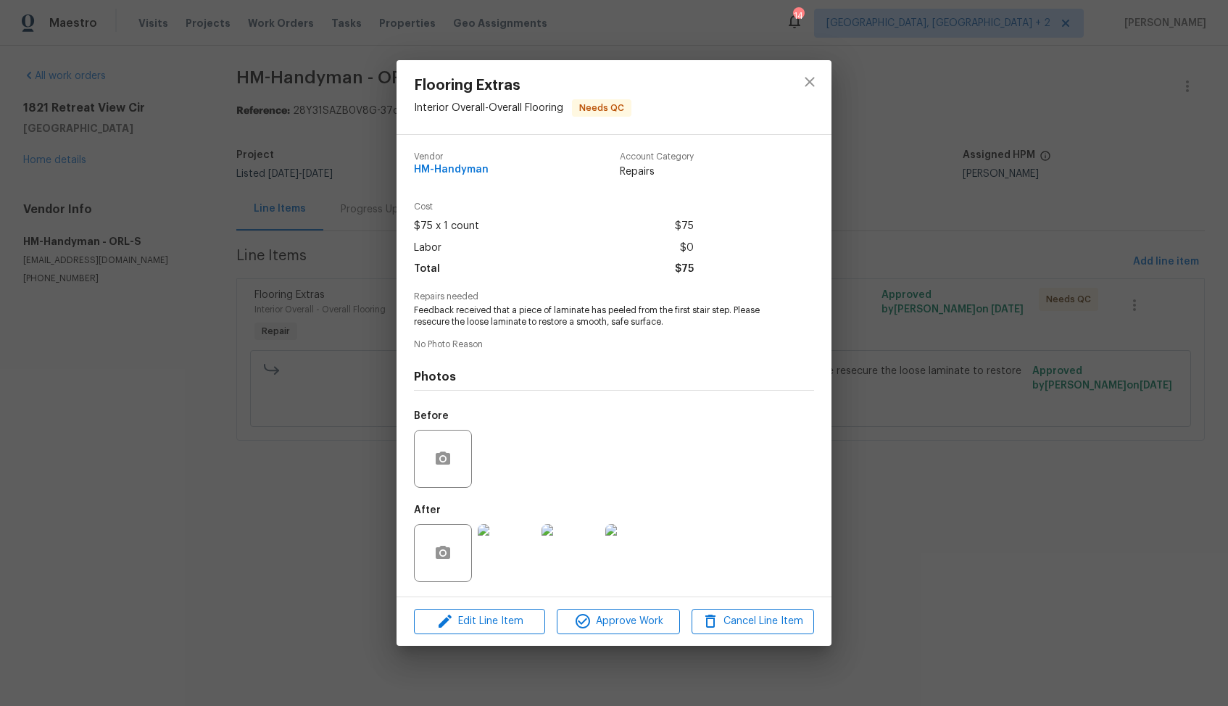
click at [512, 555] on img at bounding box center [507, 553] width 58 height 58
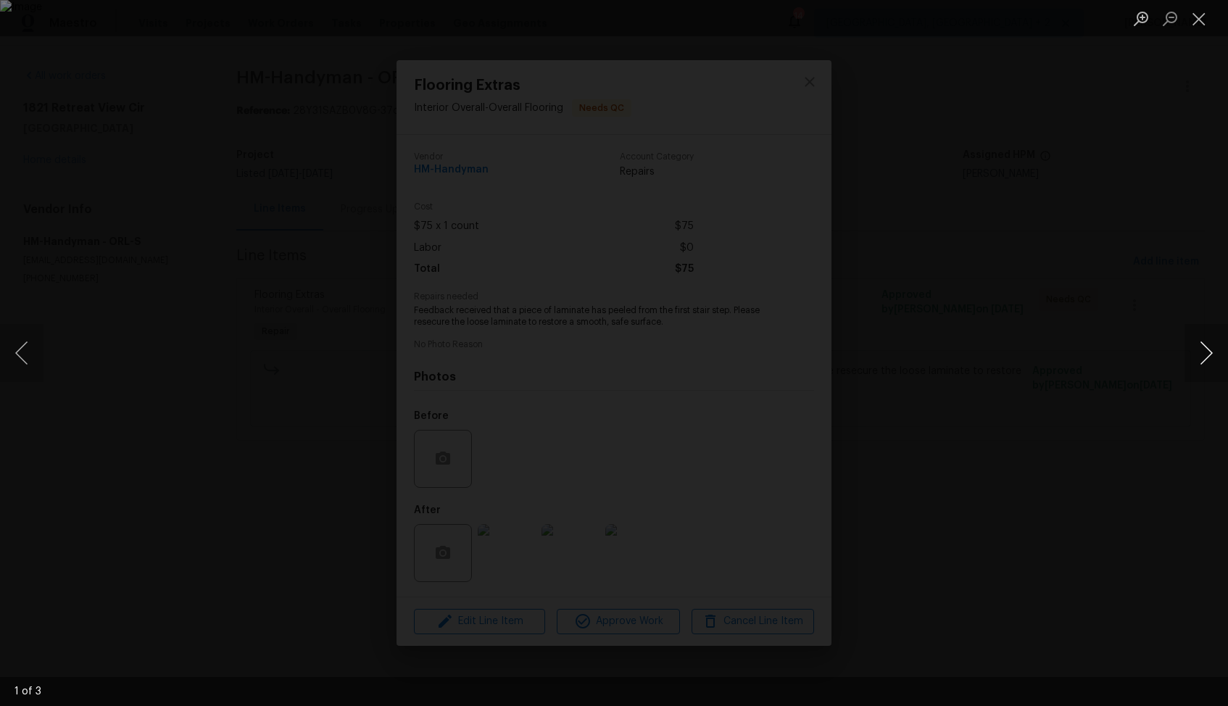
click at [1203, 356] on button "Next image" at bounding box center [1206, 353] width 43 height 58
click at [1135, 352] on div "Lightbox" at bounding box center [614, 353] width 1228 height 706
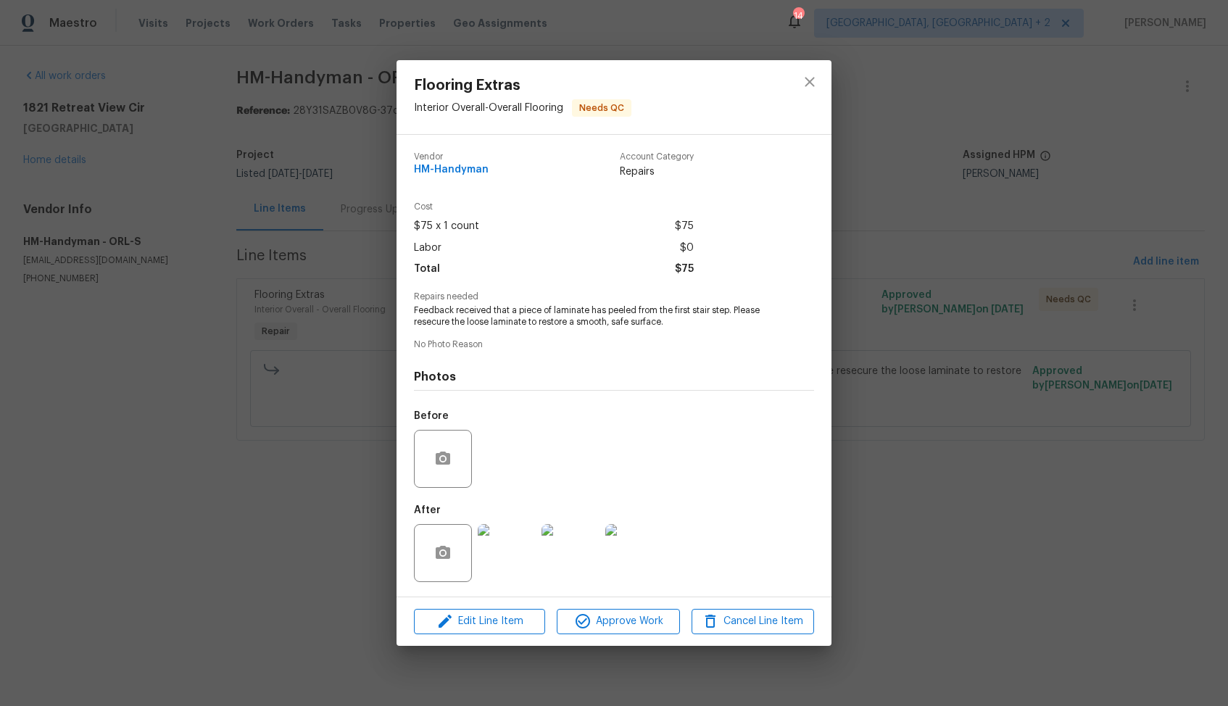
click at [948, 336] on div "Flooring Extras Interior Overall - Overall Flooring Needs QC Vendor HM-Handyman…" at bounding box center [614, 353] width 1228 height 706
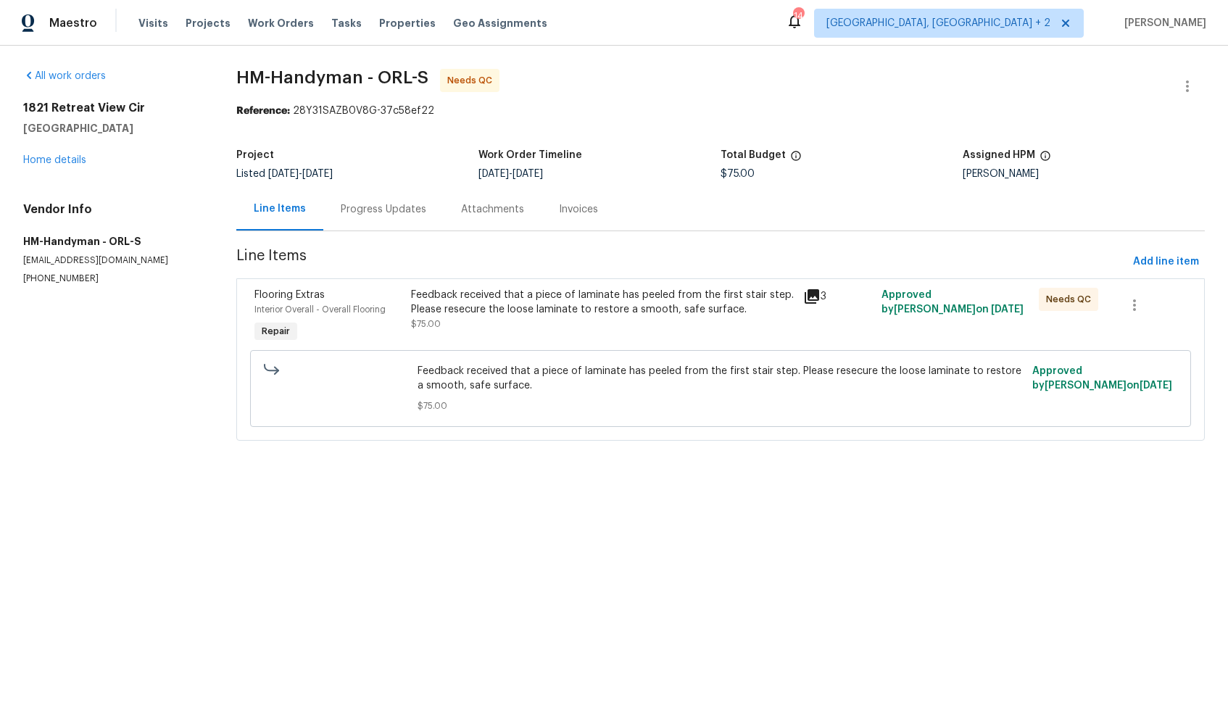
click at [781, 310] on div "Feedback received that a piece of laminate has peeled from the first stair step…" at bounding box center [603, 302] width 384 height 29
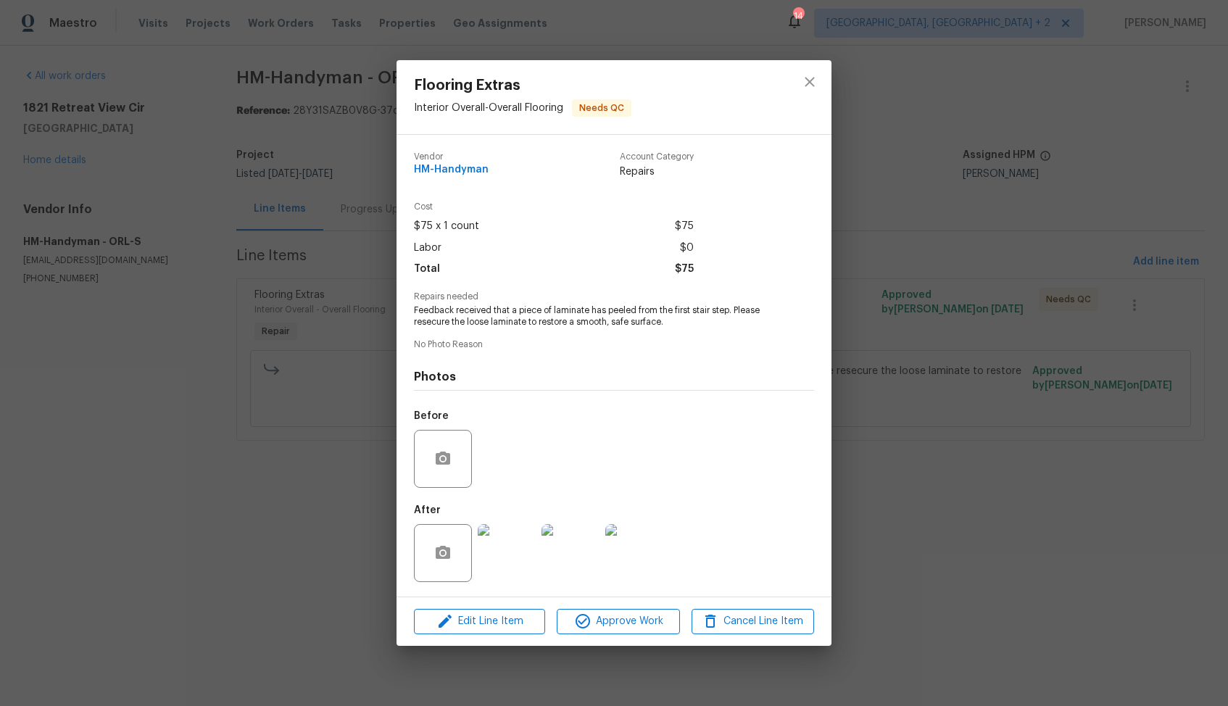
click at [502, 568] on img at bounding box center [507, 553] width 58 height 58
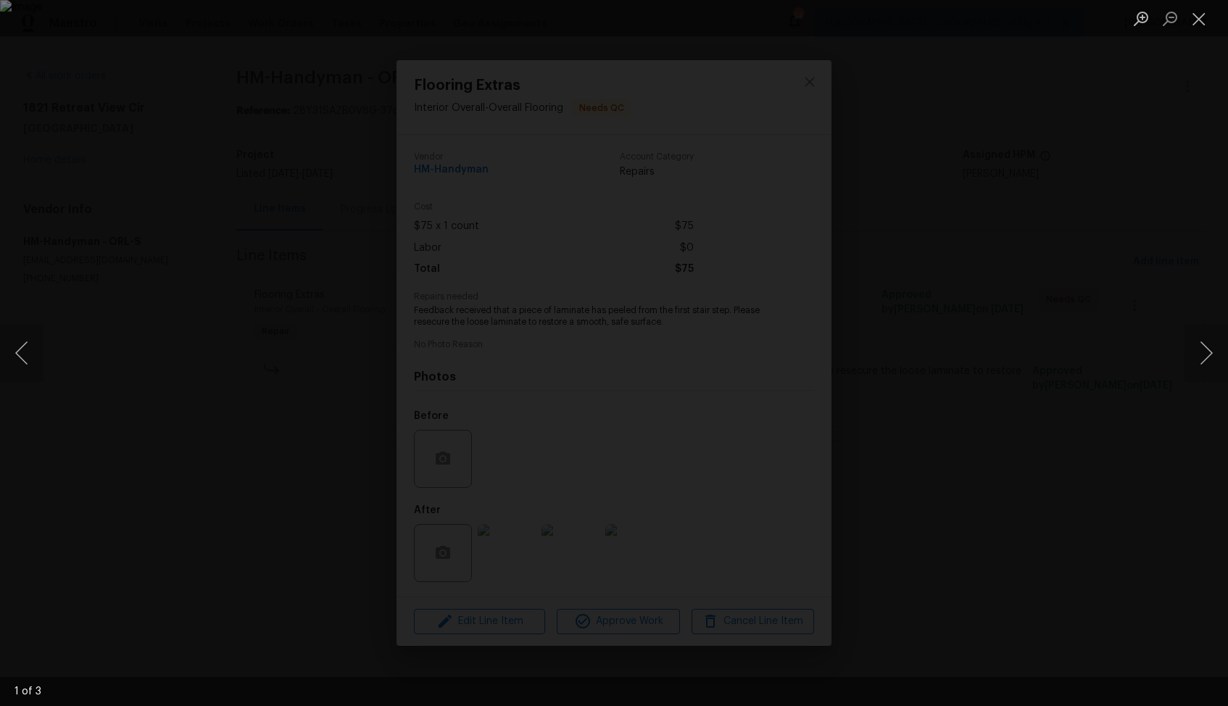
click at [1053, 283] on div "Lightbox" at bounding box center [614, 353] width 1228 height 706
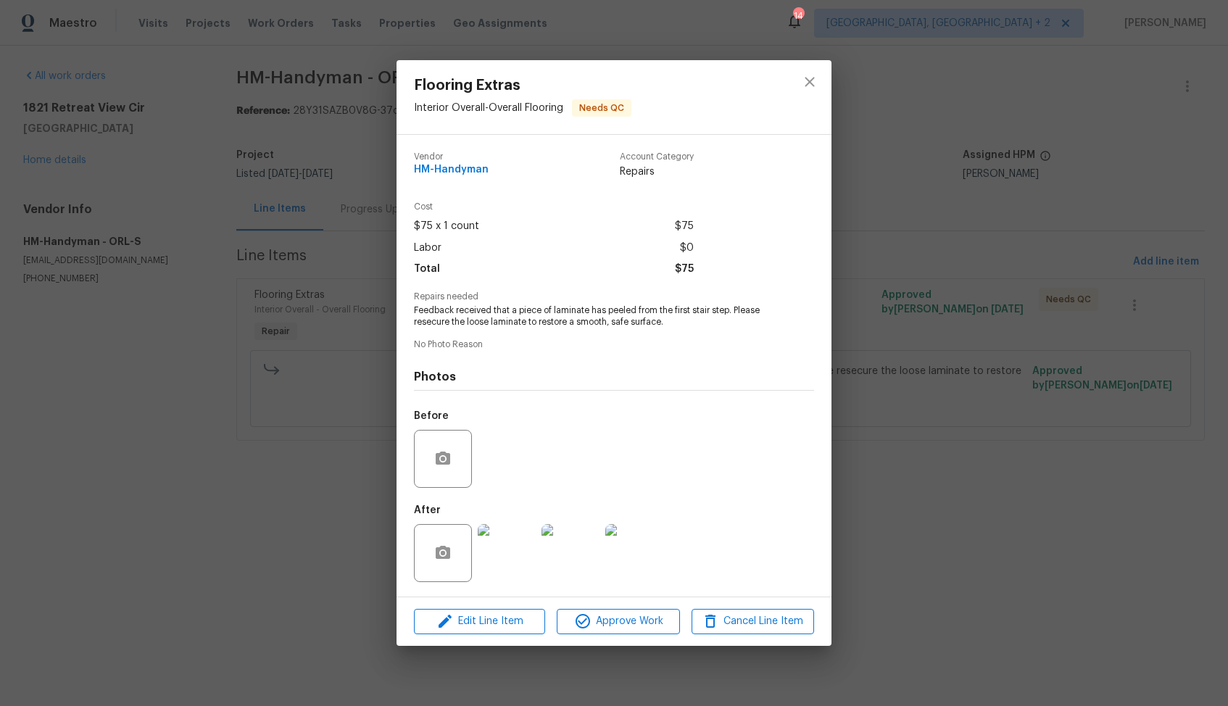
click at [1053, 283] on div "Lightbox" at bounding box center [614, 353] width 1228 height 706
click at [950, 271] on div "Flooring Extras Interior Overall - Overall Flooring Needs QC Vendor HM-Handyman…" at bounding box center [614, 353] width 1228 height 706
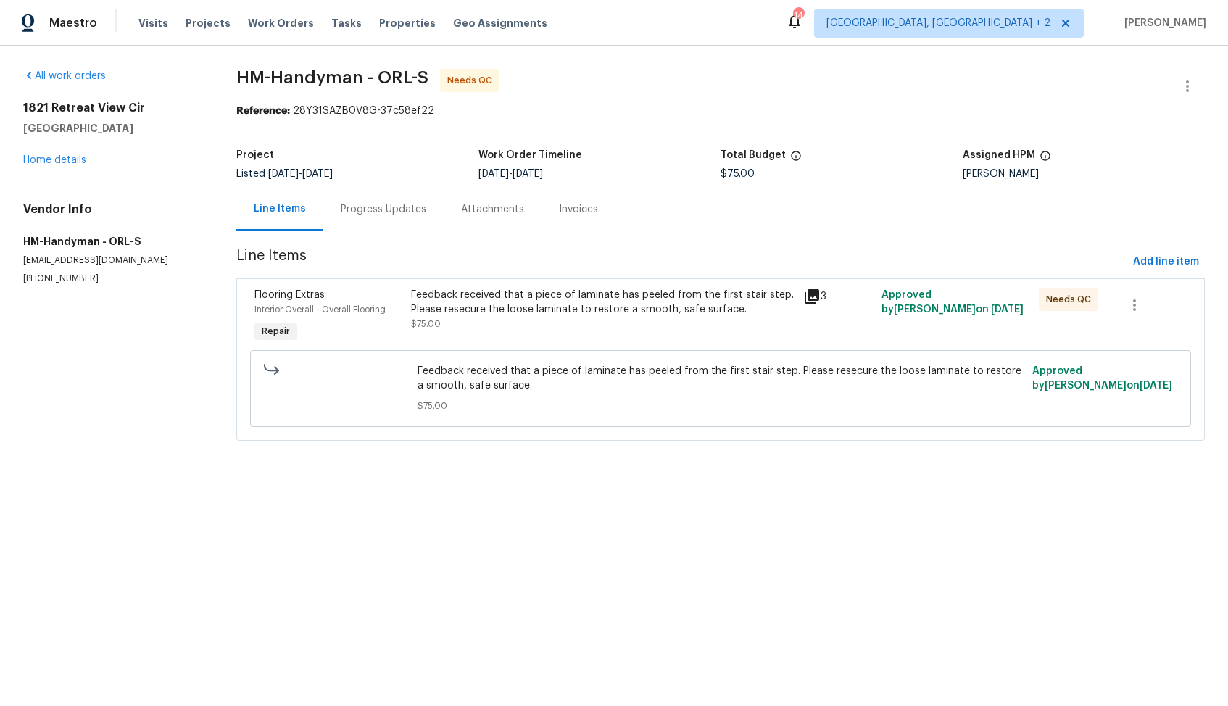
click at [381, 220] on div "Progress Updates" at bounding box center [383, 209] width 120 height 43
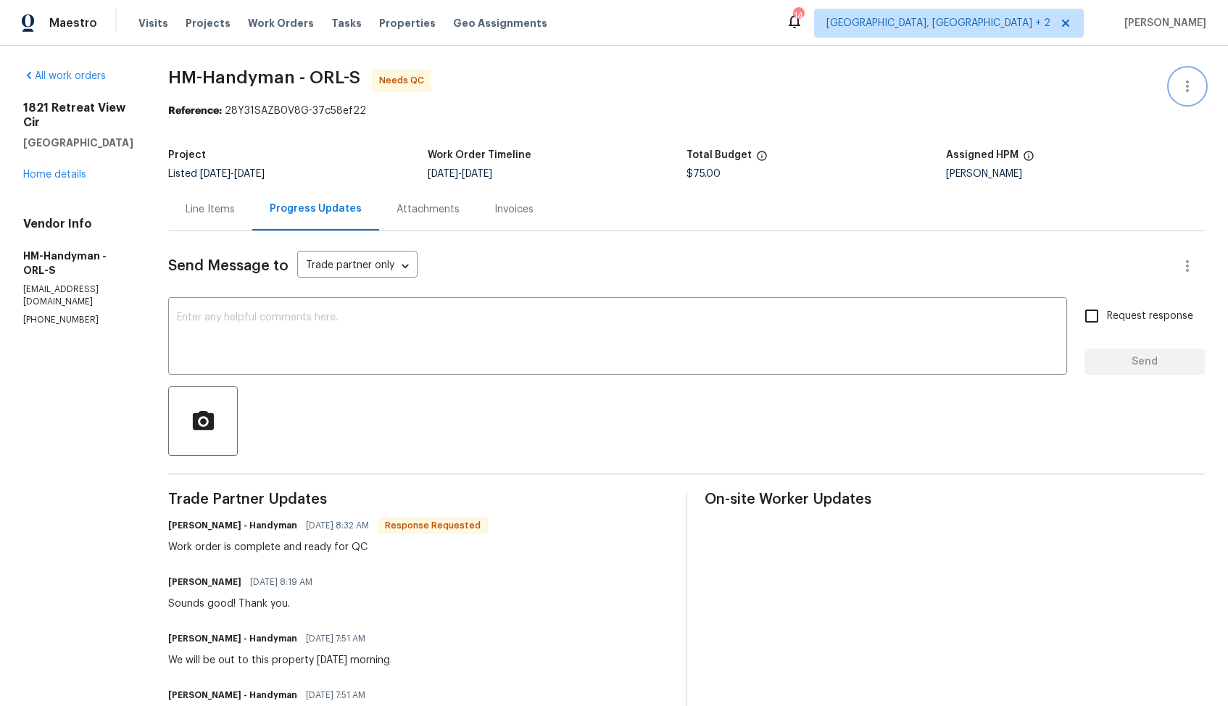
click at [1196, 83] on button "button" at bounding box center [1187, 86] width 35 height 35
click at [1104, 89] on li "Edit" at bounding box center [1140, 87] width 157 height 24
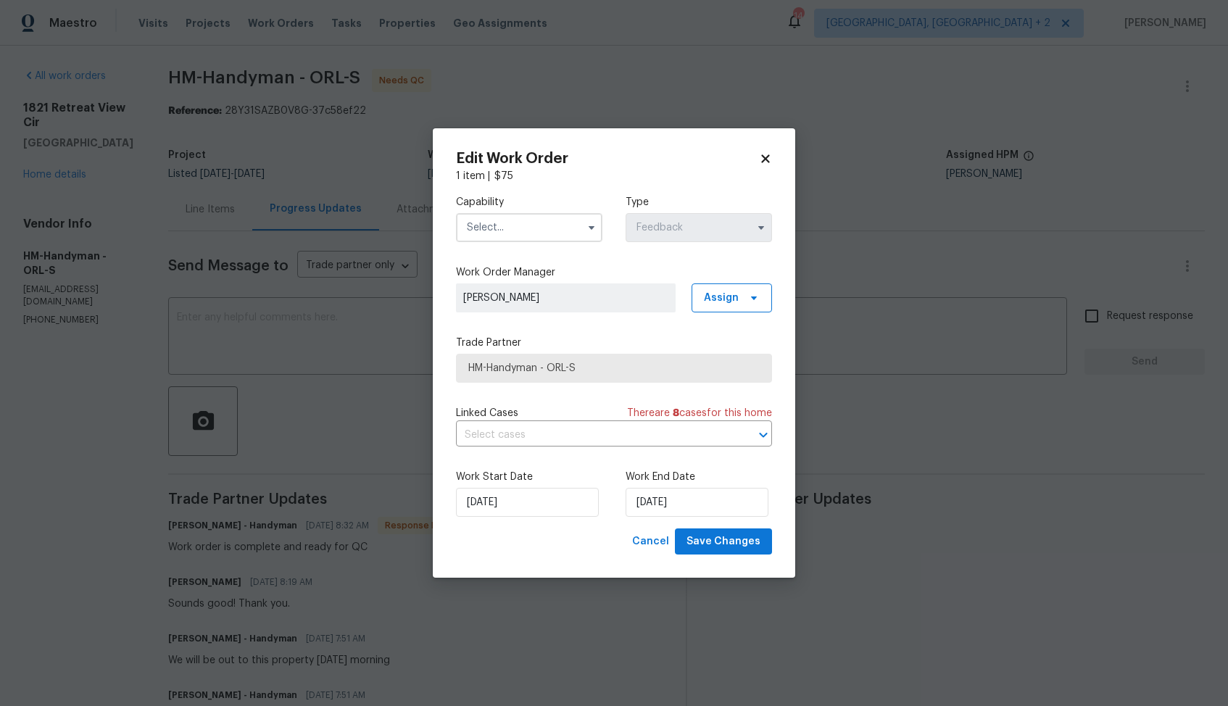
click at [502, 234] on input "text" at bounding box center [529, 227] width 146 height 29
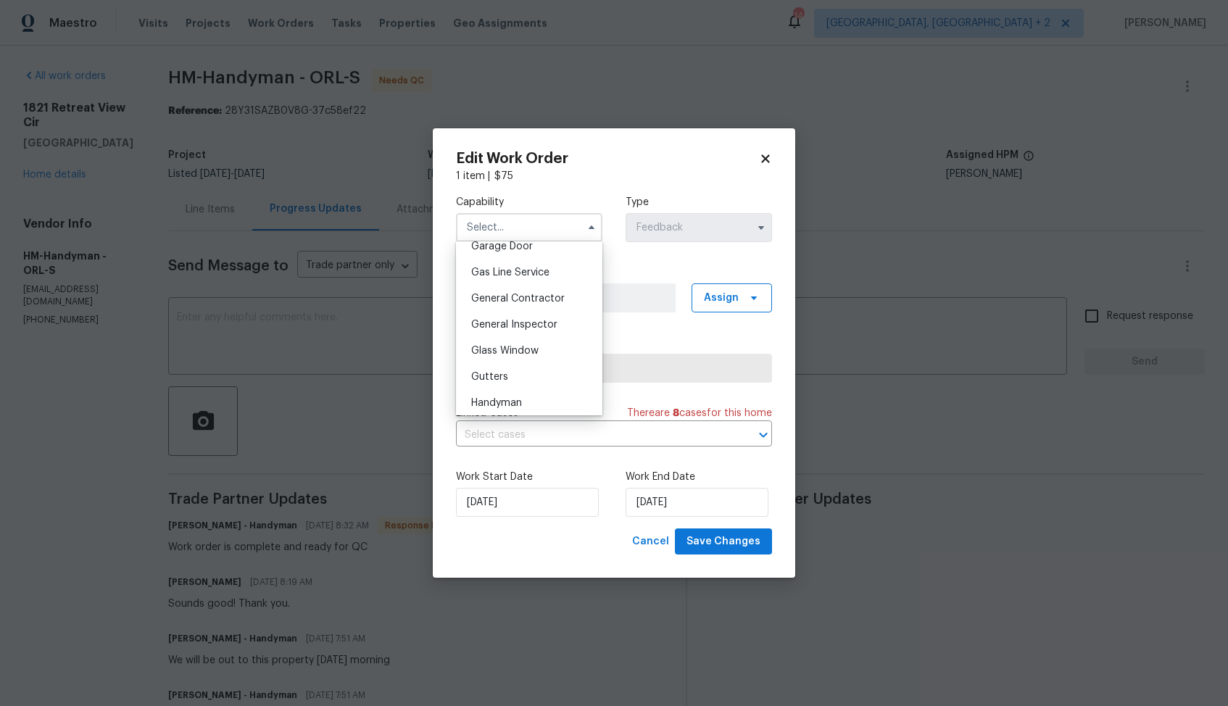
scroll to position [715, 0]
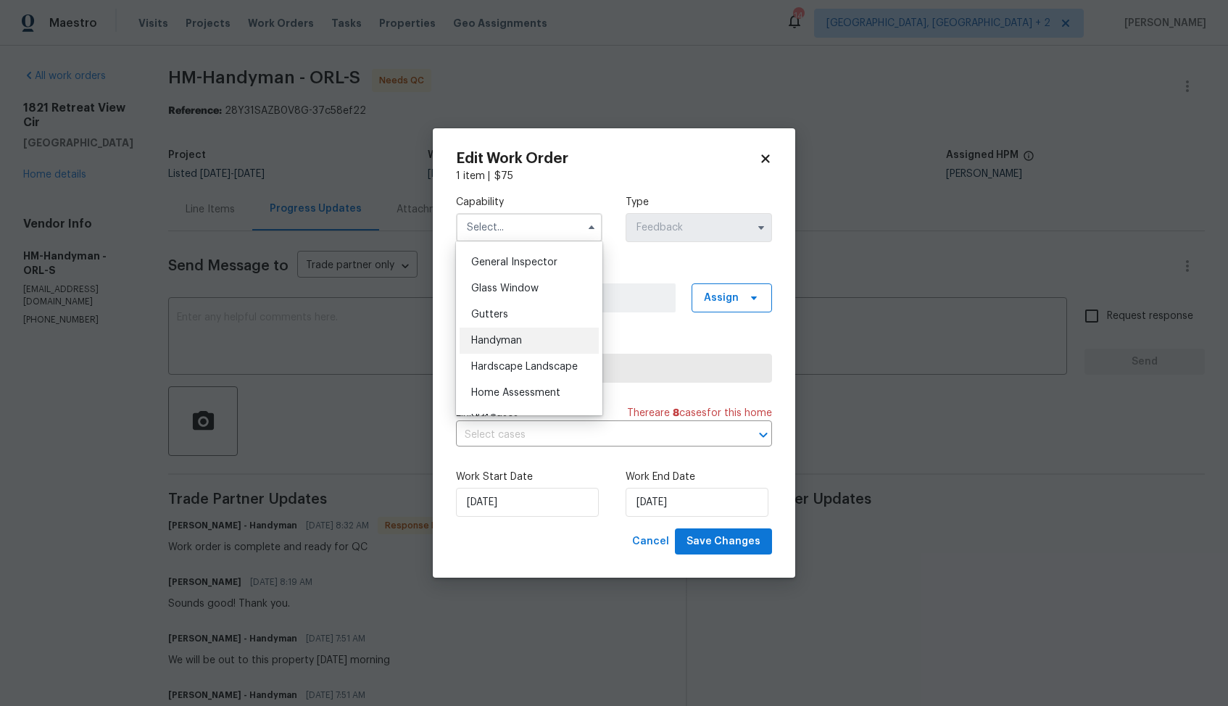
click at [513, 346] on div "Handyman" at bounding box center [529, 341] width 139 height 26
type input "Handyman"
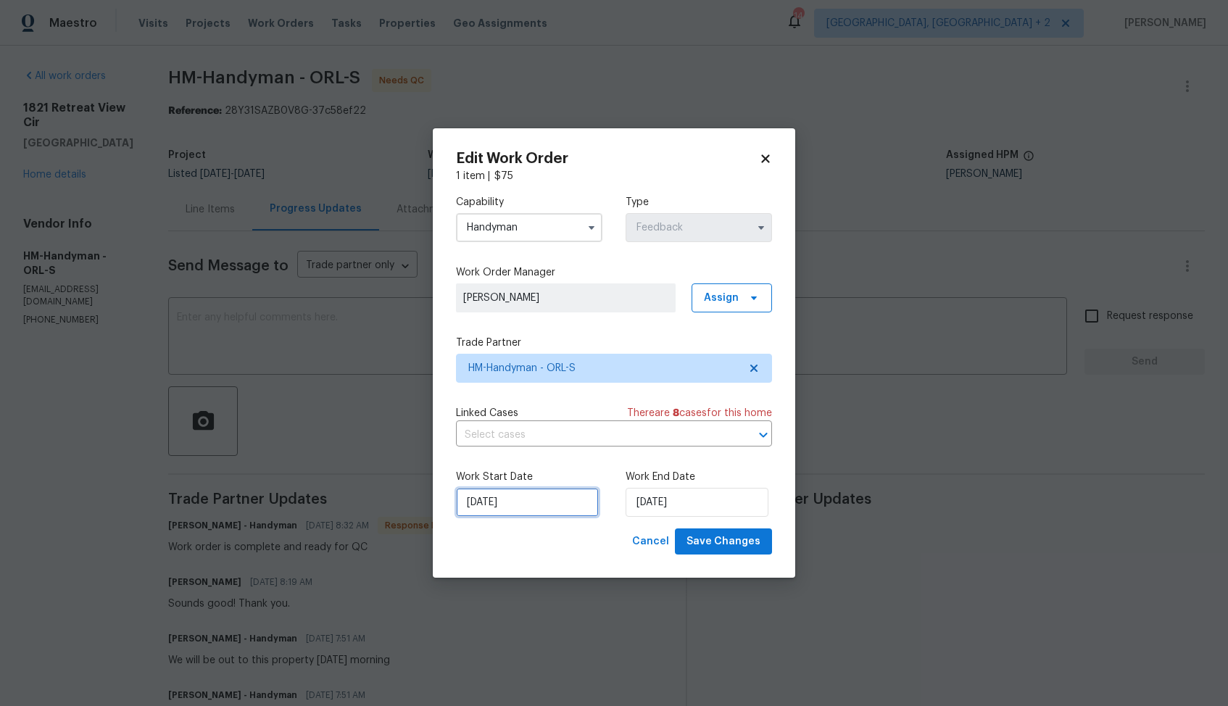
click at [571, 502] on input "[DATE]" at bounding box center [527, 502] width 143 height 29
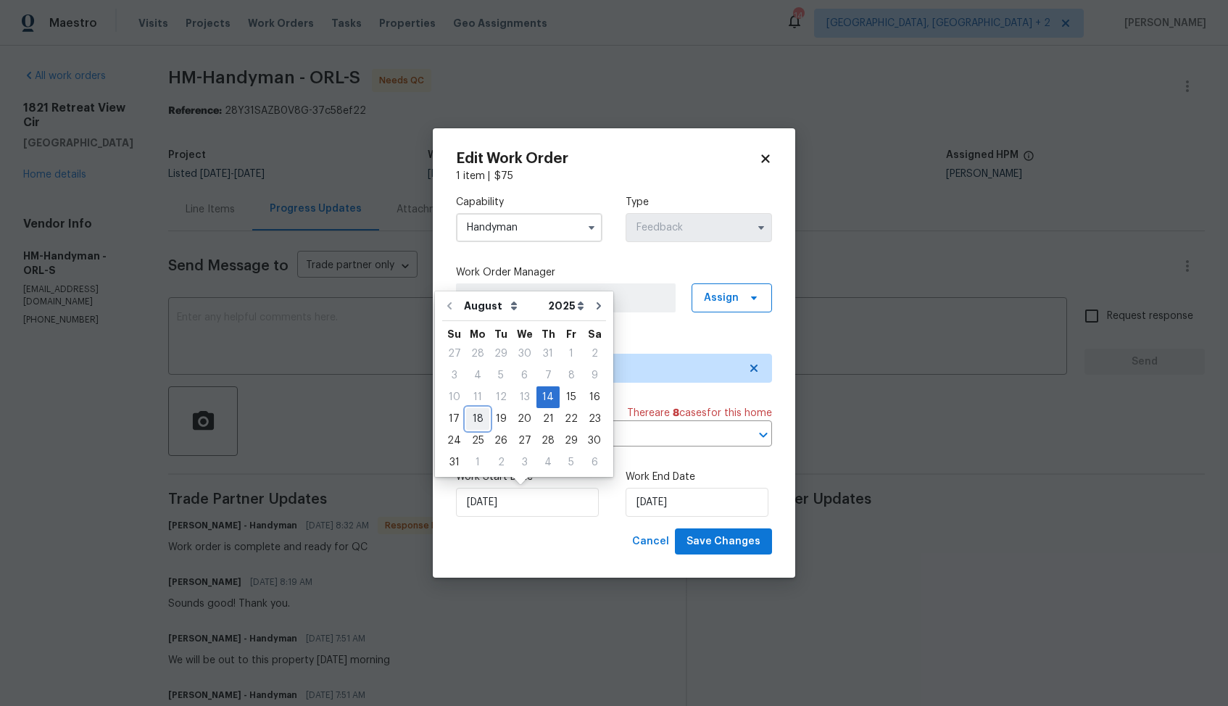
click at [484, 423] on div "18" at bounding box center [477, 419] width 23 height 20
type input "[DATE]"
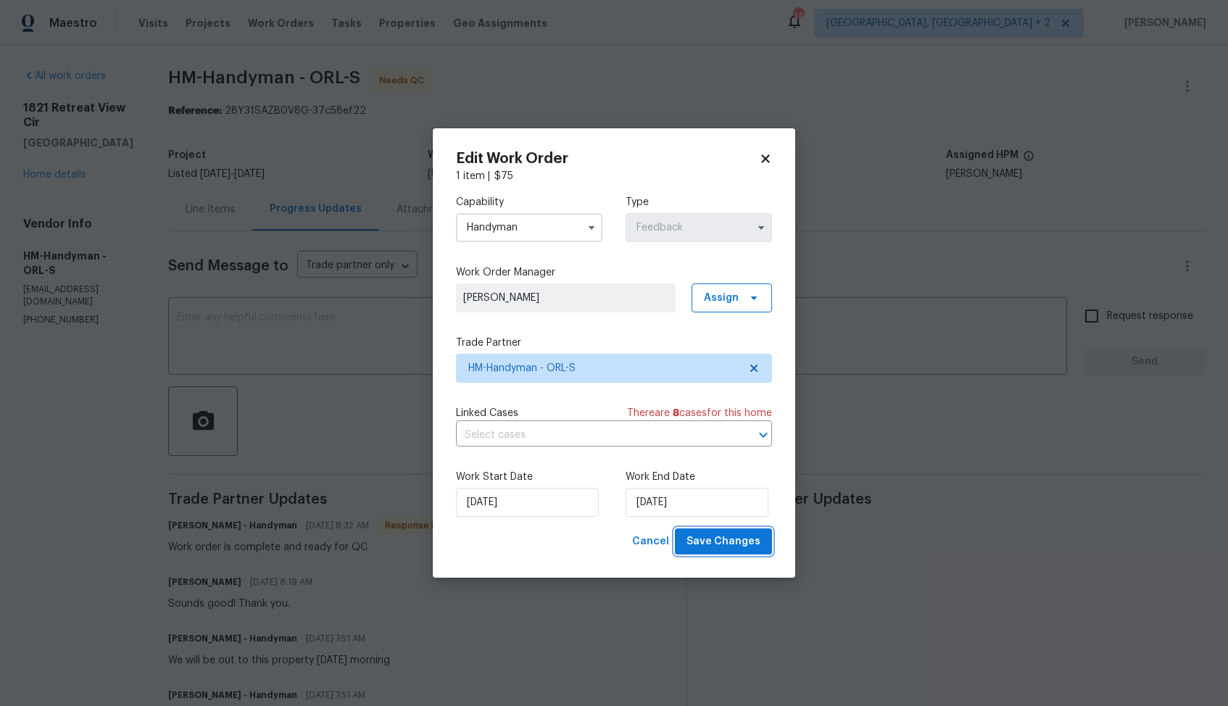
click at [724, 536] on span "Save Changes" at bounding box center [724, 542] width 74 height 18
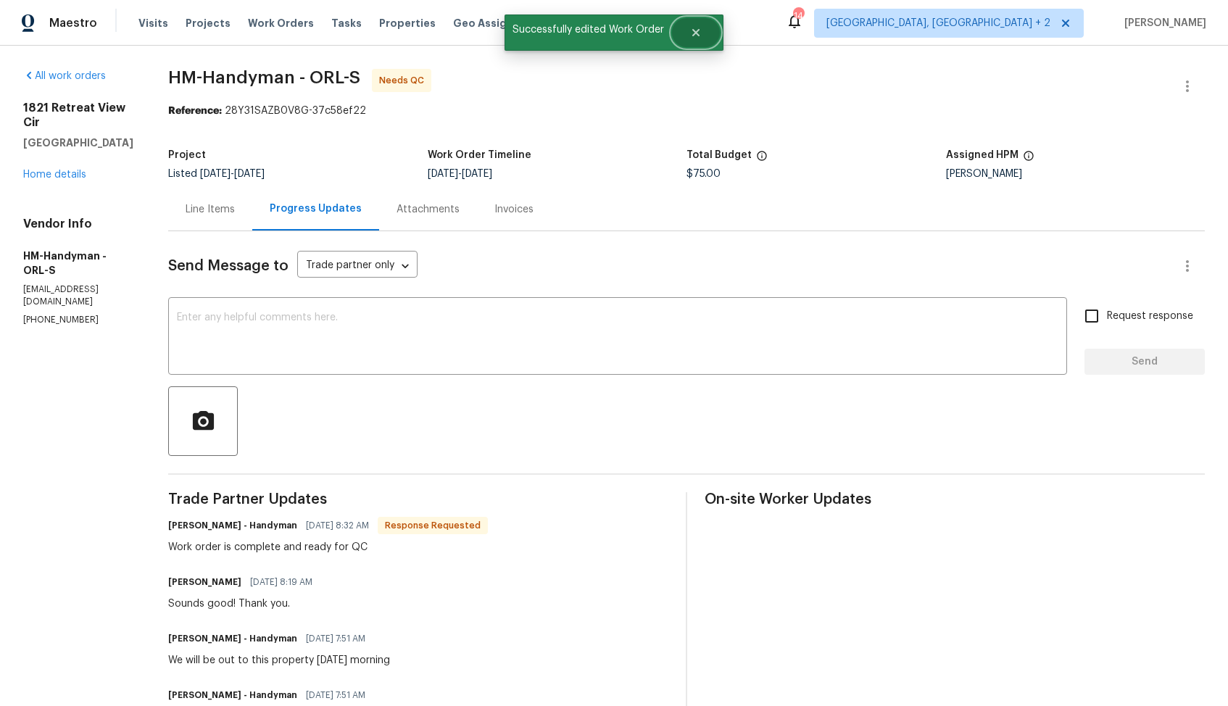
click at [697, 29] on icon "Close" at bounding box center [695, 32] width 7 height 7
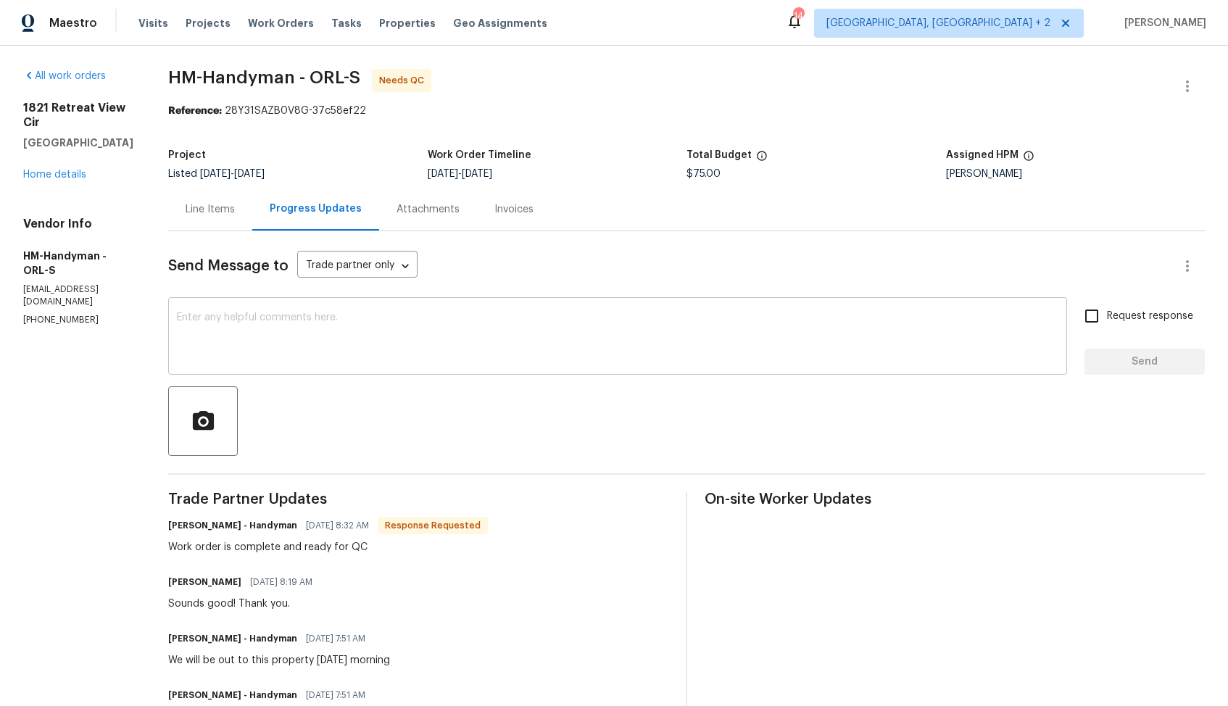
click at [366, 352] on textarea at bounding box center [618, 337] width 882 height 51
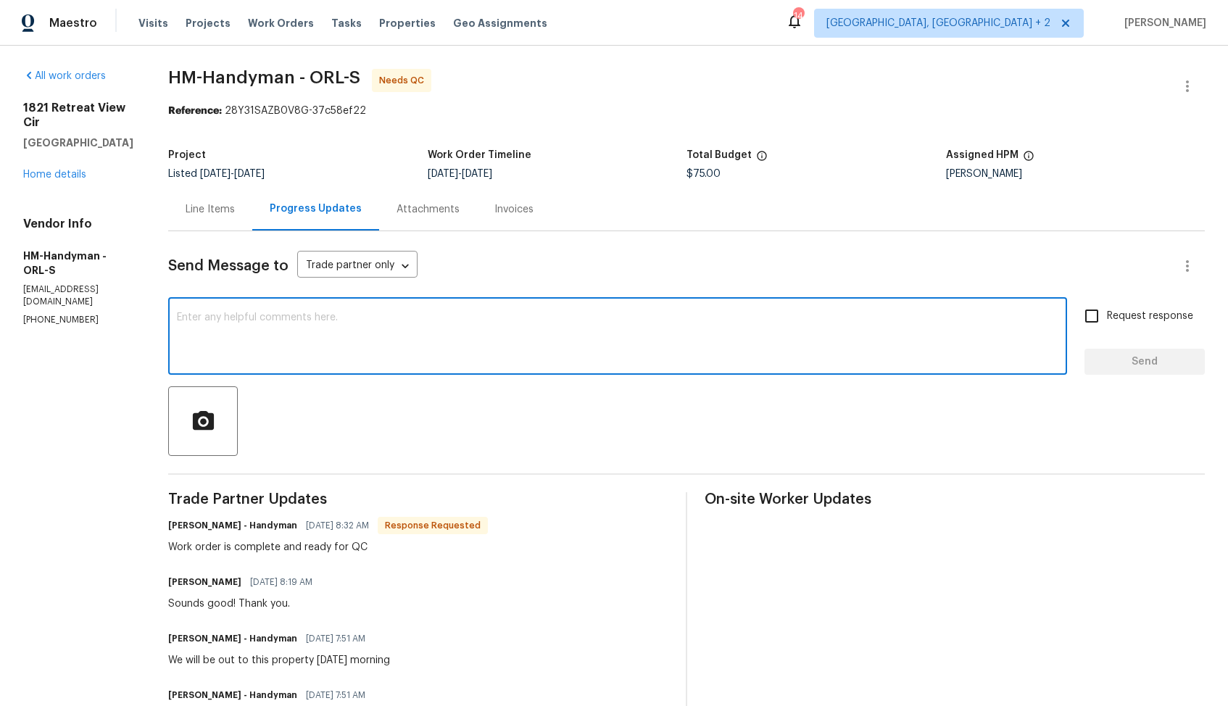
click at [366, 352] on textarea at bounding box center [618, 337] width 882 height 51
type textarea "Hi team, thank you for completing the job. WO is approved. Thanks!"
click at [1100, 355] on span "Send" at bounding box center [1144, 362] width 97 height 18
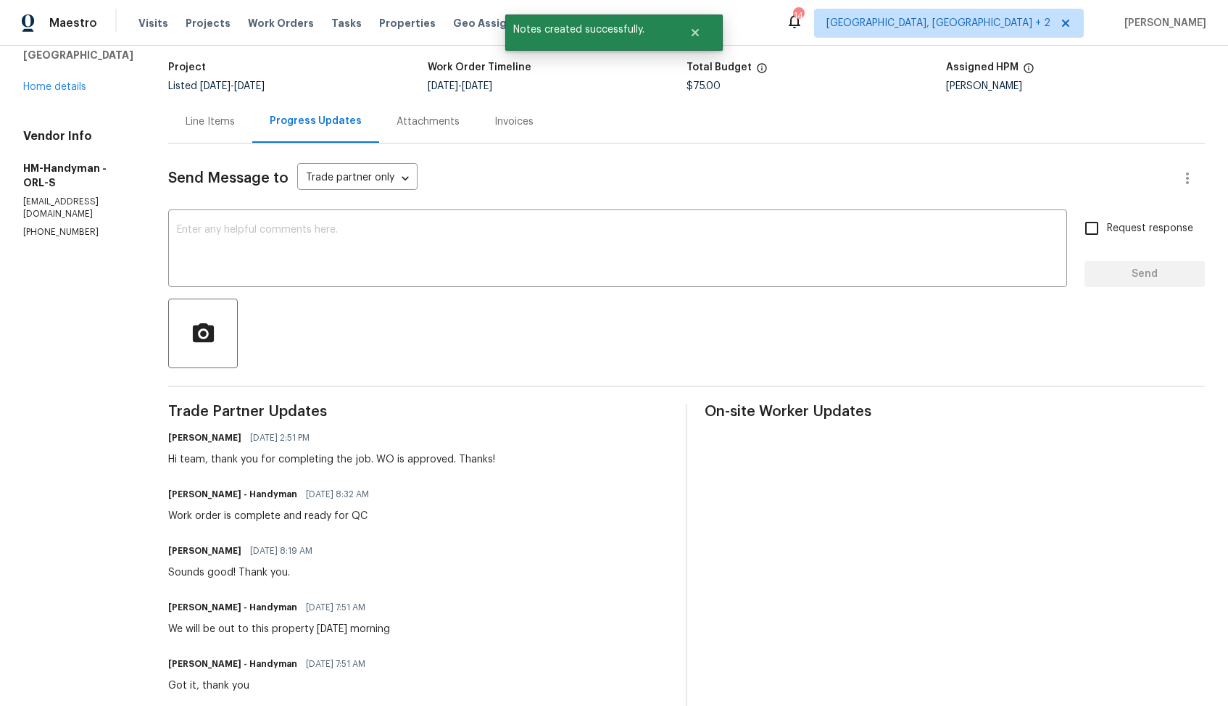
scroll to position [0, 0]
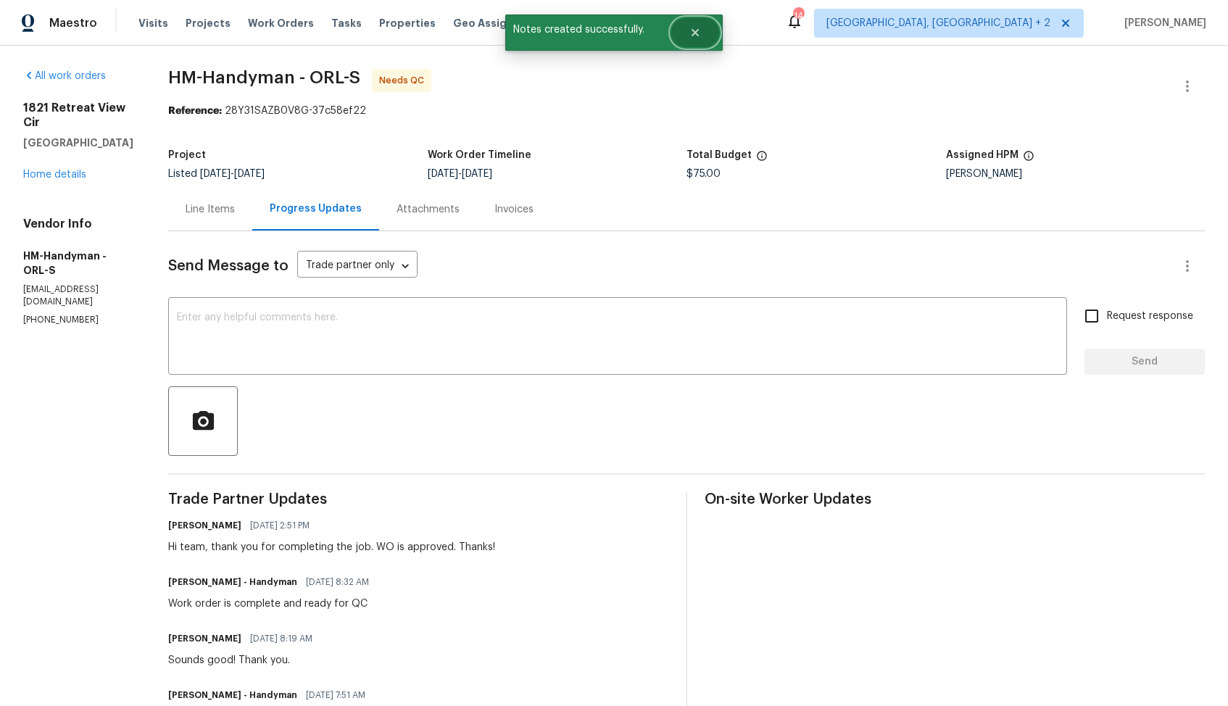
click at [702, 29] on button "Close" at bounding box center [695, 32] width 48 height 29
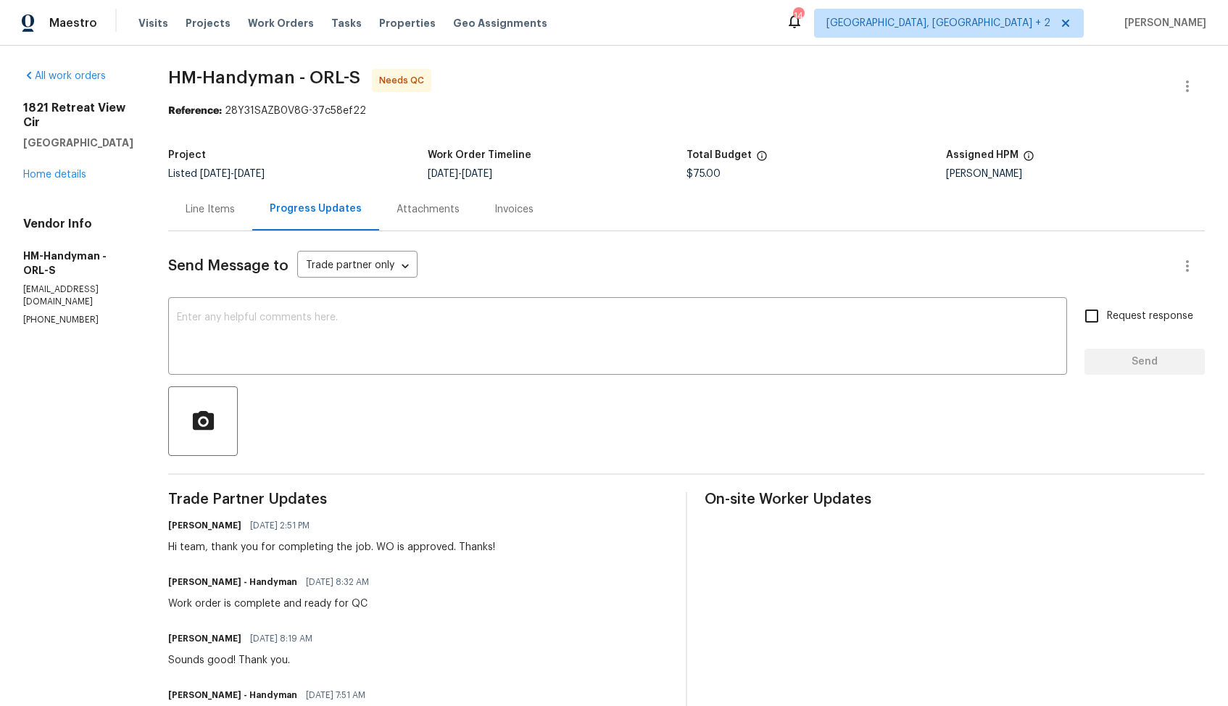
click at [222, 204] on div "Line Items" at bounding box center [210, 209] width 49 height 14
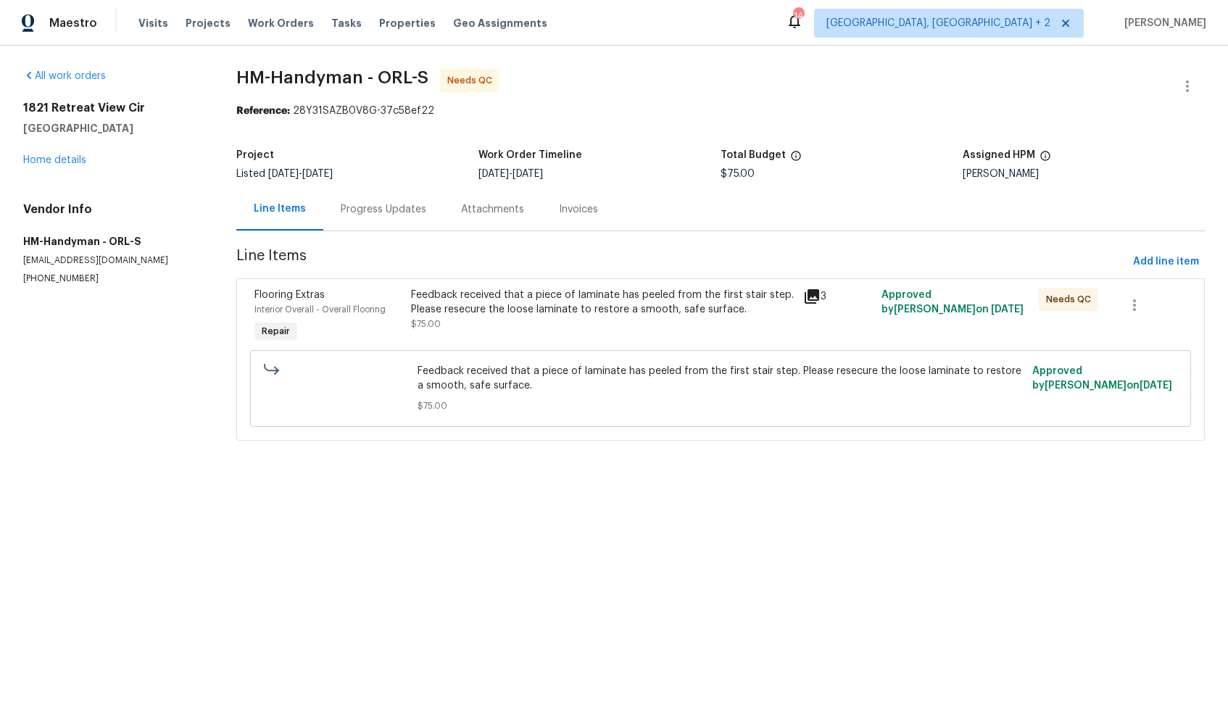
click at [568, 307] on div "Feedback received that a piece of laminate has peeled from the first stair step…" at bounding box center [603, 302] width 384 height 29
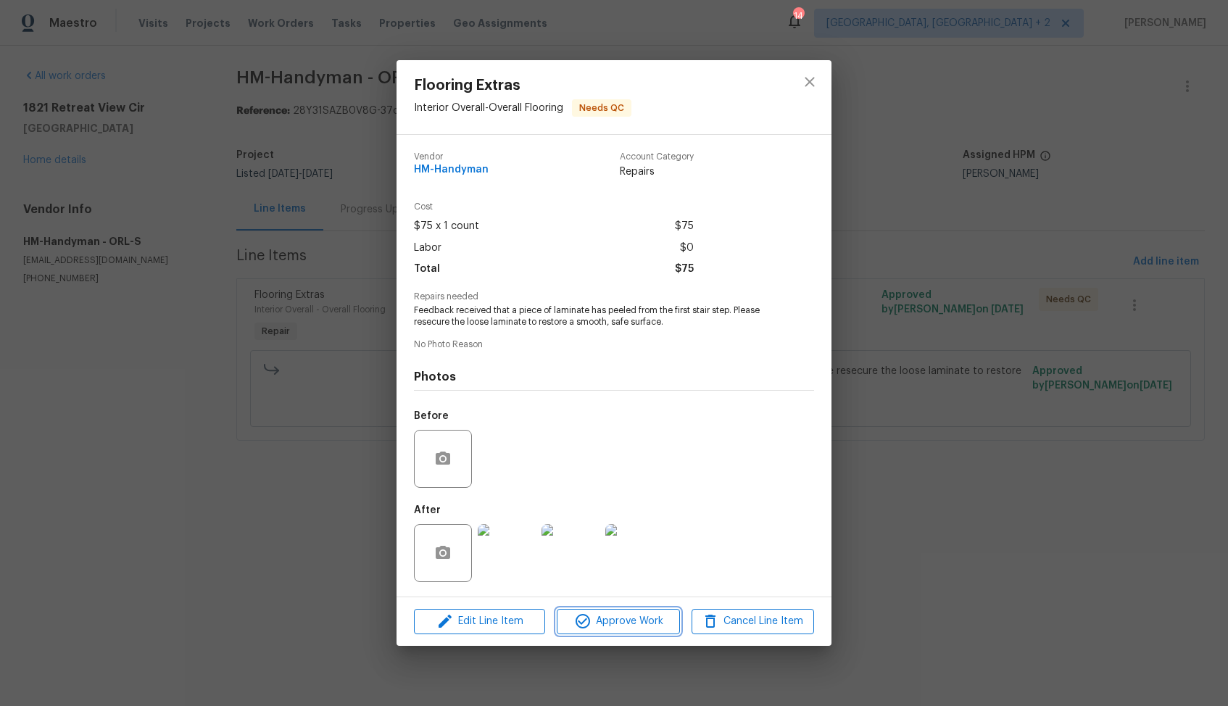
click at [595, 618] on span "Approve Work" at bounding box center [618, 622] width 114 height 18
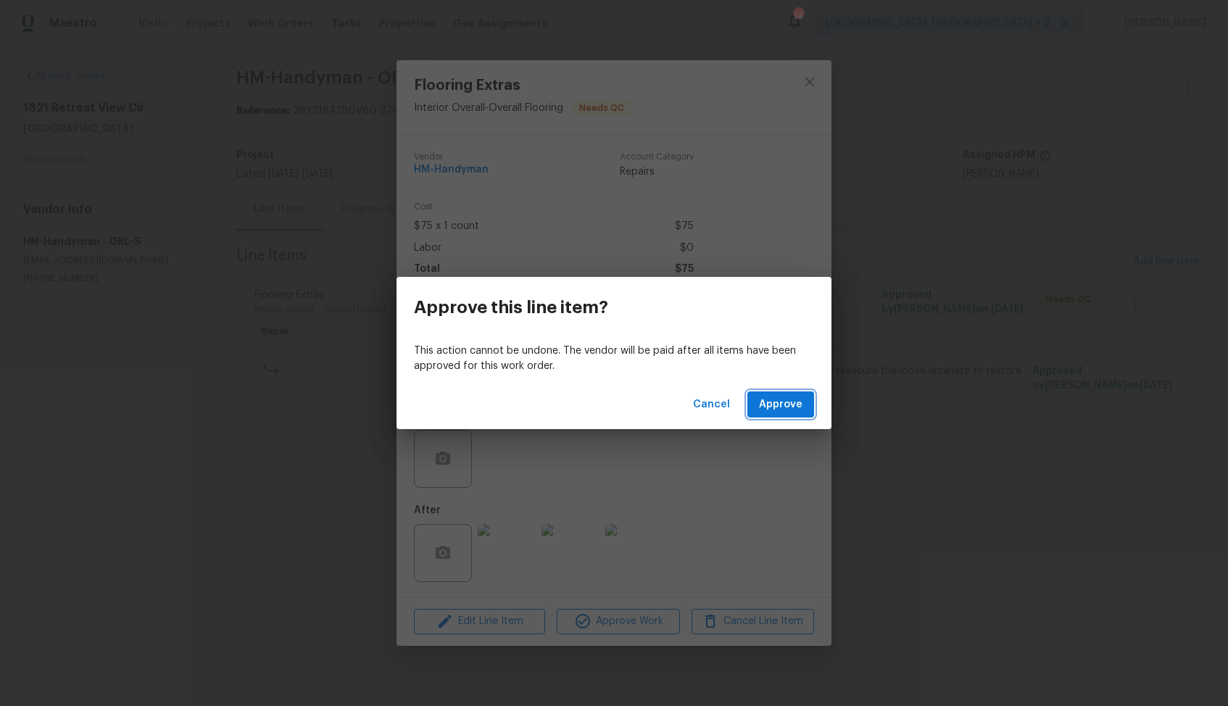
click at [786, 414] on button "Approve" at bounding box center [780, 404] width 67 height 27
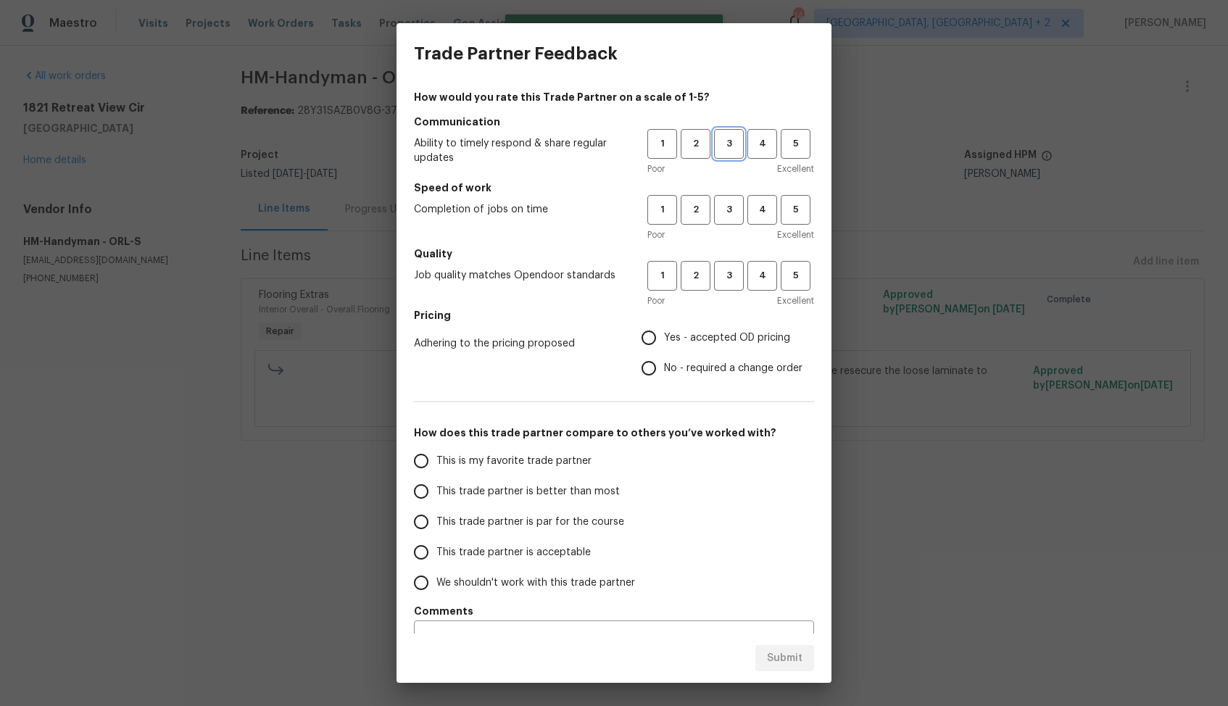
click at [735, 151] on span "3" at bounding box center [729, 144] width 27 height 17
click at [734, 212] on span "3" at bounding box center [729, 210] width 27 height 17
click at [729, 281] on span "3" at bounding box center [729, 276] width 27 height 17
click at [692, 331] on span "Yes - accepted OD pricing" at bounding box center [727, 338] width 126 height 15
click at [664, 331] on input "Yes - accepted OD pricing" at bounding box center [649, 338] width 30 height 30
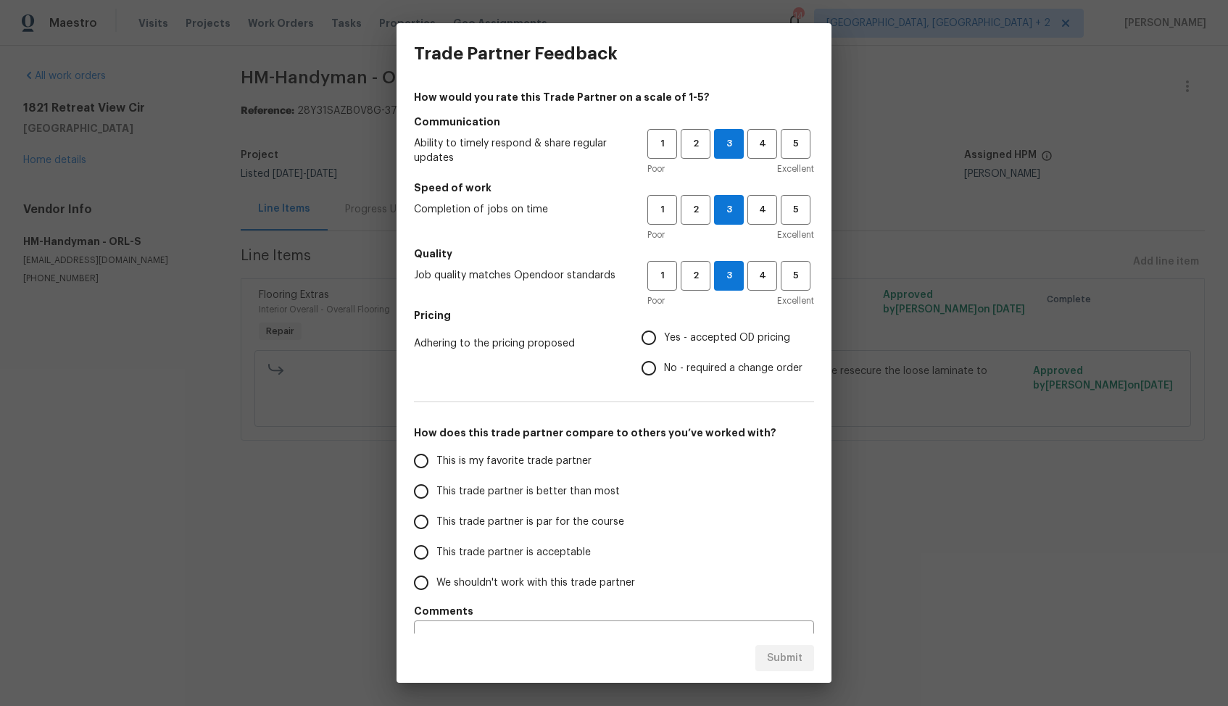
radio input "true"
click at [556, 489] on span "This trade partner is better than most" at bounding box center [527, 491] width 183 height 15
click at [436, 489] on input "This trade partner is better than most" at bounding box center [421, 491] width 30 height 30
click at [790, 661] on span "Submit" at bounding box center [785, 659] width 36 height 18
radio input "true"
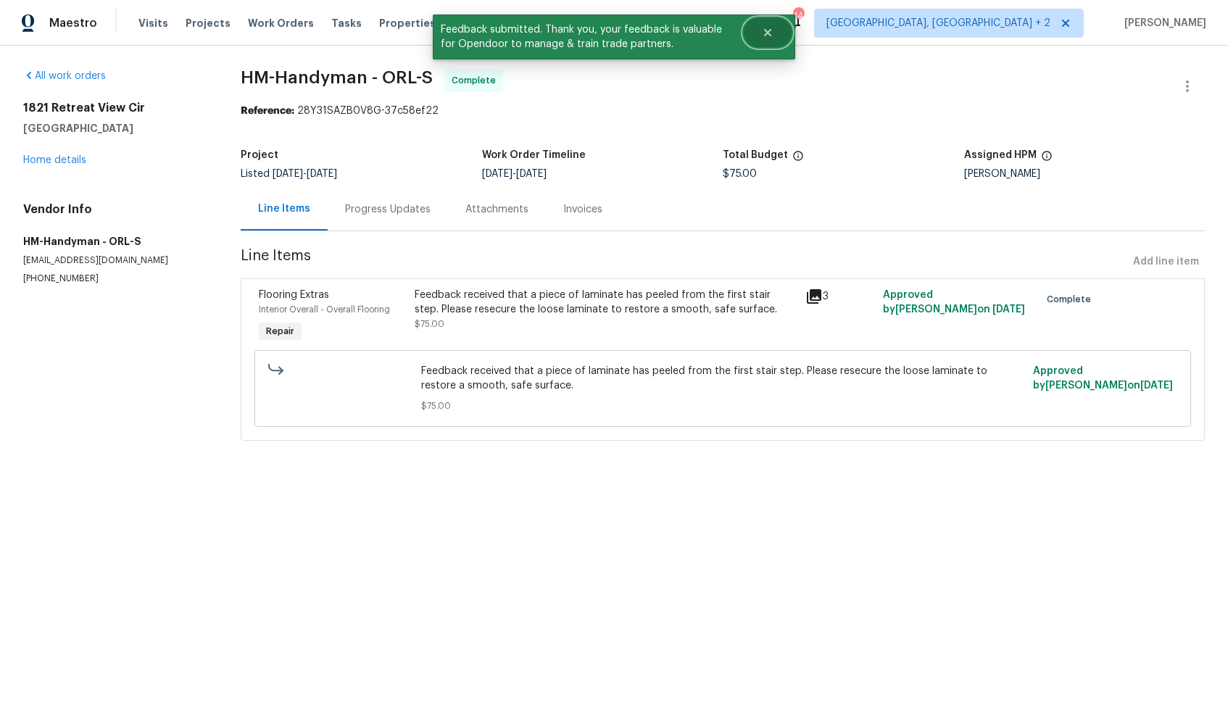
click at [770, 36] on icon "Close" at bounding box center [767, 32] width 7 height 7
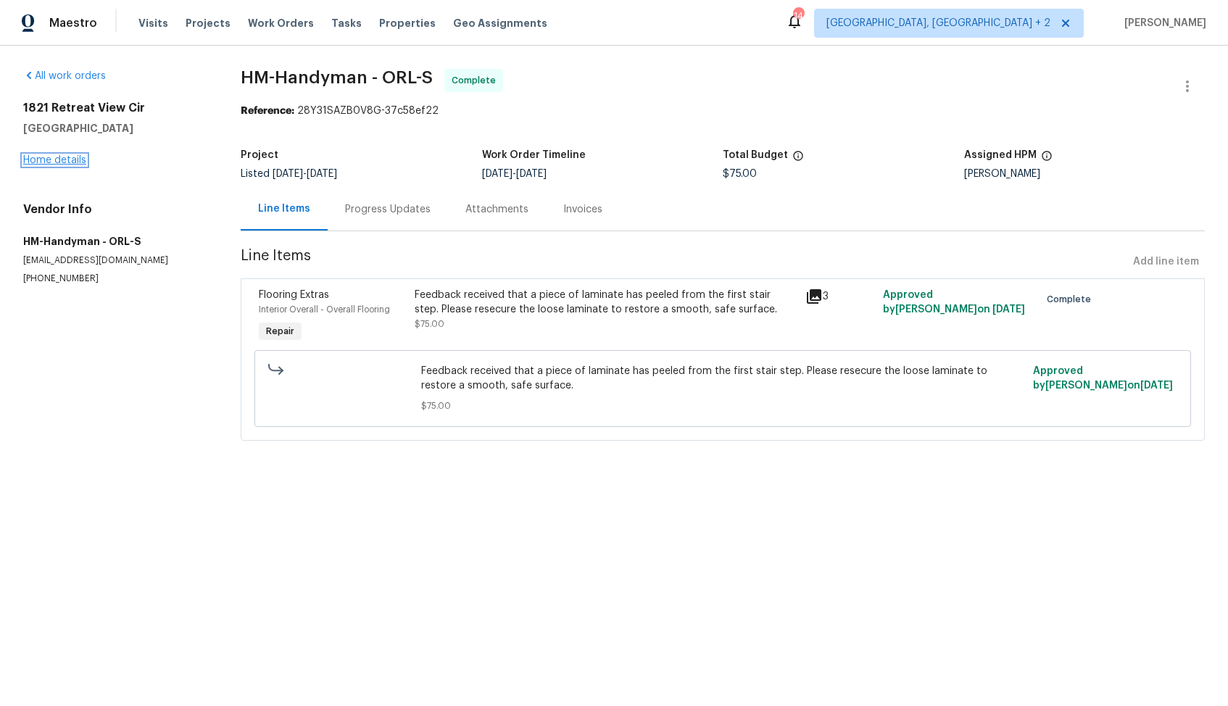
click at [70, 161] on link "Home details" at bounding box center [54, 160] width 63 height 10
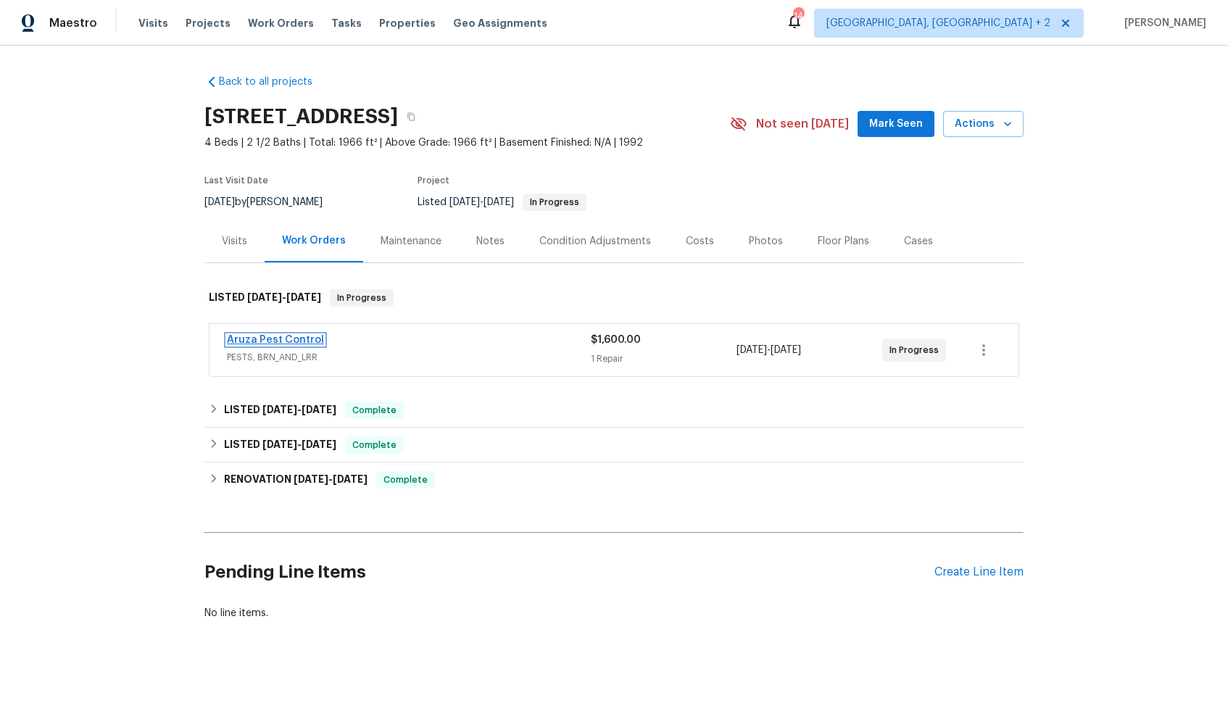
click at [296, 341] on link "Aruza Pest Control" at bounding box center [275, 340] width 97 height 10
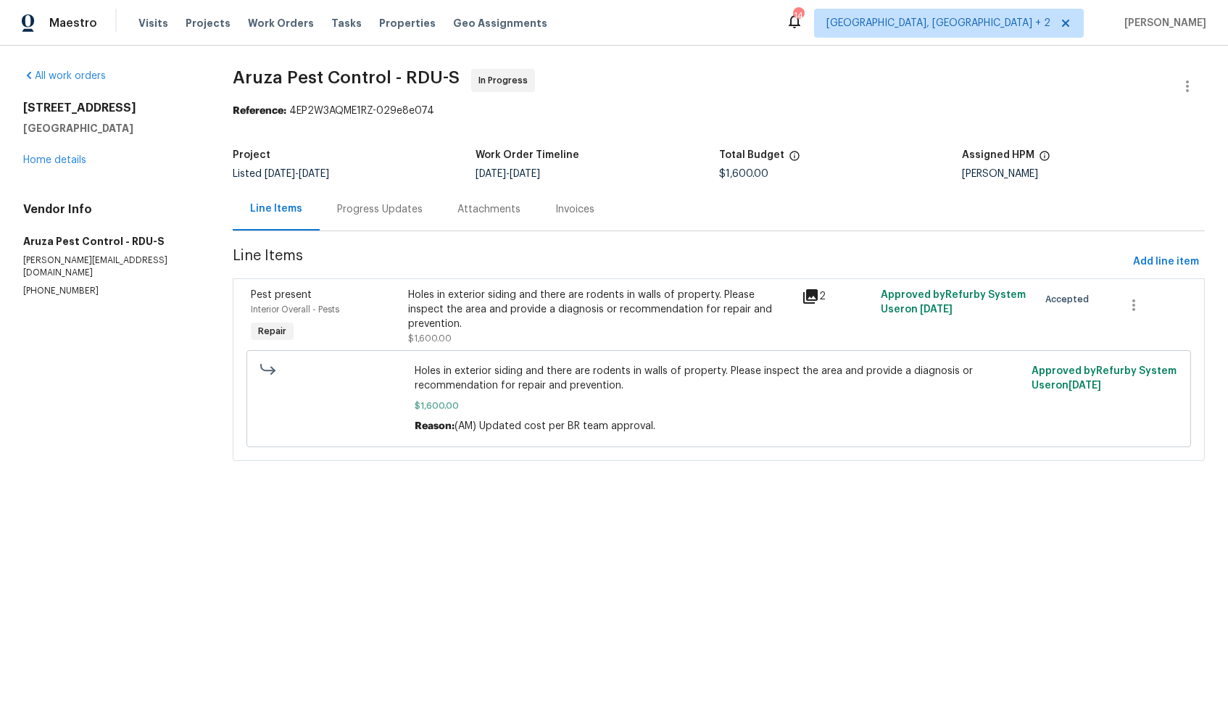
click at [361, 220] on div "Progress Updates" at bounding box center [380, 209] width 120 height 43
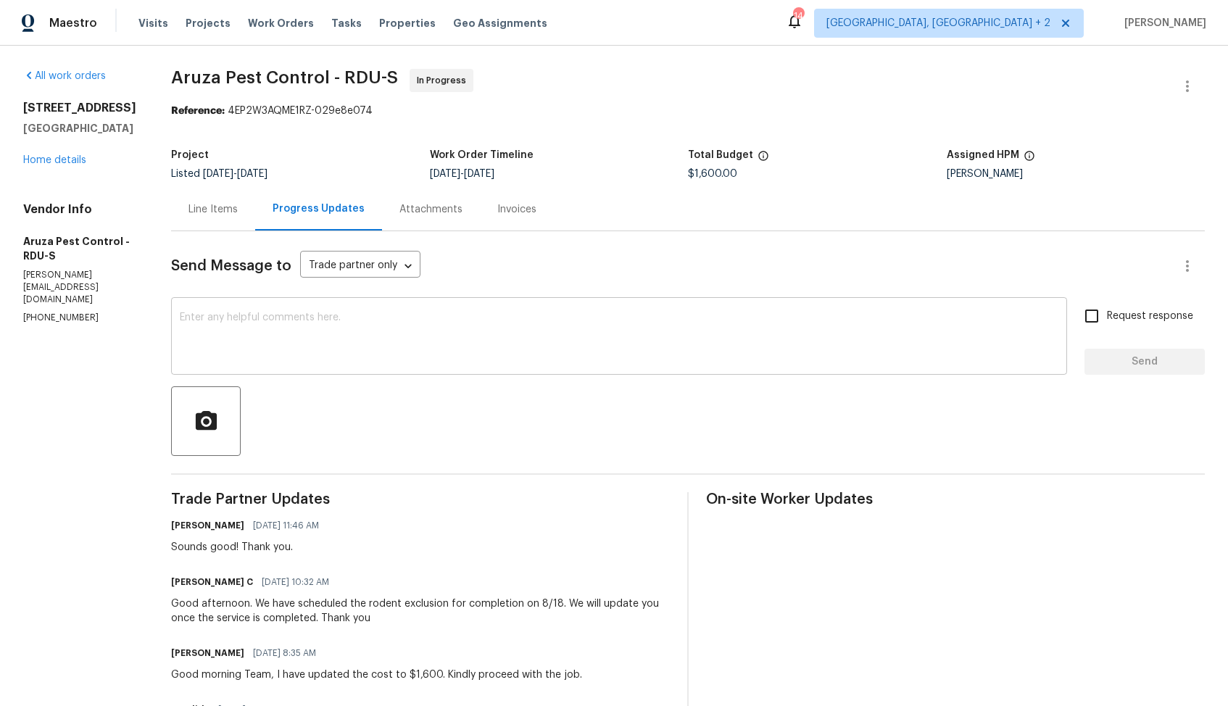
click at [362, 363] on textarea at bounding box center [619, 337] width 879 height 51
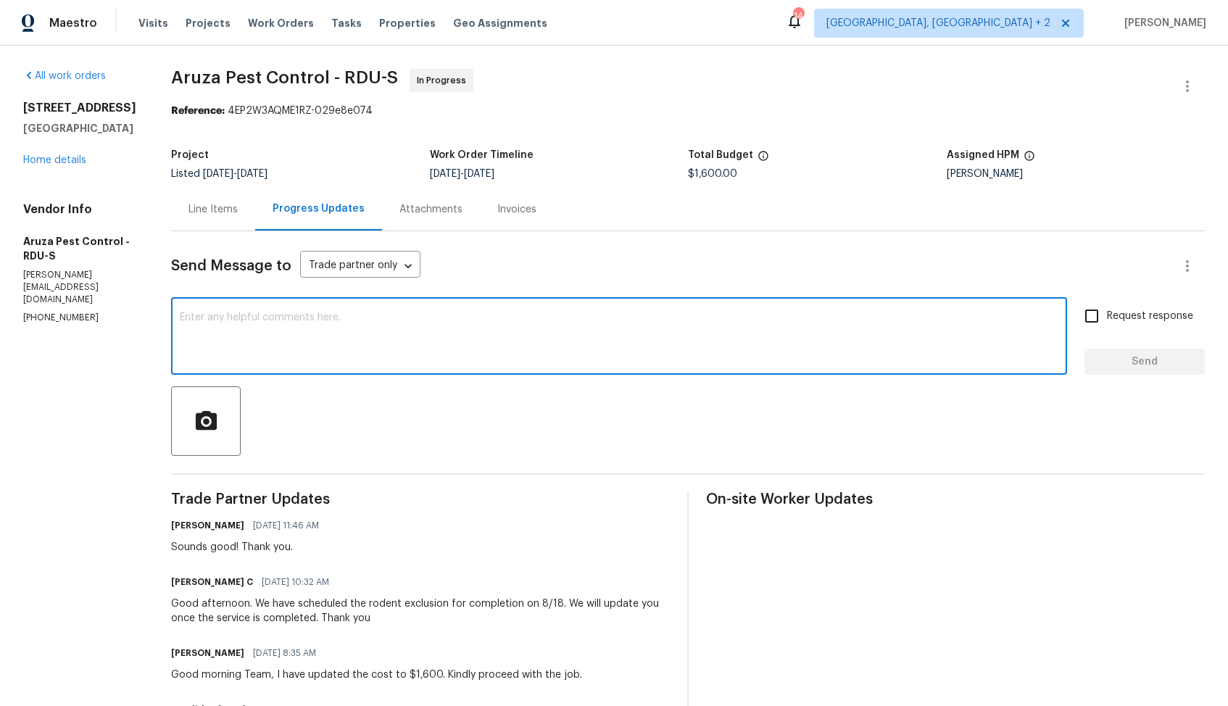
click at [561, 324] on textarea at bounding box center [619, 337] width 879 height 51
paste textarea "Hi team, do we have an update on the progression status of the work order? Plea…"
click at [188, 579] on h6 "[PERSON_NAME] C" at bounding box center [212, 582] width 82 height 14
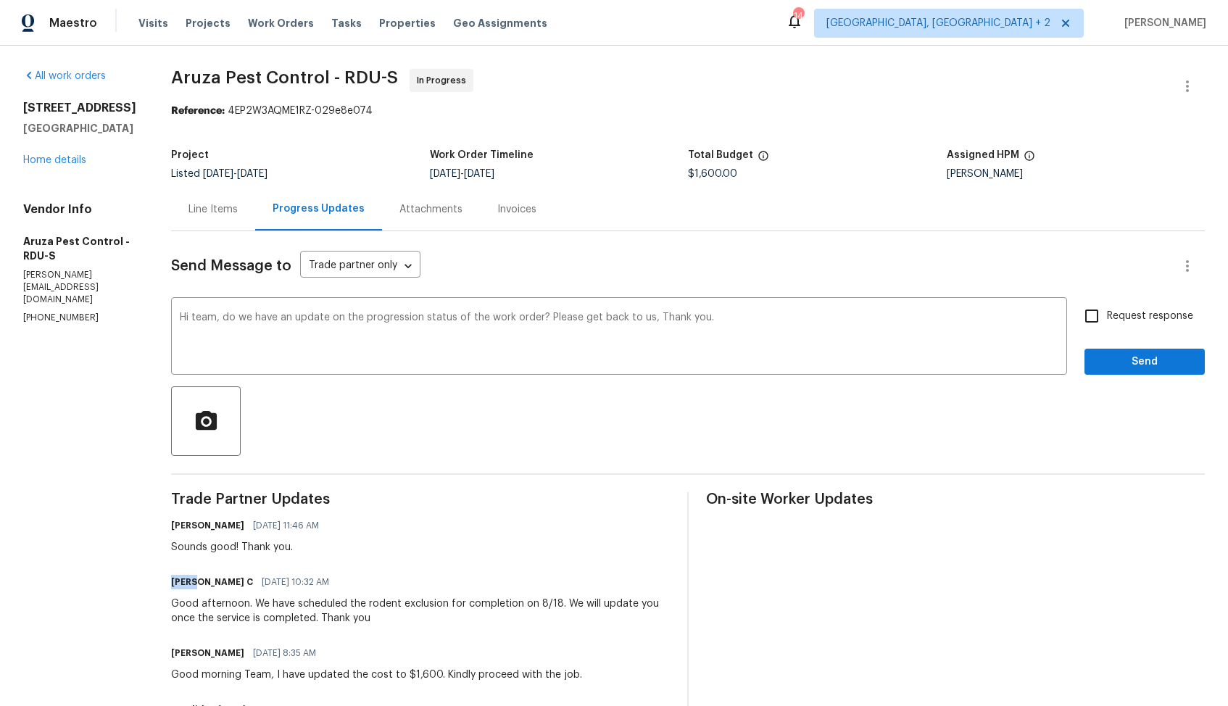
copy h6 "[PERSON_NAME]"
click at [204, 318] on textarea "Hi team, do we have an update on the progression status of the work order? Plea…" at bounding box center [619, 337] width 879 height 51
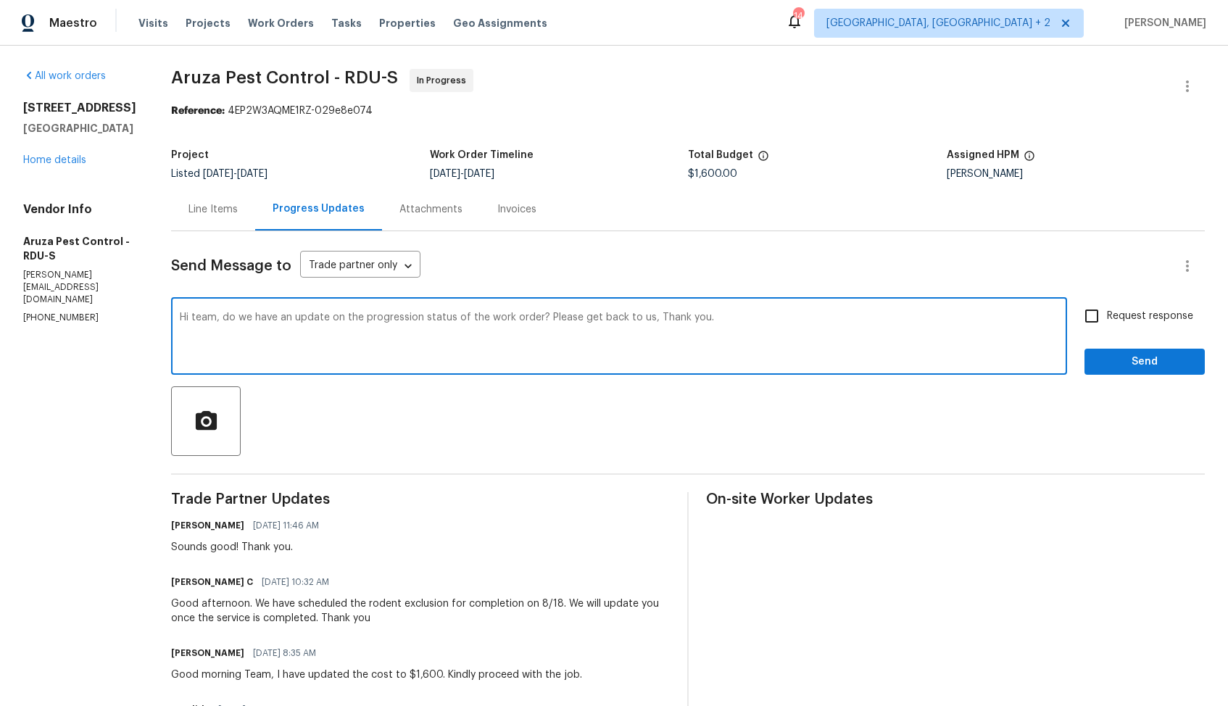
click at [204, 318] on textarea "Hi team, do we have an update on the progression status of the work order? Plea…" at bounding box center [619, 337] width 879 height 51
paste textarea "[PERSON_NAME]"
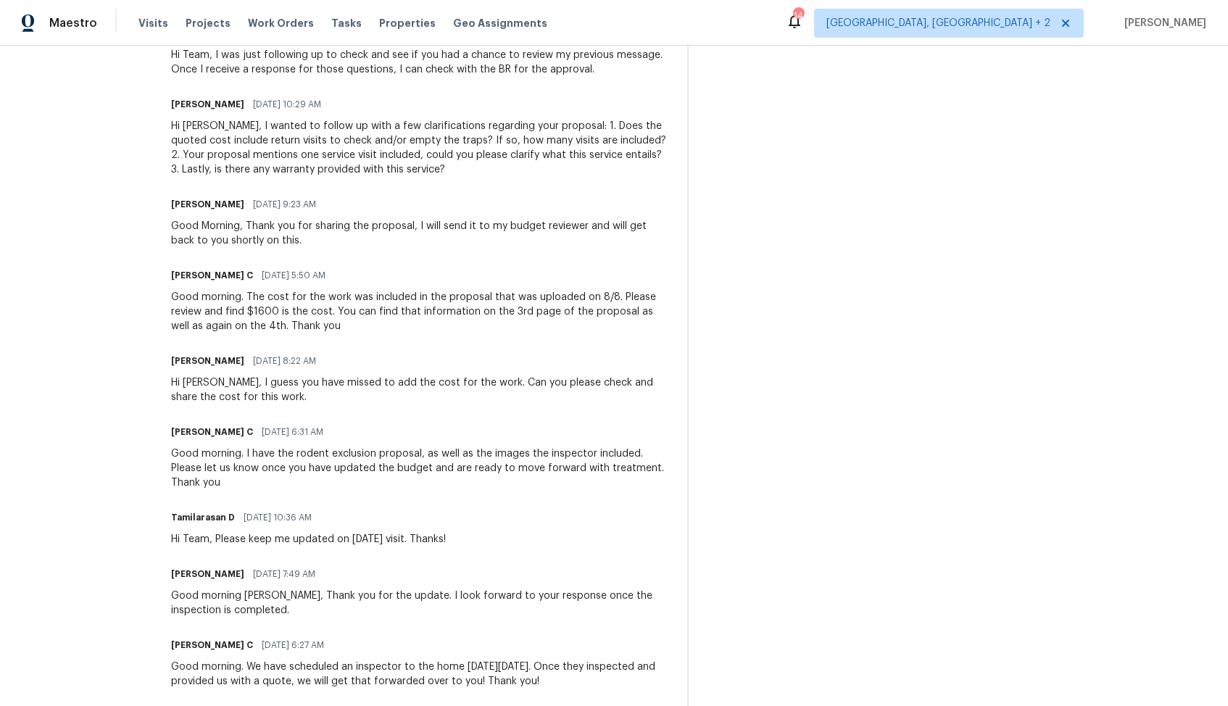
scroll to position [861, 0]
click at [744, 371] on div "On-site Worker Updates" at bounding box center [955, 226] width 499 height 1190
click at [281, 352] on div "[PERSON_NAME] [DATE] 8:22 AM" at bounding box center [420, 362] width 499 height 20
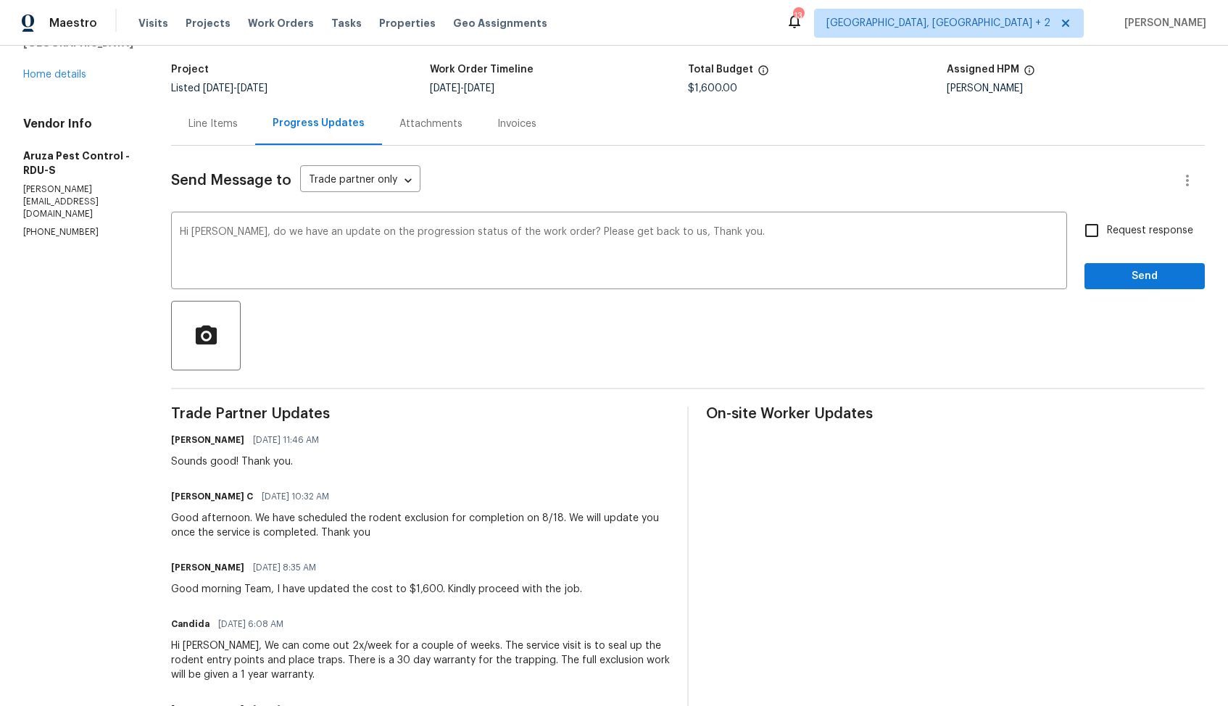
scroll to position [0, 0]
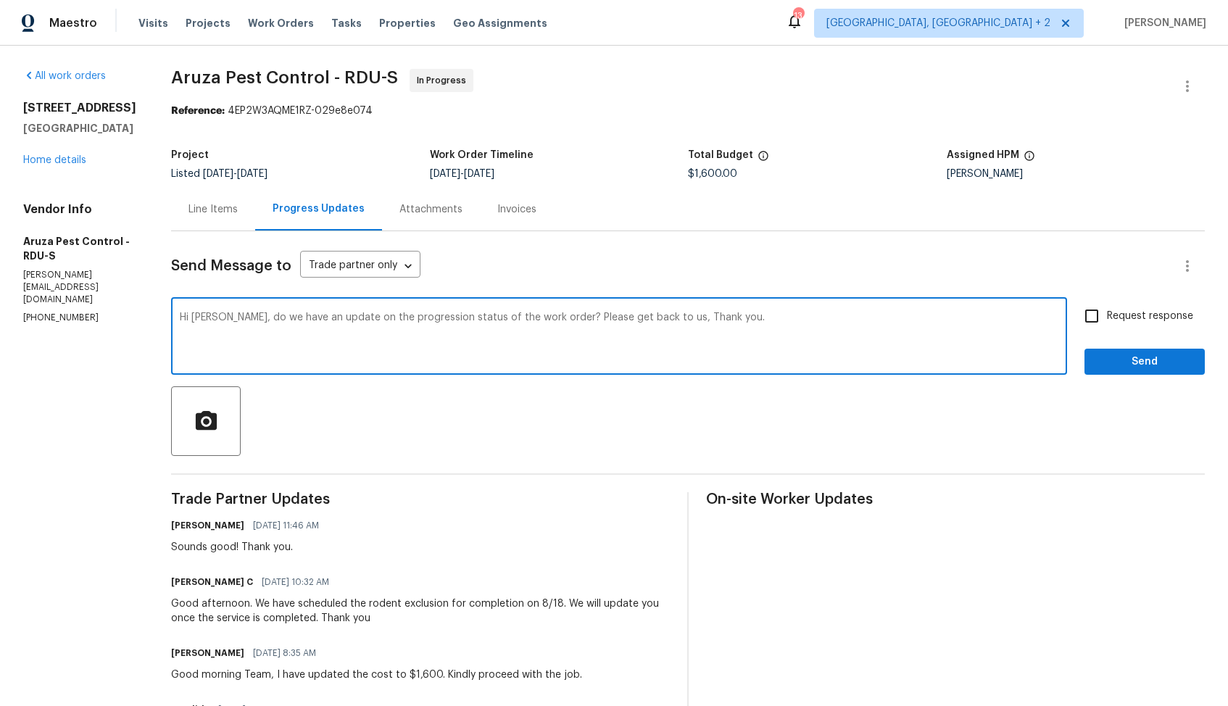
drag, startPoint x: 548, startPoint y: 318, endPoint x: 652, endPoint y: 313, distance: 103.8
click at [652, 313] on textarea "Hi [PERSON_NAME], do we have an update on the progression status of the work or…" at bounding box center [619, 337] width 879 height 51
click at [684, 324] on textarea "Hi [PERSON_NAME], do we have an update on the progression status of the work or…" at bounding box center [619, 337] width 879 height 51
click at [661, 322] on textarea "Hi [PERSON_NAME], do we have an update on the progression status of the work or…" at bounding box center [619, 337] width 879 height 51
type textarea "Hi [PERSON_NAME], do we have an update on the progression status of the work or…"
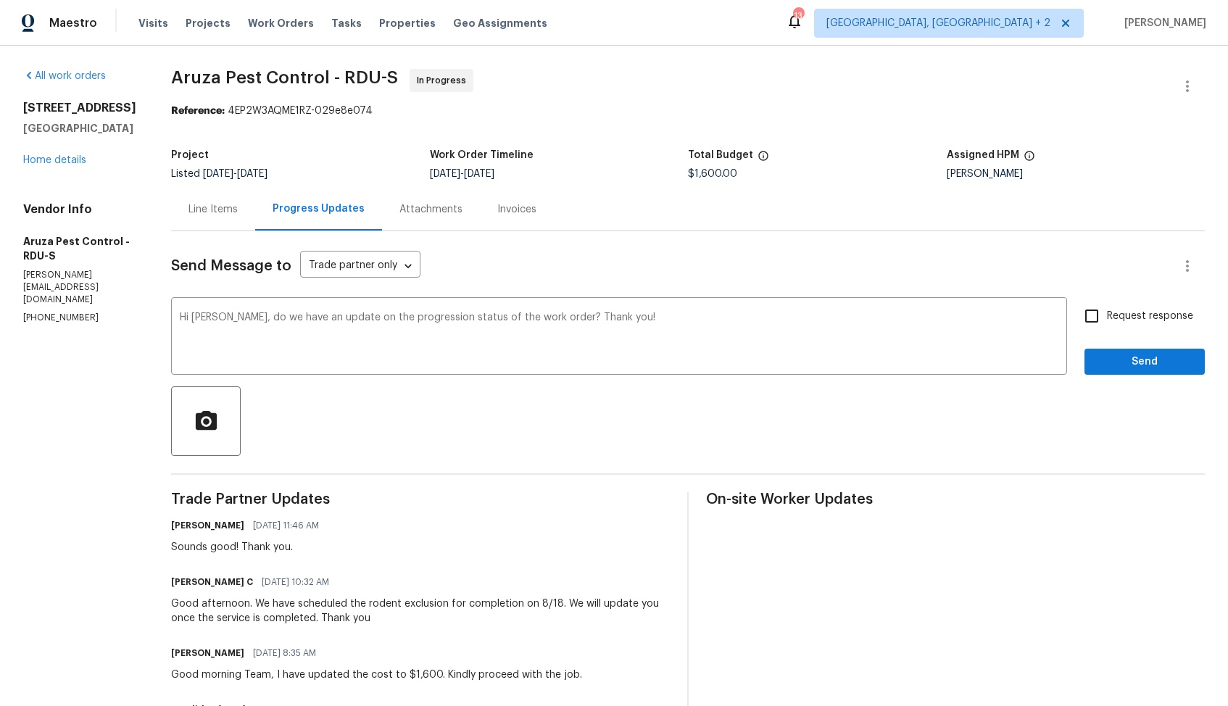
click at [1113, 320] on span "Request response" at bounding box center [1150, 316] width 86 height 15
click at [1107, 320] on input "Request response" at bounding box center [1092, 316] width 30 height 30
checkbox input "true"
click at [1106, 360] on span "Send" at bounding box center [1144, 362] width 97 height 18
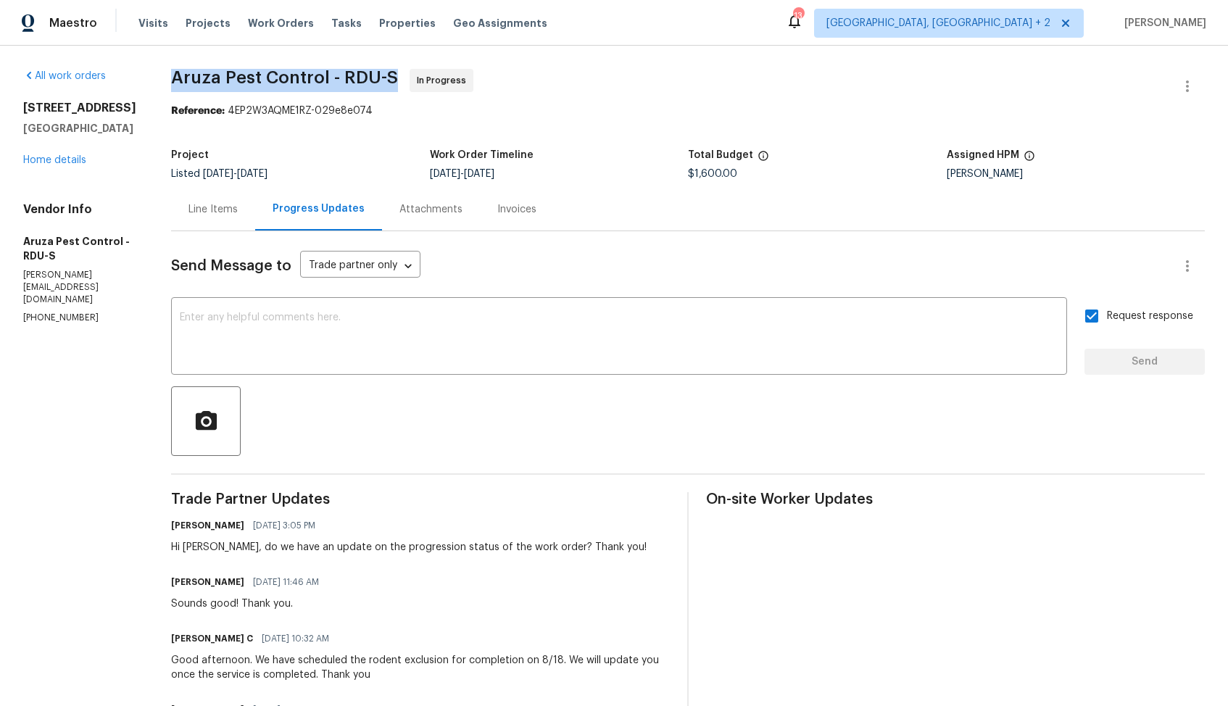
drag, startPoint x: 172, startPoint y: 78, endPoint x: 394, endPoint y: 83, distance: 221.9
click at [394, 83] on span "Aruza Pest Control - RDU-S" at bounding box center [284, 77] width 227 height 17
copy span "Aruza Pest Control - RDU-S"
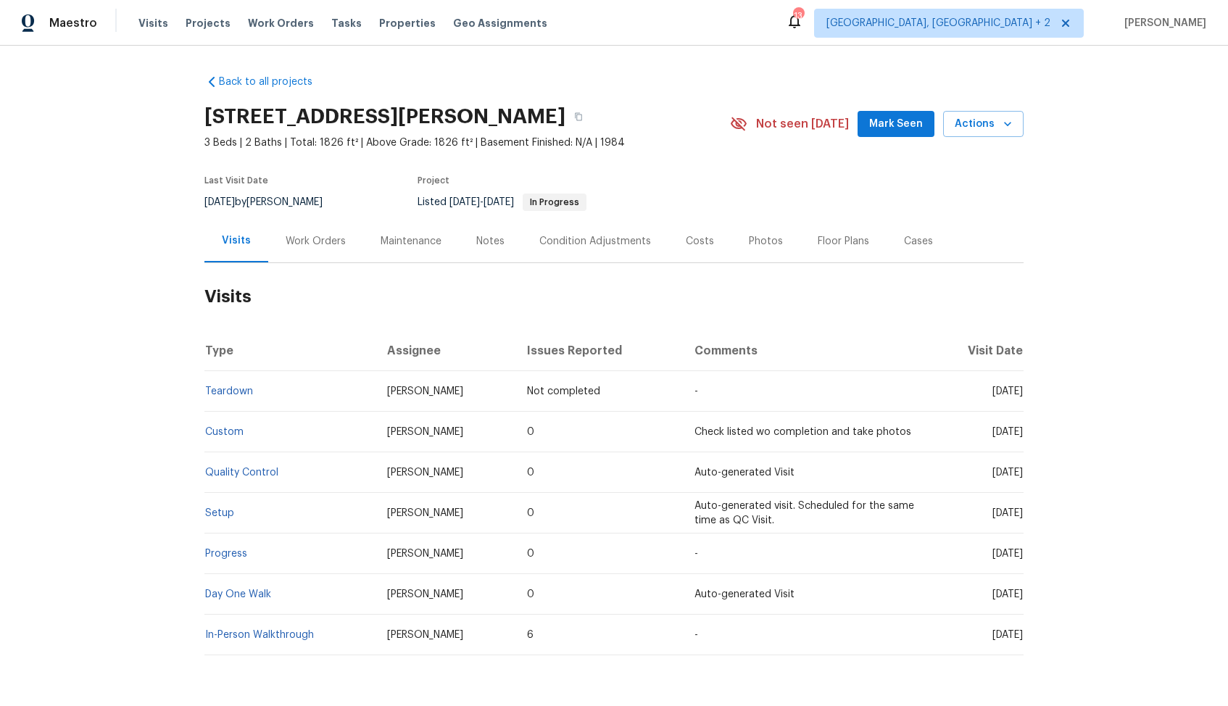
click at [306, 236] on div "Work Orders" at bounding box center [316, 241] width 60 height 14
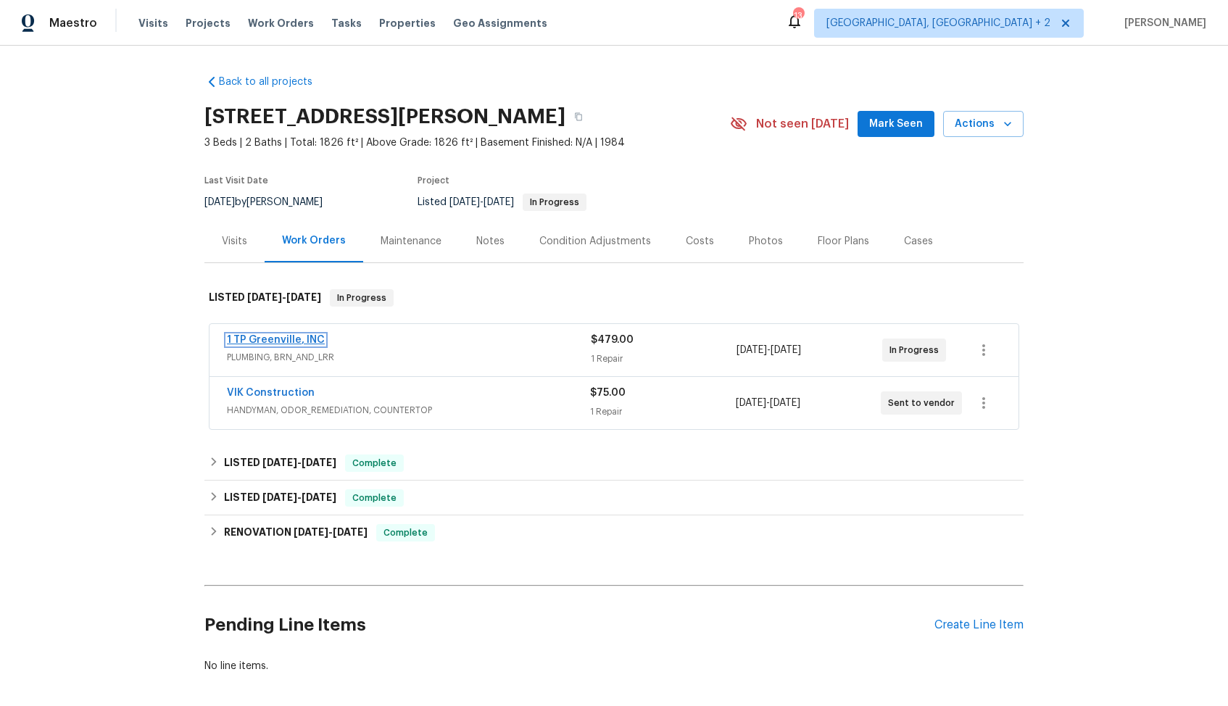
click at [255, 337] on link "1 TP Greenville, INC" at bounding box center [276, 340] width 98 height 10
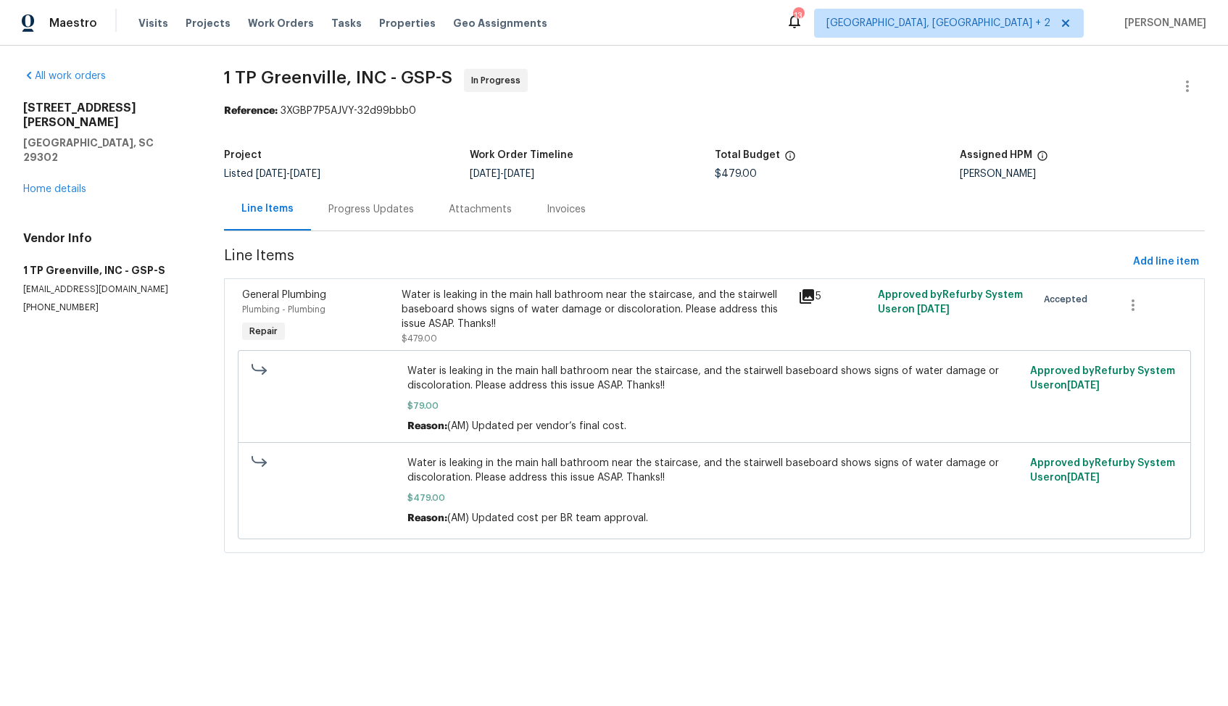
click at [384, 204] on div "Progress Updates" at bounding box center [371, 209] width 86 height 14
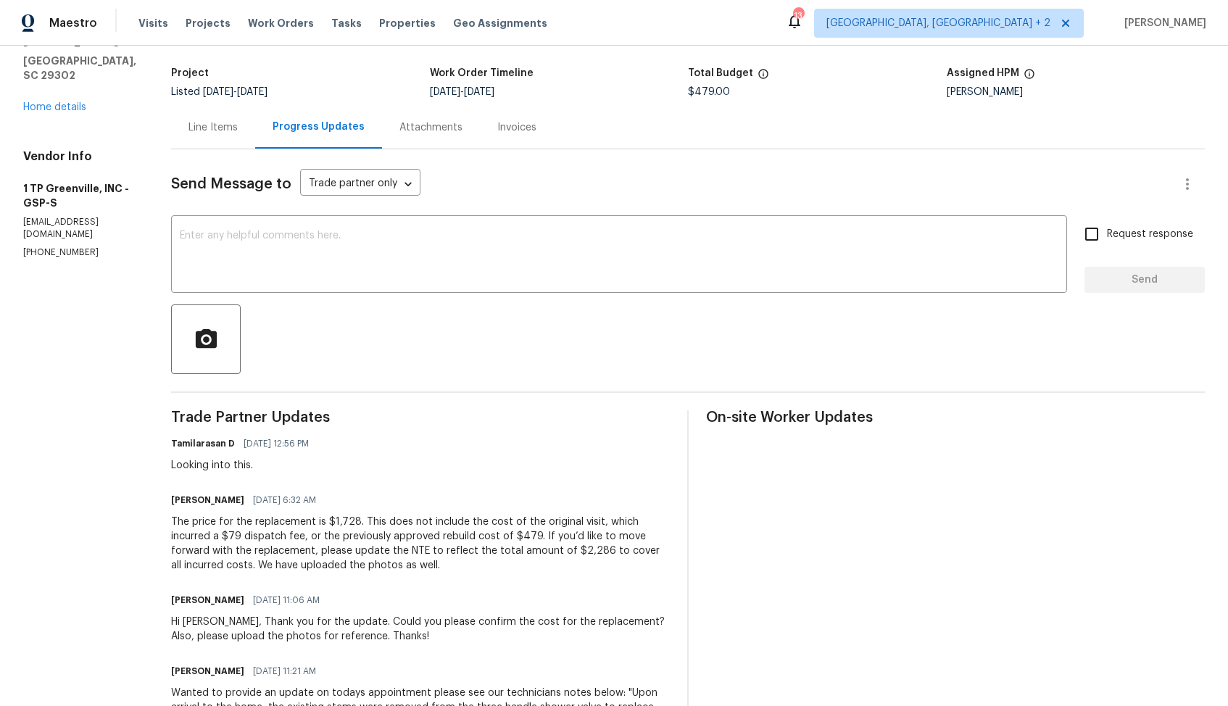
scroll to position [53, 0]
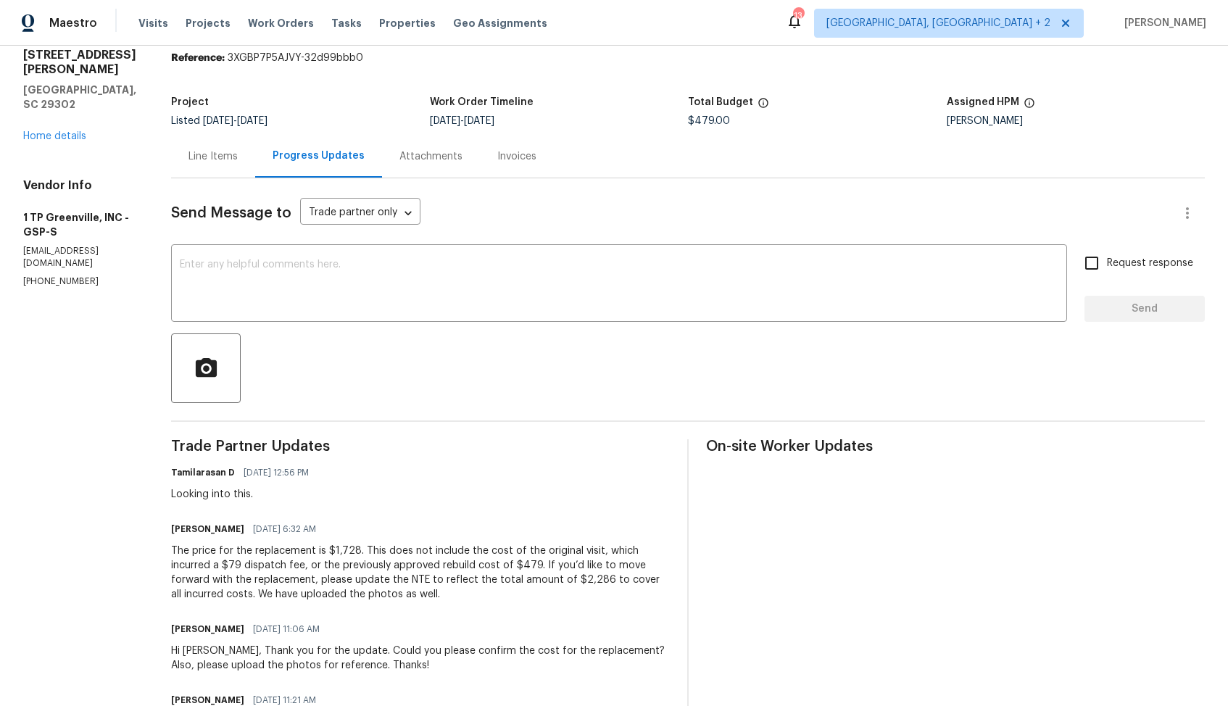
click at [177, 528] on h6 "Merritt King" at bounding box center [207, 529] width 73 height 14
copy h6 "Merritt"
click at [435, 290] on textarea at bounding box center [619, 285] width 879 height 51
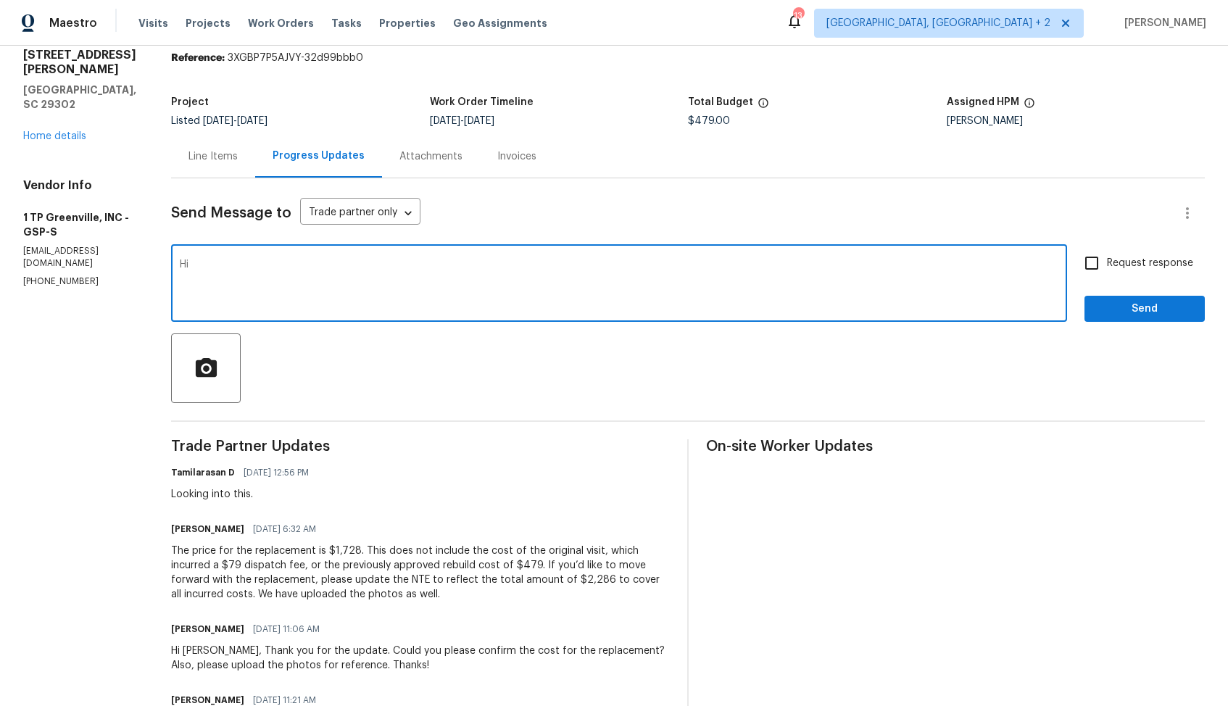
paste textarea "Merritt"
click at [363, 269] on textarea "Hi Merritt, i have reached to our BR for the approval. Let me get back to you s…" at bounding box center [619, 285] width 879 height 51
click at [378, 269] on textarea "Hi Merritt, i have reached to our BR for the approval. Let me get back to you s…" at bounding box center [619, 285] width 879 height 51
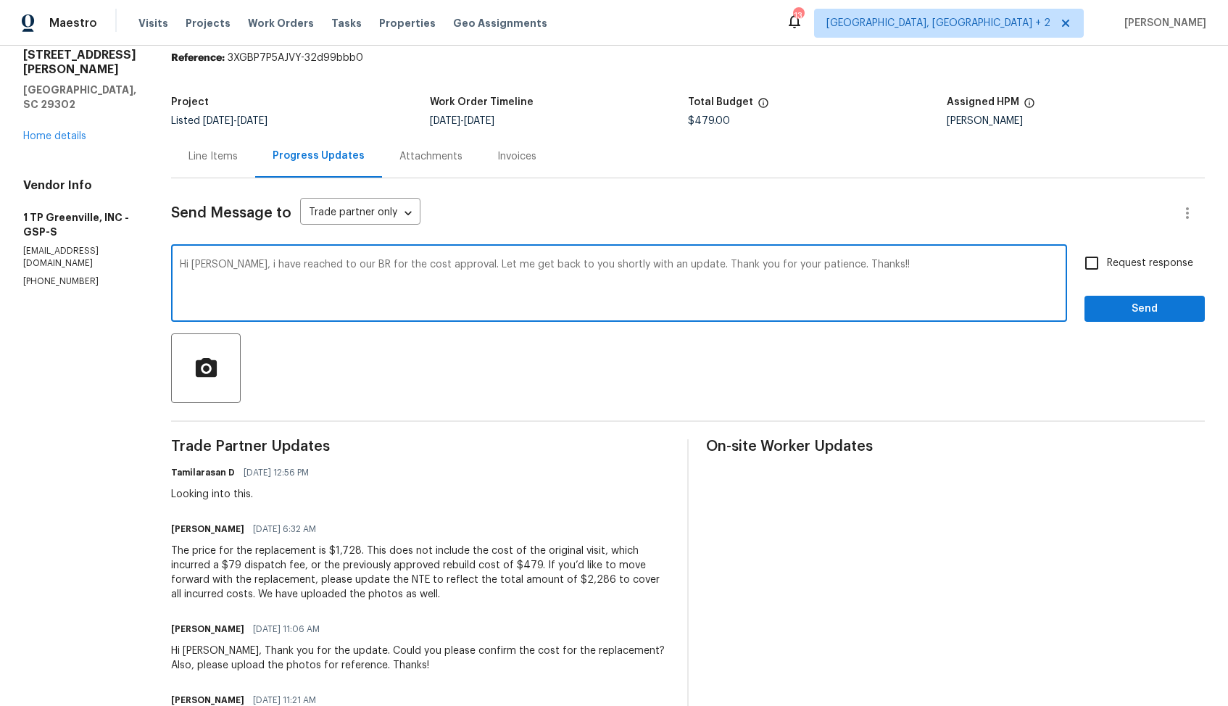
click at [505, 271] on textarea "Hi Merritt, i have reached to our BR for the cost approval. Let me get back to …" at bounding box center [619, 285] width 879 height 51
paste textarea "I’ve reached out to our BR for cost approval. I’ll get back to you shortly with…"
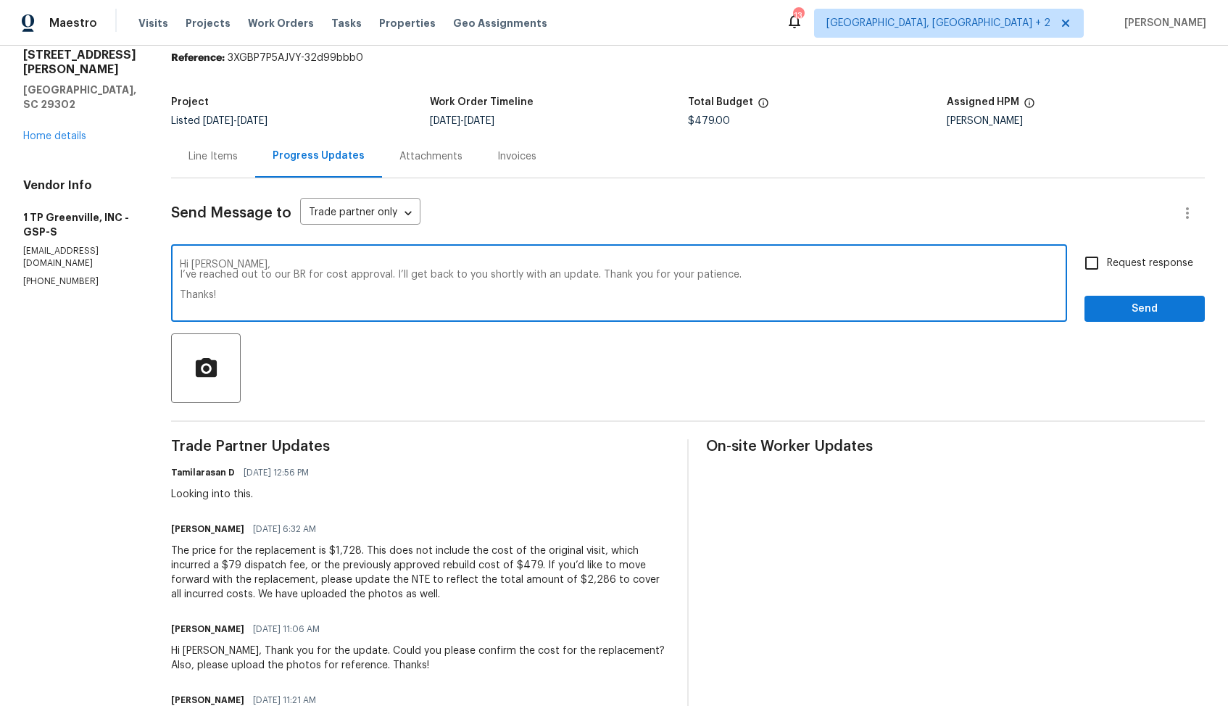
type textarea "Hi Merritt, I’ve reached out to our BR for cost approval. I’ll get back to you …"
click at [1090, 262] on input "Request response" at bounding box center [1092, 263] width 30 height 30
checkbox input "true"
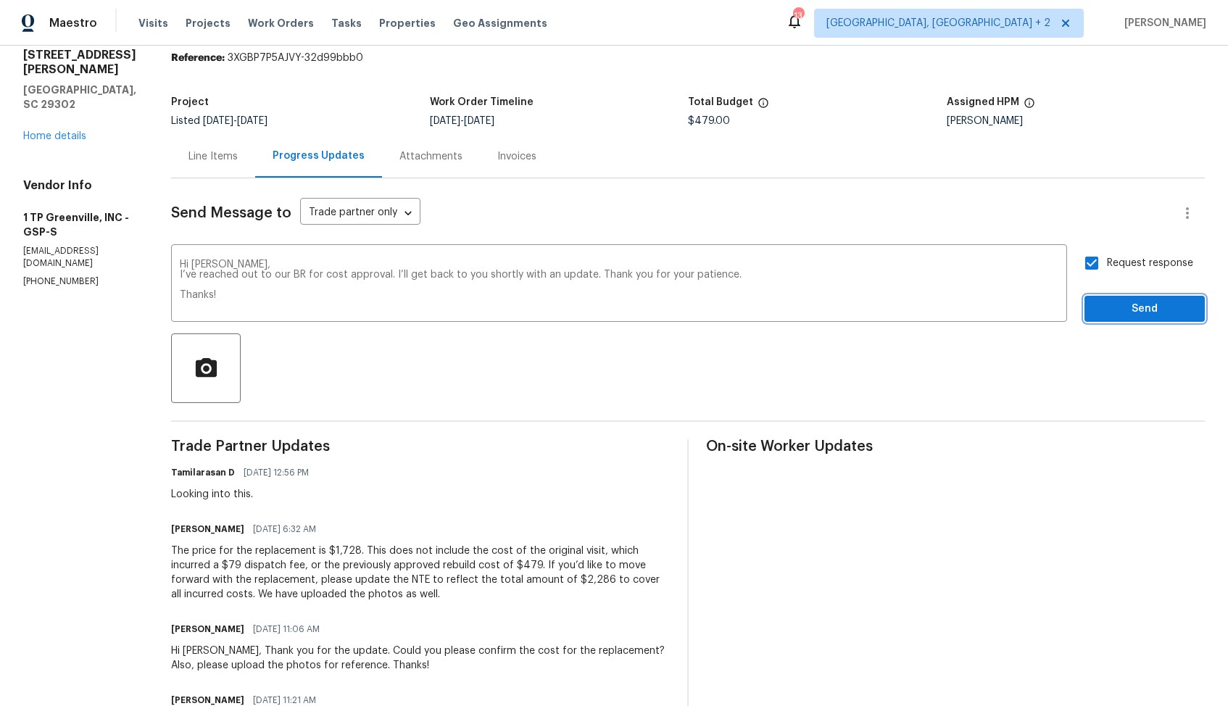
click at [1112, 307] on span "Send" at bounding box center [1144, 309] width 97 height 18
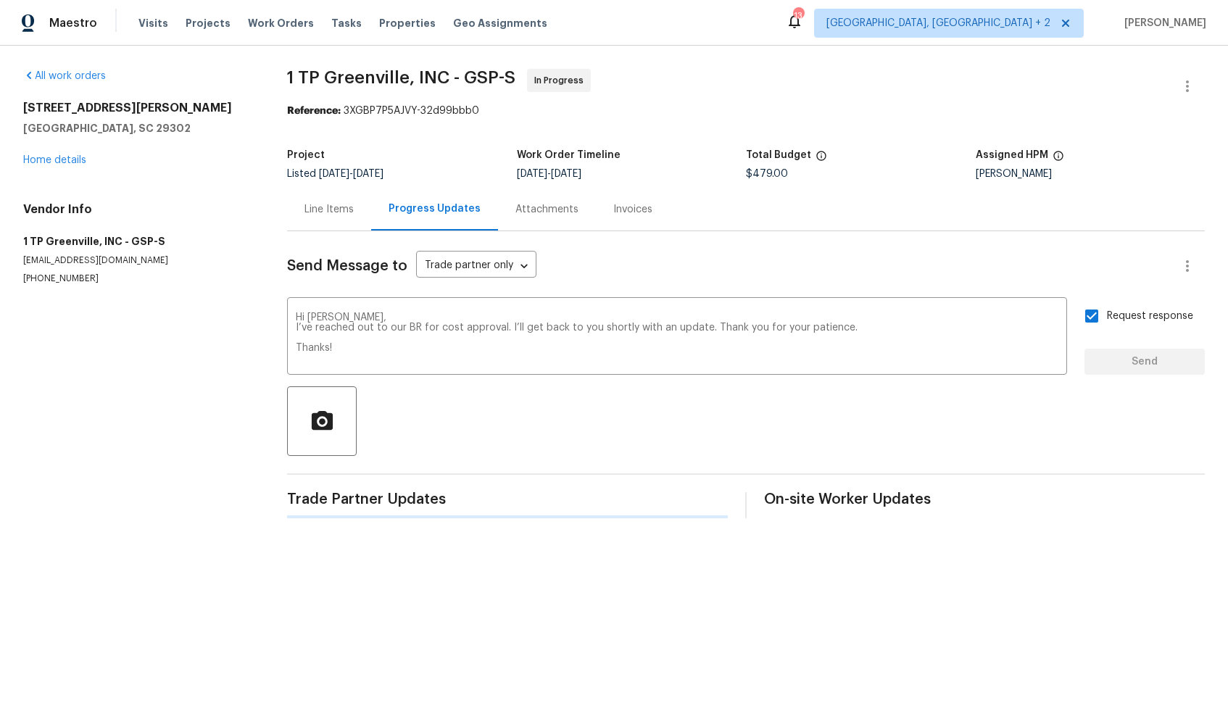
scroll to position [0, 0]
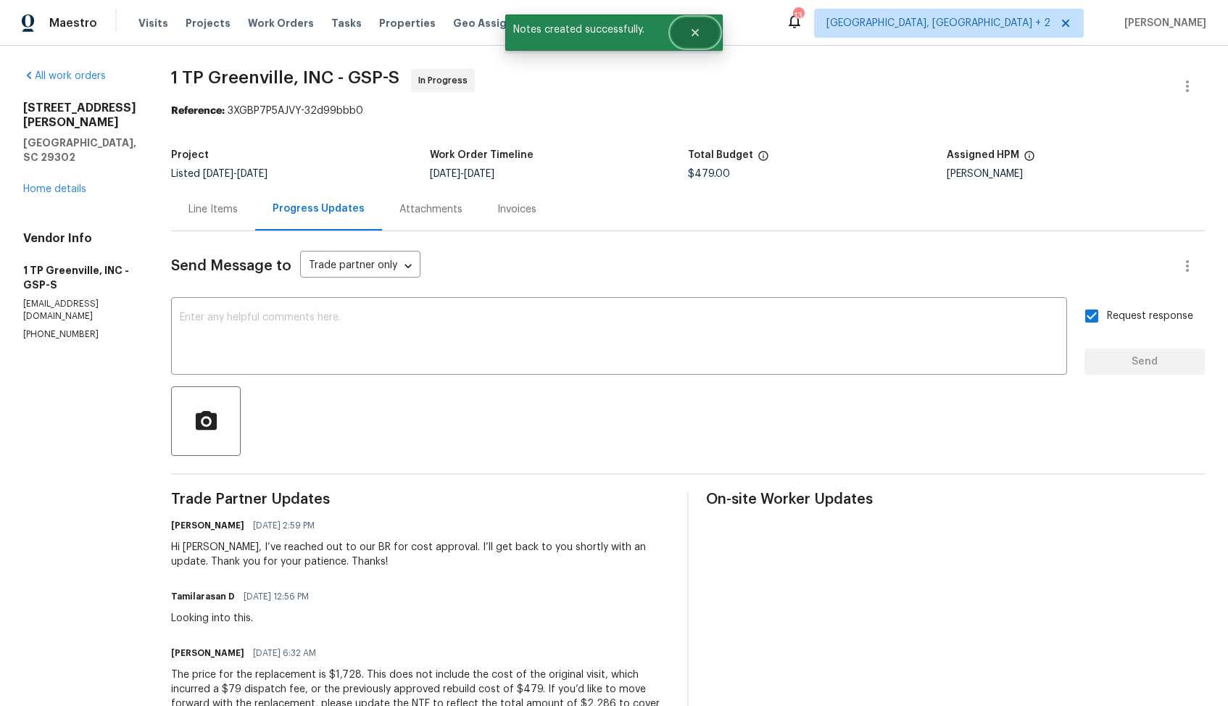
click at [705, 37] on button "Close" at bounding box center [695, 32] width 48 height 29
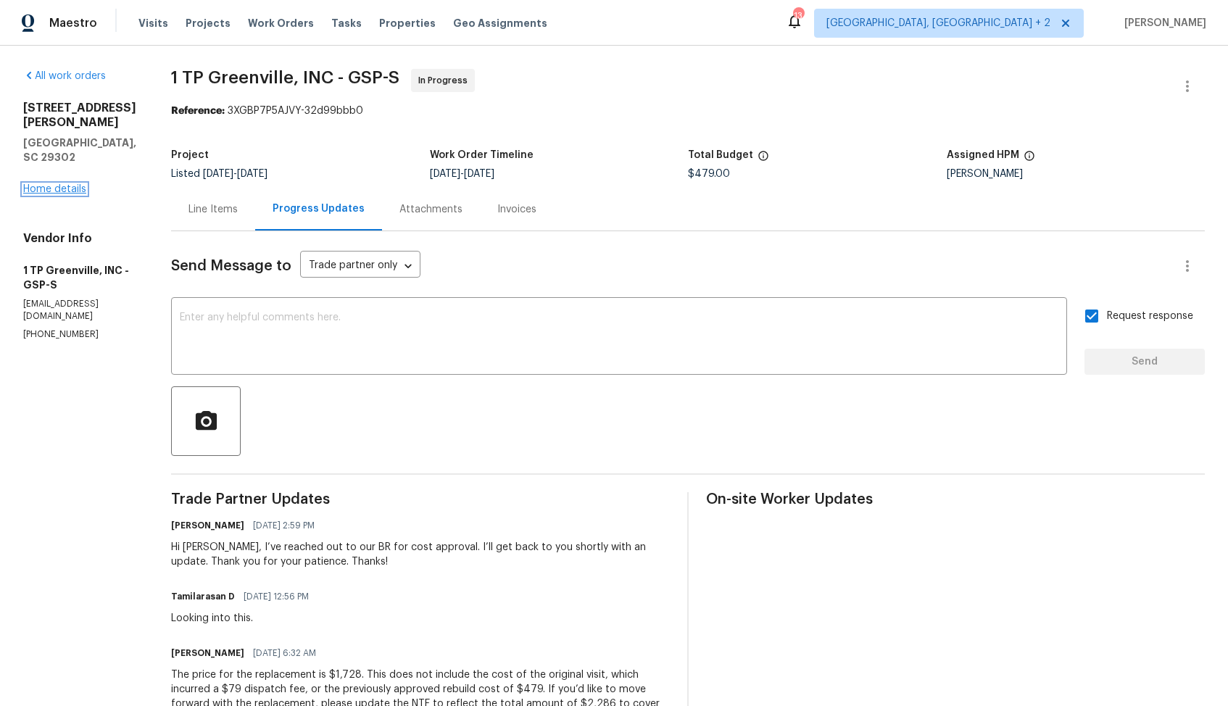
click at [67, 184] on link "Home details" at bounding box center [54, 189] width 63 height 10
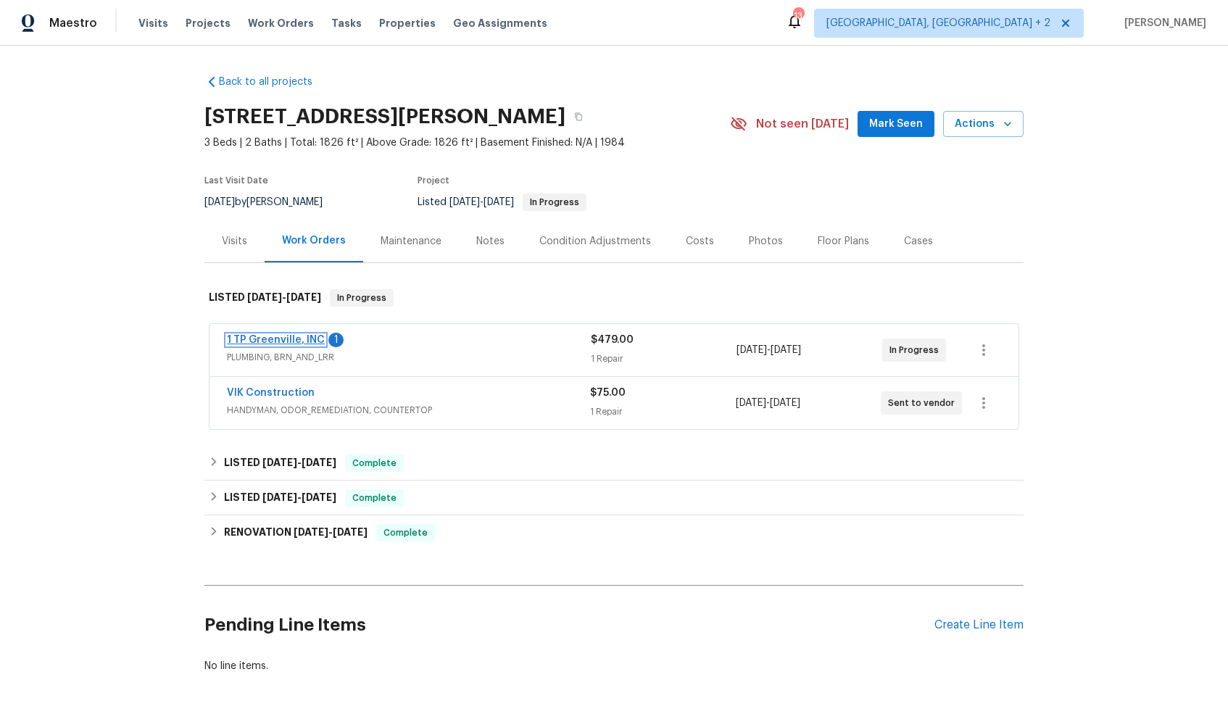
click at [299, 335] on link "1 TP Greenville, INC" at bounding box center [276, 340] width 98 height 10
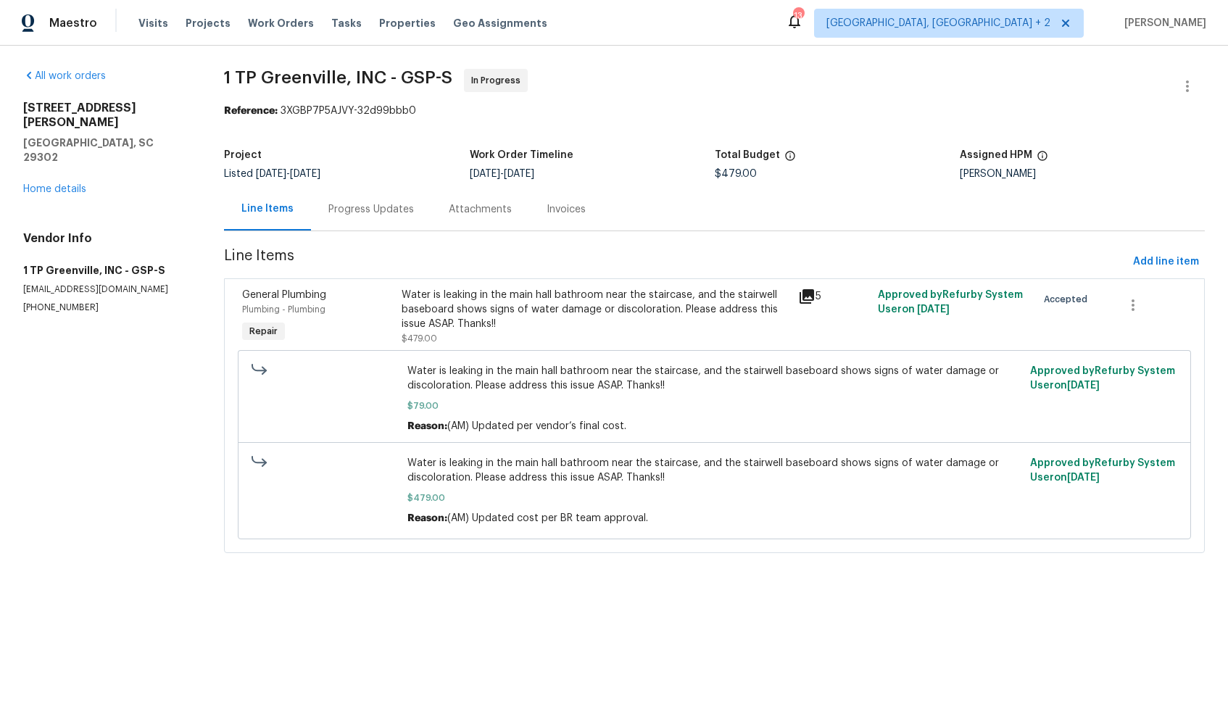
click at [371, 210] on div "Progress Updates" at bounding box center [371, 209] width 86 height 14
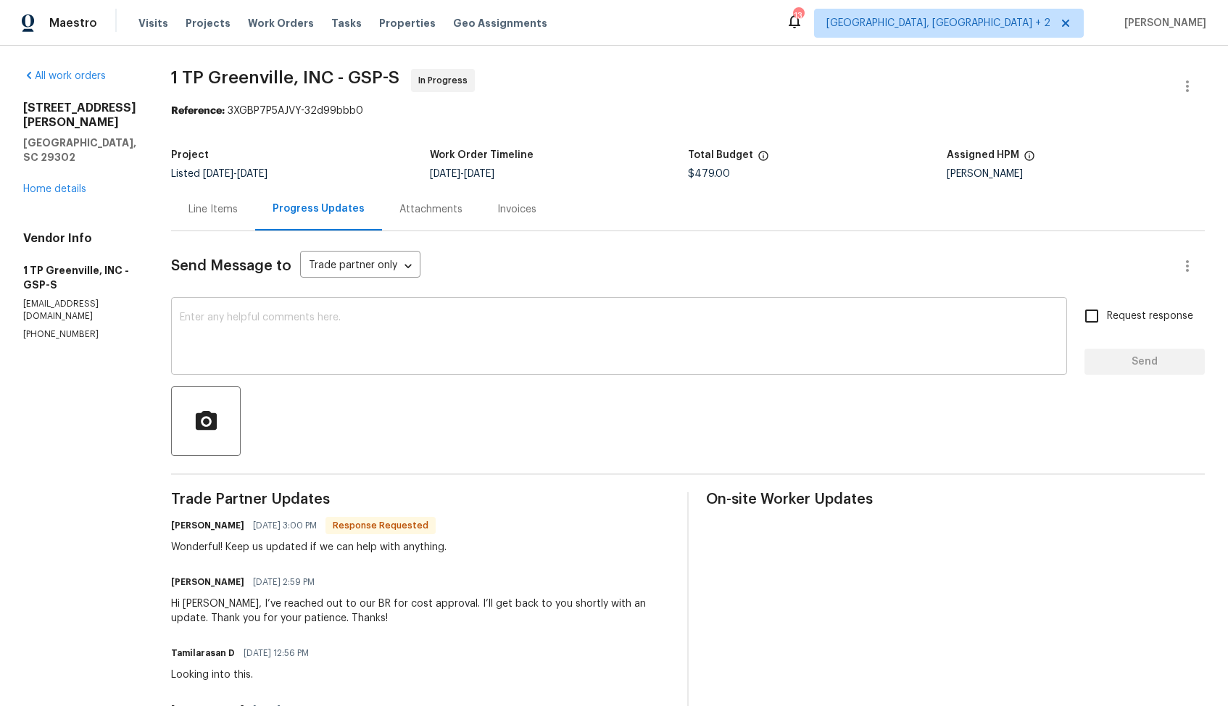
click at [444, 333] on textarea at bounding box center [619, 337] width 879 height 51
click at [282, 357] on textarea at bounding box center [619, 337] width 879 height 51
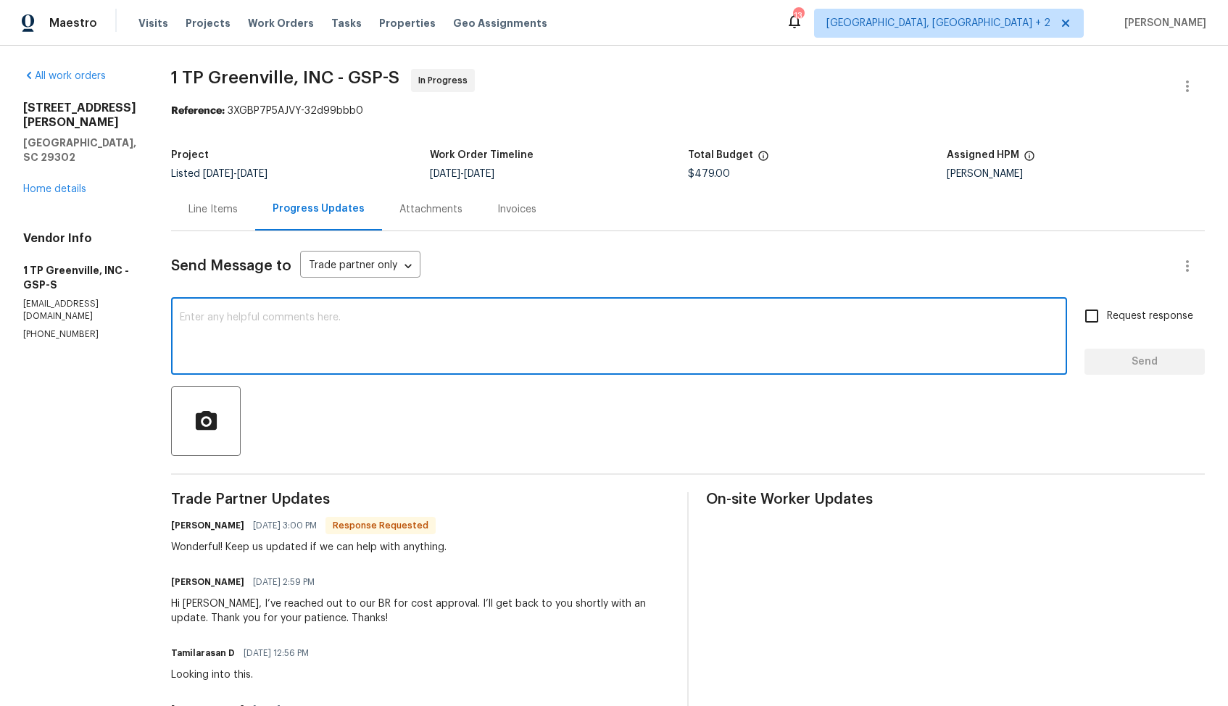
click at [196, 544] on div "Wonderful! Keep us updated if we can help with anything." at bounding box center [308, 547] width 275 height 14
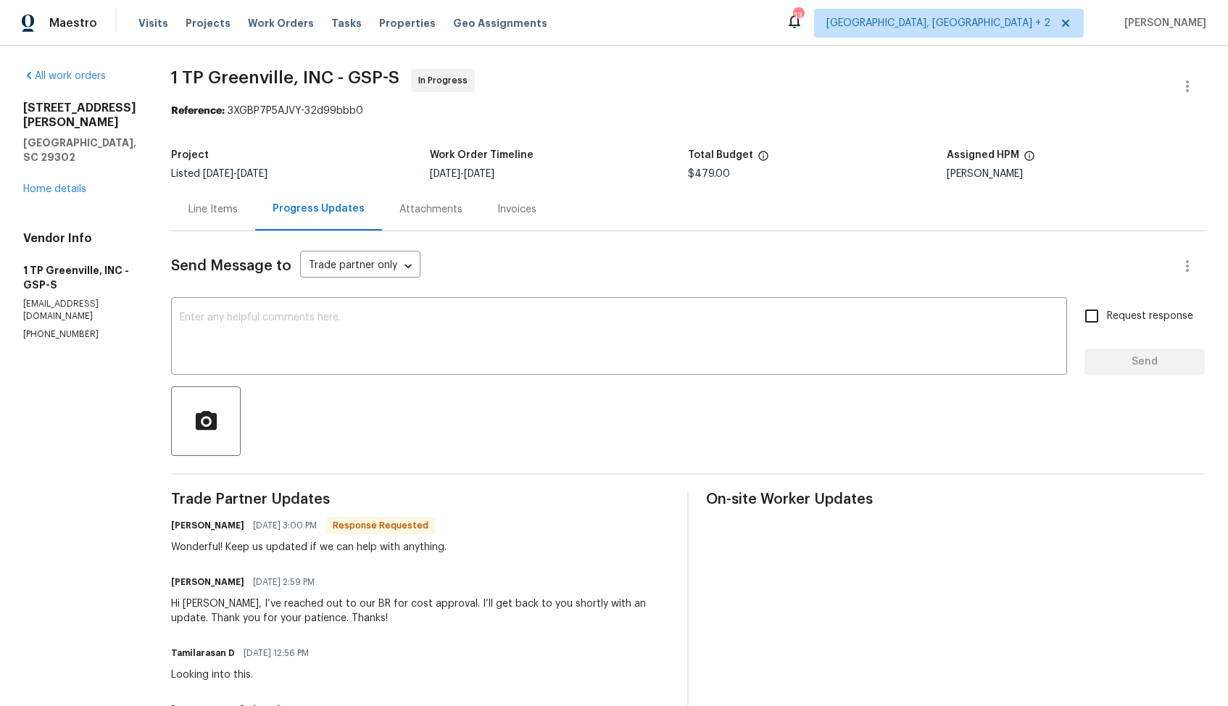
click at [196, 544] on div "Wonderful! Keep us updated if we can help with anything." at bounding box center [308, 547] width 275 height 14
copy div "Wonderful! Keep us updated if we can help with anything."
click at [420, 352] on textarea at bounding box center [619, 337] width 879 height 51
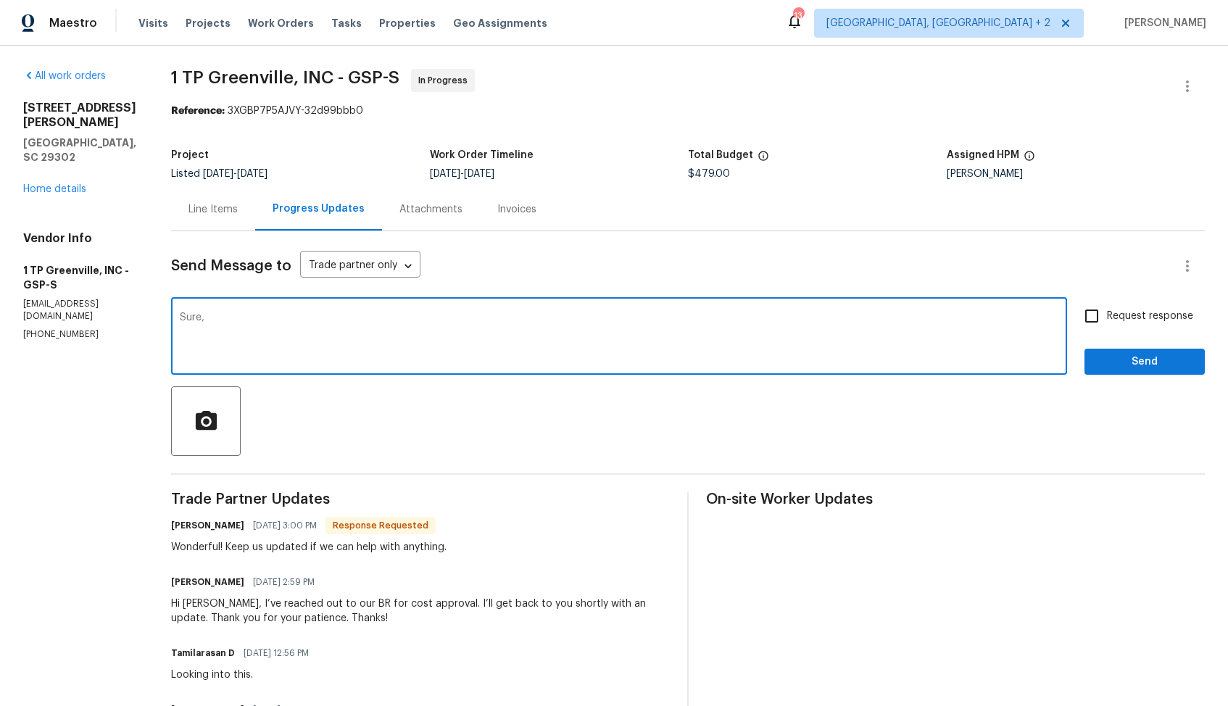
click at [175, 528] on h6 "[PERSON_NAME]" at bounding box center [207, 525] width 73 height 14
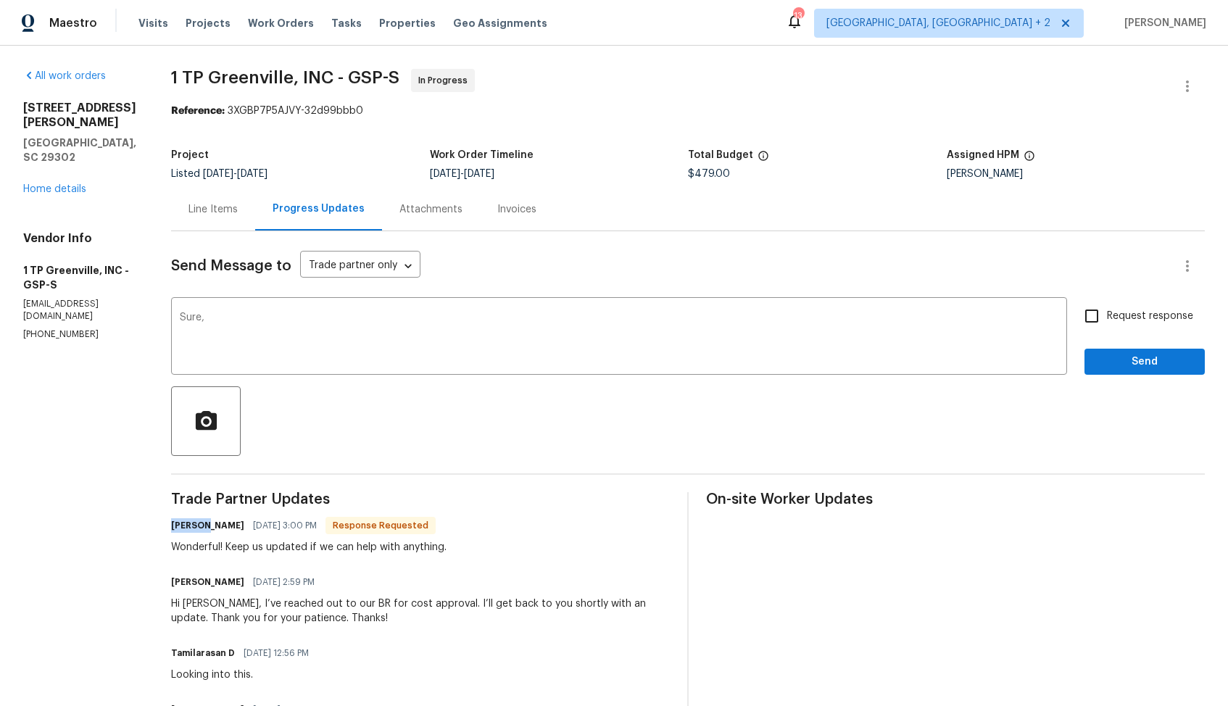
copy h6 "[PERSON_NAME]"
click at [319, 333] on textarea "Sure," at bounding box center [619, 337] width 879 height 51
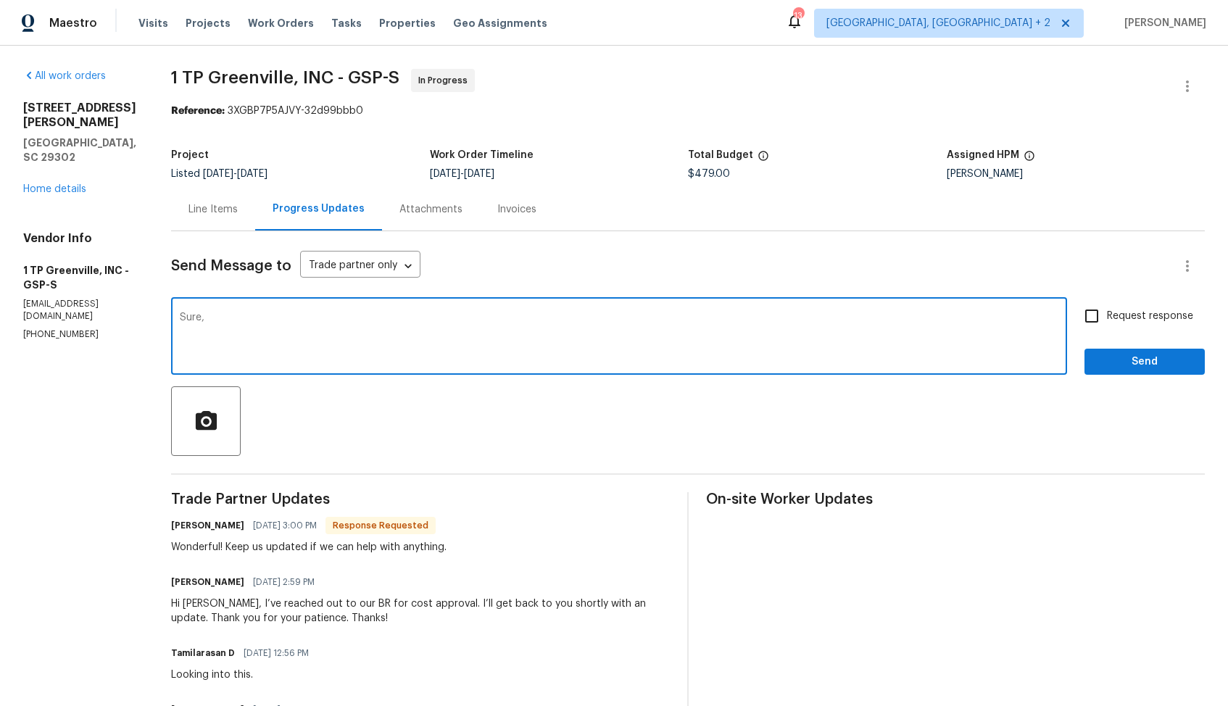
paste textarea "[PERSON_NAME]"
type textarea "Sure, Merritt."
click at [1115, 366] on span "Send" at bounding box center [1144, 362] width 97 height 18
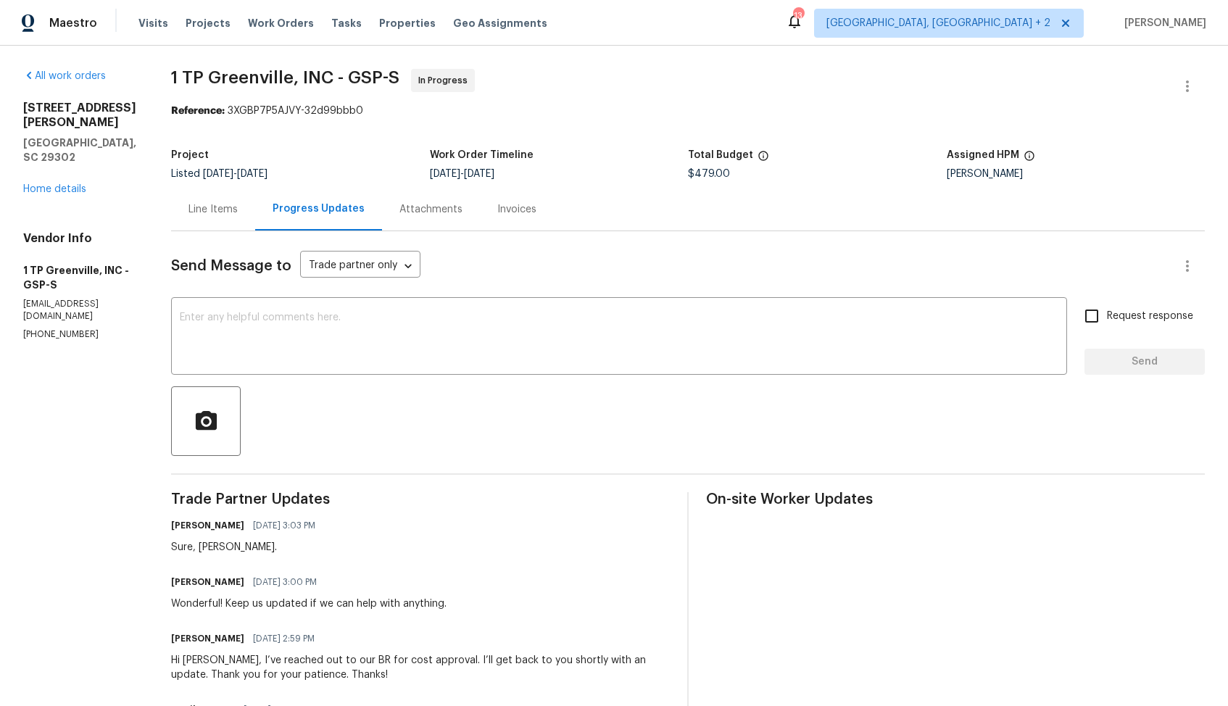
click at [61, 184] on link "Home details" at bounding box center [54, 189] width 63 height 10
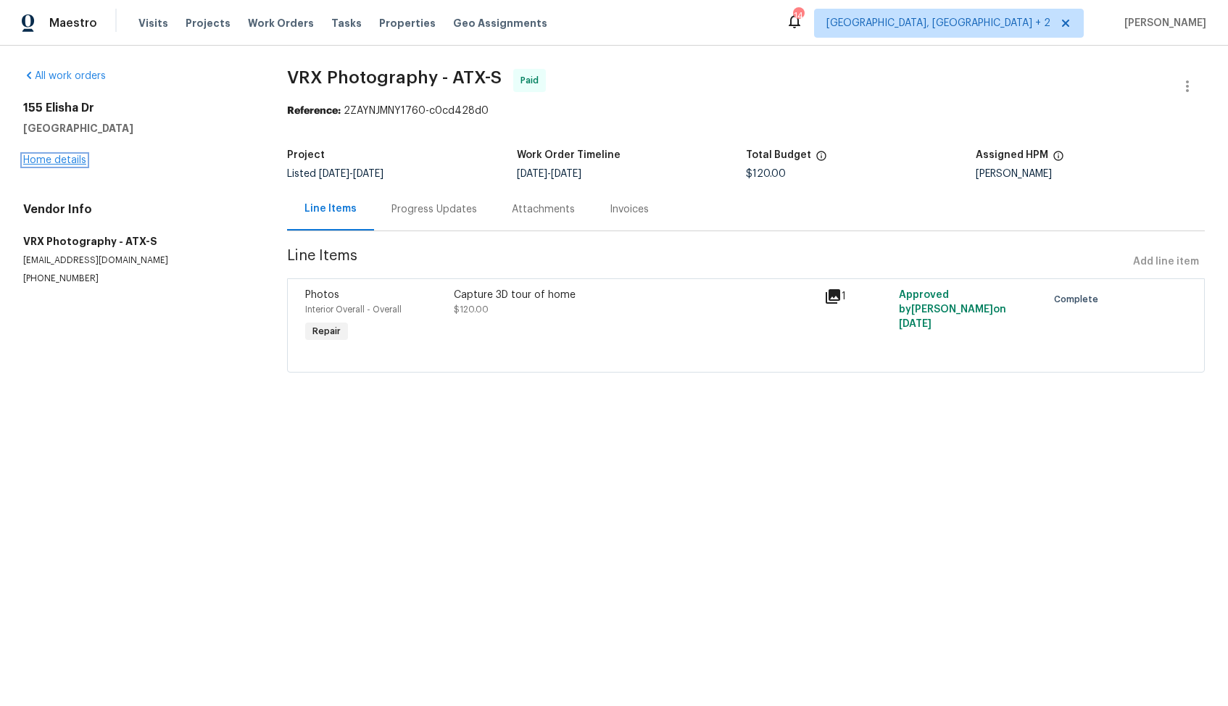
click at [51, 161] on link "Home details" at bounding box center [54, 160] width 63 height 10
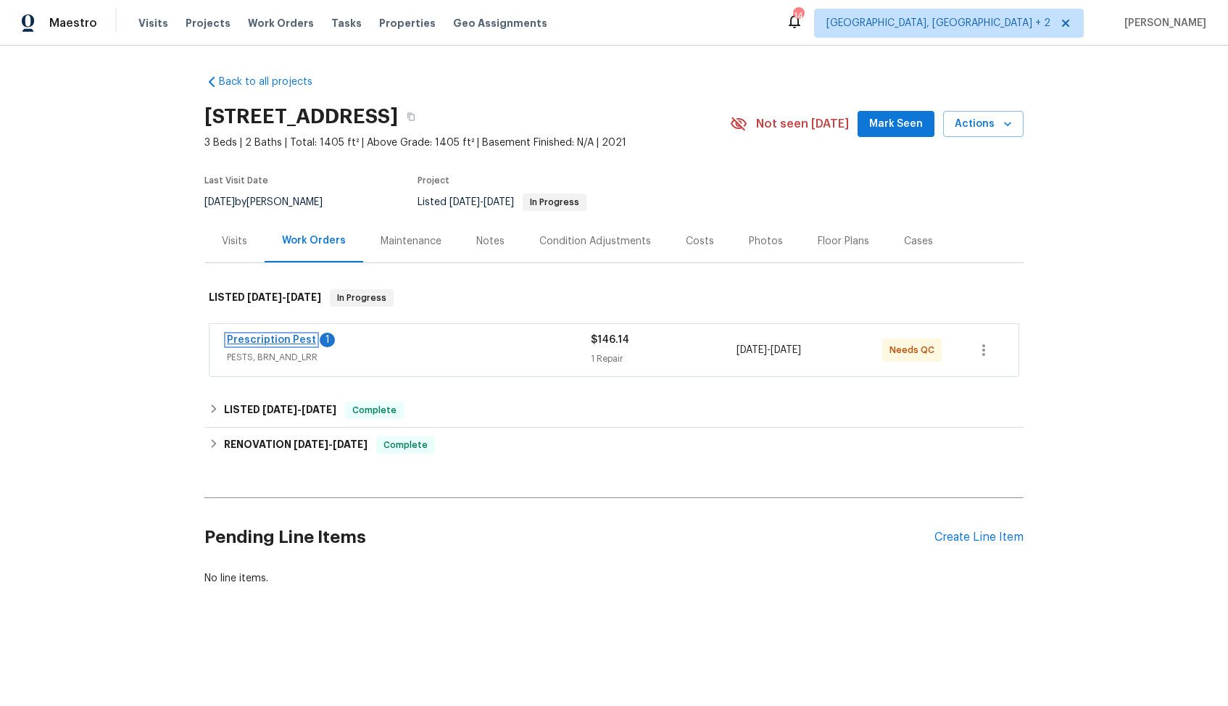
click at [244, 339] on link "Prescription Pest" at bounding box center [271, 340] width 89 height 10
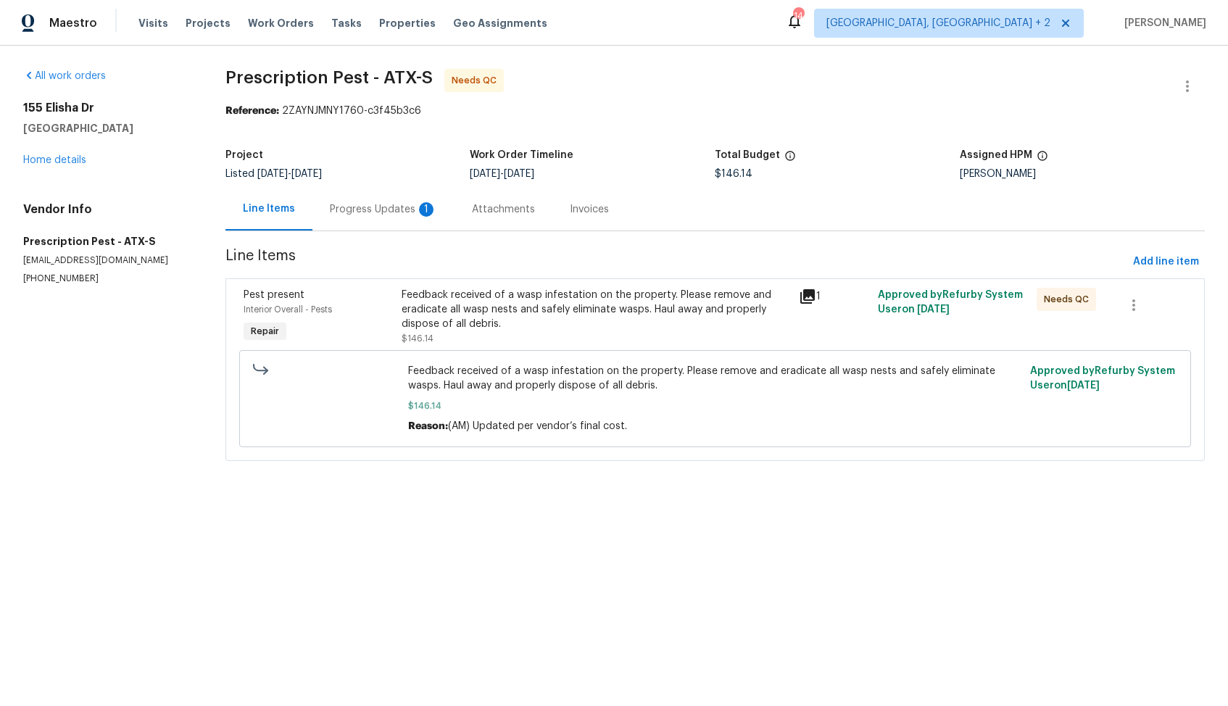
click at [362, 214] on div "Progress Updates 1" at bounding box center [383, 209] width 107 height 14
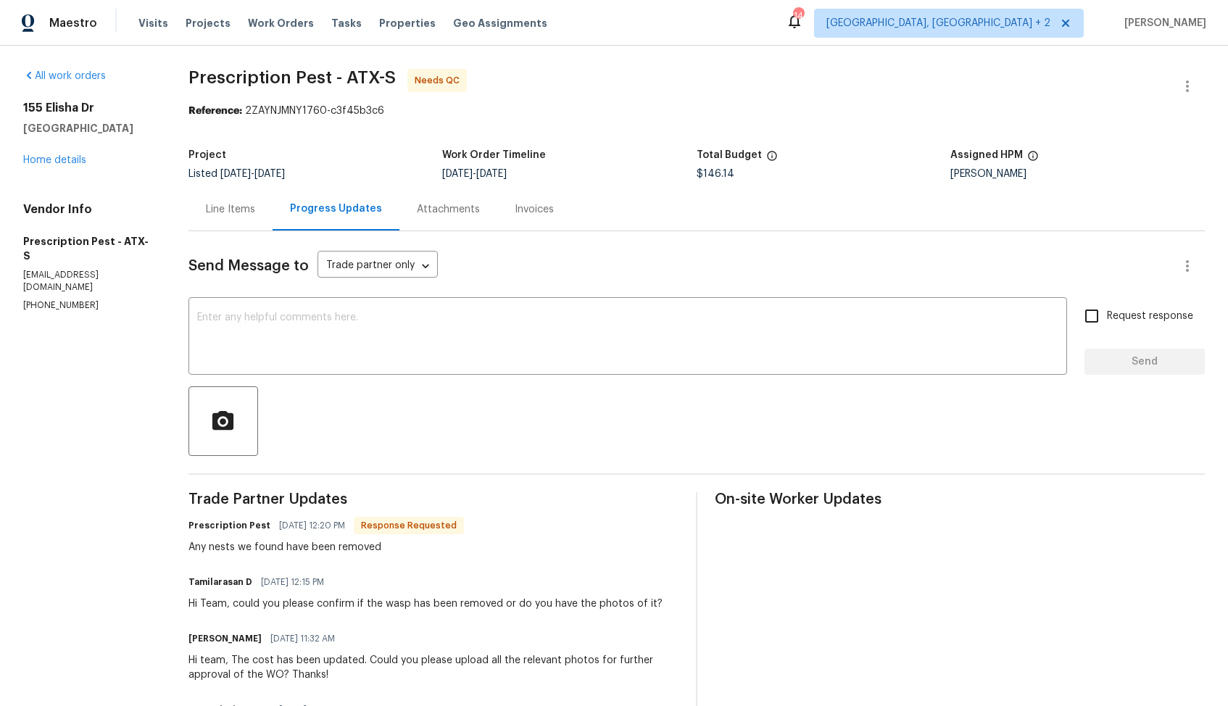
click at [237, 207] on div "Line Items" at bounding box center [230, 209] width 49 height 14
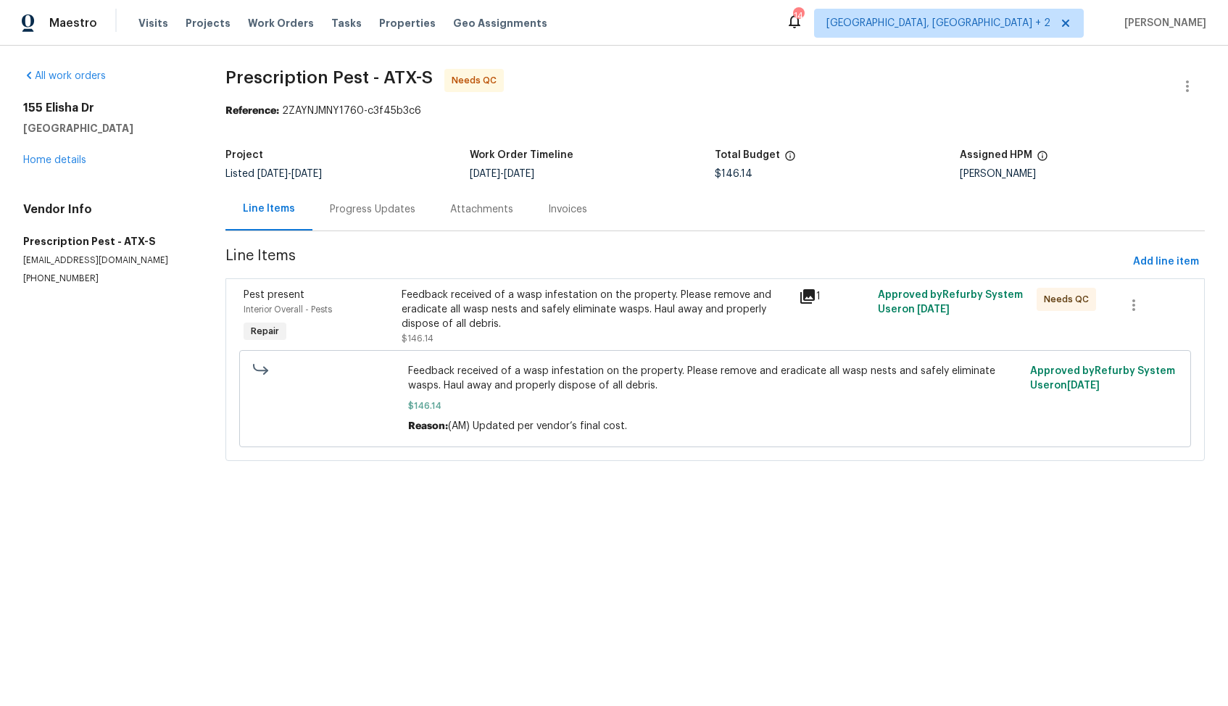
click at [514, 287] on div "Feedback received of a wasp infestation on the property. Please remove and erad…" at bounding box center [595, 316] width 397 height 67
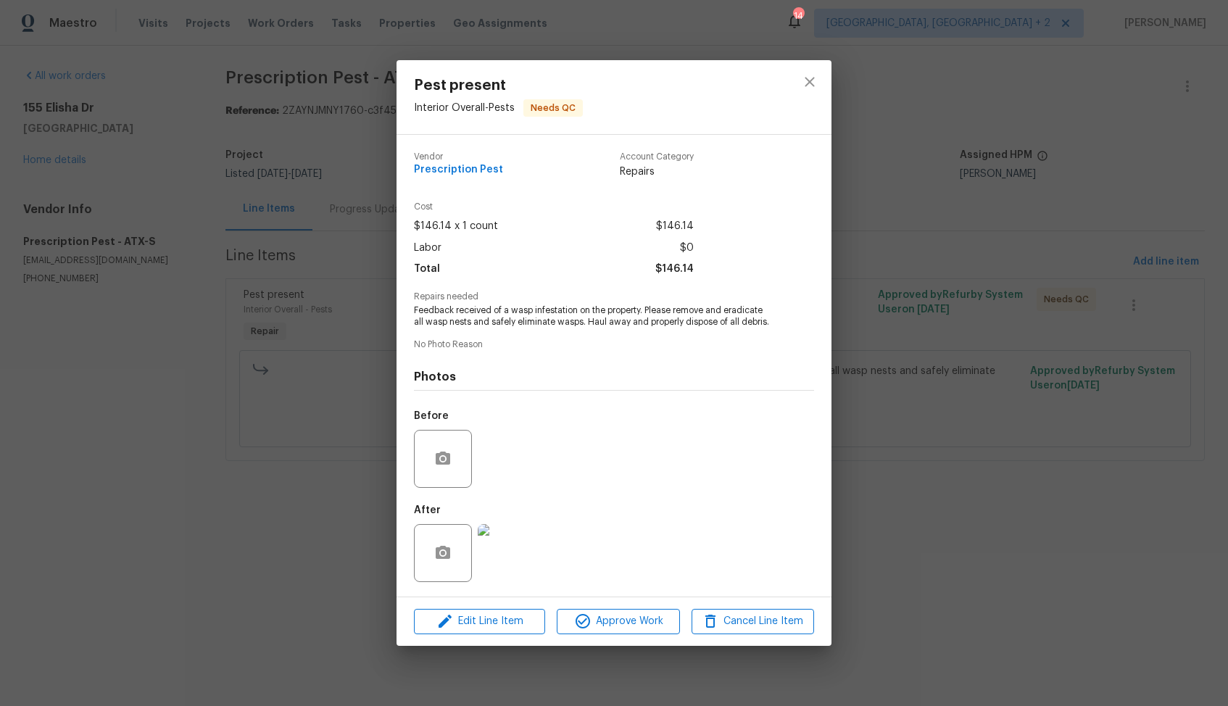
click at [516, 545] on img at bounding box center [507, 553] width 58 height 58
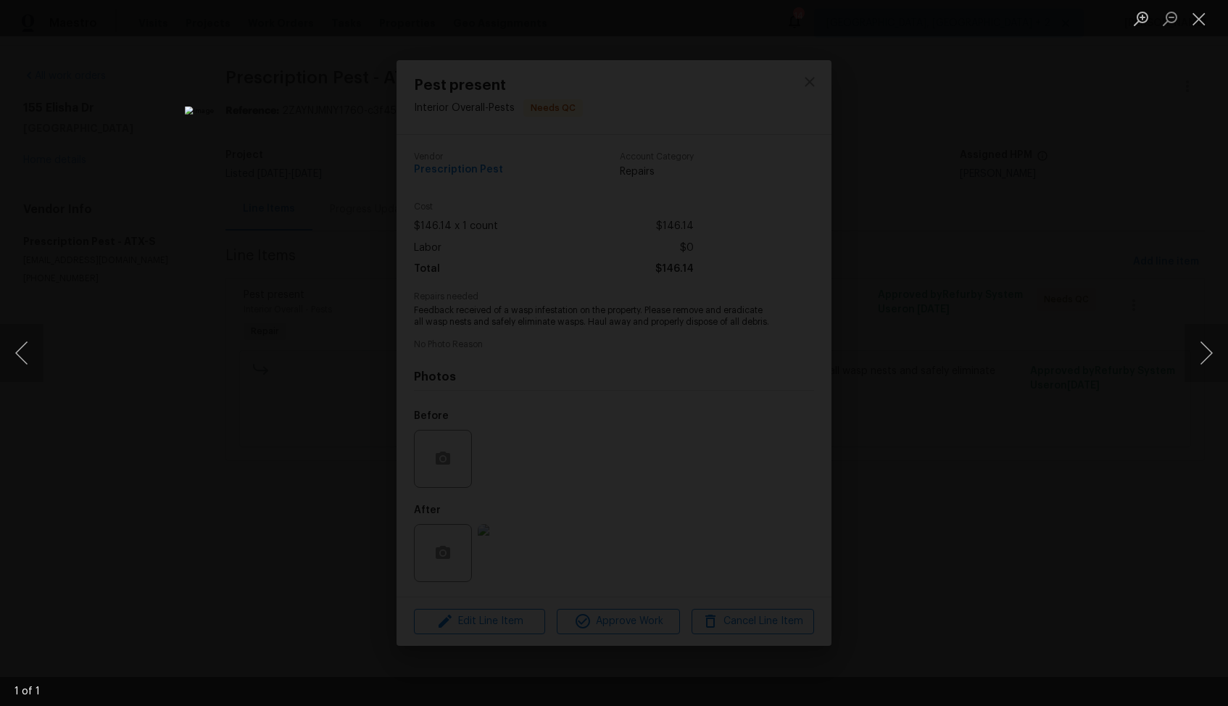
click at [1038, 301] on div "Lightbox" at bounding box center [614, 353] width 1228 height 706
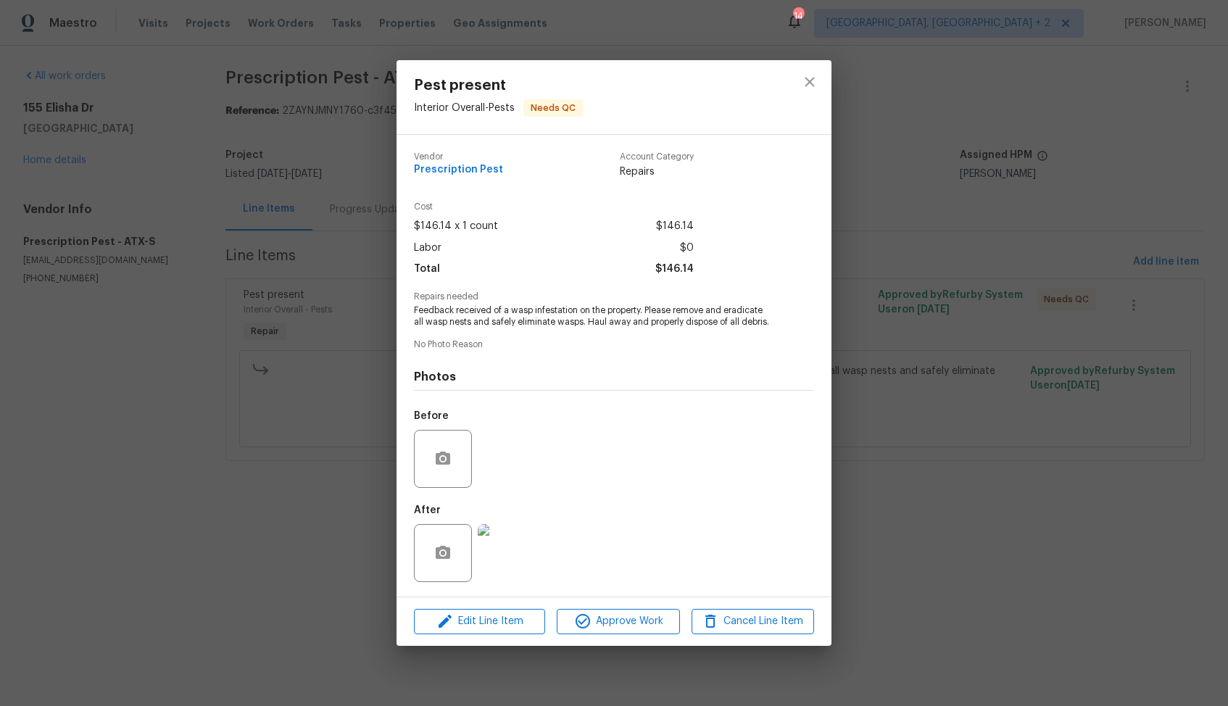
click at [950, 330] on div "Pest present Interior Overall - Pests Needs QC Vendor Prescription Pest Account…" at bounding box center [614, 353] width 1228 height 706
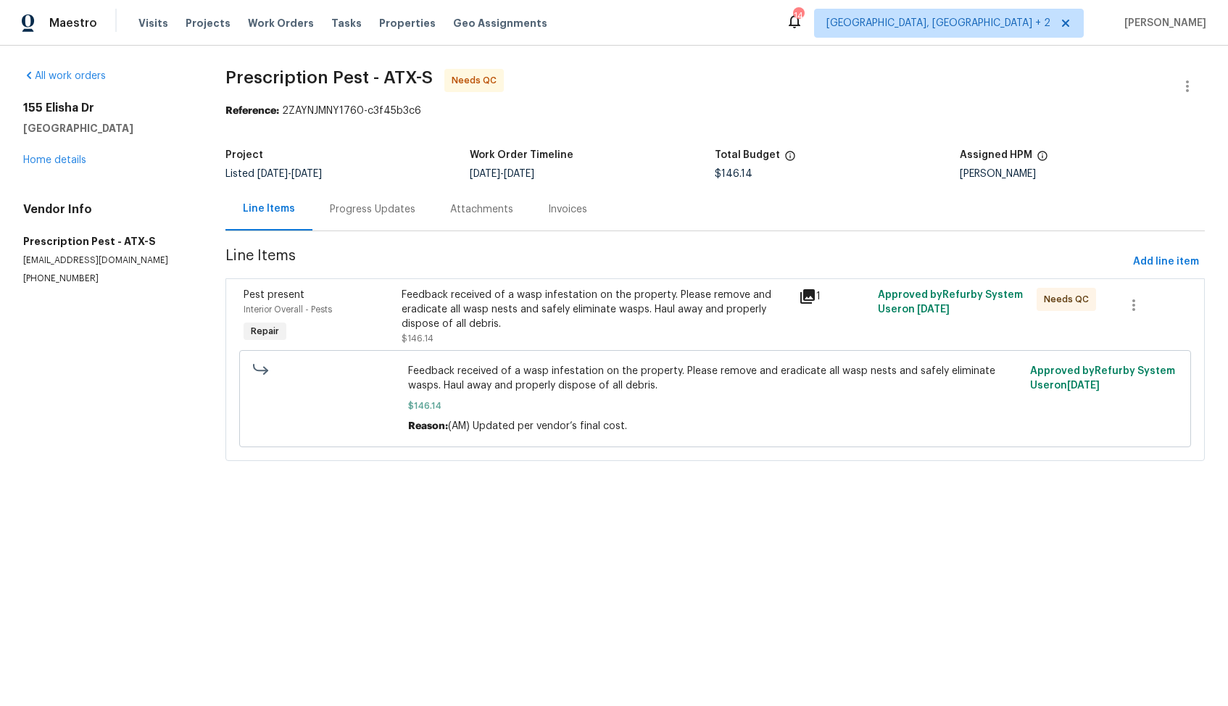
click at [351, 210] on div "Progress Updates" at bounding box center [373, 209] width 86 height 14
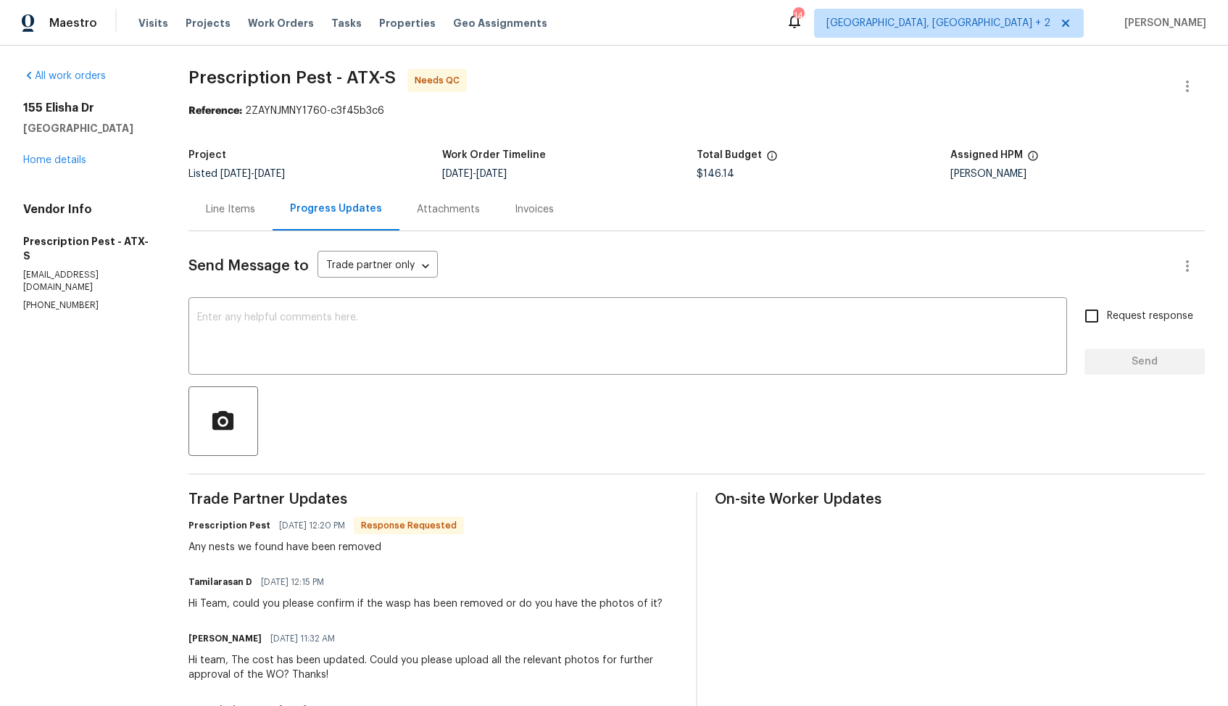
click at [227, 210] on div "Line Items" at bounding box center [230, 209] width 49 height 14
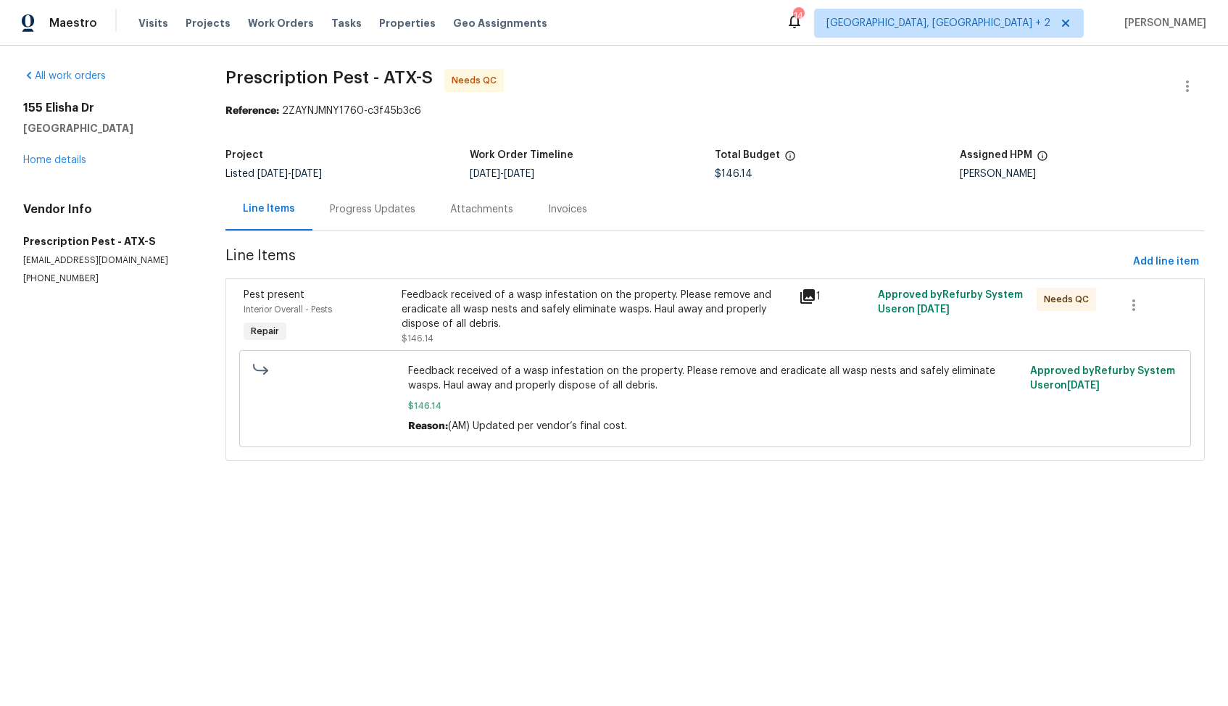
click at [491, 335] on div "Feedback received of a wasp infestation on the property. Please remove and erad…" at bounding box center [596, 317] width 388 height 58
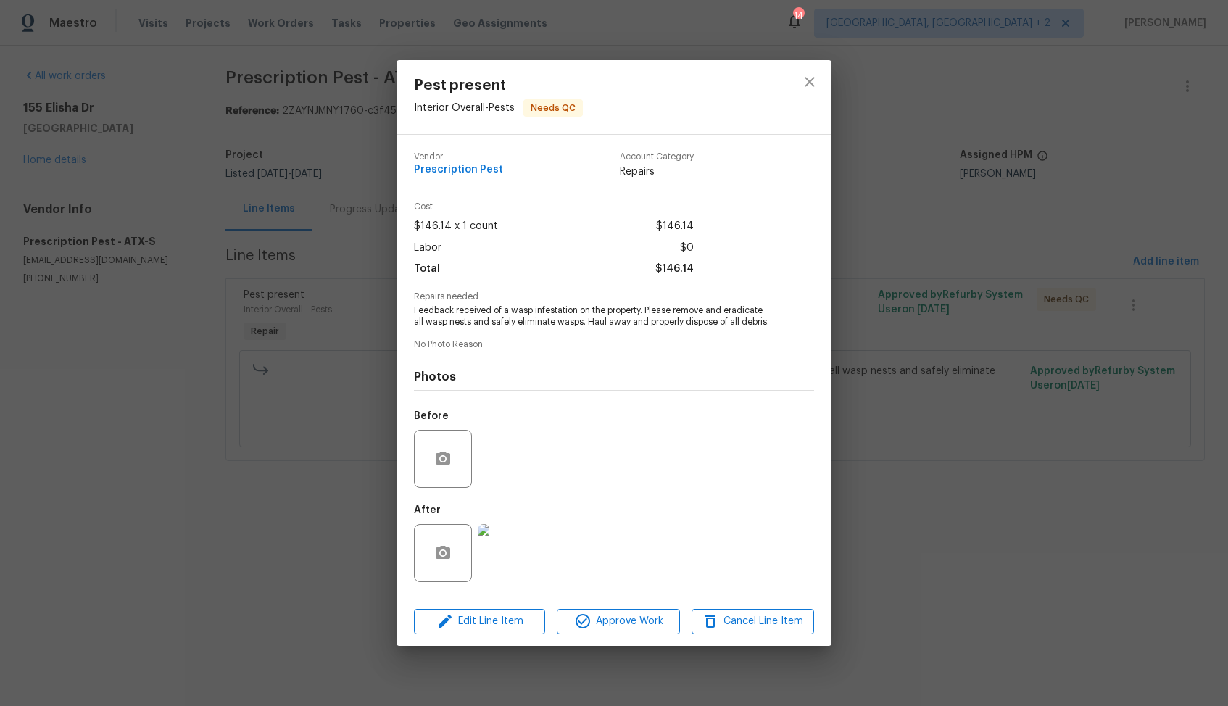
click at [296, 437] on div "Pest present Interior Overall - Pests Needs QC Vendor Prescription Pest Account…" at bounding box center [614, 353] width 1228 height 706
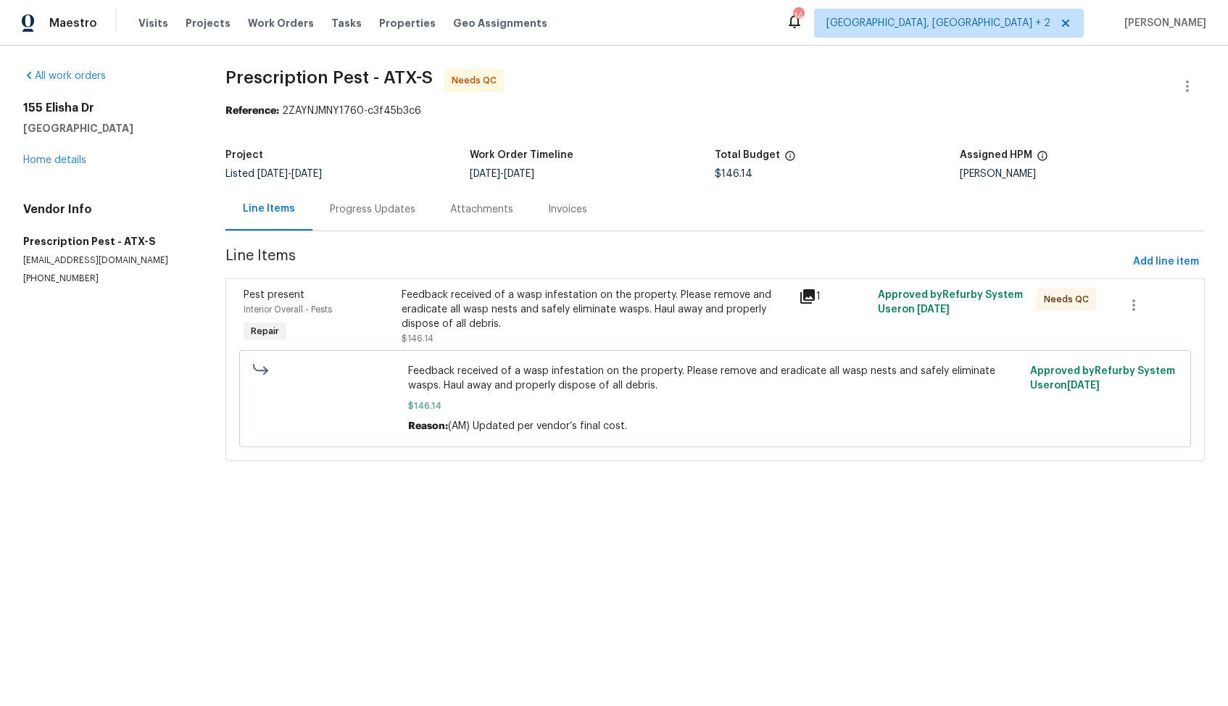
click at [340, 202] on div "Progress Updates" at bounding box center [373, 209] width 86 height 14
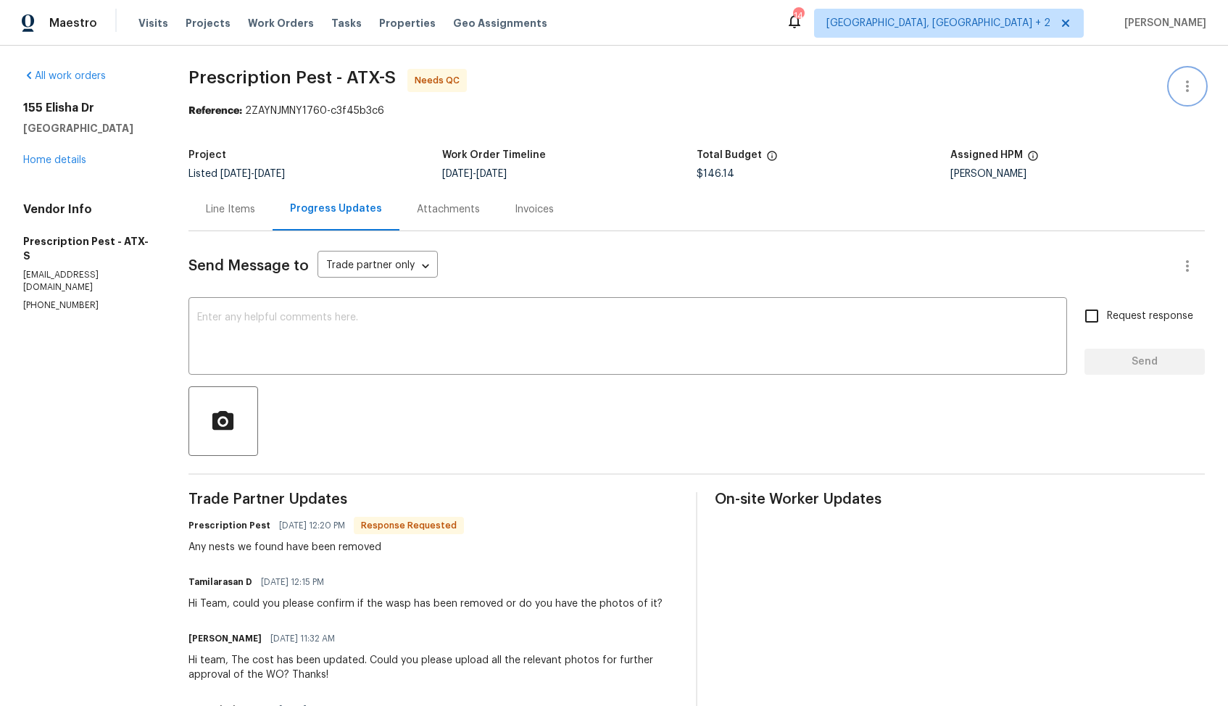
click at [1187, 75] on button "button" at bounding box center [1187, 86] width 35 height 35
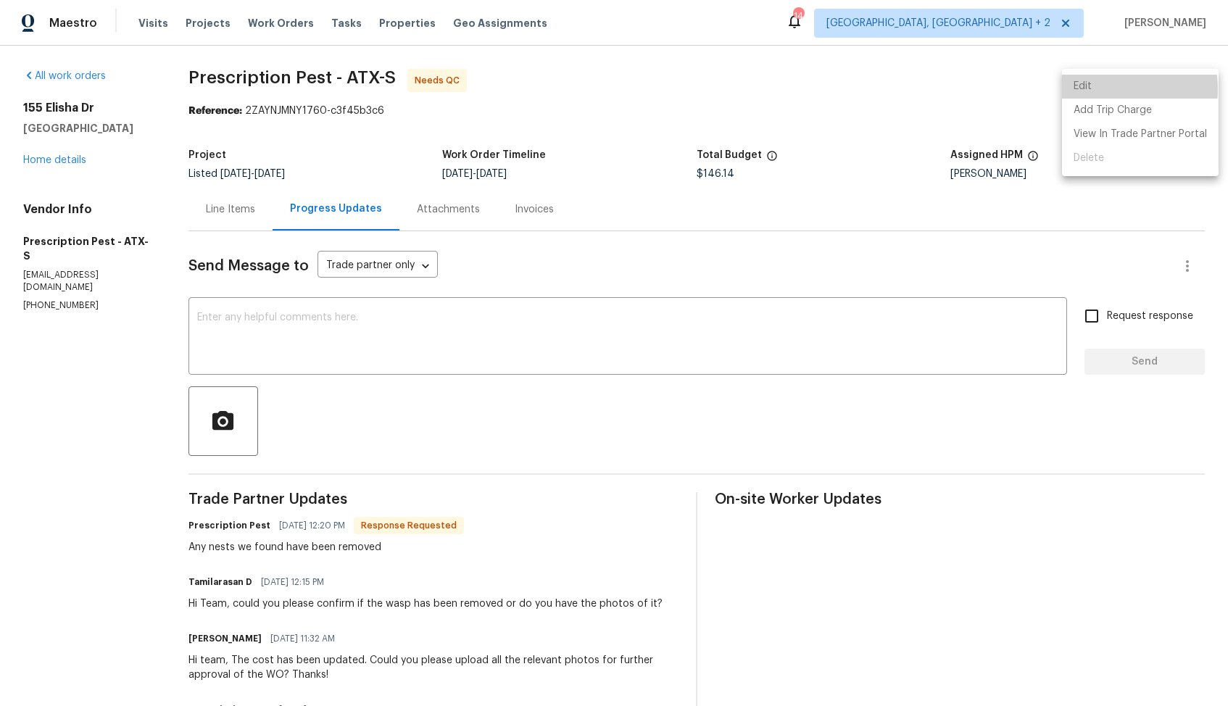
click at [1089, 89] on li "Edit" at bounding box center [1140, 87] width 157 height 24
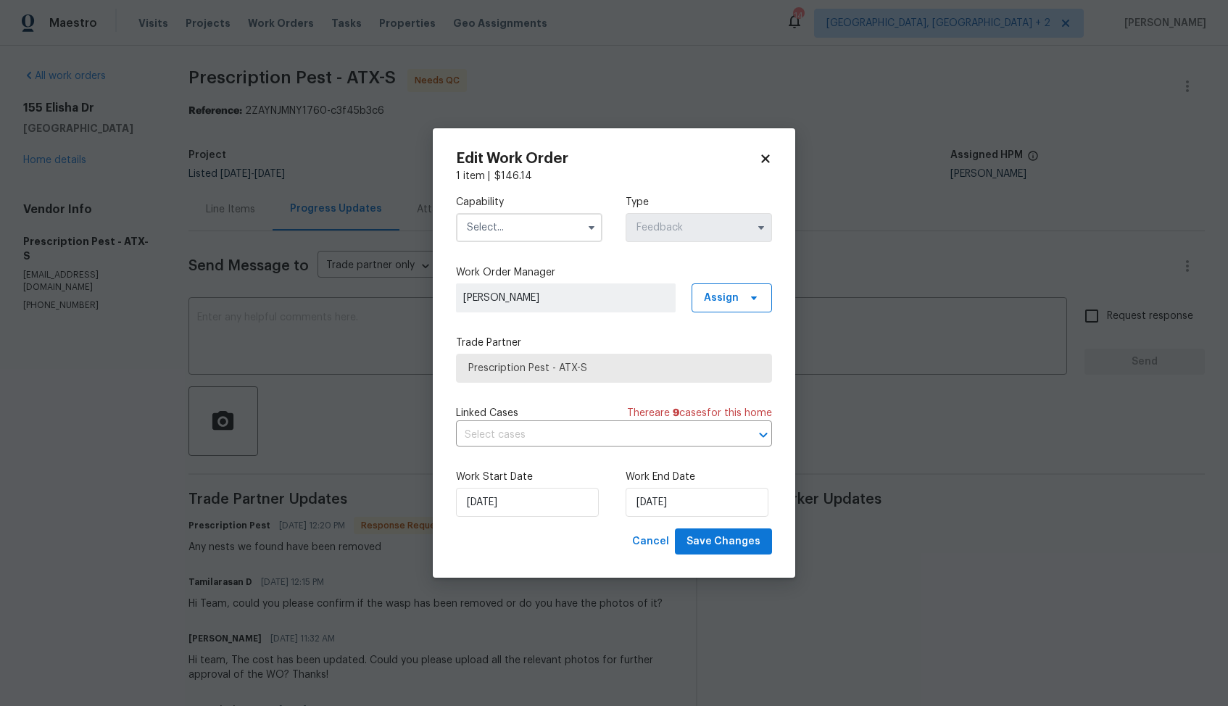
click at [560, 233] on input "text" at bounding box center [529, 227] width 146 height 29
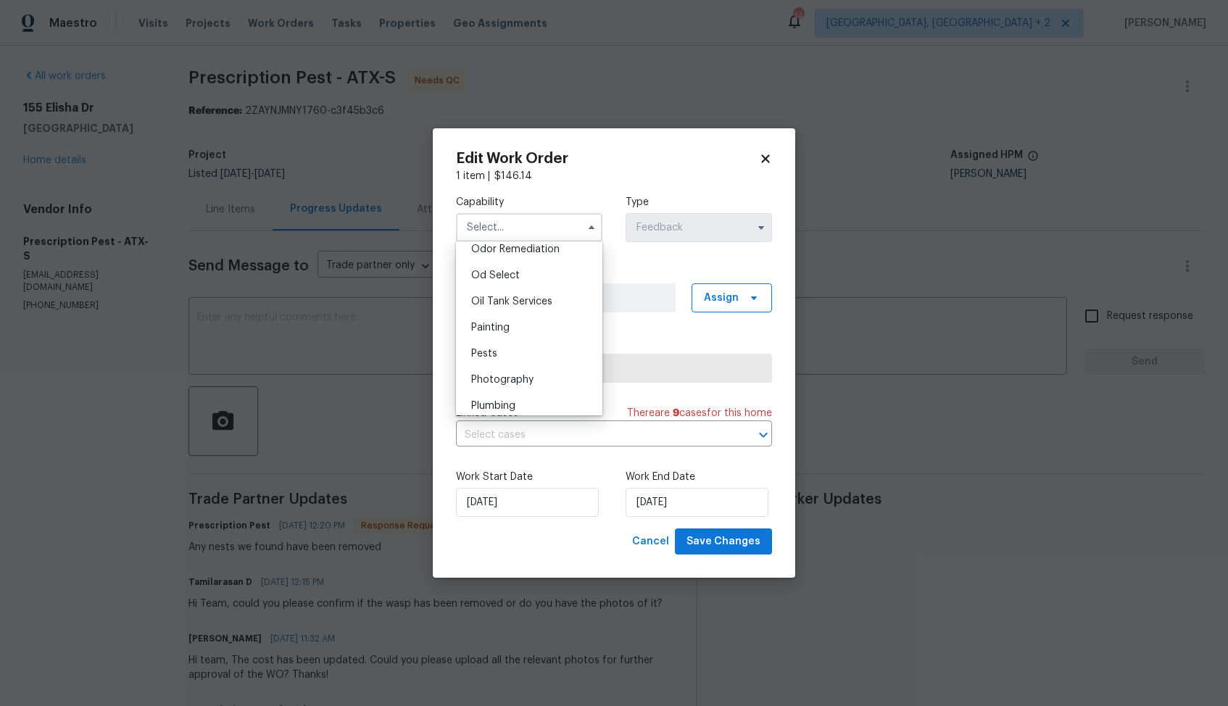
scroll to position [1211, 0]
click at [513, 294] on div "Pests" at bounding box center [529, 291] width 139 height 26
type input "Pests"
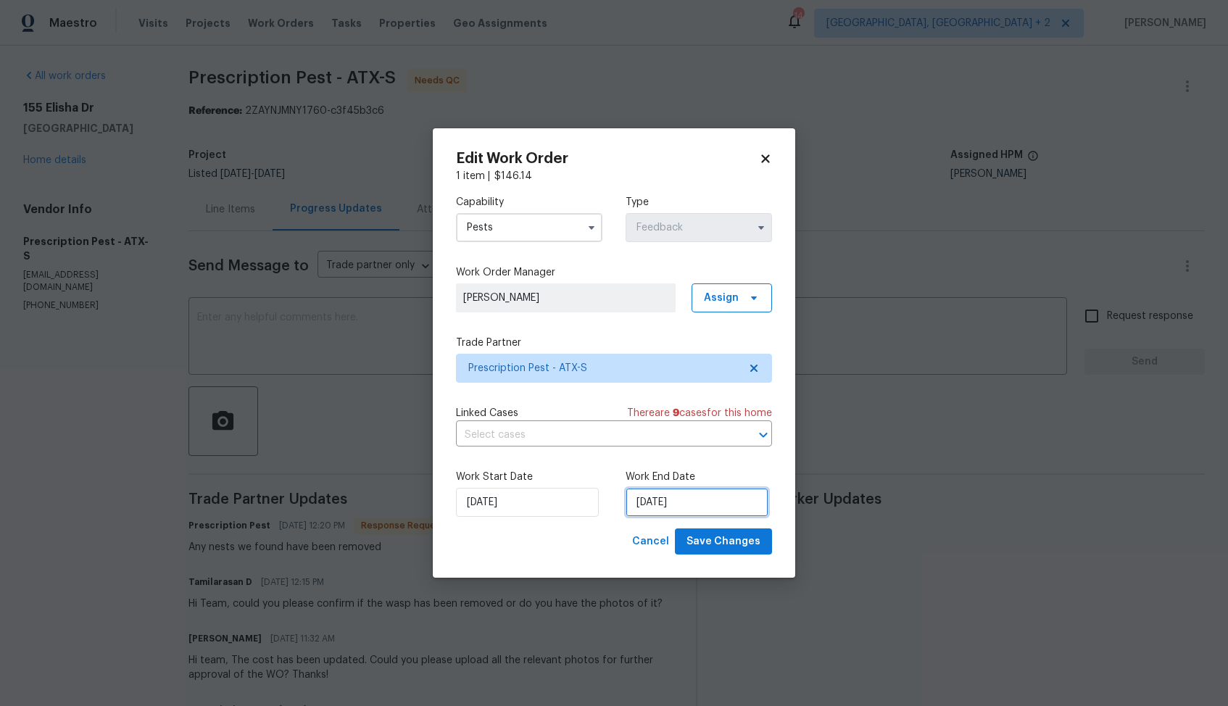
click at [670, 505] on input "[DATE]" at bounding box center [697, 502] width 143 height 29
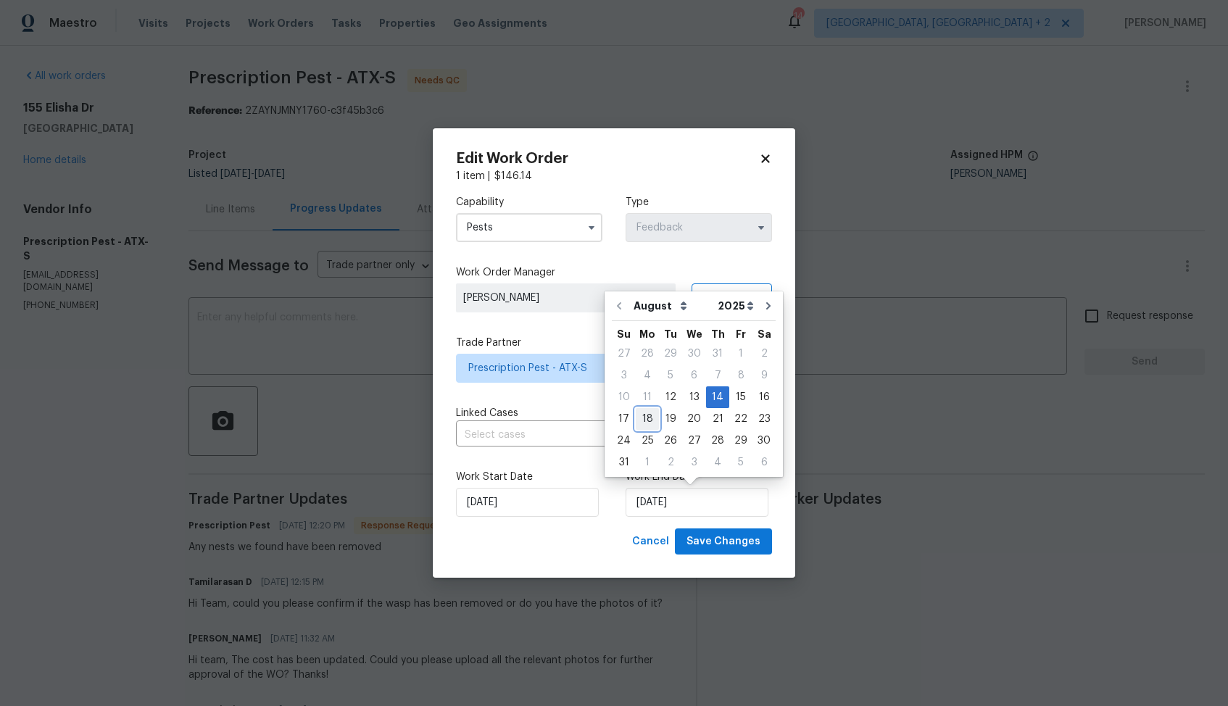
click at [650, 415] on div "18" at bounding box center [647, 419] width 23 height 20
type input "[DATE]"
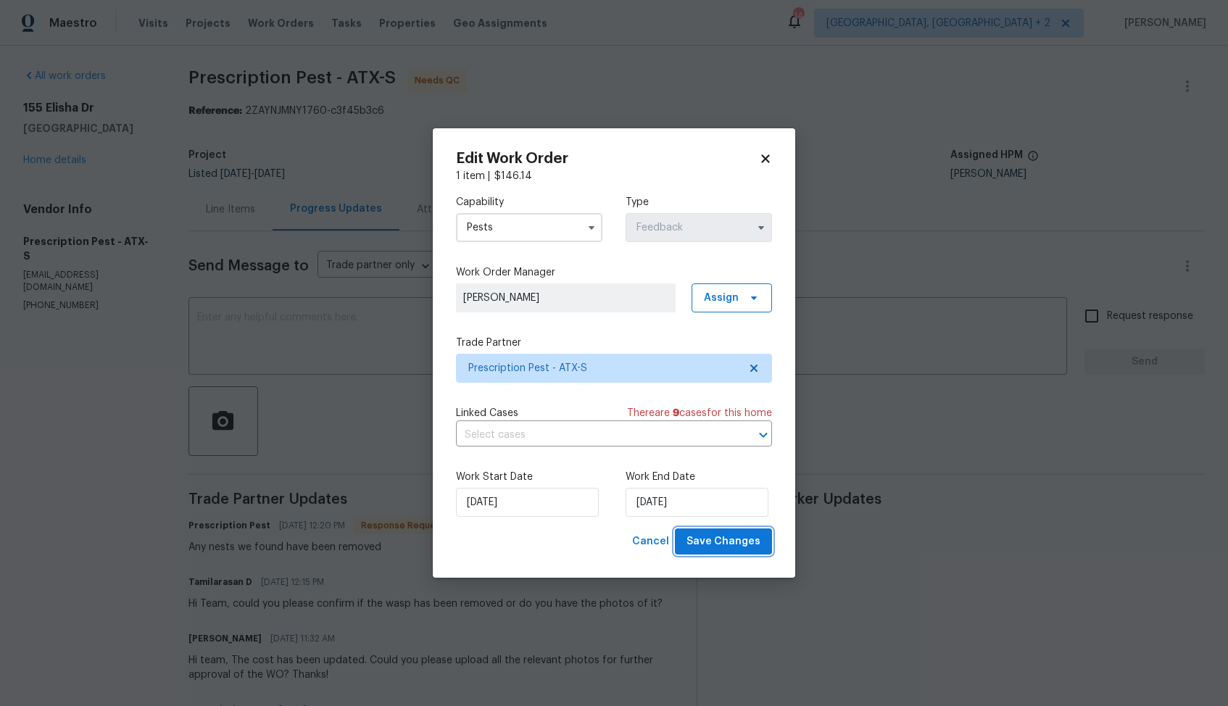
click at [713, 546] on span "Save Changes" at bounding box center [724, 542] width 74 height 18
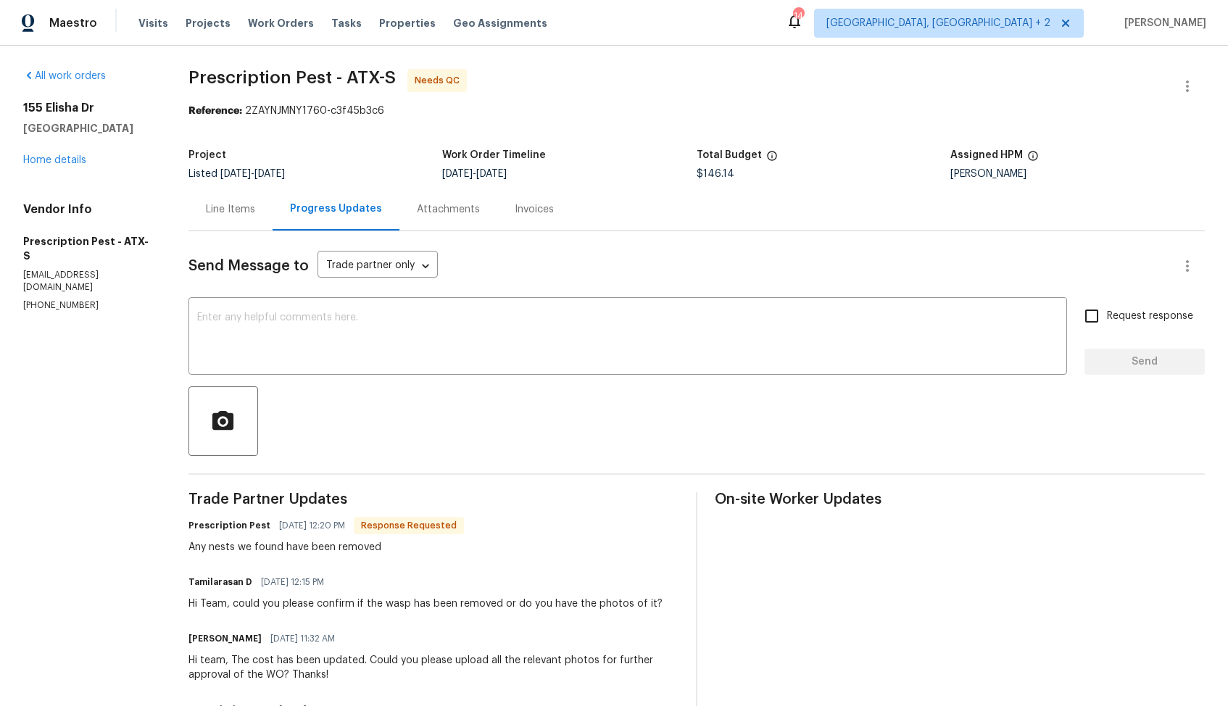
click at [695, 29] on icon "Close" at bounding box center [696, 33] width 12 height 12
click at [403, 341] on textarea at bounding box center [627, 337] width 861 height 51
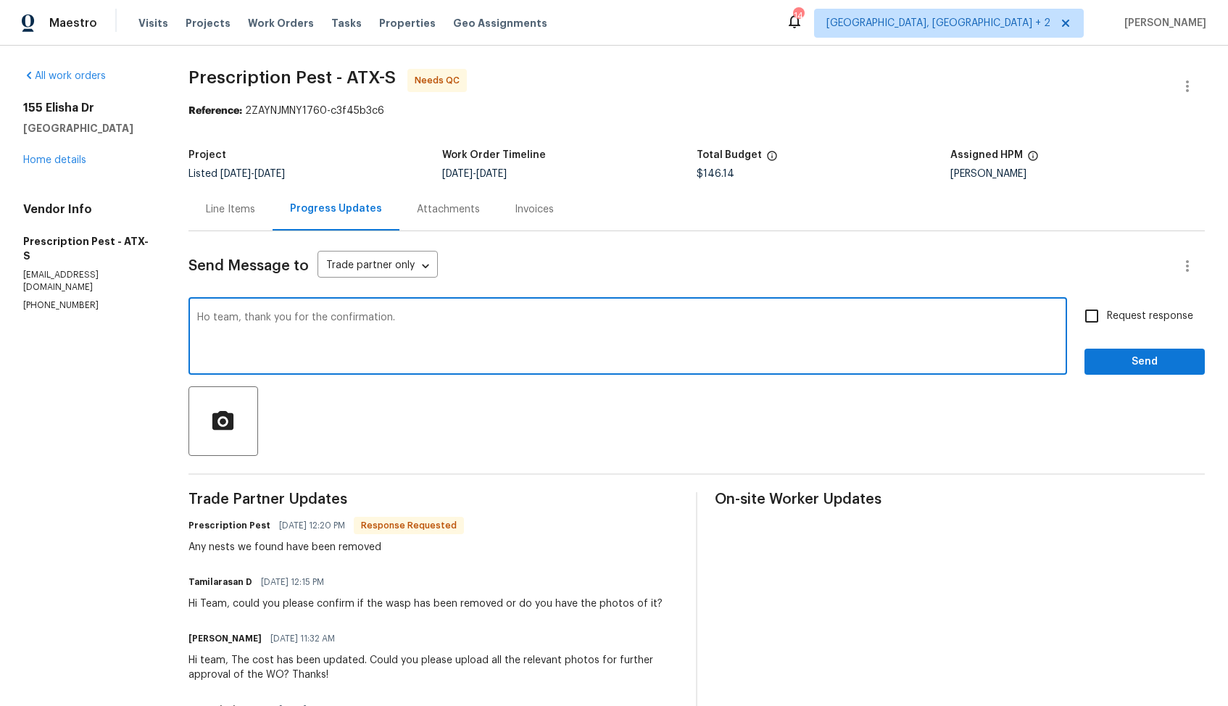
click at [210, 321] on textarea "Ho team, thank you for the confirmation." at bounding box center [627, 337] width 861 height 51
click at [440, 323] on textarea "Hi team, thank you for the confirmation." at bounding box center [627, 337] width 861 height 51
type textarea "Hi team, thank you for the confirmation. WO is approved. Thanks!"
click at [1134, 365] on span "Send" at bounding box center [1144, 362] width 97 height 18
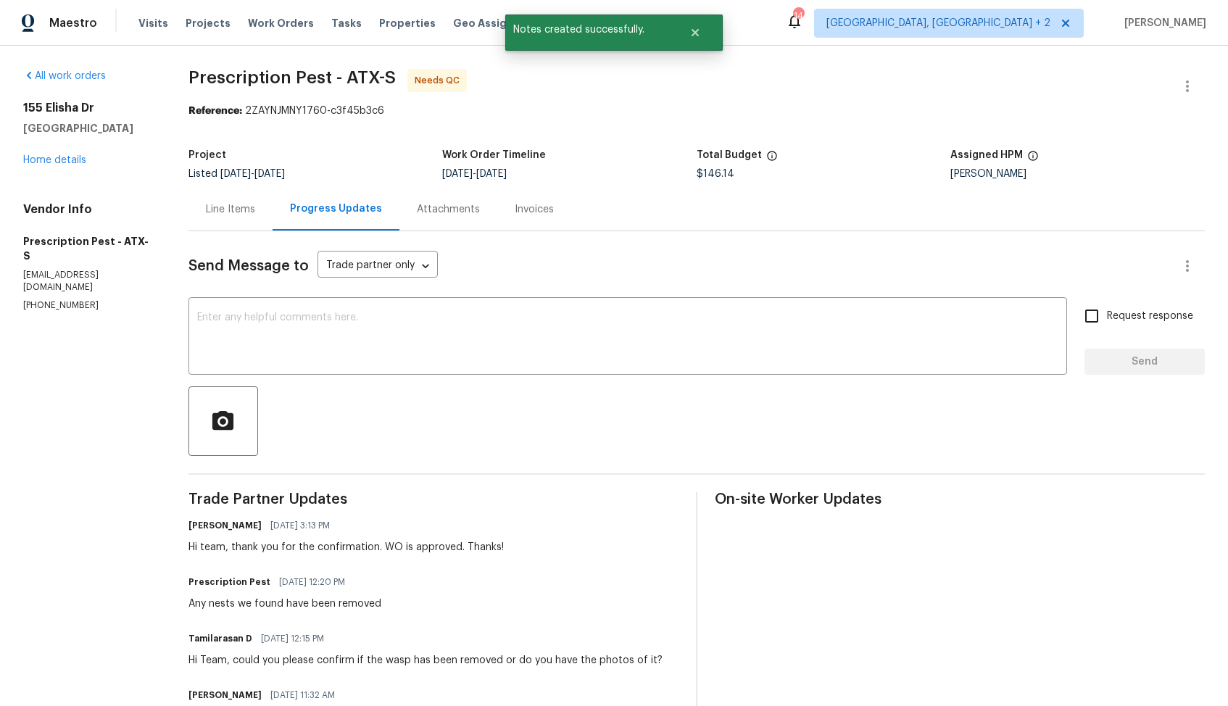
click at [233, 215] on div "Line Items" at bounding box center [230, 209] width 49 height 14
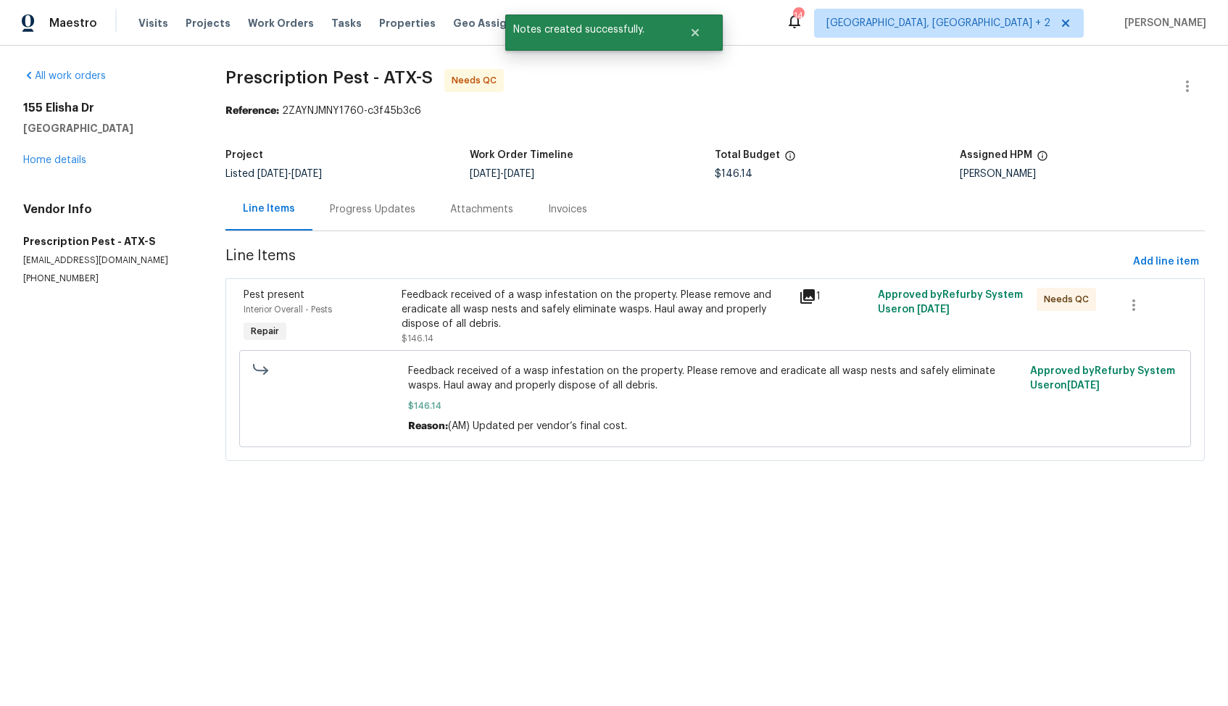
click at [577, 309] on div "Feedback received of a wasp infestation on the property. Please remove and erad…" at bounding box center [596, 309] width 388 height 43
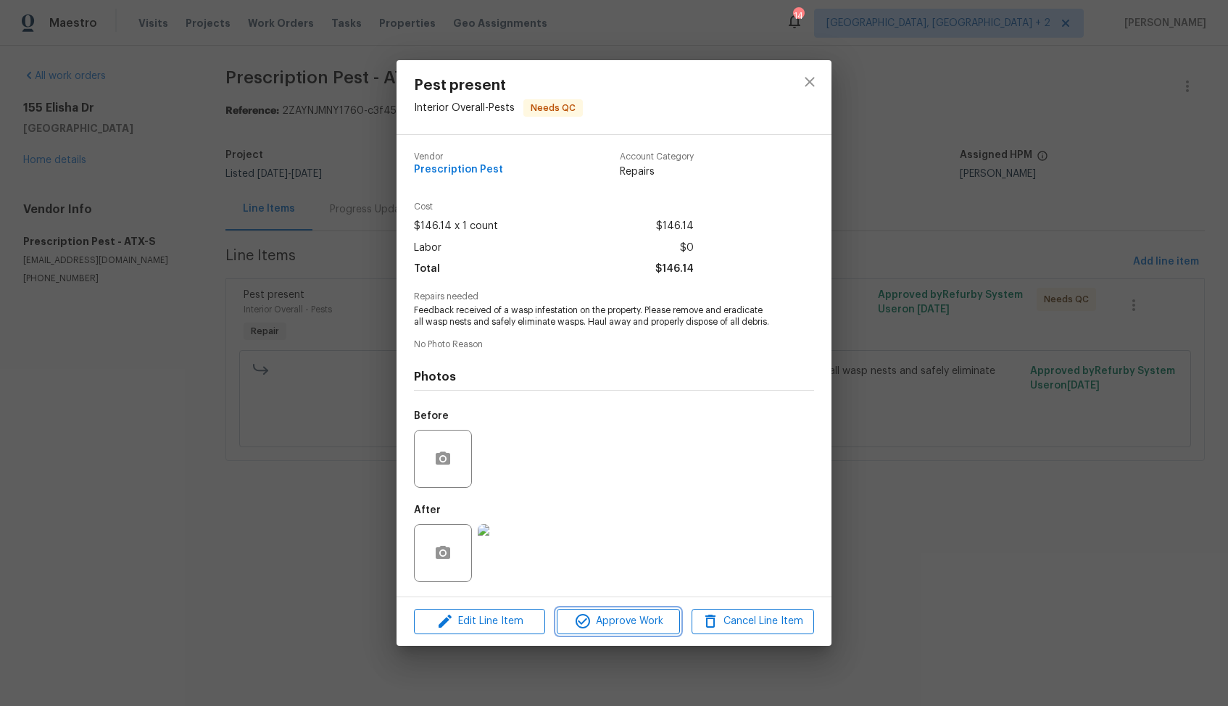
click at [582, 619] on icon "button" at bounding box center [582, 621] width 17 height 17
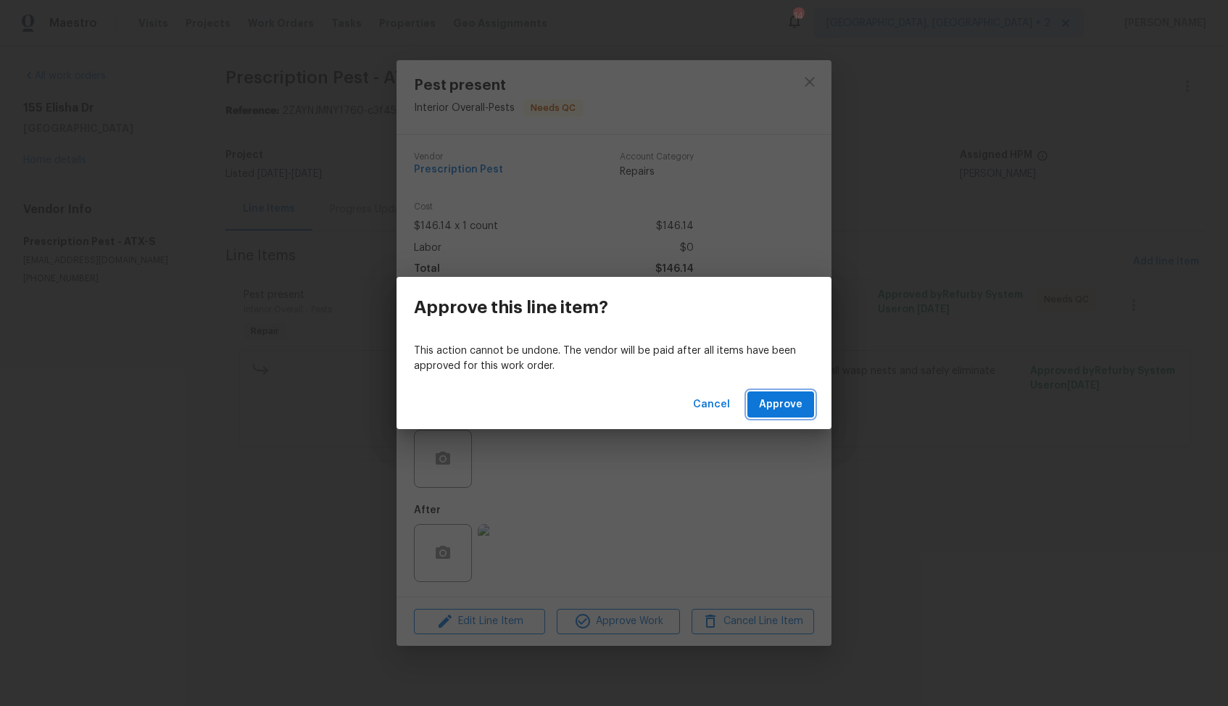
click at [799, 403] on span "Approve" at bounding box center [780, 405] width 43 height 18
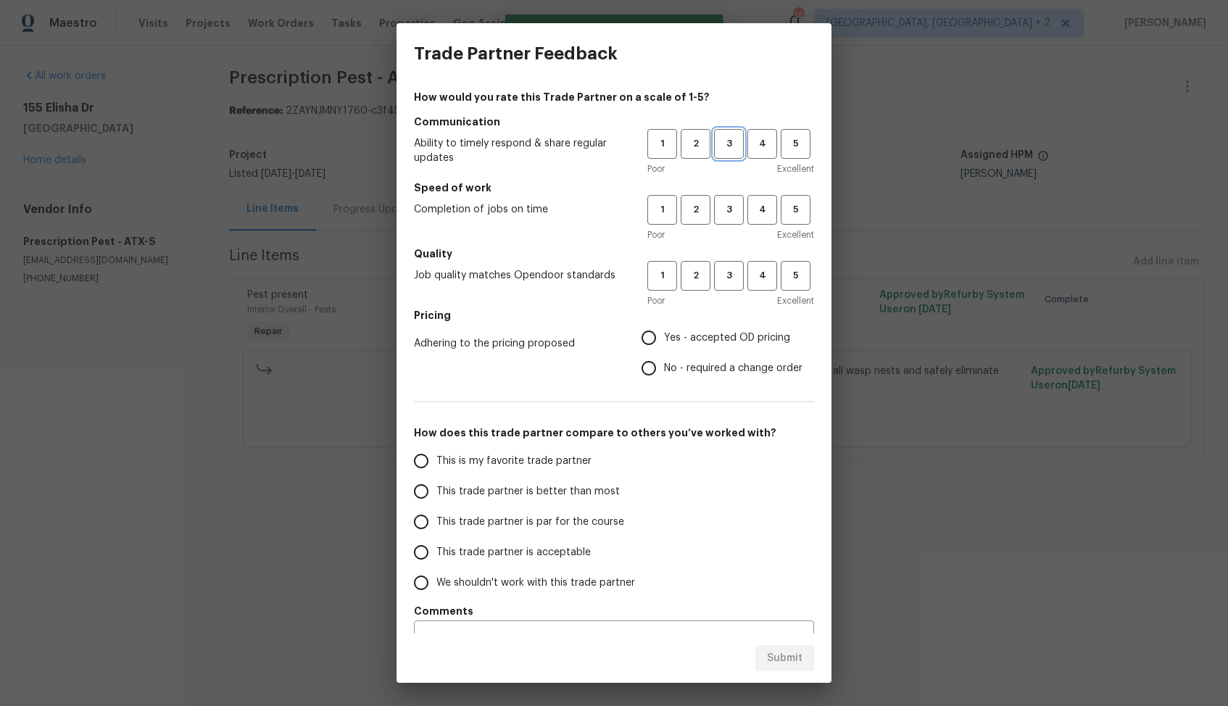
click at [741, 147] on span "3" at bounding box center [729, 144] width 27 height 17
click at [731, 193] on h5 "Speed of work" at bounding box center [614, 188] width 400 height 14
click at [731, 214] on span "3" at bounding box center [729, 210] width 27 height 17
click at [731, 280] on span "3" at bounding box center [729, 276] width 27 height 17
click at [662, 375] on input "No - required a change order" at bounding box center [649, 368] width 30 height 30
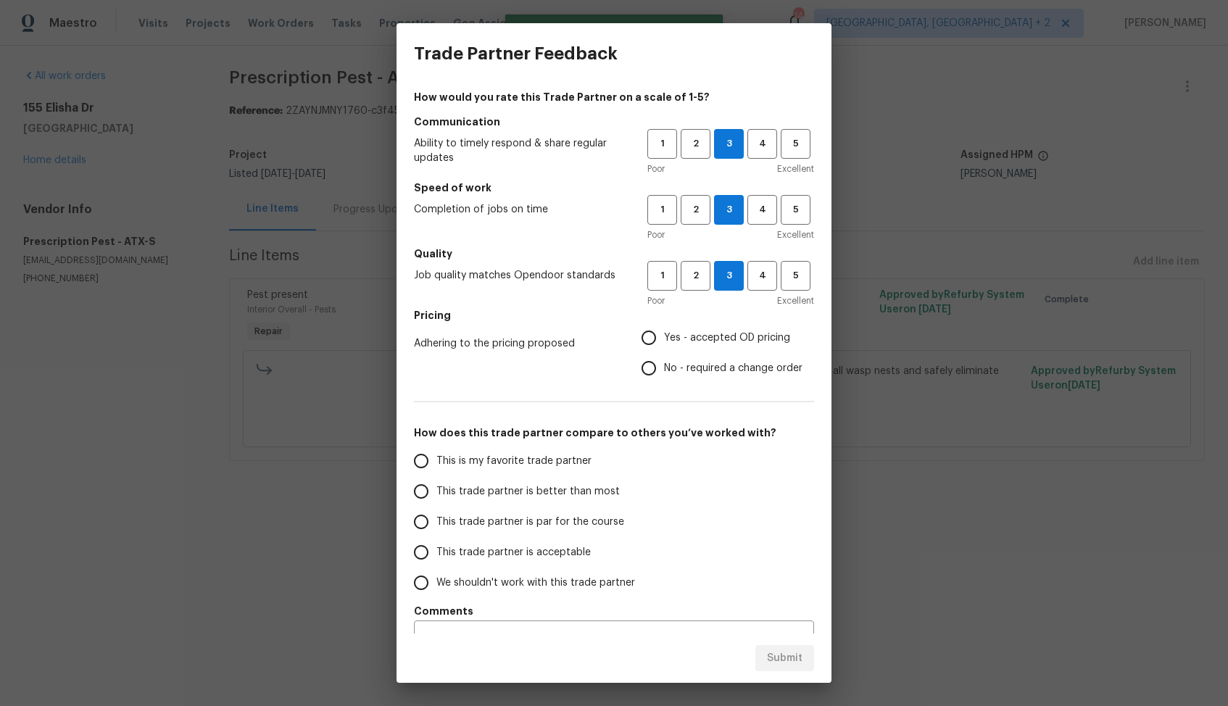
radio input "true"
click at [571, 499] on span "This trade partner is better than most" at bounding box center [527, 491] width 183 height 15
click at [436, 499] on input "This trade partner is better than most" at bounding box center [421, 491] width 30 height 30
click at [779, 663] on span "Submit" at bounding box center [785, 659] width 36 height 18
radio input "true"
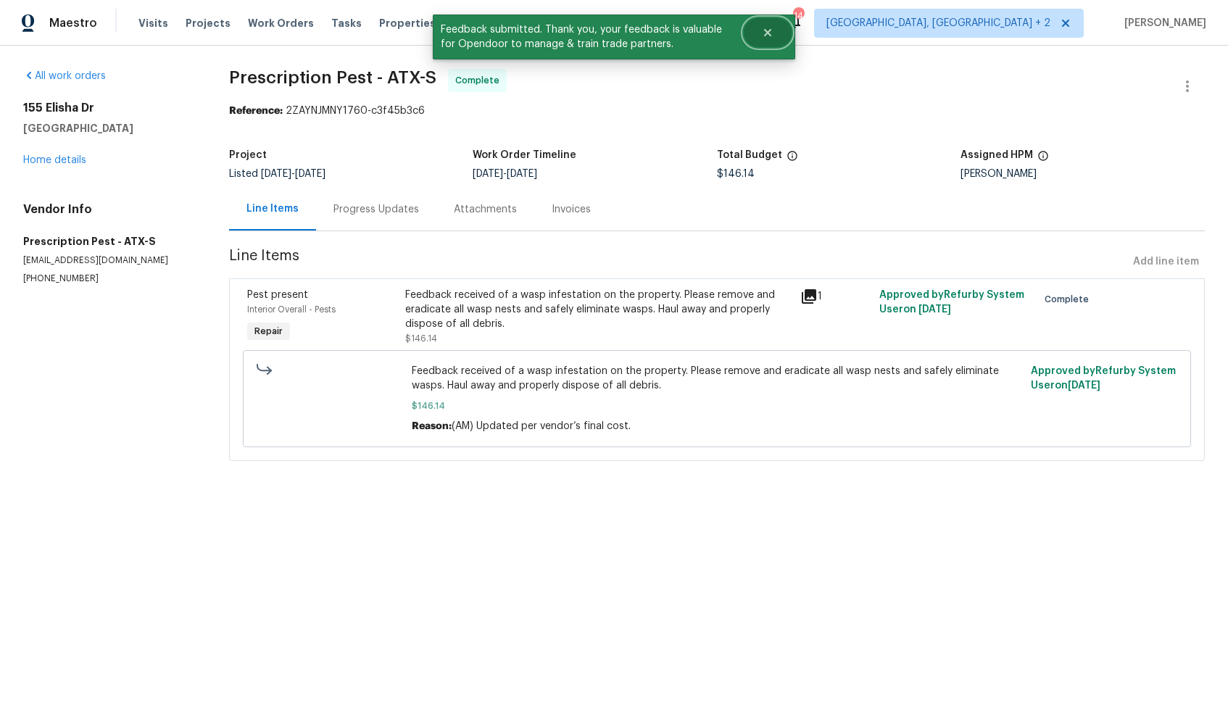
click at [763, 30] on icon "Close" at bounding box center [768, 33] width 12 height 12
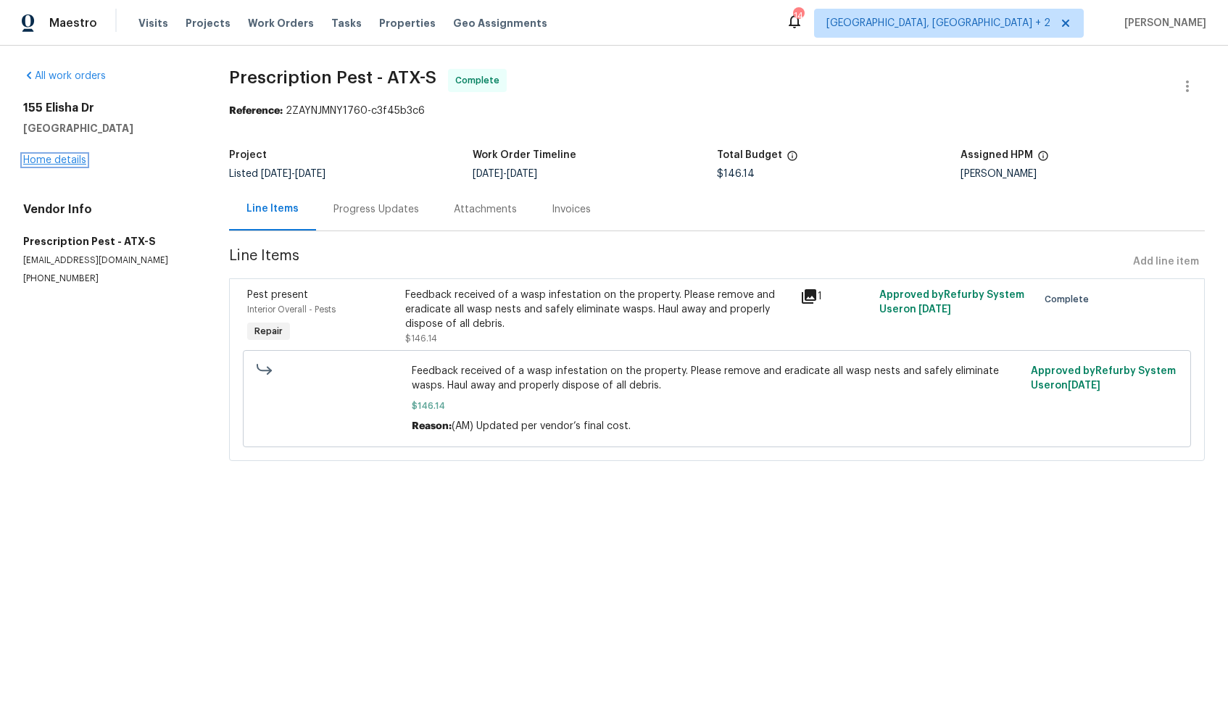
click at [51, 156] on link "Home details" at bounding box center [54, 160] width 63 height 10
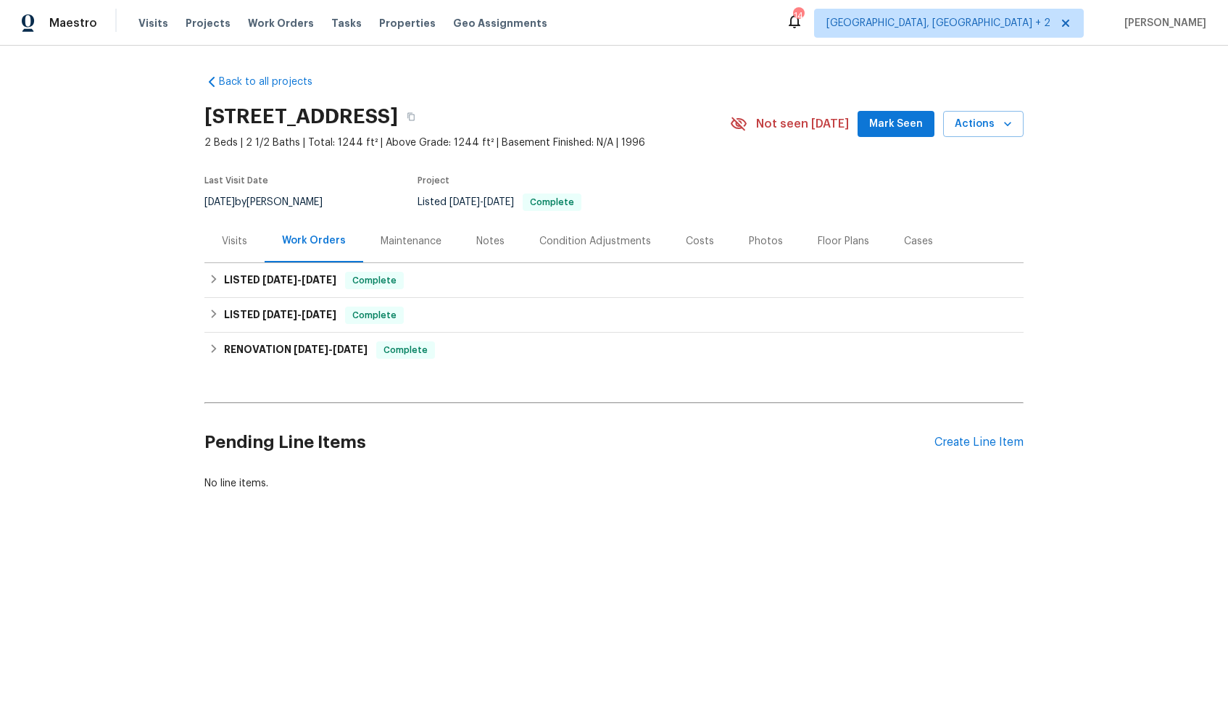
click at [999, 431] on div "Pending Line Items Create Line Item" at bounding box center [613, 442] width 819 height 67
click at [975, 438] on div "Create Line Item" at bounding box center [978, 443] width 89 height 14
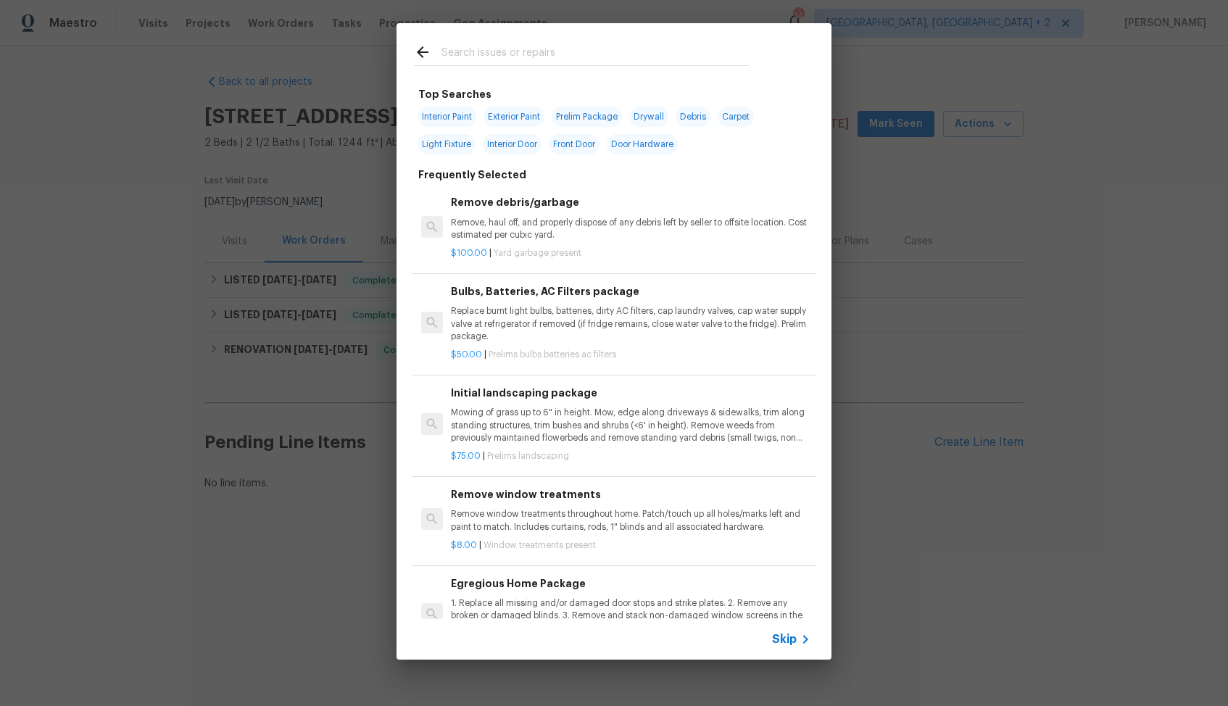
click at [505, 58] on input "text" at bounding box center [594, 54] width 307 height 22
type input "door"
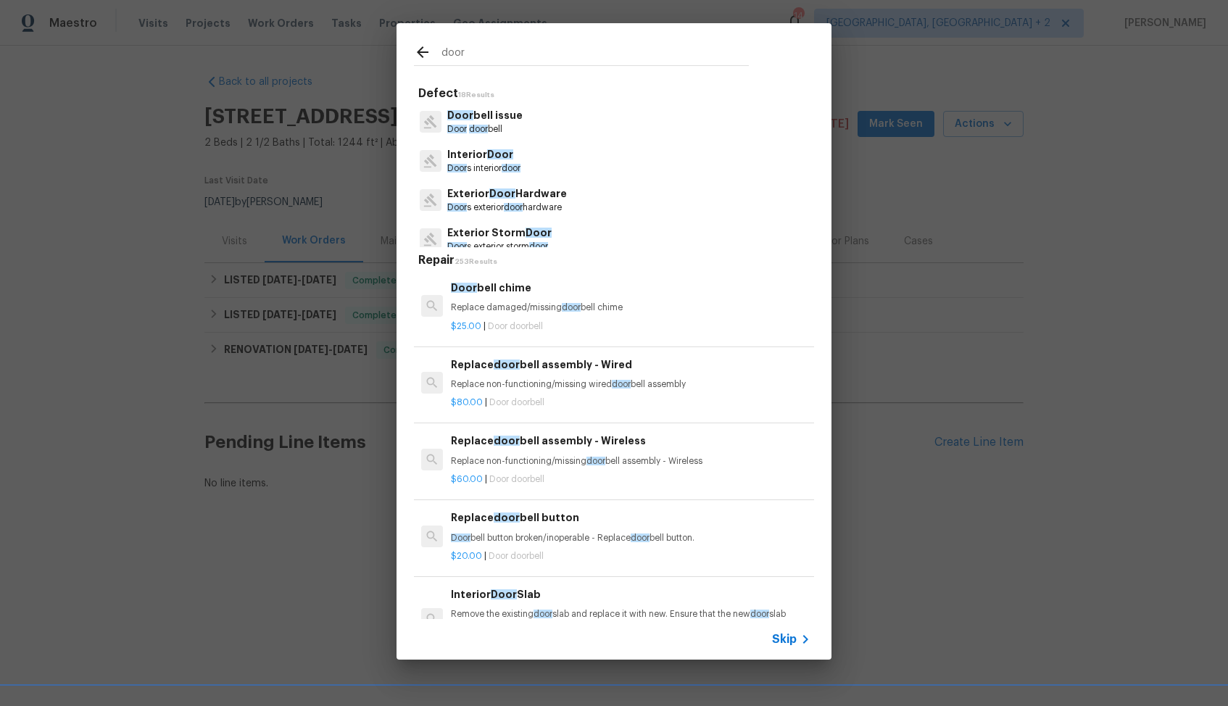
click at [500, 161] on p "Interior Door" at bounding box center [483, 154] width 73 height 15
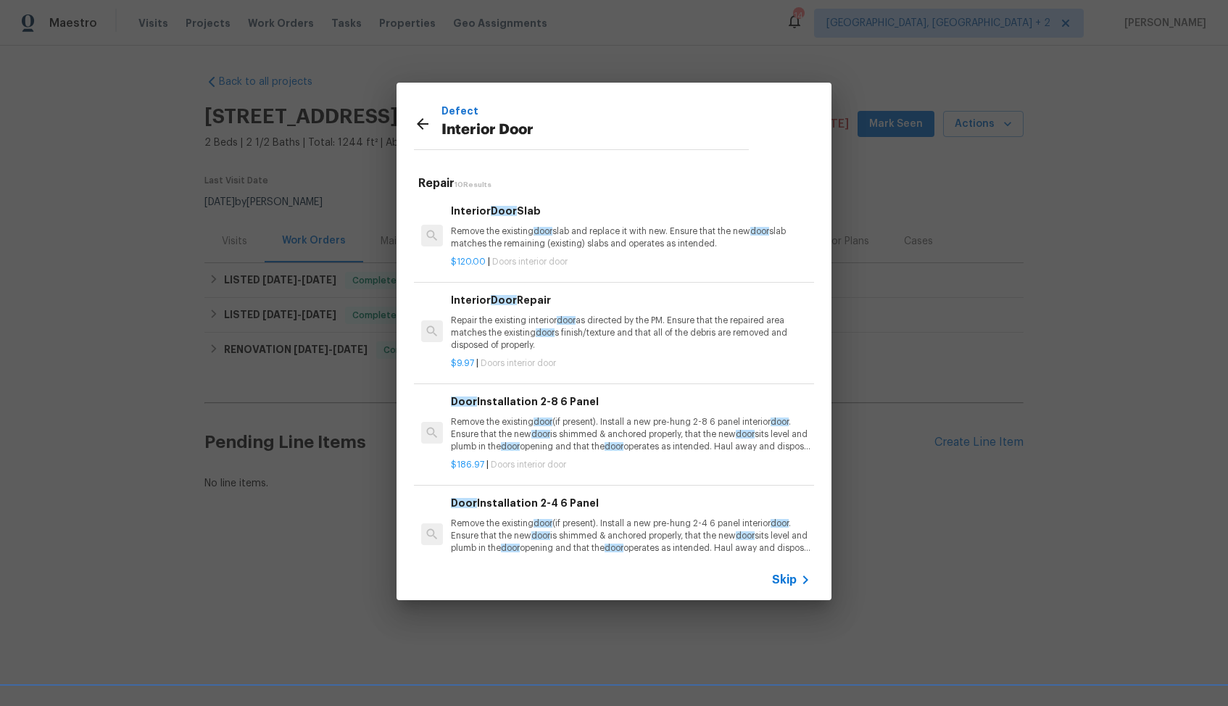
scroll to position [592, 0]
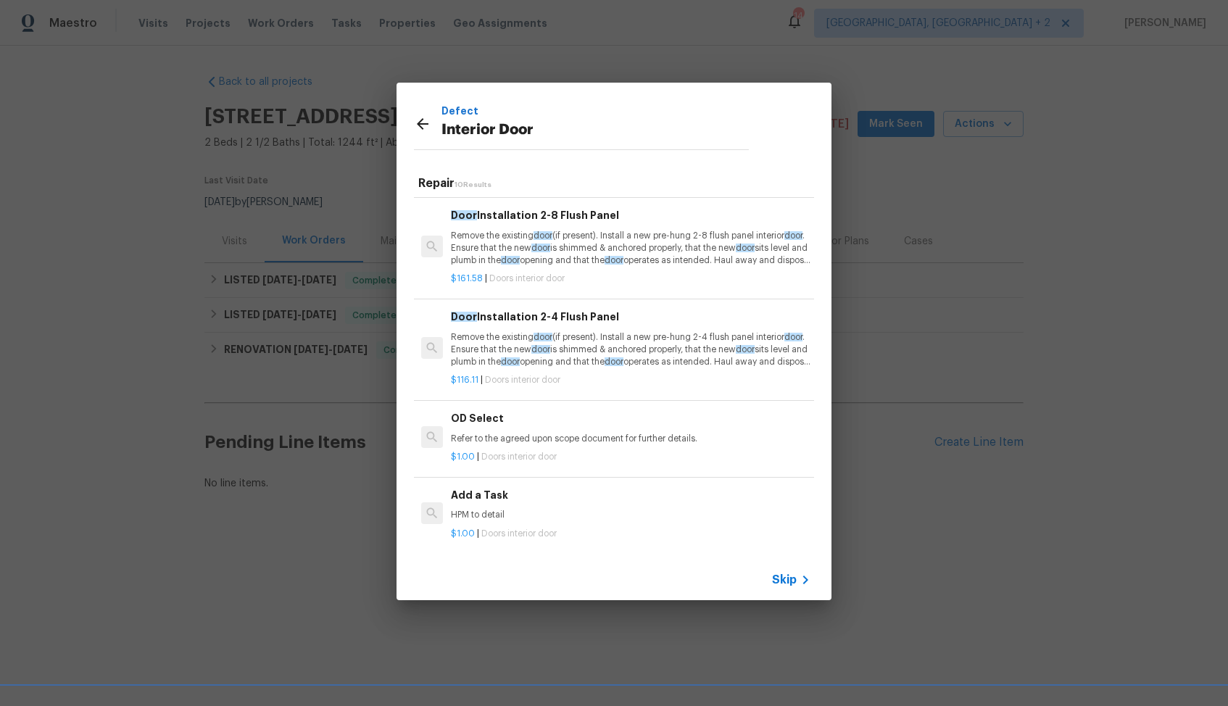
click at [498, 518] on p "HPM to detail" at bounding box center [631, 515] width 360 height 12
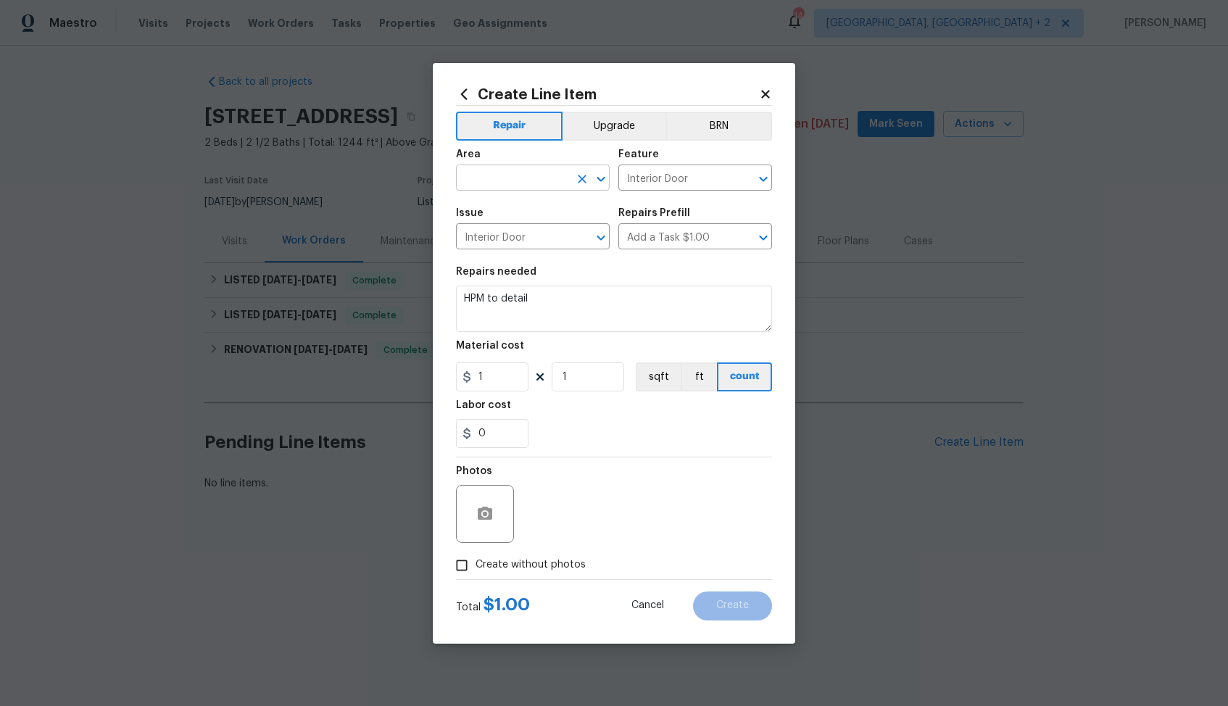
click at [527, 185] on input "text" at bounding box center [512, 179] width 113 height 22
click at [506, 235] on li "Interior Overall" at bounding box center [533, 235] width 154 height 24
type input "Interior Overall"
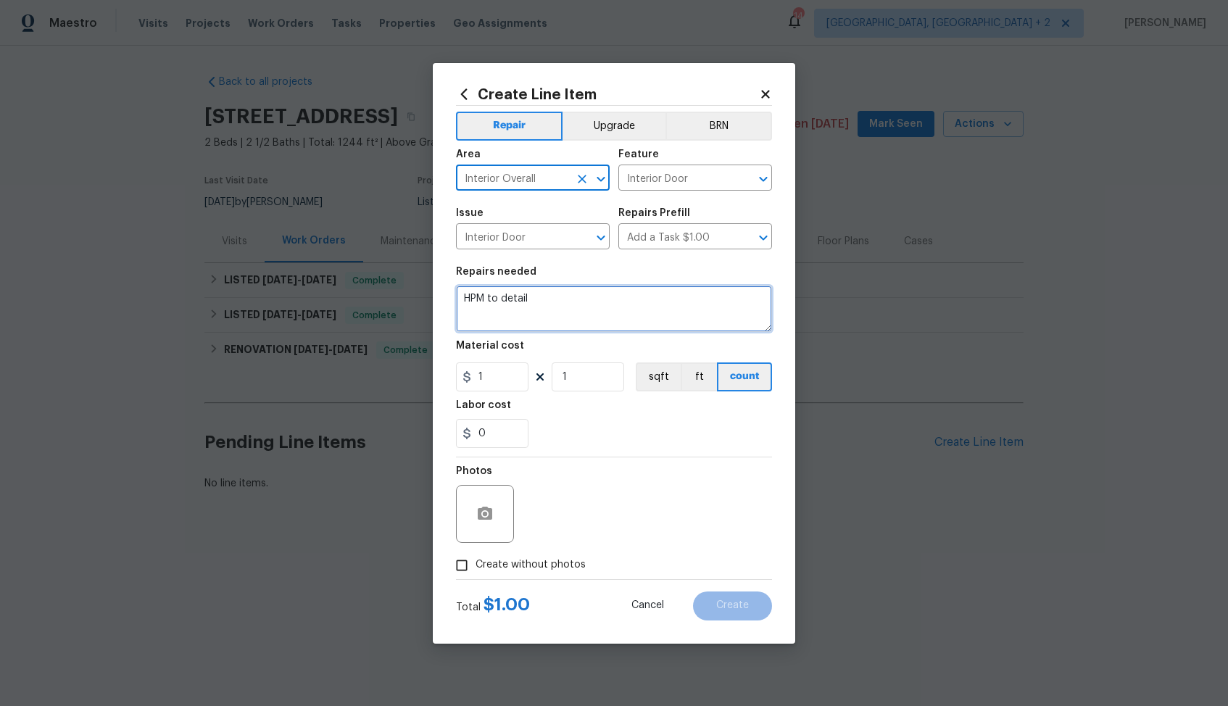
click at [563, 304] on textarea "HPM to detail" at bounding box center [614, 309] width 316 height 46
click at [586, 311] on textarea at bounding box center [614, 309] width 316 height 46
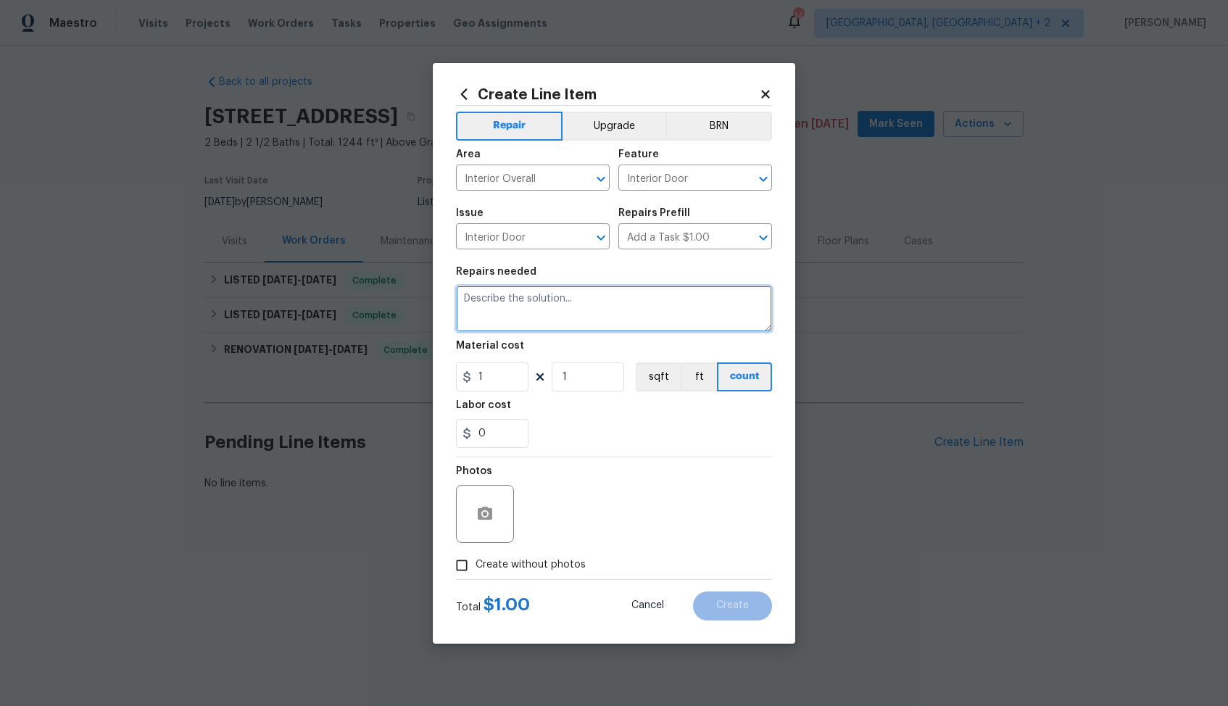
paste textarea "Repair loose closet doors in bedroom (doors are unstable and nearly fell; secur…"
type textarea "Repair loose closet doors in bedroom (doors are unstable and nearly fell; secur…"
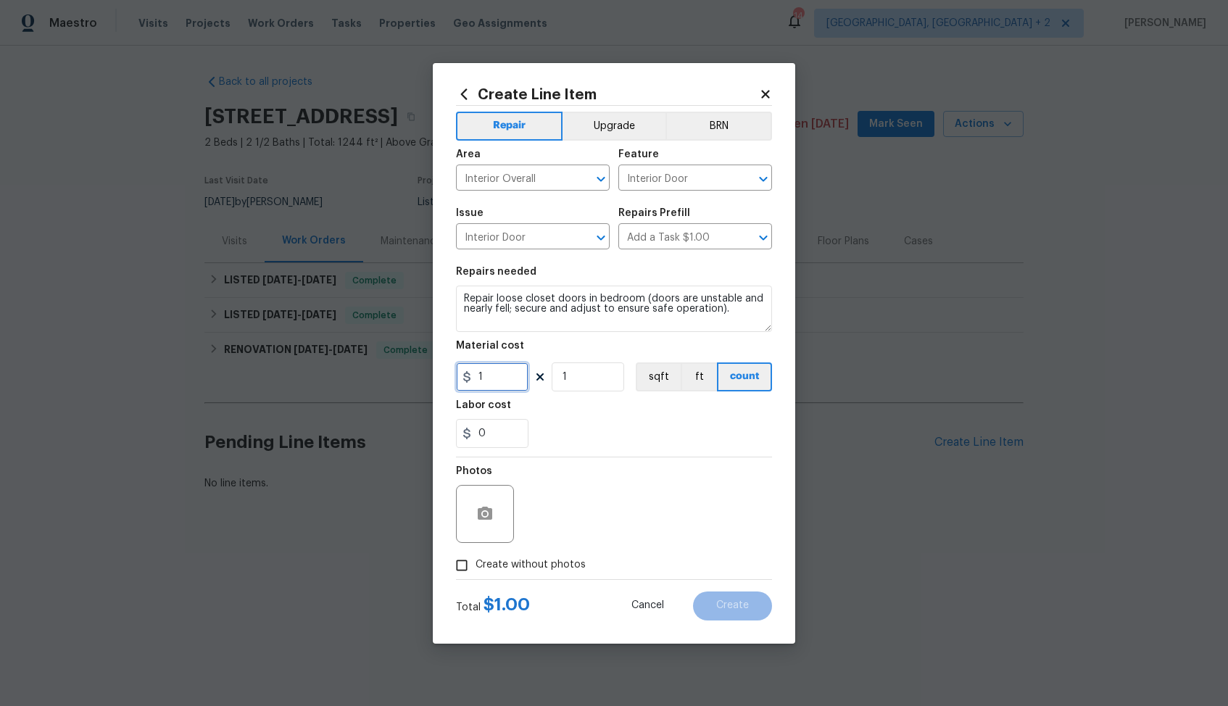
click at [504, 378] on input "1" at bounding box center [492, 376] width 72 height 29
type input "75"
click at [505, 565] on span "Create without photos" at bounding box center [531, 564] width 110 height 15
click at [476, 565] on input "Create without photos" at bounding box center [462, 566] width 28 height 28
checkbox input "true"
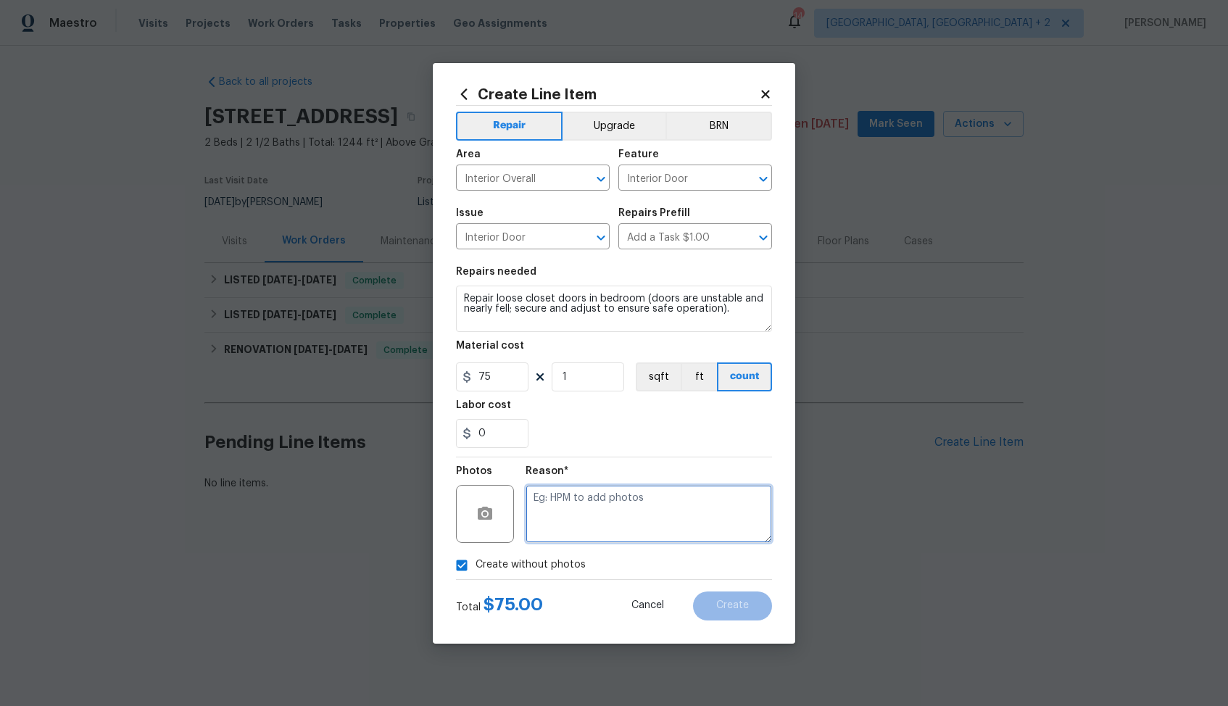
click at [647, 509] on textarea at bounding box center [649, 514] width 246 height 58
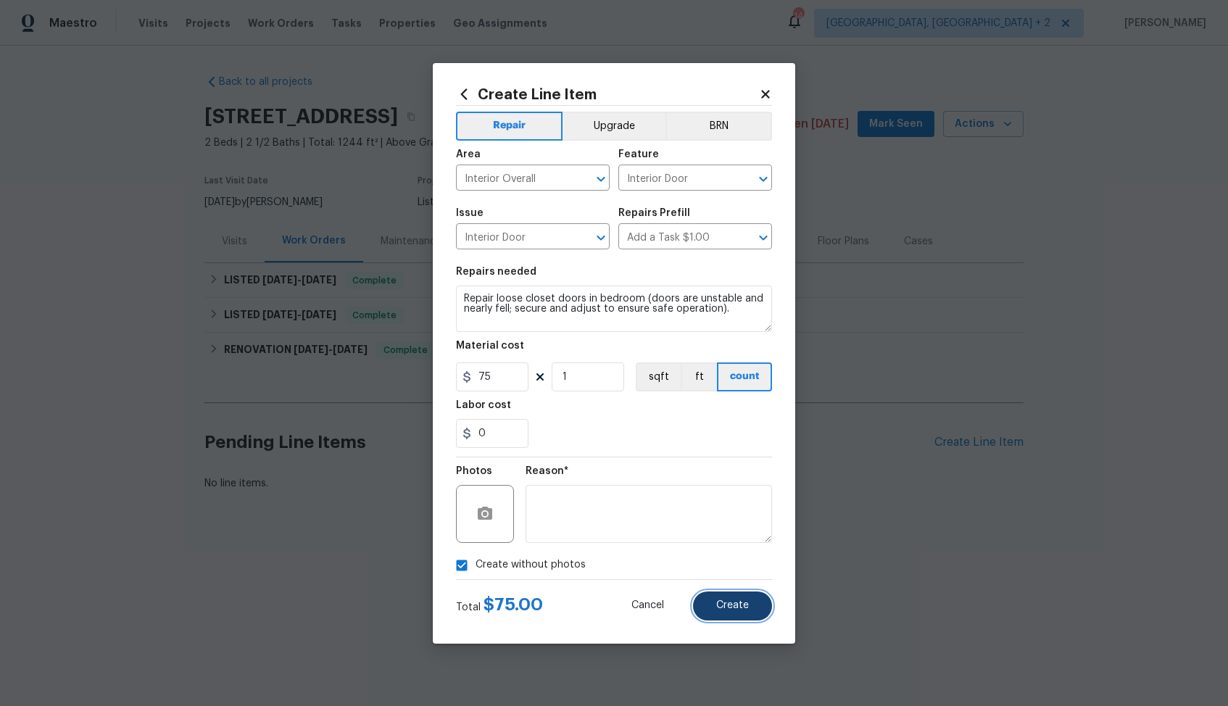
click at [740, 608] on span "Create" at bounding box center [732, 605] width 33 height 11
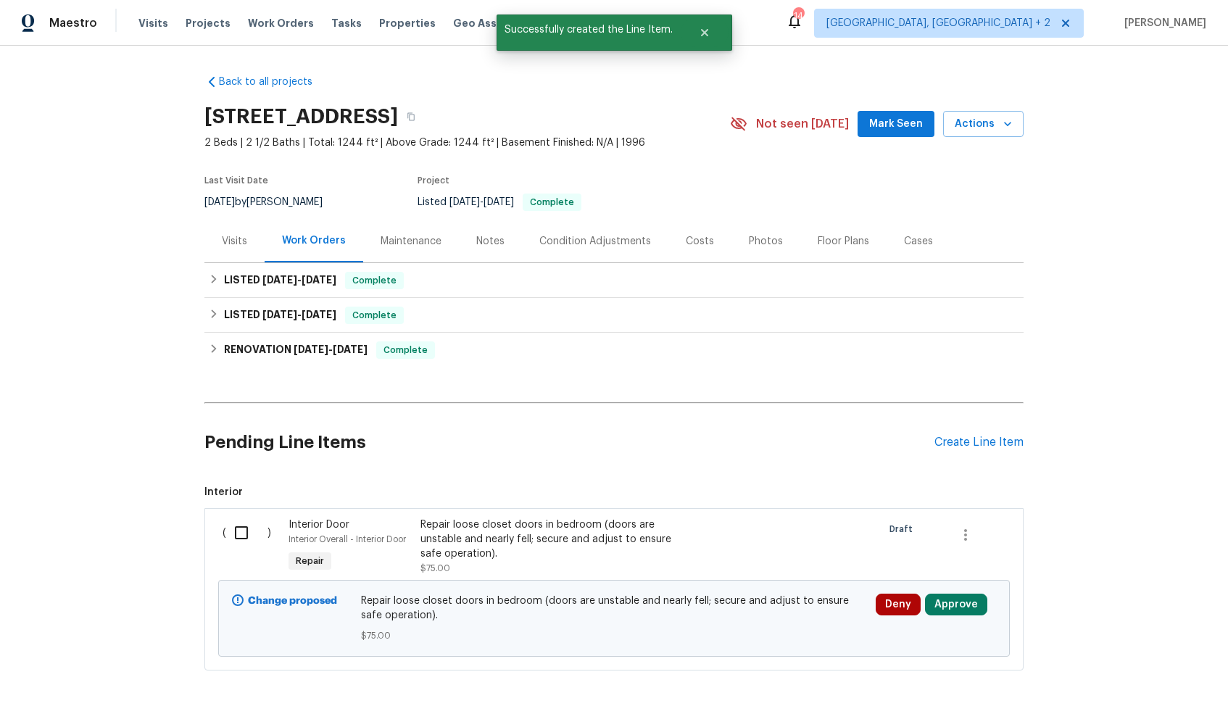
click at [248, 533] on input "checkbox" at bounding box center [246, 533] width 41 height 30
checkbox input "true"
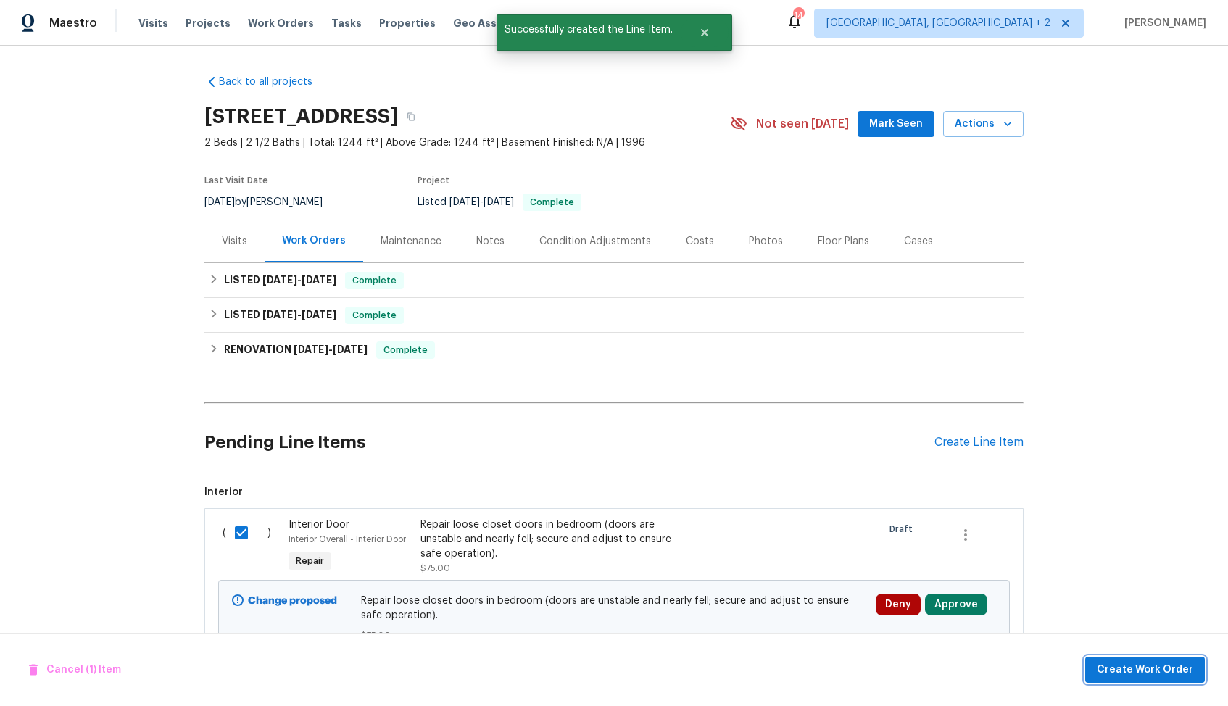
click at [1116, 662] on span "Create Work Order" at bounding box center [1145, 670] width 96 height 18
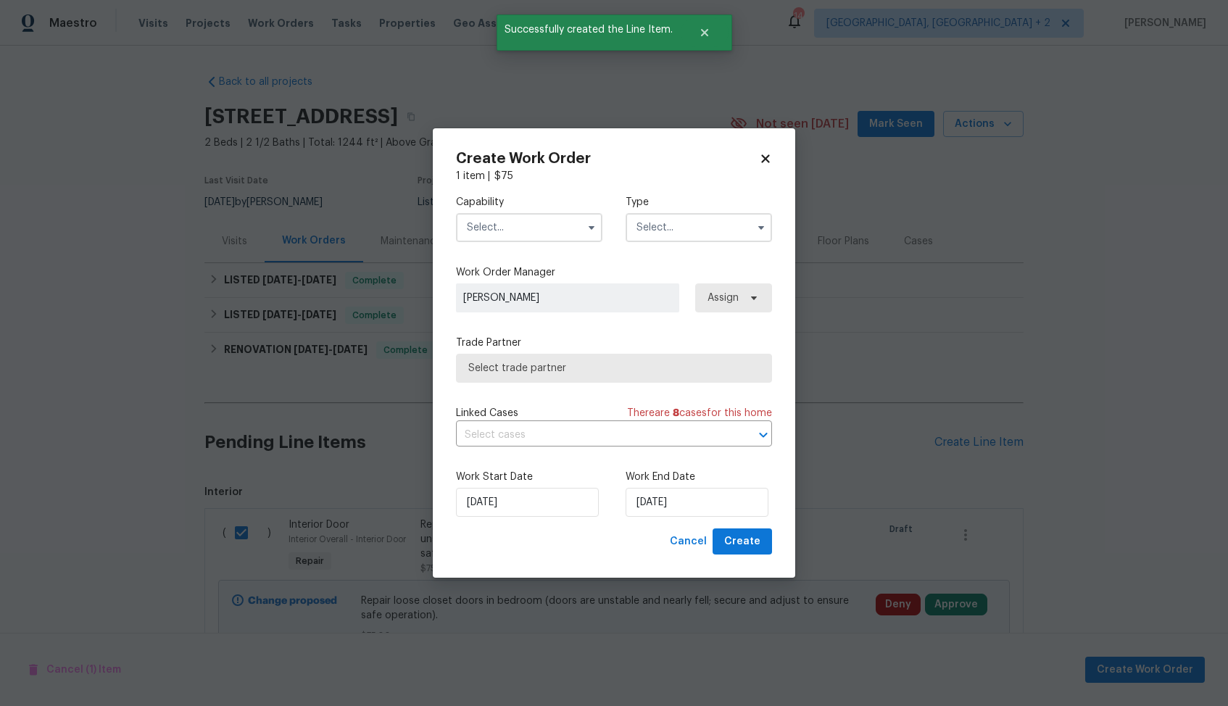
click at [539, 229] on input "text" at bounding box center [529, 227] width 146 height 29
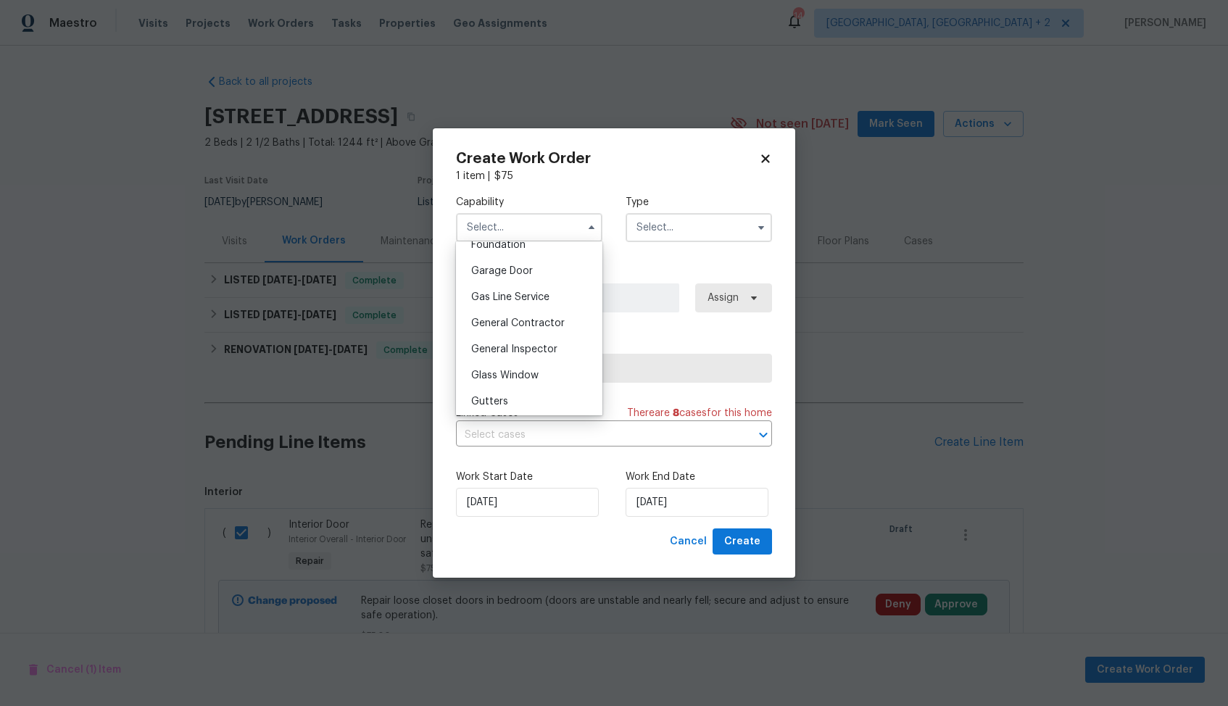
scroll to position [709, 0]
click at [514, 352] on div "Handyman" at bounding box center [529, 346] width 139 height 26
type input "Handyman"
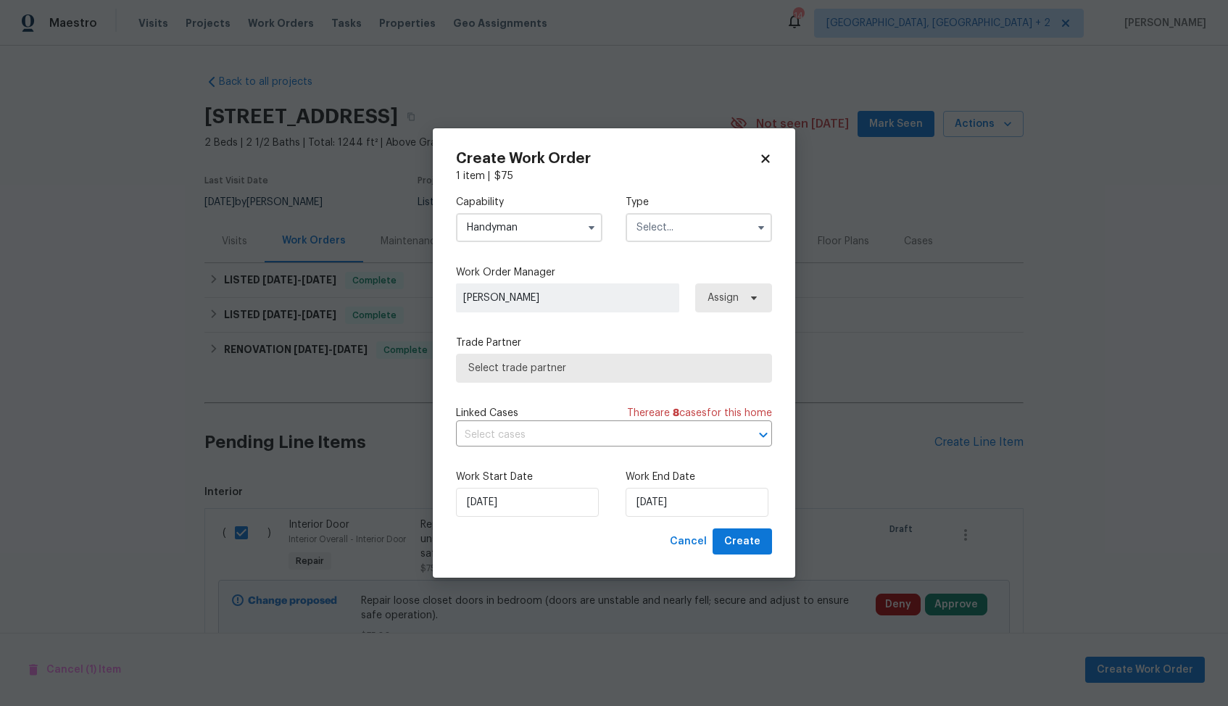
click at [679, 231] on input "text" at bounding box center [699, 227] width 146 height 29
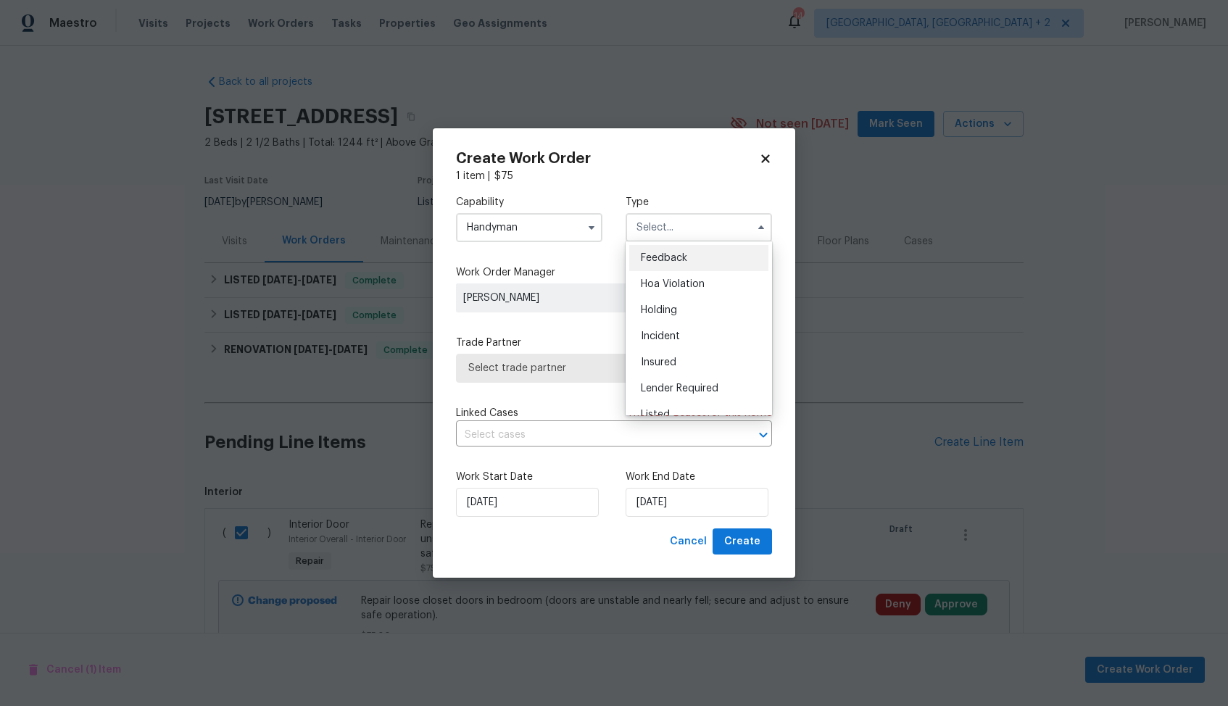
click at [674, 260] on span "Feedback" at bounding box center [664, 258] width 46 height 10
type input "Feedback"
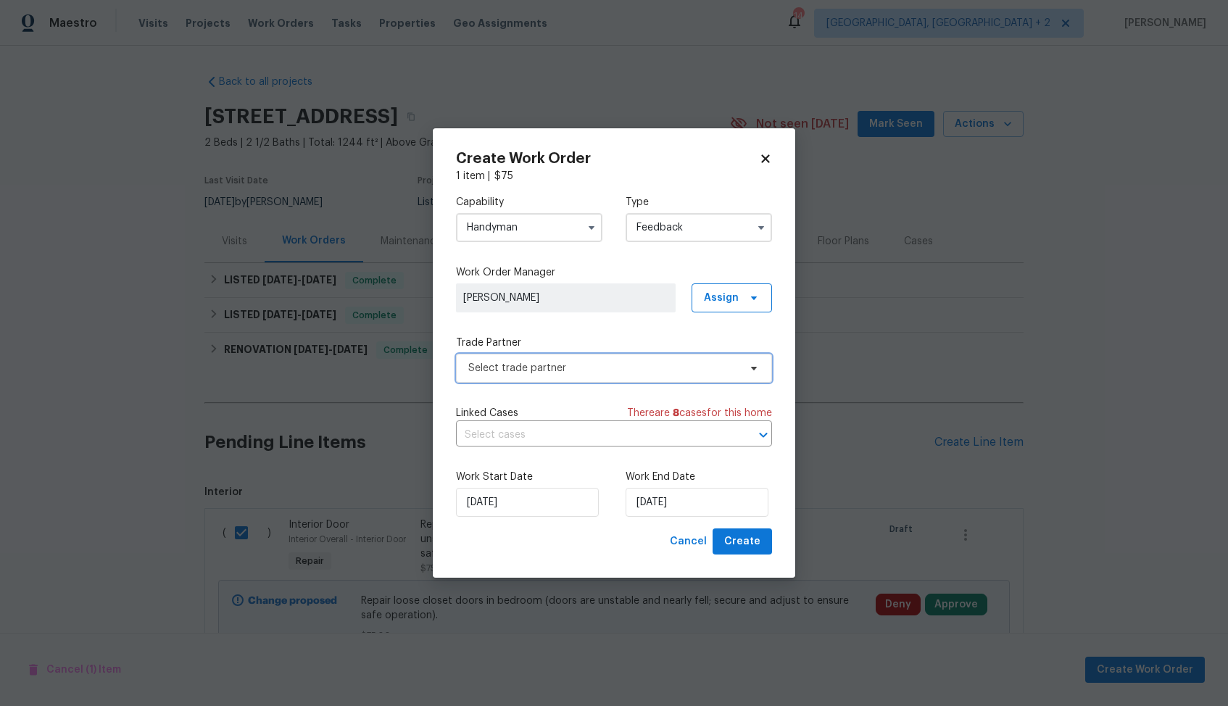
click at [550, 367] on span "Select trade partner" at bounding box center [603, 368] width 270 height 14
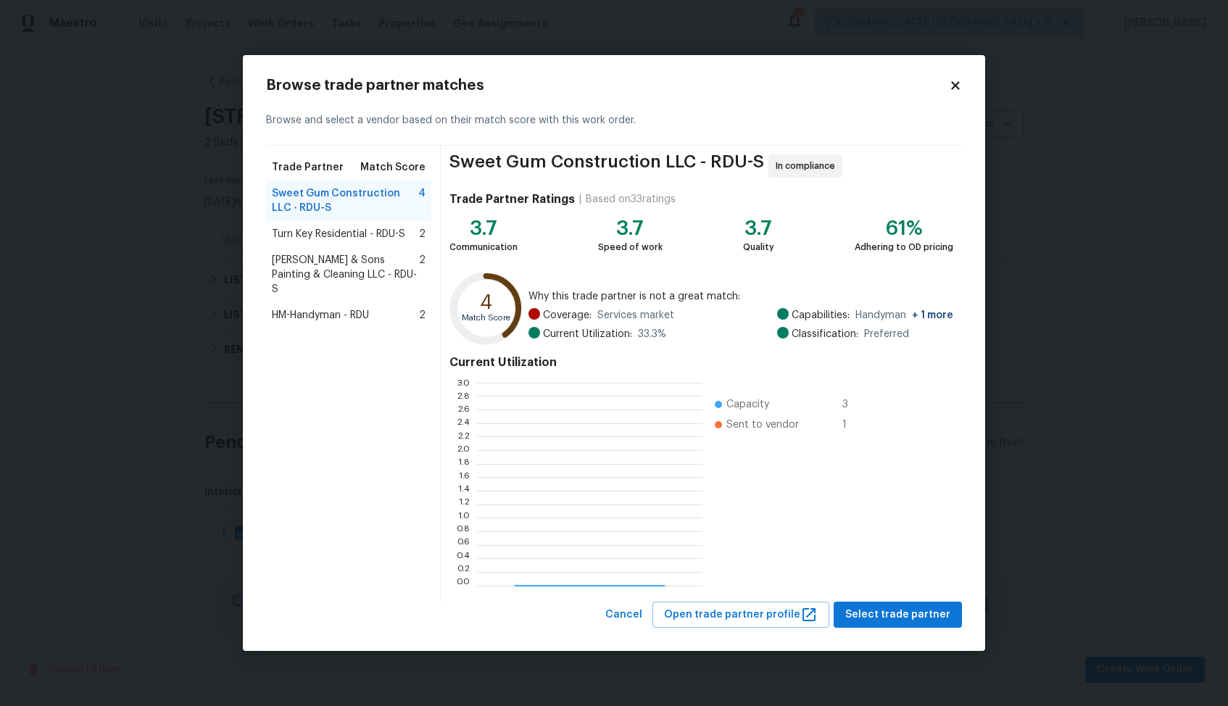
scroll to position [203, 225]
click at [312, 232] on span "Turn Key Residential - RDU-S" at bounding box center [338, 234] width 133 height 14
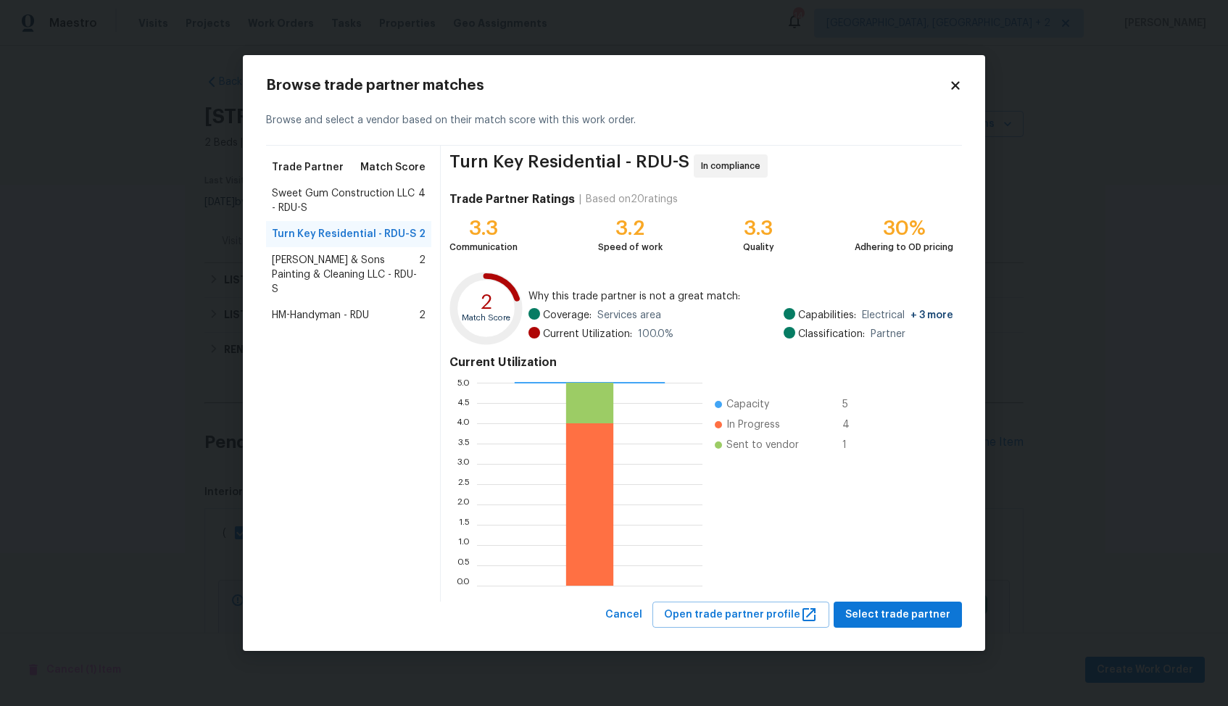
click at [326, 264] on span "[PERSON_NAME] & Sons Painting & Cleaning LLC - RDU-S" at bounding box center [345, 274] width 147 height 43
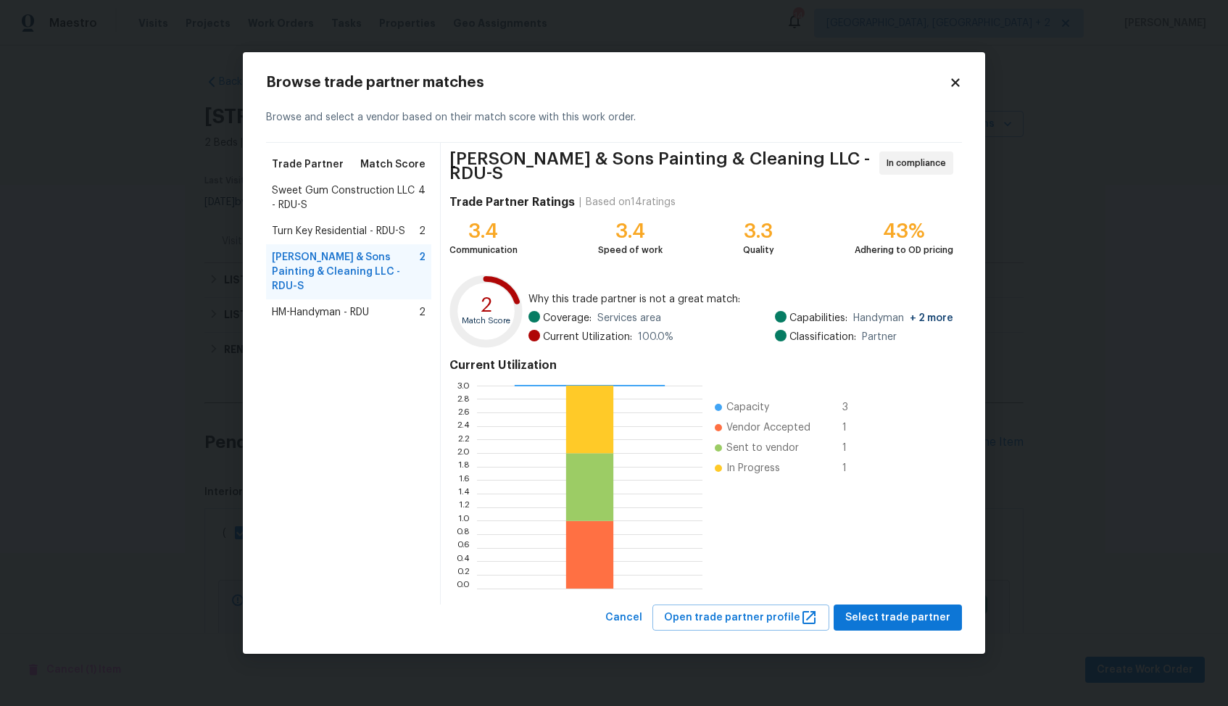
click at [317, 305] on span "HM-Handyman - RDU" at bounding box center [320, 312] width 97 height 14
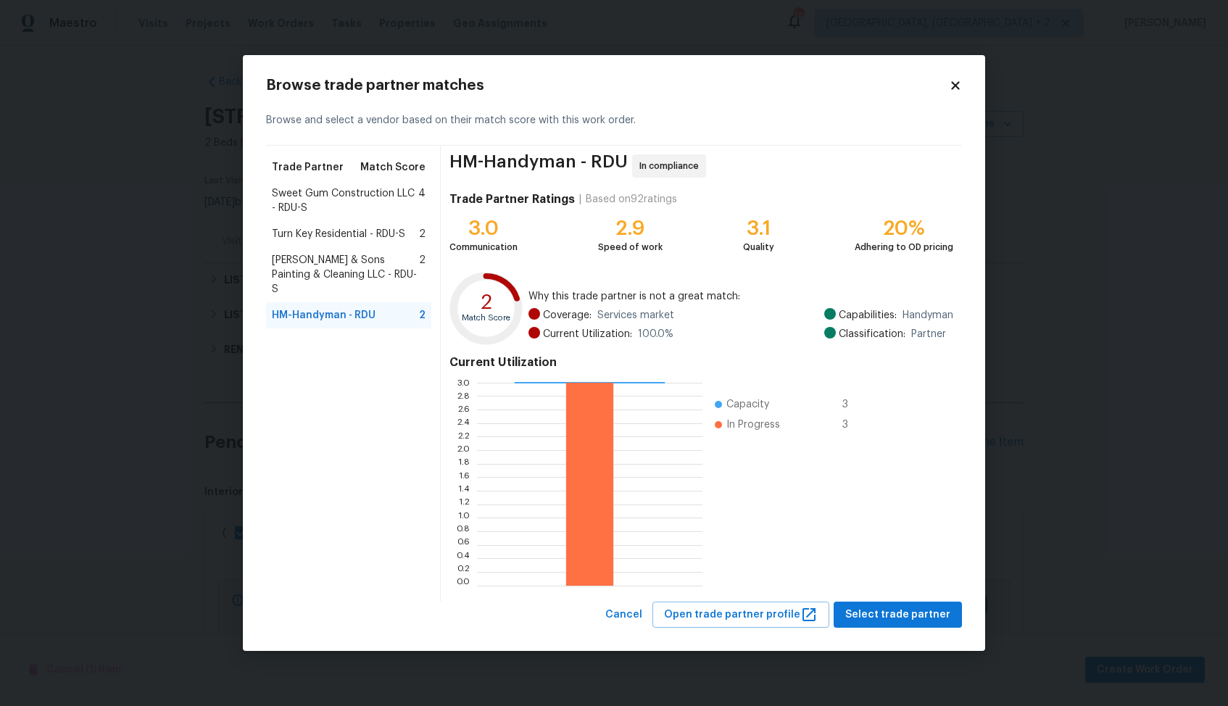
click at [326, 262] on span "[PERSON_NAME] & Sons Painting & Cleaning LLC - RDU-S" at bounding box center [345, 274] width 147 height 43
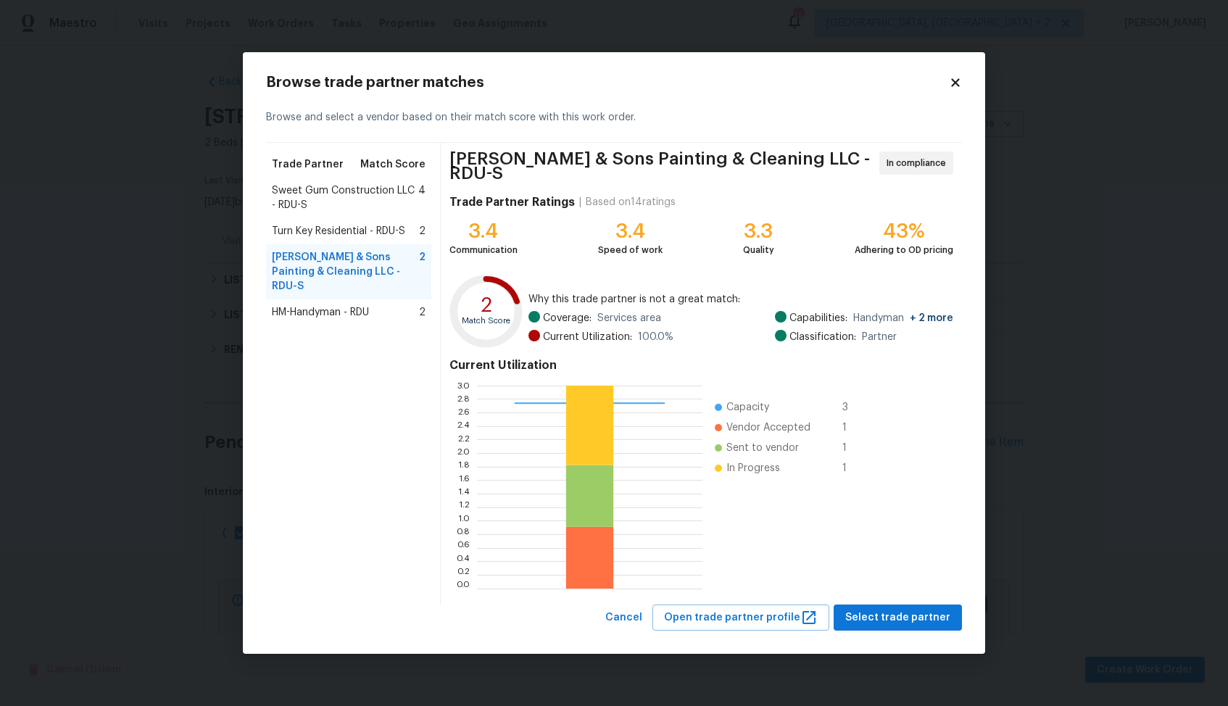
click at [328, 239] on span "Turn Key Residential - RDU-S" at bounding box center [338, 231] width 133 height 14
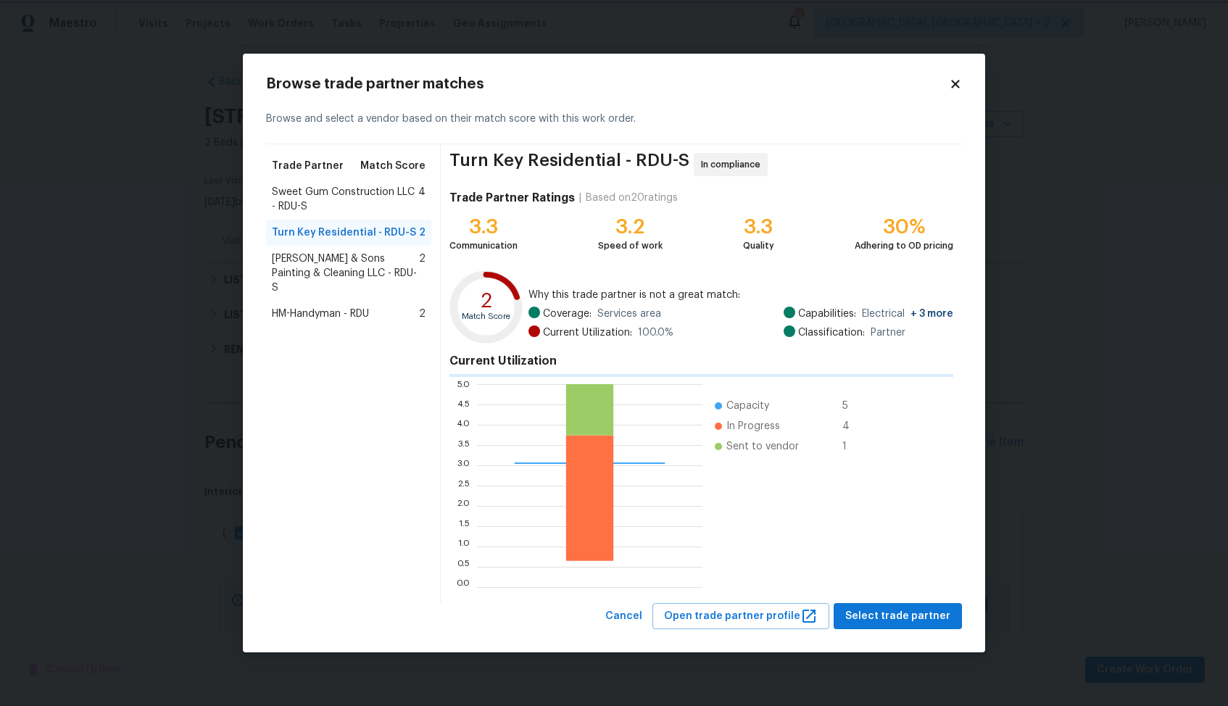
click at [146, 242] on body "Maestro Visits Projects Work Orders Tasks Properties Geo Assignments 14 [GEOGRA…" at bounding box center [614, 353] width 1228 height 706
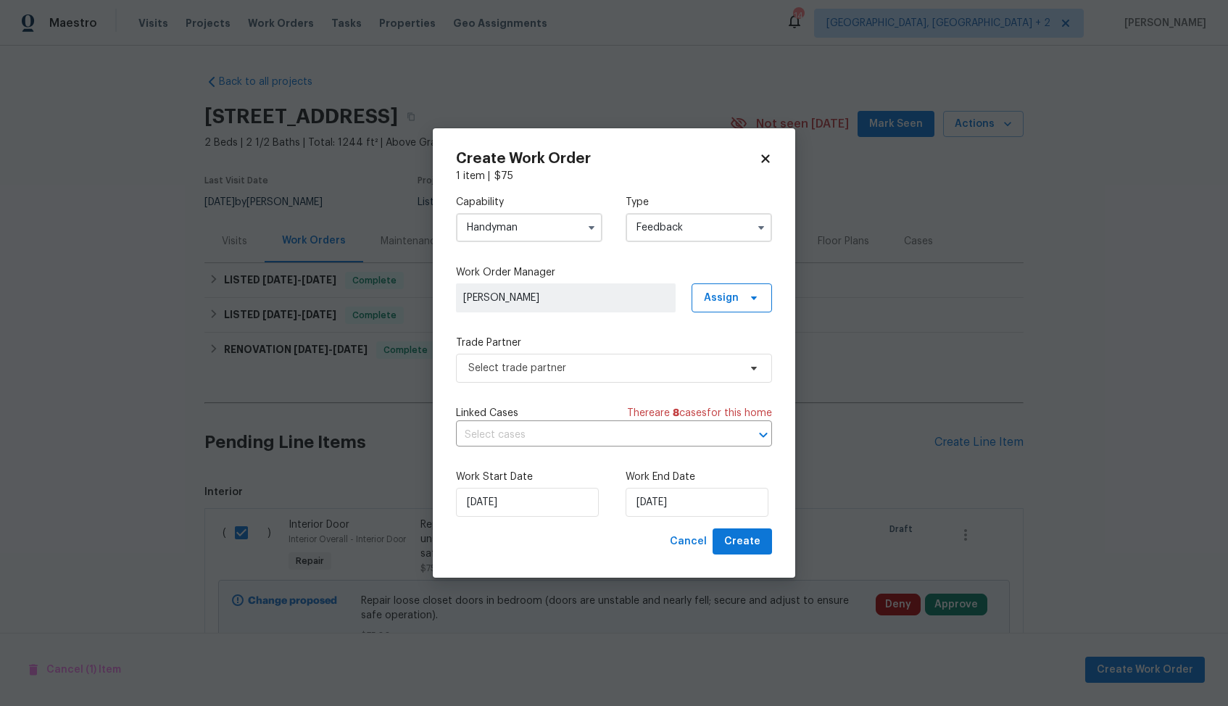
click at [562, 225] on input "Handyman" at bounding box center [529, 227] width 146 height 29
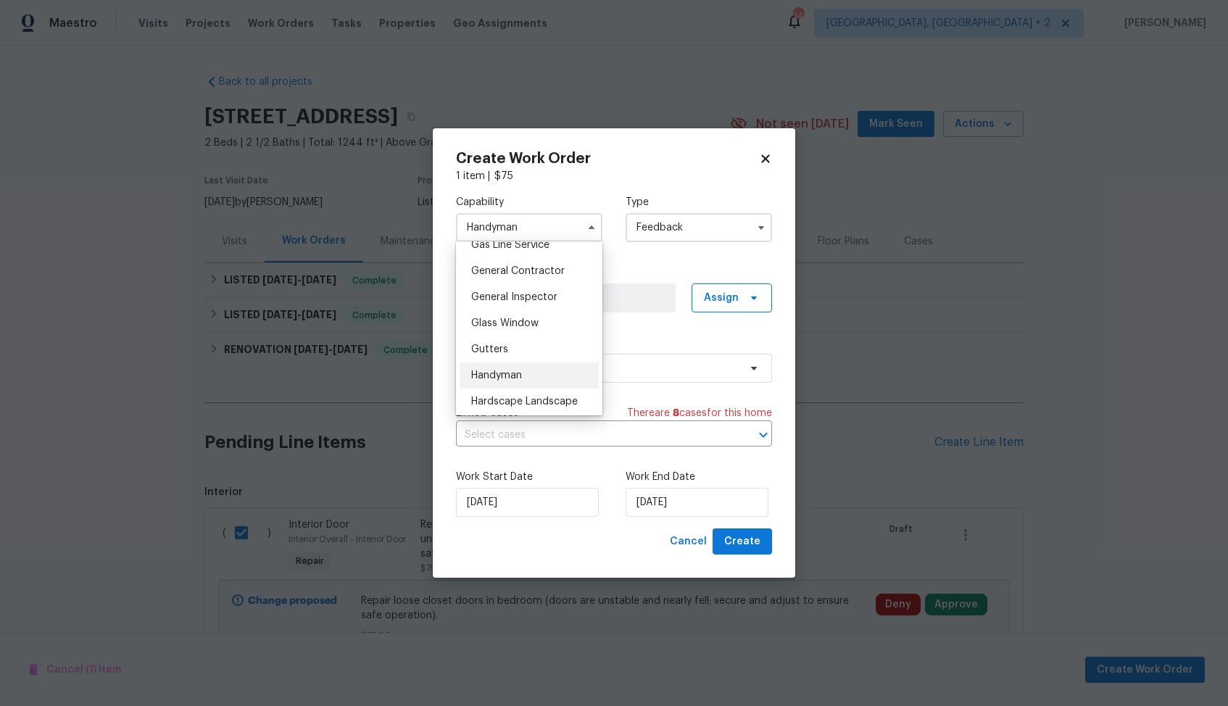
scroll to position [663, 0]
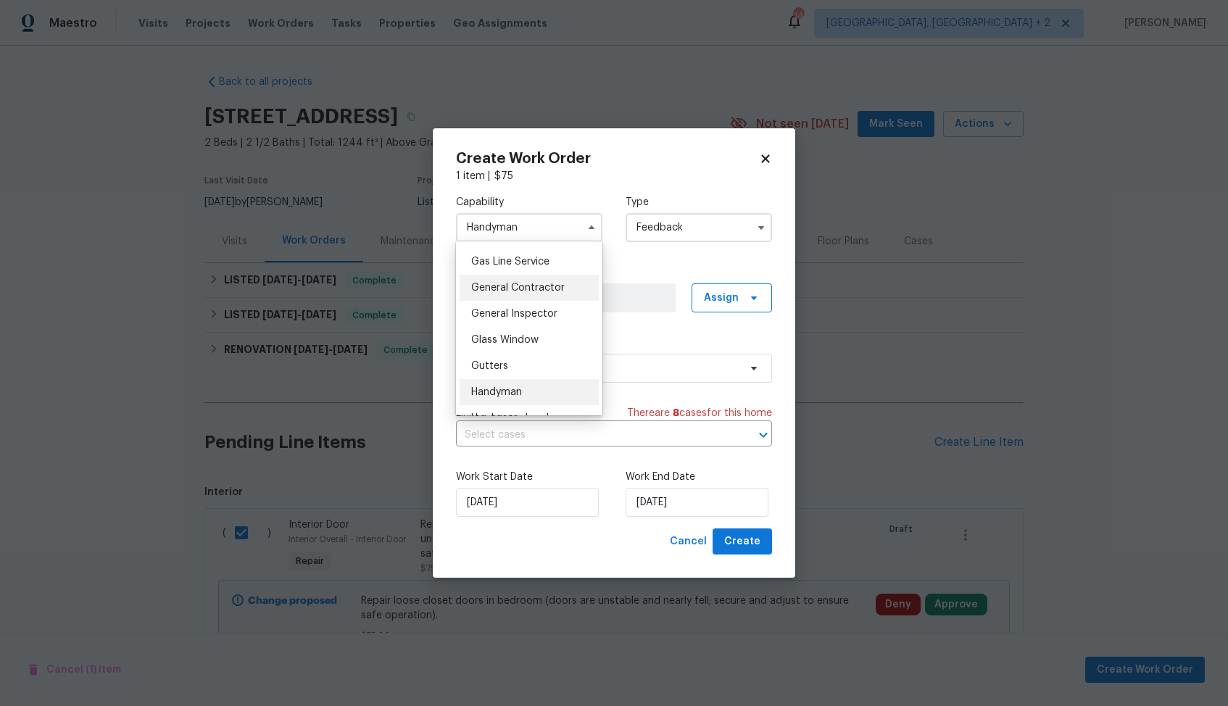
click at [529, 289] on span "General Contractor" at bounding box center [518, 288] width 94 height 10
type input "General Contractor"
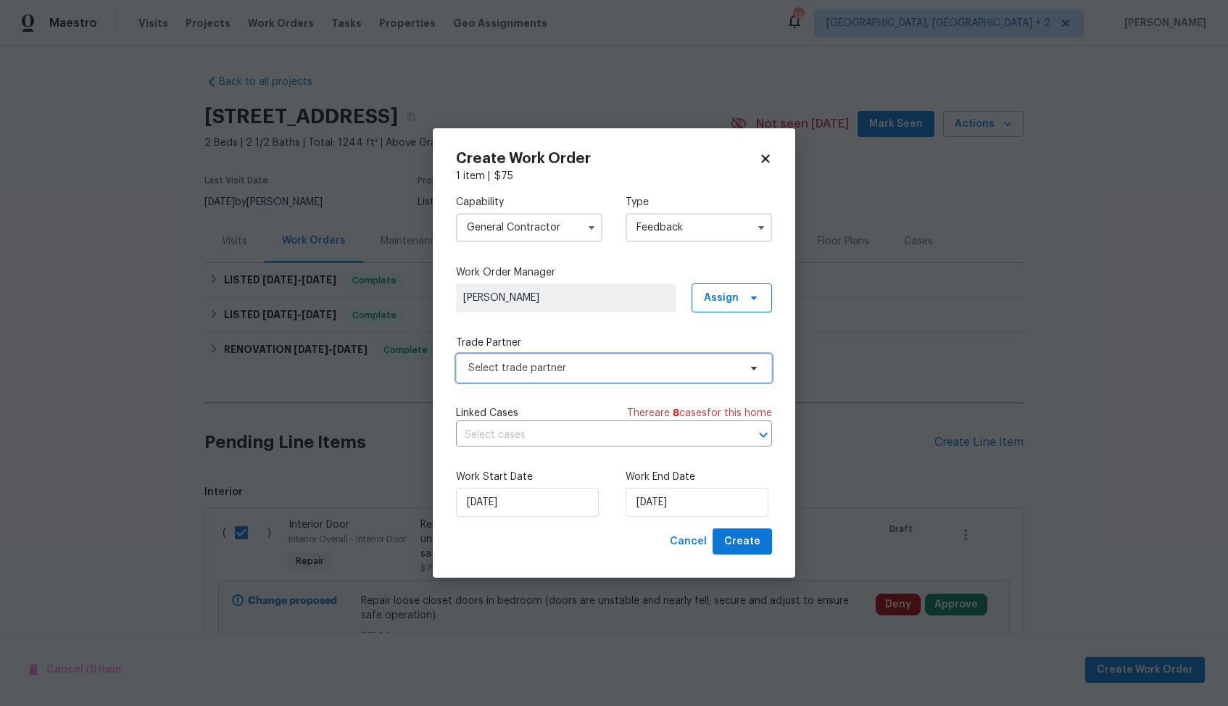
click at [579, 369] on span "Select trade partner" at bounding box center [603, 368] width 270 height 14
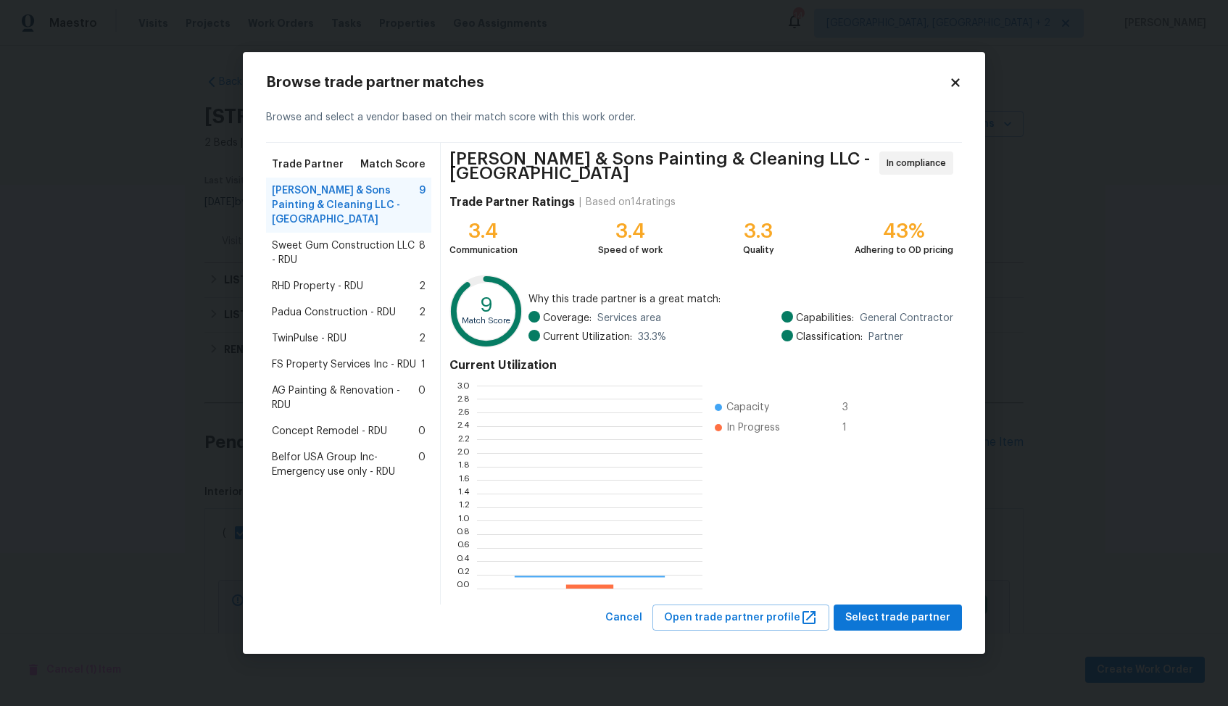
scroll to position [203, 225]
click at [389, 239] on span "Sweet Gum Construction LLC - RDU" at bounding box center [345, 253] width 147 height 29
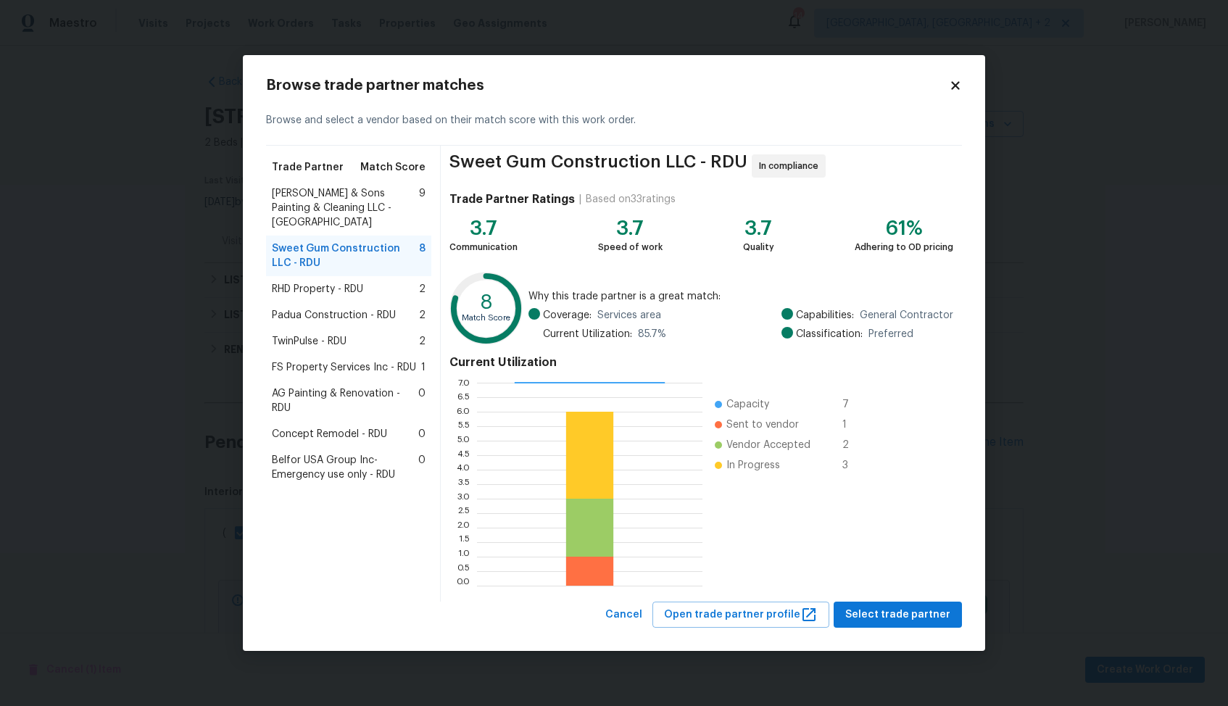
click at [390, 213] on span "Hodge & Sons Painting & Cleaning LLC - RDU" at bounding box center [345, 207] width 147 height 43
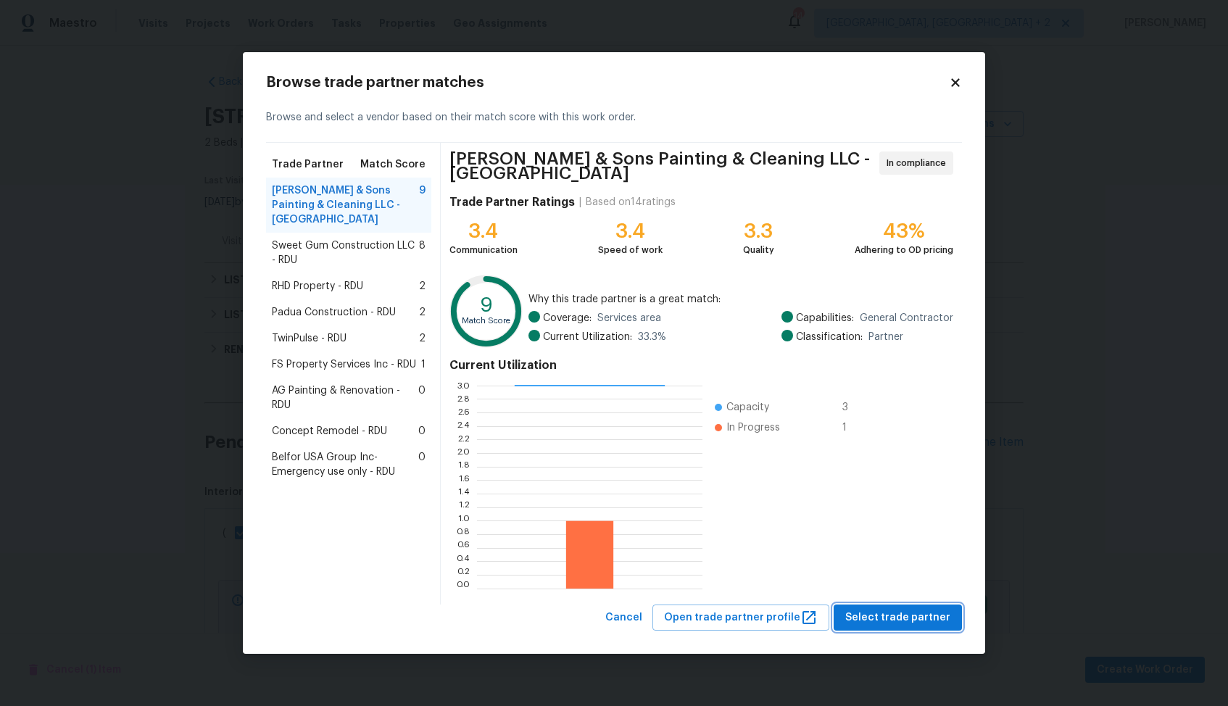
click at [865, 613] on span "Select trade partner" at bounding box center [897, 618] width 105 height 18
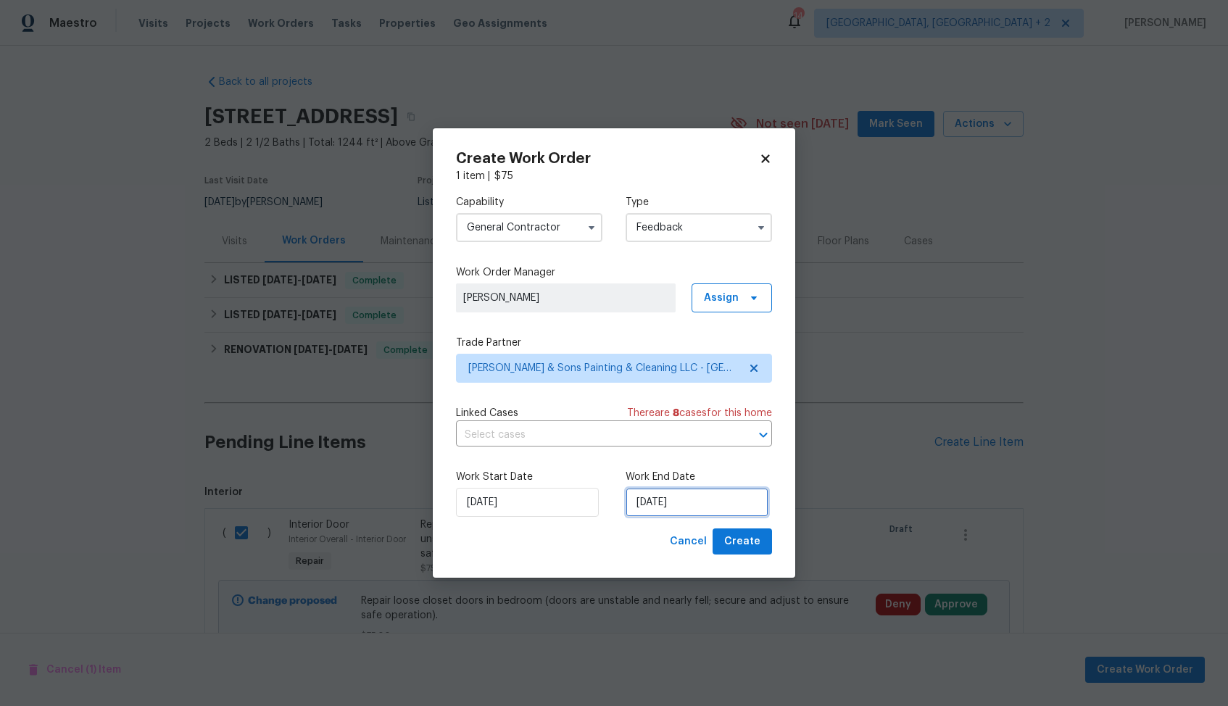
click at [700, 509] on input "18/08/2025" at bounding box center [697, 502] width 143 height 29
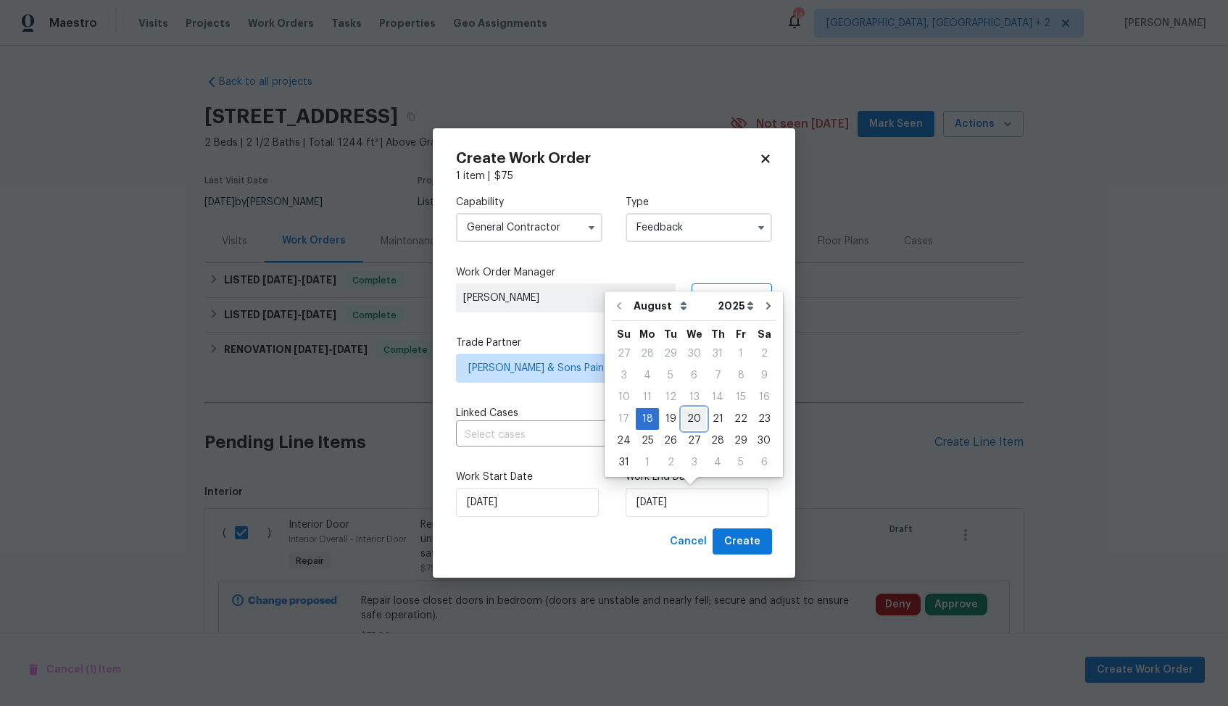
click at [697, 415] on div "20" at bounding box center [694, 419] width 24 height 20
type input "20/08/2025"
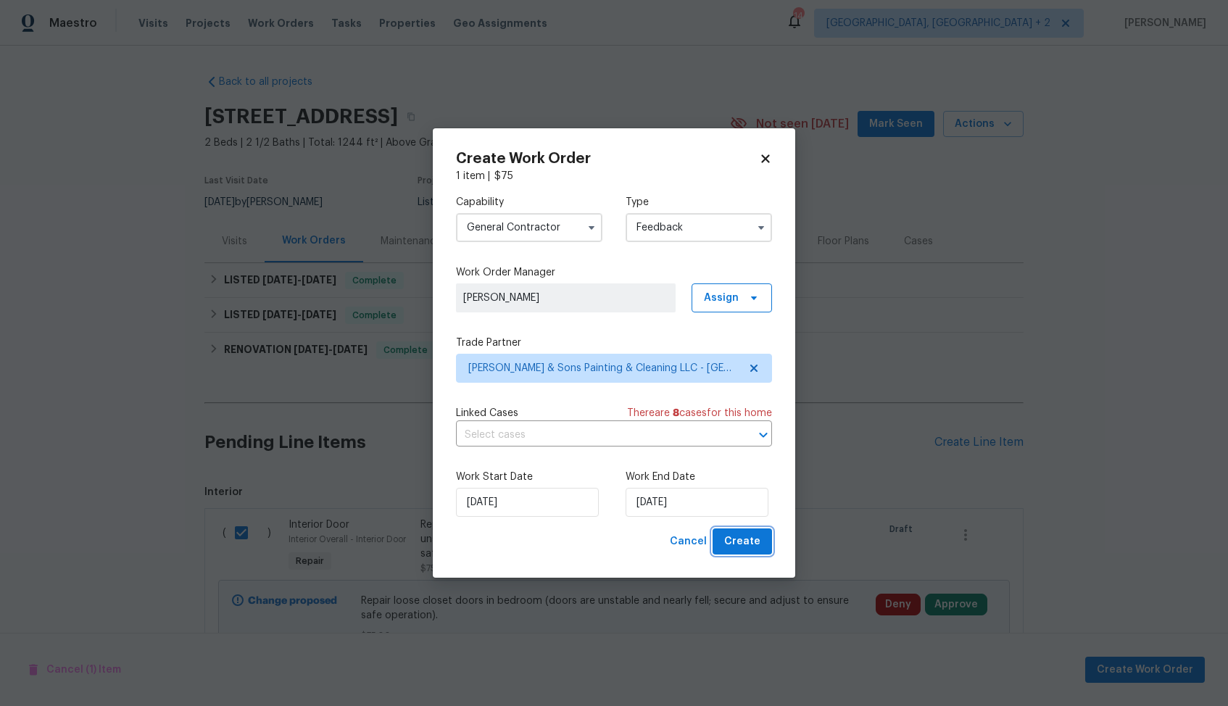
click at [750, 542] on span "Create" at bounding box center [742, 542] width 36 height 18
checkbox input "false"
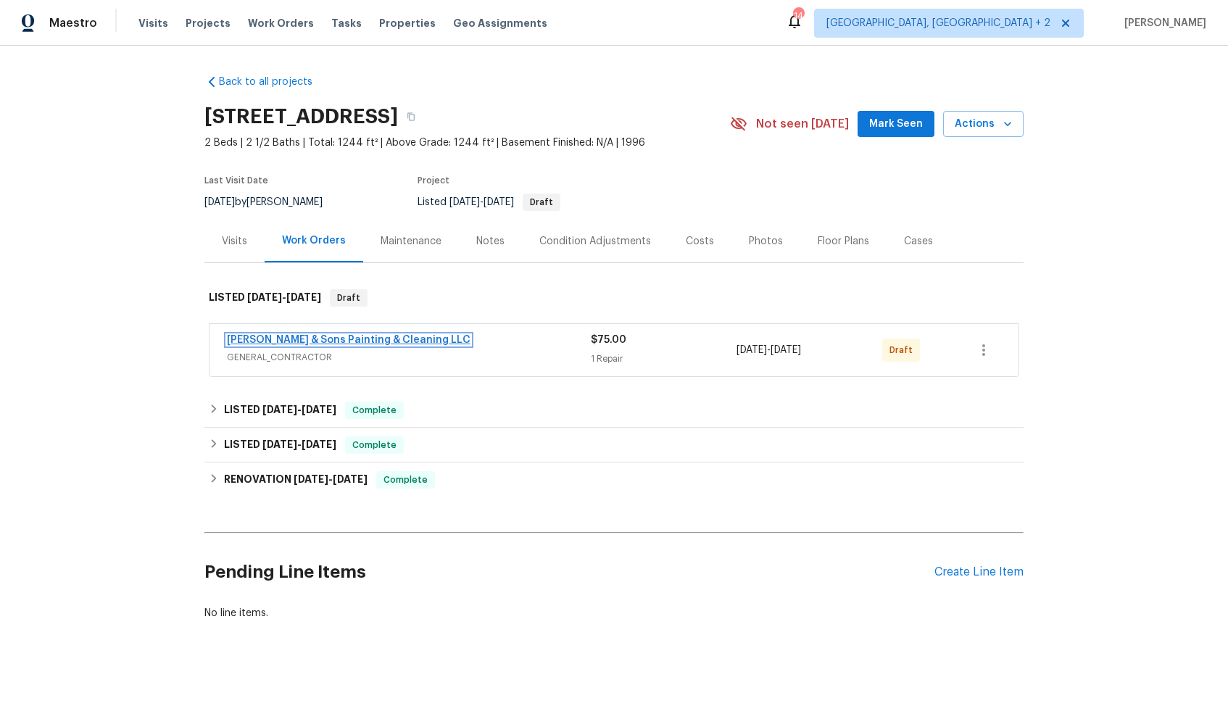
click at [278, 339] on link "Hodge & Sons Painting & Cleaning LLC" at bounding box center [349, 340] width 244 height 10
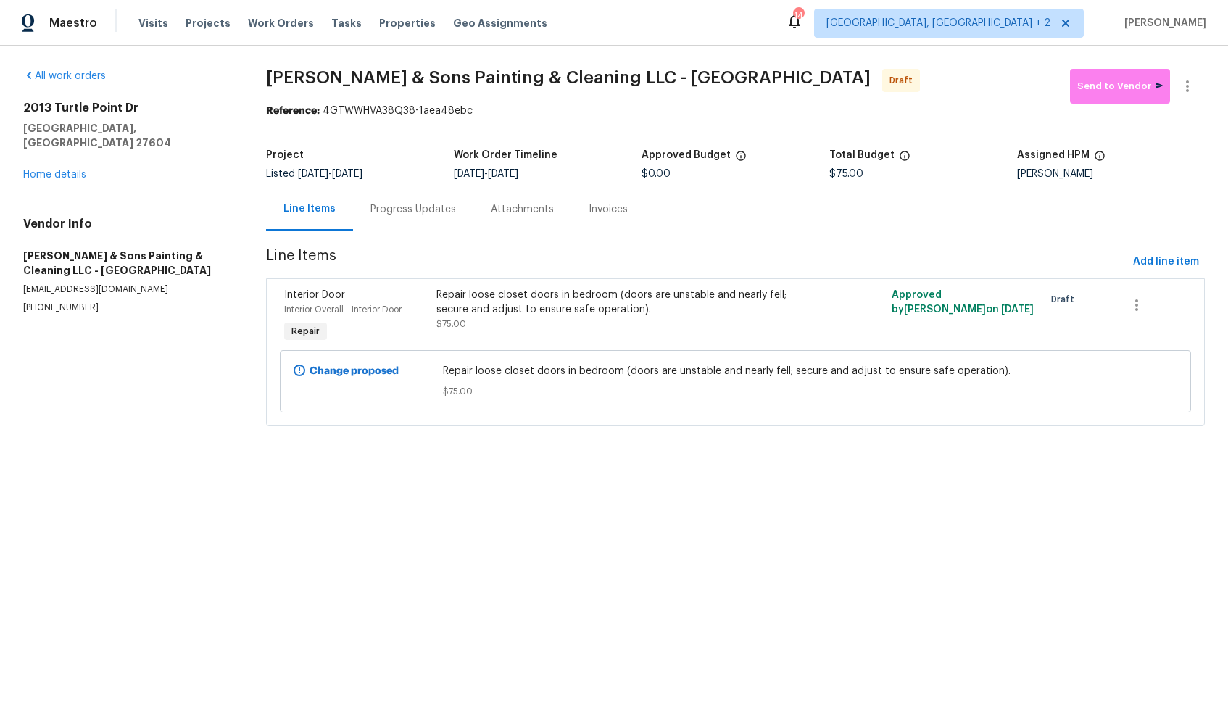
click at [382, 215] on div "Progress Updates" at bounding box center [413, 209] width 86 height 14
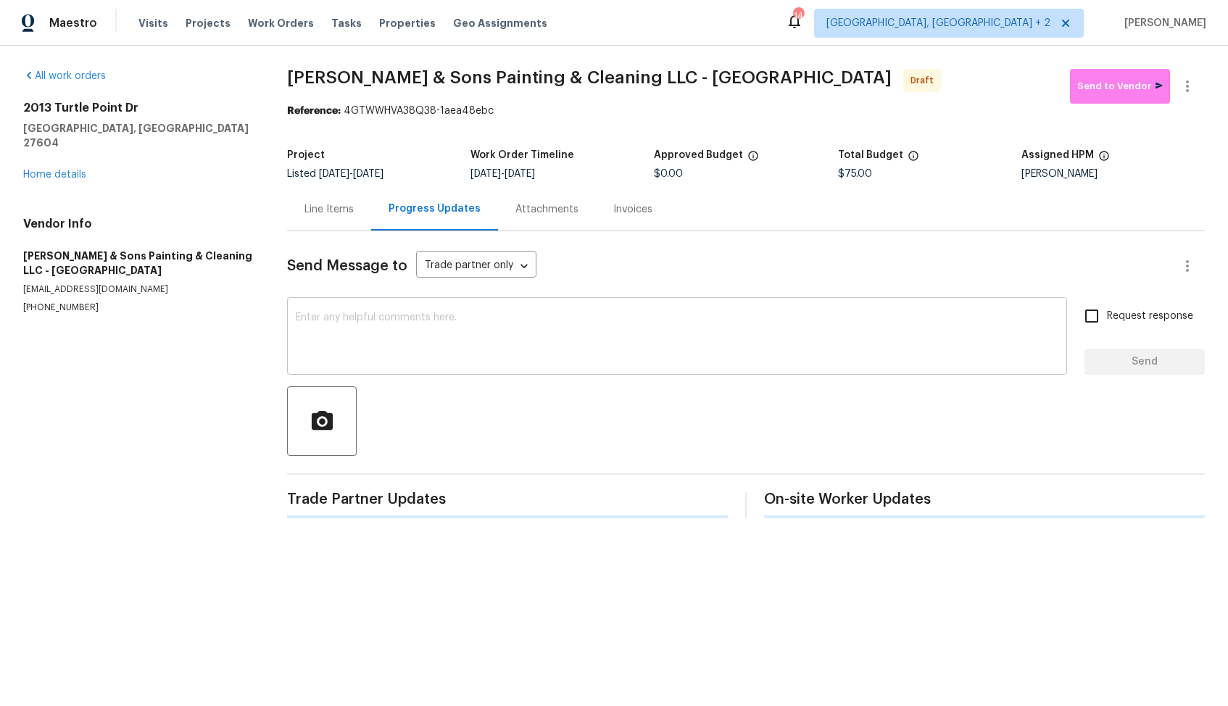
click at [560, 366] on div "x ​" at bounding box center [677, 338] width 780 height 74
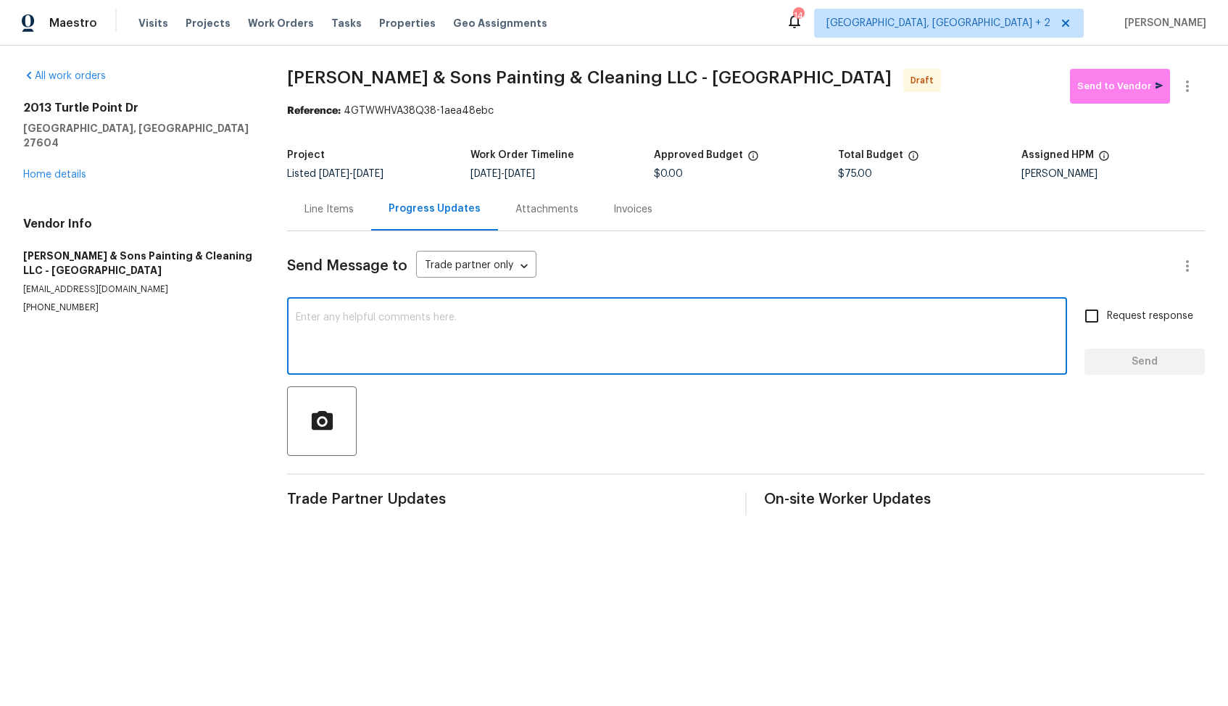
click at [604, 312] on div "x ​" at bounding box center [677, 338] width 780 height 74
paste textarea "Hi, this is Arvind with Opendoor. I’m confirming you received the WO for the pr…"
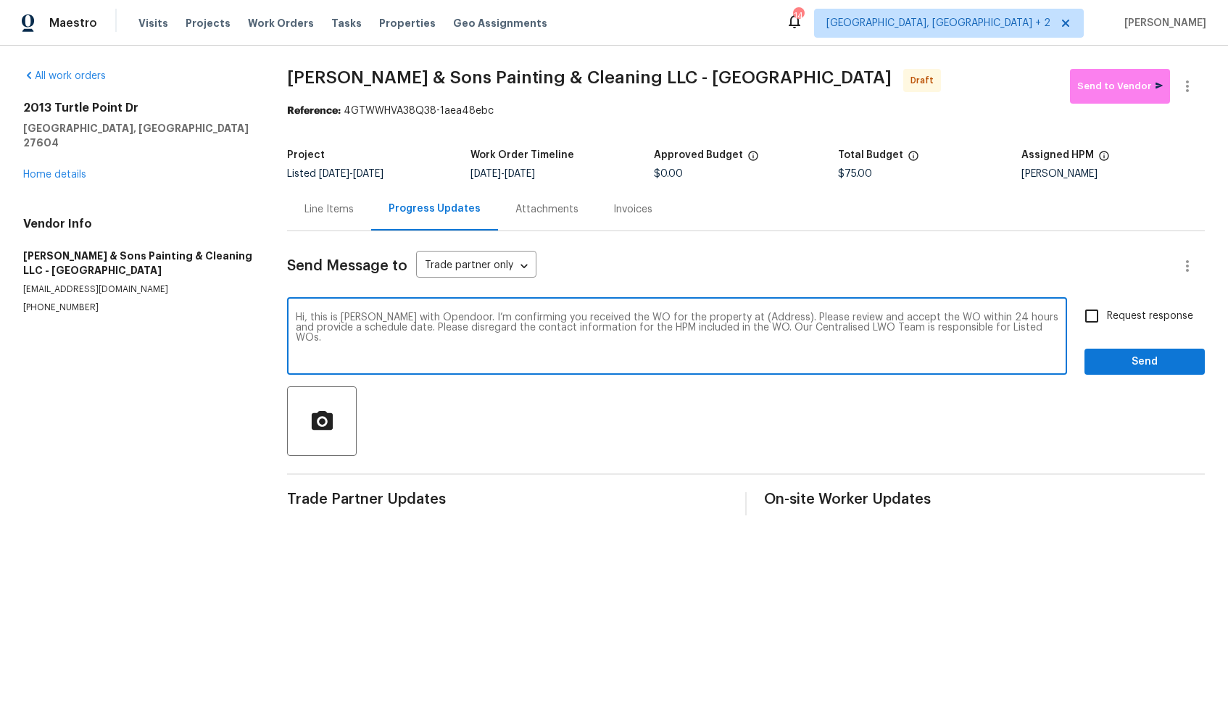
drag, startPoint x: 758, startPoint y: 317, endPoint x: 732, endPoint y: 316, distance: 26.1
click at [732, 316] on textarea "Hi, this is Arvind with Opendoor. I’m confirming you received the WO for the pr…" at bounding box center [677, 337] width 763 height 51
drag, startPoint x: 759, startPoint y: 320, endPoint x: 716, endPoint y: 317, distance: 43.6
click at [716, 317] on textarea "Hi, this is Arvind with Opendoor. I’m confirming you received the WO for the pr…" at bounding box center [677, 337] width 763 height 51
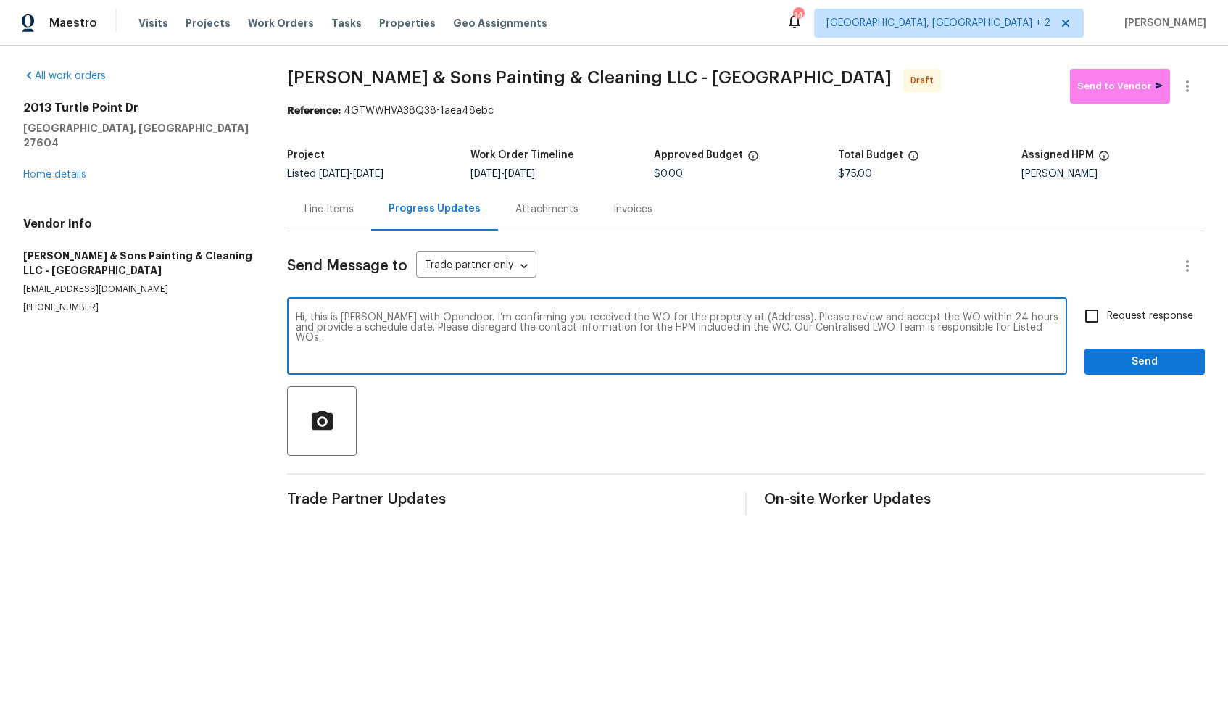
paste textarea "2013 Turtle Point Dr, Raleigh, NC 27604"
type textarea "Hi, this is Arvind with Opendoor. I’m confirming you received the WO for the pr…"
click at [1095, 317] on input "Request response" at bounding box center [1092, 316] width 30 height 30
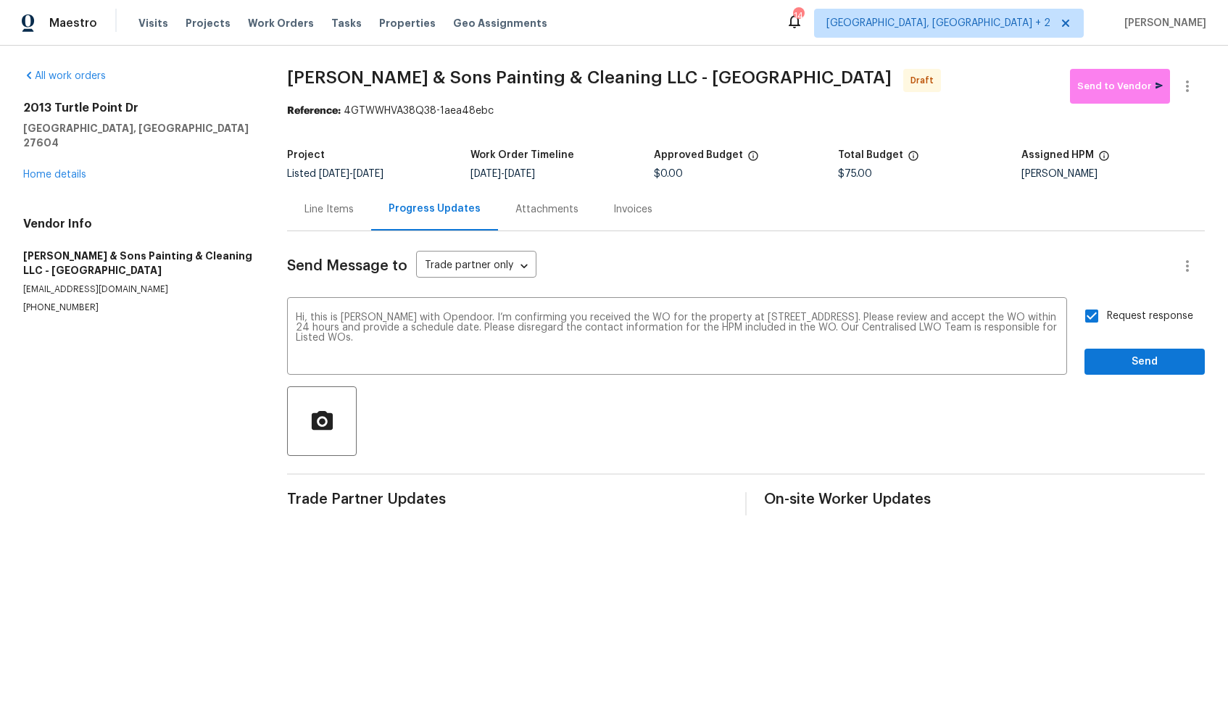
click at [1095, 317] on input "Request response" at bounding box center [1092, 316] width 30 height 30
checkbox input "true"
click at [1123, 367] on span "Send" at bounding box center [1144, 362] width 97 height 18
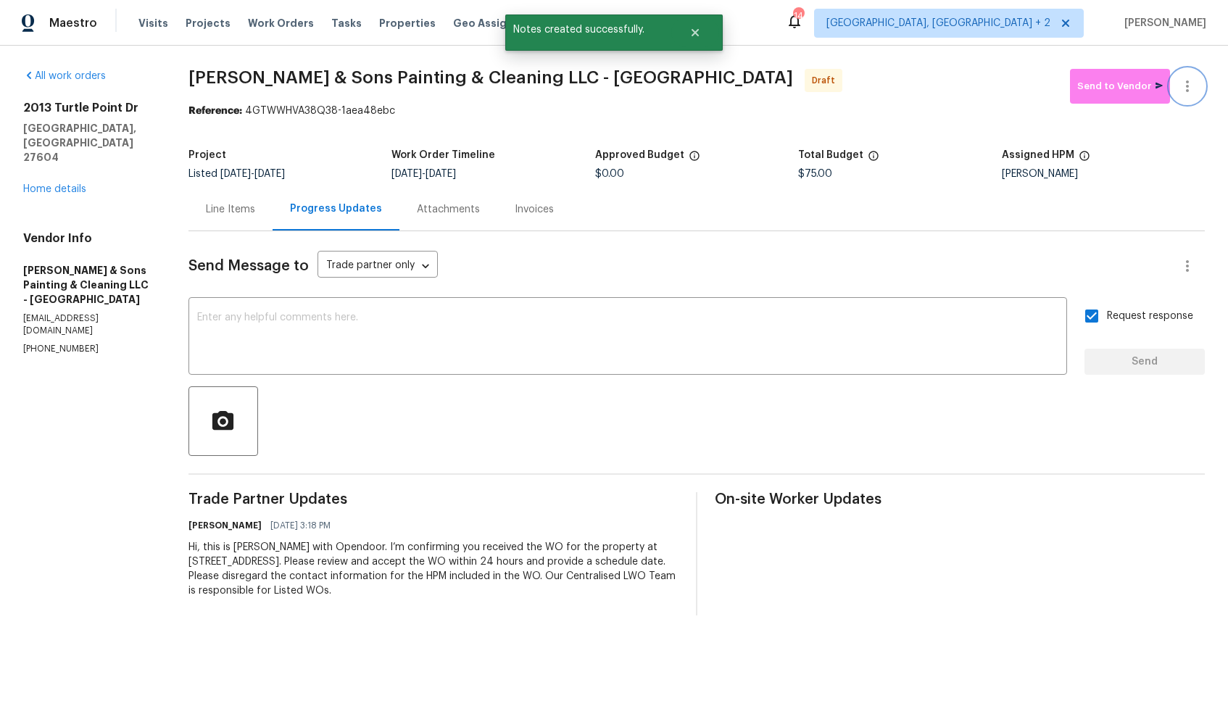
click at [1195, 79] on icon "button" at bounding box center [1187, 86] width 17 height 17
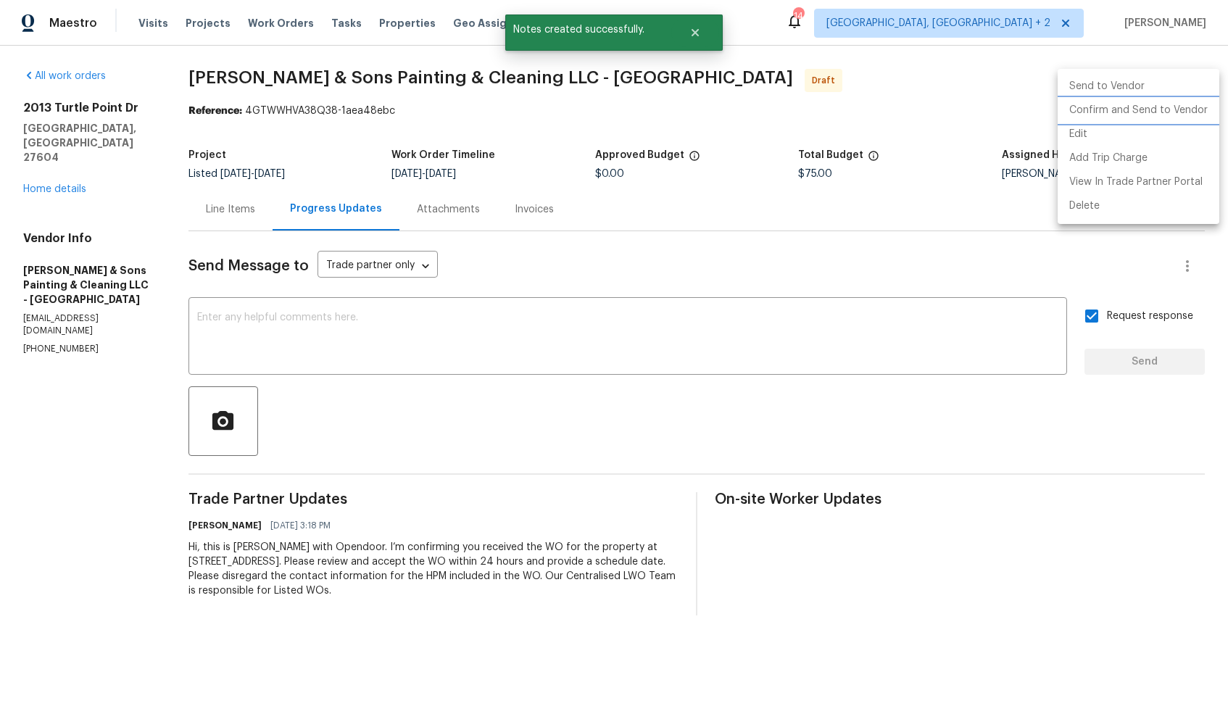
click at [1136, 109] on li "Confirm and Send to Vendor" at bounding box center [1139, 111] width 162 height 24
click at [912, 89] on div at bounding box center [614, 353] width 1228 height 706
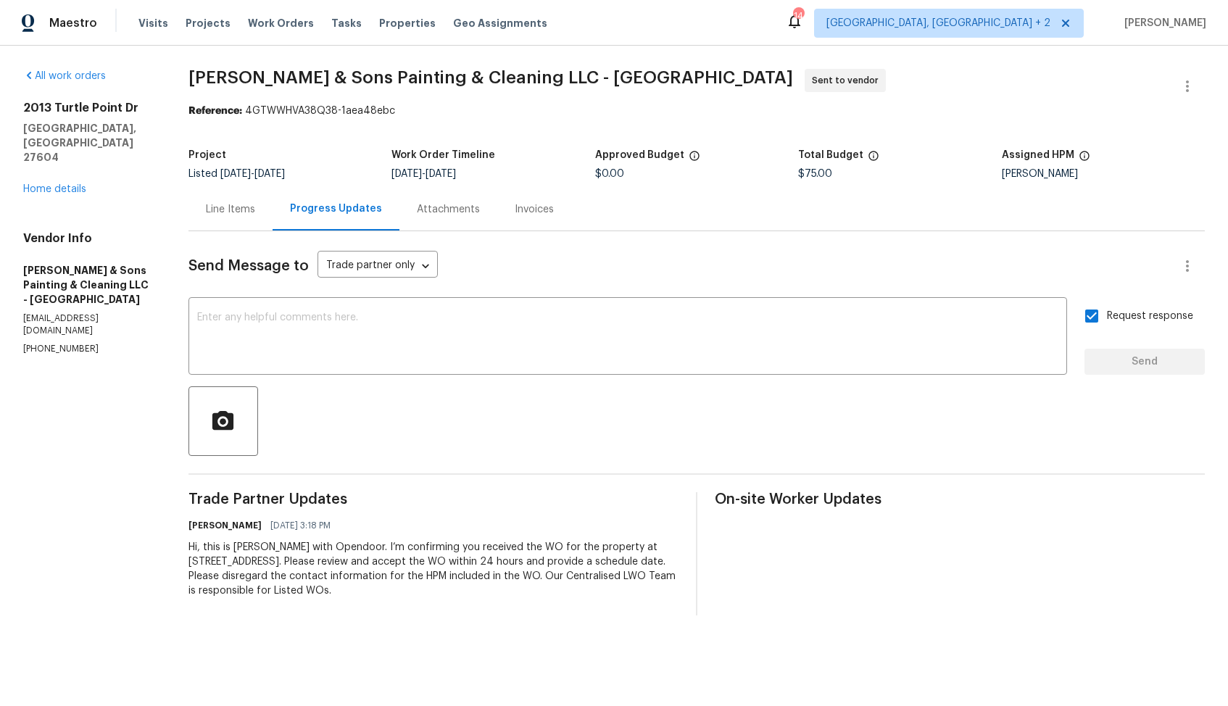
click at [297, 77] on span "Hodge & Sons Painting & Cleaning LLC - RDU" at bounding box center [490, 77] width 605 height 17
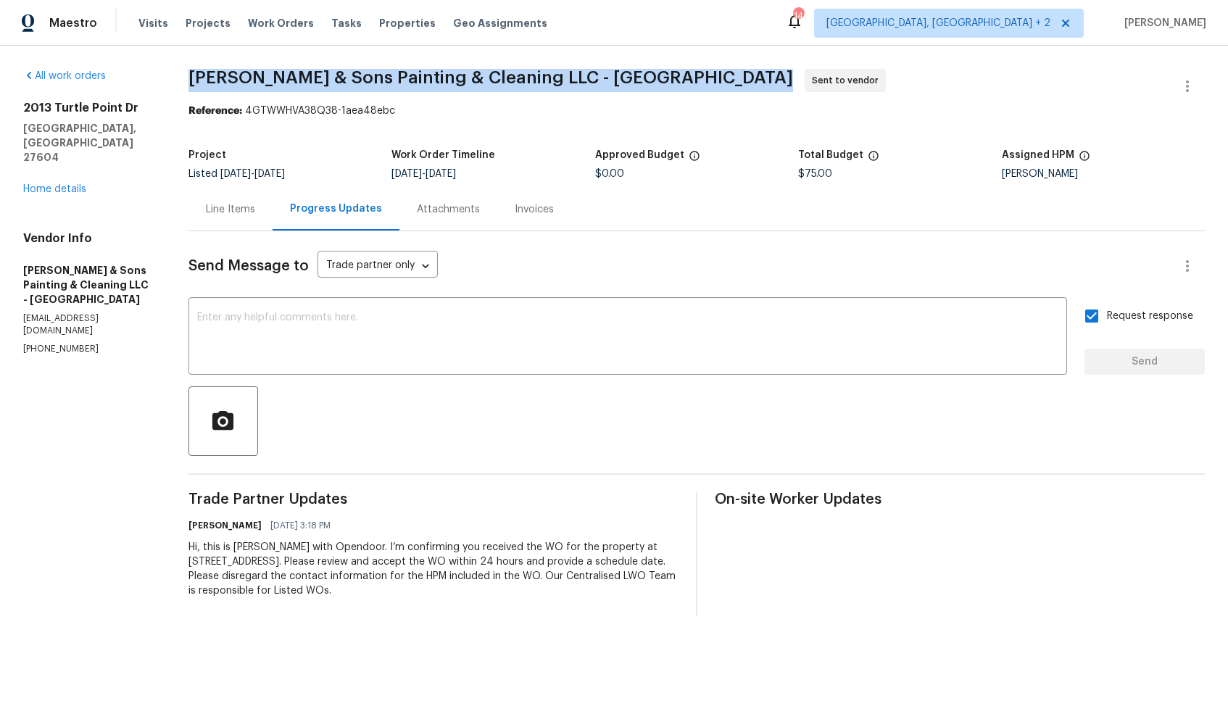
copy span "Hodge & Sons Painting & Cleaning LLC - RDU"
click at [588, 122] on section "Hodge & Sons Painting & Cleaning LLC - RDU Sent to vendor Reference: 4GTWWHVA38…" at bounding box center [696, 342] width 1016 height 547
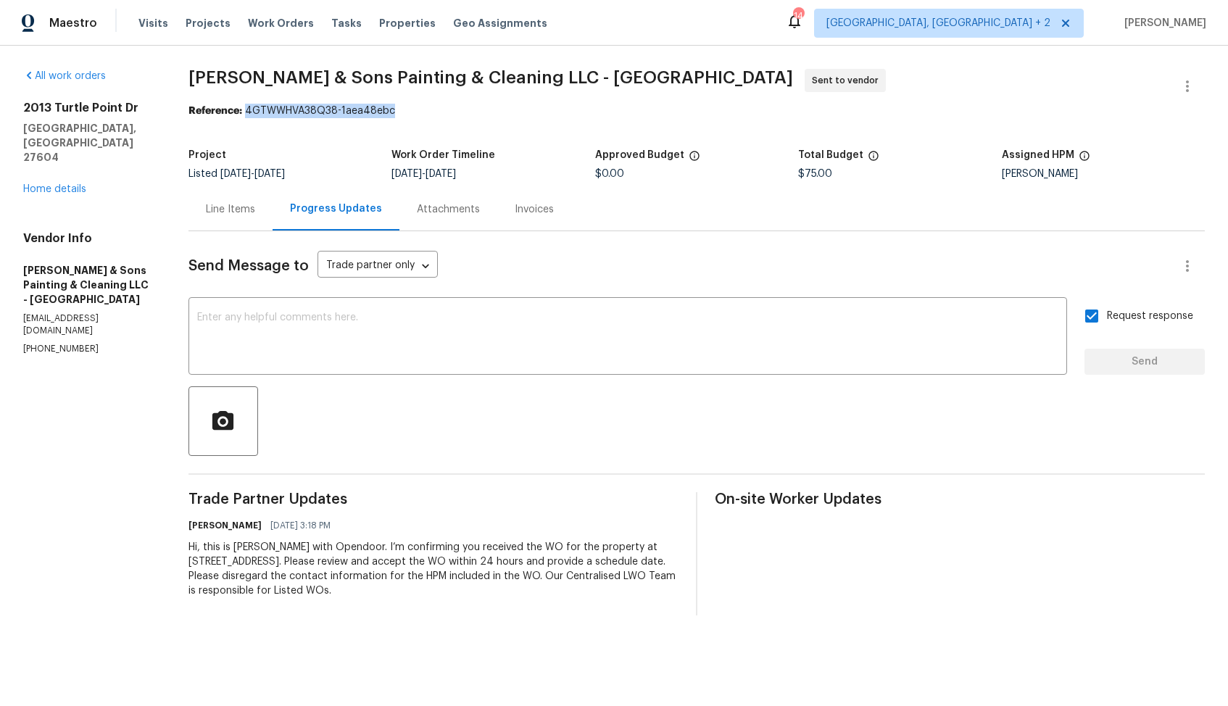
drag, startPoint x: 260, startPoint y: 111, endPoint x: 459, endPoint y: 108, distance: 198.7
click at [459, 108] on div "Reference: 4GTWWHVA38Q38-1aea48ebc" at bounding box center [696, 111] width 1016 height 14
copy div "4GTWWHVA38Q38-1aea48ebc"
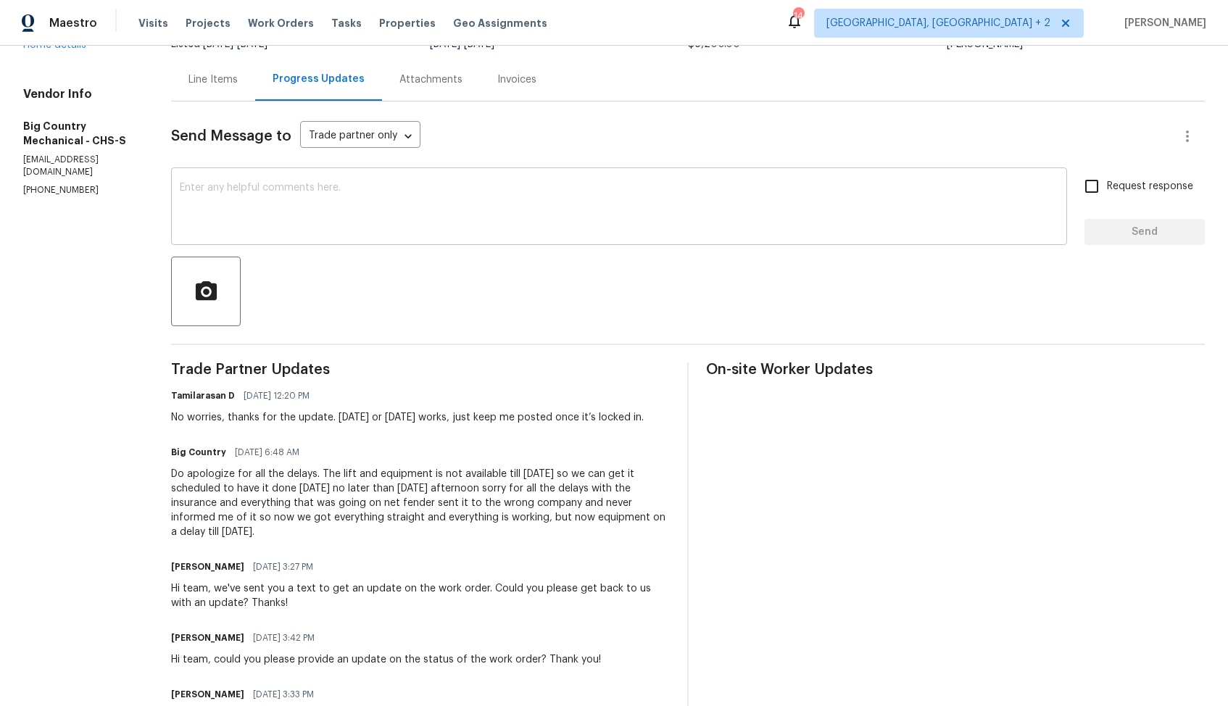
scroll to position [110, 0]
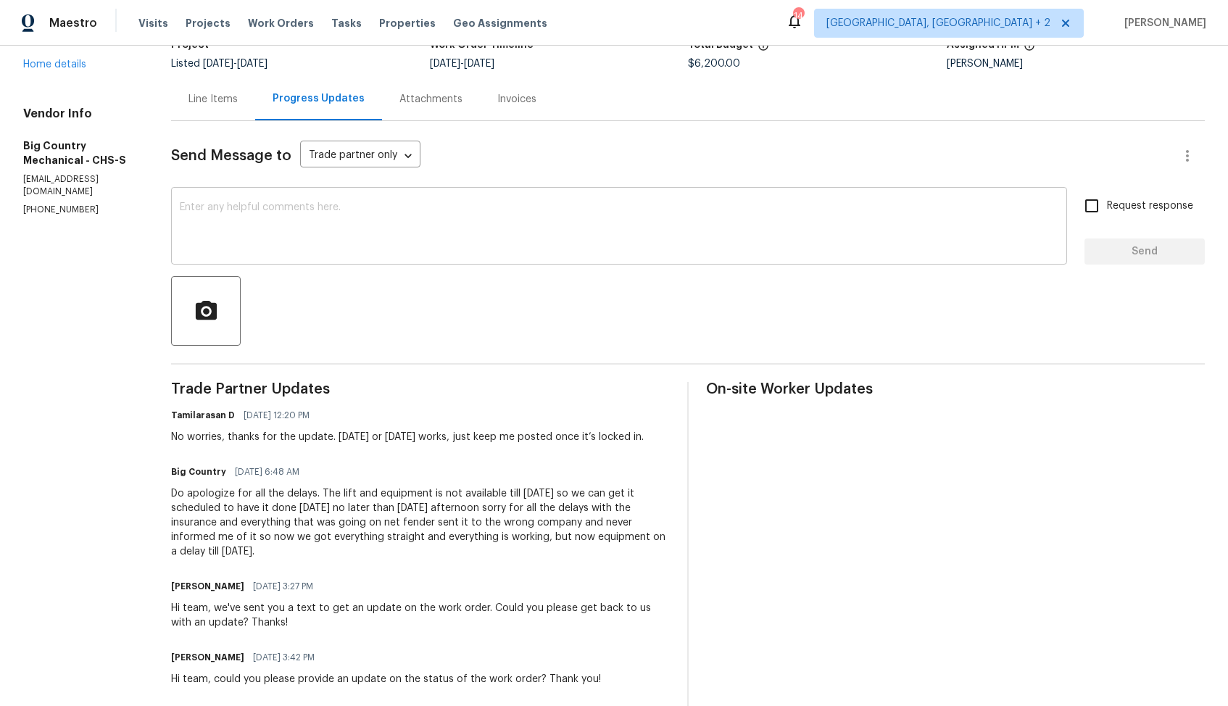
click at [336, 224] on textarea at bounding box center [619, 227] width 879 height 51
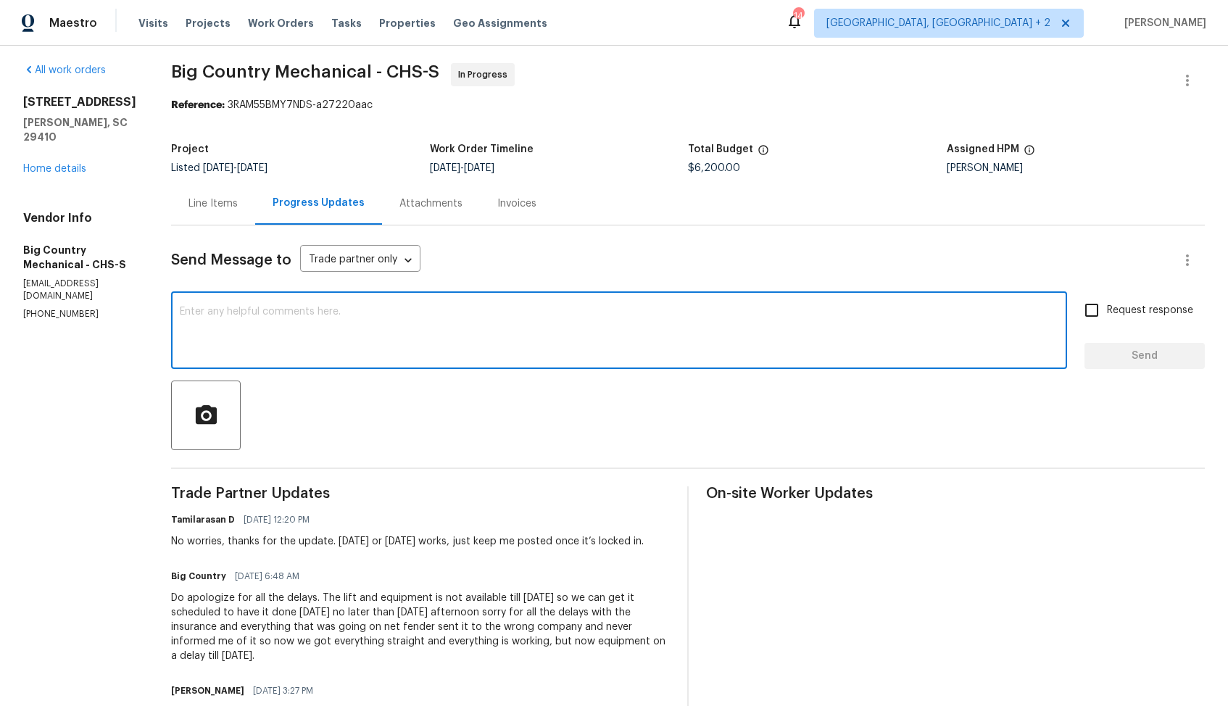
scroll to position [0, 0]
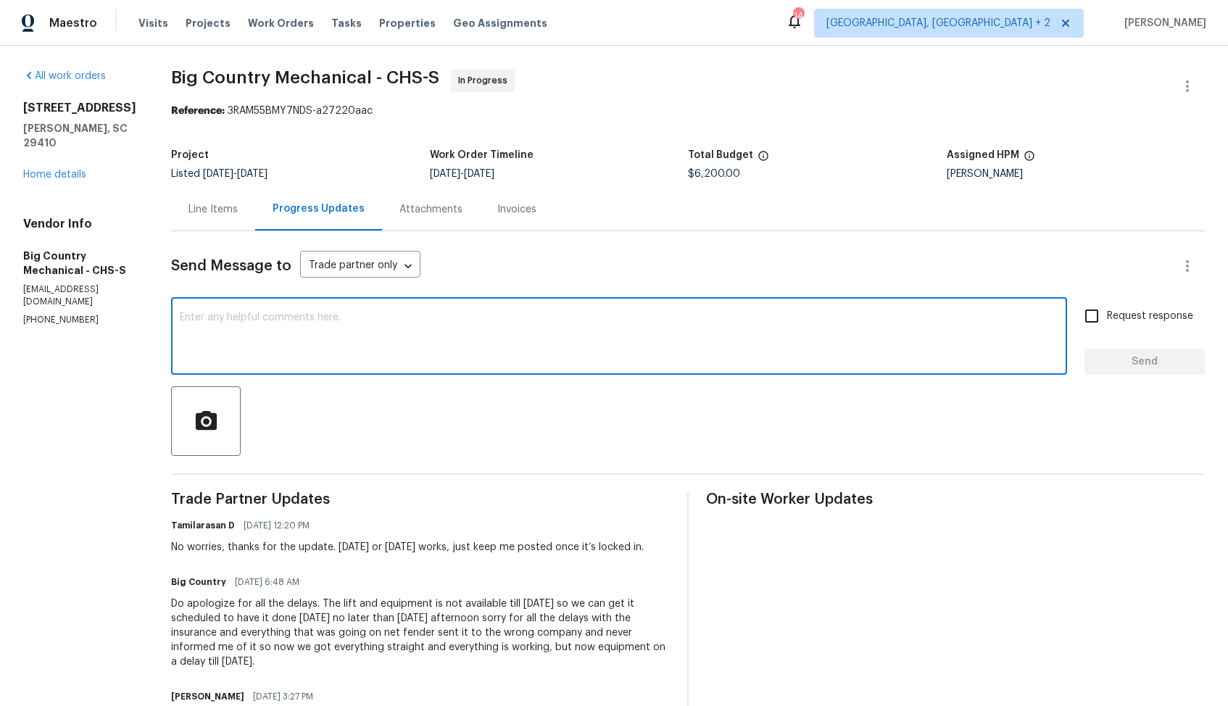
paste textarea "Hi team, do we have an update on the progression status of the work order? Plea…"
click at [676, 325] on textarea at bounding box center [619, 337] width 879 height 51
drag, startPoint x: 535, startPoint y: 317, endPoint x: 638, endPoint y: 322, distance: 103.1
click at [638, 322] on textarea "Hi team, do we have an update on the progression status of the work order? Plea…" at bounding box center [619, 337] width 879 height 51
click at [736, 315] on textarea "Hi team, do we have an update on the progression status of the work order? Than…" at bounding box center [619, 337] width 879 height 51
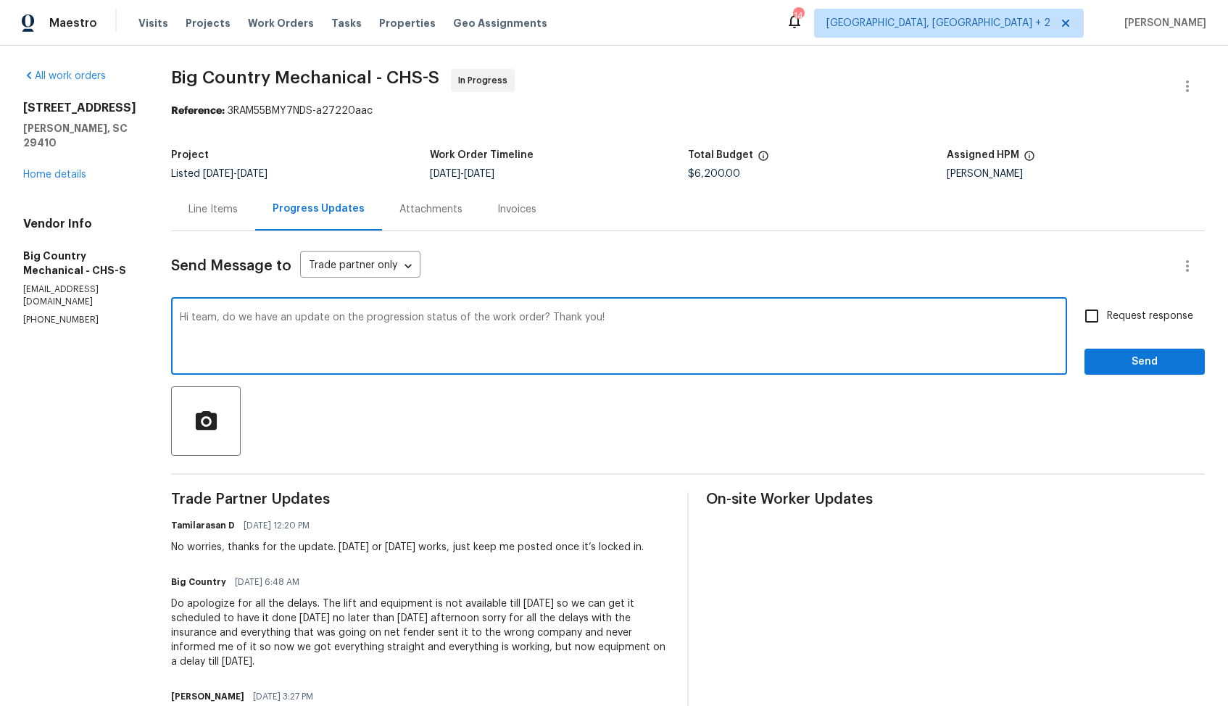
type textarea "Hi team, do we have an update on the progression status of the work order? Than…"
click at [1132, 317] on span "Request response" at bounding box center [1150, 316] width 86 height 15
click at [1107, 317] on input "Request response" at bounding box center [1092, 316] width 30 height 30
checkbox input "true"
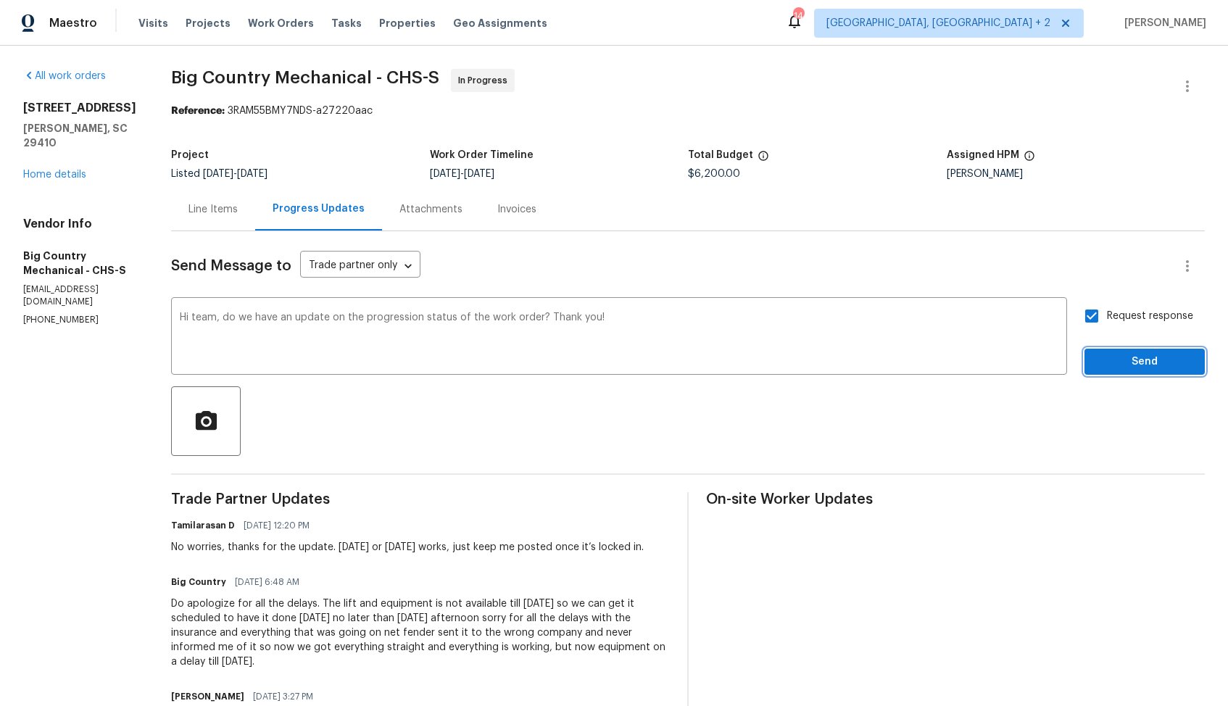
click at [1125, 352] on button "Send" at bounding box center [1145, 362] width 120 height 27
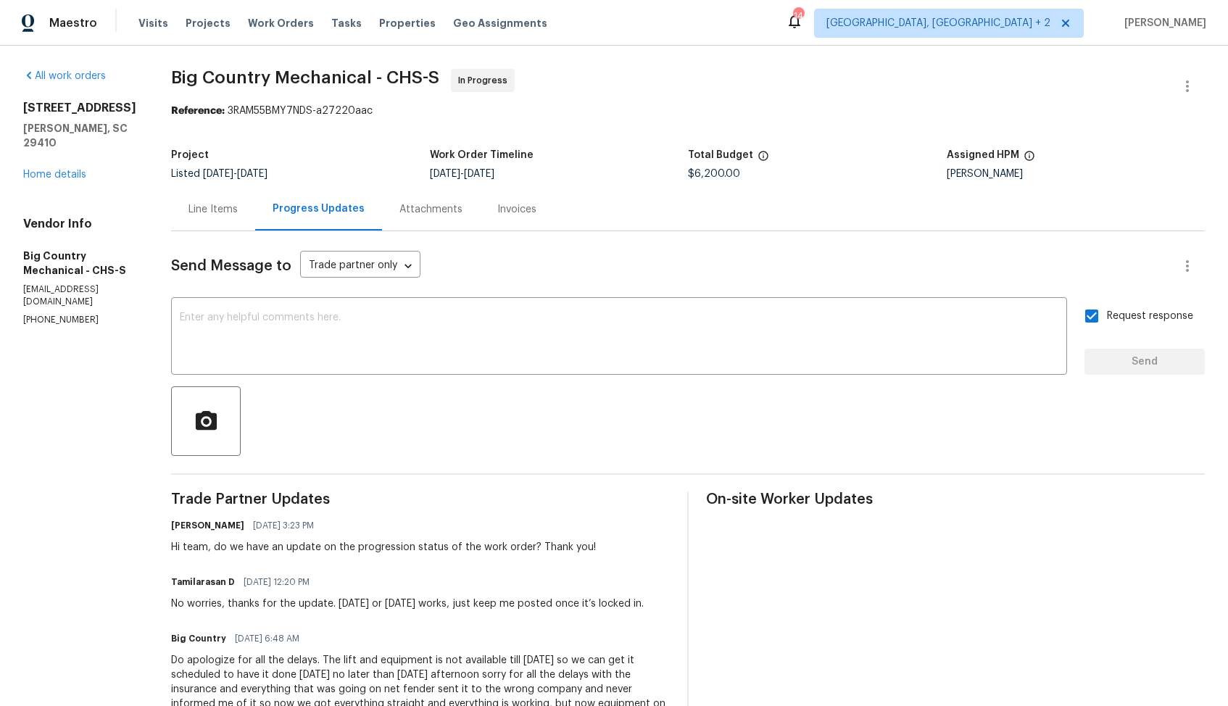
click at [516, 197] on div "Invoices" at bounding box center [517, 209] width 74 height 43
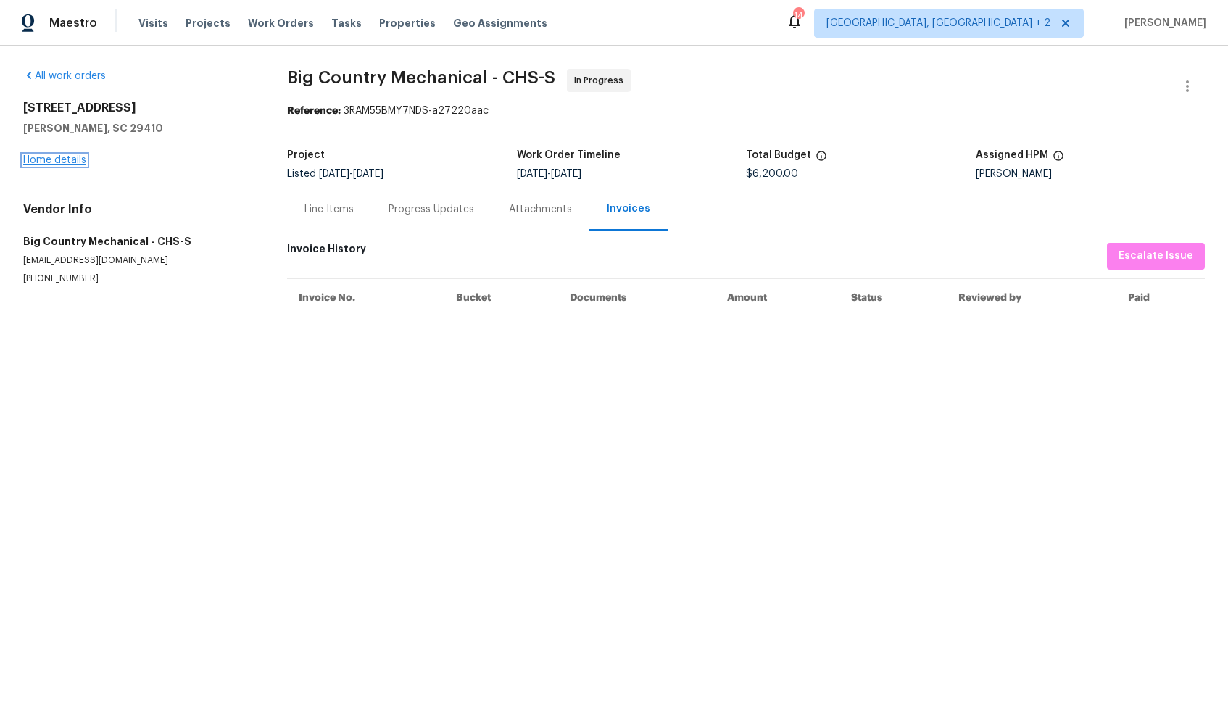
click at [60, 157] on link "Home details" at bounding box center [54, 160] width 63 height 10
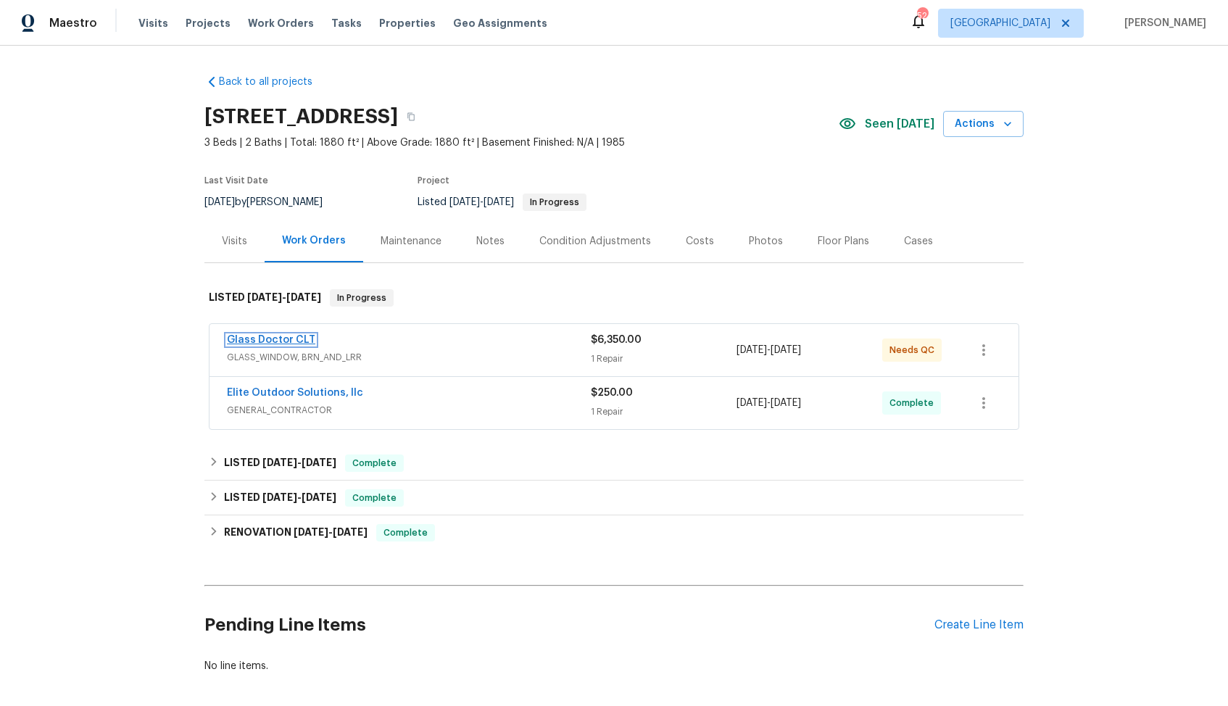
click at [274, 341] on link "Glass Doctor CLT" at bounding box center [271, 340] width 88 height 10
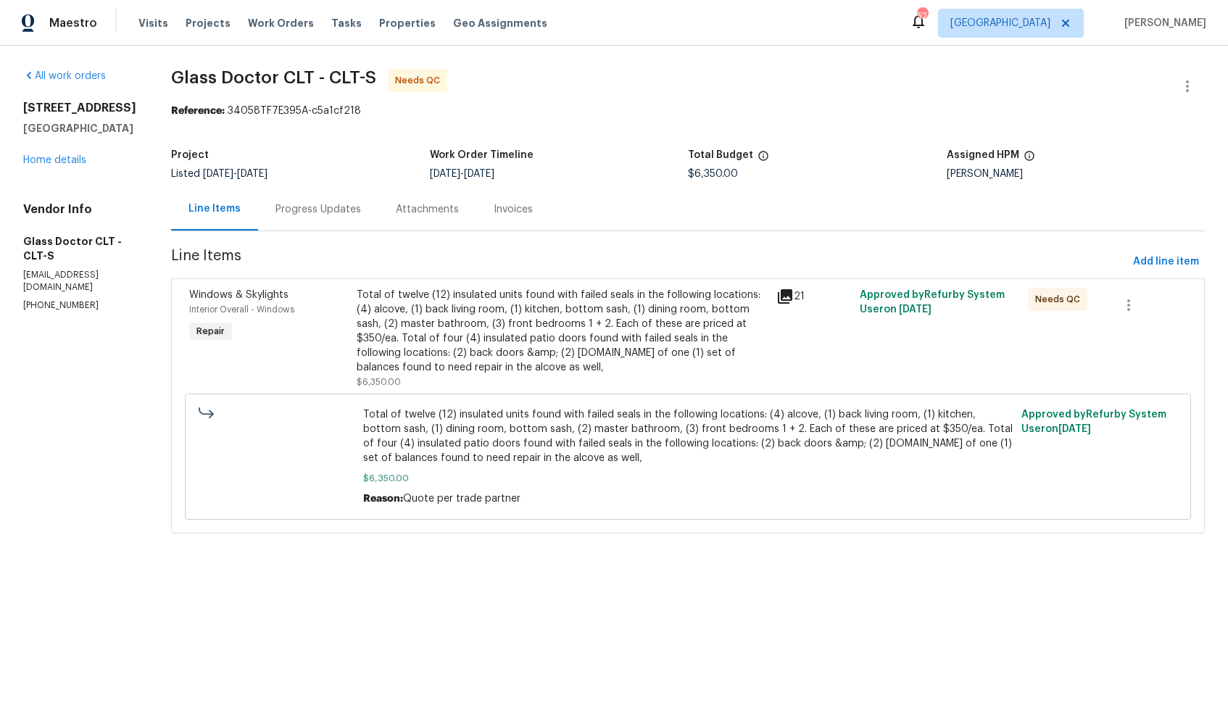
click at [298, 217] on div "Progress Updates" at bounding box center [318, 209] width 120 height 43
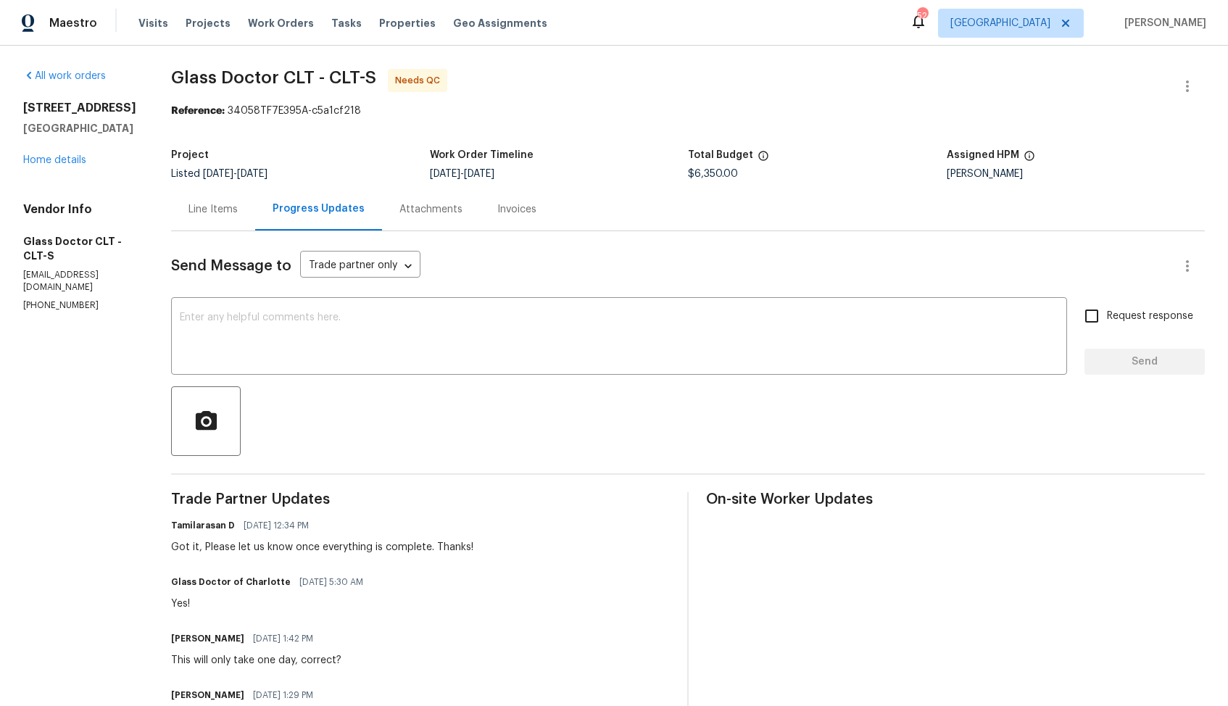
click at [183, 220] on div "Line Items" at bounding box center [213, 209] width 84 height 43
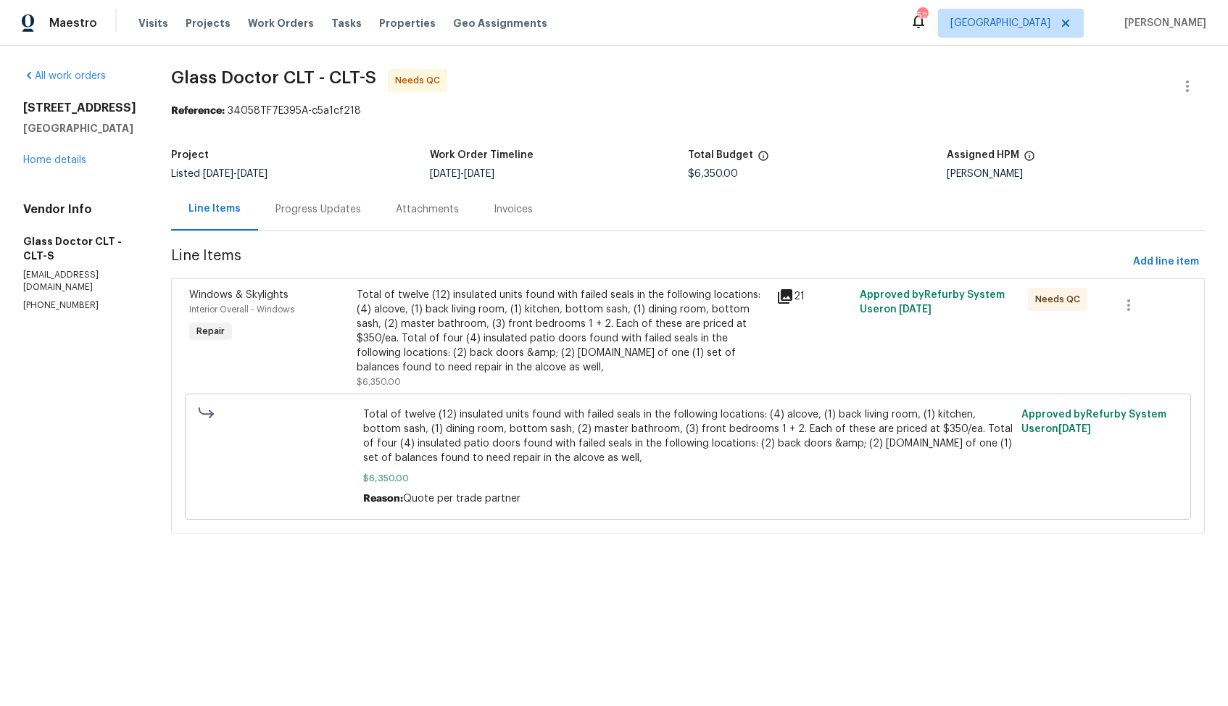
click at [307, 220] on div "Progress Updates" at bounding box center [318, 209] width 120 height 43
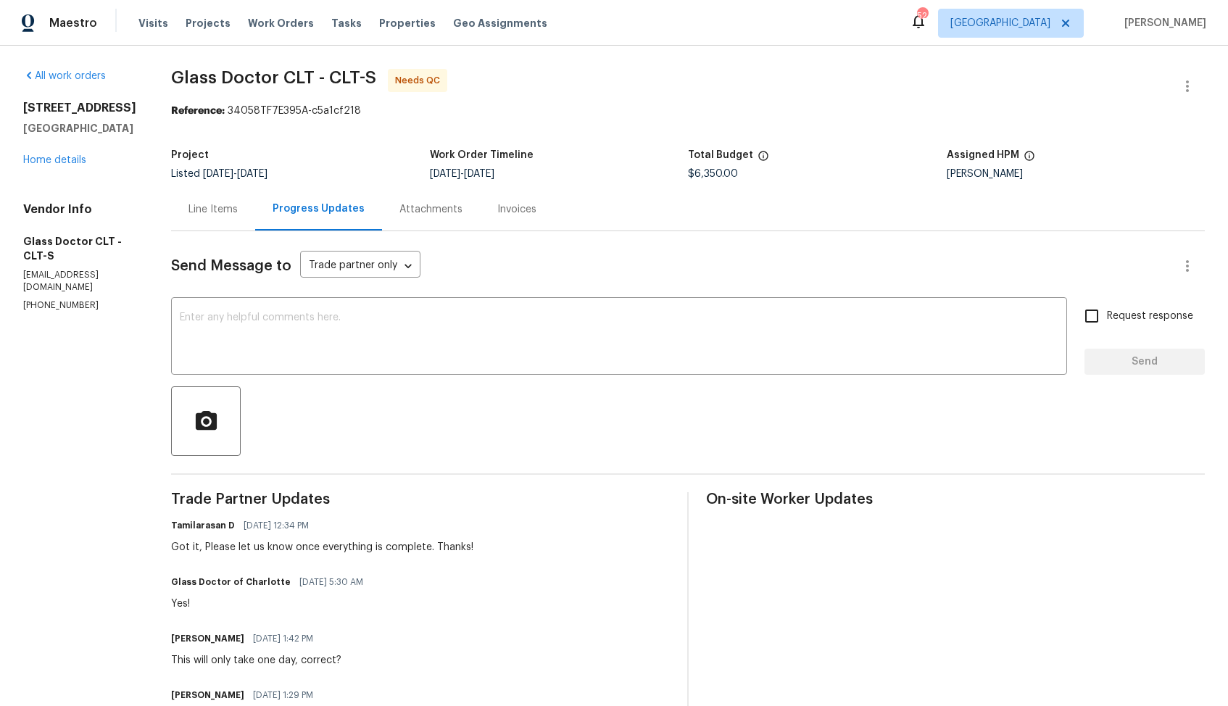
click at [181, 223] on div "Line Items" at bounding box center [213, 209] width 84 height 43
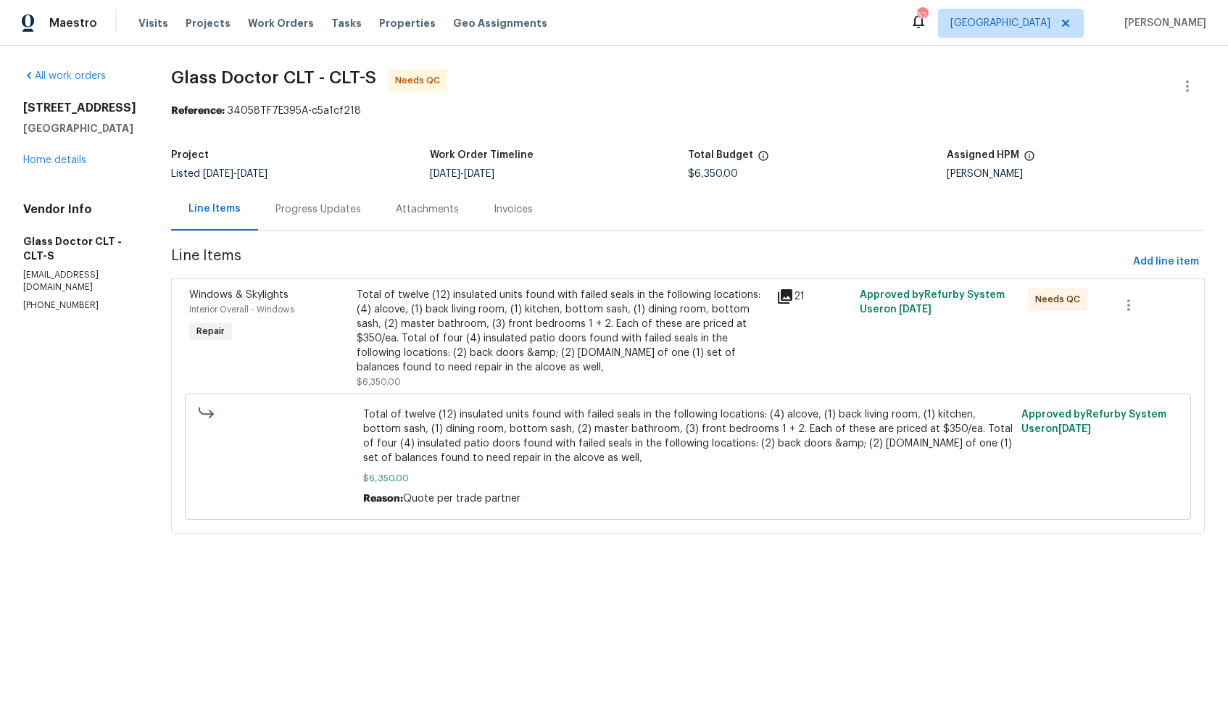
click at [604, 341] on div "Total of twelve (12) insulated units found with failed seals in the following l…" at bounding box center [562, 331] width 410 height 87
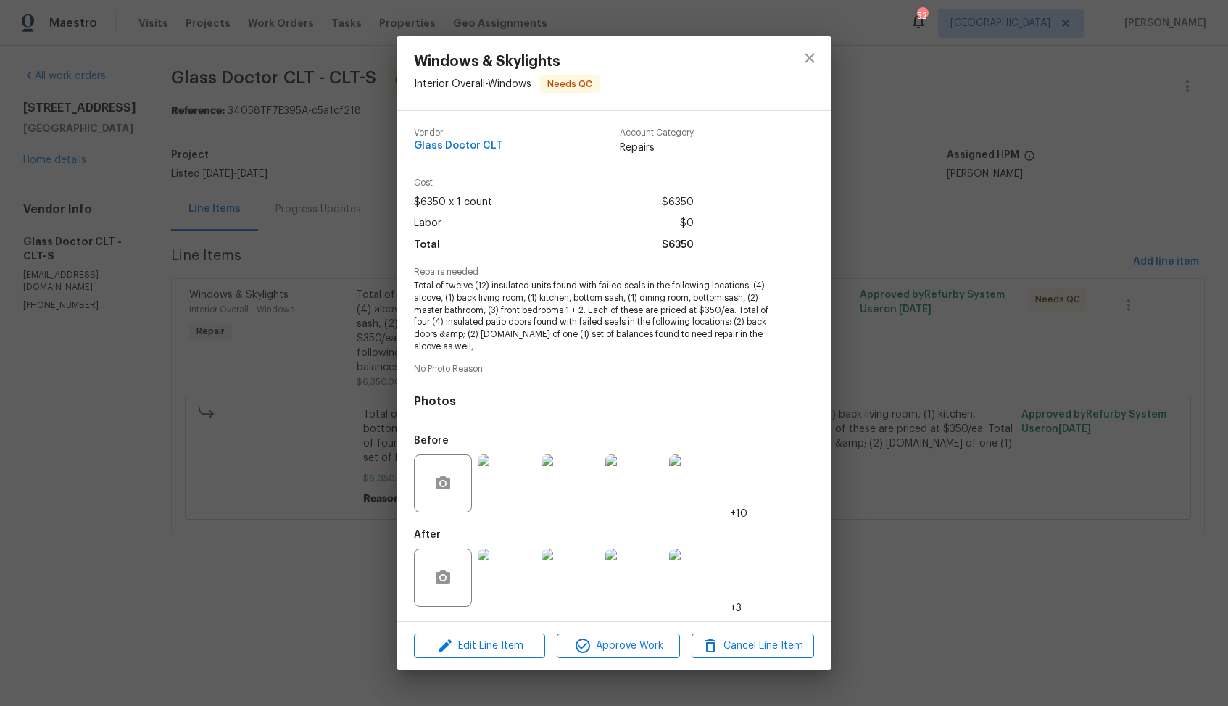
click at [528, 581] on img at bounding box center [507, 578] width 58 height 58
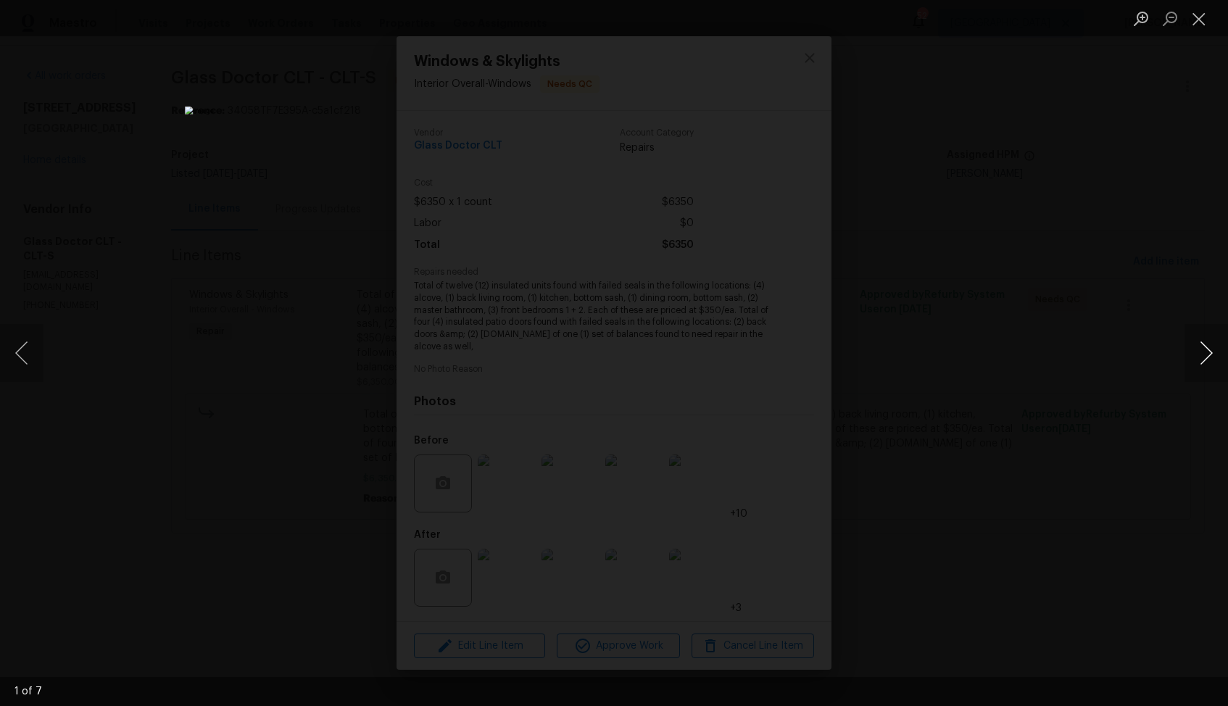
click at [1203, 349] on button "Next image" at bounding box center [1206, 353] width 43 height 58
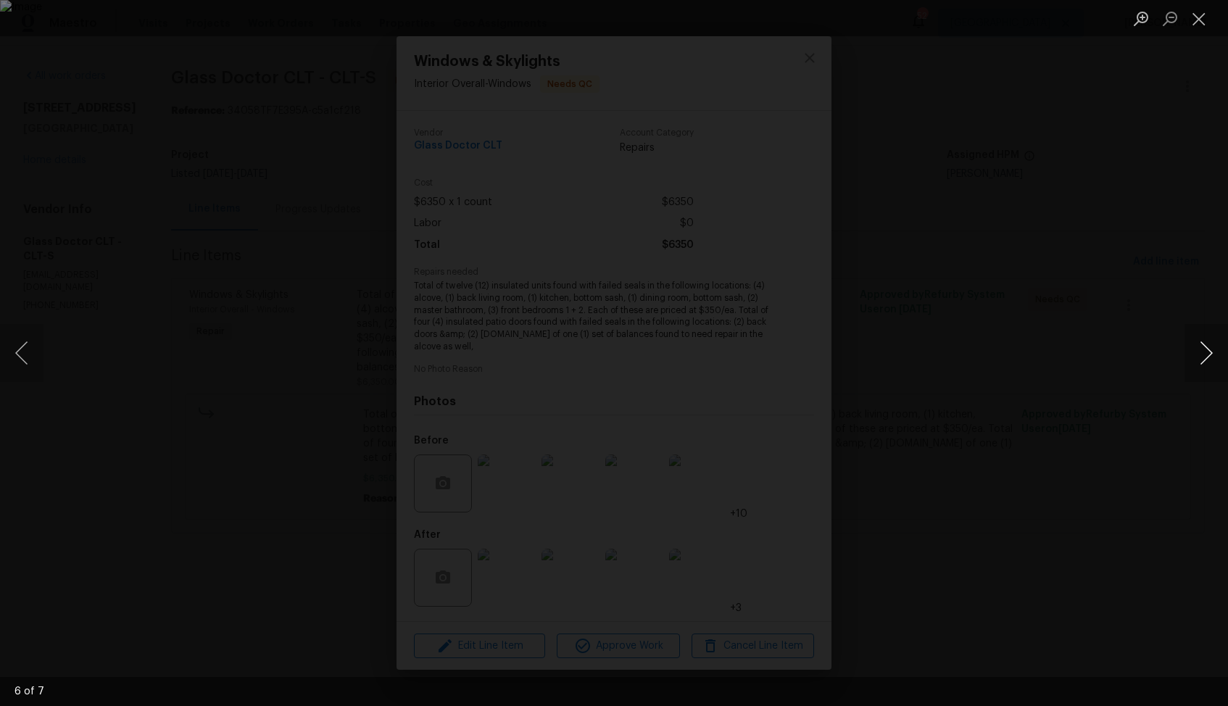
click at [1203, 349] on button "Next image" at bounding box center [1206, 353] width 43 height 58
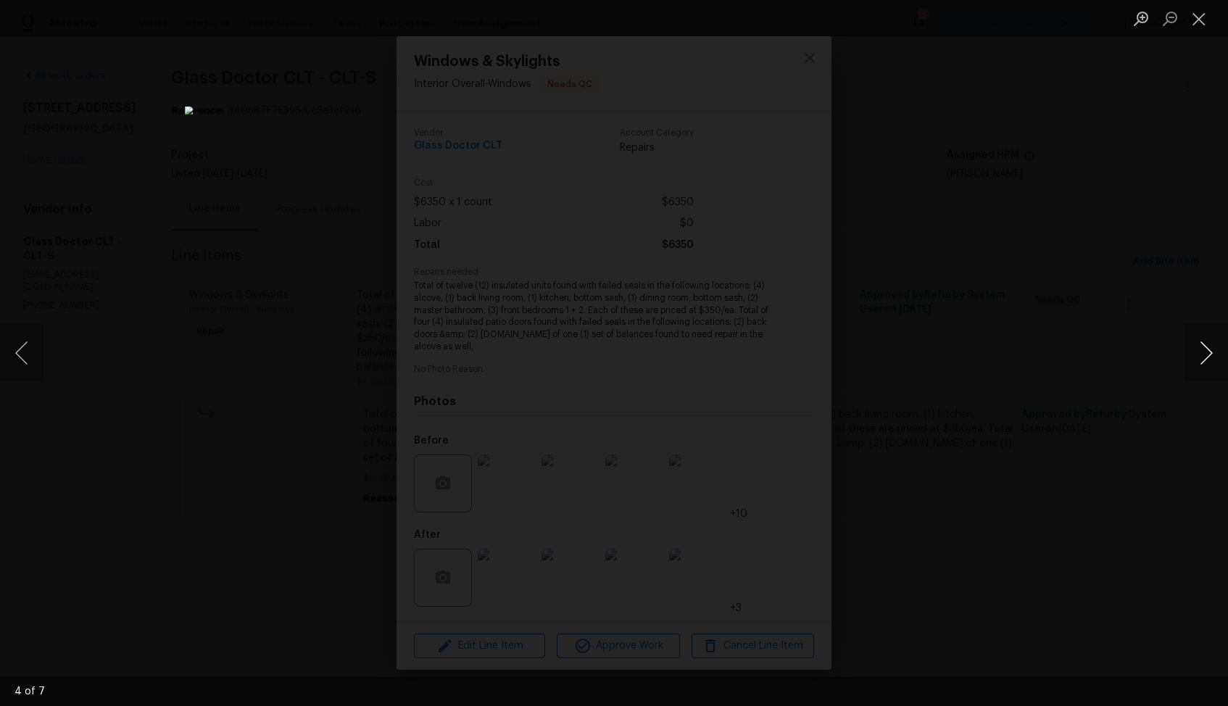
click at [1203, 349] on button "Next image" at bounding box center [1206, 353] width 43 height 58
click at [1198, 12] on button "Close lightbox" at bounding box center [1199, 18] width 29 height 25
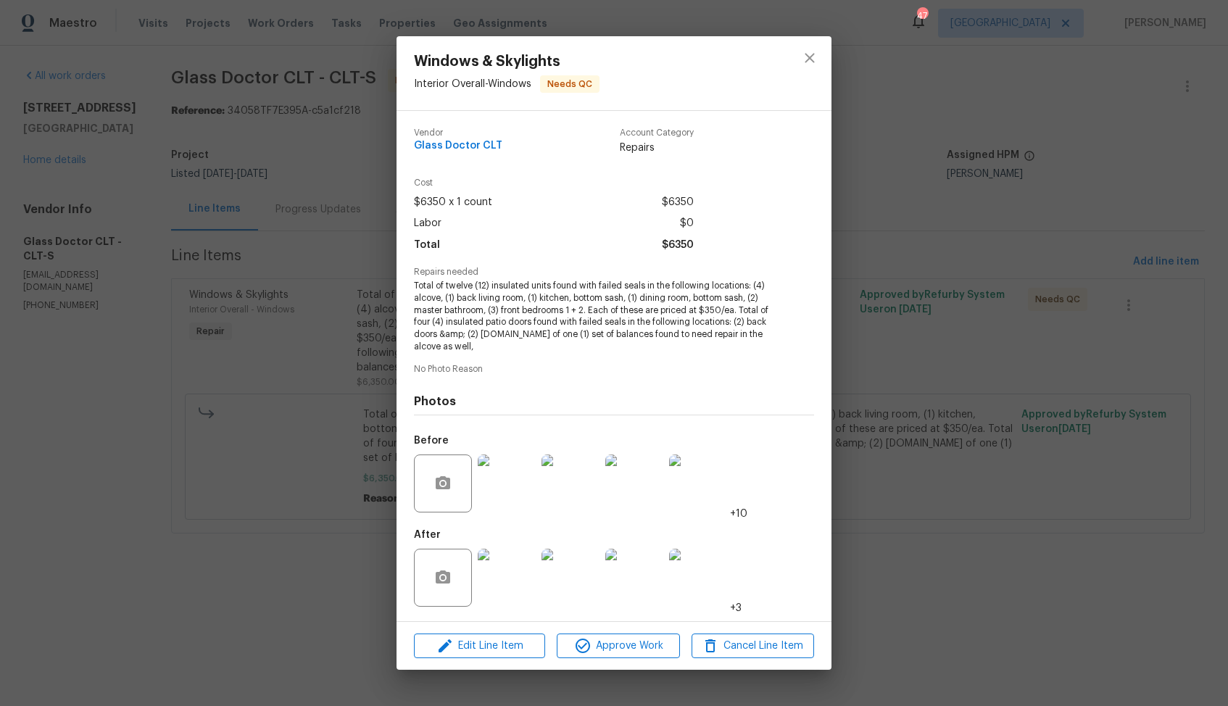
click at [244, 397] on div "Windows & Skylights Interior Overall - Windows Needs QC Vendor Glass Doctor CLT…" at bounding box center [614, 353] width 1228 height 706
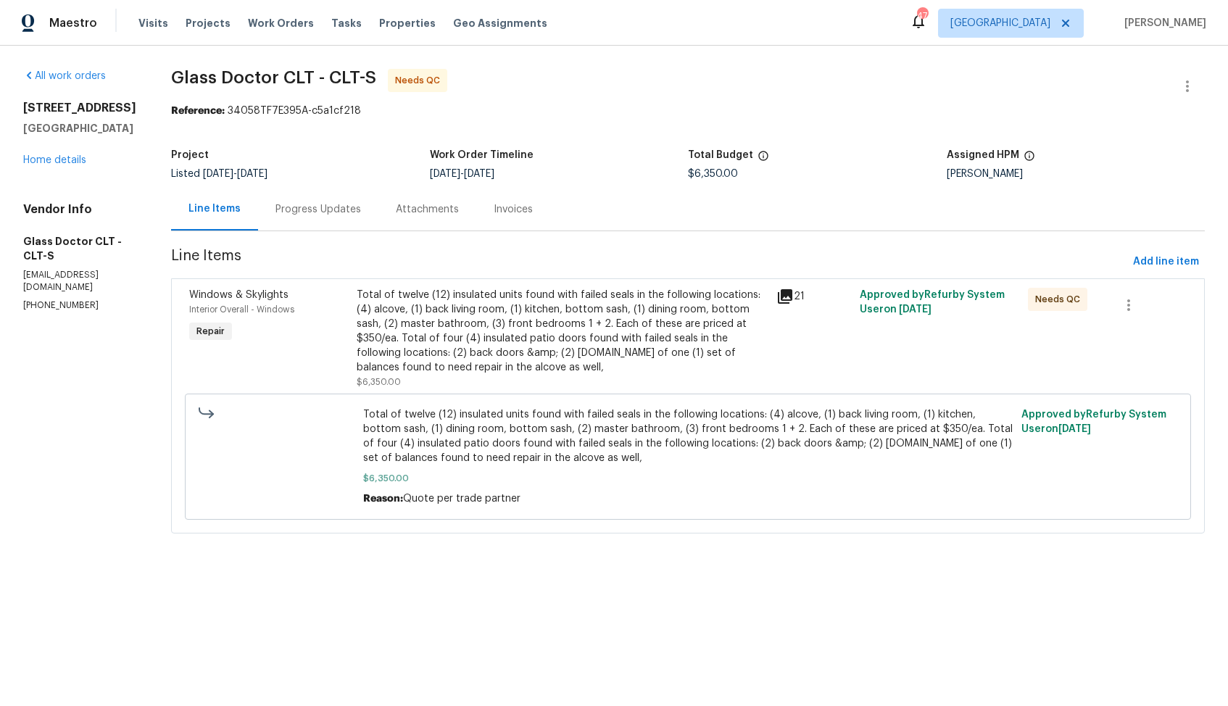
click at [307, 202] on div "Progress Updates" at bounding box center [318, 209] width 86 height 14
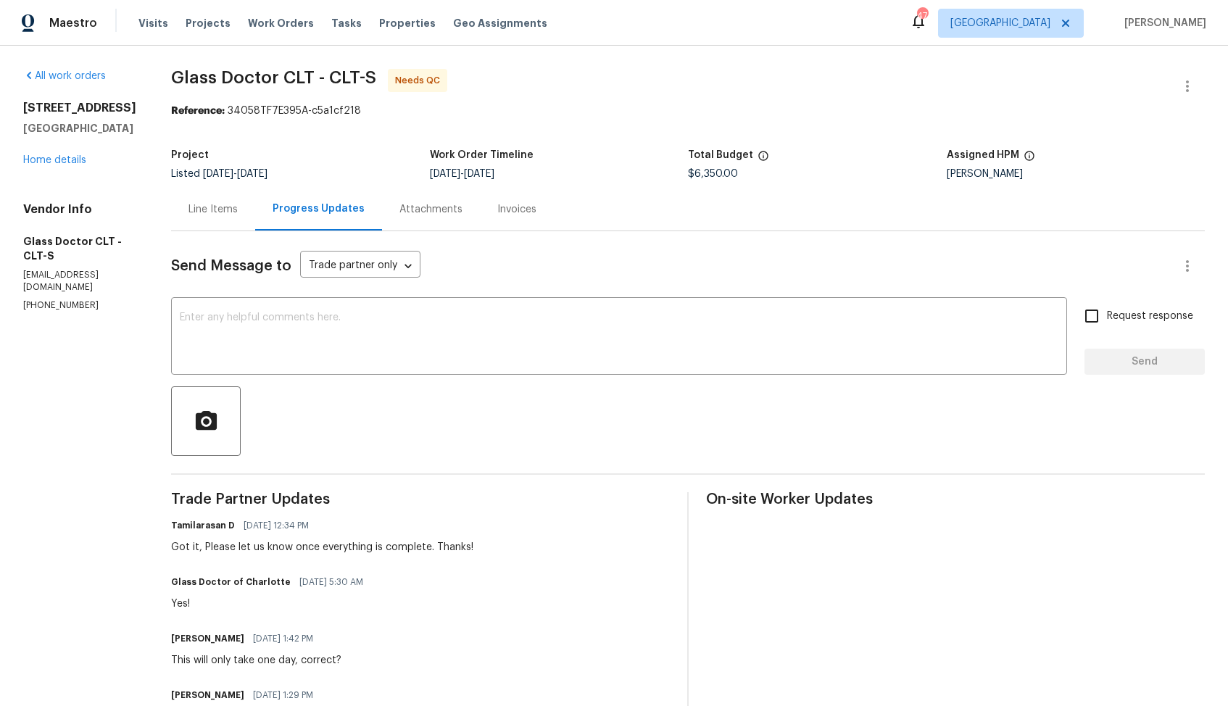
click at [188, 210] on div "Line Items" at bounding box center [212, 209] width 49 height 14
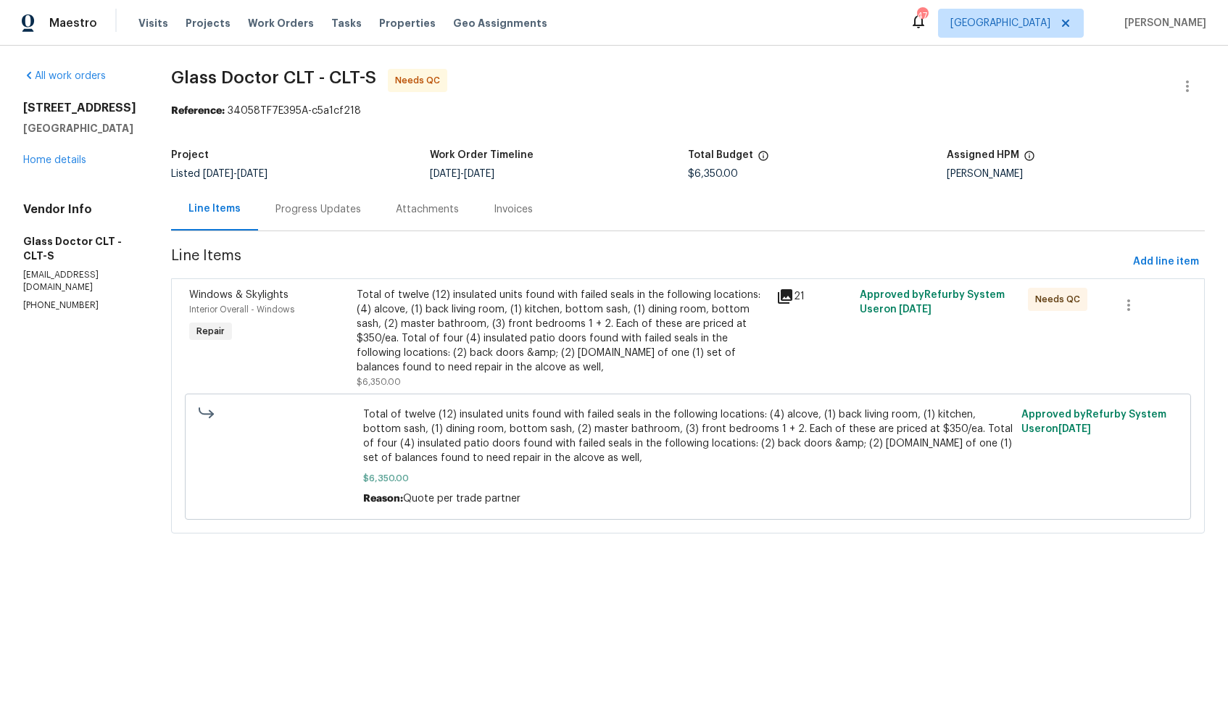
click at [290, 203] on div "Progress Updates" at bounding box center [318, 209] width 86 height 14
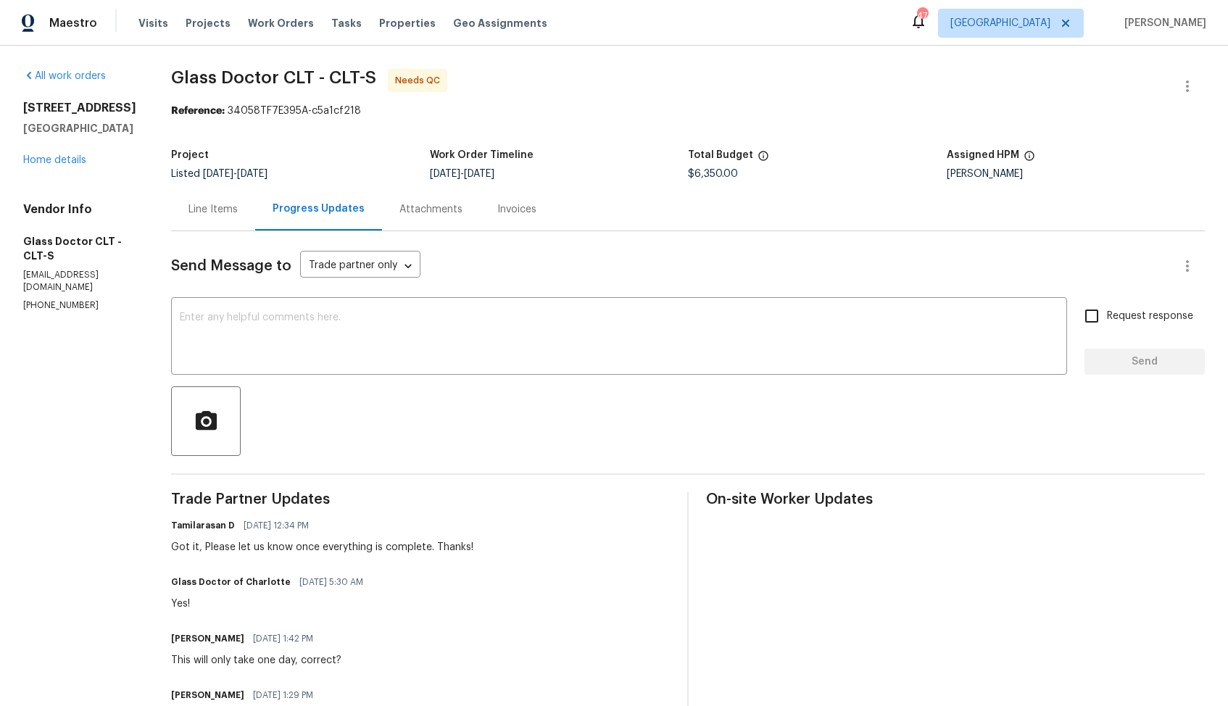
click at [188, 212] on div "Line Items" at bounding box center [212, 209] width 49 height 14
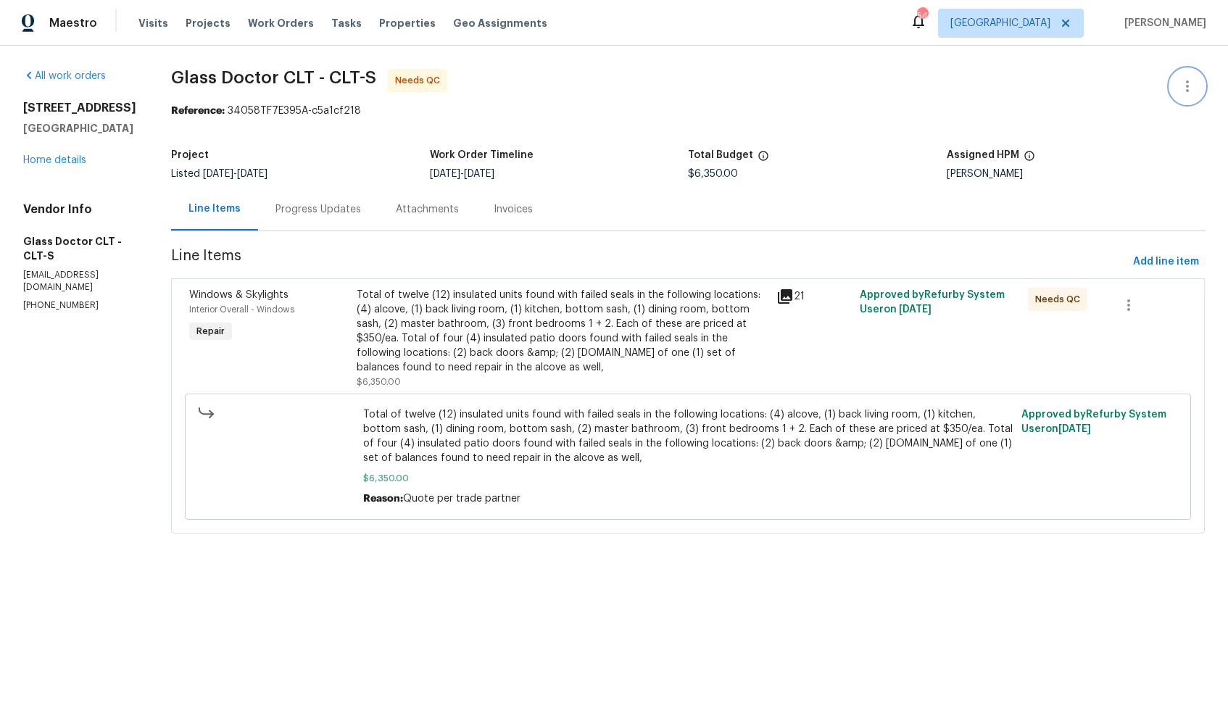
click at [1195, 86] on icon "button" at bounding box center [1187, 86] width 17 height 17
click at [1135, 86] on li "Edit" at bounding box center [1140, 87] width 157 height 24
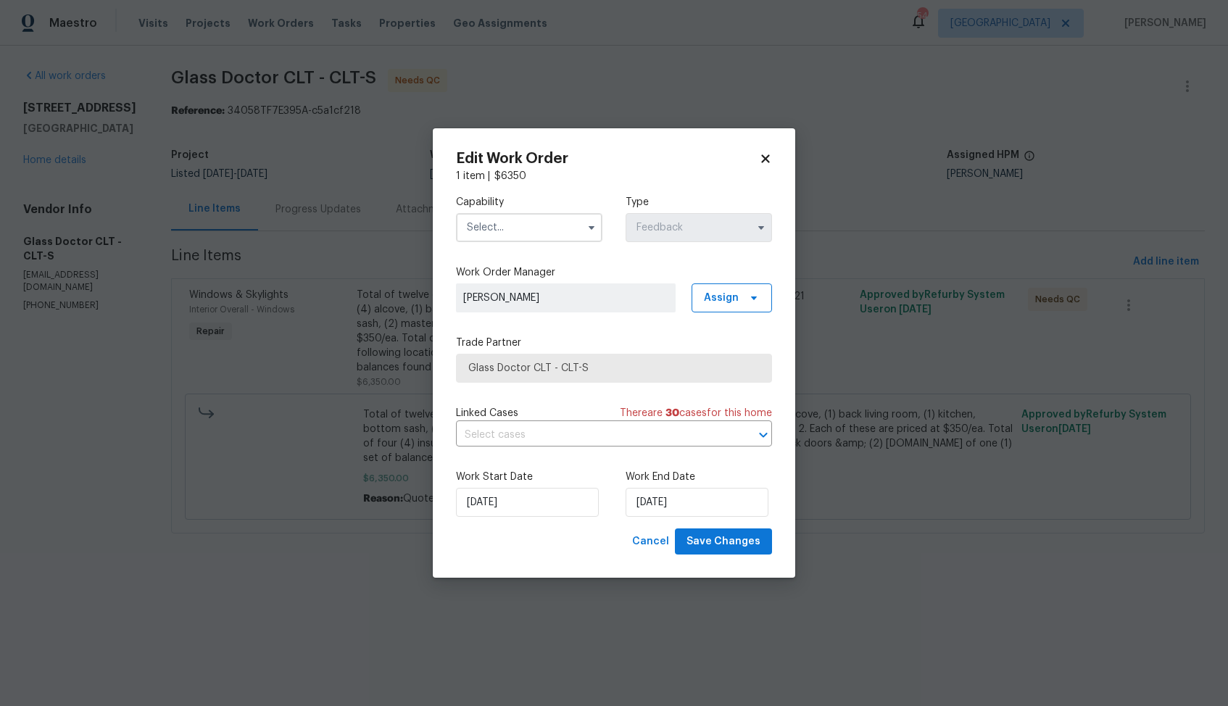
click at [546, 225] on input "text" at bounding box center [529, 227] width 146 height 29
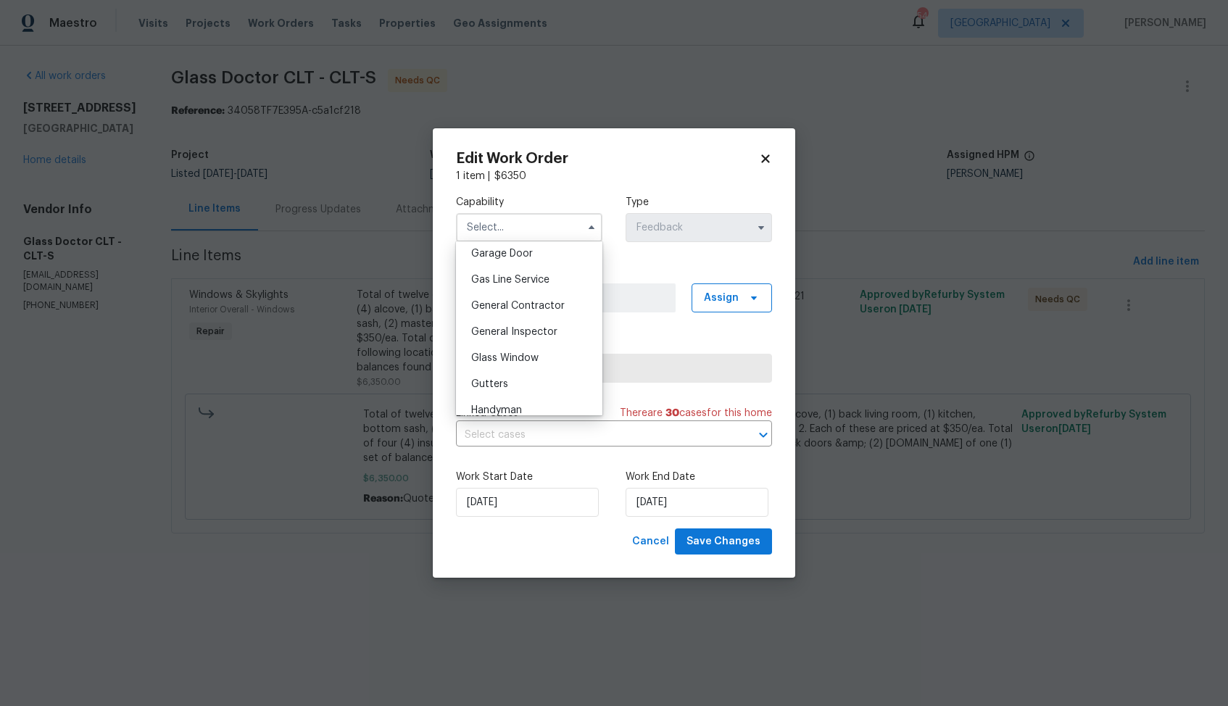
scroll to position [648, 0]
click at [505, 352] on span "Glass Window" at bounding box center [504, 355] width 67 height 10
type input "Glass Window"
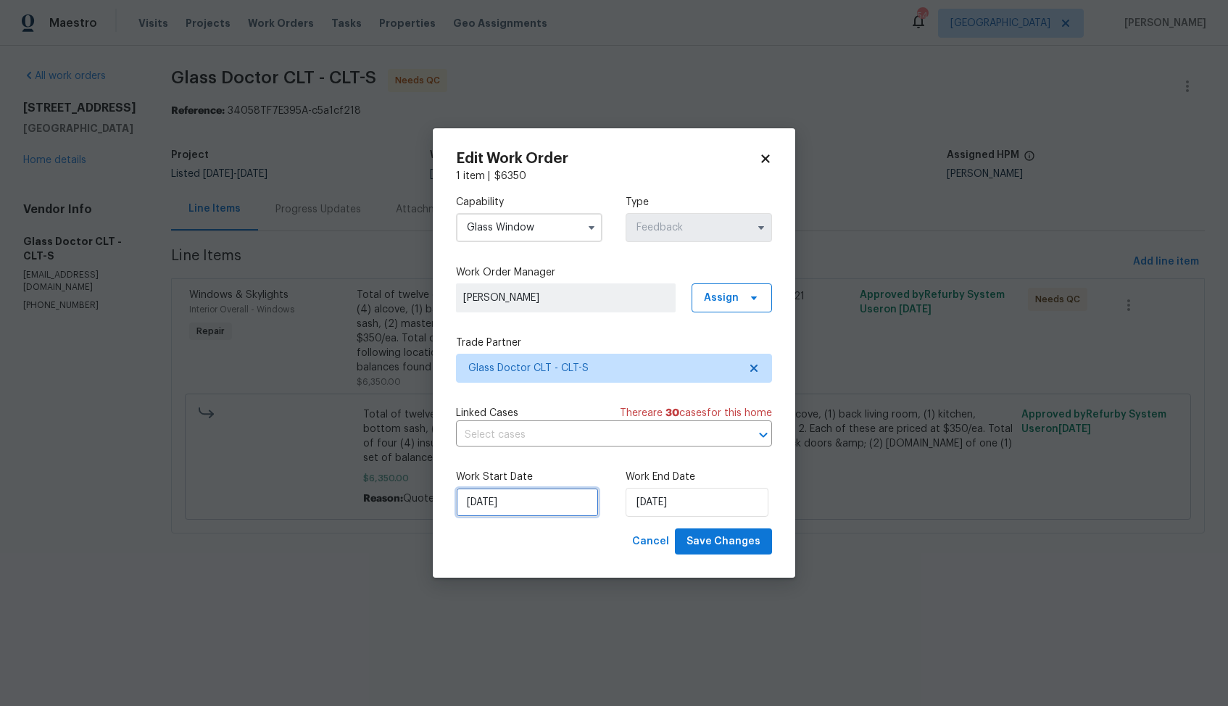
click at [541, 500] on input "[DATE]" at bounding box center [527, 502] width 143 height 29
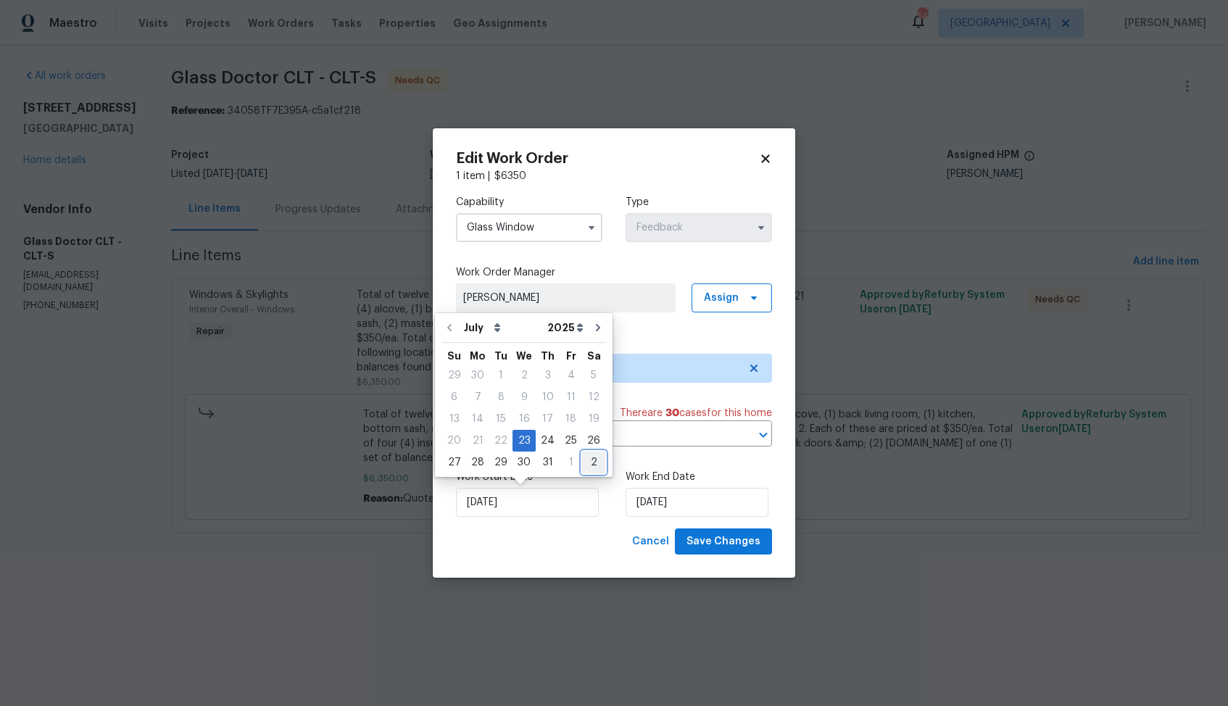
click at [588, 468] on div "2" at bounding box center [593, 462] width 23 height 20
type input "[DATE]"
select select "7"
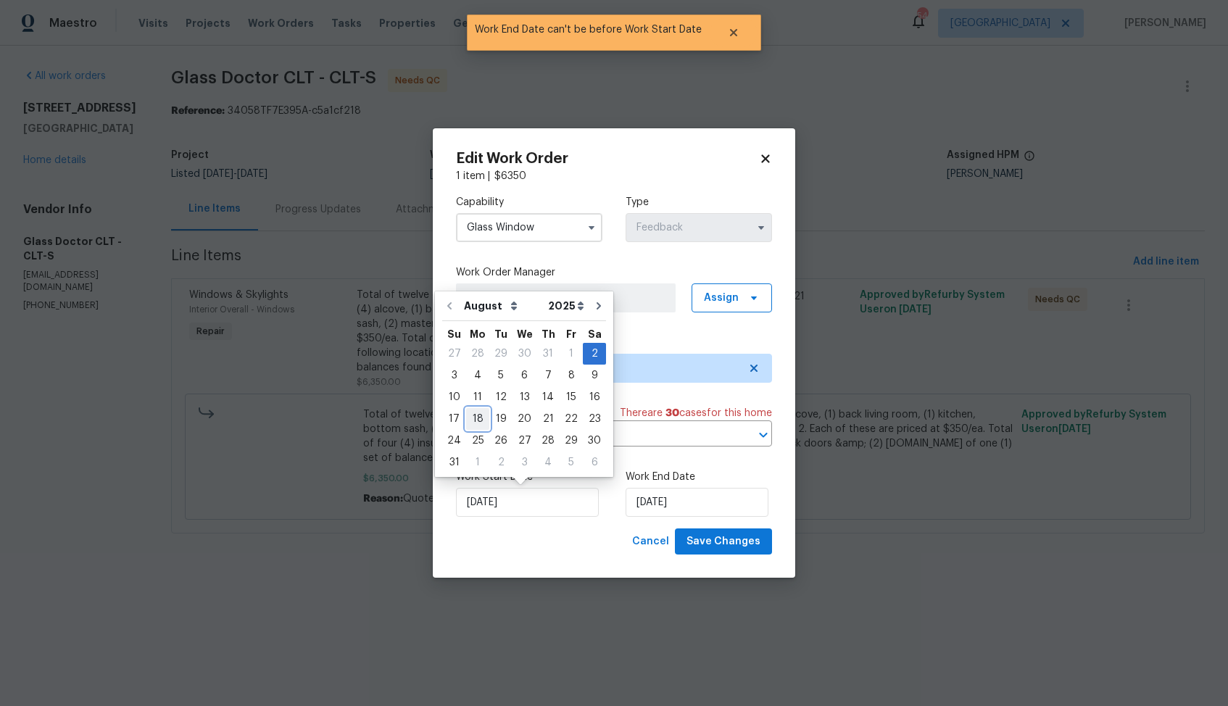
click at [480, 415] on div "18" at bounding box center [477, 419] width 23 height 20
type input "[DATE]"
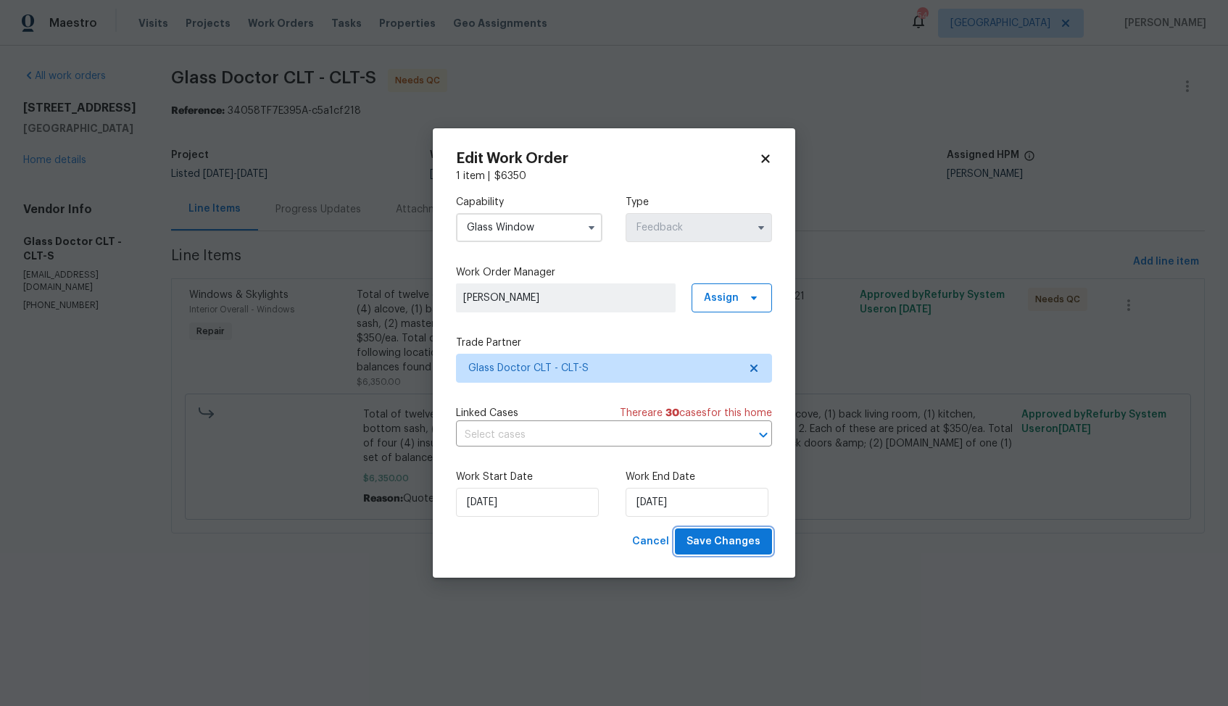
click at [729, 542] on span "Save Changes" at bounding box center [724, 542] width 74 height 18
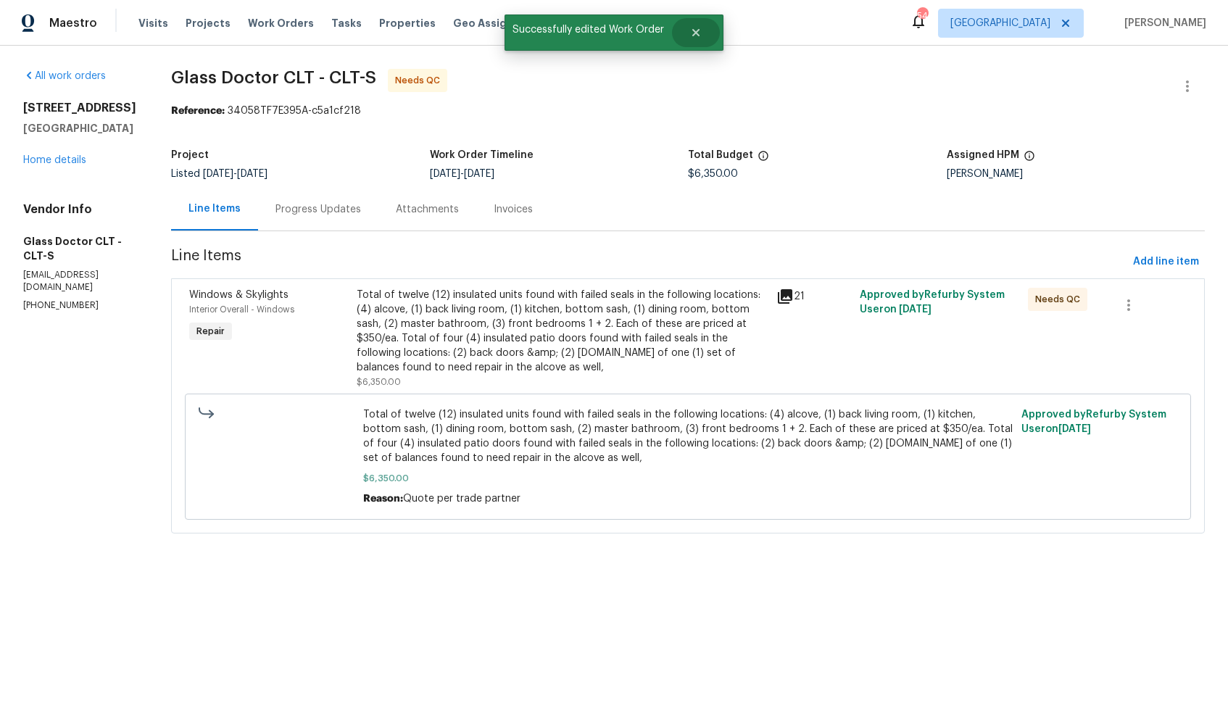
click at [697, 33] on icon "Close" at bounding box center [696, 33] width 12 height 12
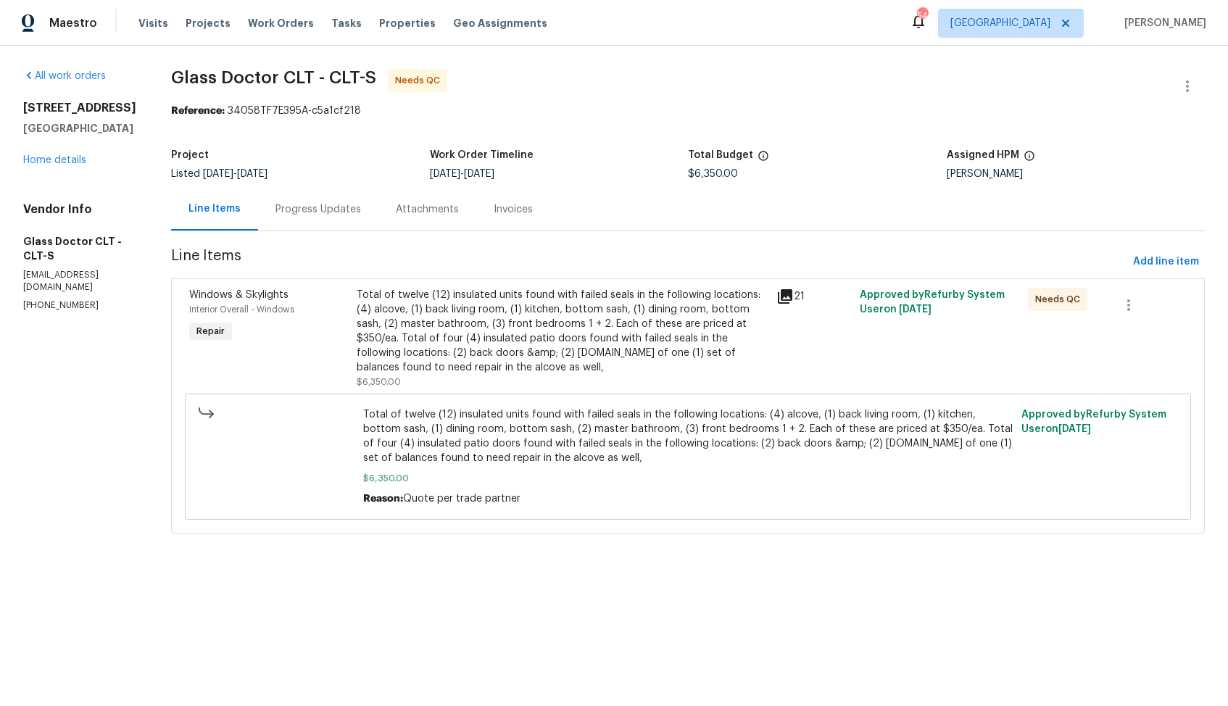
click at [263, 217] on div "Progress Updates" at bounding box center [318, 209] width 120 height 43
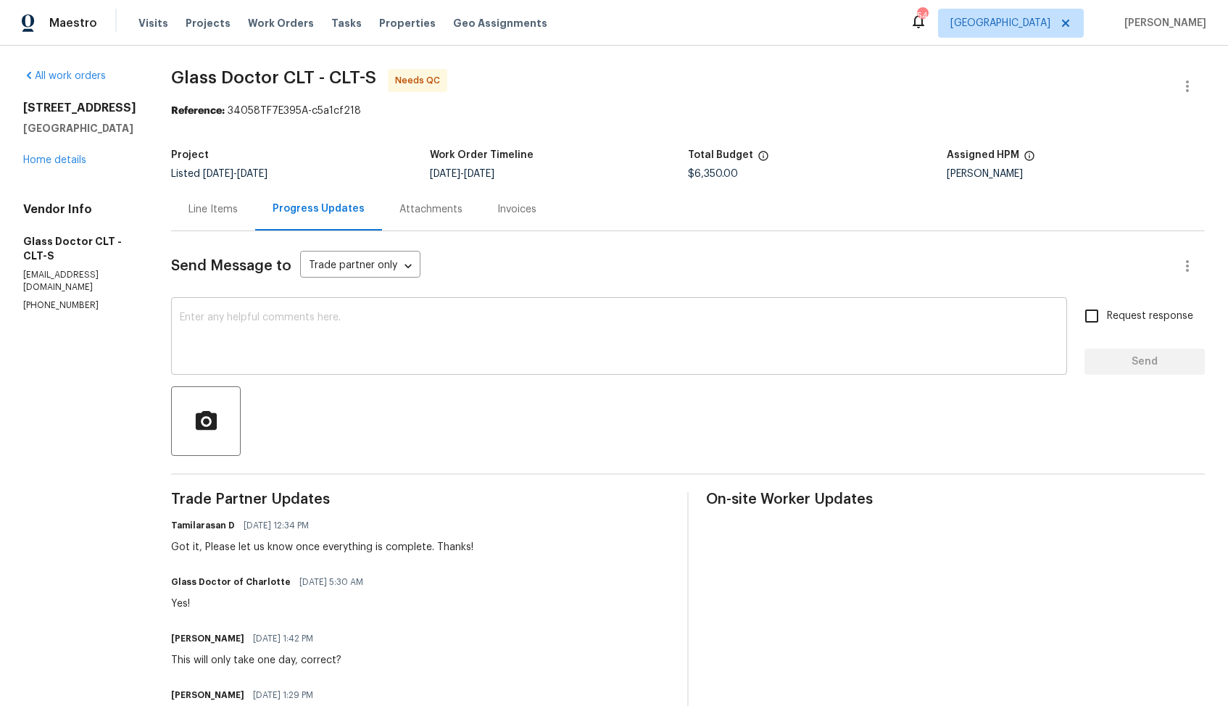
click at [326, 340] on textarea at bounding box center [619, 337] width 879 height 51
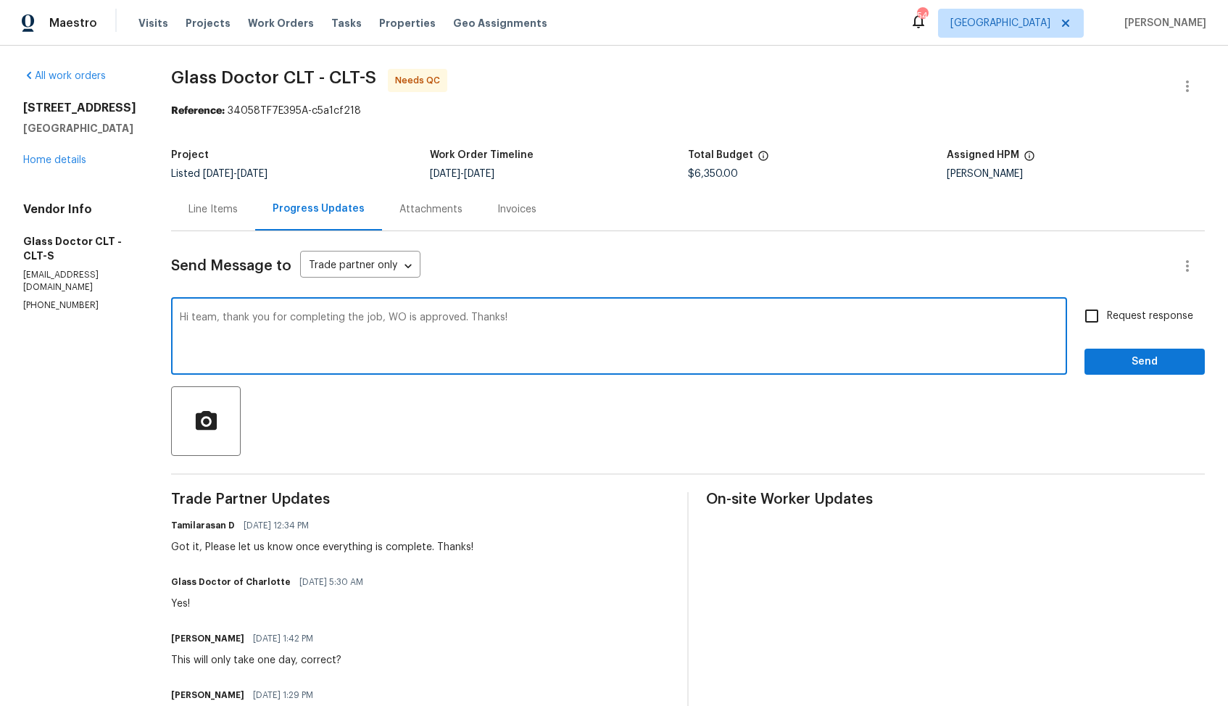
click at [487, 323] on textarea "Hi team, thank you for completing the job, WO is approved. Thanks!" at bounding box center [619, 337] width 879 height 51
type textarea "Hi team, thank you for completing the job, WO is approved. Thanks!"
click at [1122, 368] on span "Send" at bounding box center [1144, 362] width 97 height 18
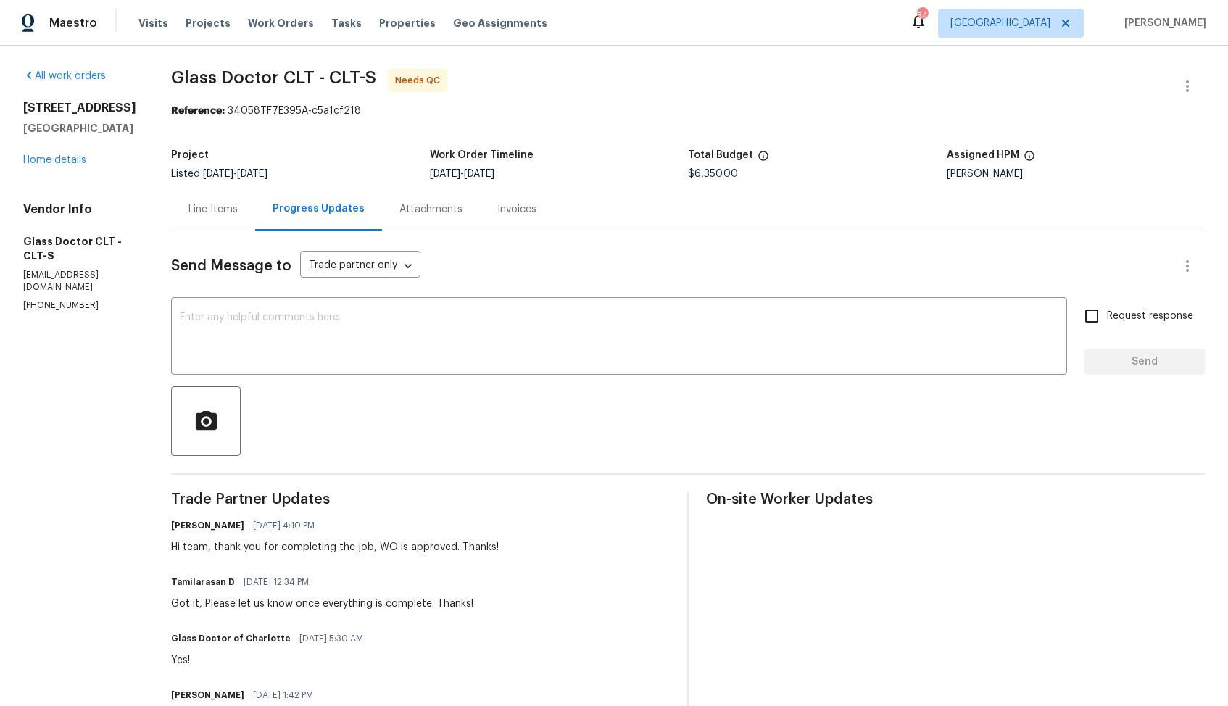
click at [188, 206] on div "Line Items" at bounding box center [212, 209] width 49 height 14
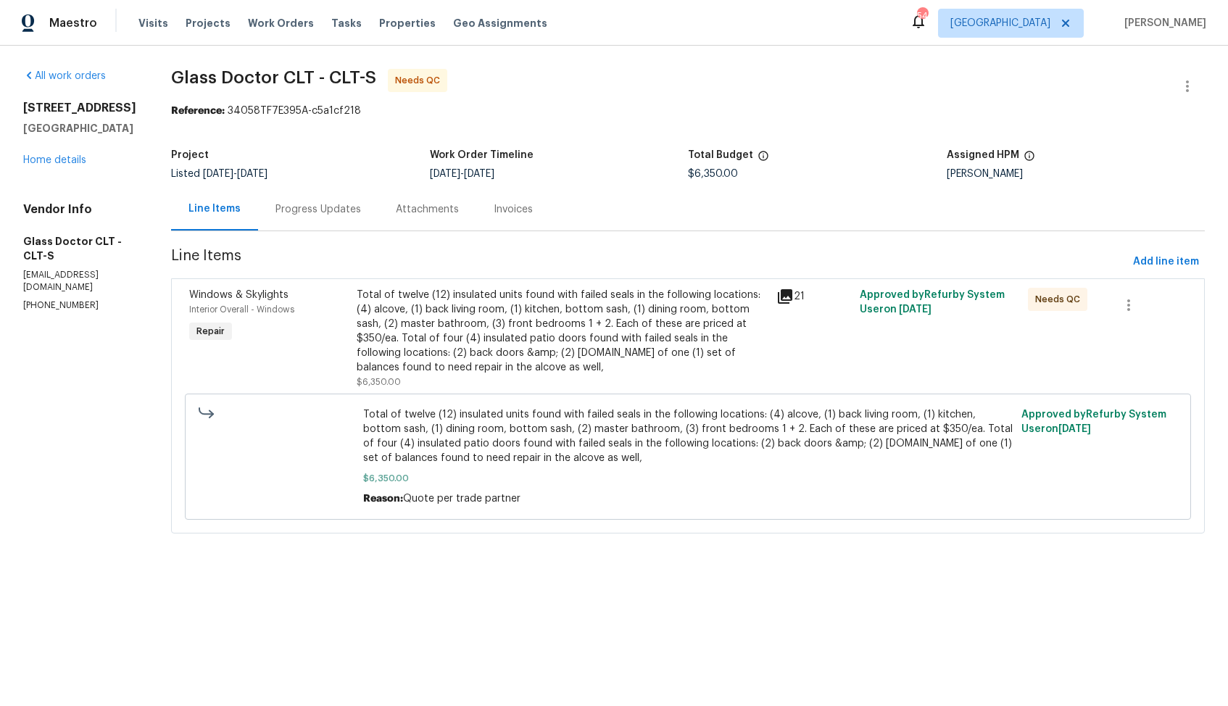
click at [445, 318] on div "Total of twelve (12) insulated units found with failed seals in the following l…" at bounding box center [562, 331] width 410 height 87
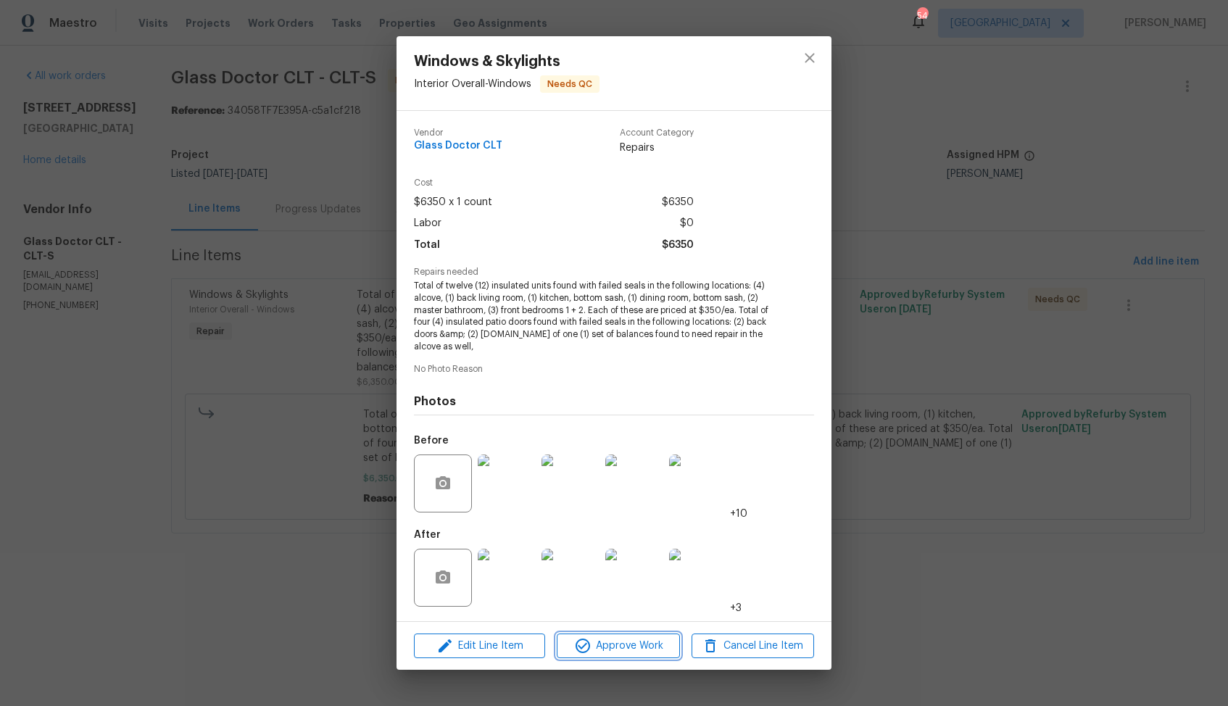
click at [591, 645] on icon "button" at bounding box center [582, 645] width 17 height 17
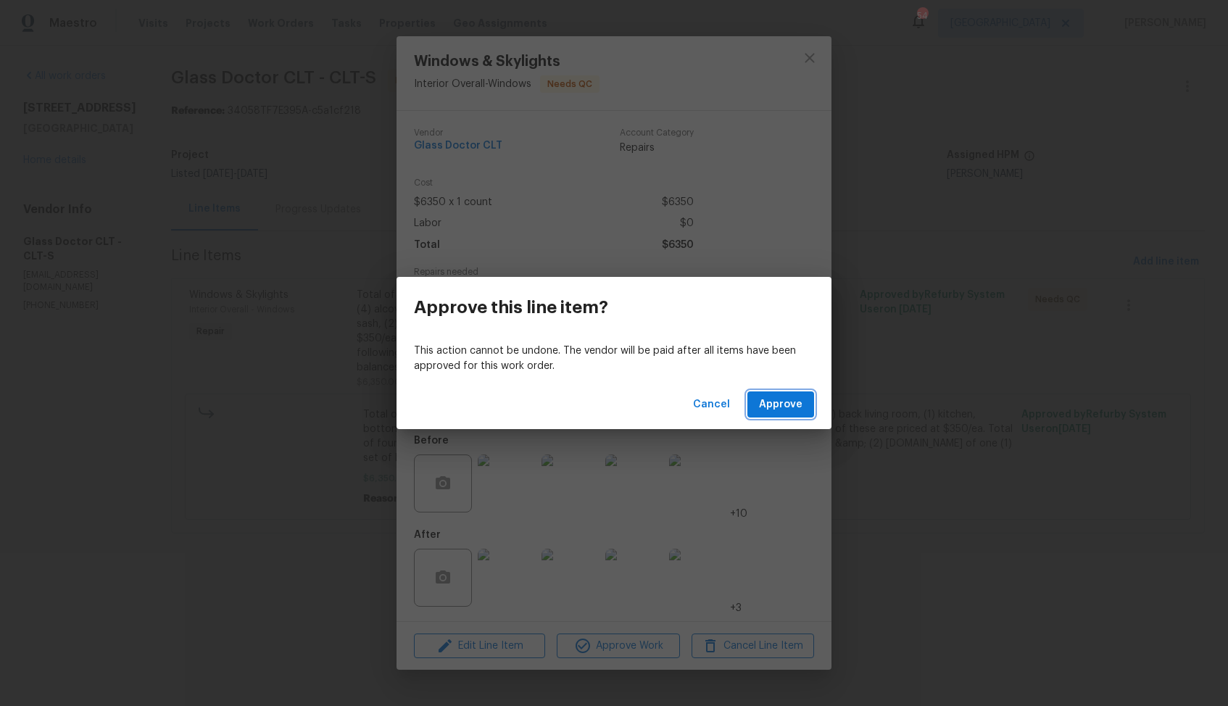
click at [780, 405] on span "Approve" at bounding box center [780, 405] width 43 height 18
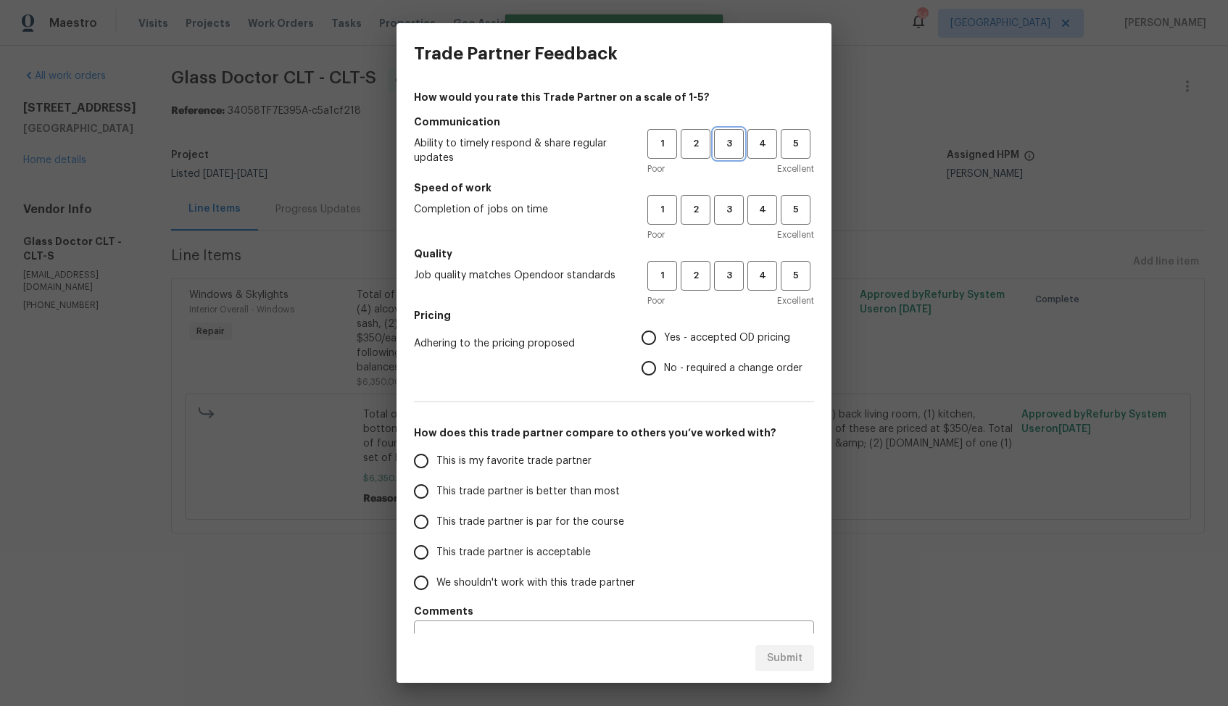
click at [727, 133] on button "3" at bounding box center [729, 144] width 30 height 30
click at [729, 202] on span "3" at bounding box center [729, 210] width 27 height 17
click at [724, 275] on span "3" at bounding box center [729, 276] width 27 height 17
click at [663, 336] on input "Yes - accepted OD pricing" at bounding box center [649, 338] width 30 height 30
radio input "true"
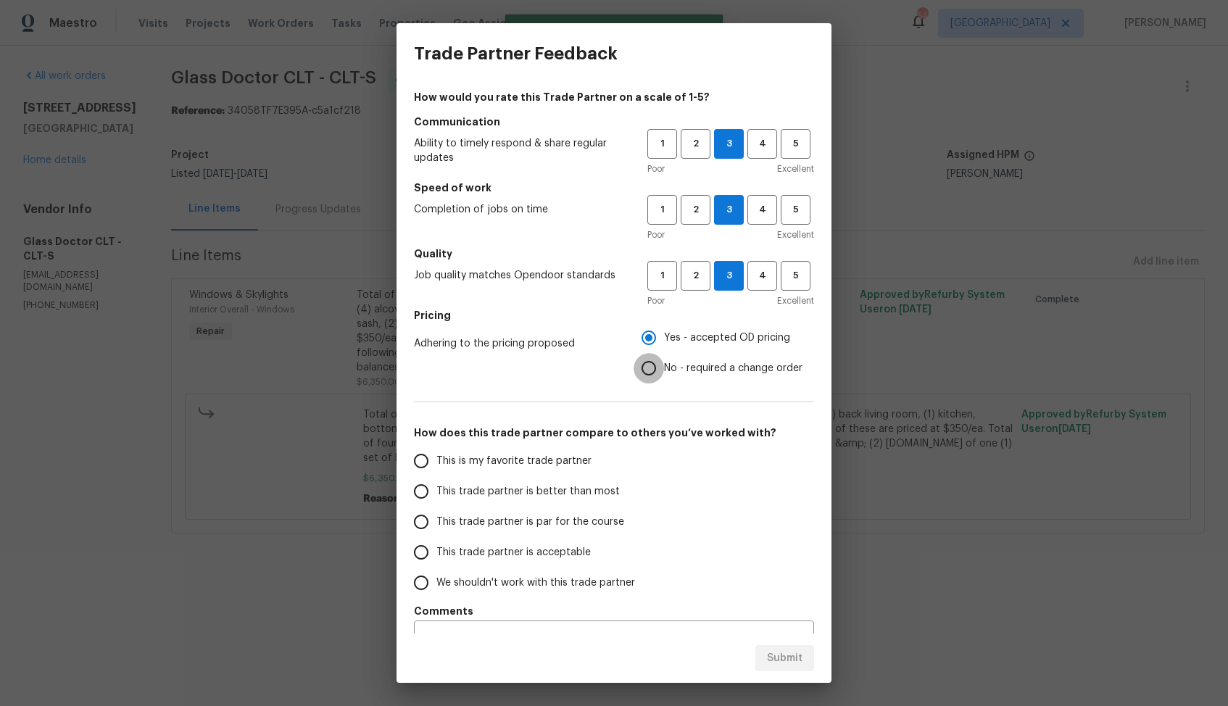
click at [650, 367] on input "No - required a change order" at bounding box center [649, 368] width 30 height 30
radio input "true"
click at [543, 505] on label "This trade partner is better than most" at bounding box center [520, 491] width 229 height 30
click at [436, 505] on input "This trade partner is better than most" at bounding box center [421, 491] width 30 height 30
click at [784, 656] on span "Submit" at bounding box center [785, 659] width 36 height 18
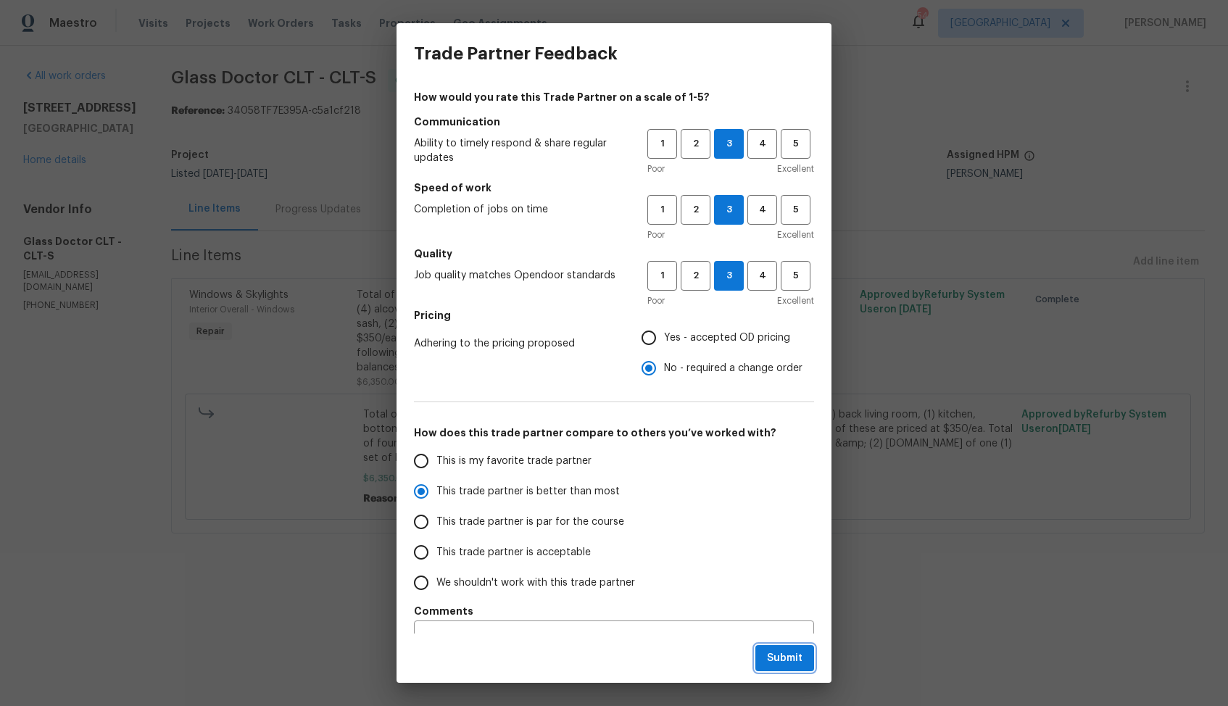
radio input "true"
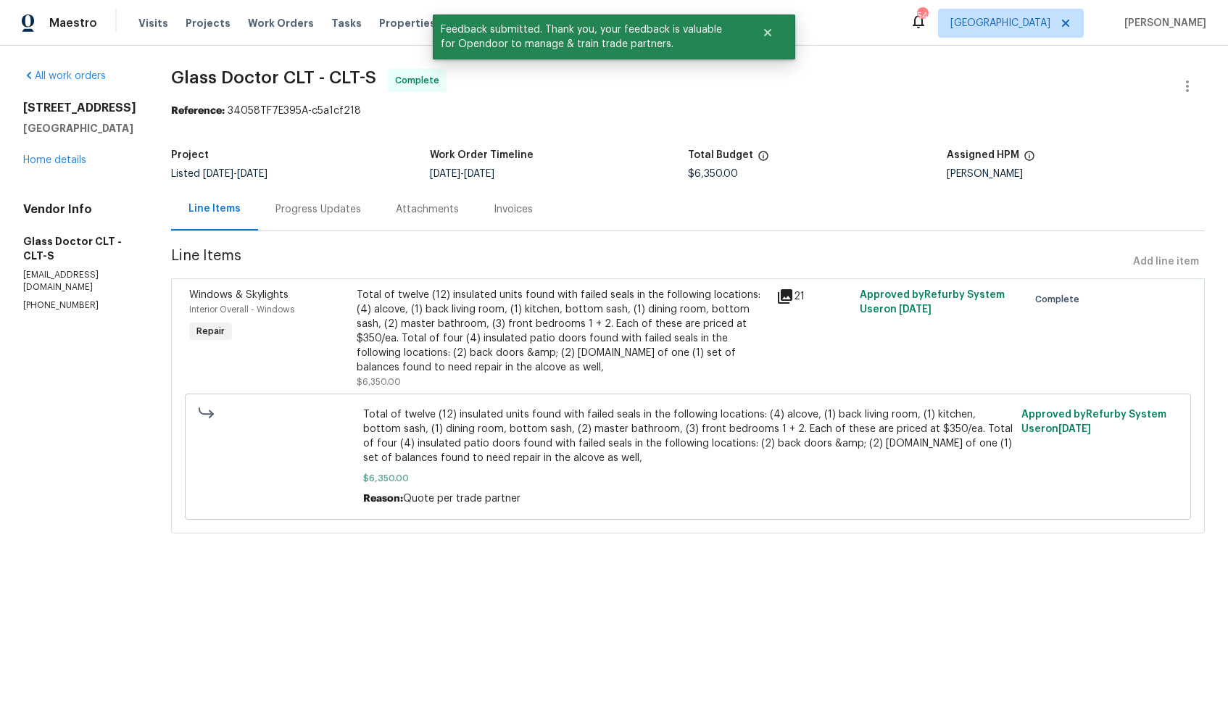
click at [519, 336] on div "Total of twelve (12) insulated units found with failed seals in the following l…" at bounding box center [562, 331] width 410 height 87
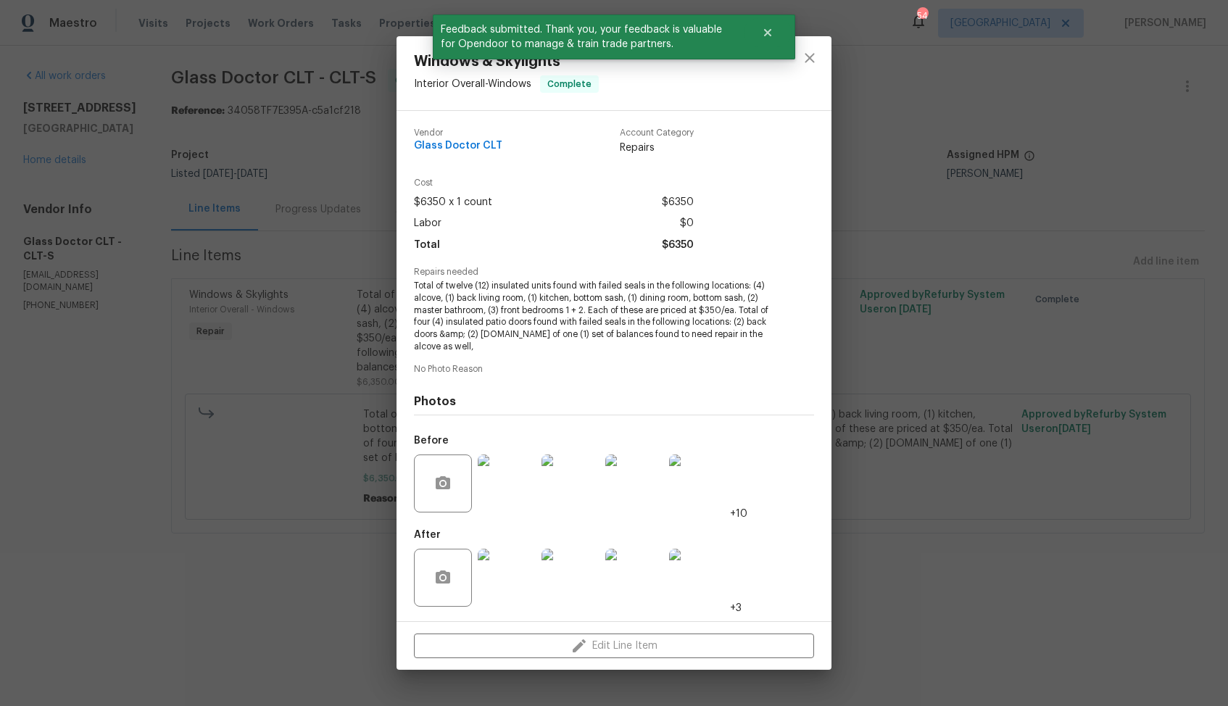
click at [496, 573] on img at bounding box center [507, 578] width 58 height 58
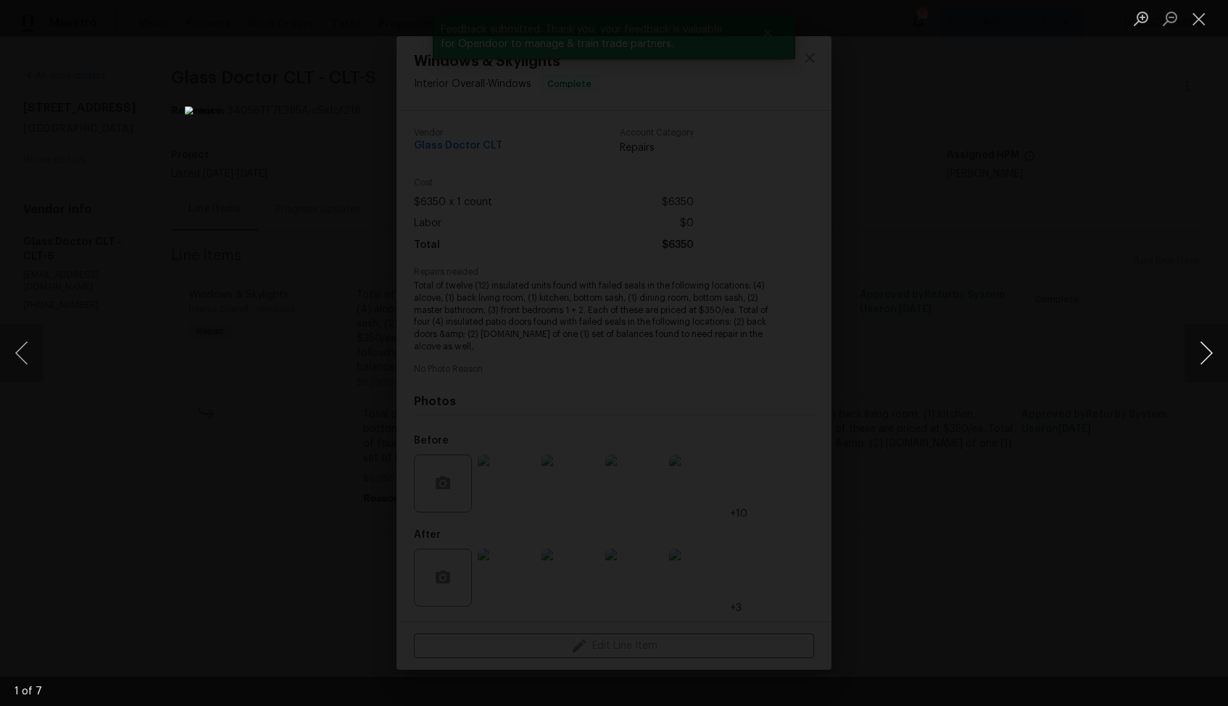
click at [1216, 368] on button "Next image" at bounding box center [1206, 353] width 43 height 58
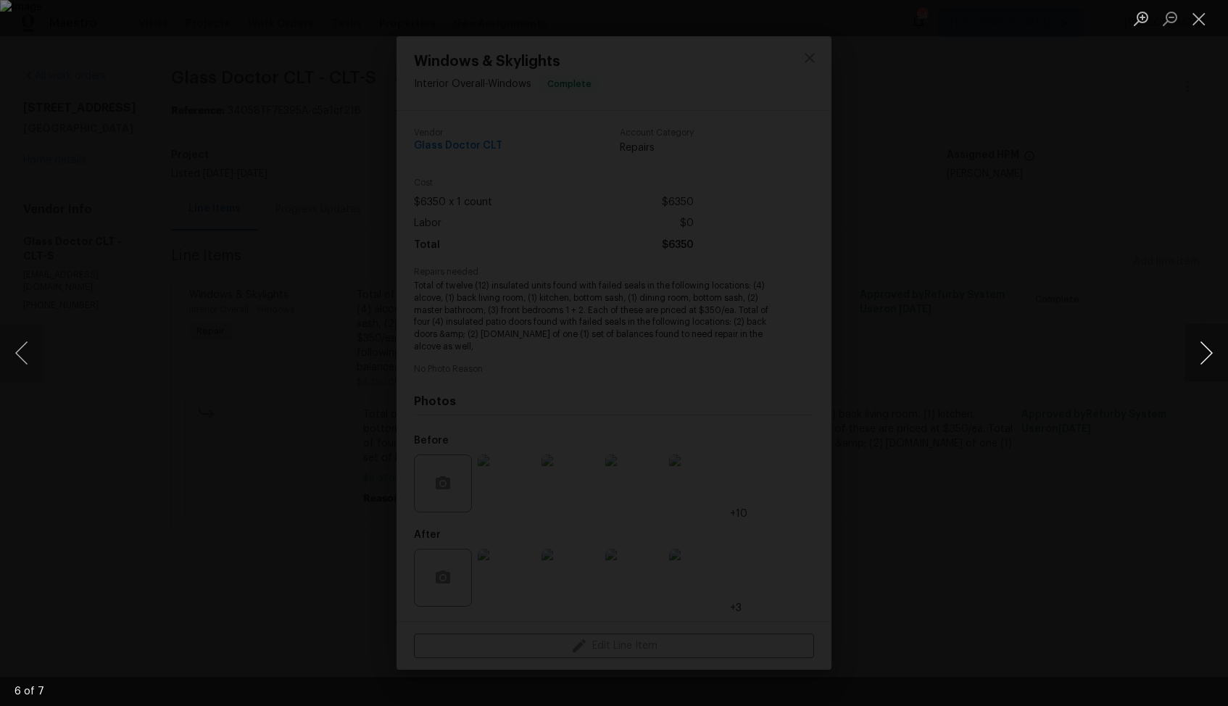
click at [1216, 368] on button "Next image" at bounding box center [1206, 353] width 43 height 58
click at [1122, 382] on div "Lightbox" at bounding box center [614, 353] width 1228 height 706
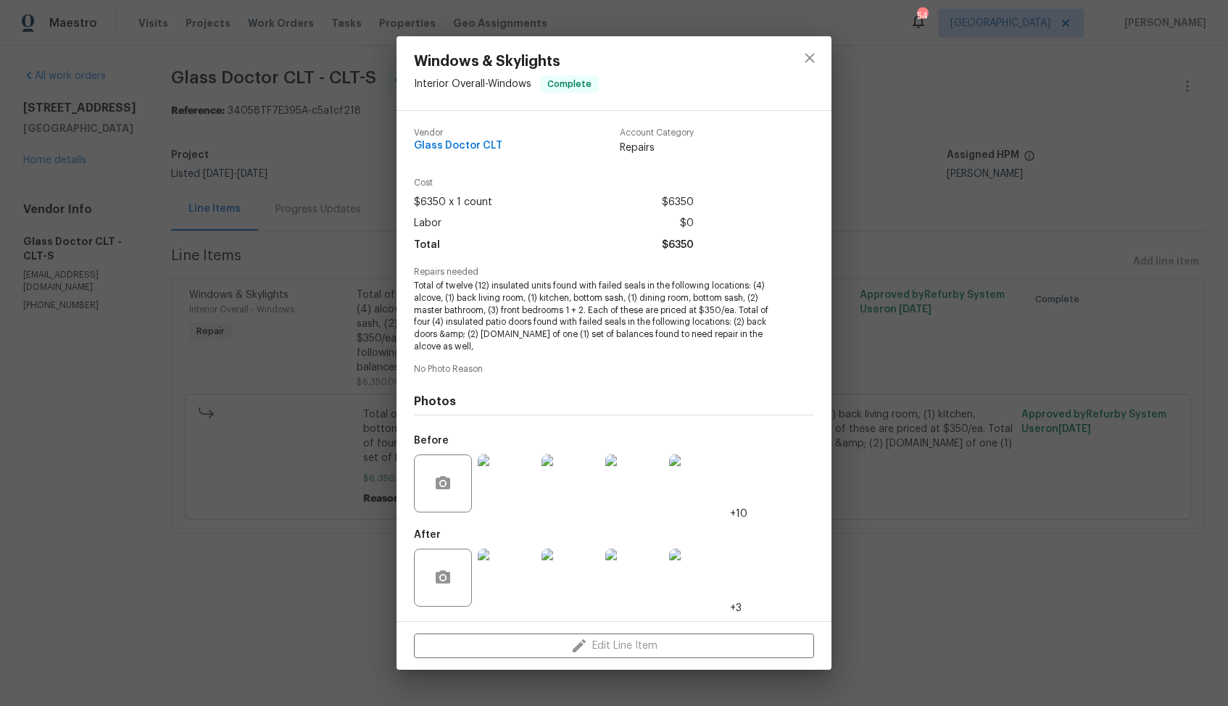
click at [601, 476] on div at bounding box center [571, 483] width 64 height 75
click at [578, 510] on img at bounding box center [571, 484] width 58 height 58
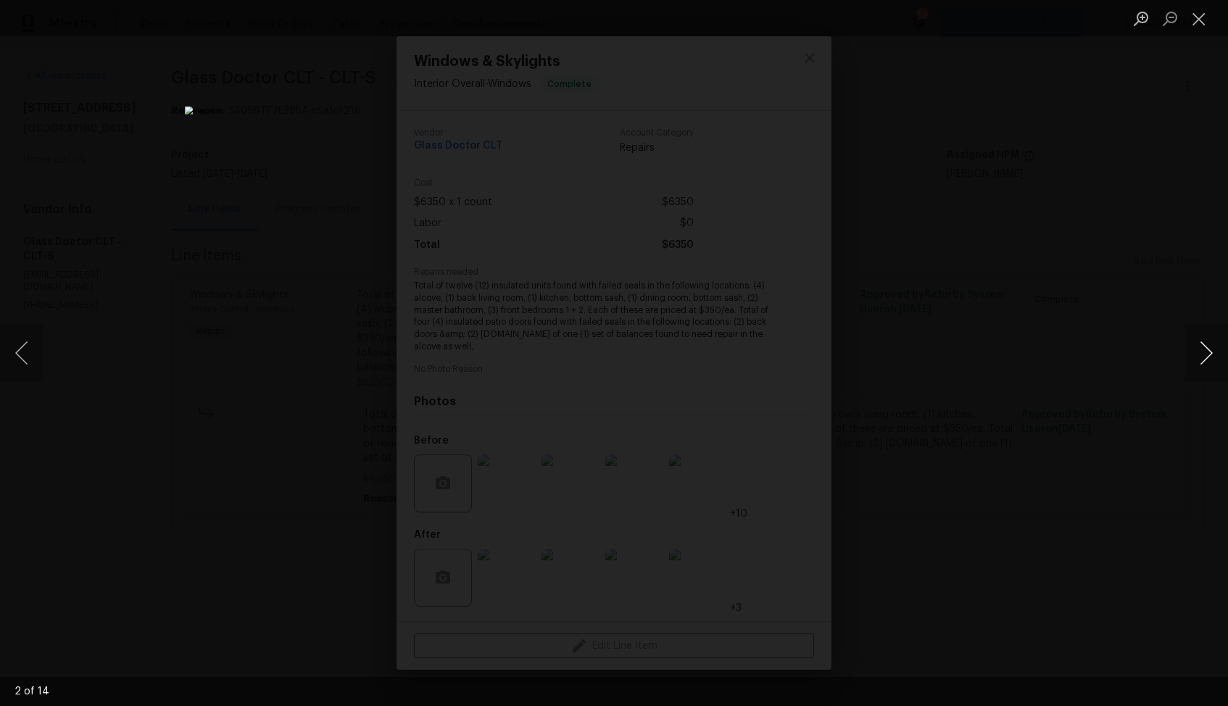
click at [1203, 357] on button "Next image" at bounding box center [1206, 353] width 43 height 58
click at [1060, 351] on div "Lightbox" at bounding box center [614, 353] width 1228 height 706
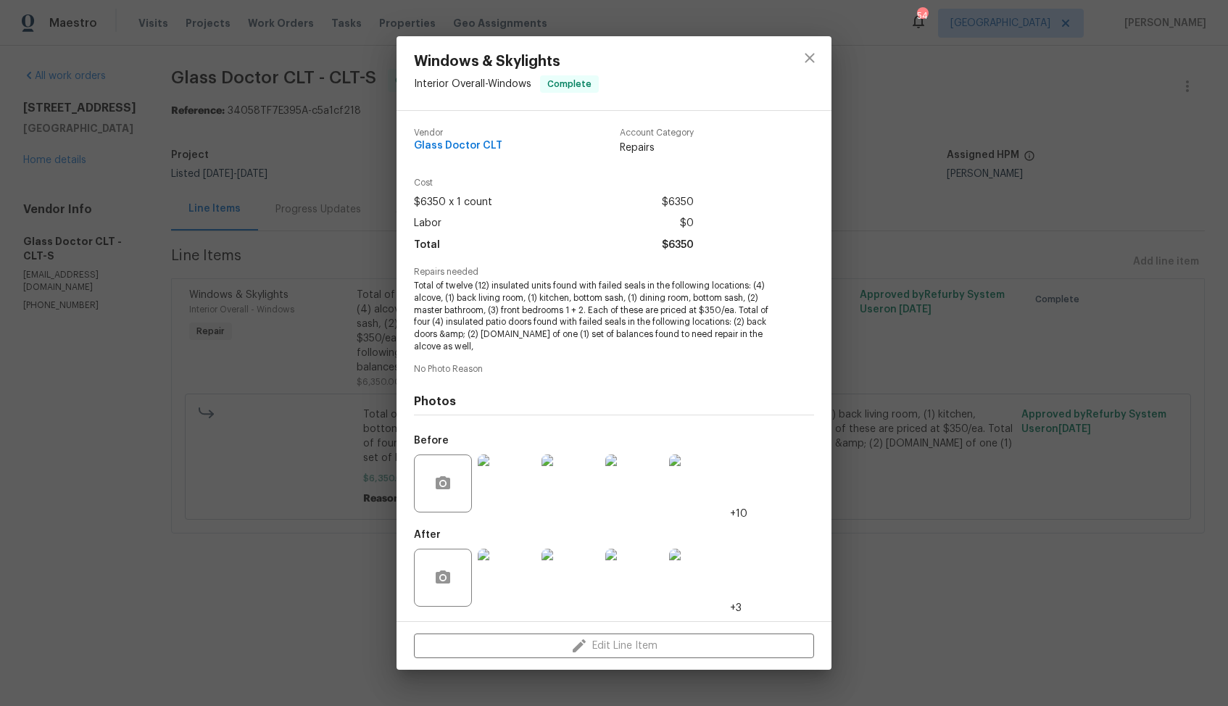
click at [1060, 351] on div "Windows & Skylights Interior Overall - Windows Complete Vendor Glass Doctor CLT…" at bounding box center [614, 353] width 1228 height 706
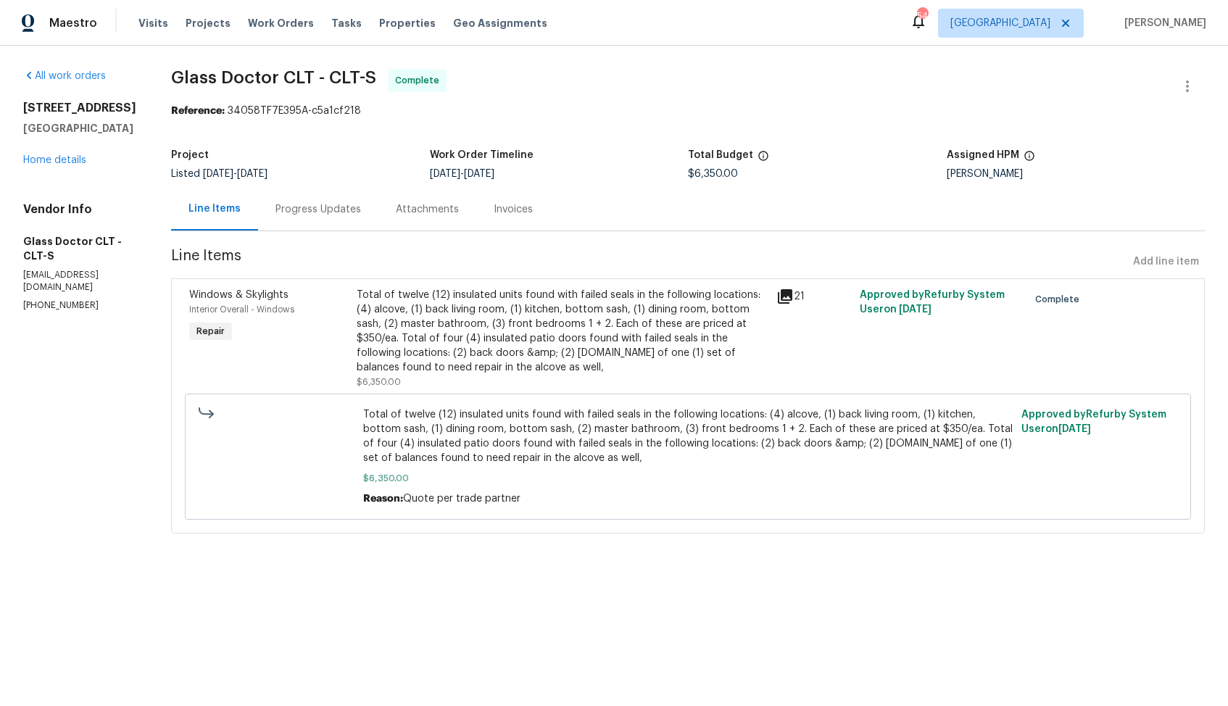
click at [288, 222] on div "Progress Updates" at bounding box center [318, 209] width 120 height 43
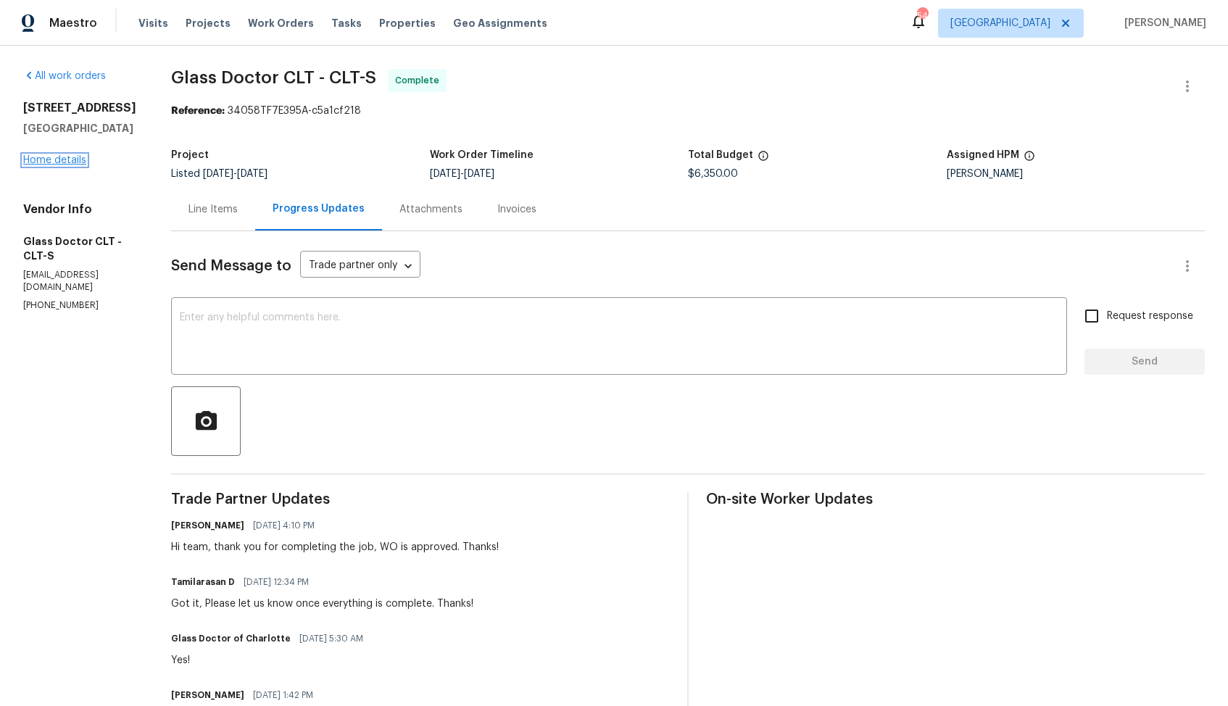
click at [49, 165] on link "Home details" at bounding box center [54, 160] width 63 height 10
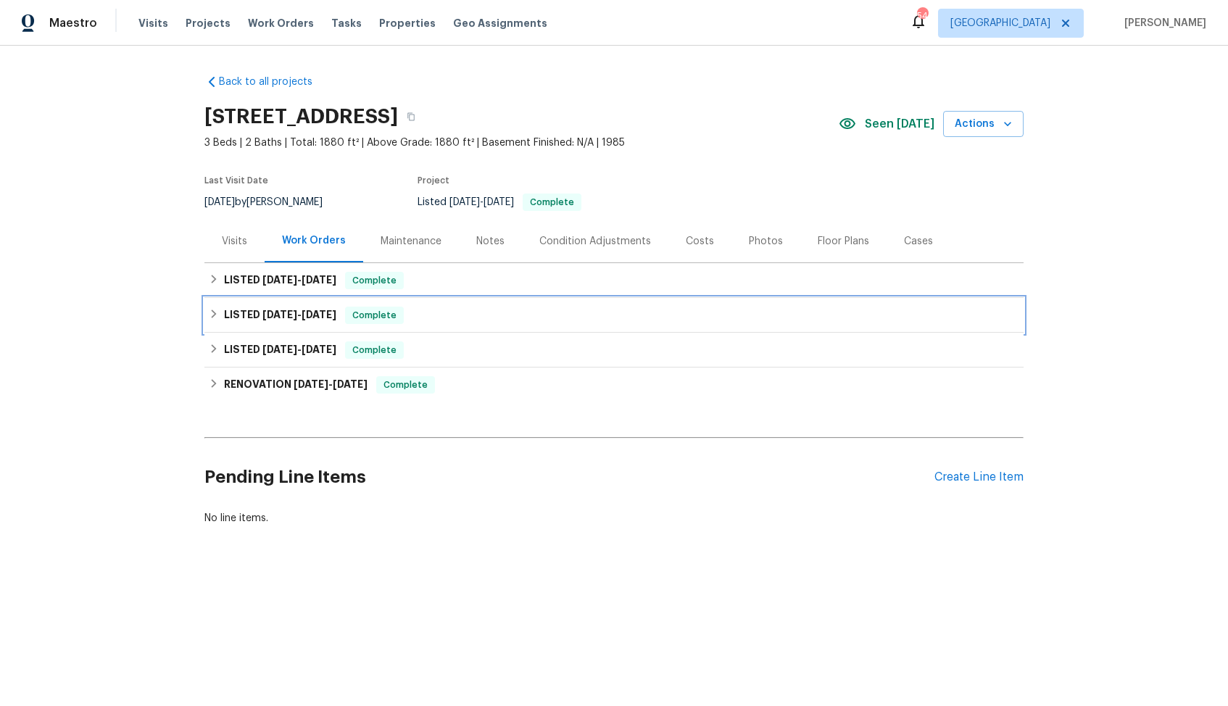
click at [316, 315] on span "1/28/25" at bounding box center [319, 315] width 35 height 10
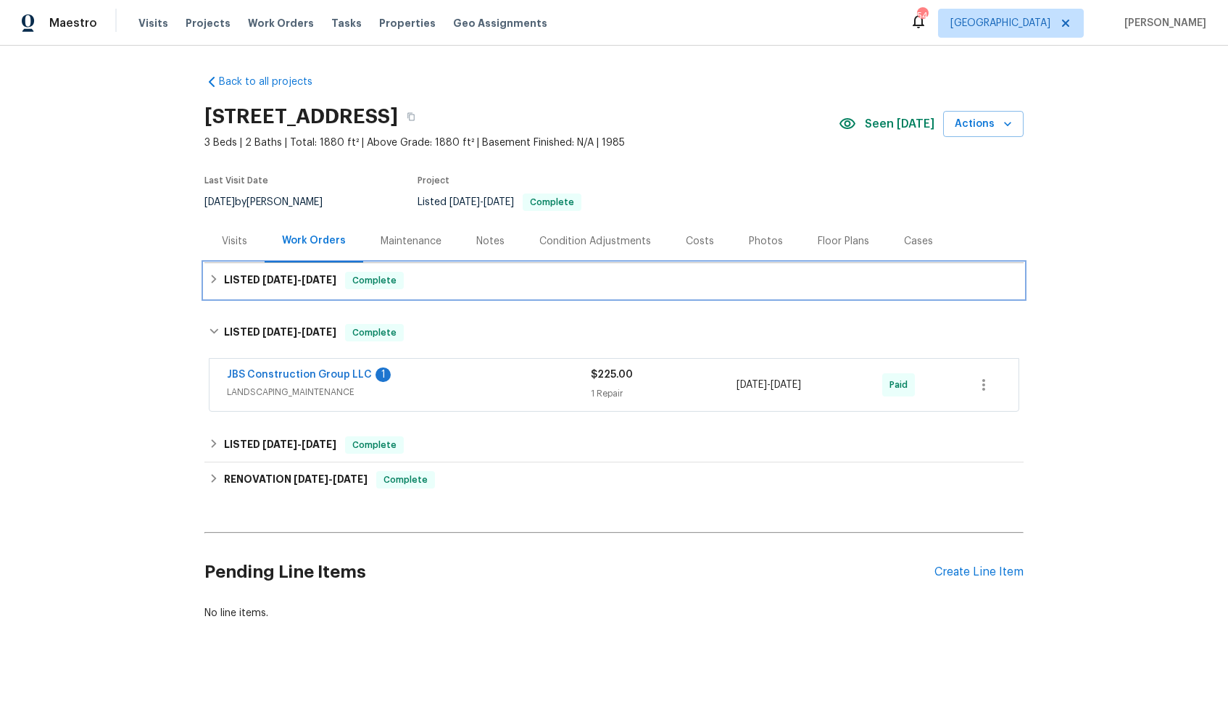
click at [450, 278] on div "LISTED 7/23/25 - 8/18/25 Complete" at bounding box center [614, 280] width 810 height 17
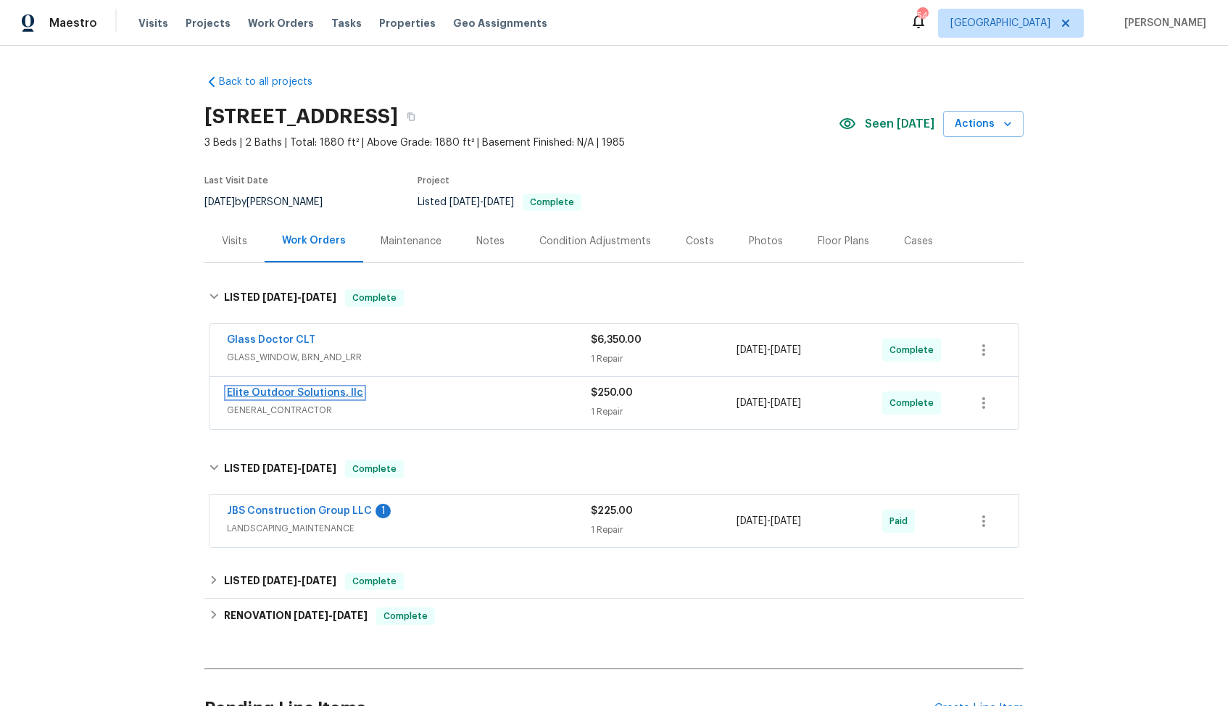
click at [296, 391] on link "Elite Outdoor Solutions, llc" at bounding box center [295, 393] width 136 height 10
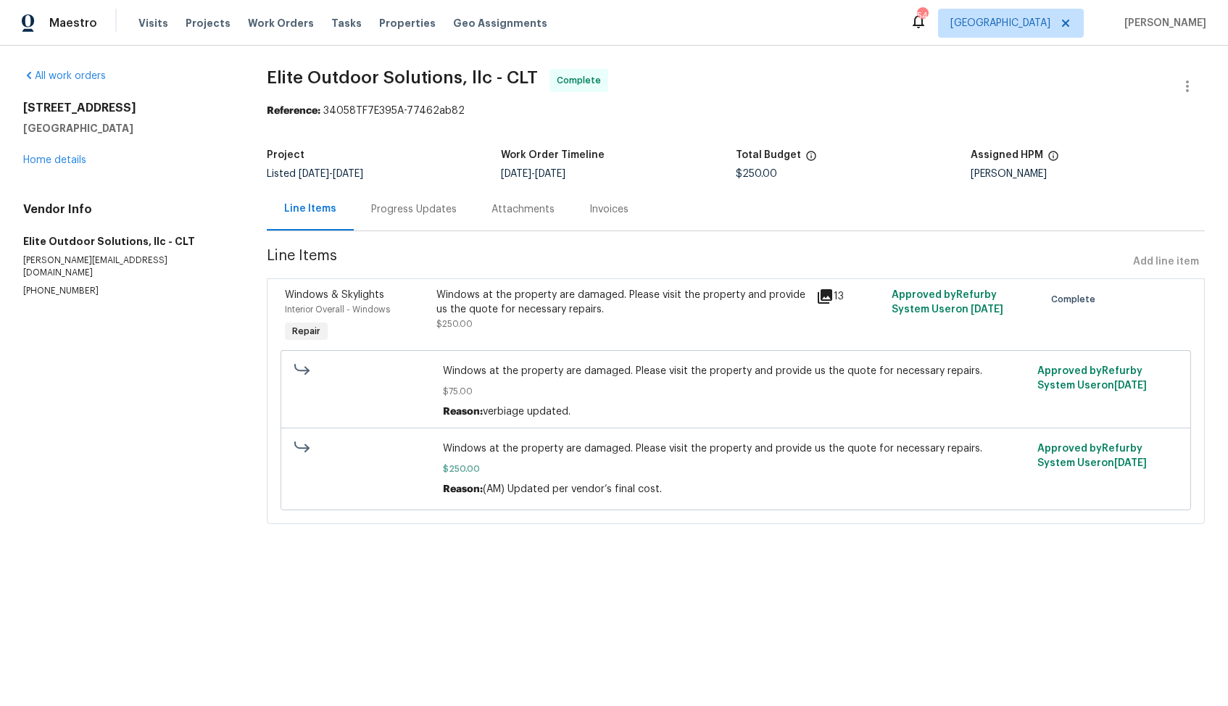
click at [378, 214] on div "Progress Updates" at bounding box center [414, 209] width 86 height 14
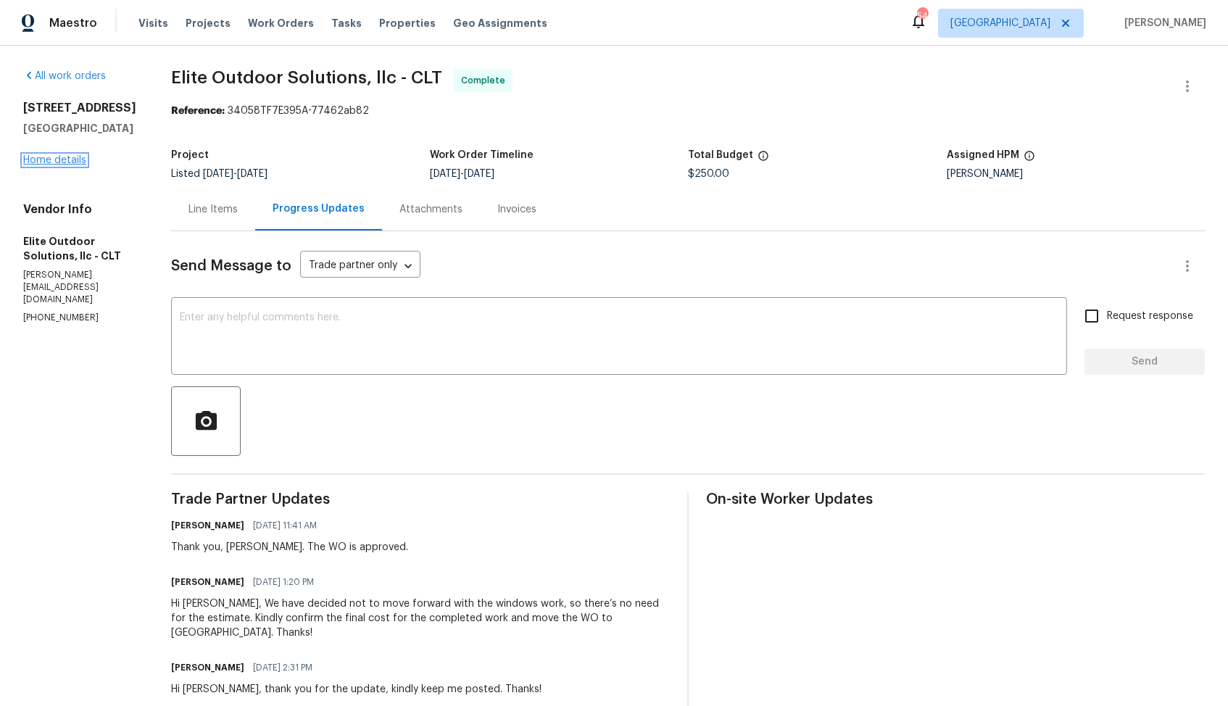
click at [43, 157] on link "Home details" at bounding box center [54, 160] width 63 height 10
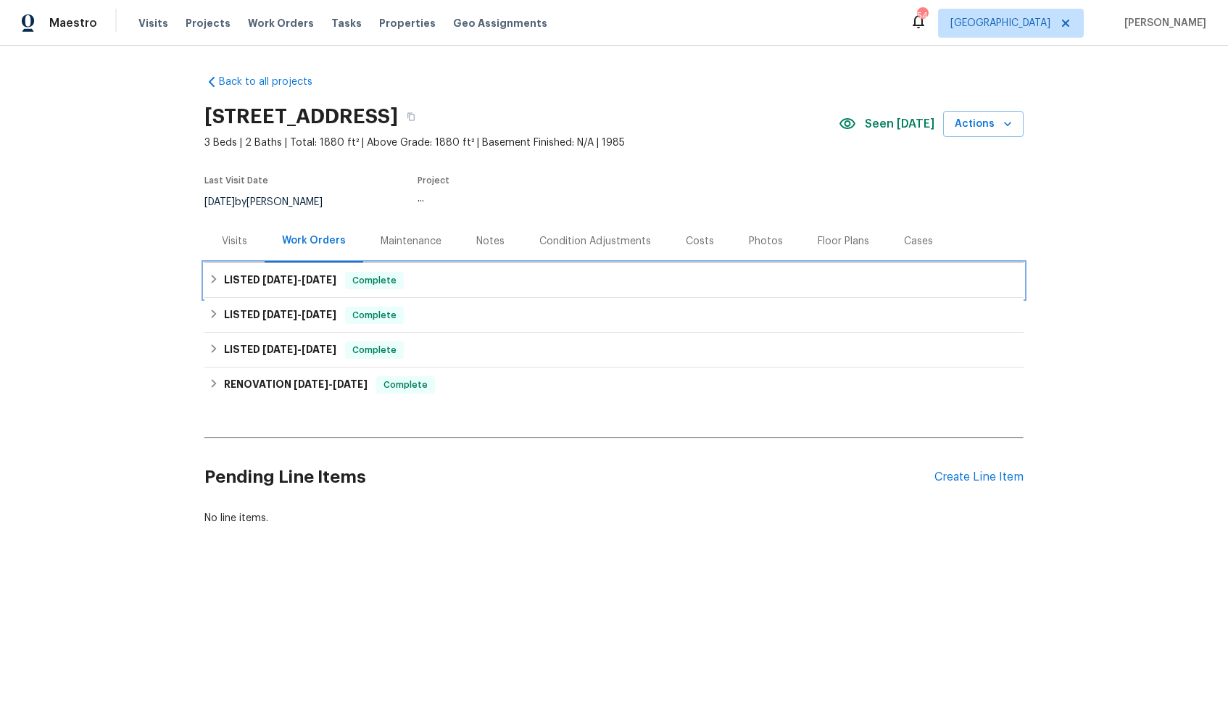
click at [267, 285] on h6 "LISTED 7/23/25 - 8/18/25" at bounding box center [280, 280] width 112 height 17
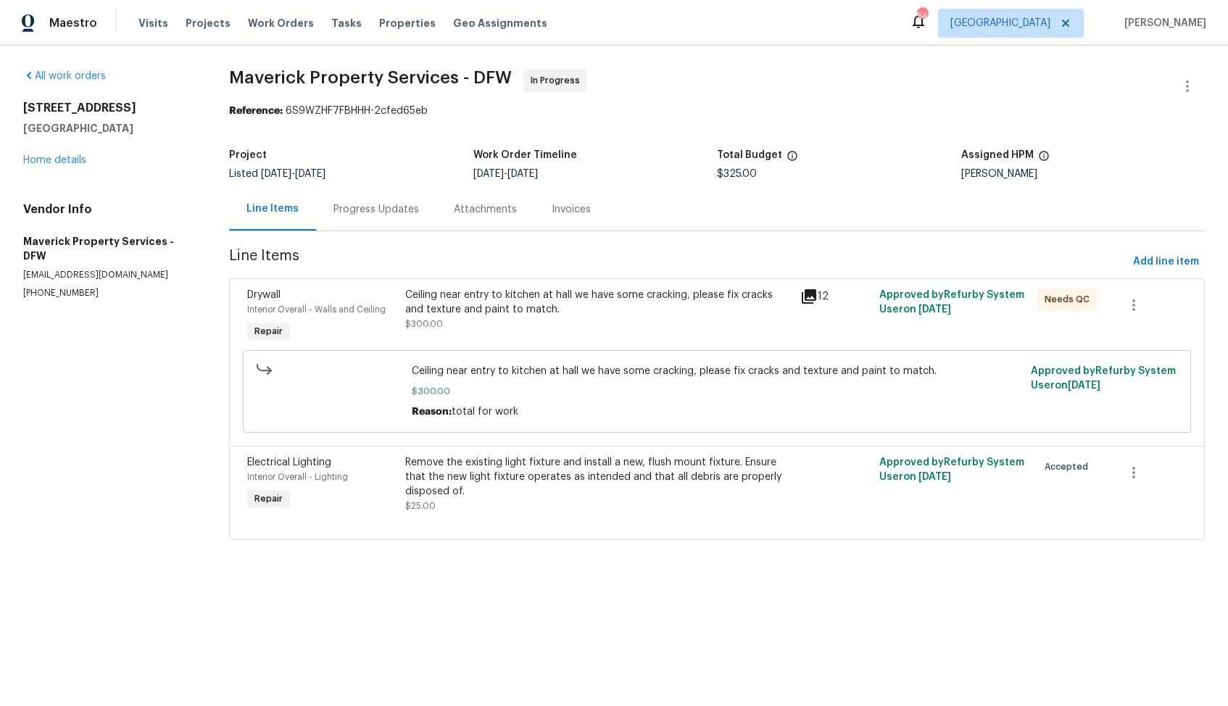
click at [379, 199] on div "Progress Updates" at bounding box center [376, 209] width 120 height 43
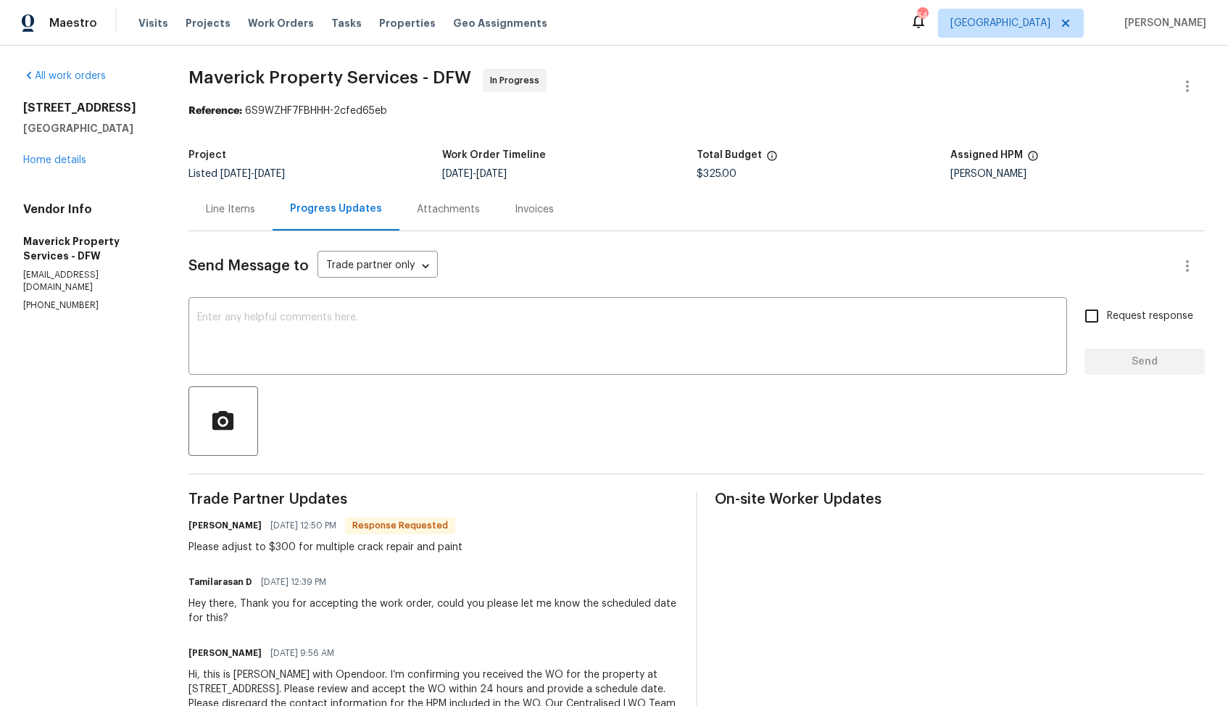
click at [255, 210] on div "Line Items" at bounding box center [230, 209] width 49 height 14
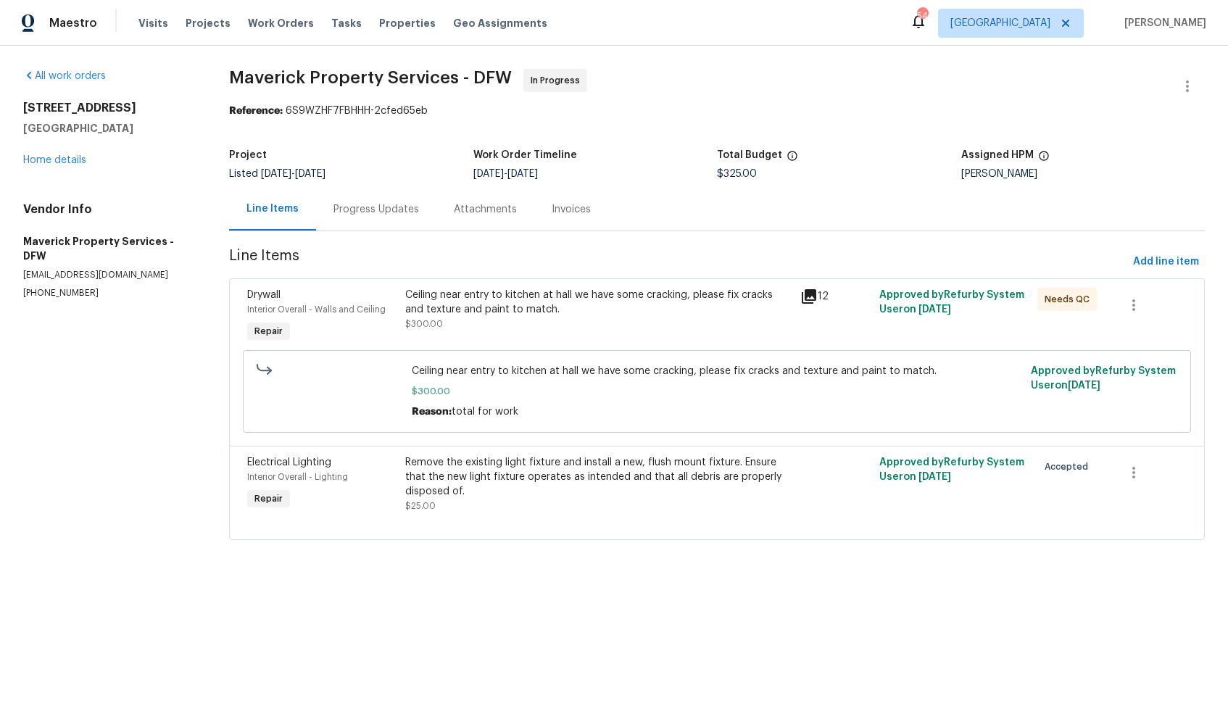
click at [666, 312] on div "Ceiling near entry to kitchen at hall we have some cracking, please fix cracks …" at bounding box center [598, 302] width 386 height 29
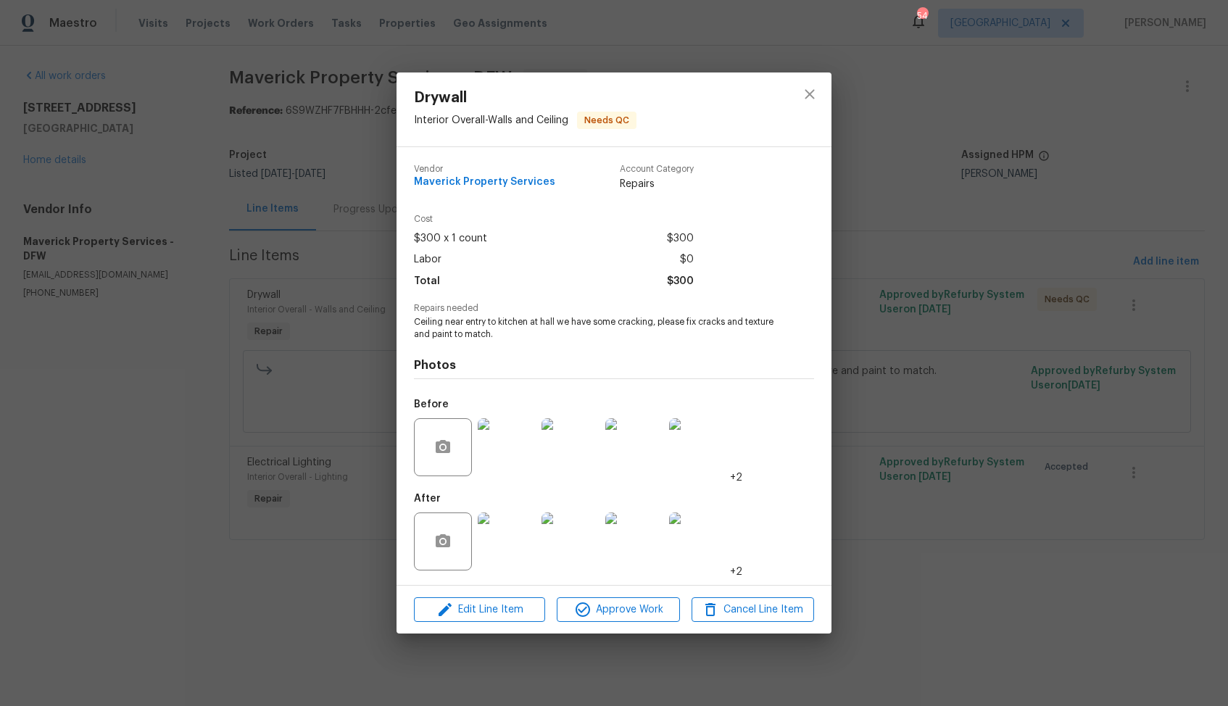
click at [520, 550] on img at bounding box center [507, 542] width 58 height 58
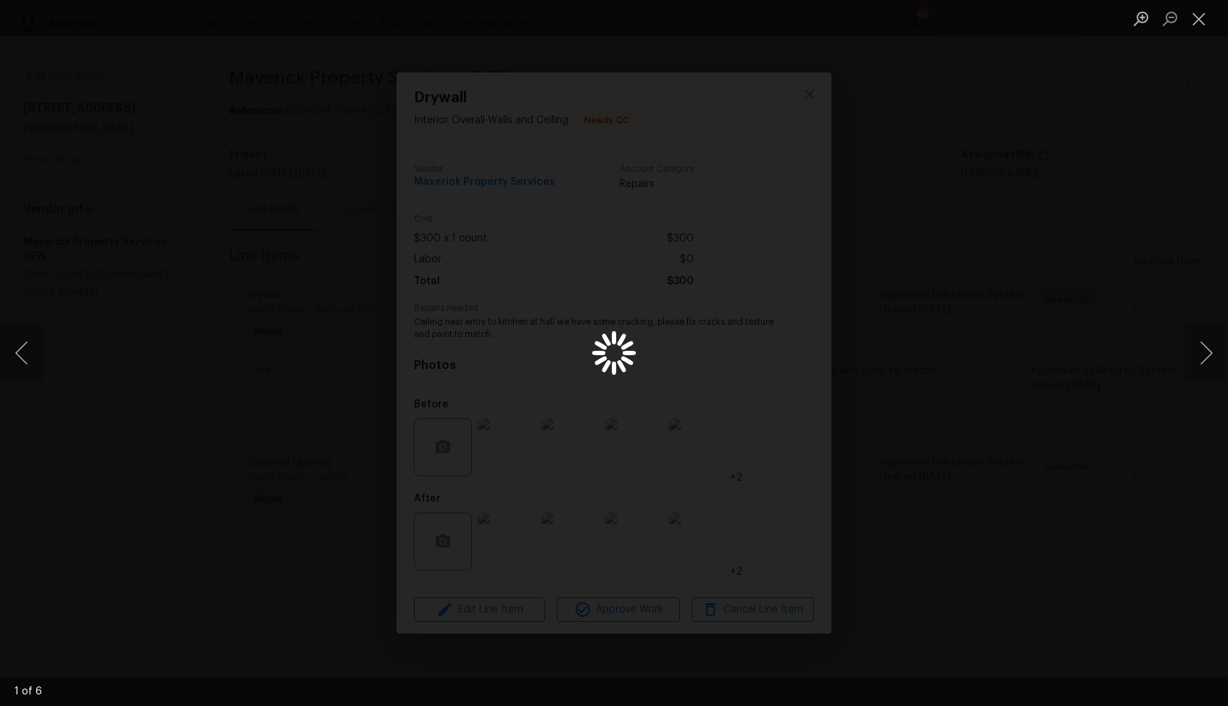
click at [942, 258] on div "Lightbox" at bounding box center [614, 353] width 1228 height 706
click at [1126, 147] on div "Lightbox" at bounding box center [614, 353] width 1228 height 706
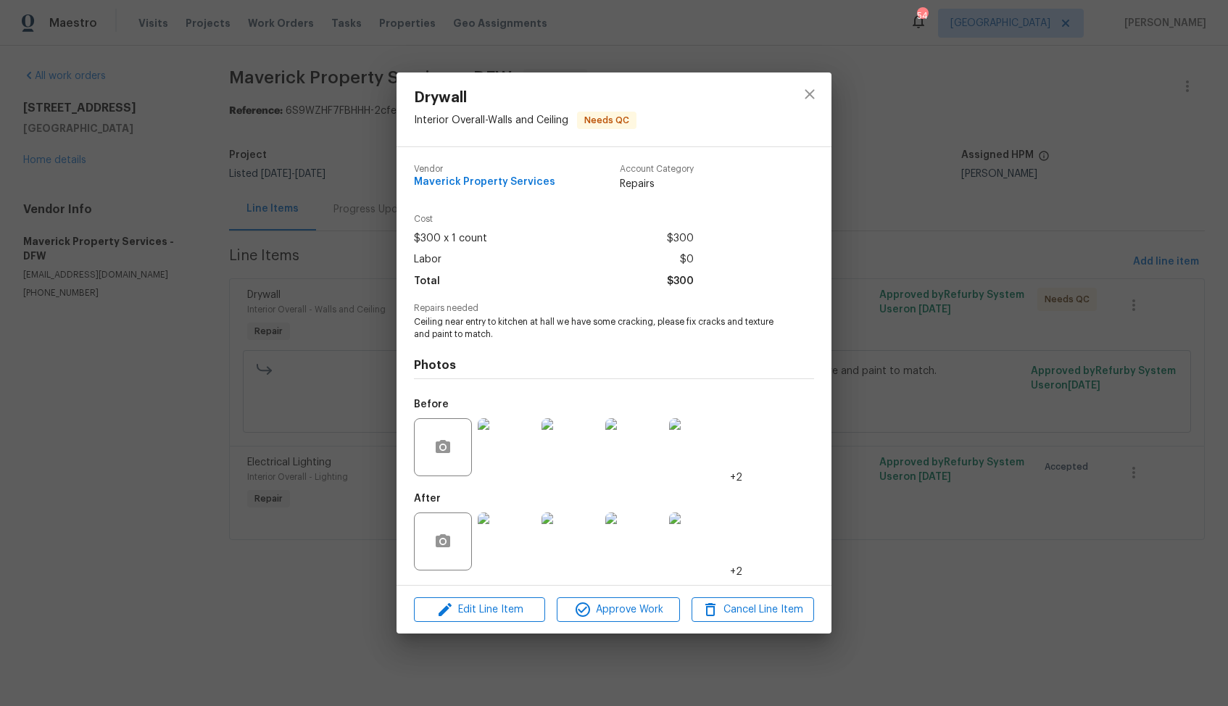
click at [528, 439] on img at bounding box center [507, 447] width 58 height 58
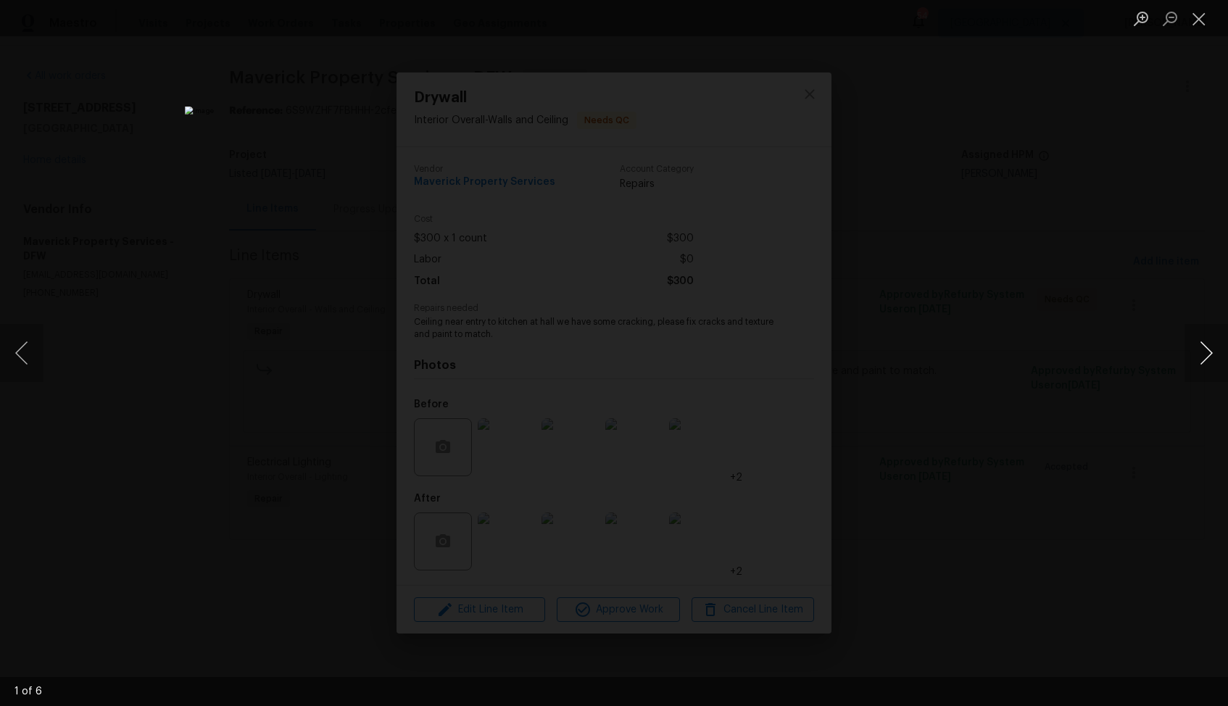
click at [1201, 357] on button "Next image" at bounding box center [1206, 353] width 43 height 58
click at [1089, 376] on div "Lightbox" at bounding box center [614, 353] width 1228 height 706
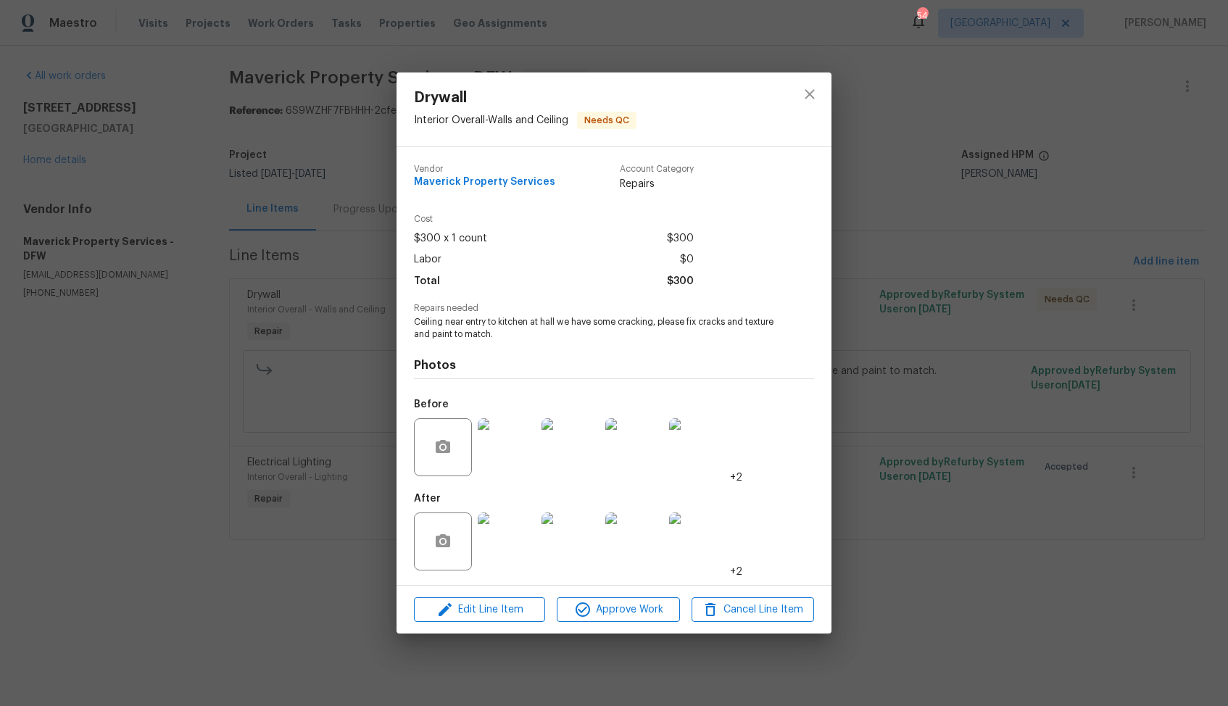
click at [996, 364] on div "Drywall Interior Overall - Walls and Ceiling Needs QC Vendor Maverick Property …" at bounding box center [614, 353] width 1228 height 706
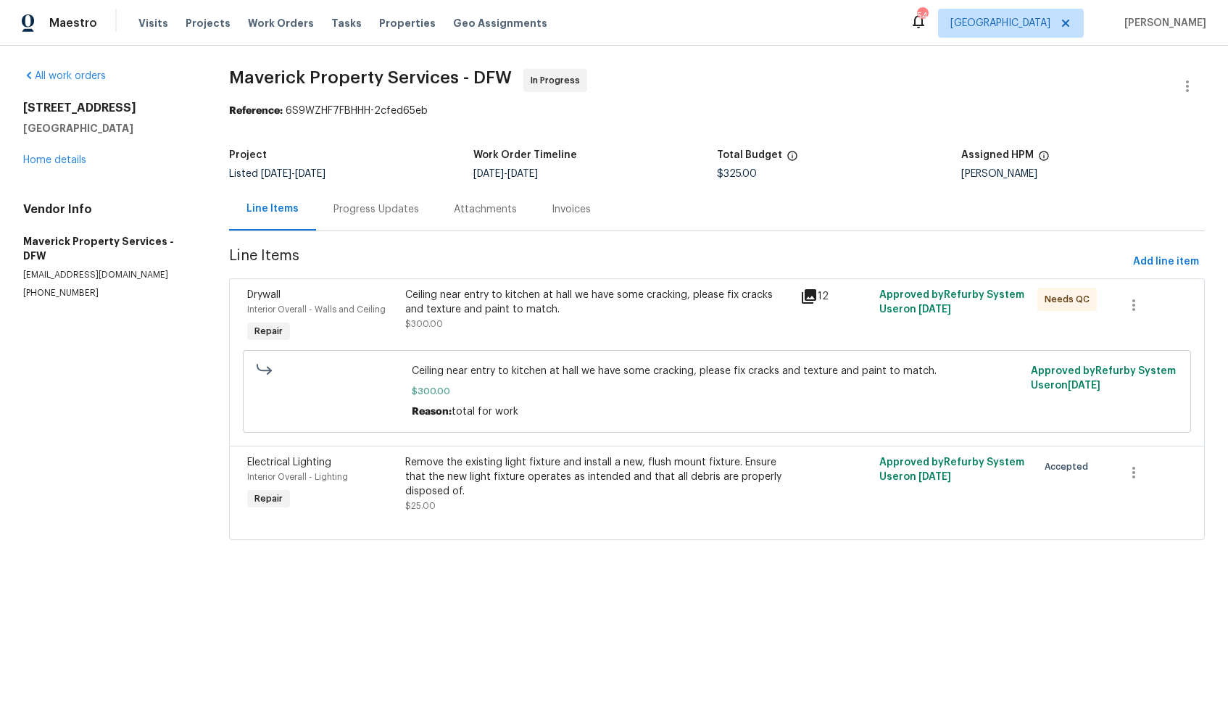
click at [399, 214] on div "Progress Updates" at bounding box center [376, 209] width 86 height 14
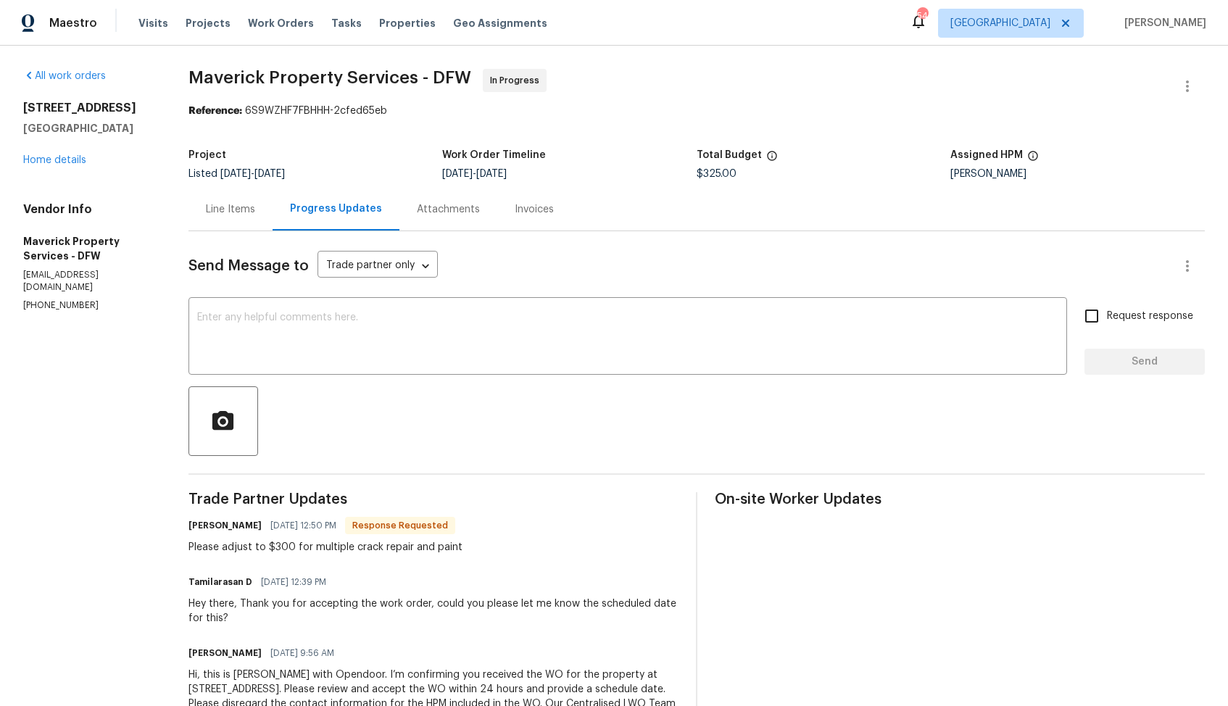
click at [244, 526] on h6 "Jerry Jenkins" at bounding box center [224, 525] width 73 height 14
copy h6 "Jerry"
click at [341, 348] on textarea at bounding box center [627, 337] width 861 height 51
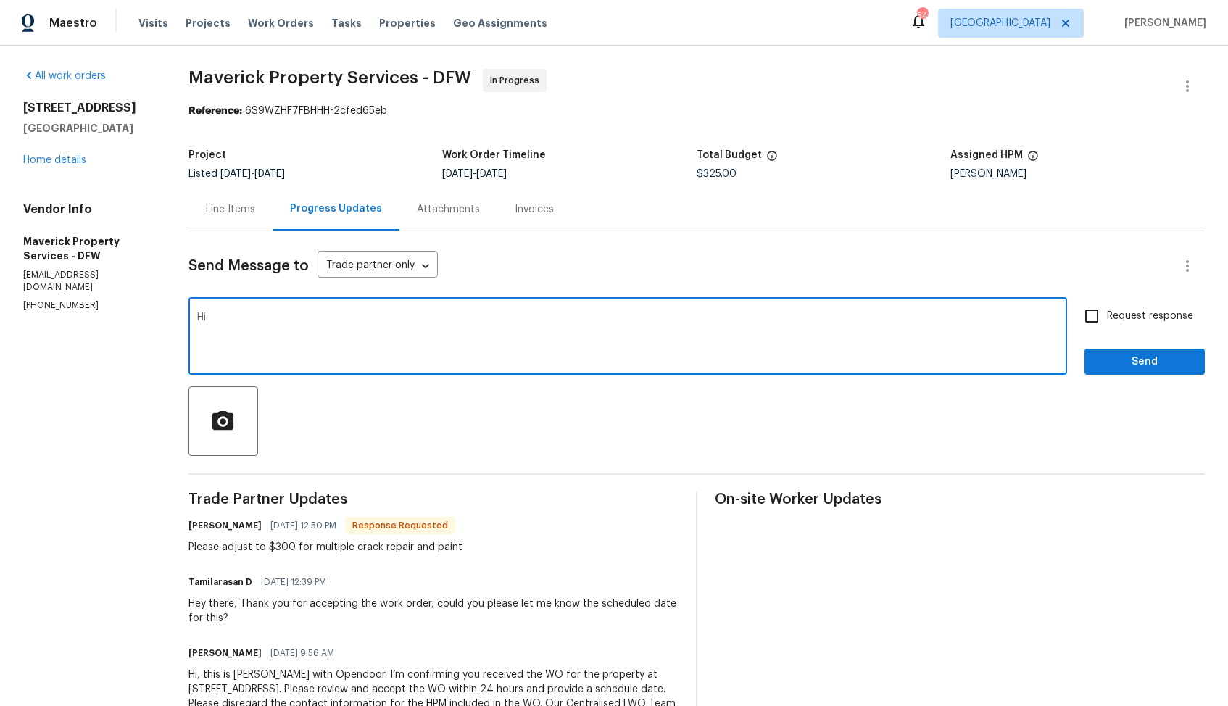
paste textarea "Jerry"
type textarea "Hi Jerry, the cost has been updated. Kindly keep us posted on the"
click at [341, 319] on textarea "Hi Jerry, the cost has been updated. Kindly keep us posted on the" at bounding box center [627, 337] width 861 height 51
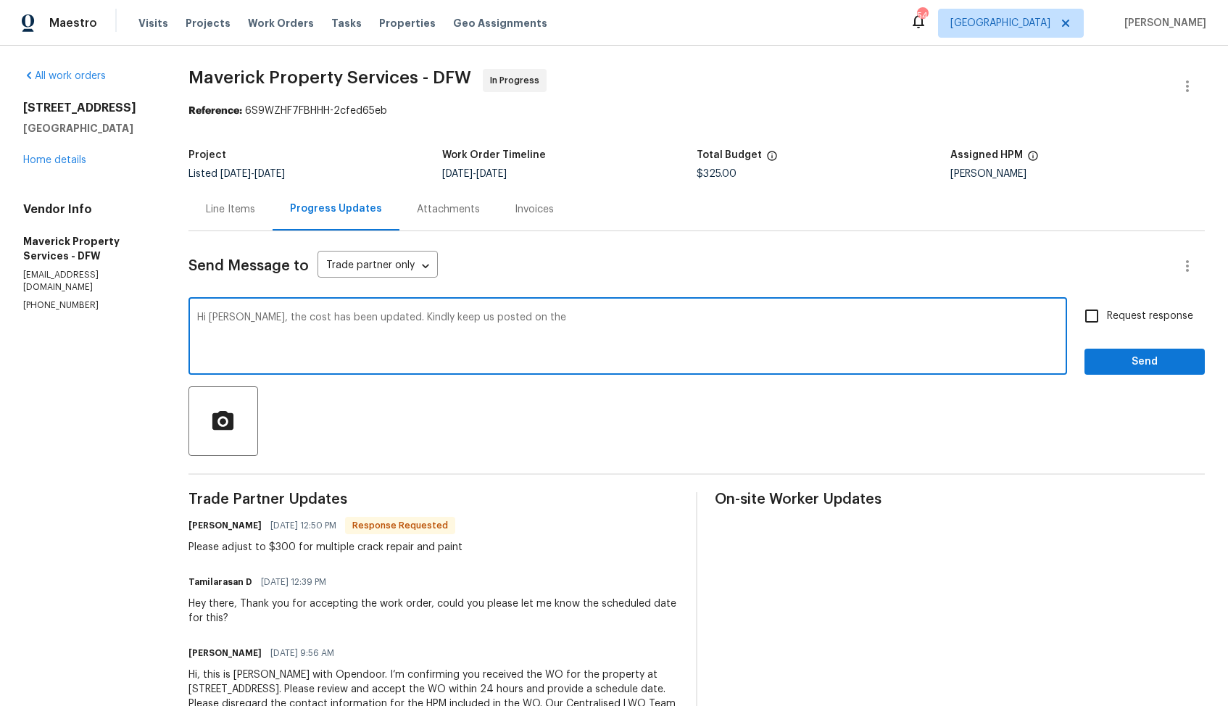
click at [255, 211] on div "Line Items" at bounding box center [230, 209] width 49 height 14
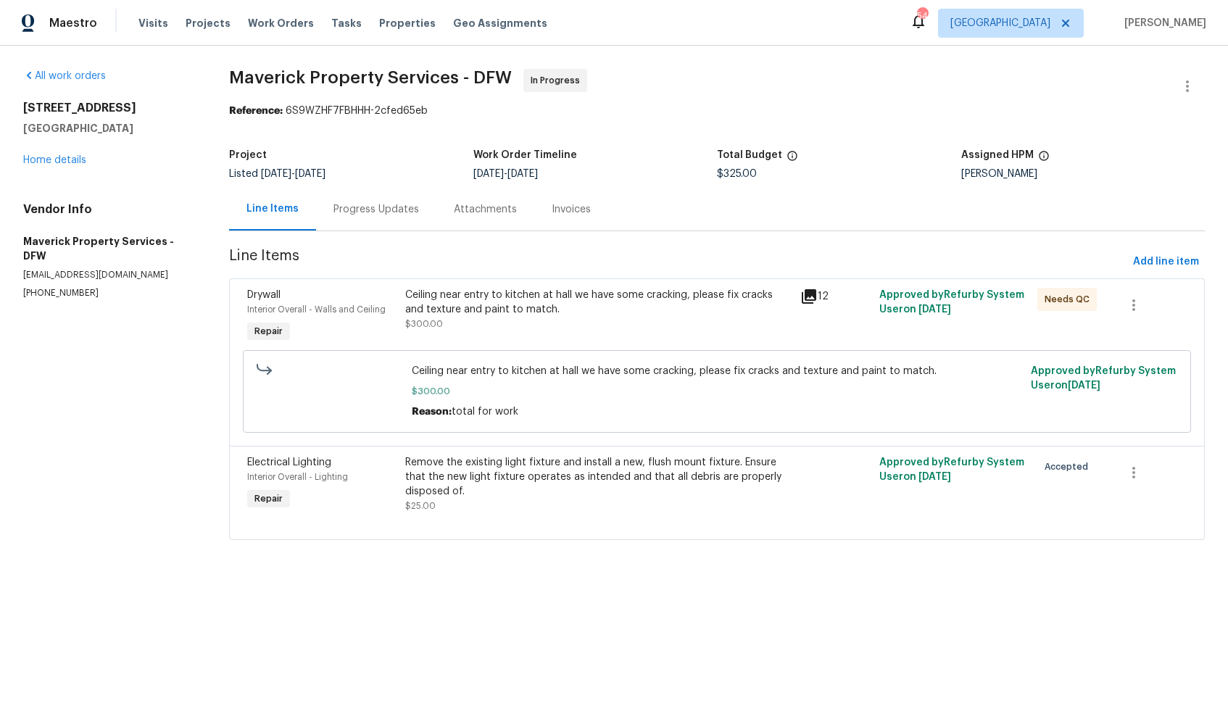
click at [368, 206] on div "Progress Updates" at bounding box center [376, 209] width 86 height 14
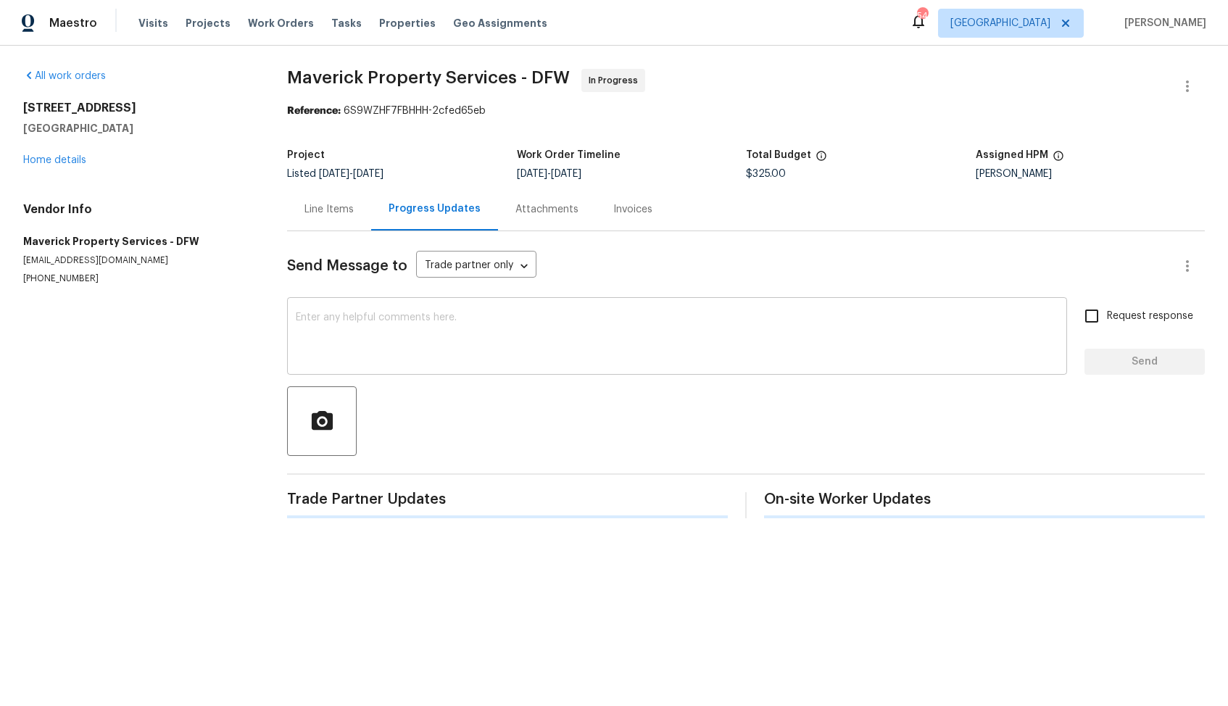
click at [586, 347] on textarea at bounding box center [677, 337] width 763 height 51
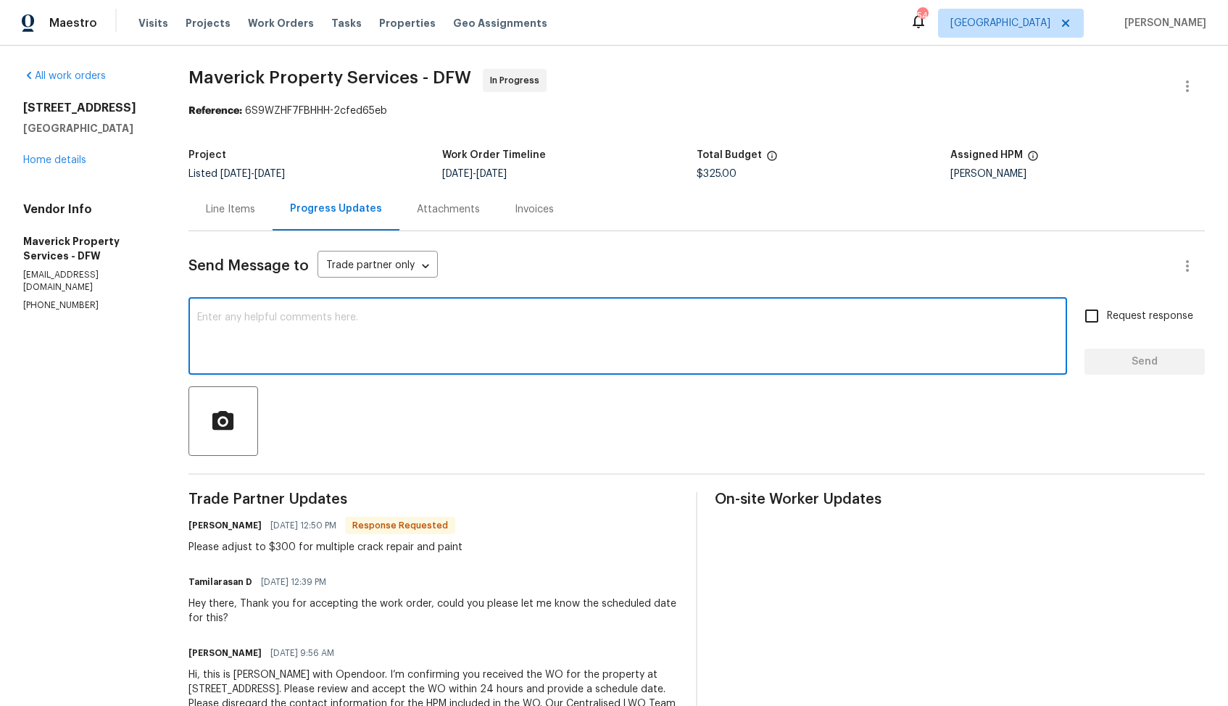
paste textarea "Hi Jerry, the cost has been updated. Kindly keep us posted on the"
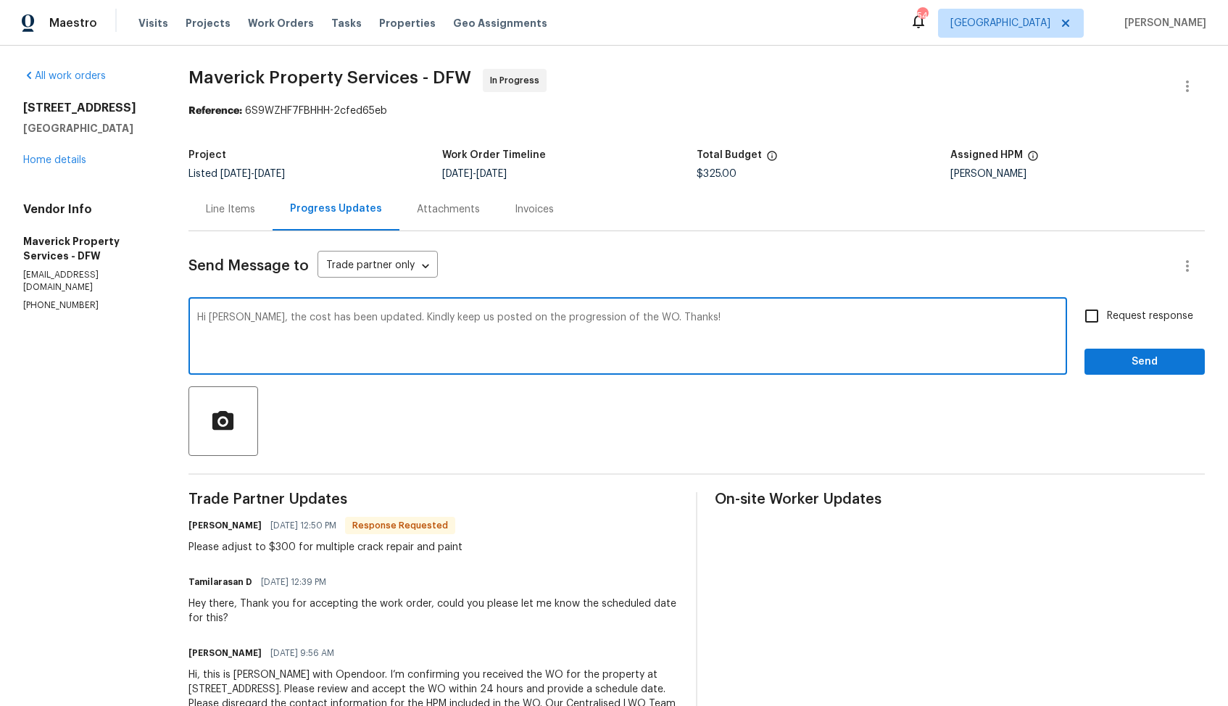
type textarea "Hi Jerry, the cost has been updated. Kindly keep us posted on the progression o…"
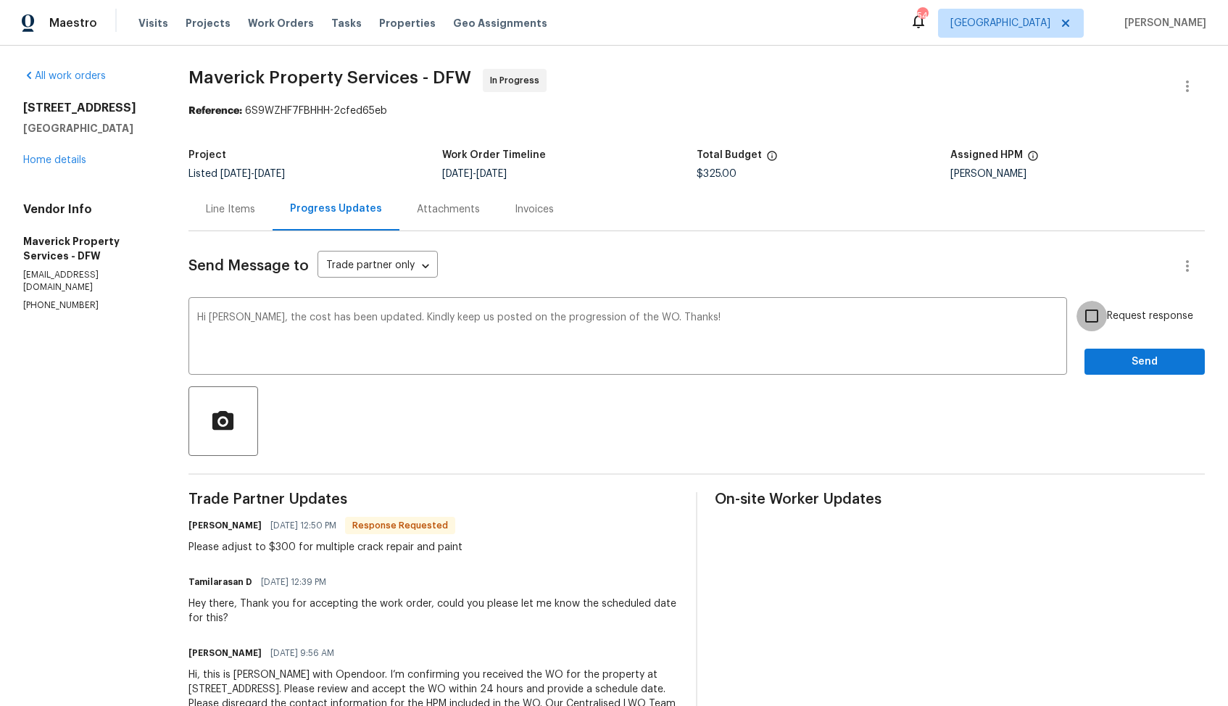
click at [1100, 323] on input "Request response" at bounding box center [1092, 316] width 30 height 30
checkbox input "true"
click at [1111, 361] on span "Send" at bounding box center [1144, 362] width 97 height 18
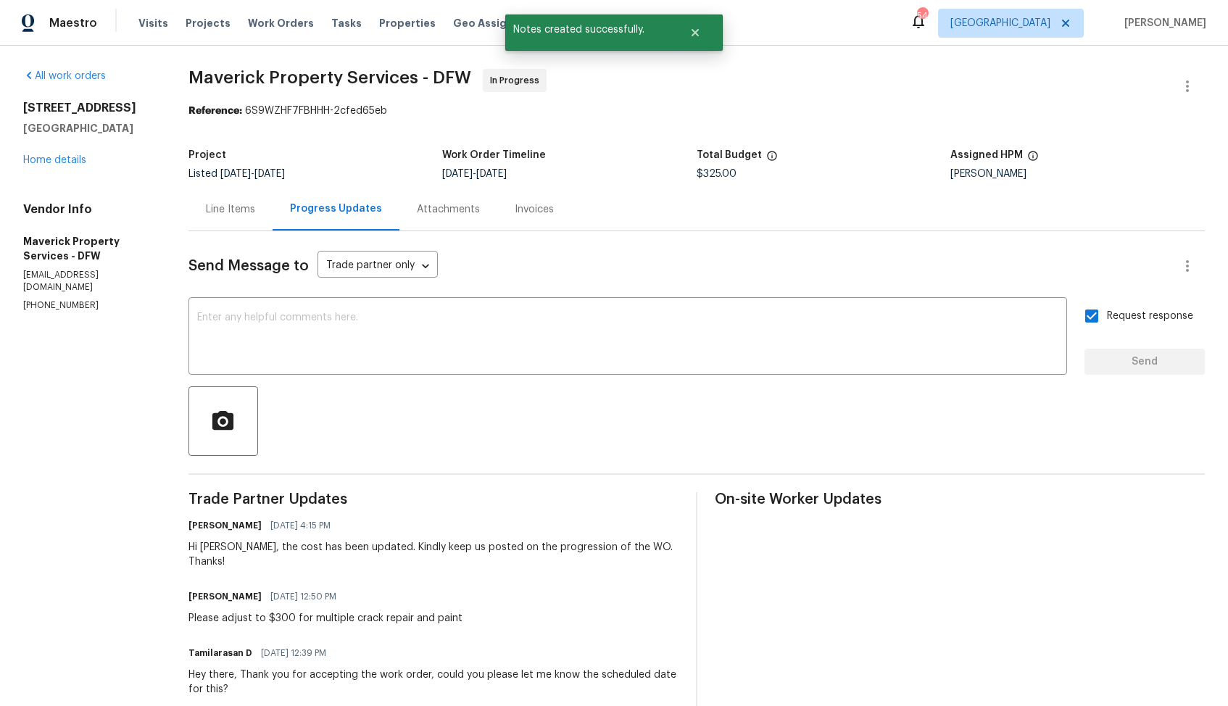
click at [269, 611] on div "Please adjust to $300 for multiple crack repair and paint" at bounding box center [325, 618] width 274 height 14
copy div "Please adjust to $300 for multiple crack repair and paint"
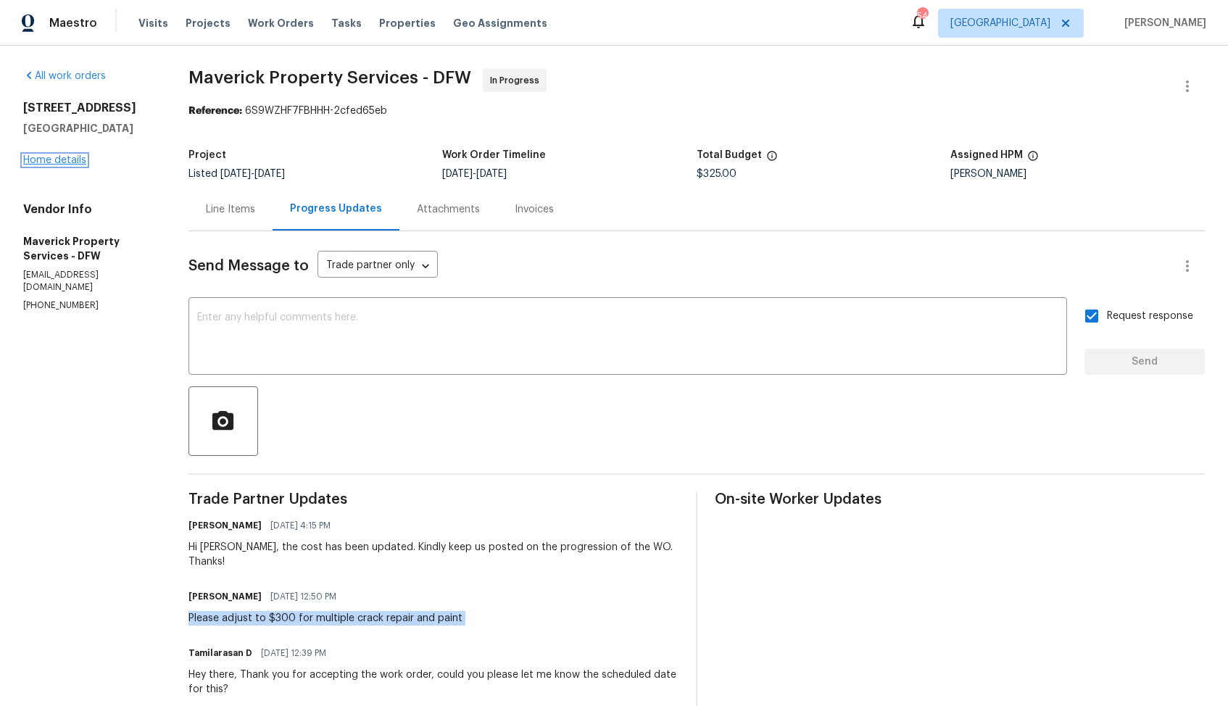
click at [49, 165] on link "Home details" at bounding box center [54, 160] width 63 height 10
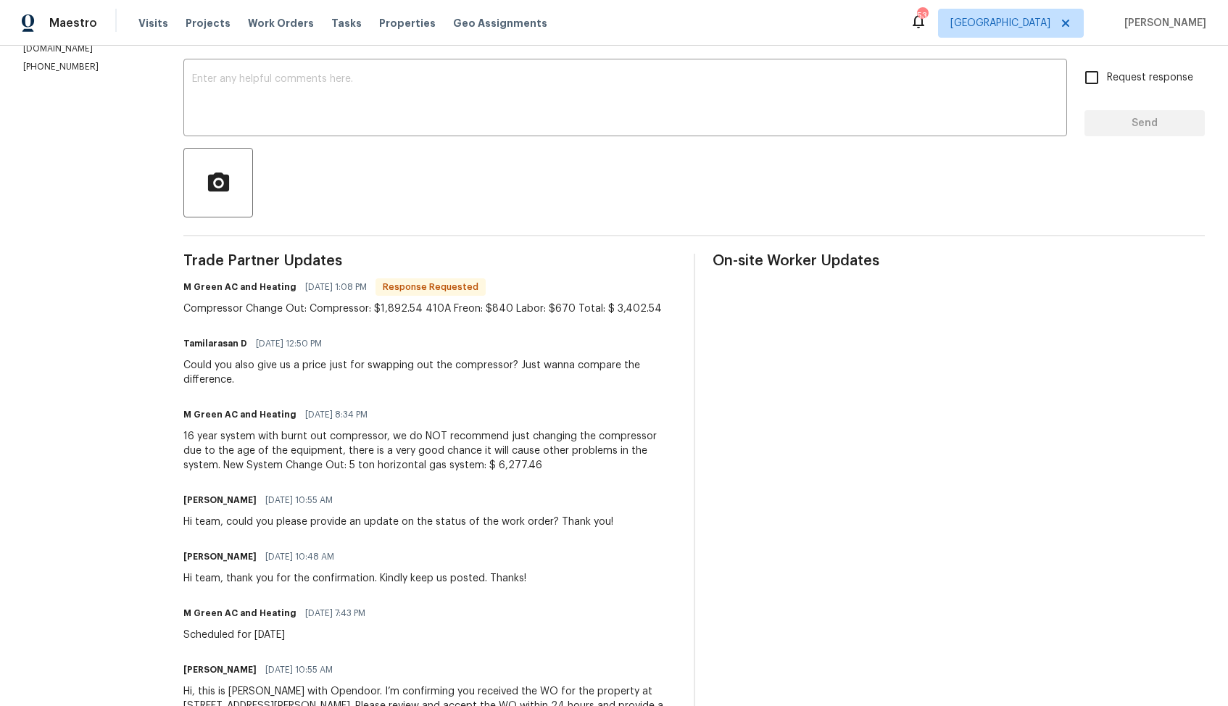
scroll to position [237, 0]
click at [348, 443] on div "16 year system with burnt out compressor, we do NOT recommend just changing the…" at bounding box center [429, 452] width 492 height 43
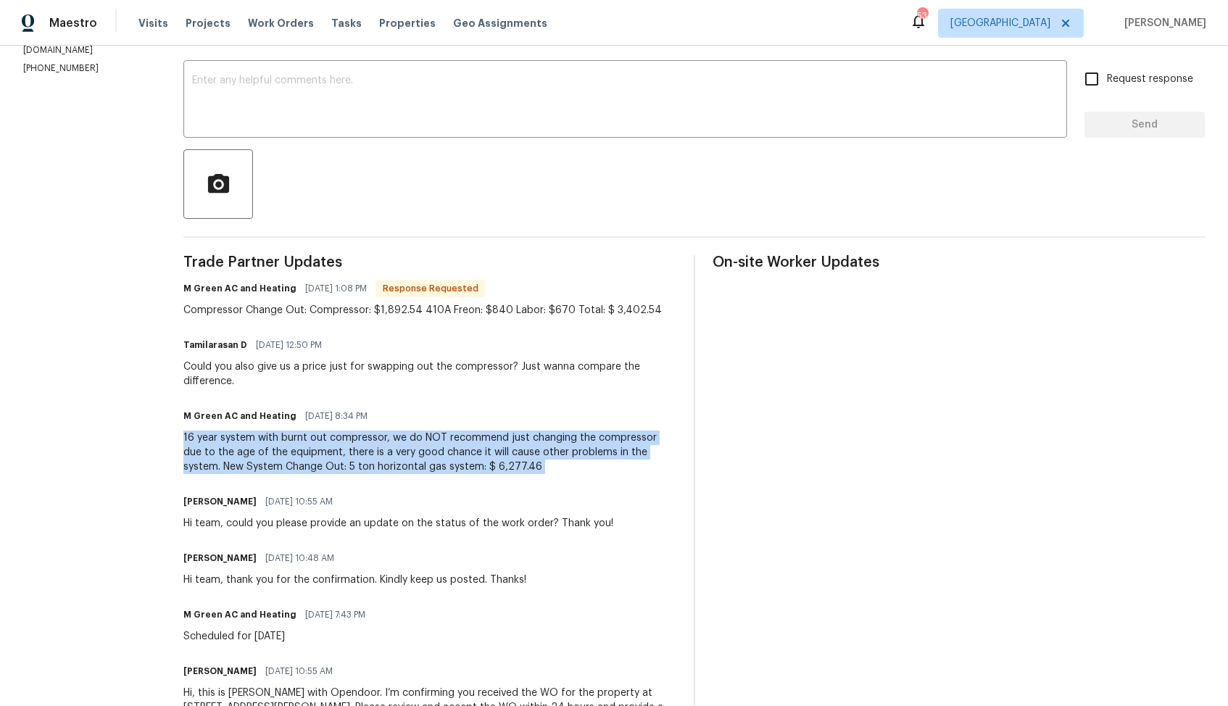
copy div "16 year system with burnt out compressor, we do NOT recommend just changing the…"
click at [293, 369] on div "Could you also give us a price just for swapping out the compressor? Just wanna…" at bounding box center [429, 374] width 492 height 29
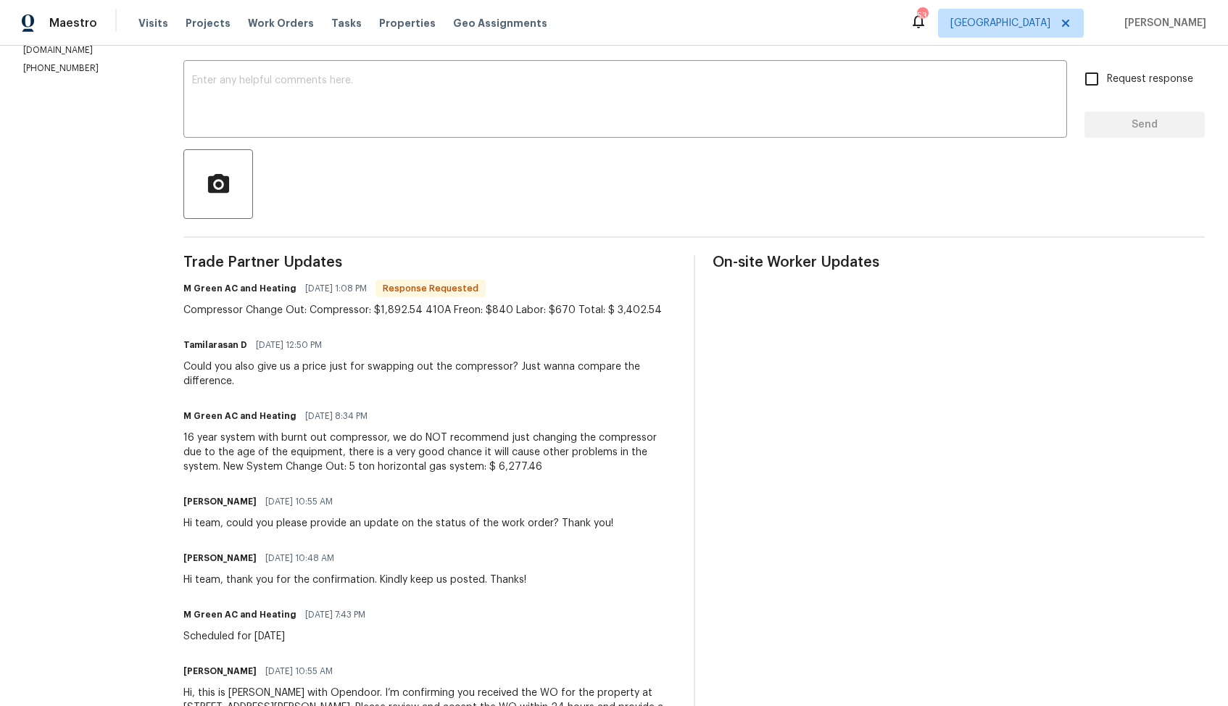
click at [212, 309] on div "Compressor Change Out: Compressor: $1,892.54 410A Freon: $840 Labor: $670 Total…" at bounding box center [422, 310] width 478 height 14
copy div "Compressor Change Out: Compressor: $1,892.54 410A Freon: $840 Labor: $670 Total…"
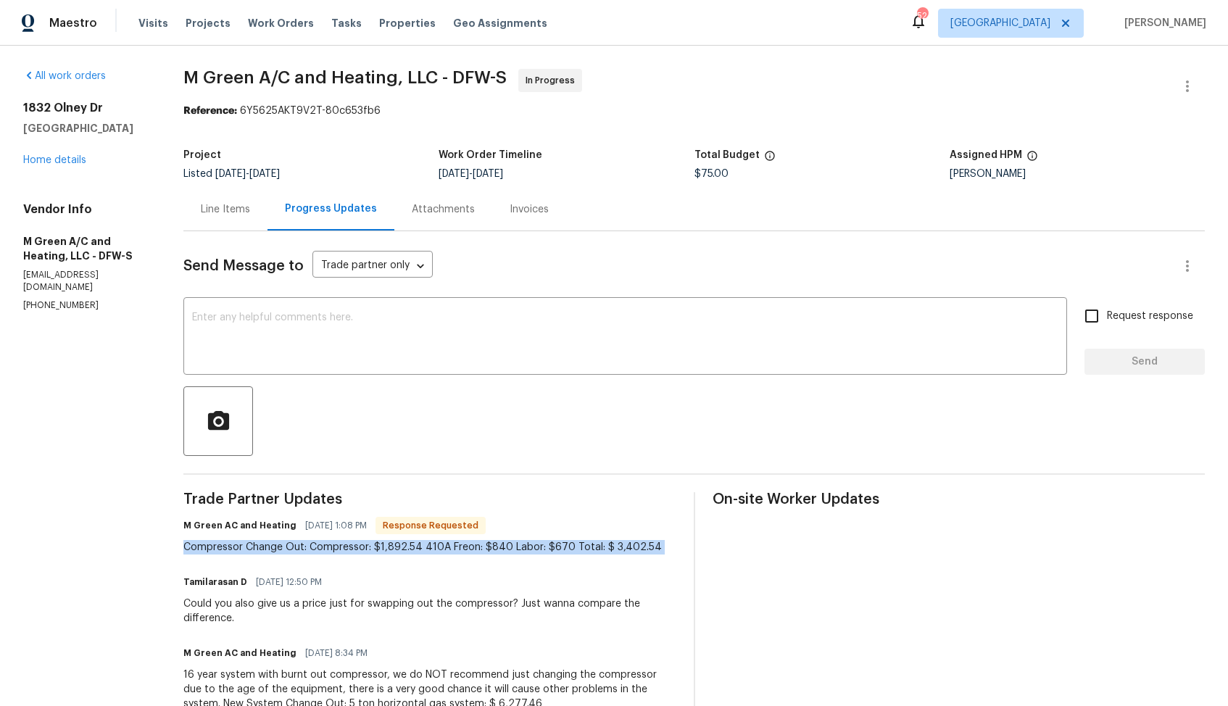
click at [718, 171] on span "$75.00" at bounding box center [712, 174] width 34 height 10
copy span "$75.00"
click at [624, 192] on div "Line Items Progress Updates Attachments Invoices" at bounding box center [693, 209] width 1021 height 43
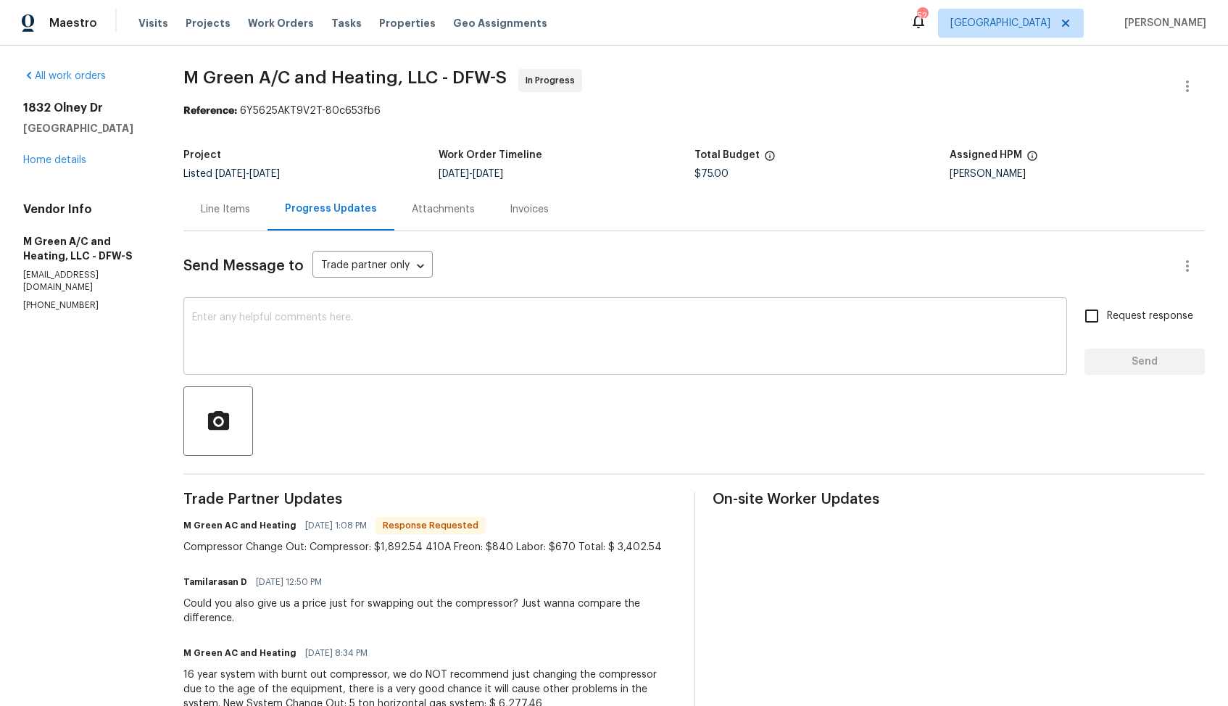
click at [486, 349] on textarea at bounding box center [625, 337] width 866 height 51
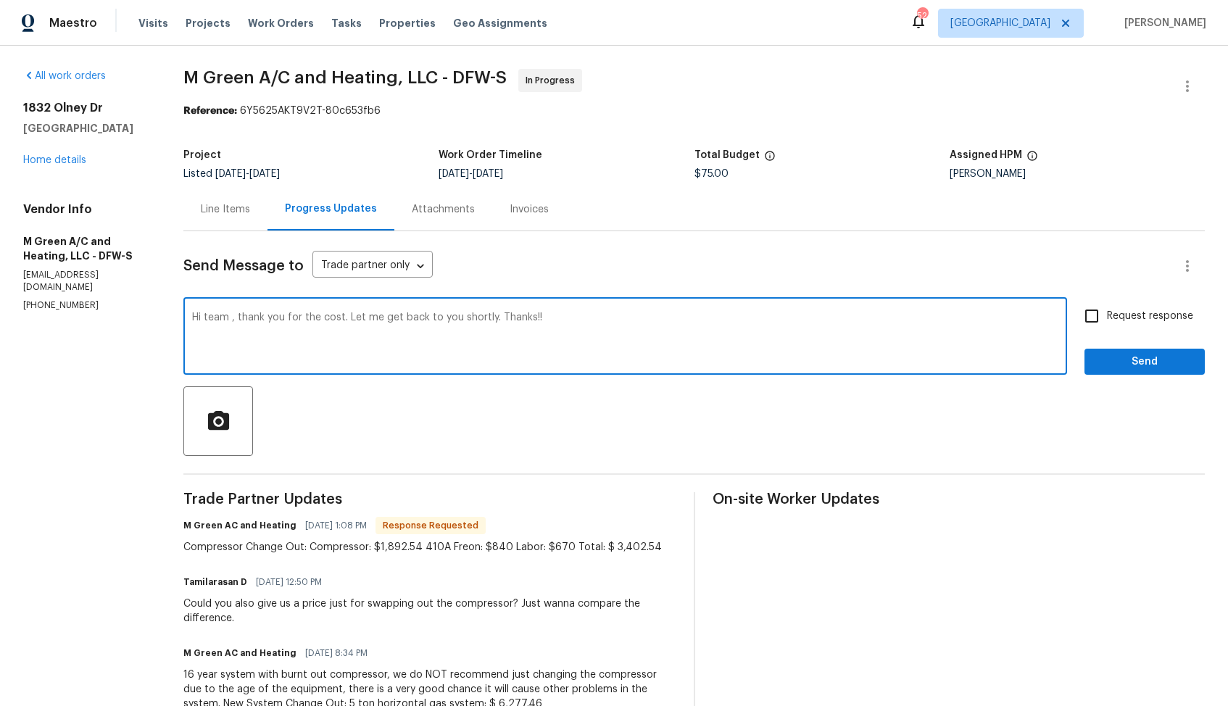
click at [260, 320] on textarea "Hi team , thank you for the cost. Let me get back to you shortly. Thanks!!" at bounding box center [625, 337] width 866 height 51
type textarea "Hi team , thank you for the cost. Let me get back to you shortly. Thanks!!"
click at [1114, 313] on span "Request response" at bounding box center [1150, 316] width 86 height 15
click at [1107, 313] on input "Request response" at bounding box center [1092, 316] width 30 height 30
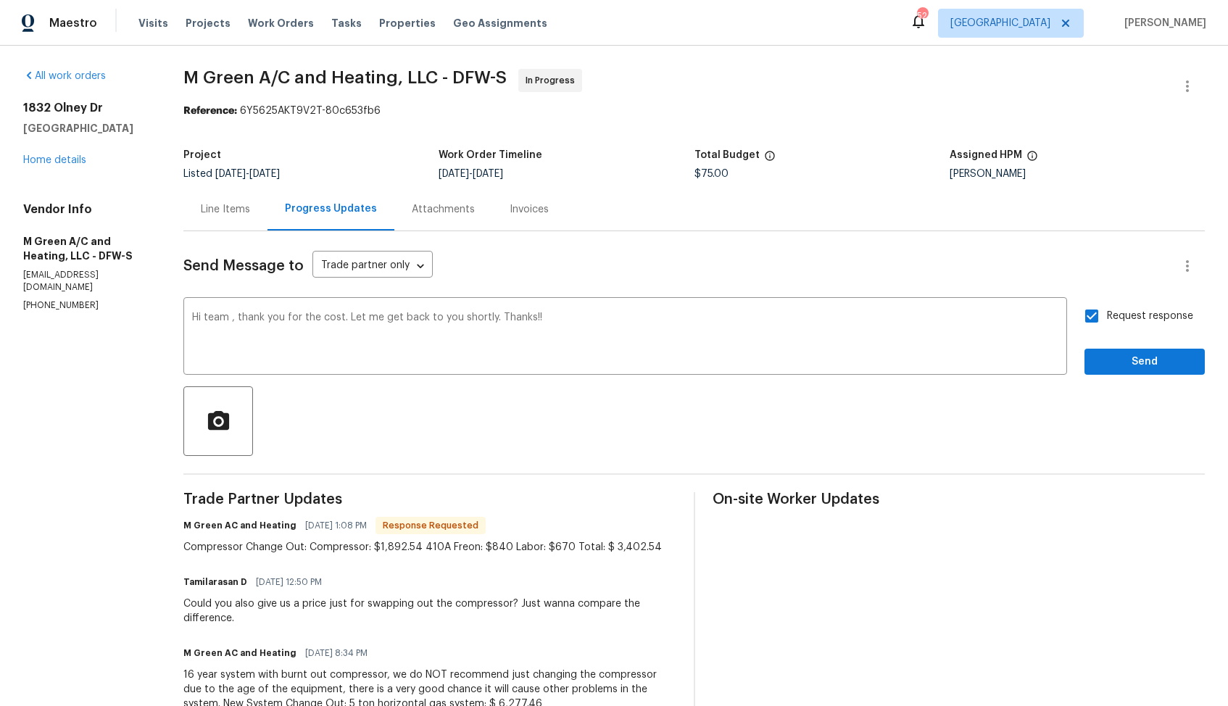
click at [1105, 311] on input "Request response" at bounding box center [1092, 316] width 30 height 30
checkbox input "false"
click at [1114, 356] on span "Send" at bounding box center [1144, 362] width 97 height 18
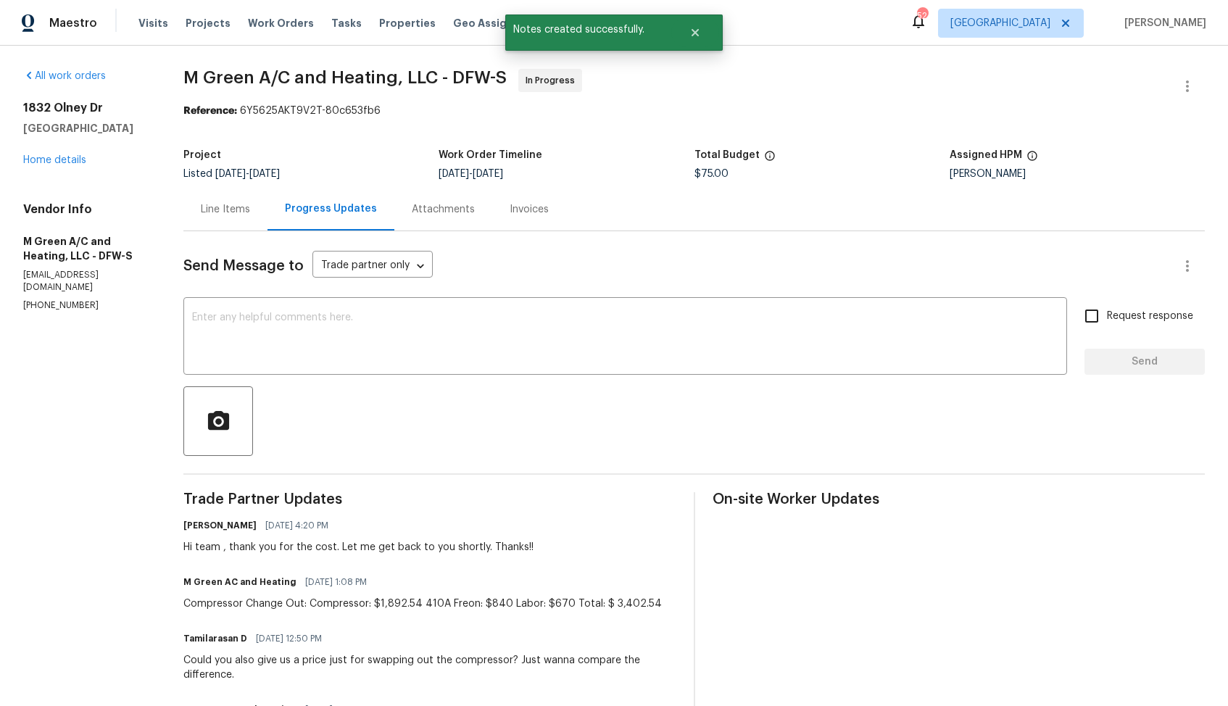
click at [267, 609] on div "Compressor Change Out: Compressor: $1,892.54 410A Freon: $840 Labor: $670 Total…" at bounding box center [422, 604] width 478 height 14
copy div "Compressor Change Out: Compressor: $1,892.54 410A Freon: $840 Labor: $670 Total…"
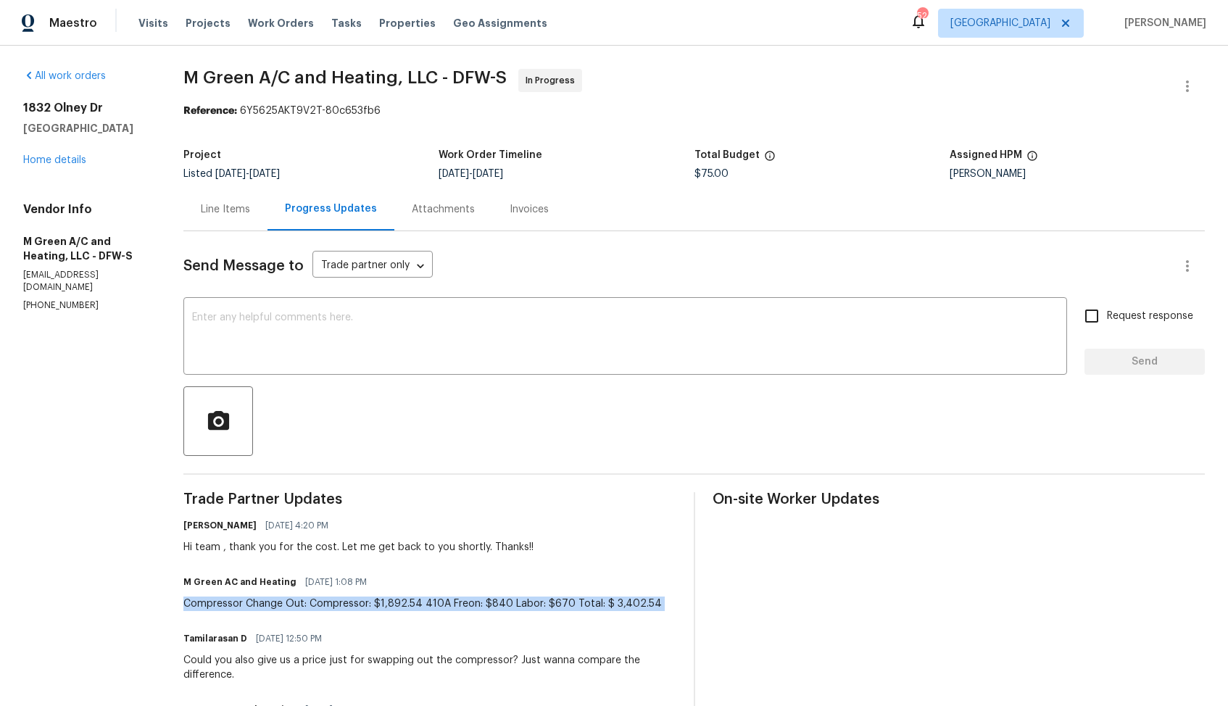
click at [607, 157] on div "Work Order Timeline" at bounding box center [566, 159] width 255 height 19
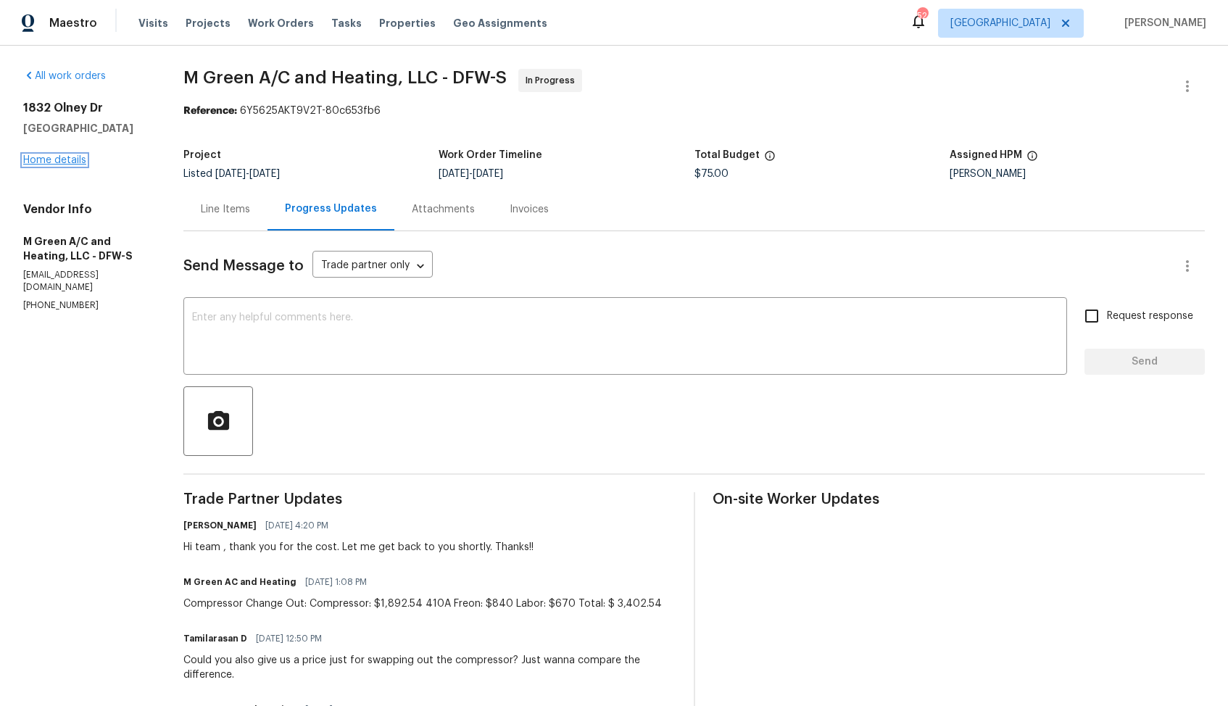
click at [65, 159] on link "Home details" at bounding box center [54, 160] width 63 height 10
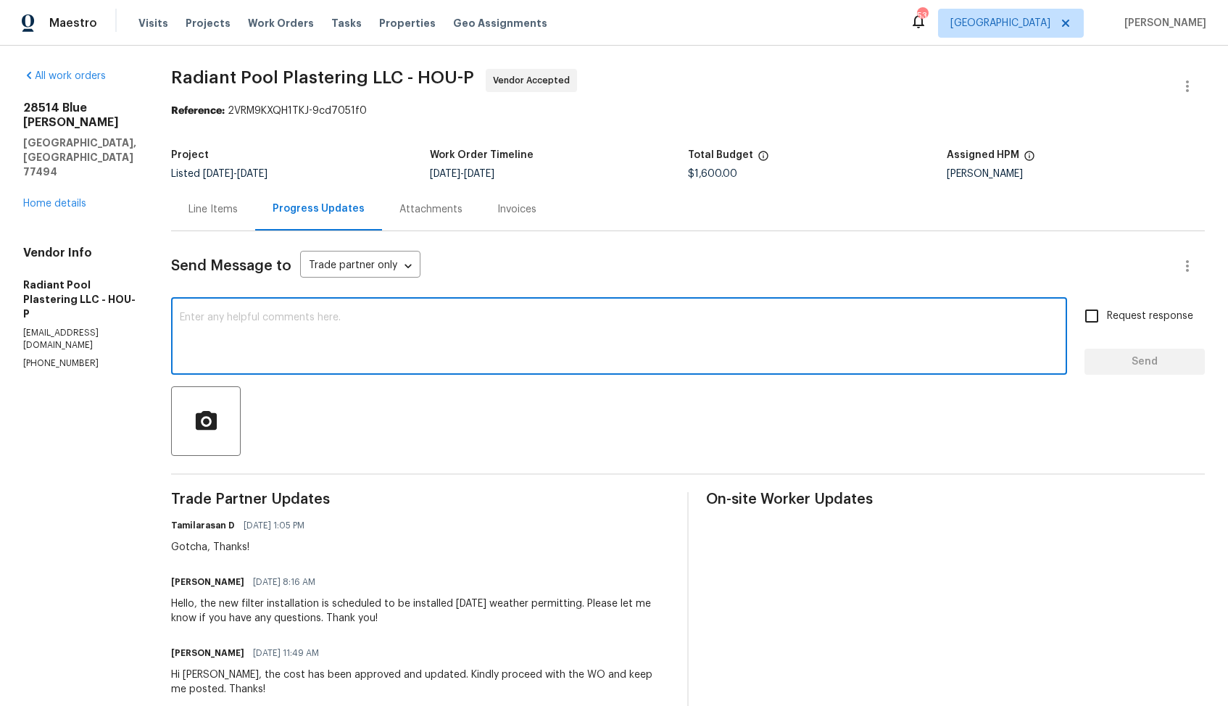
click at [365, 328] on textarea at bounding box center [619, 337] width 879 height 51
click at [771, 316] on textarea at bounding box center [619, 337] width 879 height 51
paste textarea "Hi team, do we have an update on the progression status of the work order? Plea…"
click at [206, 584] on h6 "[PERSON_NAME]" at bounding box center [207, 582] width 73 height 14
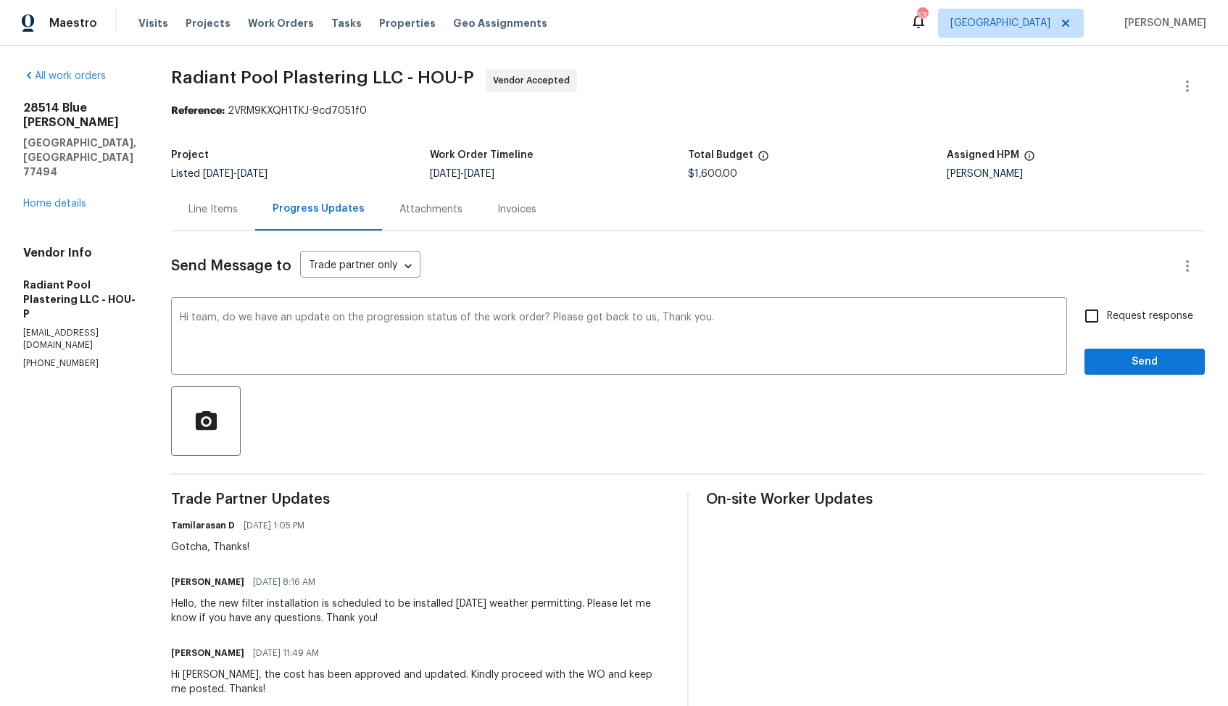
click at [206, 584] on h6 "[PERSON_NAME]" at bounding box center [207, 582] width 73 height 14
copy h6 "Marisal"
click at [226, 320] on textarea "Hi team, do we have an update on the progression status of the work order? Plea…" at bounding box center [619, 337] width 879 height 51
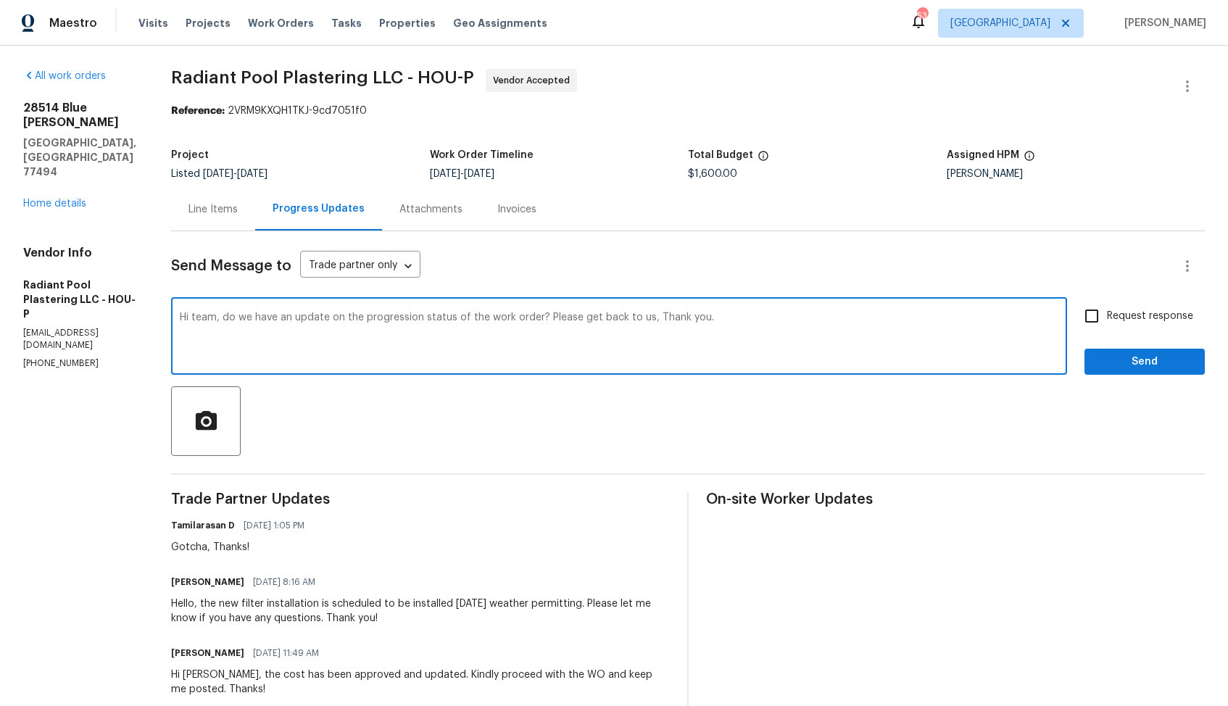
click at [226, 320] on textarea "Hi team, do we have an update on the progression status of the work order? Plea…" at bounding box center [619, 337] width 879 height 51
paste textarea "Marisal"
drag, startPoint x: 572, startPoint y: 315, endPoint x: 673, endPoint y: 322, distance: 101.0
click at [673, 322] on textarea "Hi [PERSON_NAME], do we have an update on the progression status of the work or…" at bounding box center [619, 337] width 879 height 51
click at [720, 328] on textarea "Hi [PERSON_NAME], do we have an update on the progression status of the work or…" at bounding box center [619, 337] width 879 height 51
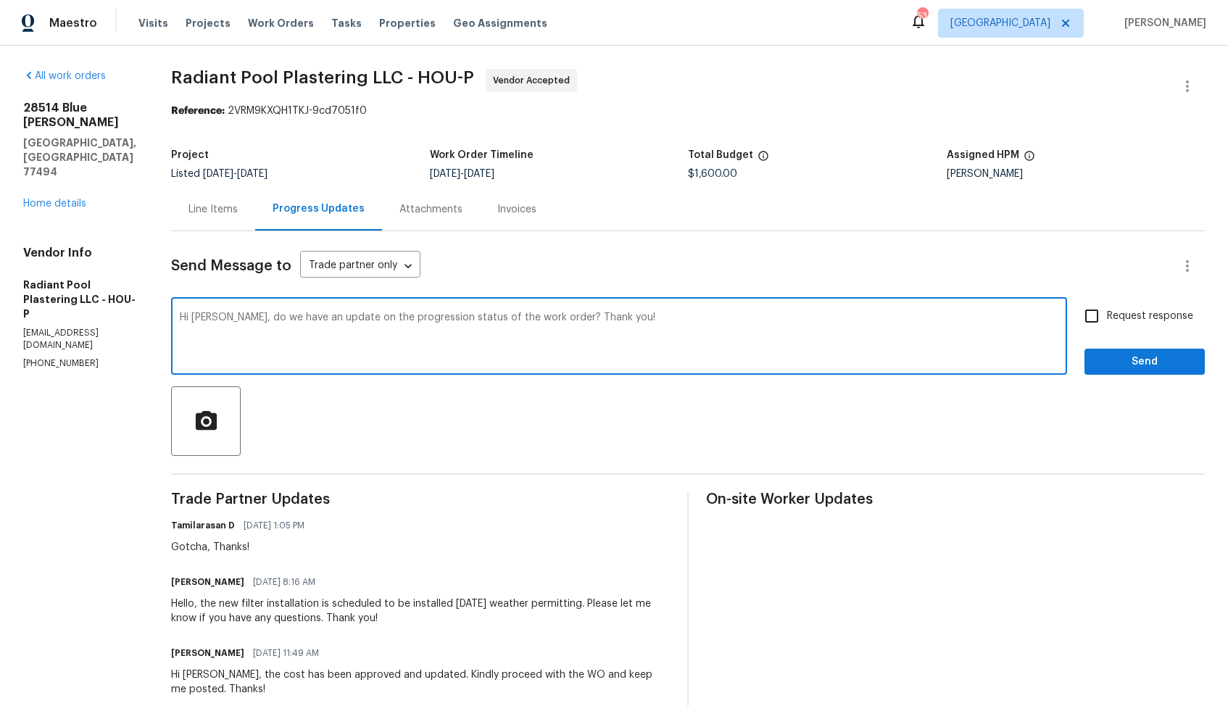
type textarea "Hi [PERSON_NAME], do we have an update on the progression status of the work or…"
click at [1106, 312] on input "Request response" at bounding box center [1092, 316] width 30 height 30
checkbox input "true"
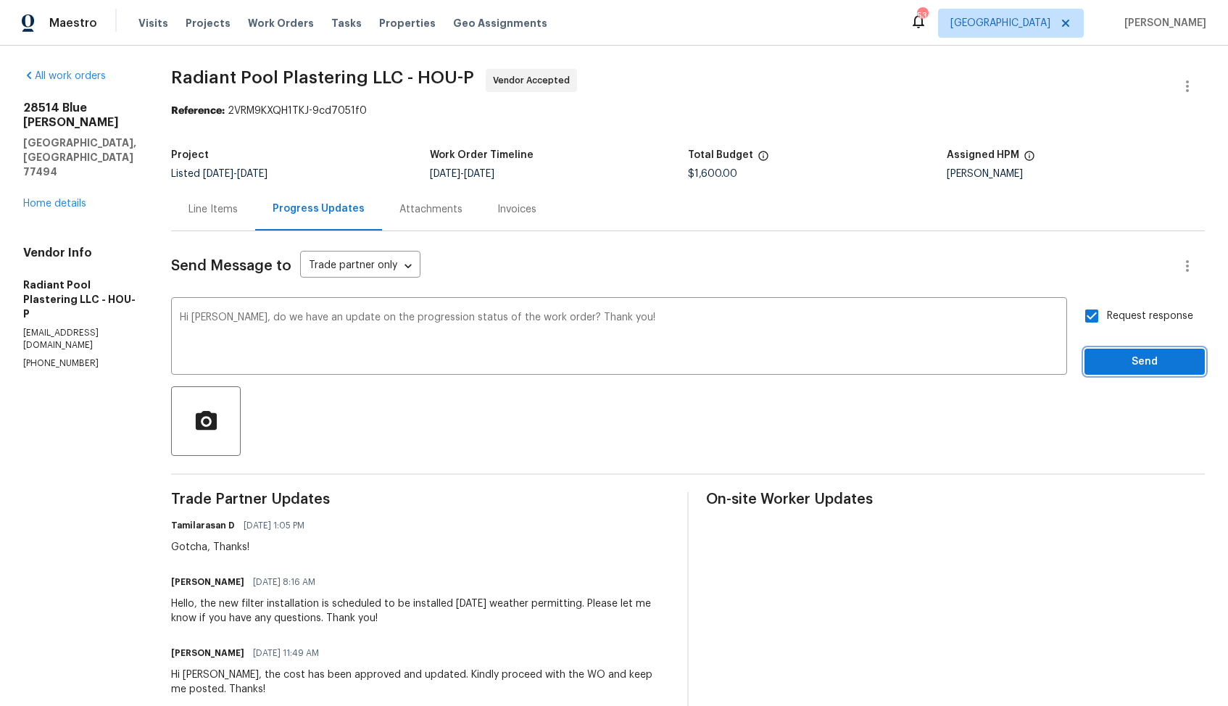
click at [1106, 360] on span "Send" at bounding box center [1144, 362] width 97 height 18
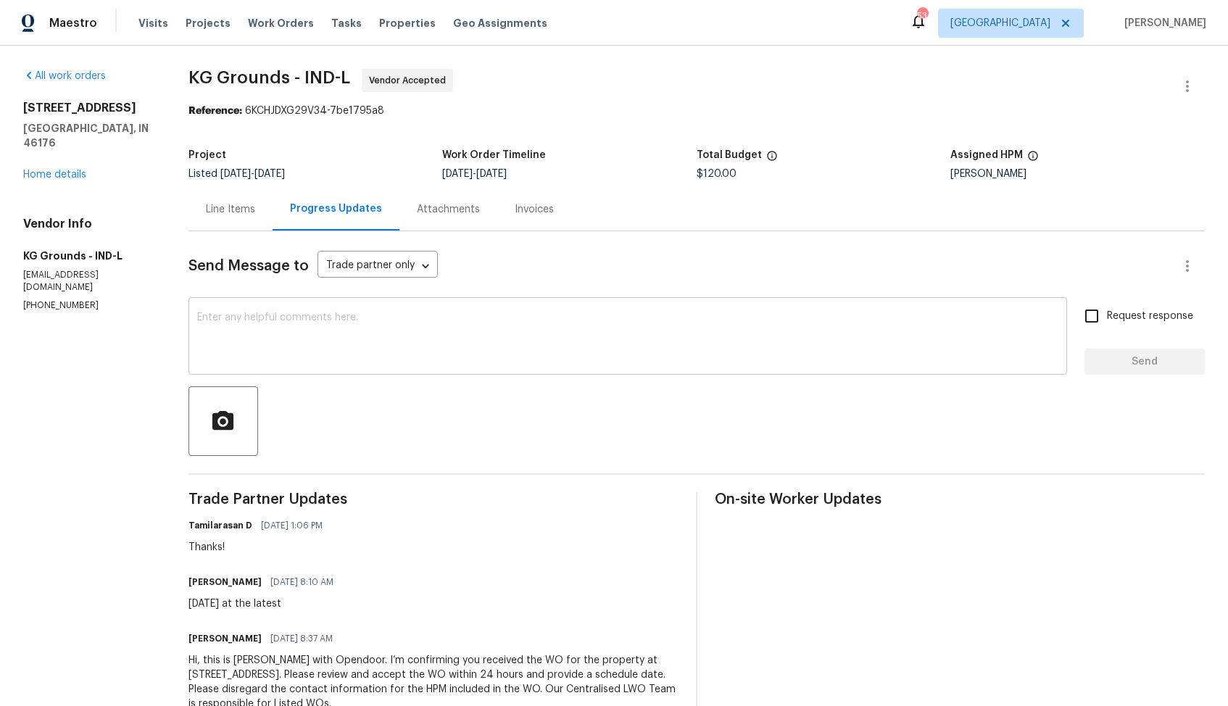
click at [333, 329] on textarea at bounding box center [627, 337] width 861 height 51
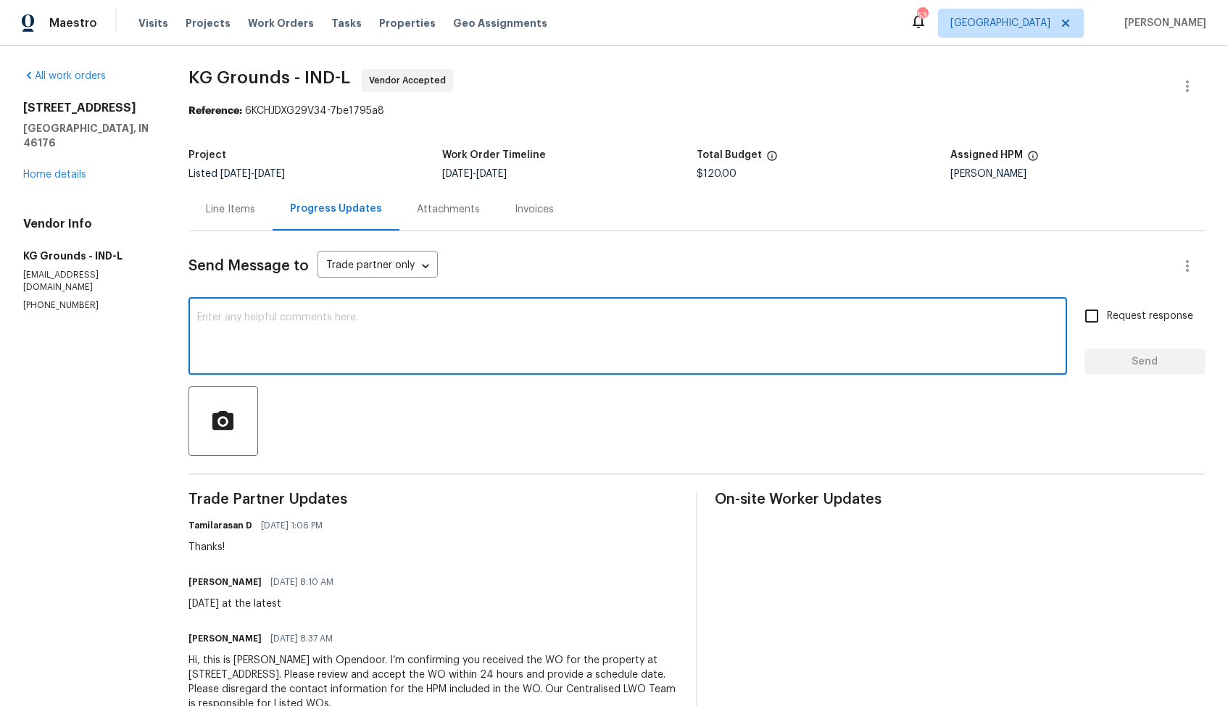
click at [637, 317] on textarea at bounding box center [627, 337] width 861 height 51
paste textarea "Hi team, do we have an update on the progression status of the work order? Plea…"
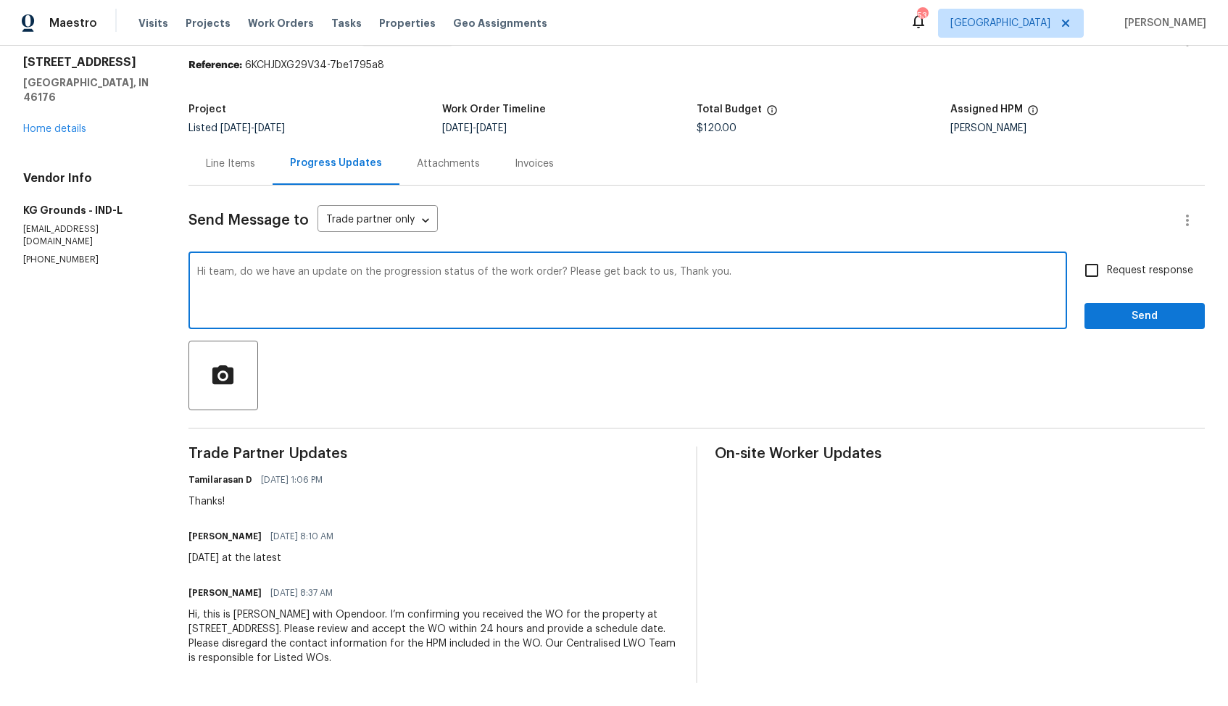
click at [194, 538] on h6 "[PERSON_NAME]" at bounding box center [224, 536] width 73 height 14
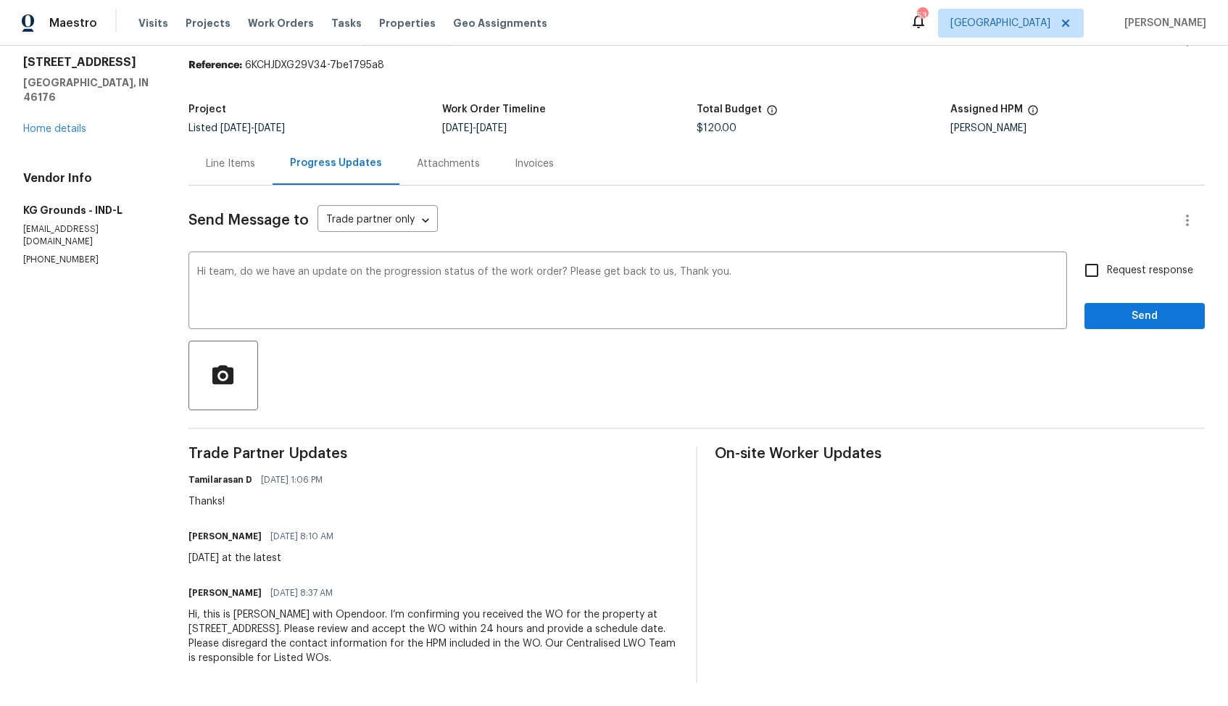
click at [194, 538] on h6 "[PERSON_NAME]" at bounding box center [224, 536] width 73 height 14
copy h6 "[PERSON_NAME]"
click at [217, 271] on textarea "Hi team, do we have an update on the progression status of the work order? Plea…" at bounding box center [627, 292] width 861 height 51
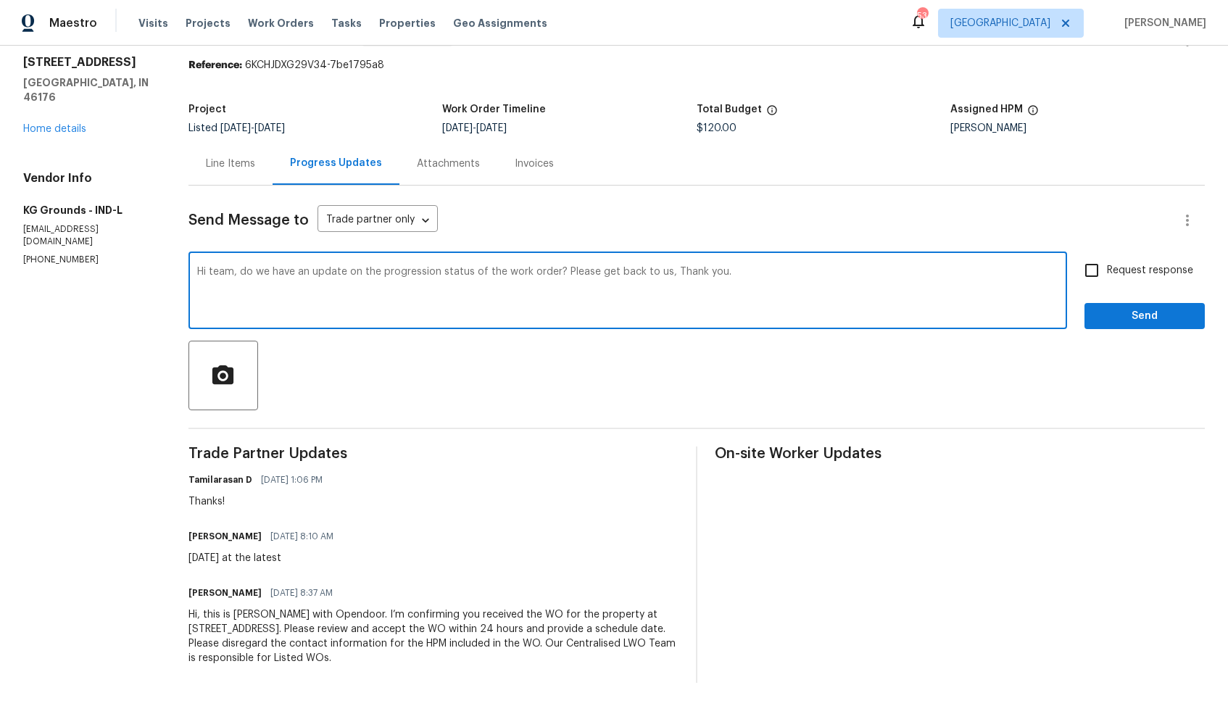
paste textarea "[PERSON_NAME]"
drag, startPoint x: 555, startPoint y: 270, endPoint x: 658, endPoint y: 273, distance: 103.0
click at [658, 273] on textarea "Hi [PERSON_NAME], do we have an update on the progression status of the work or…" at bounding box center [627, 292] width 861 height 51
click at [707, 258] on div "Hi [PERSON_NAME], do we have an update on the progression status of the work or…" at bounding box center [627, 292] width 879 height 74
click at [673, 274] on textarea "Hi [PERSON_NAME], do we have an update on the progression status of the work or…" at bounding box center [627, 292] width 861 height 51
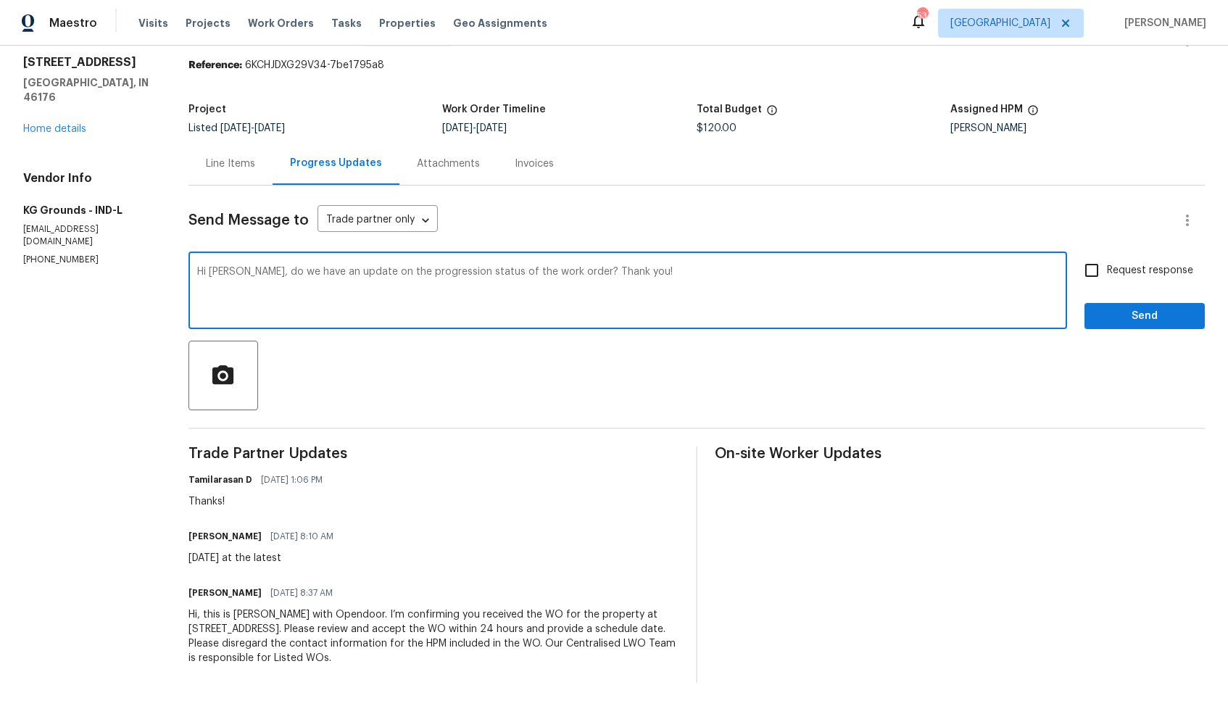
click at [728, 275] on textarea "Hi [PERSON_NAME], do we have an update on the progression status of the work or…" at bounding box center [627, 292] width 861 height 51
type textarea "Hi [PERSON_NAME], do we have an update on the progression status of the work or…"
click at [1075, 255] on div "Hi [PERSON_NAME], do we have an update on the progression status of the work or…" at bounding box center [696, 292] width 1016 height 74
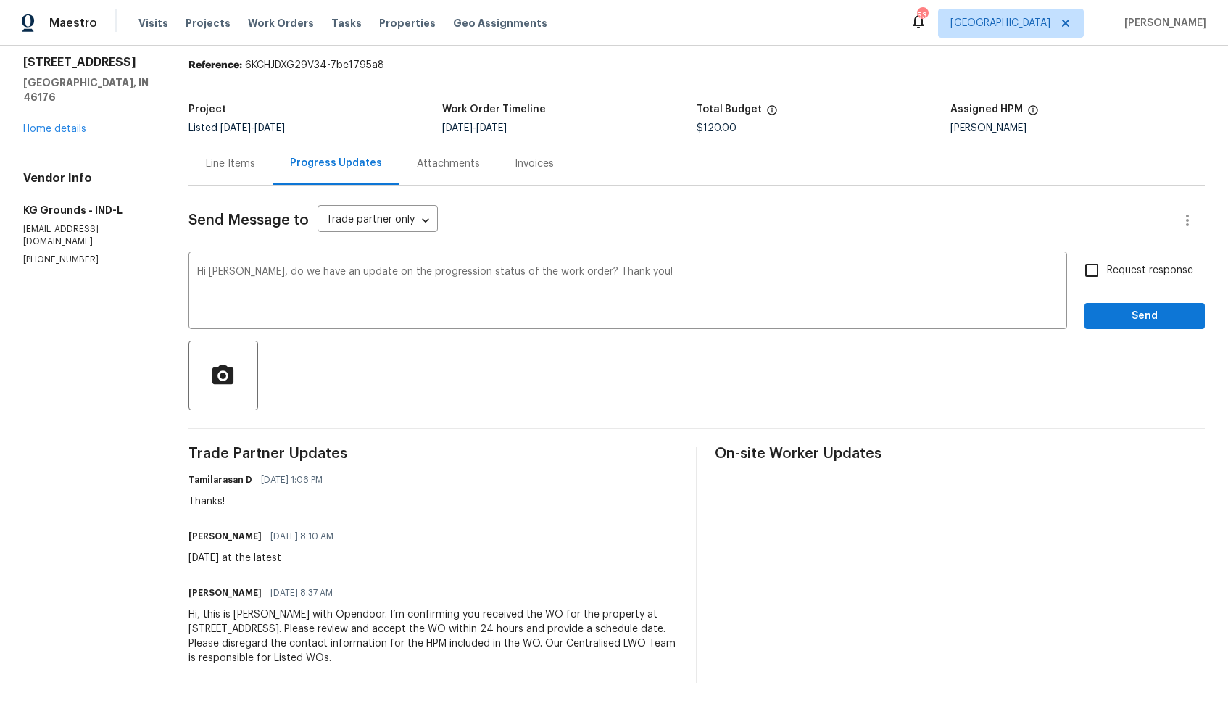
click at [1091, 266] on input "Request response" at bounding box center [1092, 270] width 30 height 30
checkbox input "true"
click at [1111, 311] on span "Send" at bounding box center [1144, 316] width 97 height 18
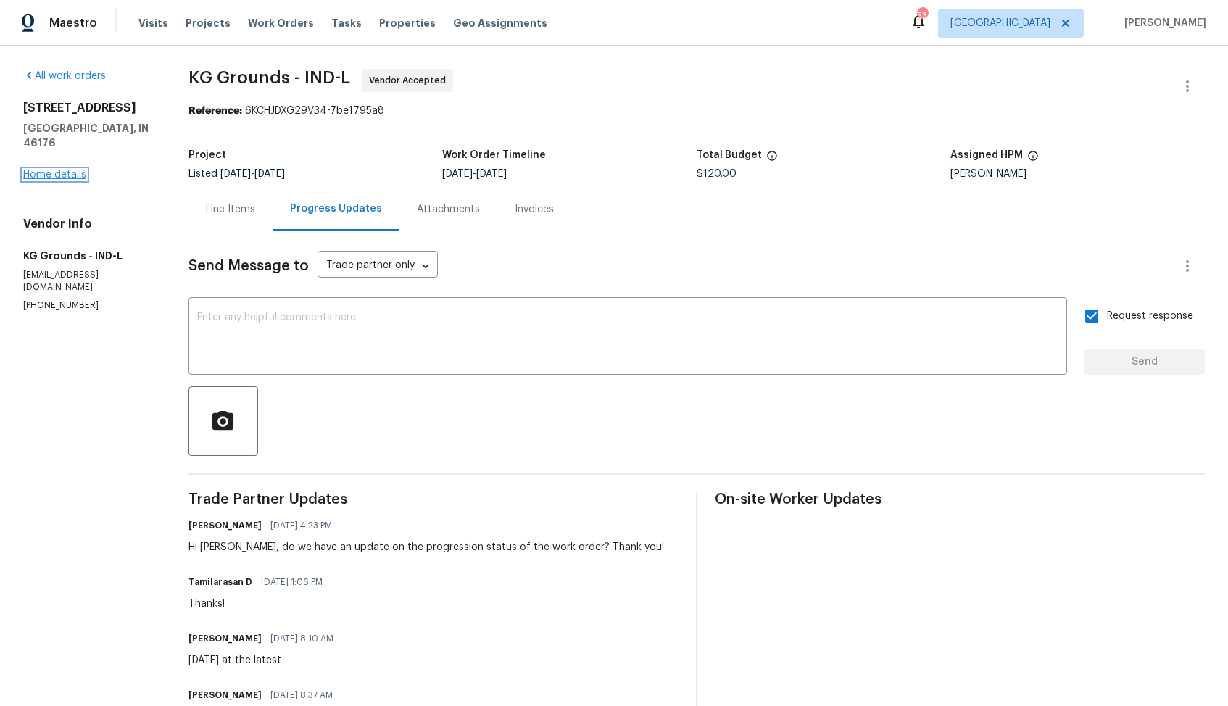
click at [50, 170] on link "Home details" at bounding box center [54, 175] width 63 height 10
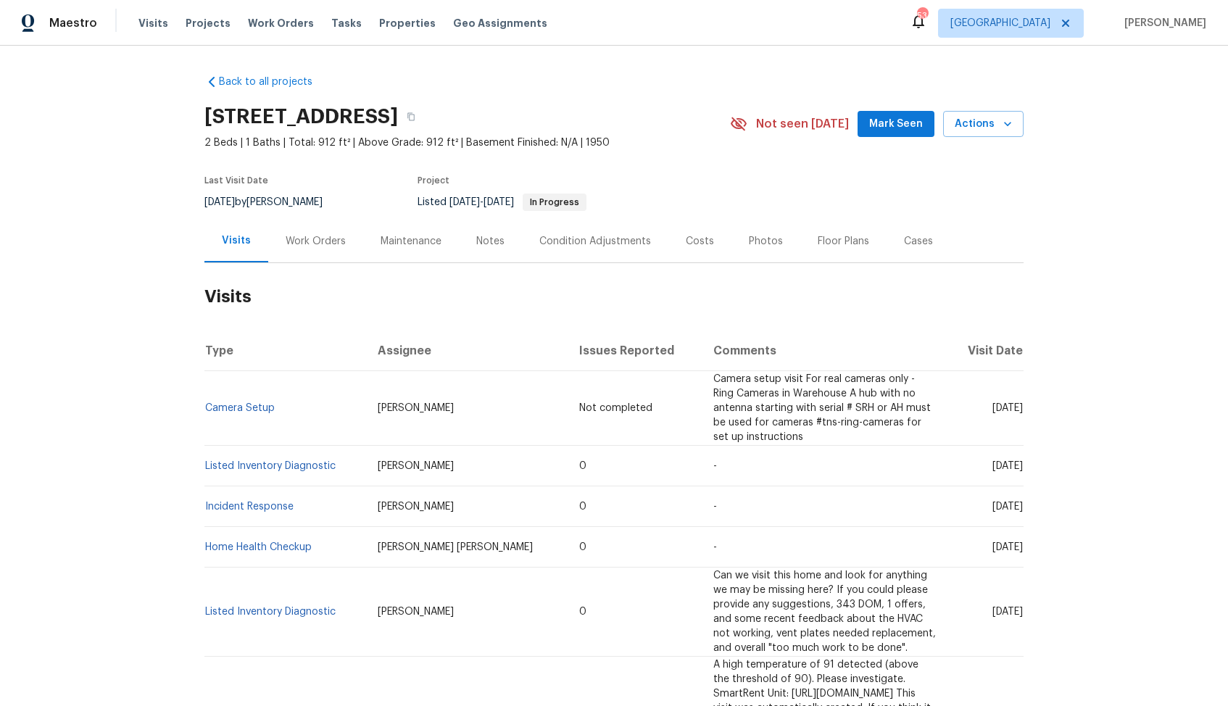
click at [311, 247] on div "Work Orders" at bounding box center [316, 241] width 60 height 14
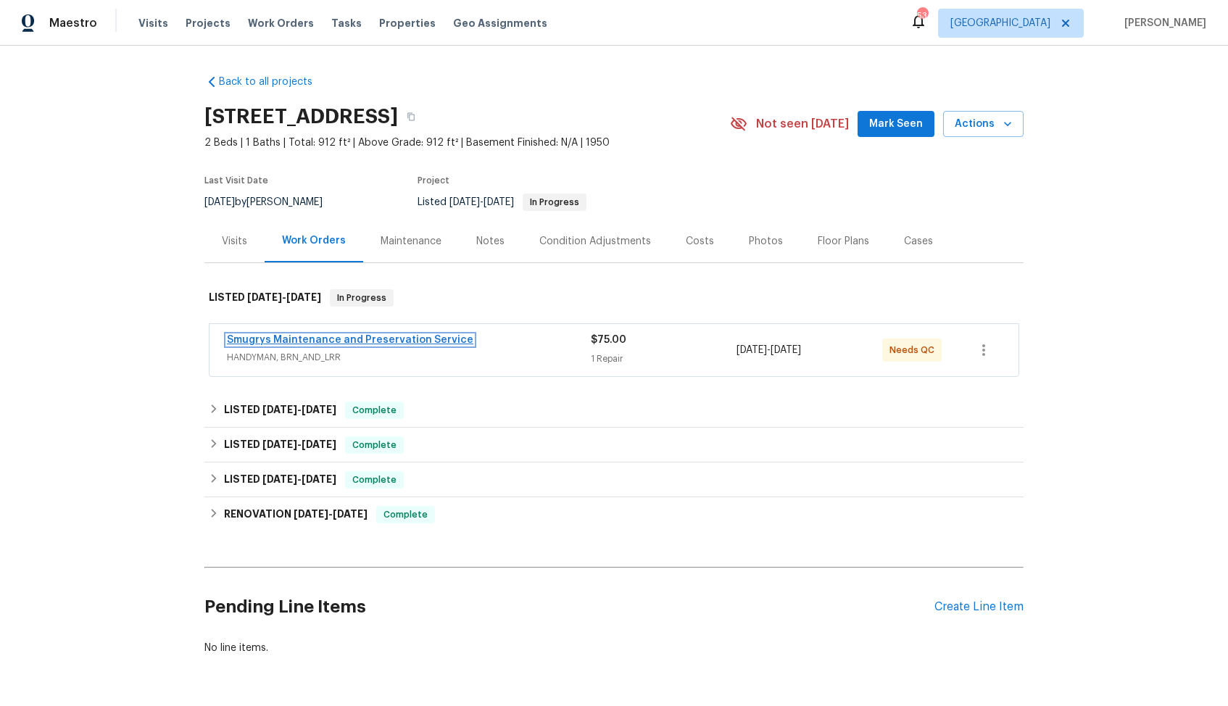
click at [318, 342] on link "Smugrys Maintenance and Preservation Service" at bounding box center [350, 340] width 246 height 10
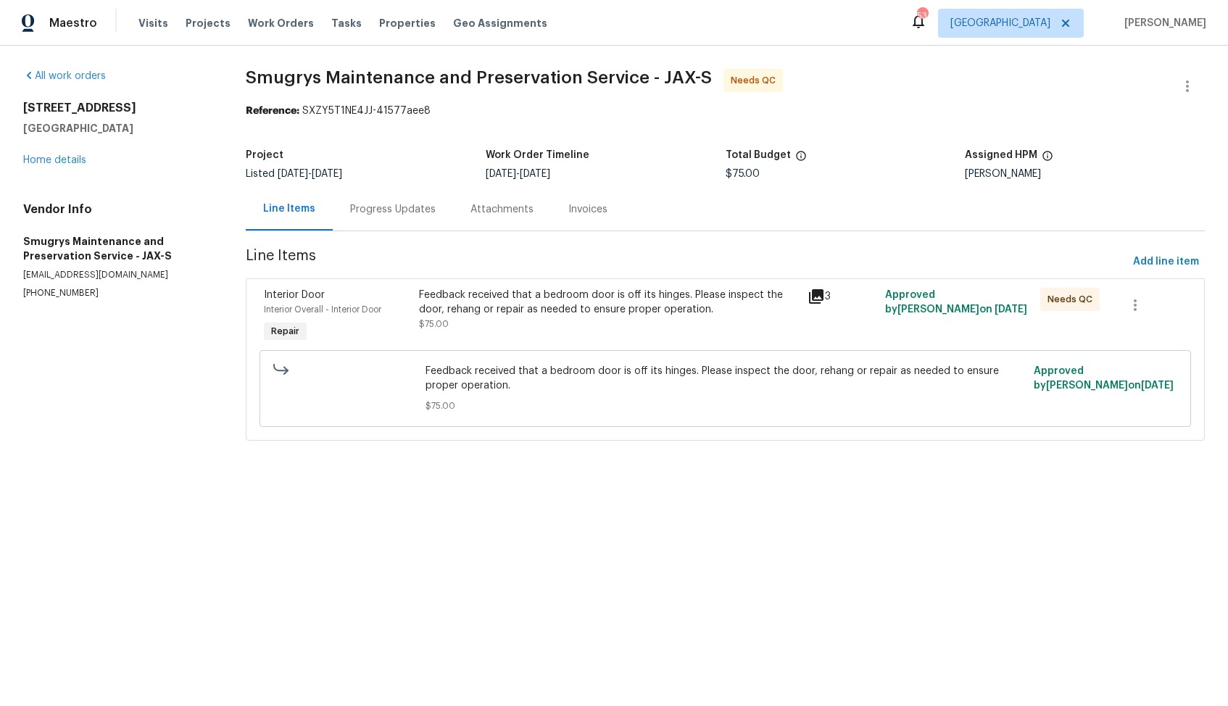
click at [526, 313] on div "Feedback received that a bedroom door is off its hinges. Please inspect the doo…" at bounding box center [608, 302] width 379 height 29
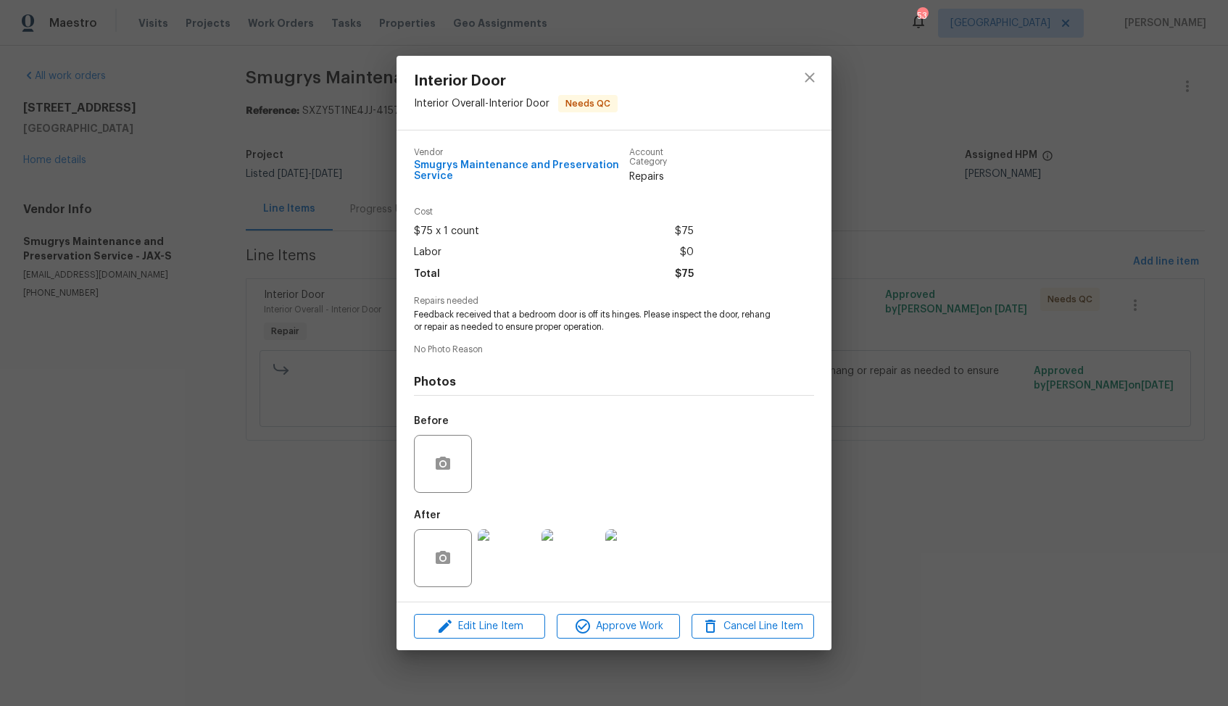
click at [510, 548] on img at bounding box center [507, 558] width 58 height 58
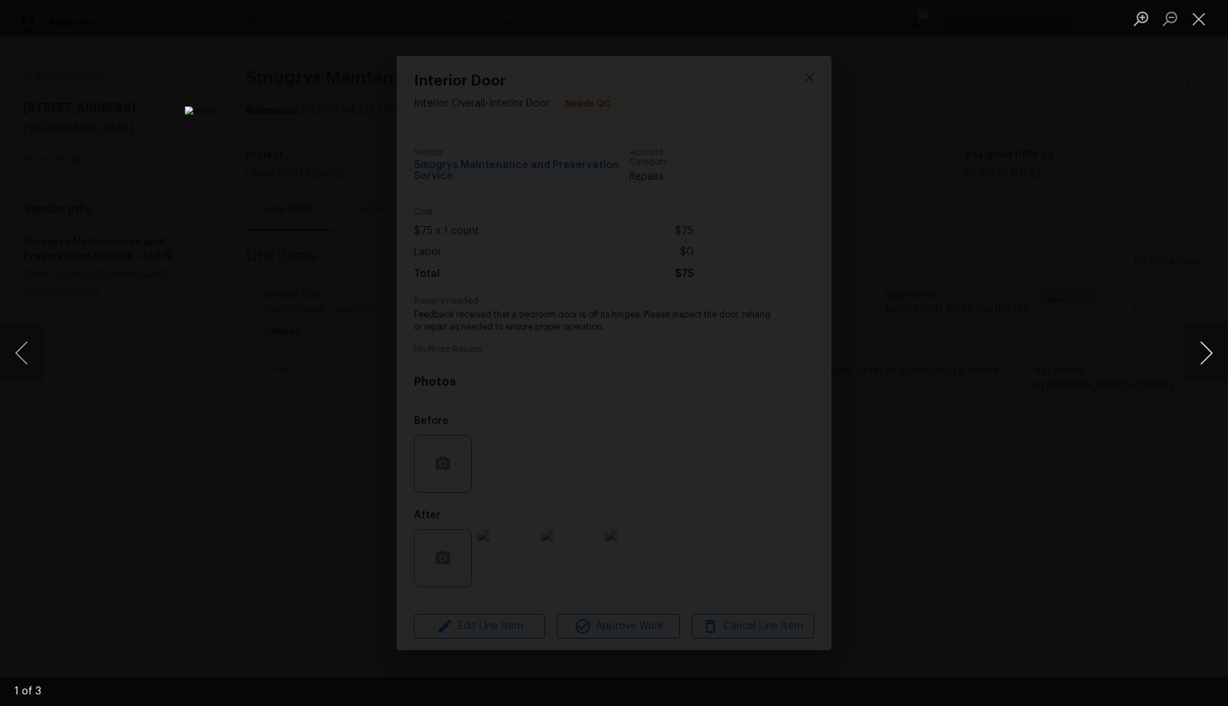
click at [1210, 356] on button "Next image" at bounding box center [1206, 353] width 43 height 58
click at [1050, 341] on div "Lightbox" at bounding box center [614, 353] width 1228 height 706
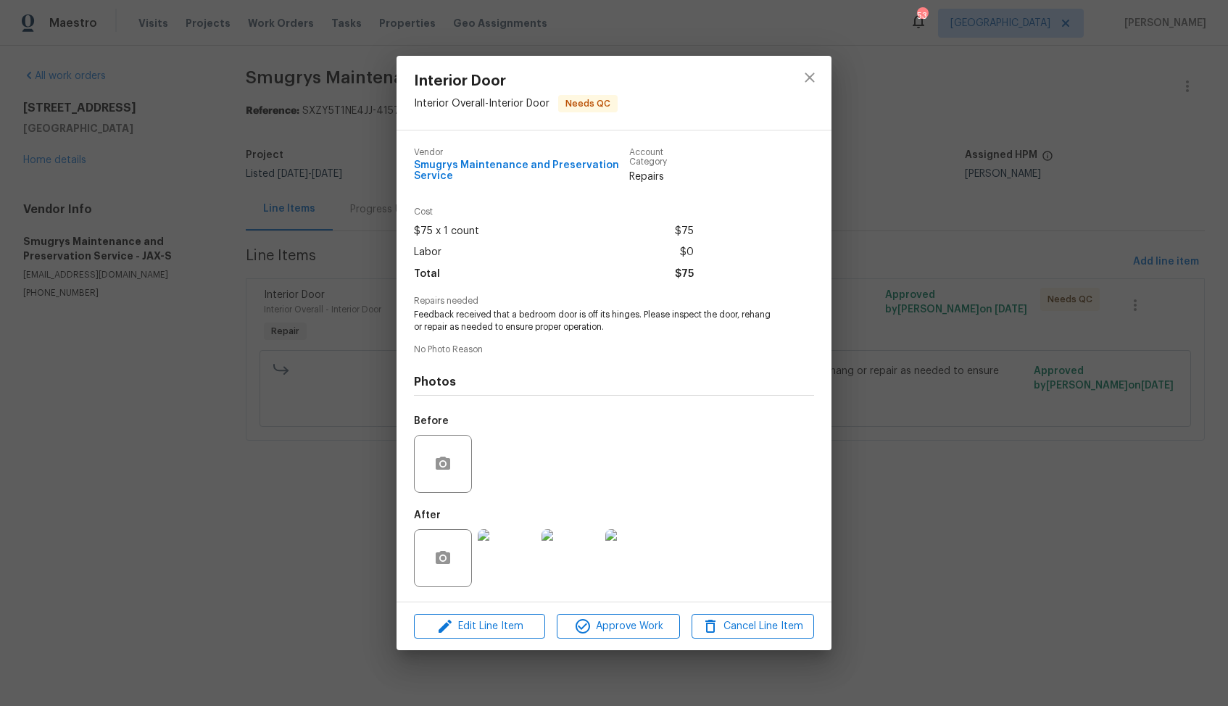
click at [970, 341] on div "Interior Door Interior Overall - Interior Door Needs QC Vendor Smugrys Maintena…" at bounding box center [614, 353] width 1228 height 706
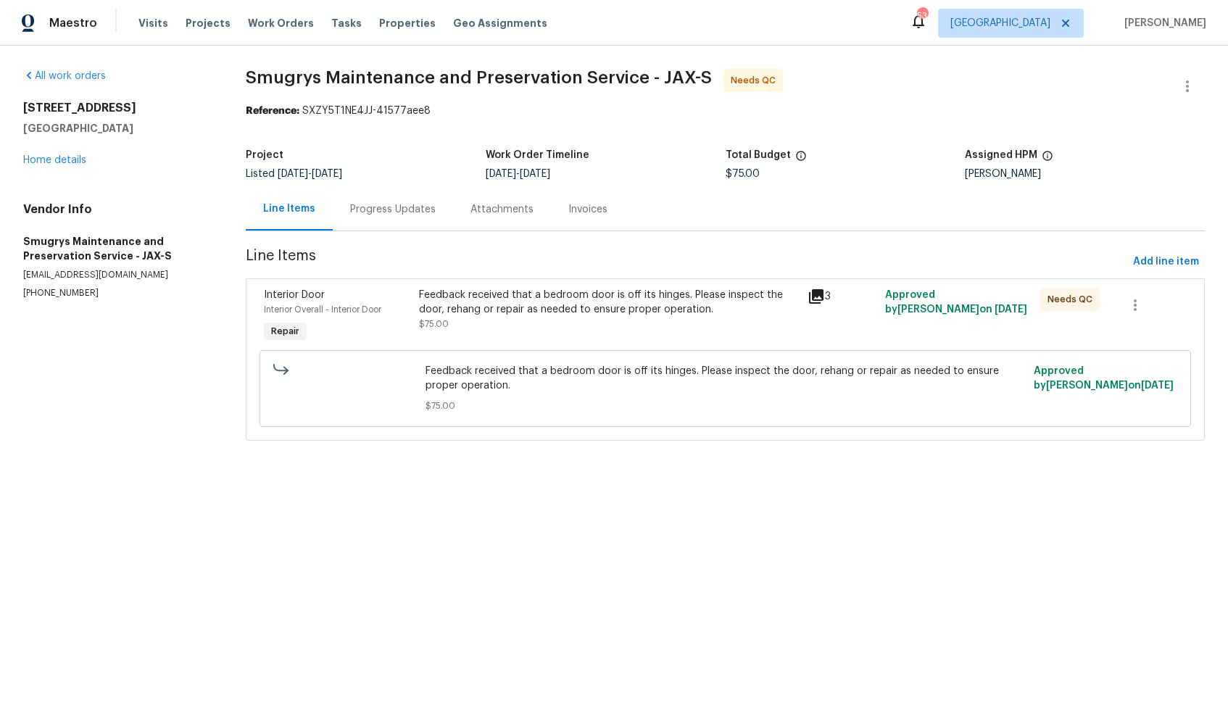
click at [378, 205] on div "Progress Updates" at bounding box center [393, 209] width 86 height 14
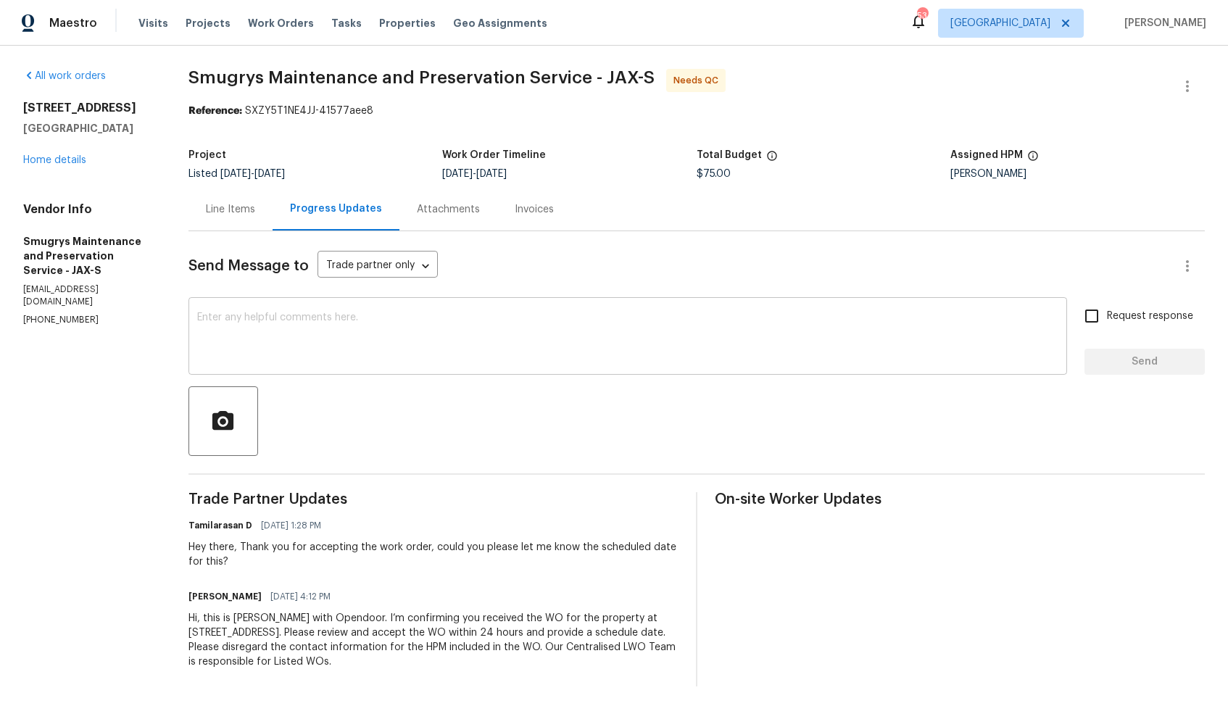
scroll to position [4, 0]
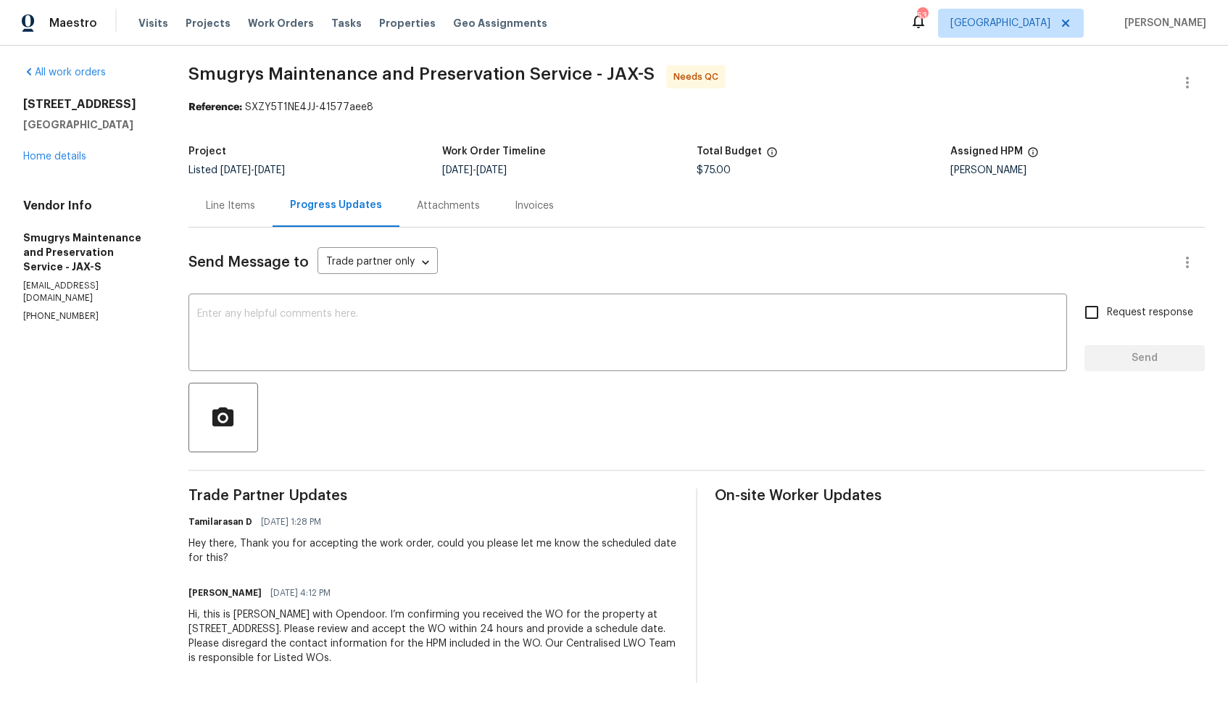
click at [230, 207] on div "Line Items" at bounding box center [230, 206] width 49 height 14
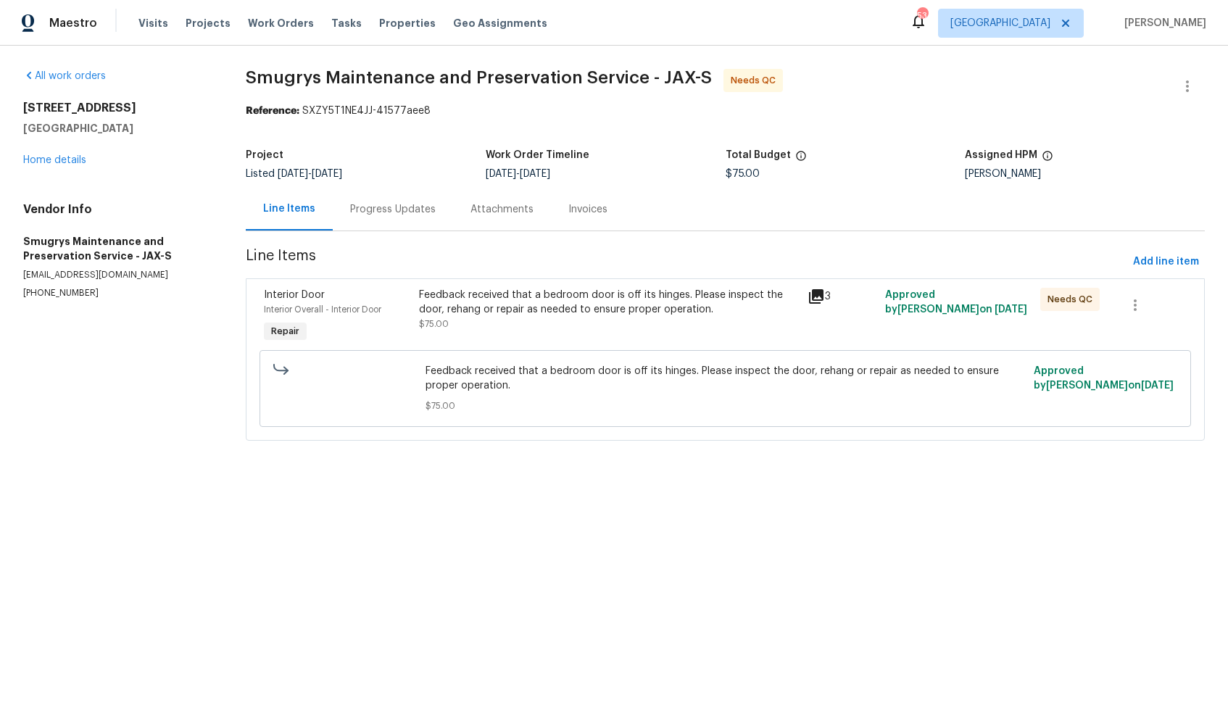
click at [513, 308] on div "Feedback received that a bedroom door is off its hinges. Please inspect the doo…" at bounding box center [608, 302] width 379 height 29
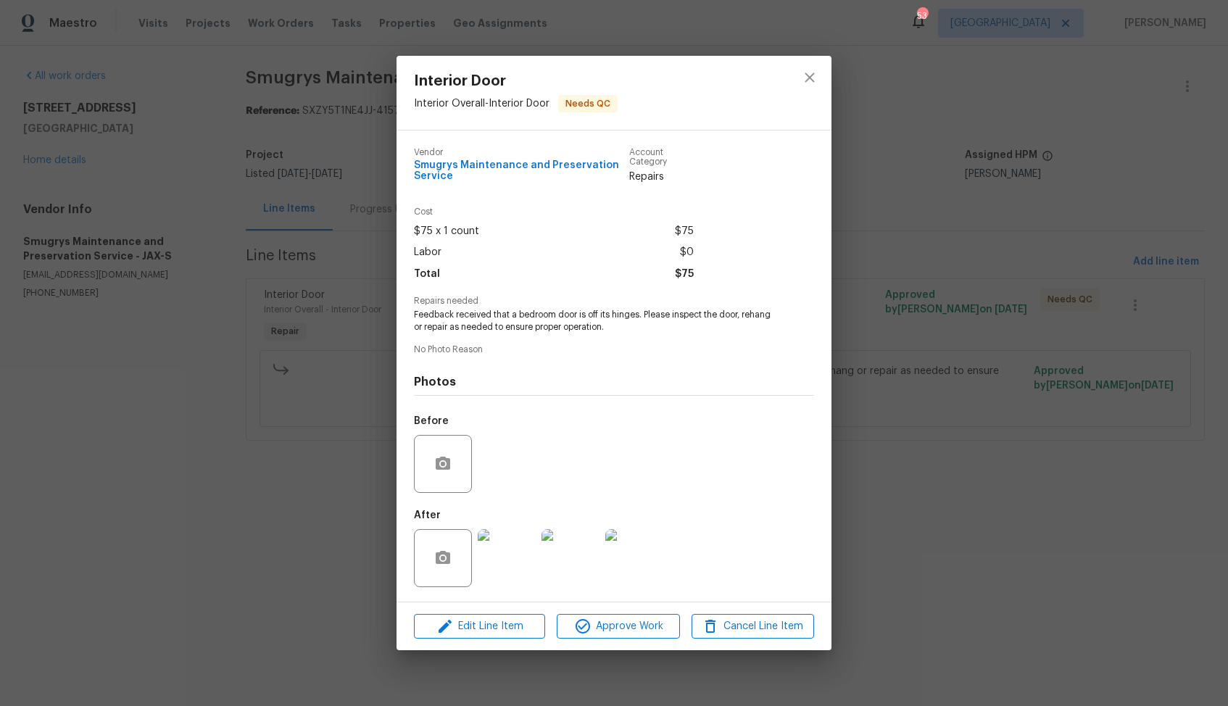
click at [492, 563] on img at bounding box center [507, 558] width 58 height 58
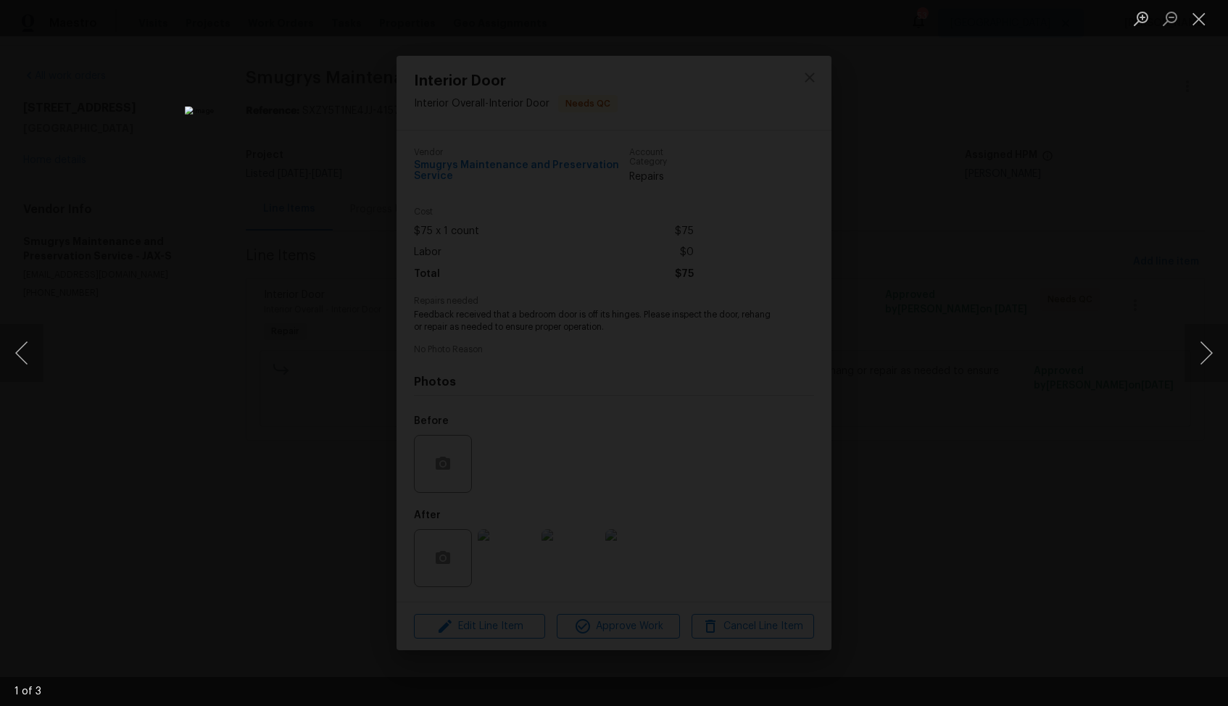
click at [240, 494] on div "Lightbox" at bounding box center [614, 353] width 1228 height 706
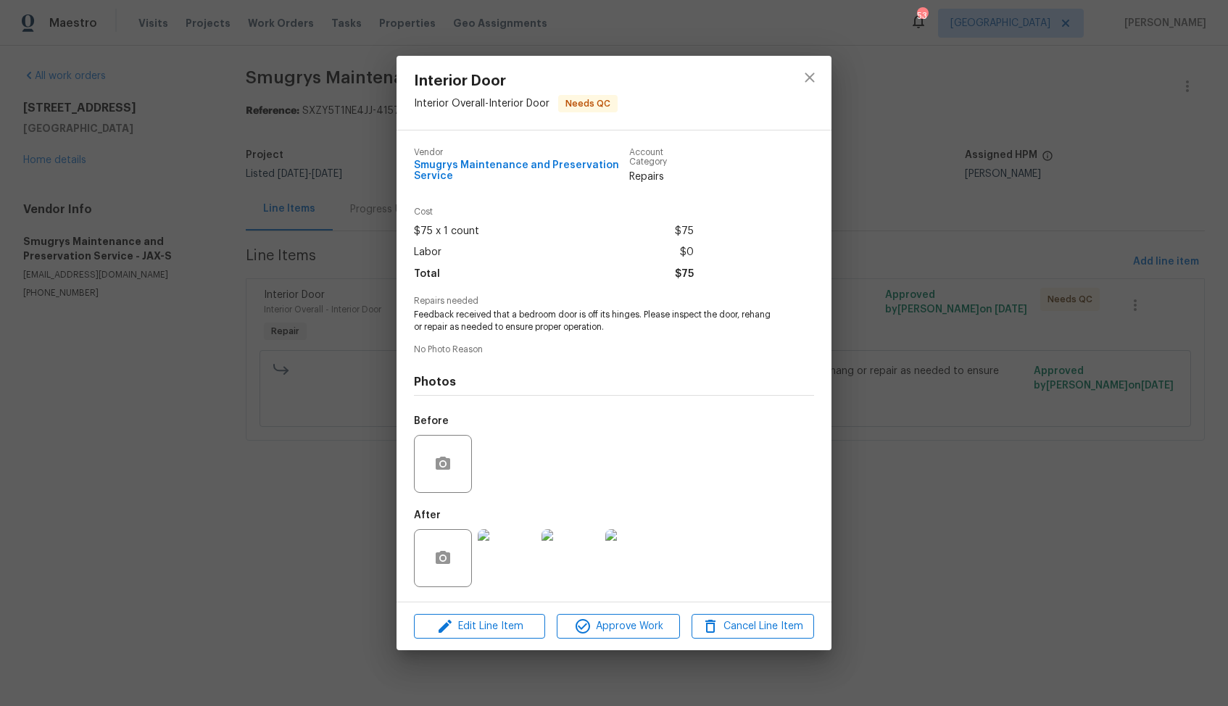
click at [505, 552] on img at bounding box center [507, 558] width 58 height 58
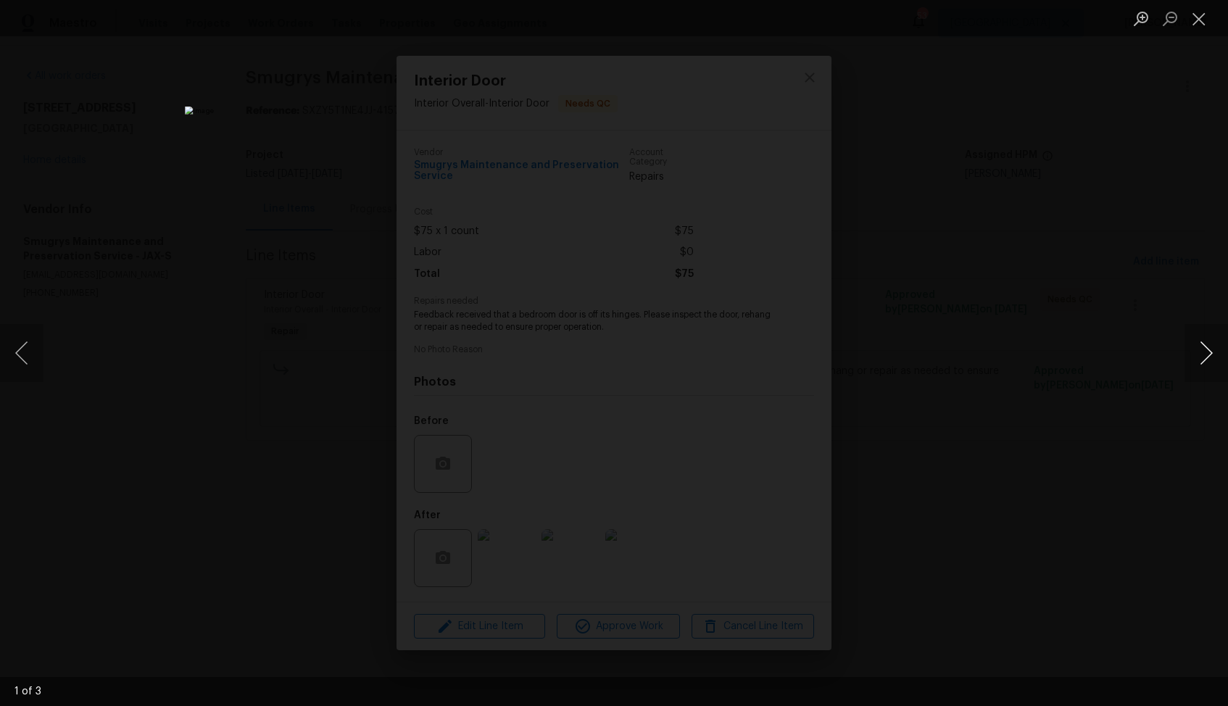
click at [1203, 347] on button "Next image" at bounding box center [1206, 353] width 43 height 58
click at [1047, 312] on div "Lightbox" at bounding box center [614, 353] width 1228 height 706
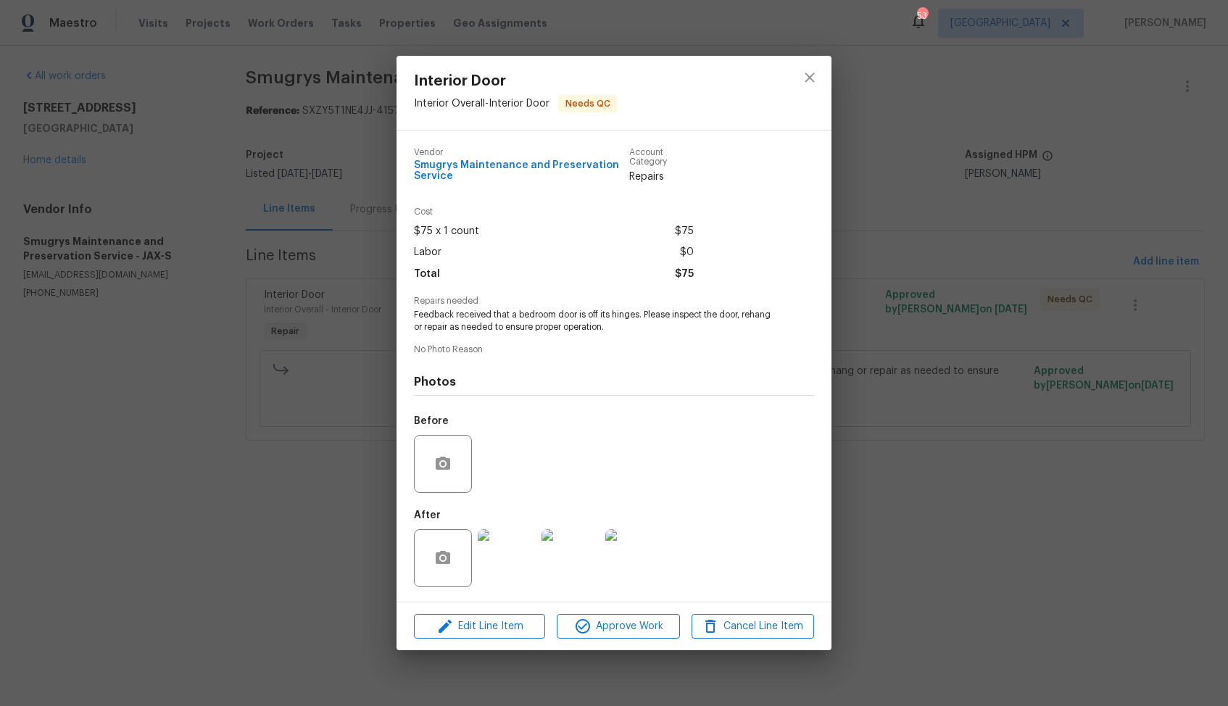
click at [953, 297] on div "Interior Door Interior Overall - Interior Door Needs QC Vendor Smugrys Maintena…" at bounding box center [614, 353] width 1228 height 706
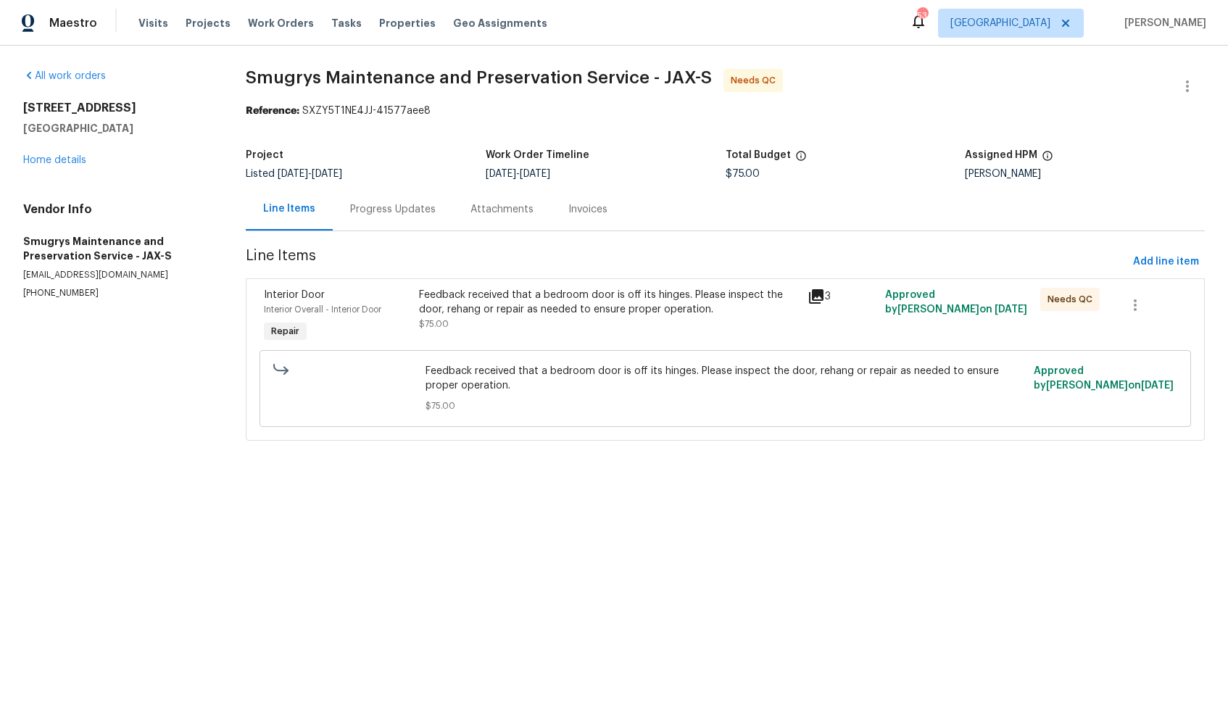
click at [378, 204] on div "Progress Updates" at bounding box center [393, 209] width 86 height 14
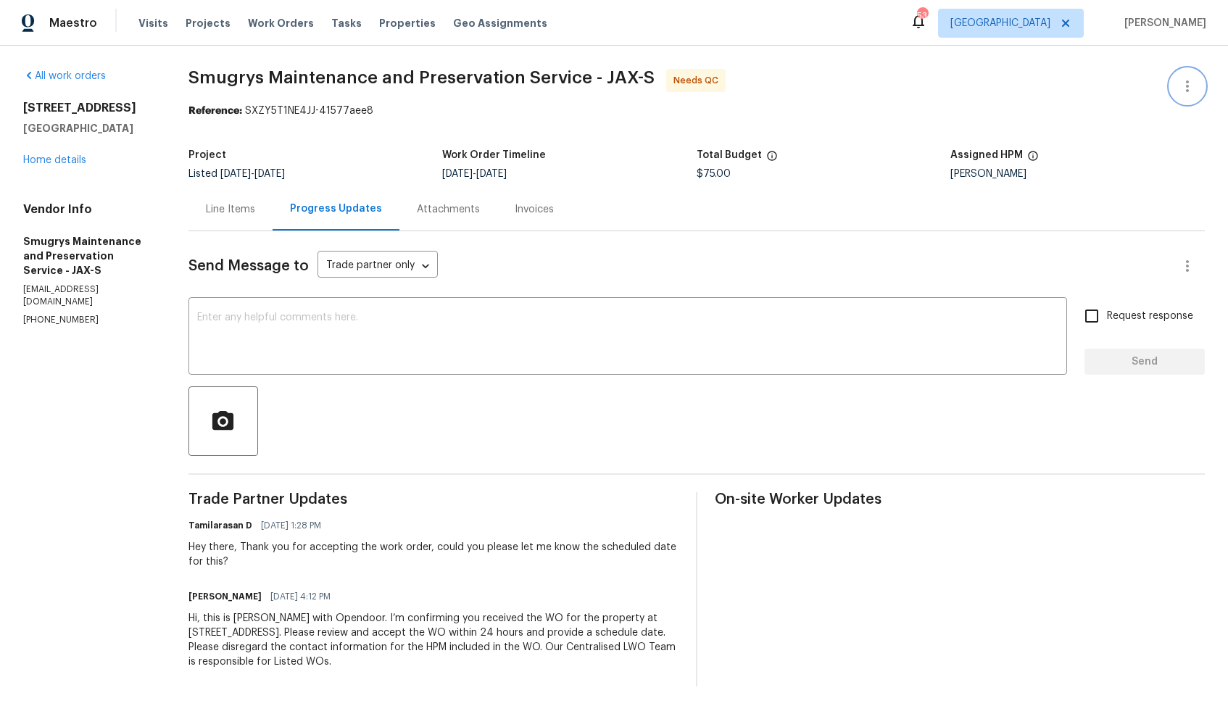
click at [1191, 94] on icon "button" at bounding box center [1187, 86] width 17 height 17
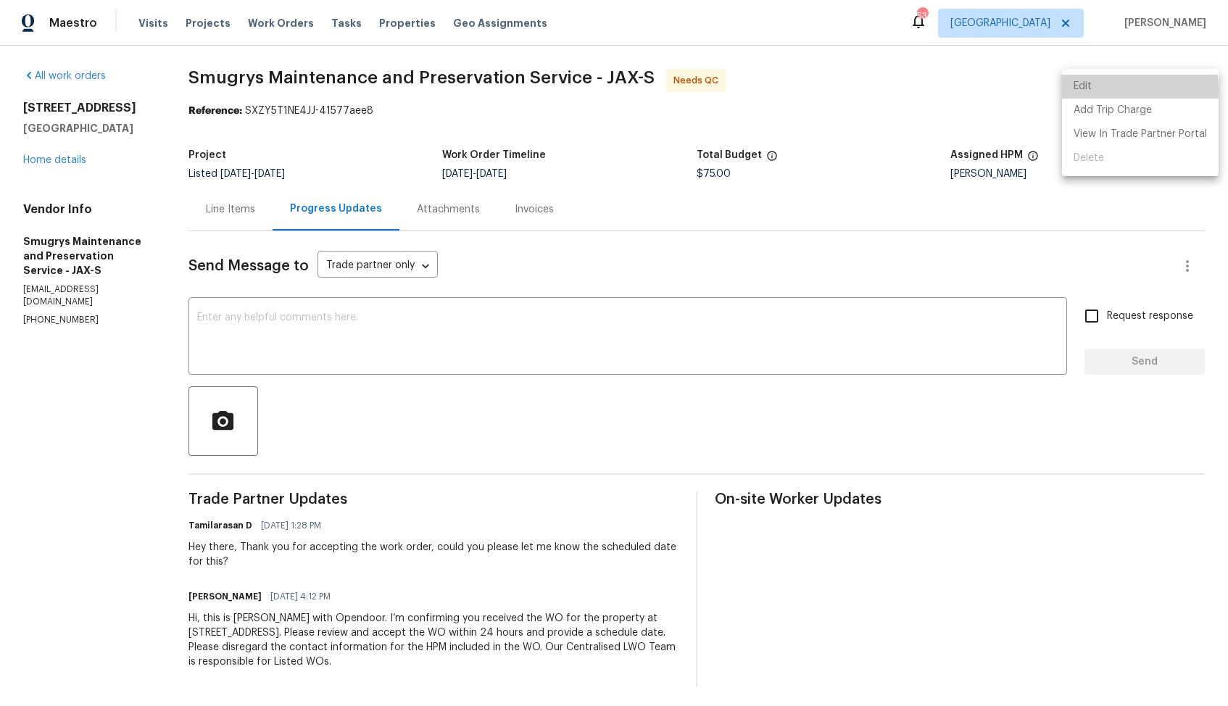
click at [1103, 91] on li "Edit" at bounding box center [1140, 87] width 157 height 24
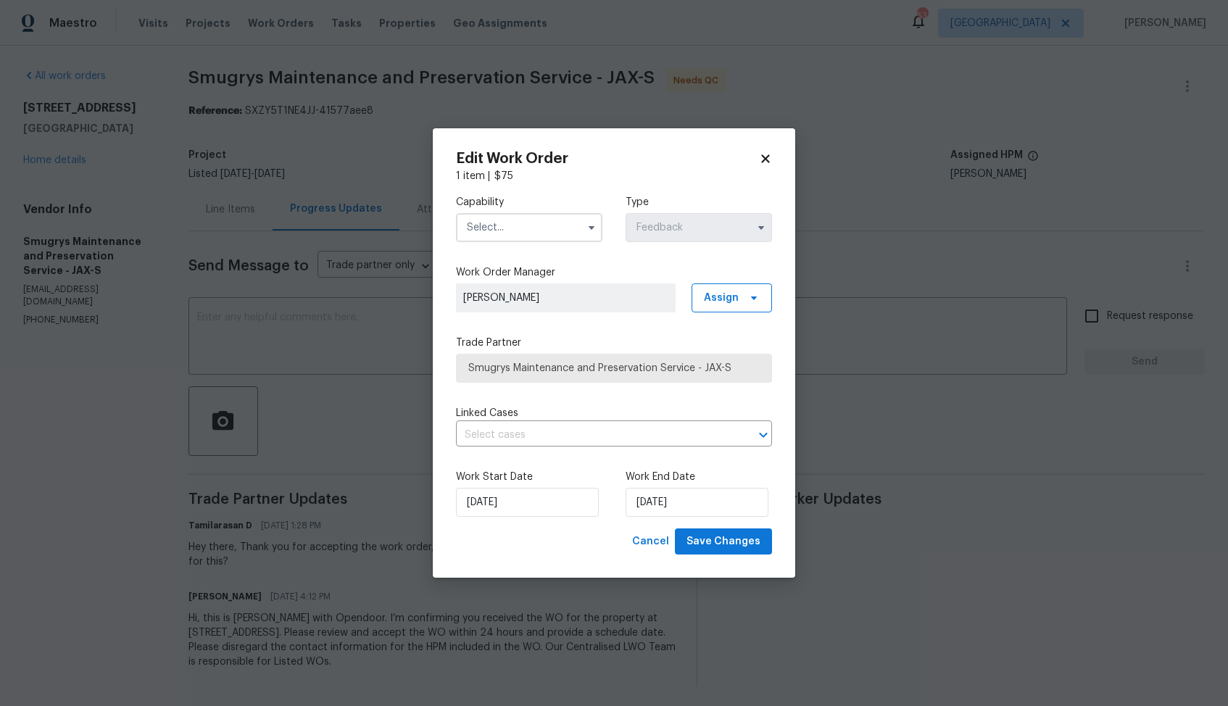
click at [565, 230] on input "text" at bounding box center [529, 227] width 146 height 29
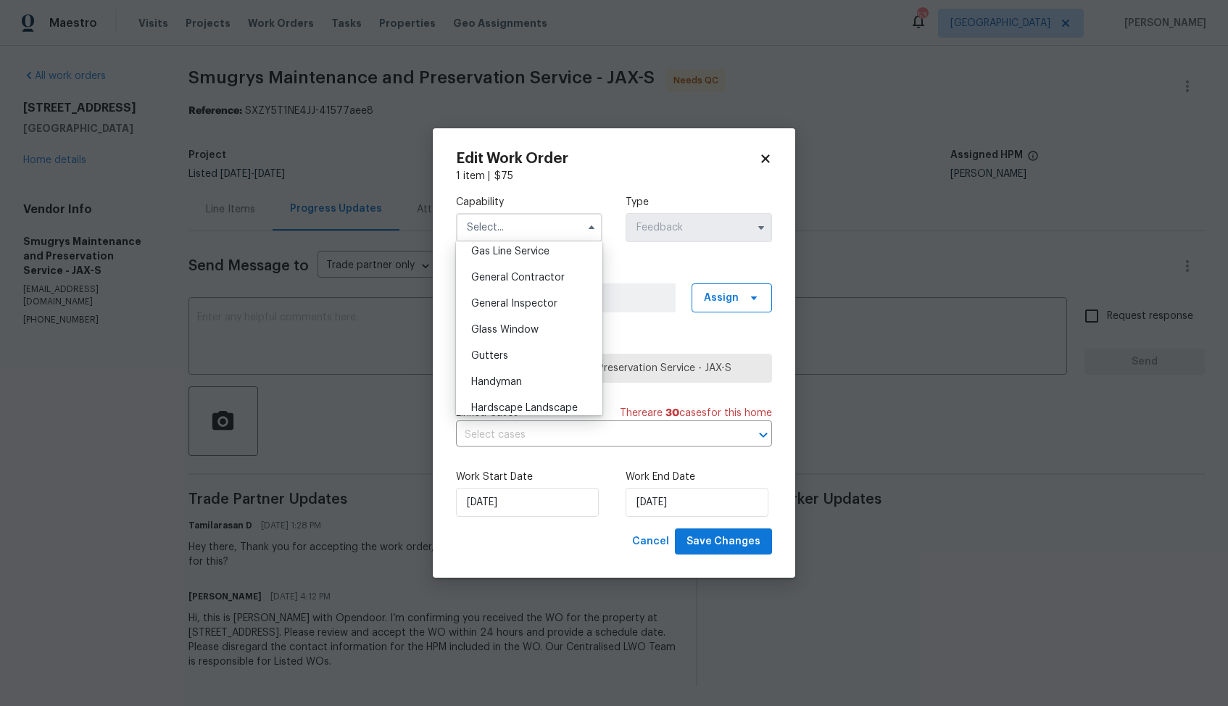
scroll to position [691, 0]
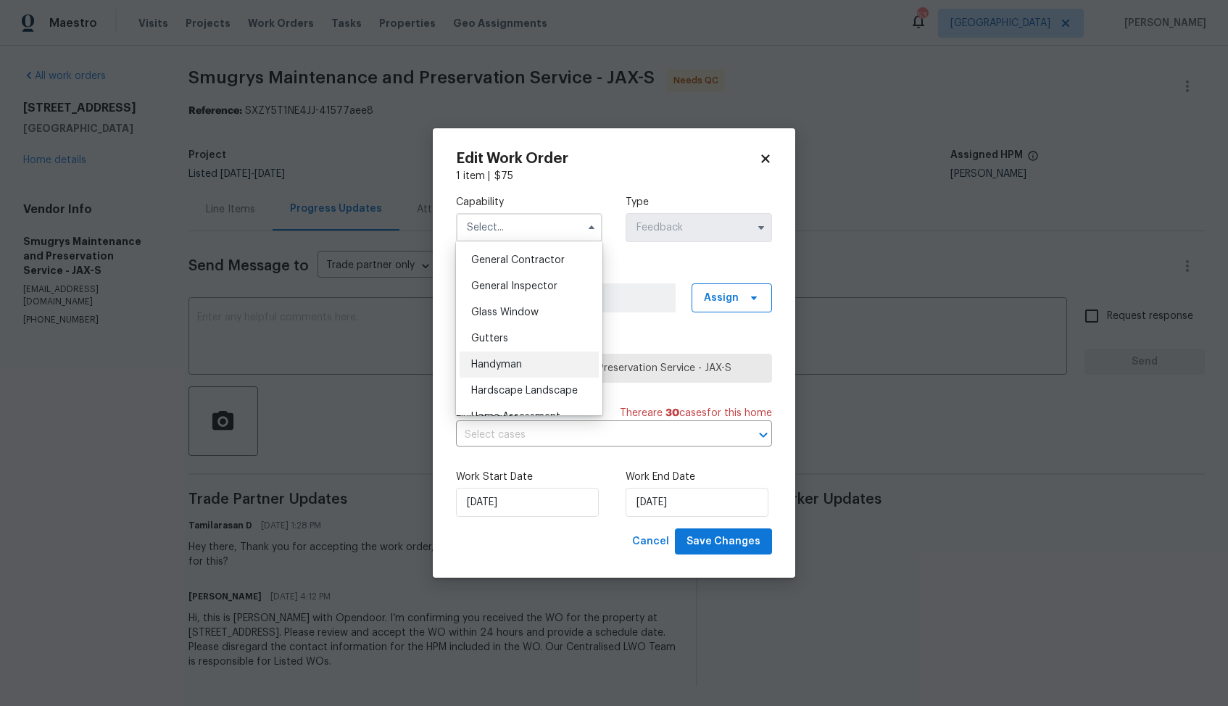
click at [499, 364] on span "Handyman" at bounding box center [496, 365] width 51 height 10
type input "Handyman"
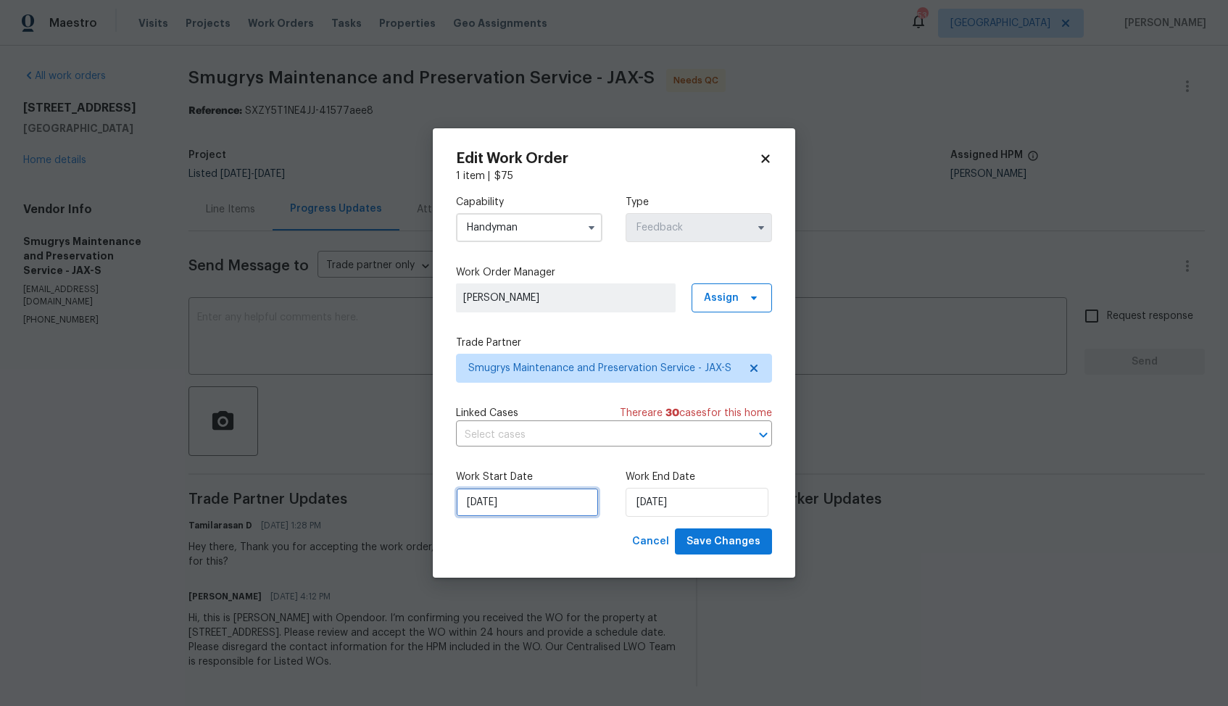
click at [531, 502] on input "14/08/2025" at bounding box center [527, 502] width 143 height 29
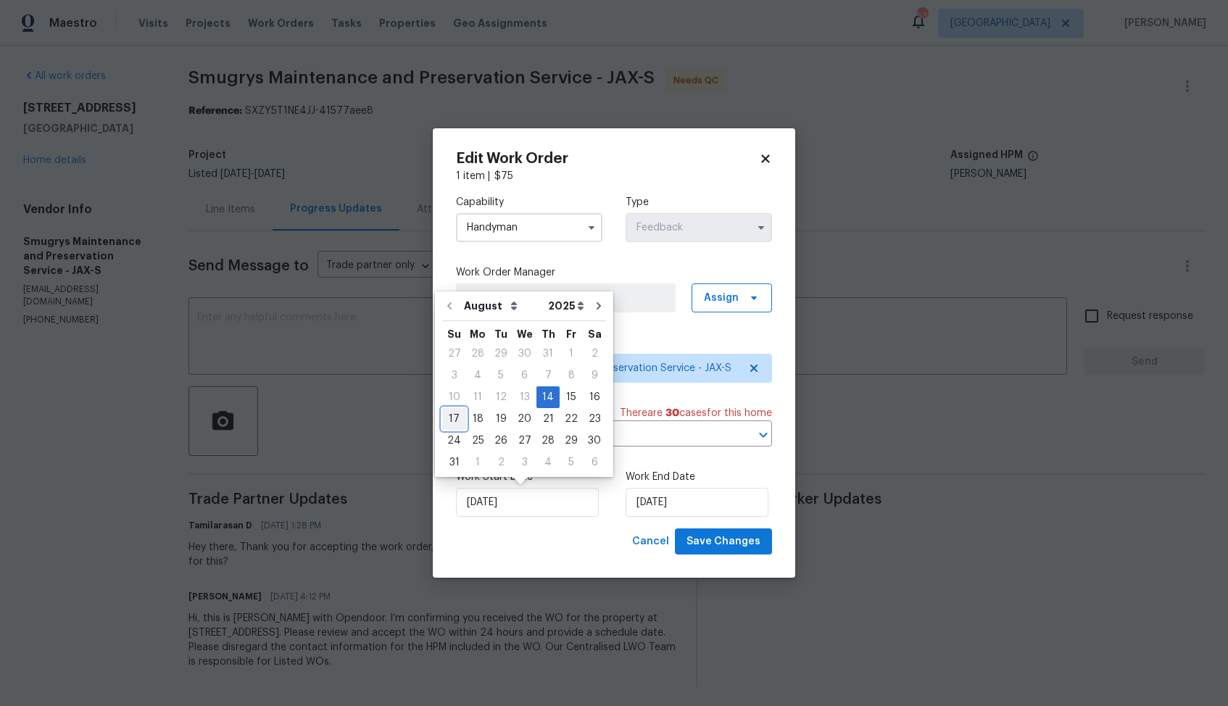
click at [459, 420] on div "17" at bounding box center [454, 419] width 24 height 20
type input "17/08/2025"
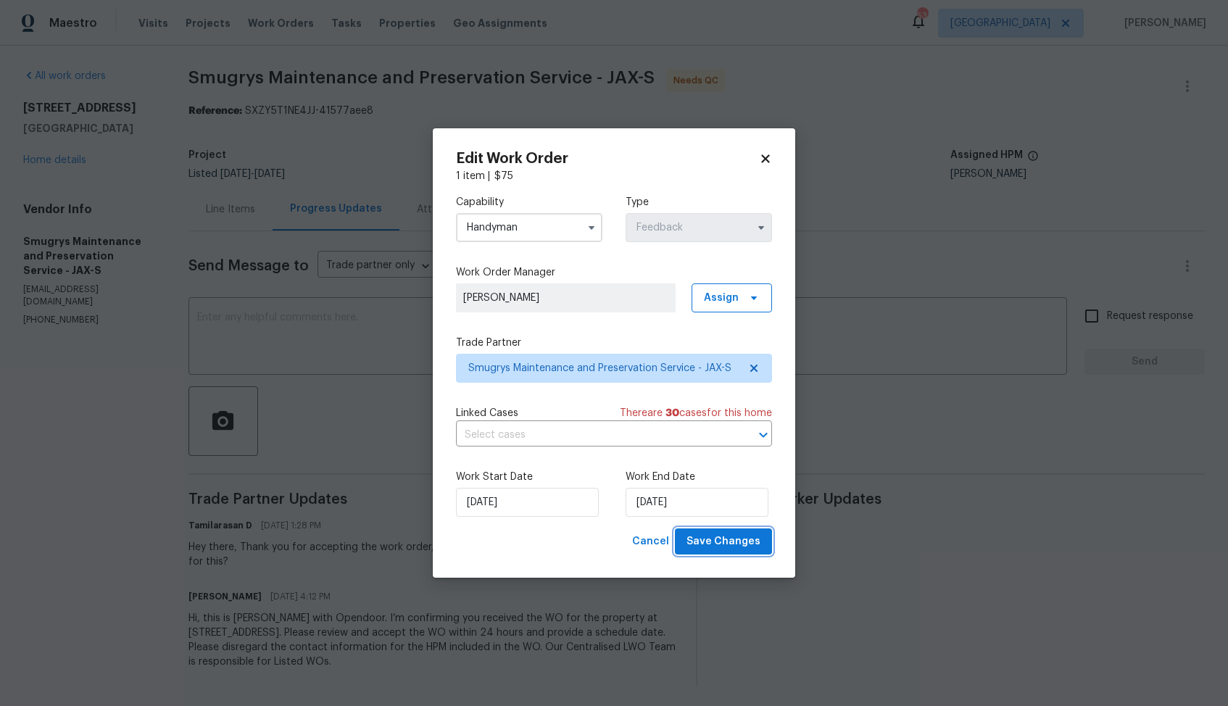
click at [713, 541] on span "Save Changes" at bounding box center [724, 542] width 74 height 18
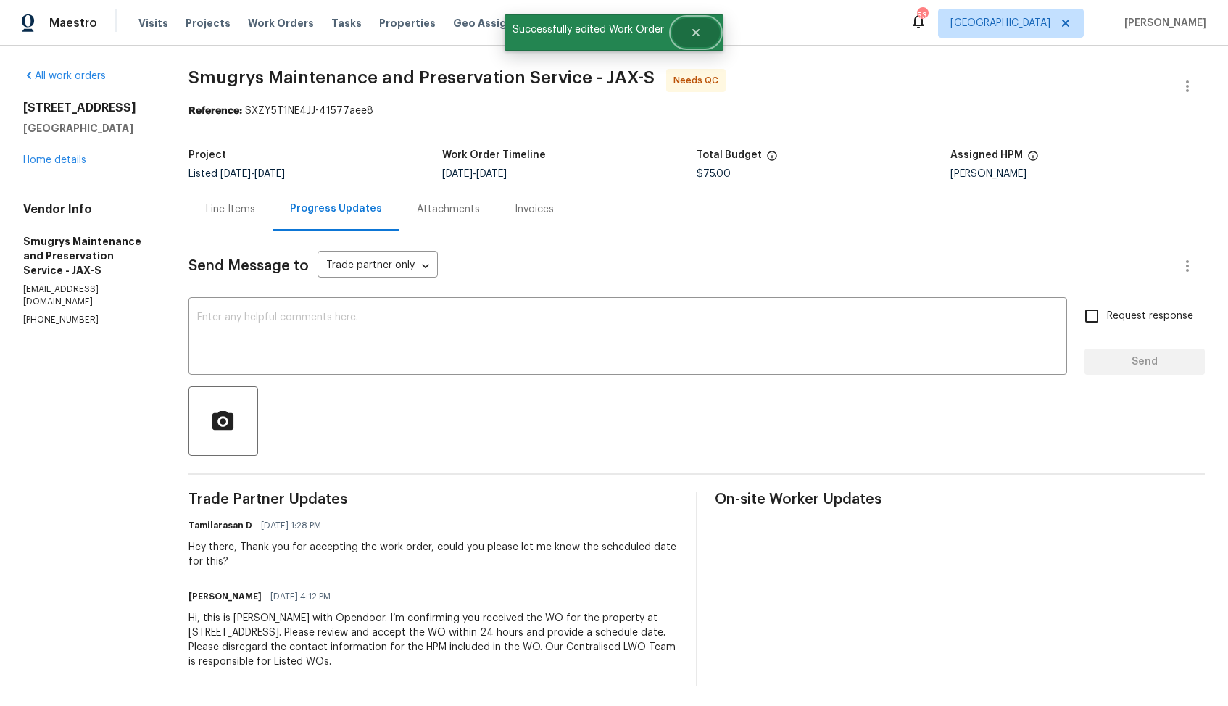
click at [697, 38] on icon "Close" at bounding box center [696, 33] width 12 height 12
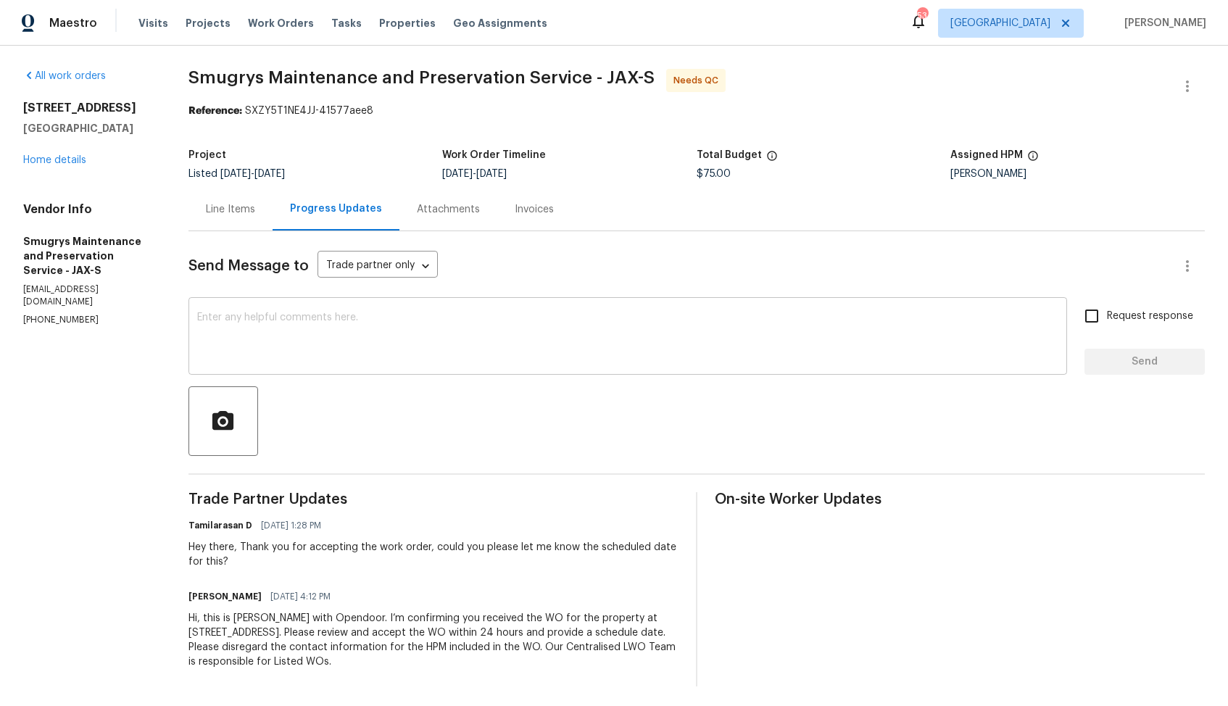
click at [478, 344] on textarea at bounding box center [627, 337] width 861 height 51
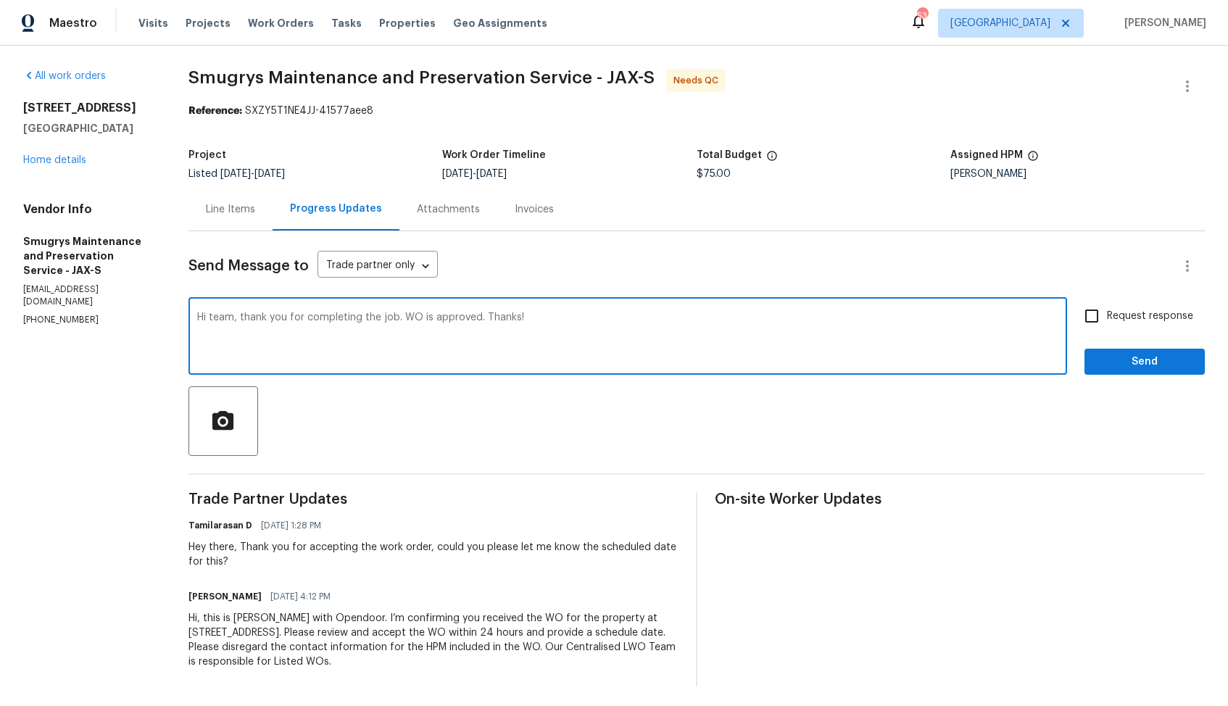
click at [552, 321] on textarea "Hi team, thank you for completing the job. WO is approved. Thanks!" at bounding box center [627, 337] width 861 height 51
type textarea "Hi team, thank you for completing the job. WO is approved. Thanks!"
click at [1111, 356] on span "Send" at bounding box center [1144, 362] width 97 height 18
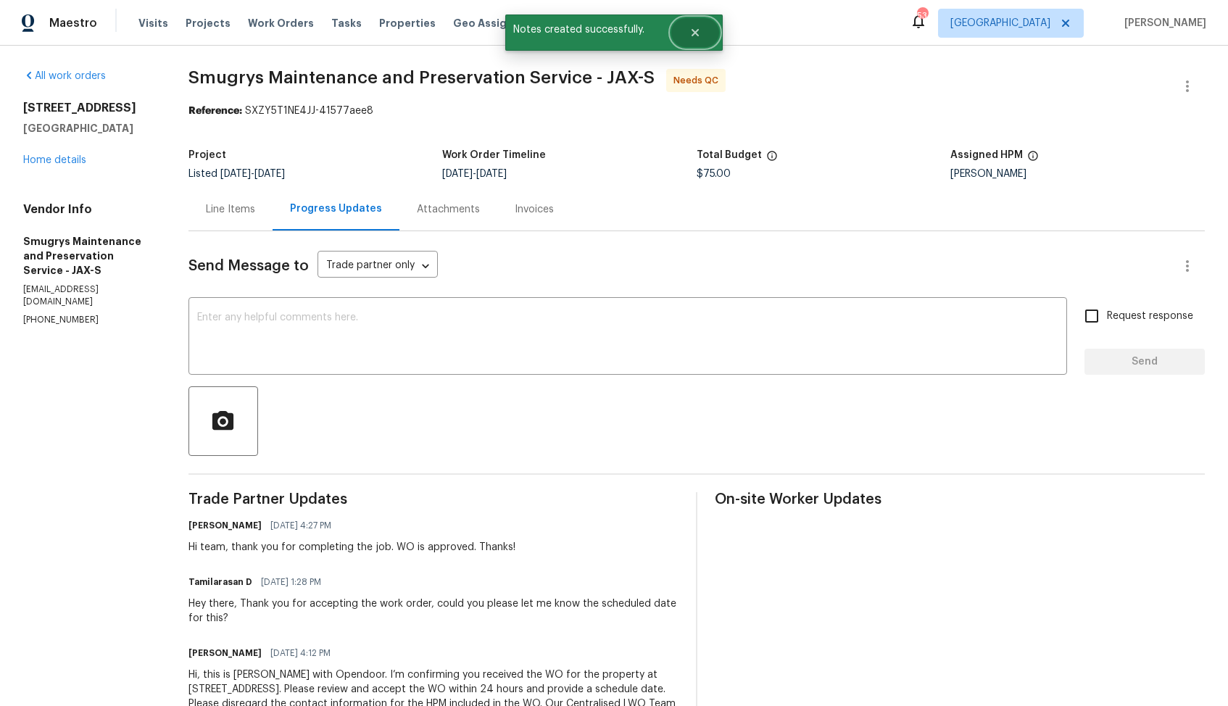
click at [703, 32] on button "Close" at bounding box center [695, 32] width 48 height 29
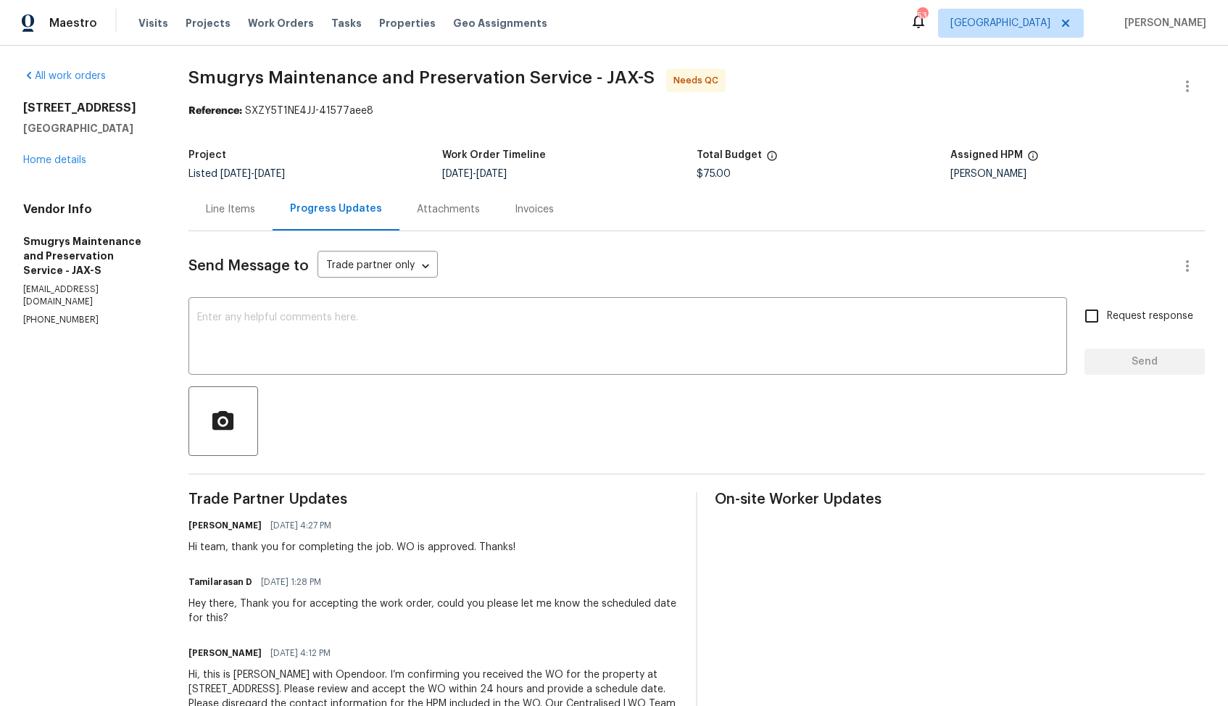
click at [221, 200] on div "Line Items" at bounding box center [230, 209] width 84 height 43
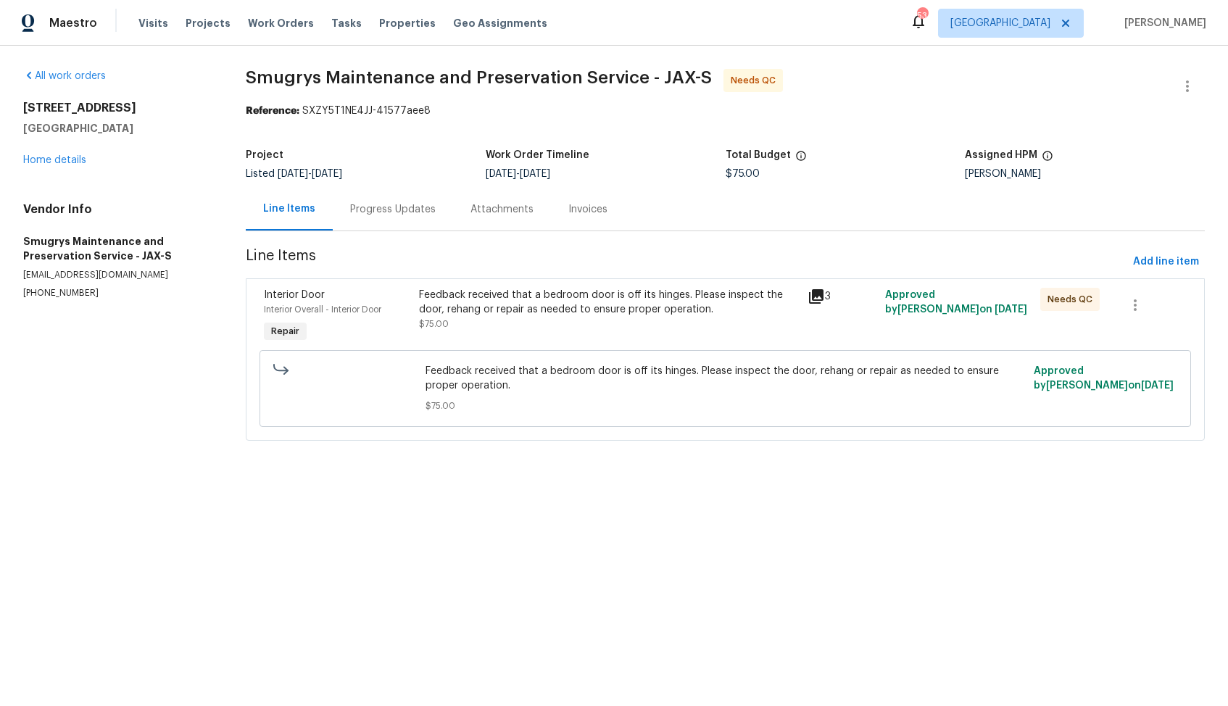
click at [510, 322] on div "Feedback received that a bedroom door is off its hinges. Please inspect the doo…" at bounding box center [608, 309] width 379 height 43
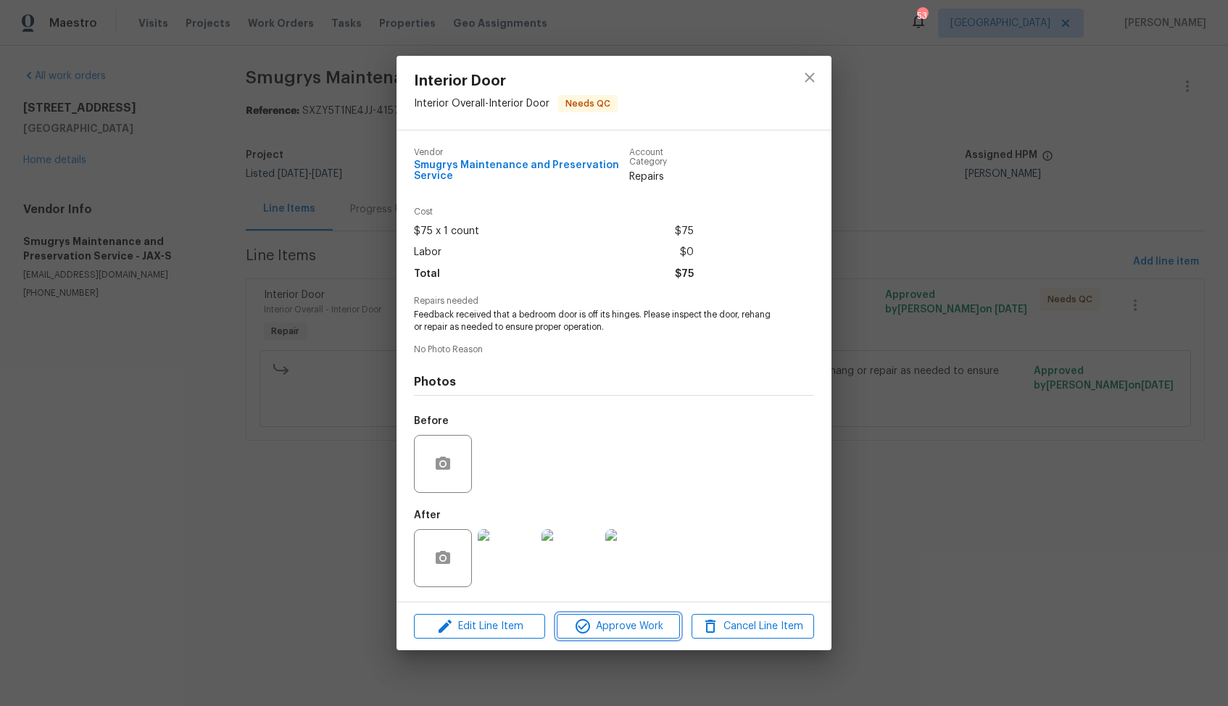
click at [583, 623] on icon "button" at bounding box center [582, 626] width 17 height 17
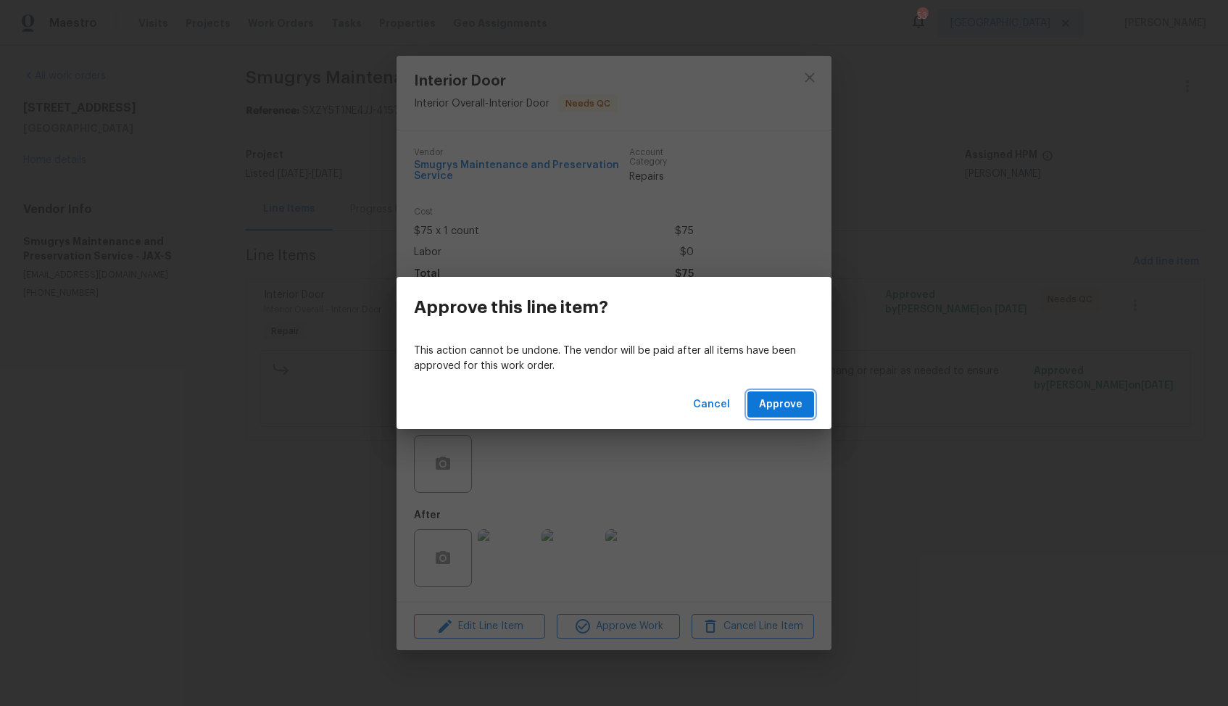
click at [780, 405] on span "Approve" at bounding box center [780, 405] width 43 height 18
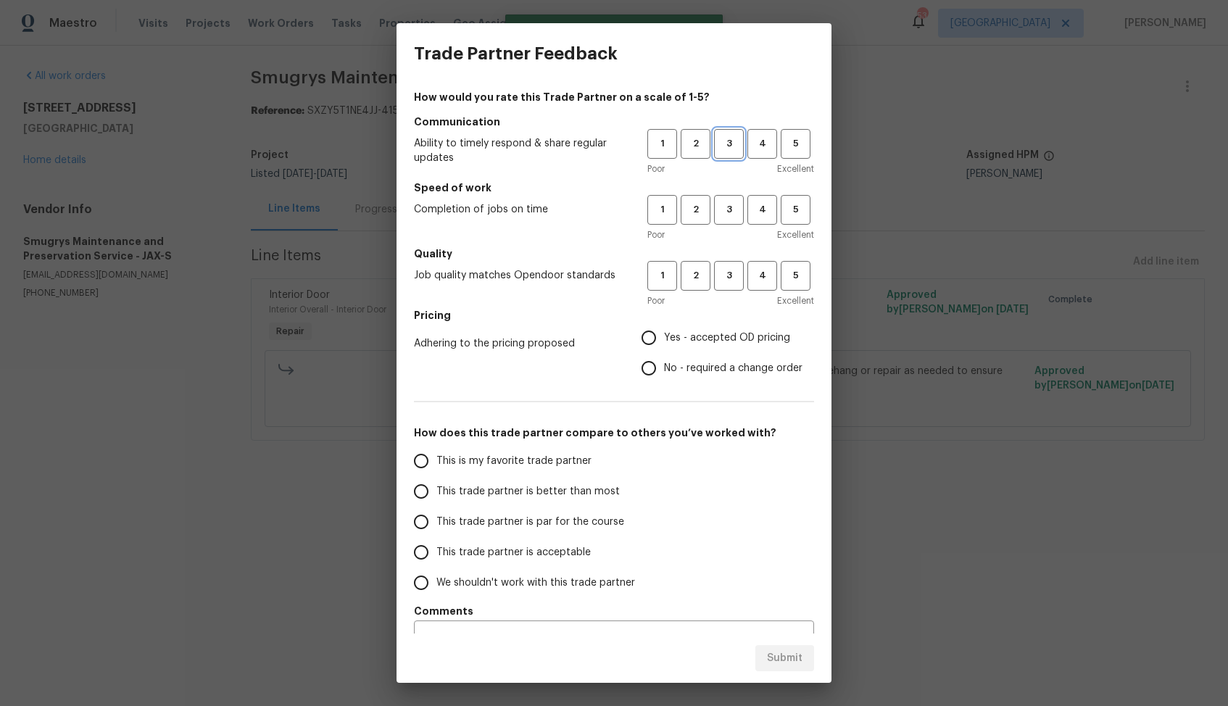
click at [727, 136] on span "3" at bounding box center [729, 144] width 27 height 17
click at [726, 207] on span "3" at bounding box center [729, 210] width 27 height 17
click at [758, 213] on span "4" at bounding box center [762, 210] width 27 height 17
click at [753, 278] on span "4" at bounding box center [762, 276] width 27 height 17
click at [682, 339] on span "Yes - accepted OD pricing" at bounding box center [727, 338] width 126 height 15
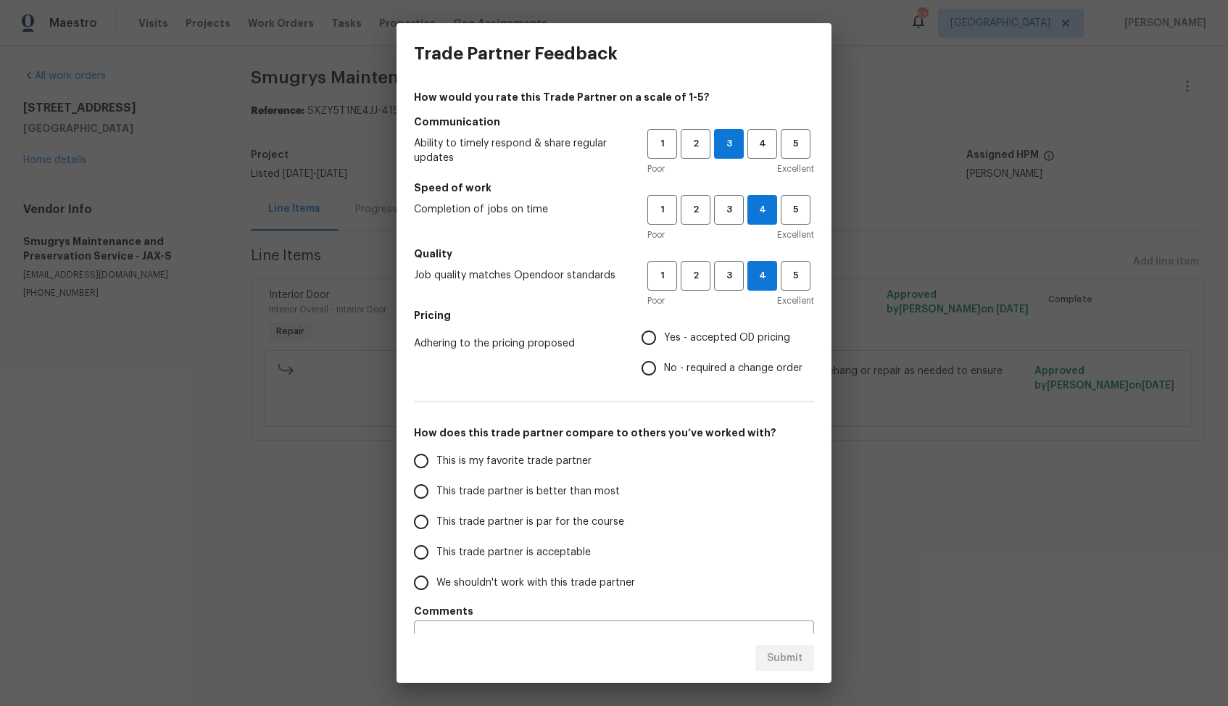
click at [664, 339] on input "Yes - accepted OD pricing" at bounding box center [649, 338] width 30 height 30
radio input "true"
click at [562, 484] on span "This trade partner is better than most" at bounding box center [527, 491] width 183 height 15
click at [436, 483] on input "This trade partner is better than most" at bounding box center [421, 491] width 30 height 30
click at [776, 658] on span "Submit" at bounding box center [785, 659] width 36 height 18
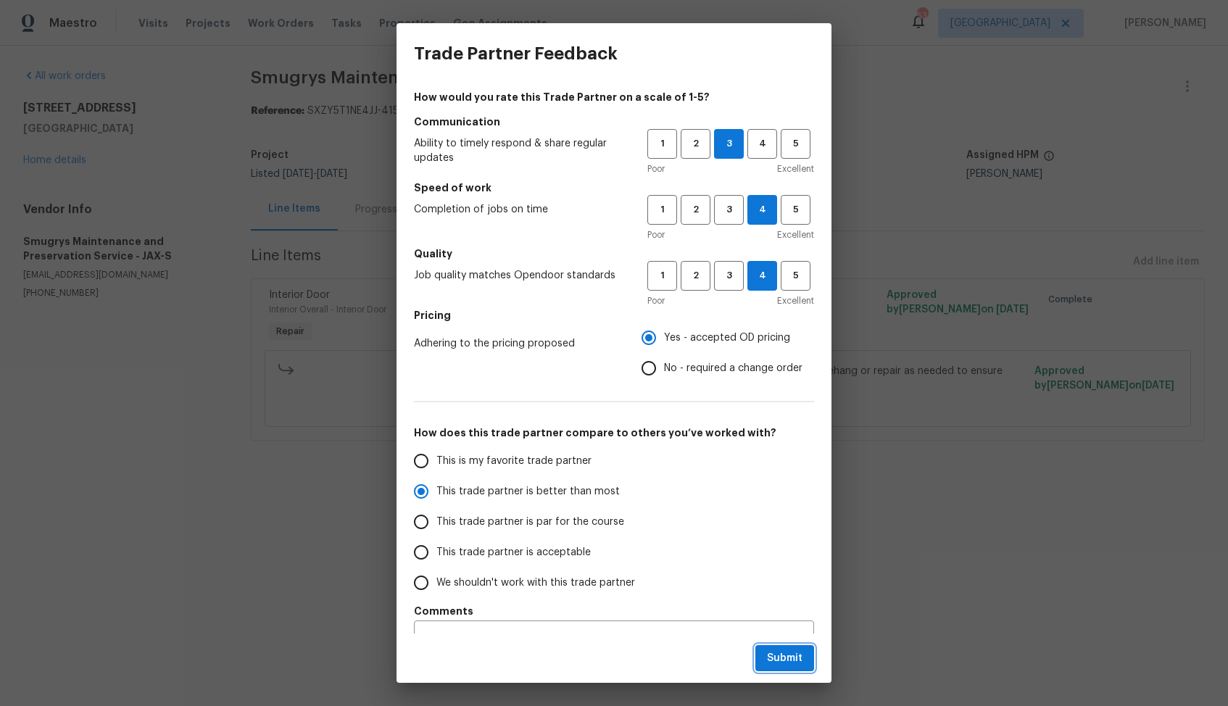
radio input "true"
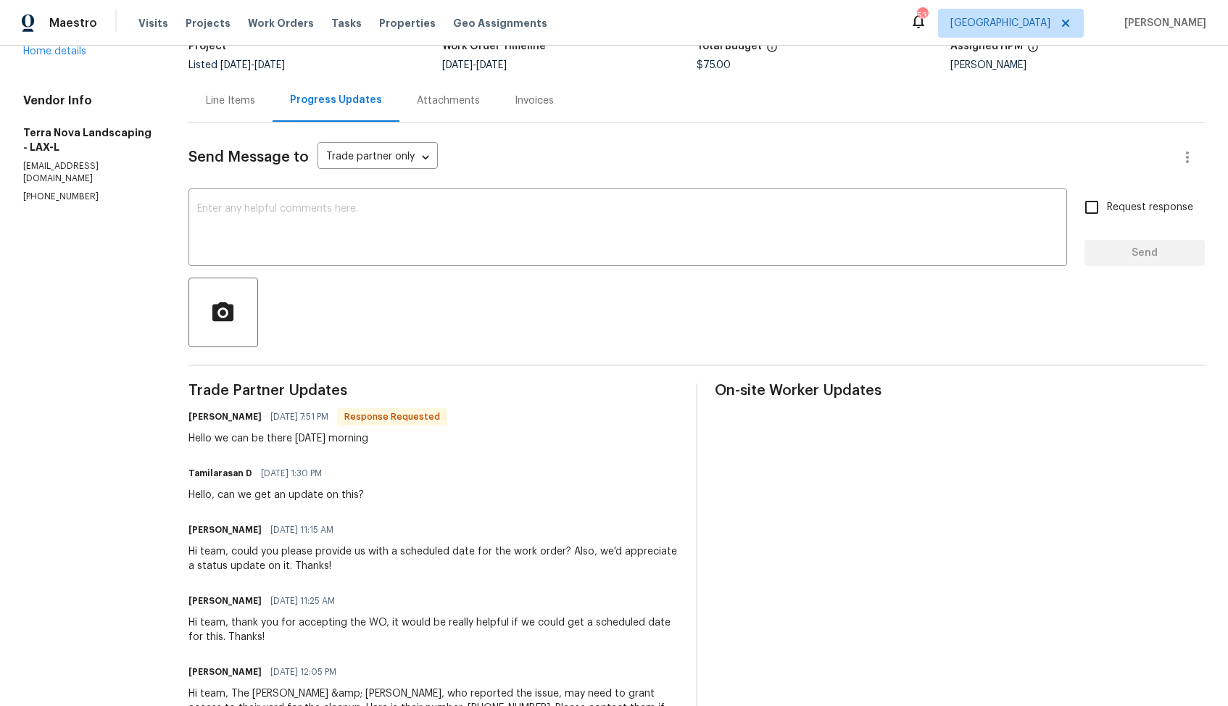
scroll to position [124, 0]
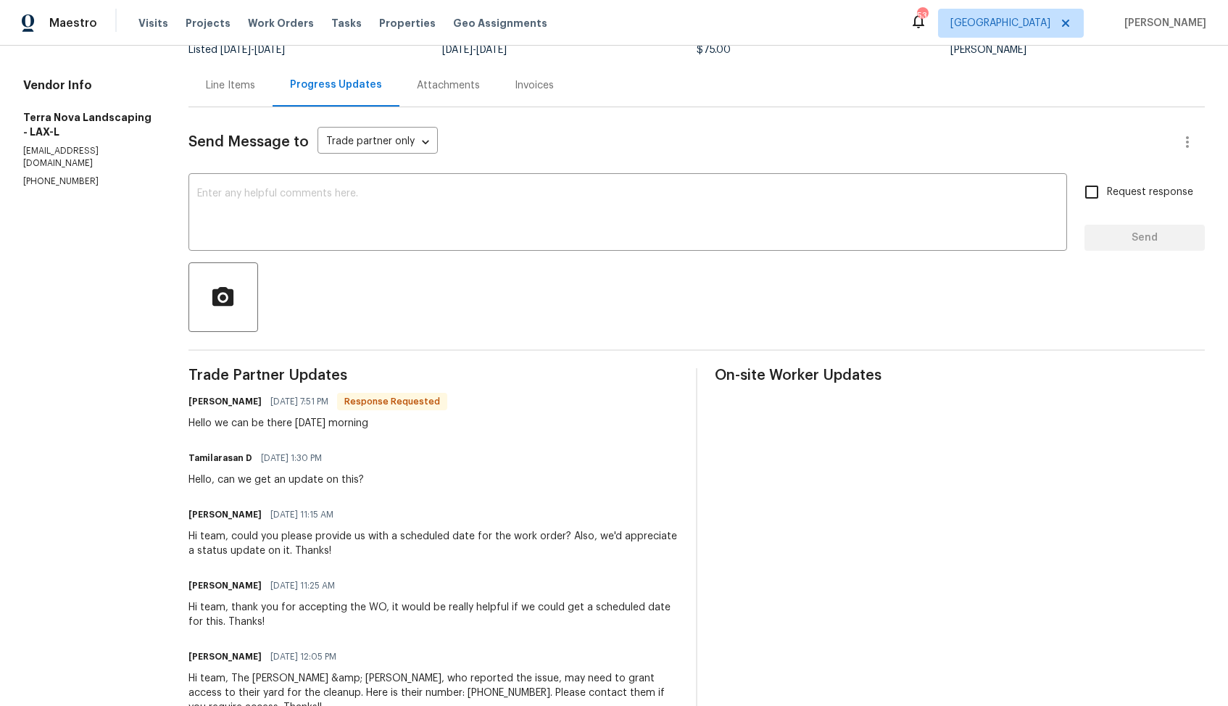
click at [205, 403] on h6 "[PERSON_NAME]" at bounding box center [224, 401] width 73 height 14
copy h6 "[PERSON_NAME]"
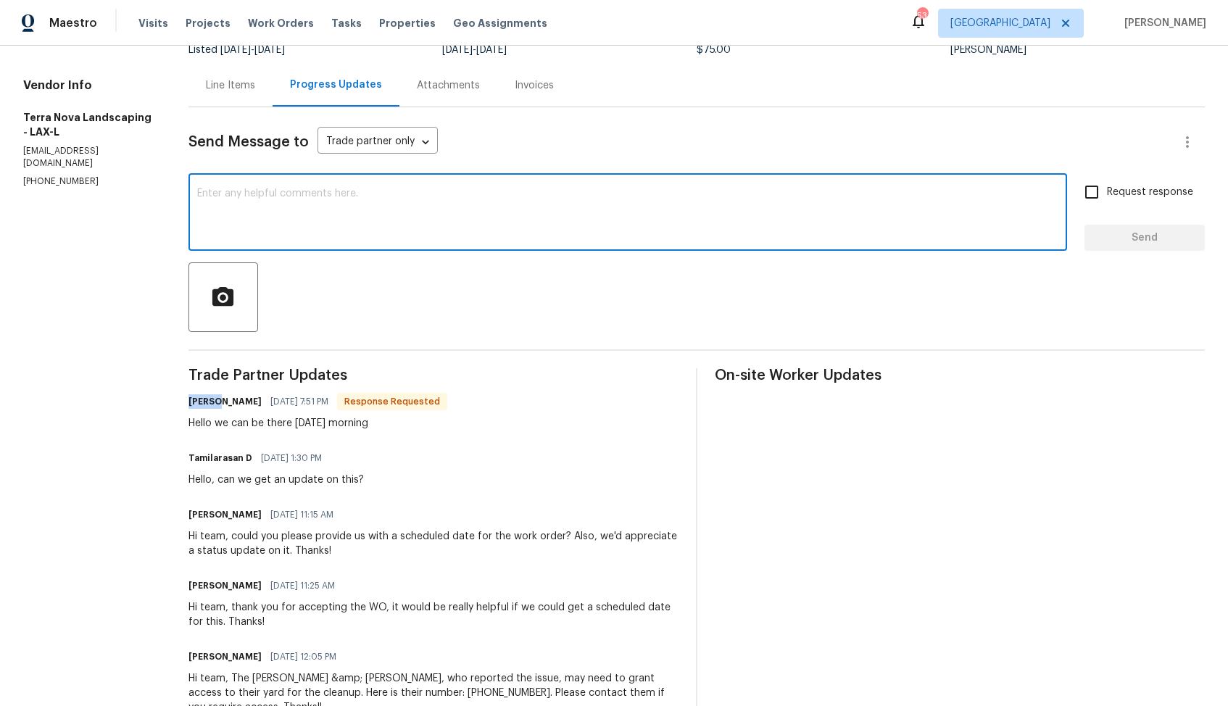
click at [424, 196] on textarea at bounding box center [627, 213] width 861 height 51
paste textarea "[PERSON_NAME]"
paste textarea "do we have an update on the progression status of the work order?"
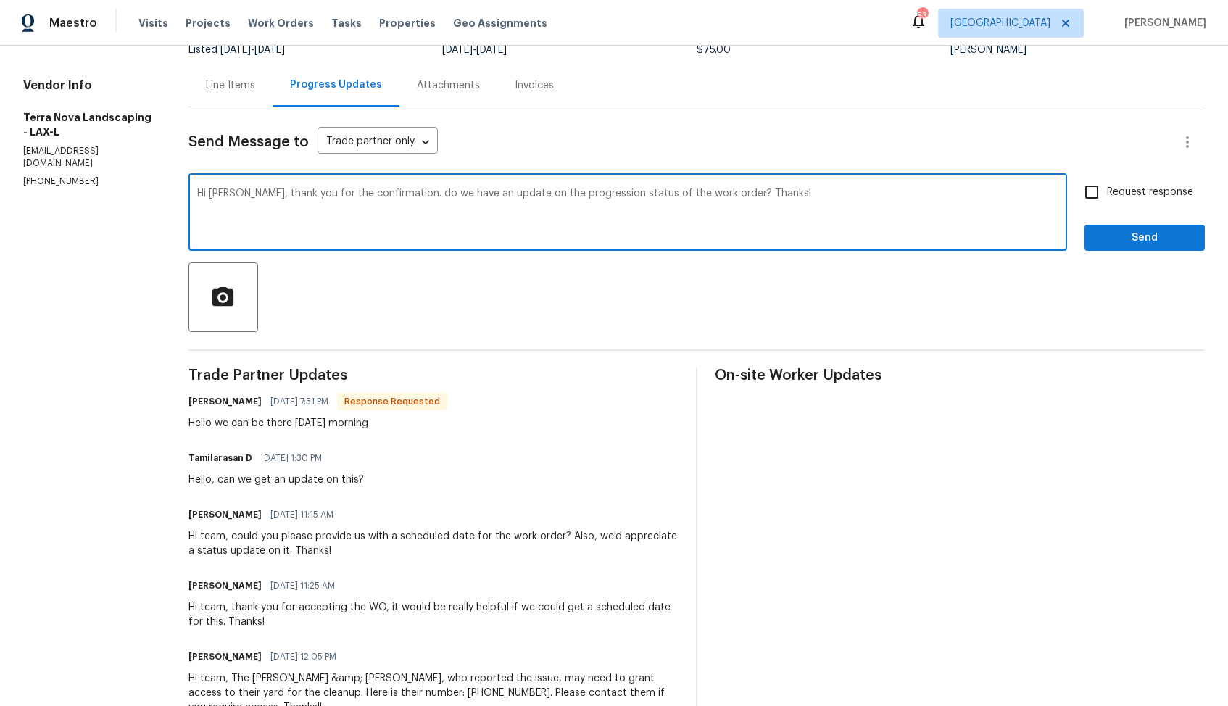
click at [400, 194] on textarea "Hi [PERSON_NAME], thank you for the confirmation. do we have an update on the p…" at bounding box center [627, 213] width 861 height 51
type textarea "Hi [PERSON_NAME], thank you for the confirmation. Do we have an update on the p…"
click at [1106, 194] on input "Request response" at bounding box center [1092, 192] width 30 height 30
checkbox input "true"
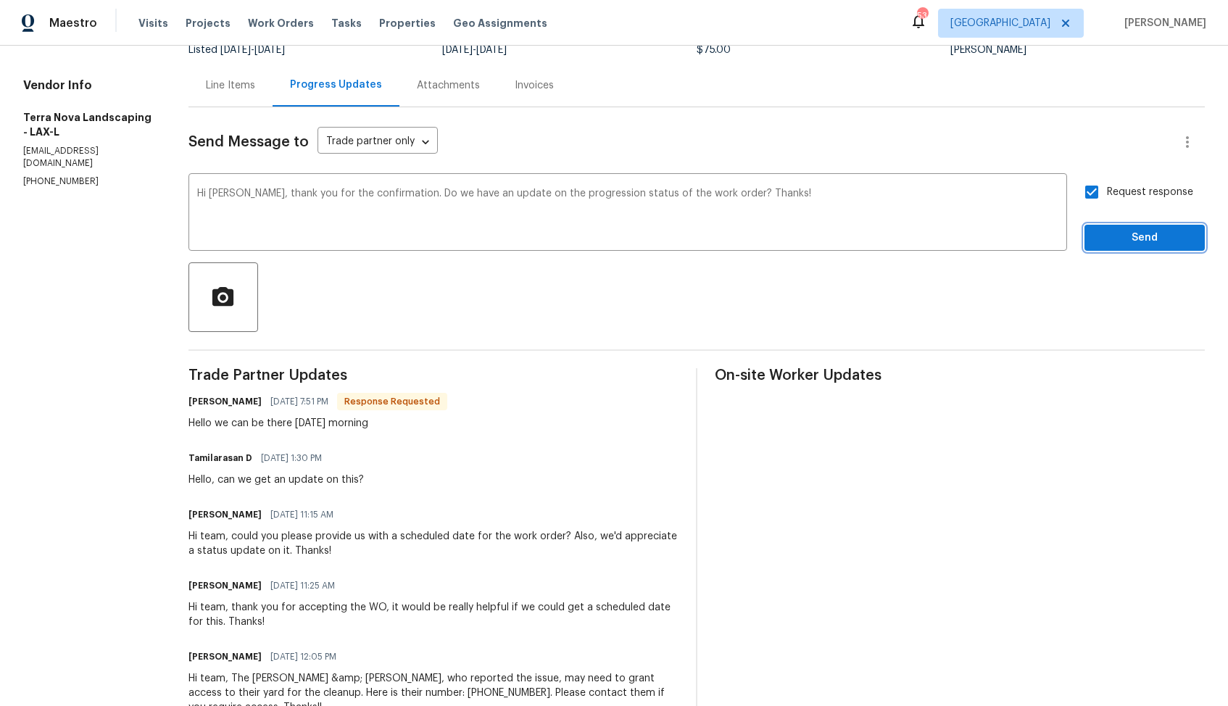
click at [1118, 249] on button "Send" at bounding box center [1145, 238] width 120 height 27
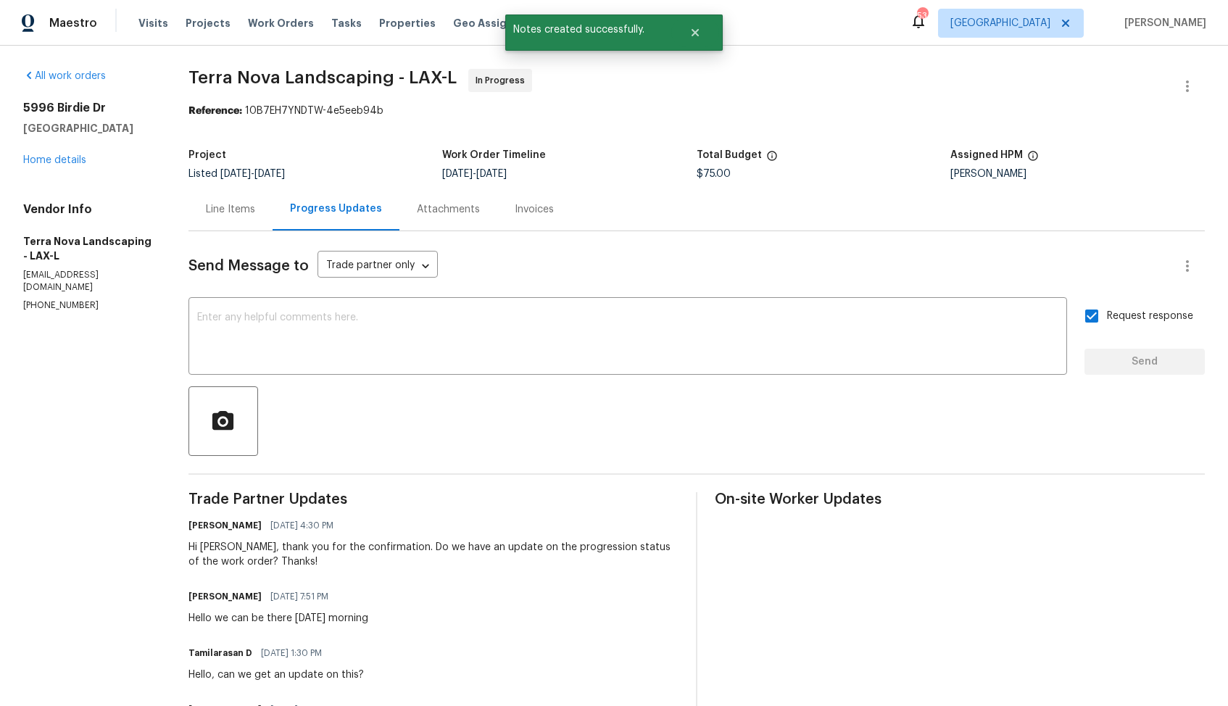
click at [245, 617] on div "Hello we can be there [DATE] morning" at bounding box center [278, 618] width 180 height 14
copy div "Hello we can be there [DATE] morning"
